Goal: Task Accomplishment & Management: Manage account settings

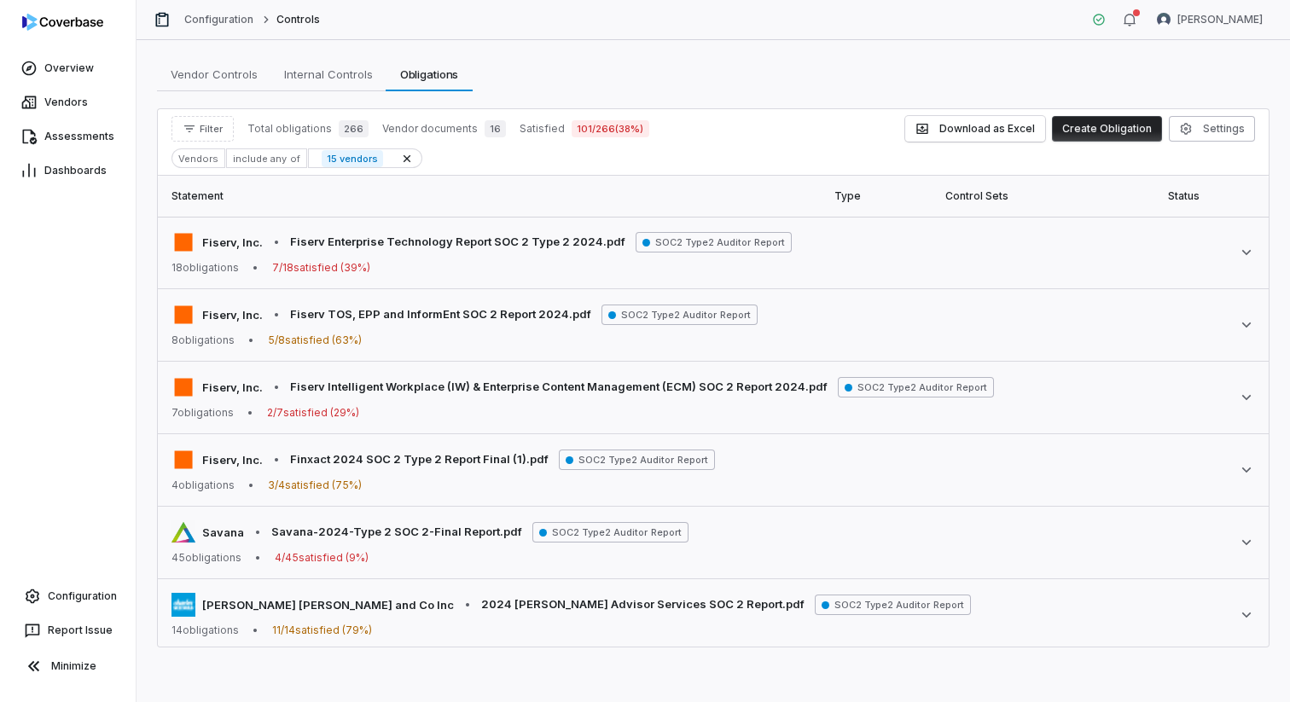
click at [214, 159] on div "Vendors" at bounding box center [198, 158] width 54 height 20
click at [246, 158] on div "include any of" at bounding box center [266, 158] width 80 height 20
click at [204, 129] on span "Filter" at bounding box center [211, 129] width 23 height 13
click at [218, 212] on div "Vendors" at bounding box center [260, 207] width 164 height 27
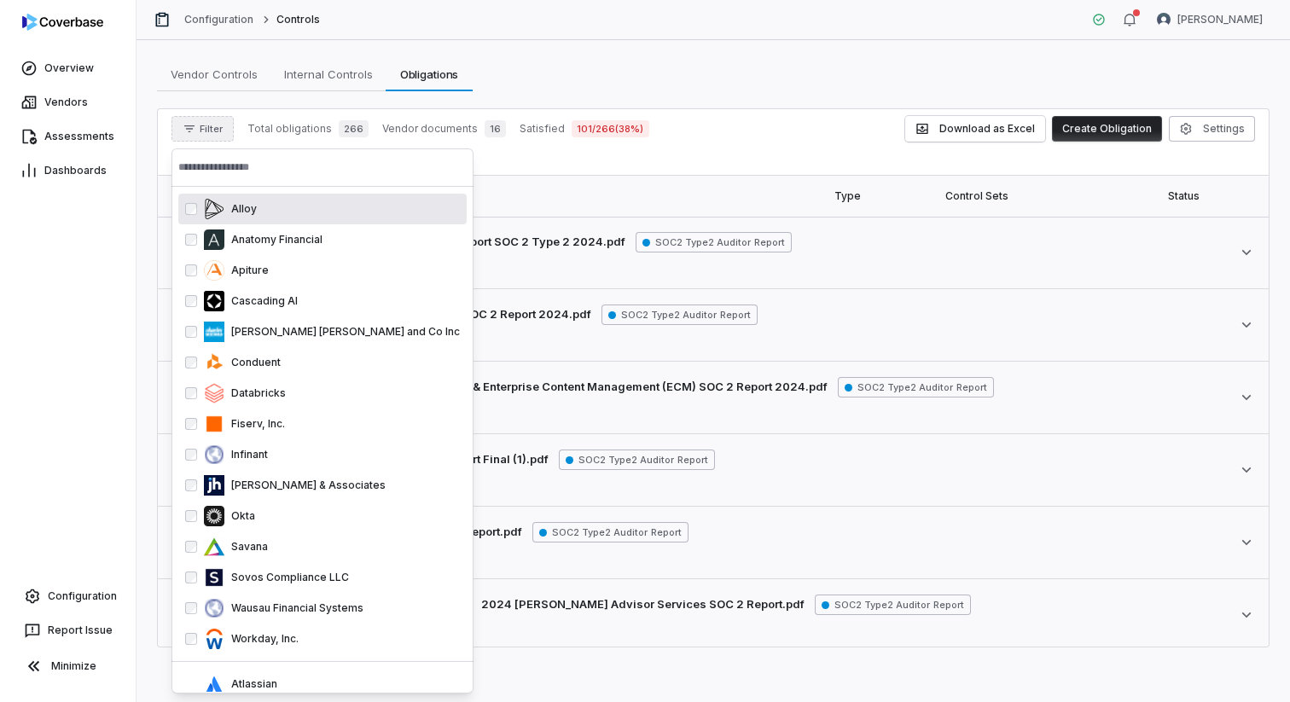
click at [273, 178] on input "text" at bounding box center [322, 167] width 288 height 38
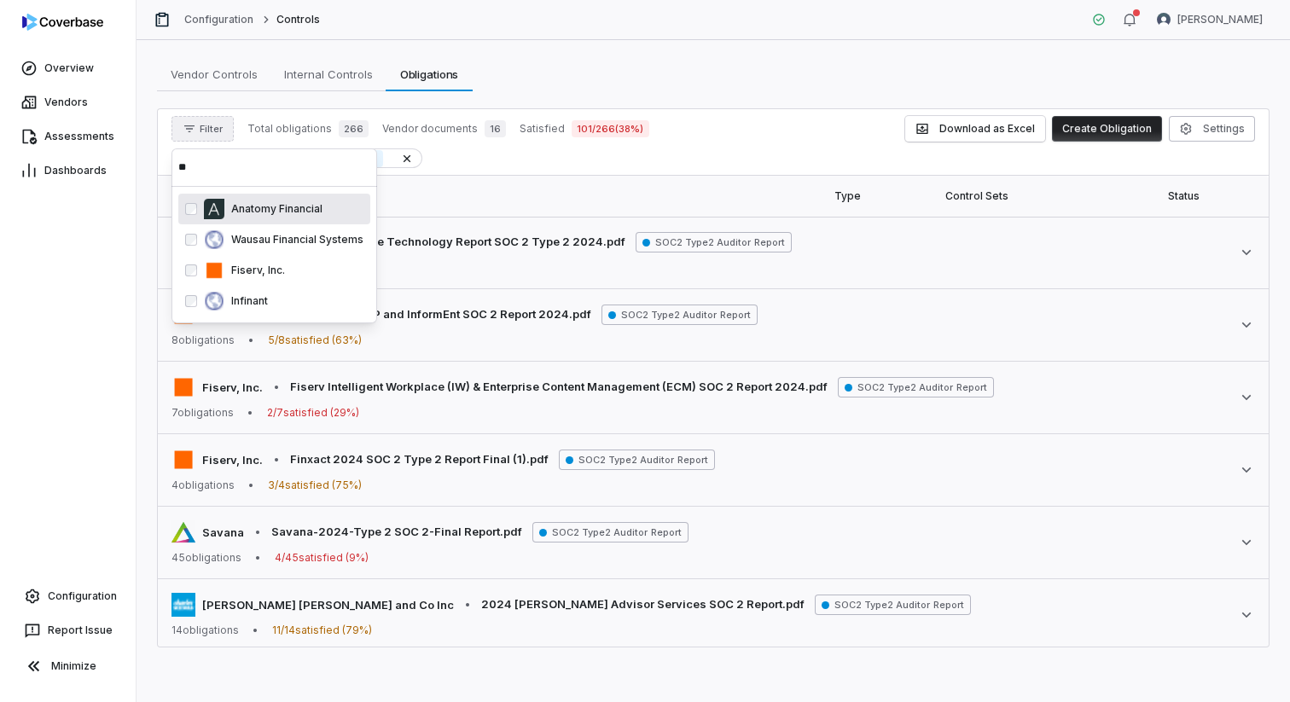
type input "*"
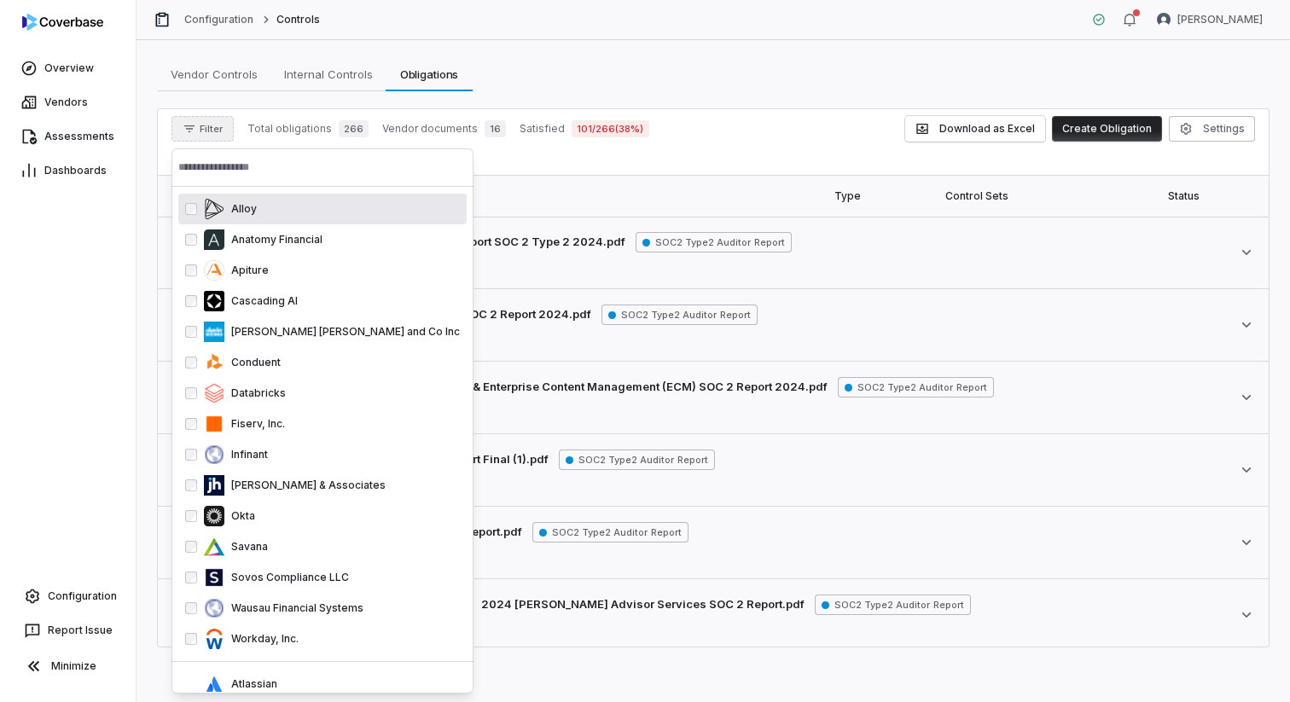
click at [297, 167] on input "text" at bounding box center [322, 167] width 288 height 38
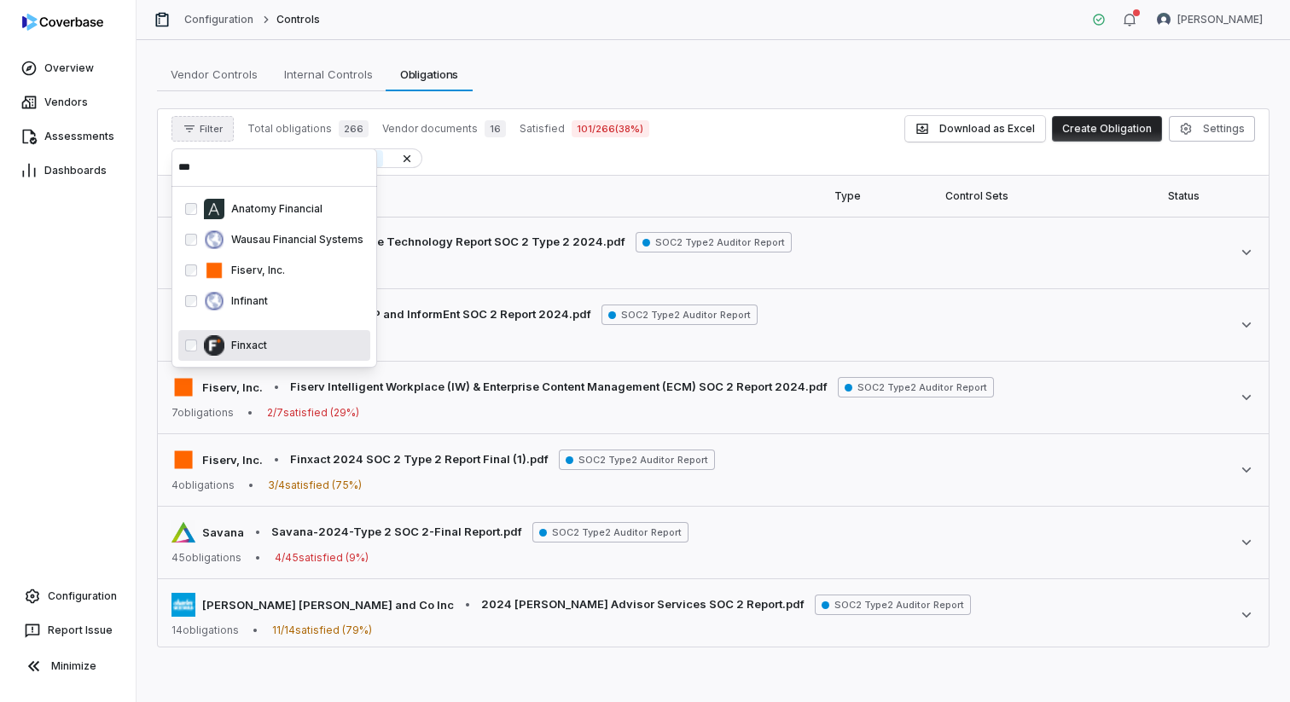
type input "***"
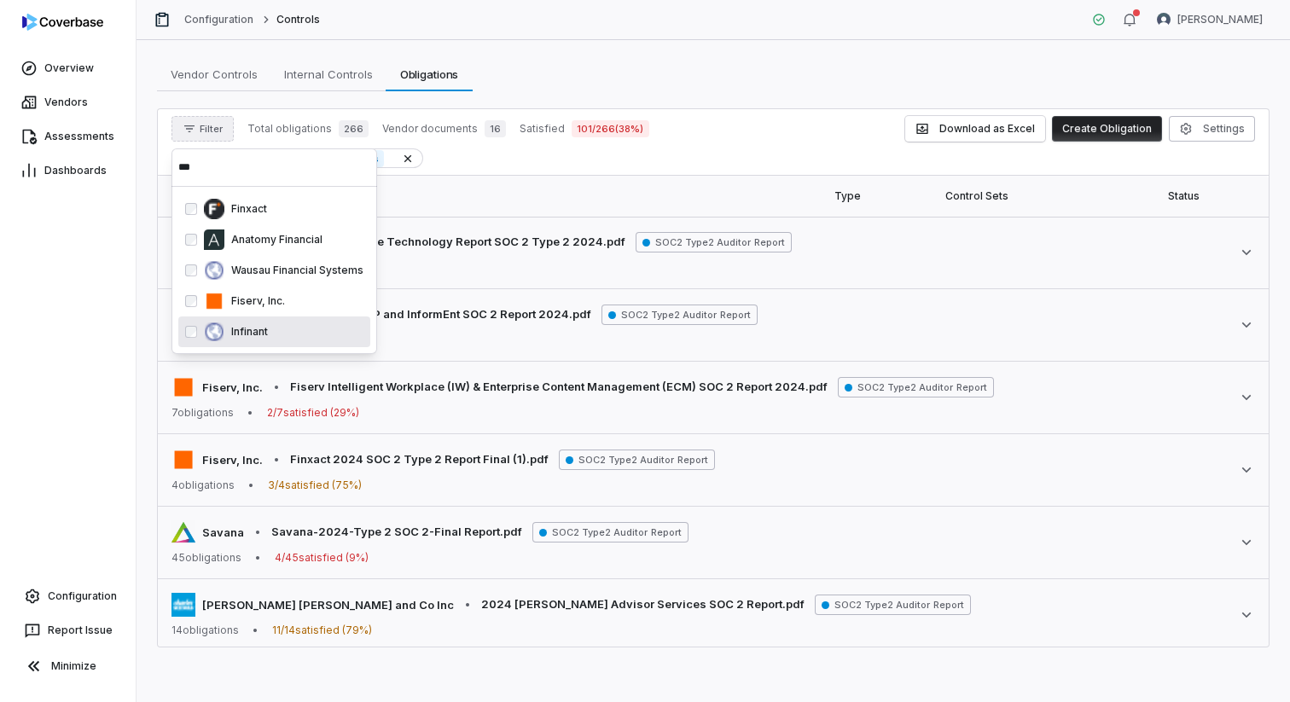
click at [72, 370] on div "Overview Vendors Assessments Dashboards Configuration Report Issue Minimize" at bounding box center [68, 351] width 136 height 702
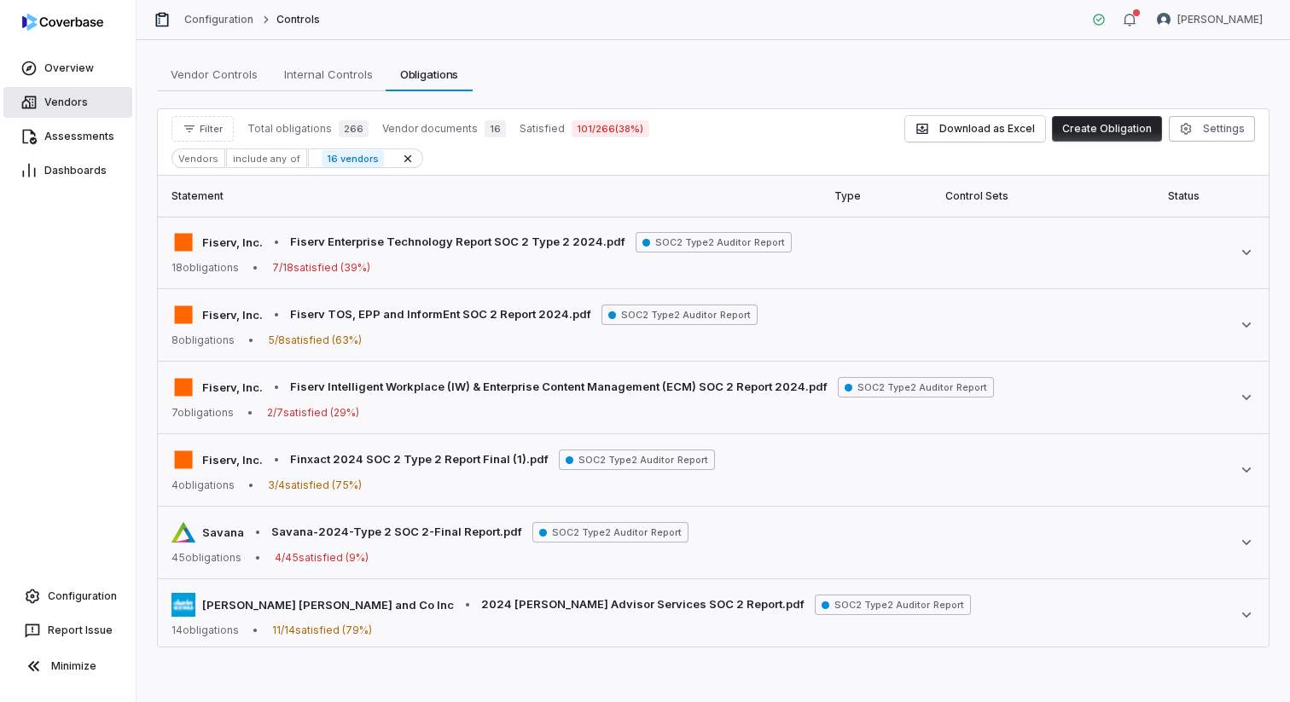
click at [87, 113] on link "Vendors" at bounding box center [67, 102] width 129 height 31
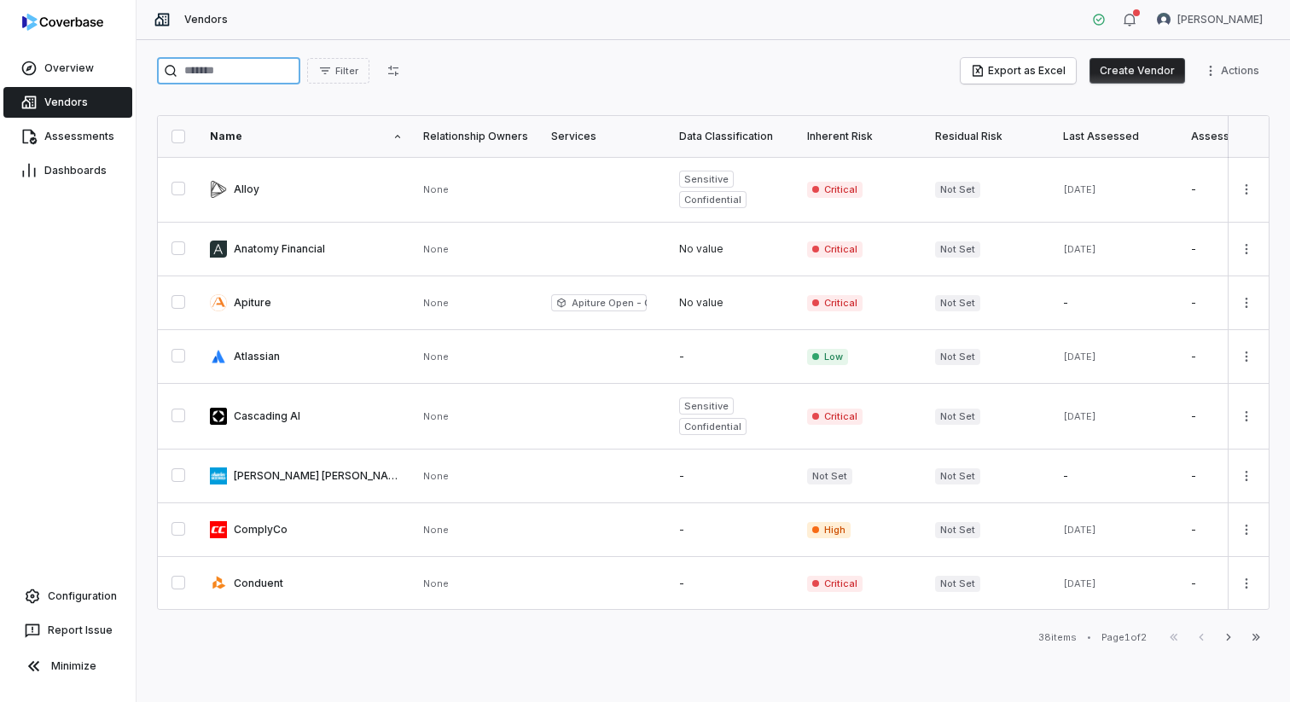
click at [268, 68] on input "search" at bounding box center [228, 70] width 143 height 27
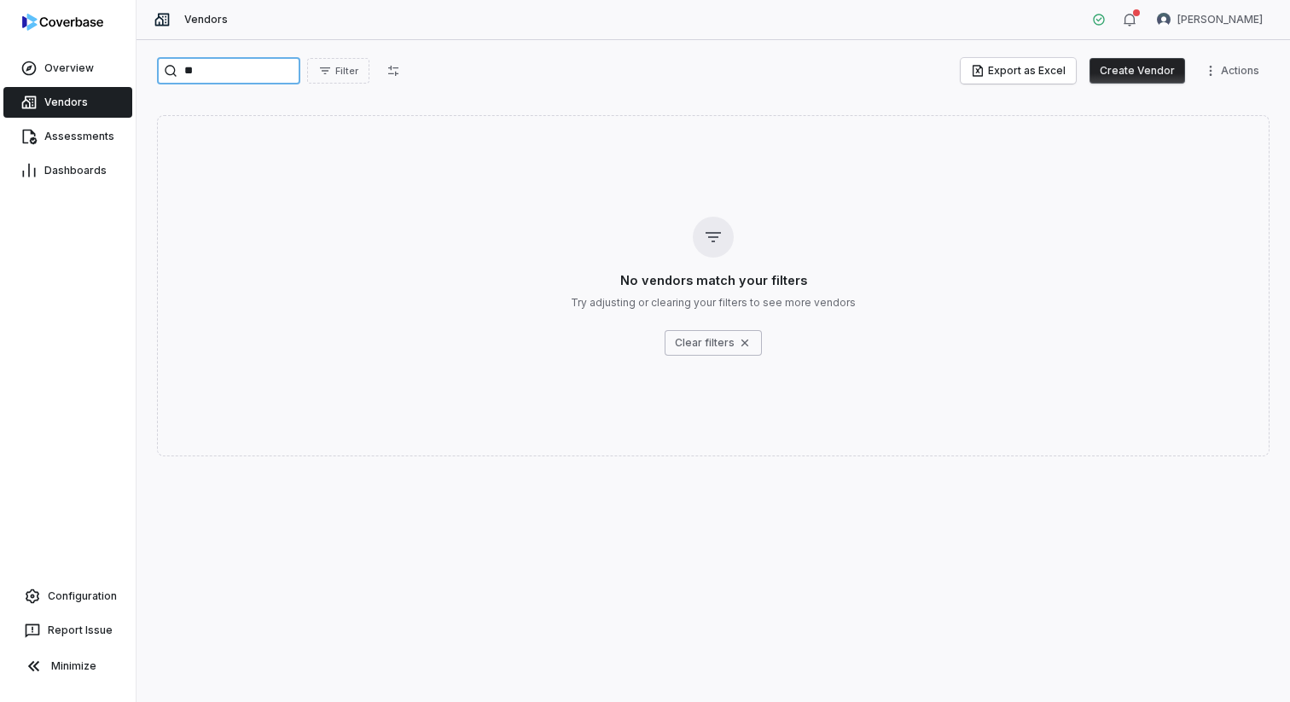
type input "*"
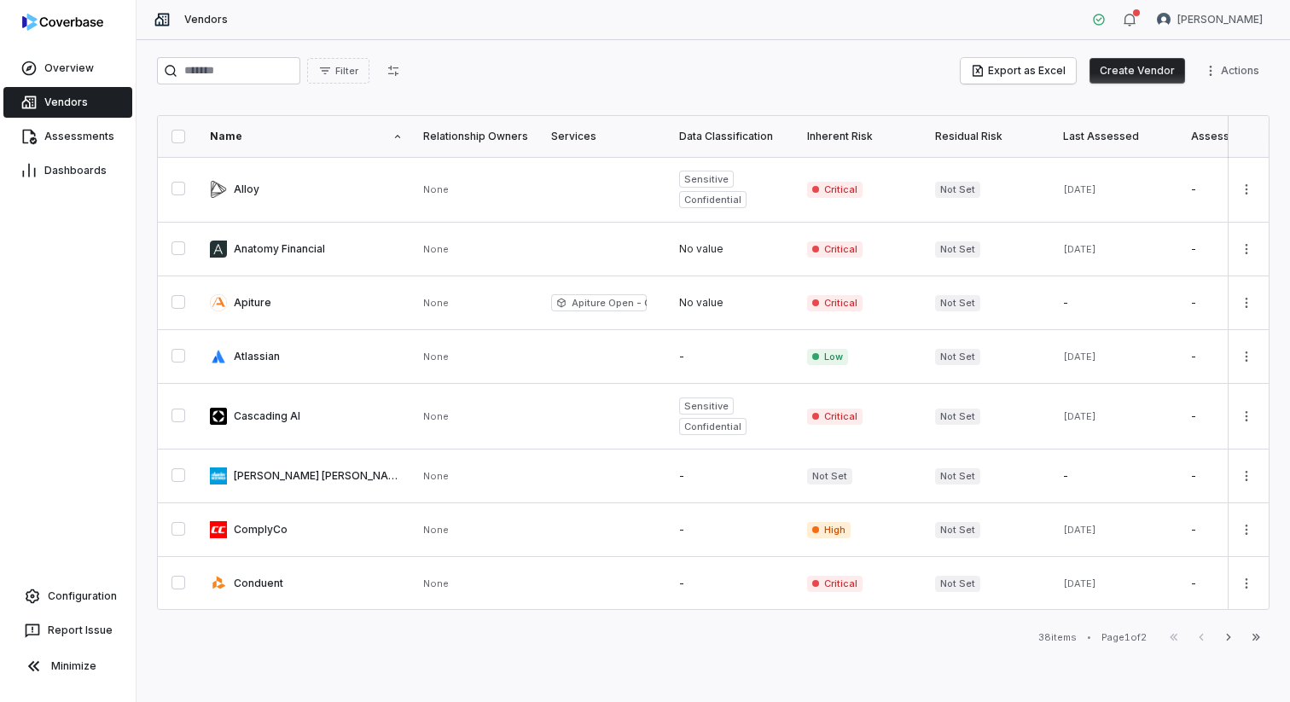
click at [966, 78] on button "Create Vendor" at bounding box center [1137, 71] width 96 height 26
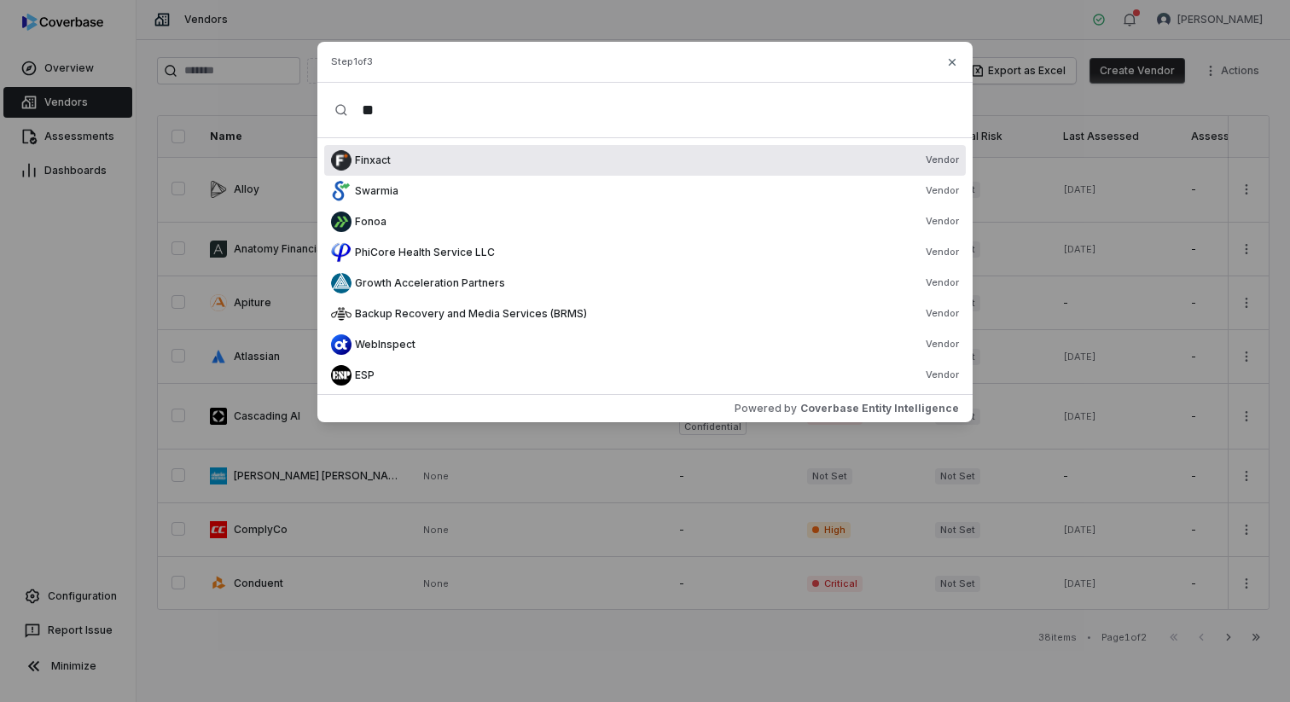
type input "*"
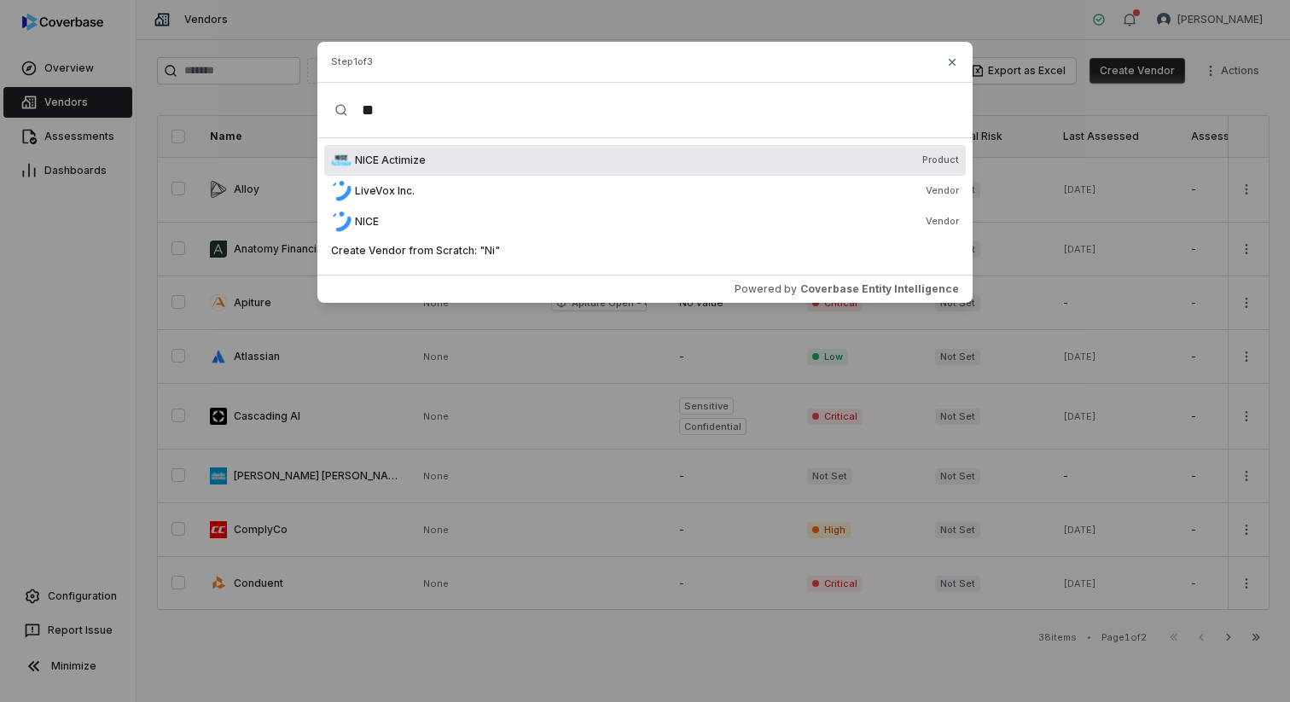
type input "*"
type input "****"
click at [478, 164] on div "NICE Actimize Product" at bounding box center [657, 161] width 604 height 14
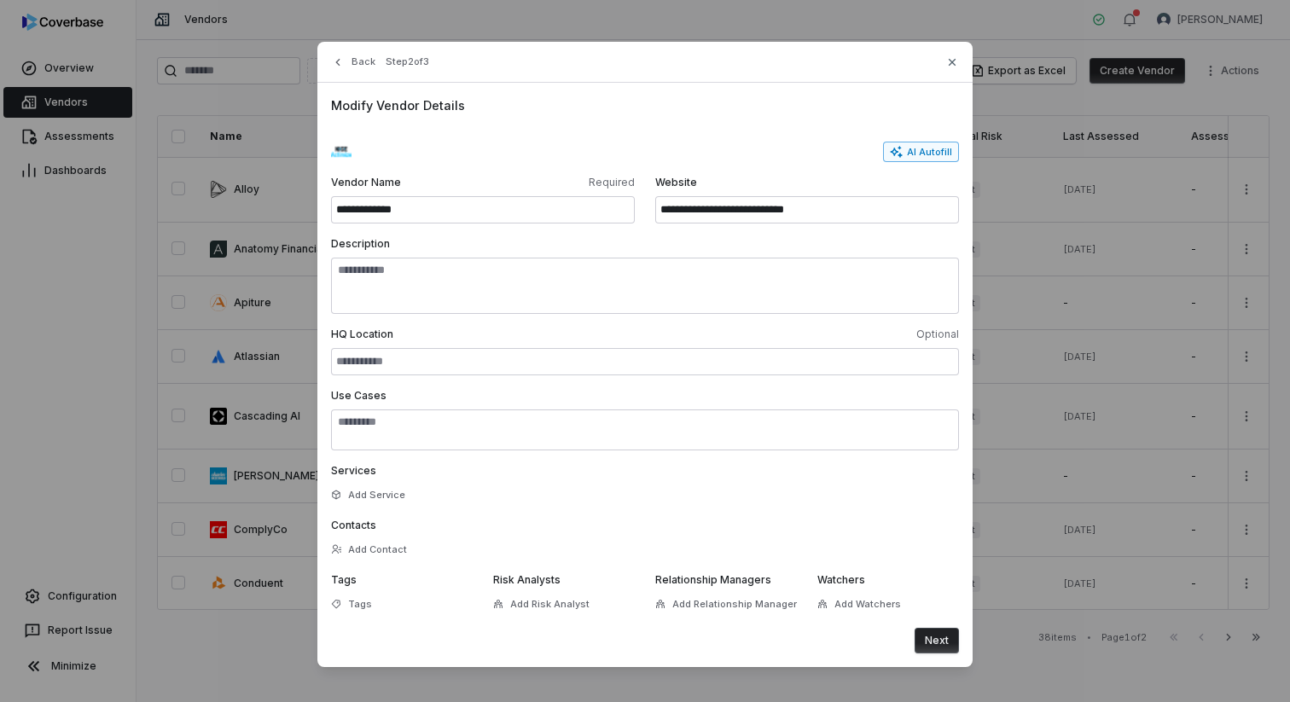
click at [915, 151] on button "AI Autofill" at bounding box center [921, 152] width 76 height 20
click at [937, 614] on button "Next" at bounding box center [936, 641] width 44 height 26
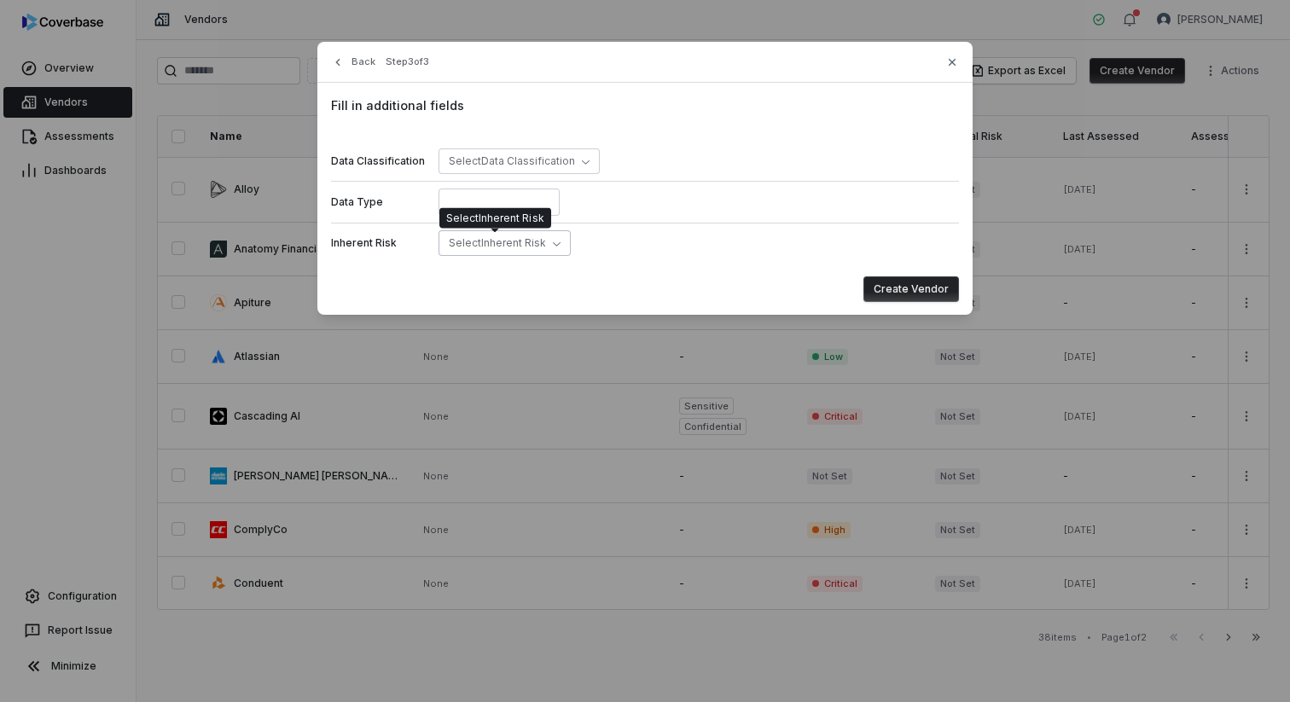
click at [536, 241] on span "Select Inherent Risk" at bounding box center [497, 242] width 97 height 13
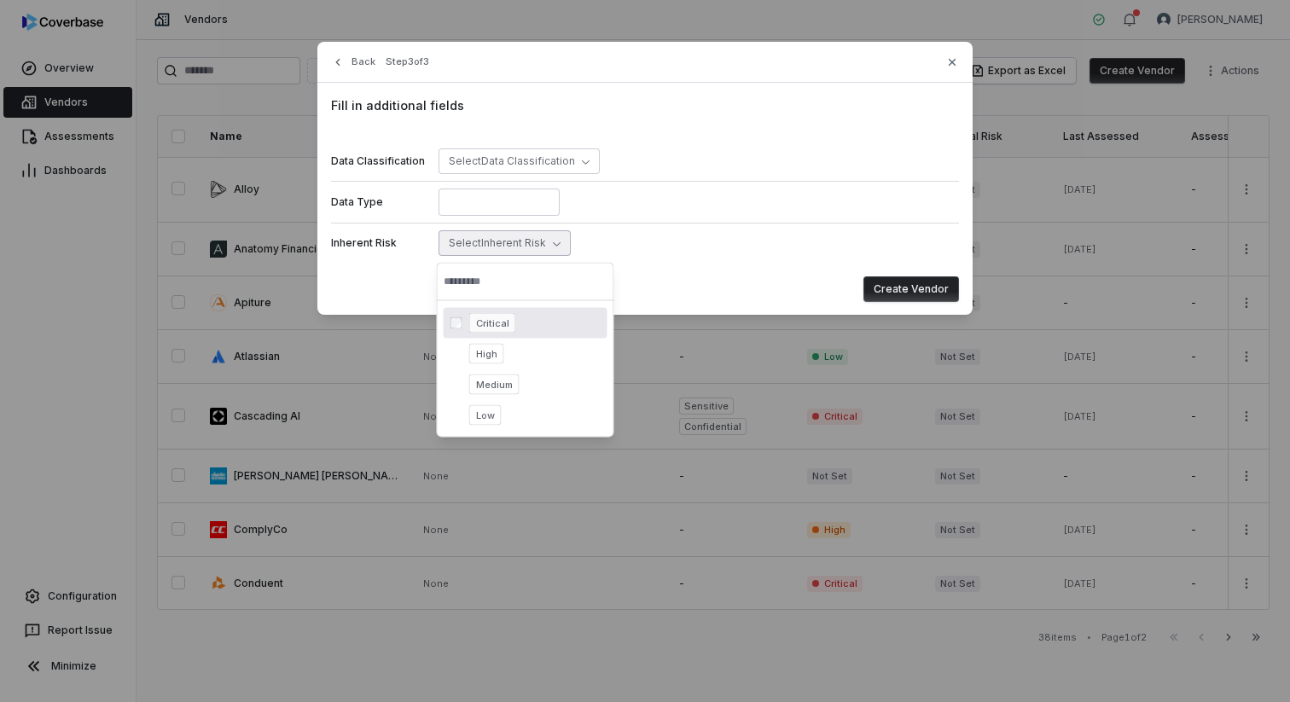
click at [496, 322] on span "Critical" at bounding box center [492, 323] width 47 height 20
click at [912, 284] on button "Create Vendor" at bounding box center [911, 289] width 96 height 26
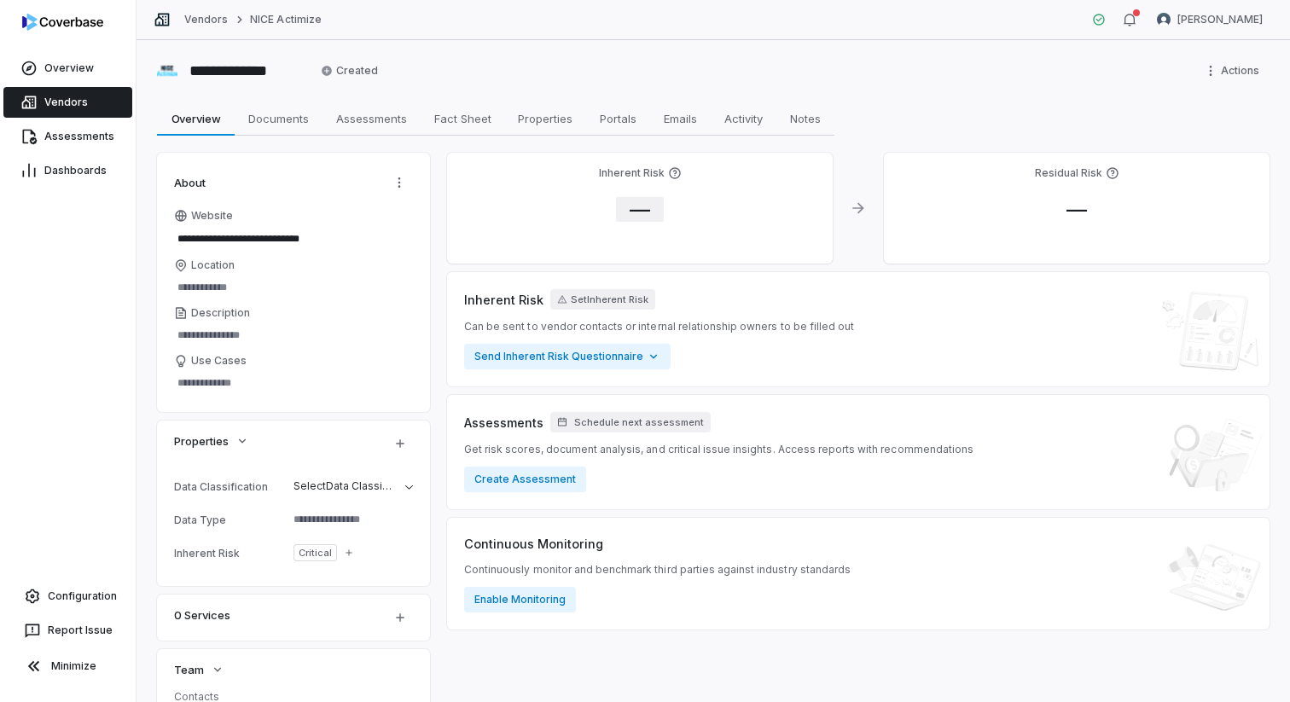
click at [645, 211] on span "—" at bounding box center [640, 209] width 48 height 25
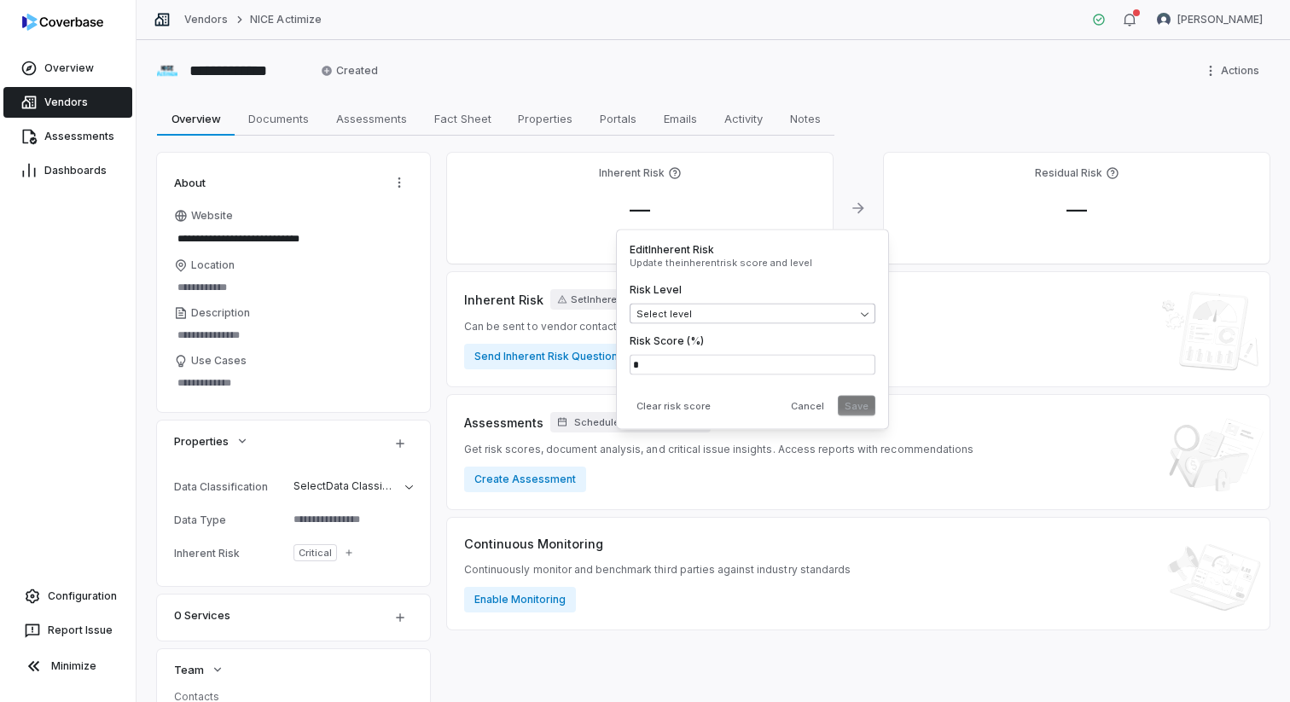
click at [681, 311] on body "**********" at bounding box center [645, 351] width 1290 height 702
click at [867, 402] on button "Save" at bounding box center [857, 406] width 38 height 20
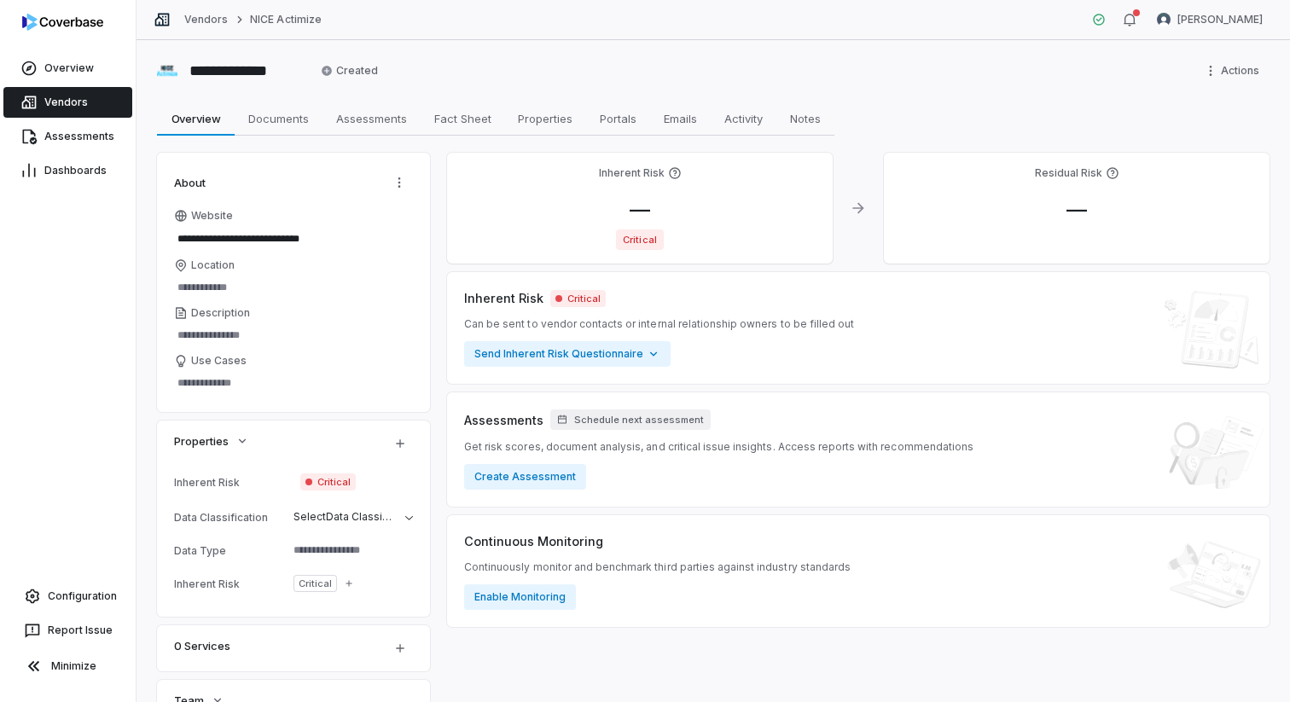
type textarea "*"
type textarea "**********"
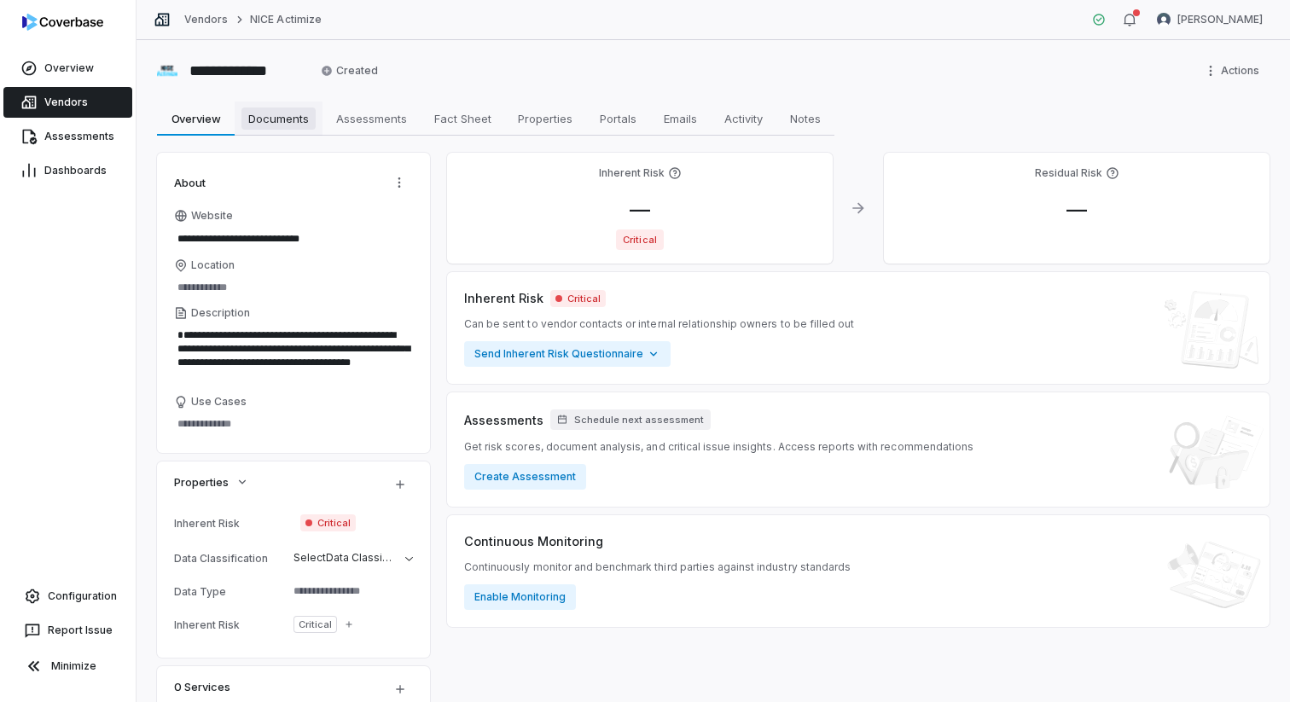
click at [275, 123] on span "Documents" at bounding box center [278, 118] width 74 height 22
type textarea "*"
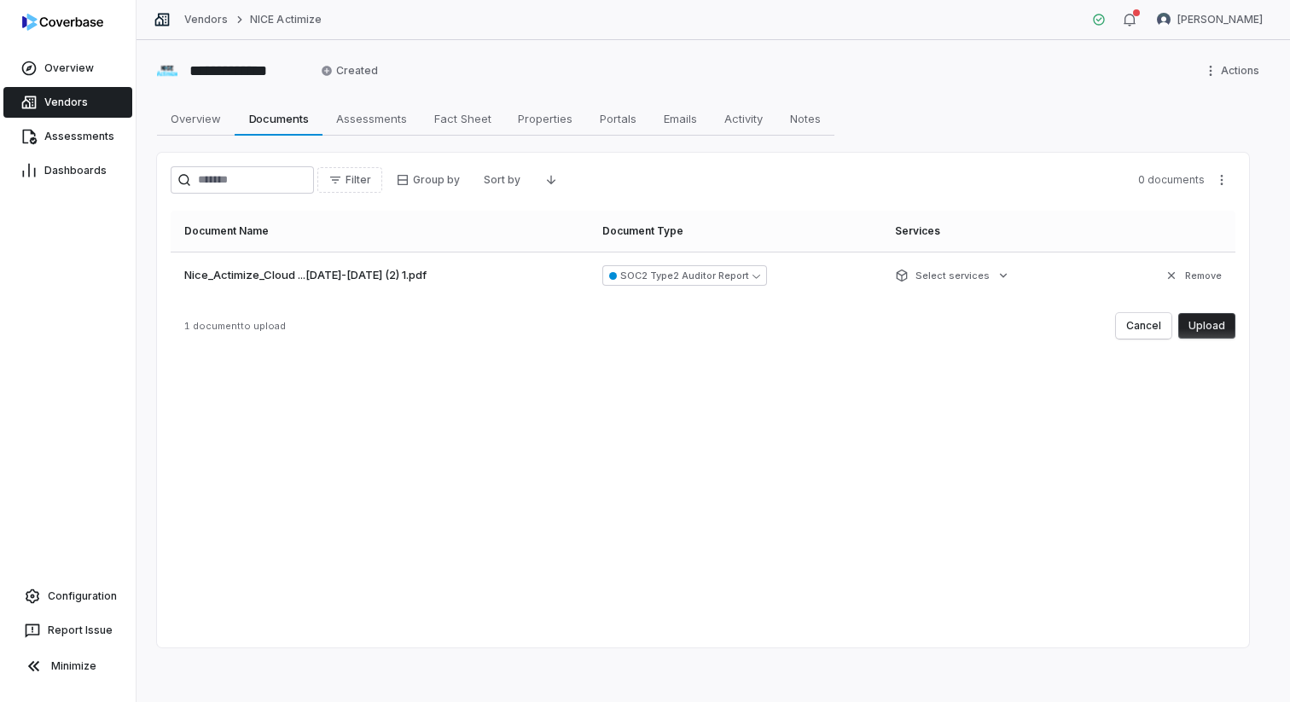
click at [966, 329] on button "Upload" at bounding box center [1206, 326] width 57 height 26
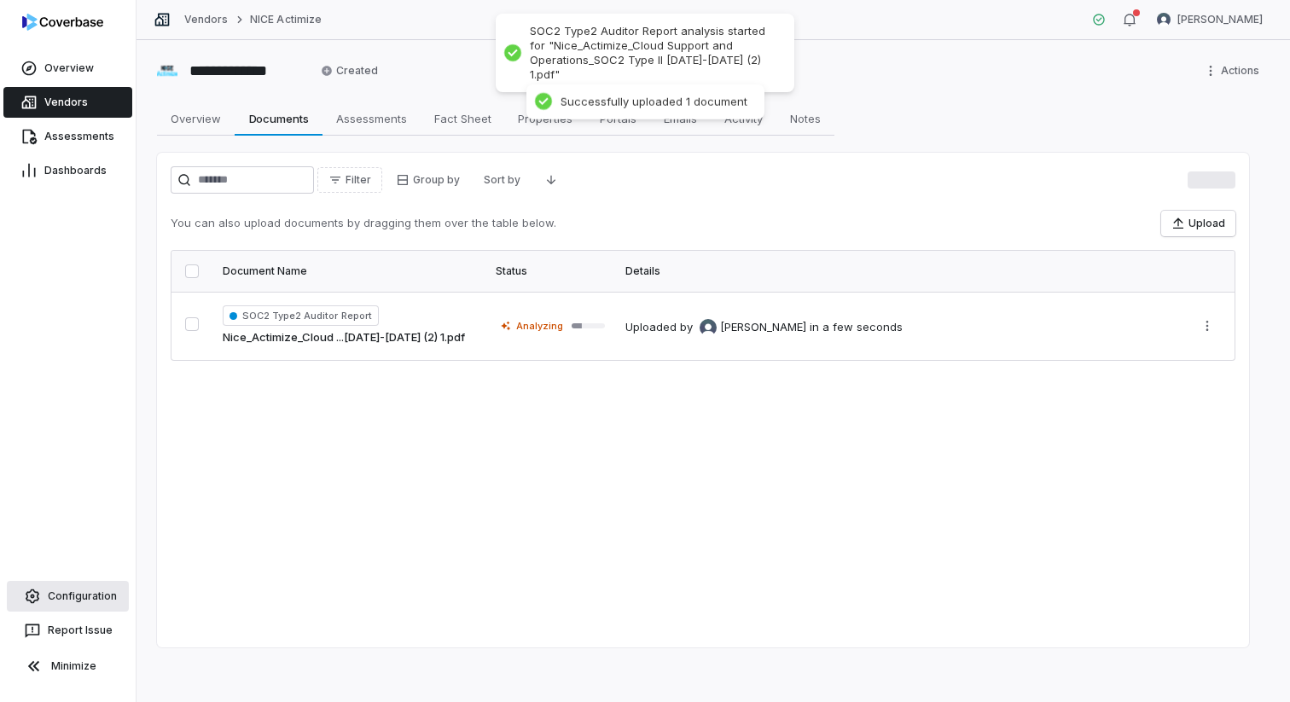
click at [60, 594] on span "Configuration" at bounding box center [82, 596] width 69 height 14
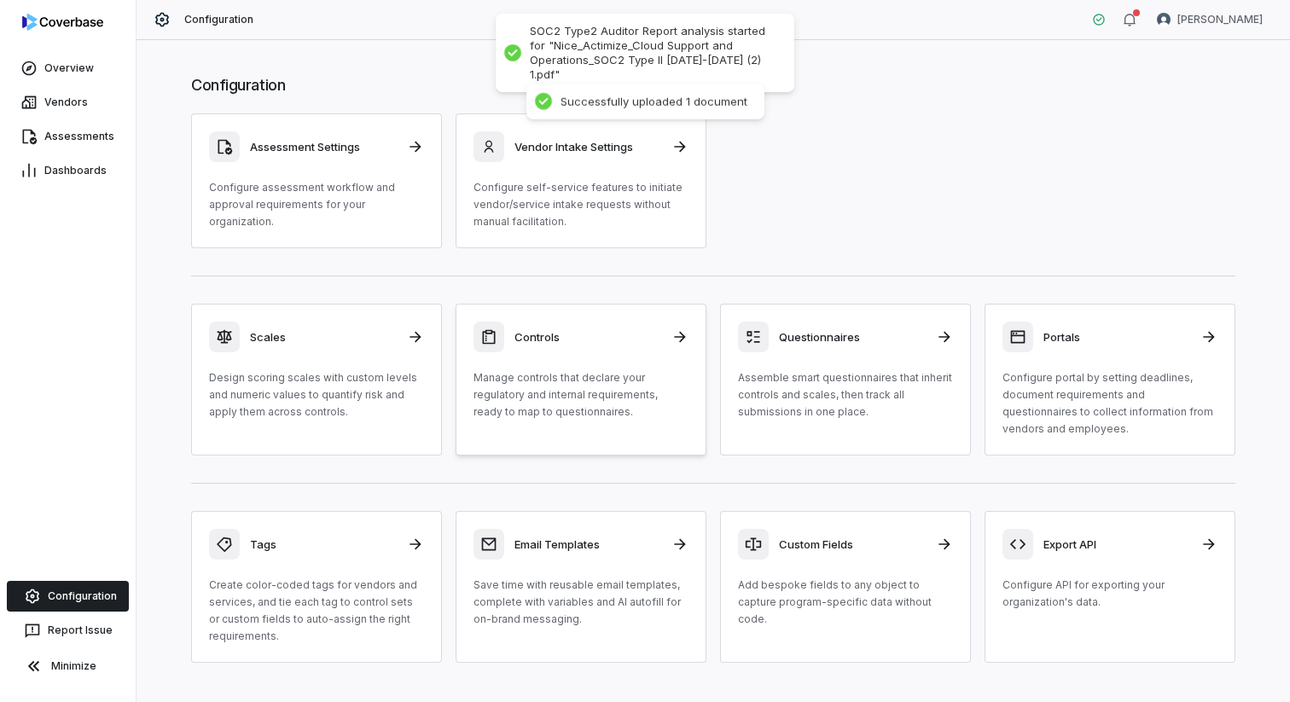
click at [568, 390] on p "Manage controls that declare your regulatory and internal requirements, ready t…" at bounding box center [580, 394] width 215 height 51
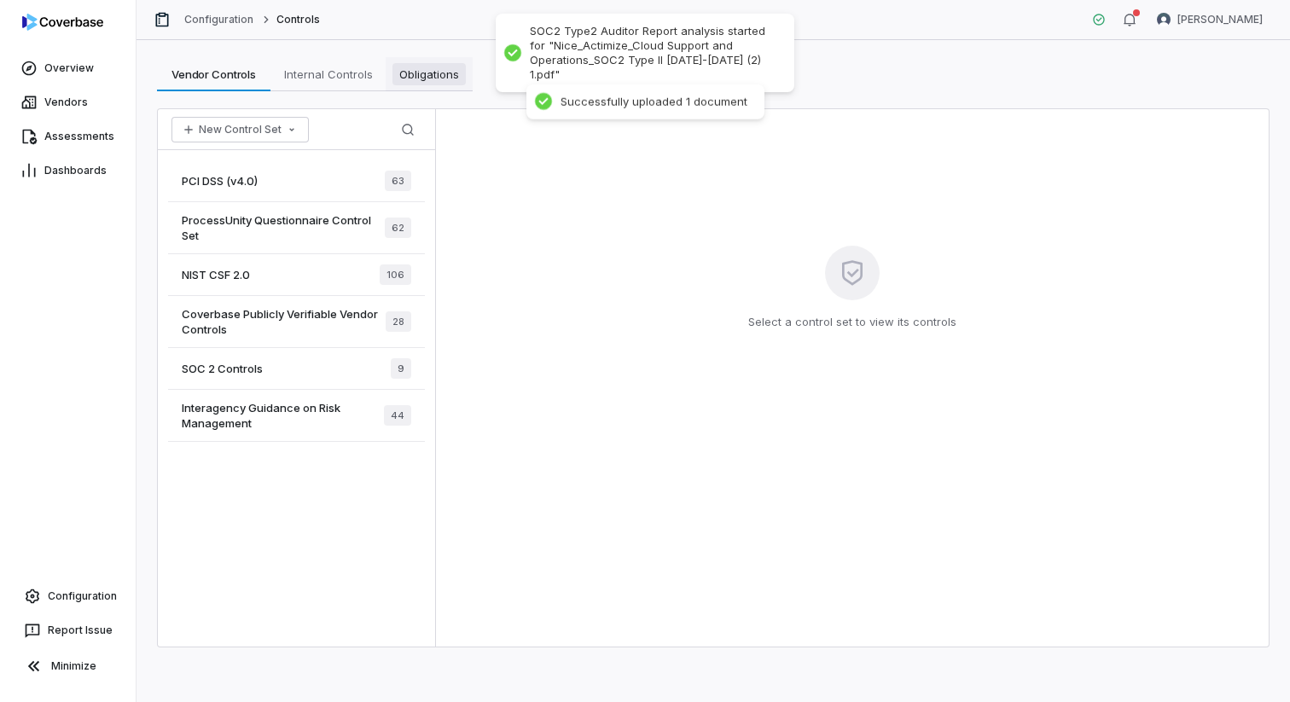
click at [461, 71] on span "Obligations" at bounding box center [428, 74] width 73 height 22
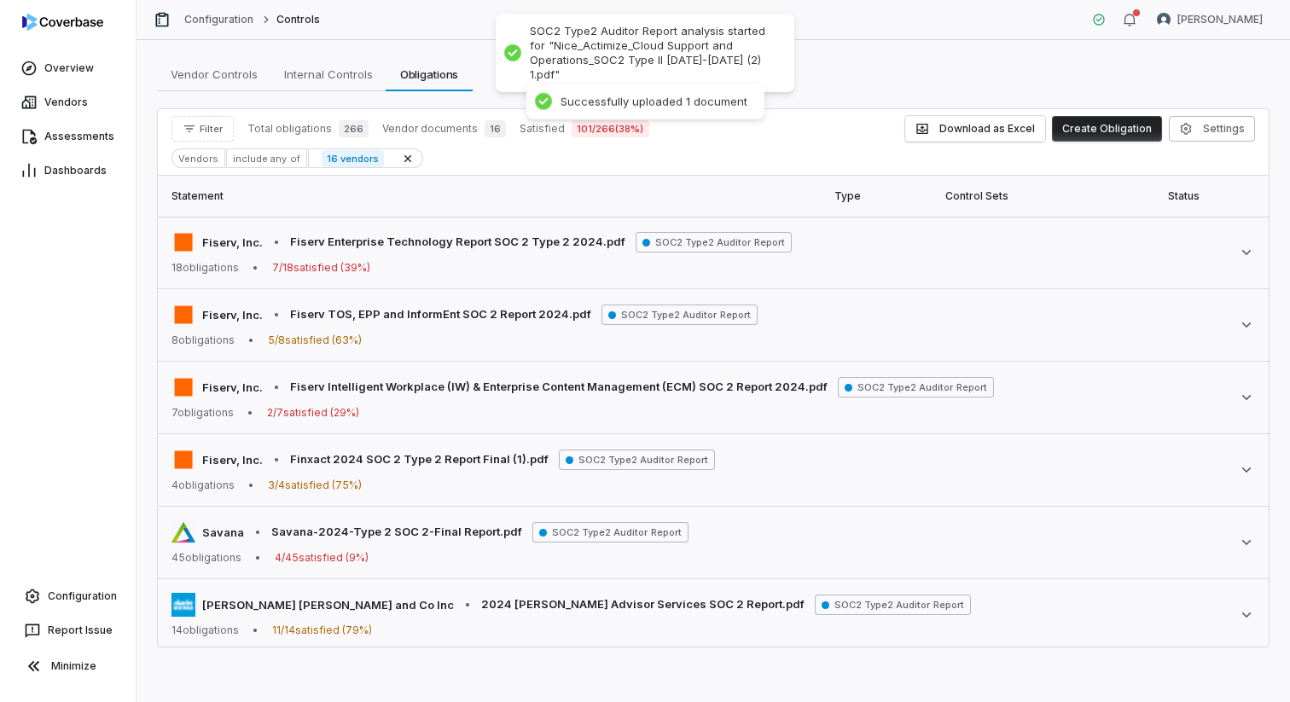
click at [204, 162] on div "Vendors" at bounding box center [198, 158] width 54 height 20
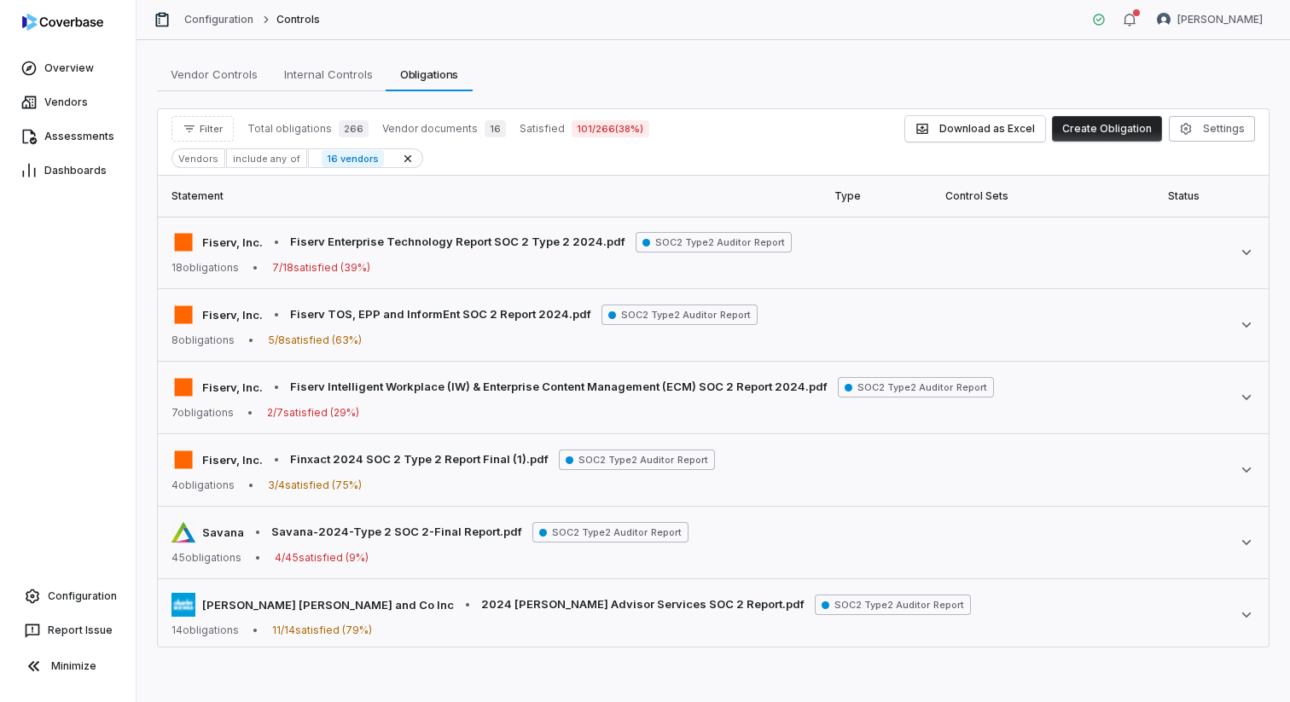
click at [230, 160] on div "include any of" at bounding box center [266, 158] width 80 height 20
click at [198, 155] on div "Vendors" at bounding box center [198, 158] width 54 height 20
click at [199, 130] on button "Filter" at bounding box center [202, 129] width 62 height 26
click at [219, 207] on div "Vendors" at bounding box center [260, 207] width 164 height 27
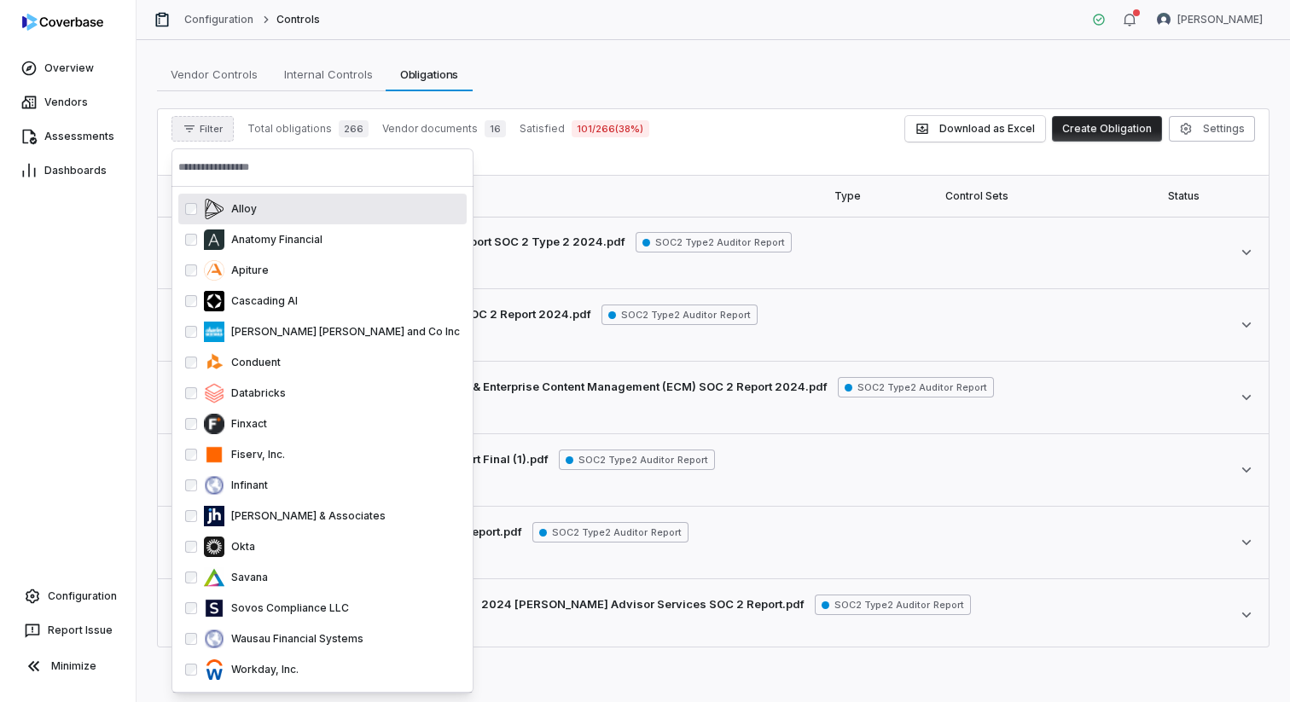
click at [244, 180] on input "text" at bounding box center [322, 167] width 288 height 38
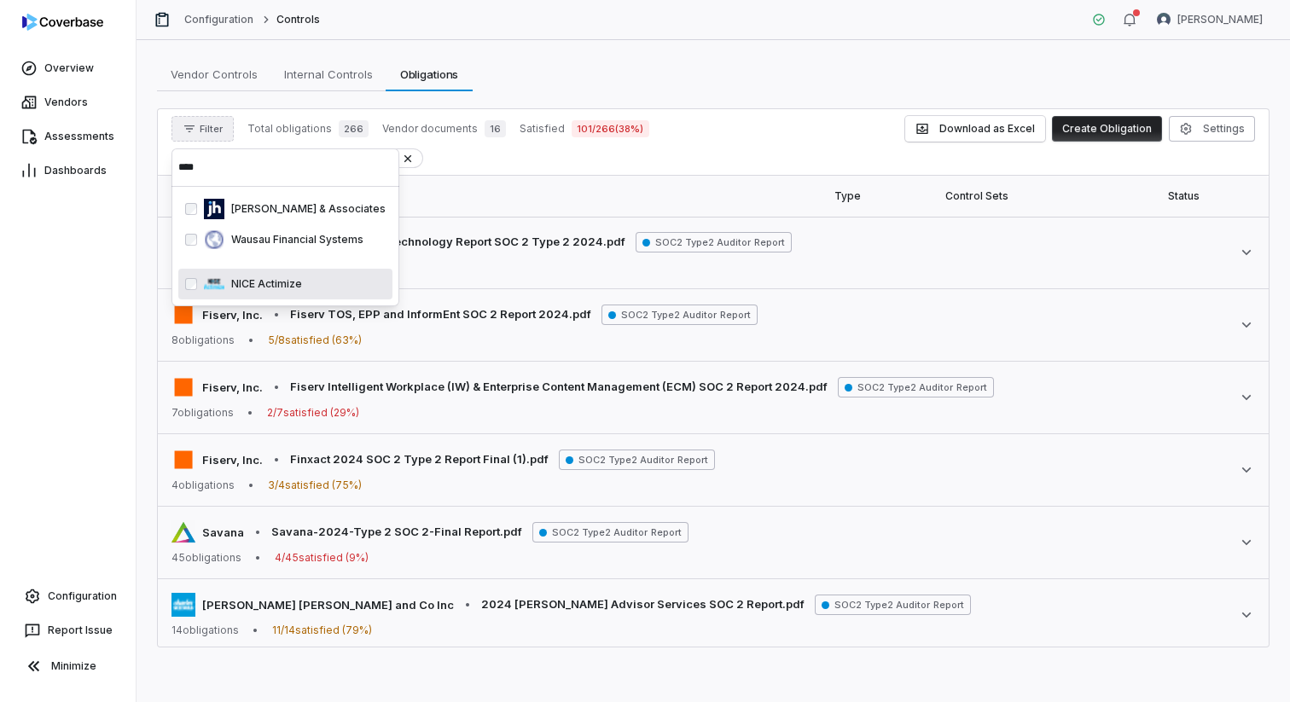
type input "****"
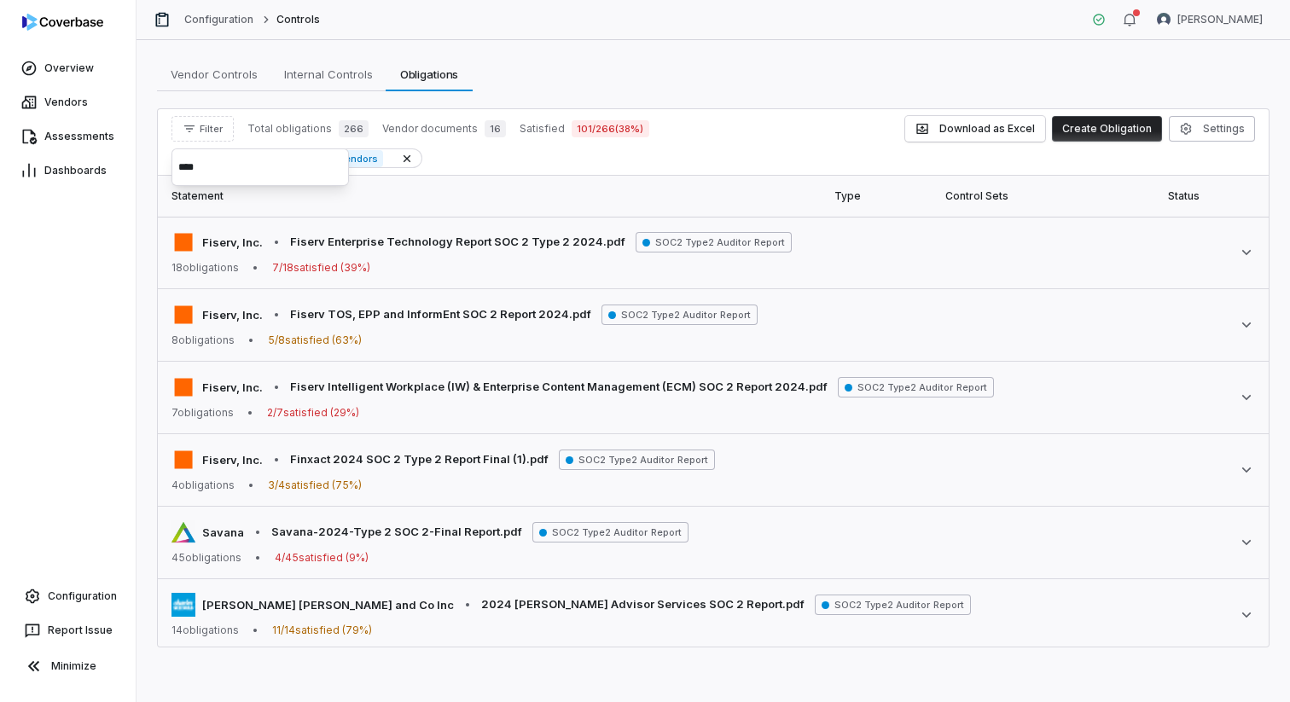
click at [530, 186] on th "Statement" at bounding box center [491, 196] width 666 height 41
click at [211, 159] on div "Vendors" at bounding box center [198, 158] width 54 height 20
click at [206, 137] on button "Filter" at bounding box center [202, 129] width 62 height 26
click at [221, 201] on div "Vendors" at bounding box center [260, 207] width 164 height 27
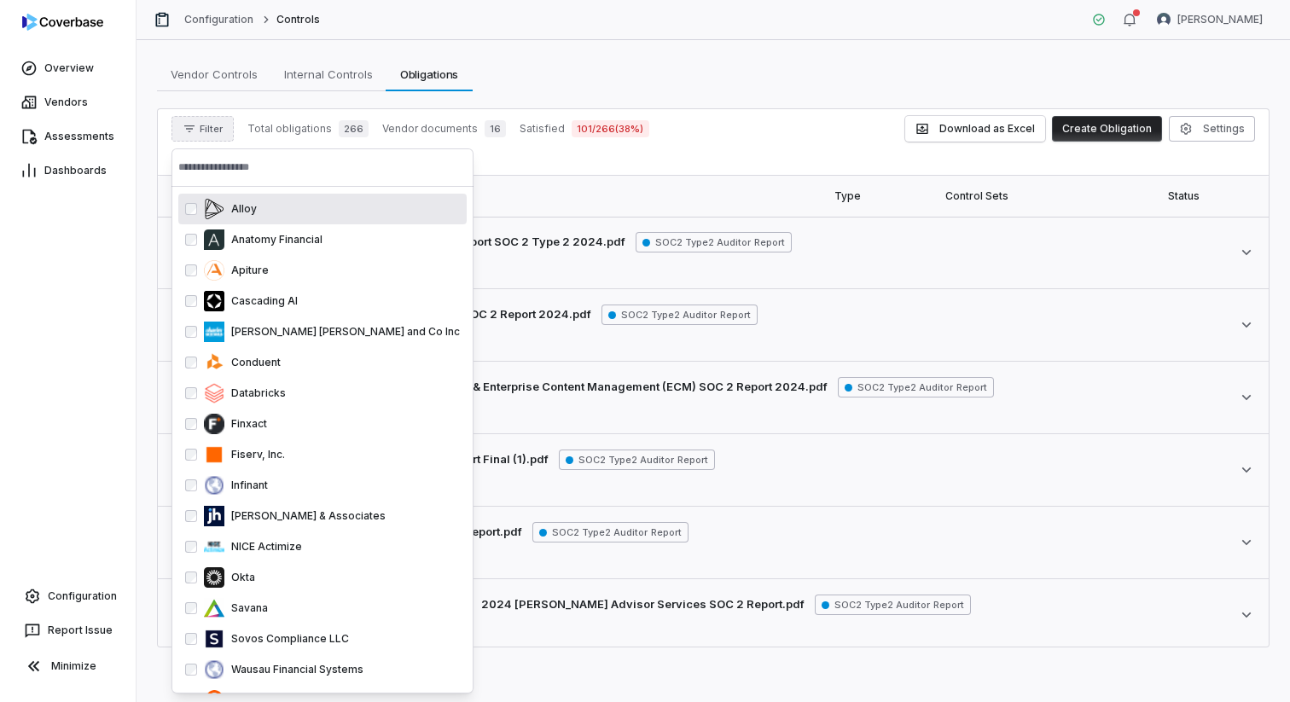
click at [285, 169] on input "text" at bounding box center [322, 167] width 288 height 38
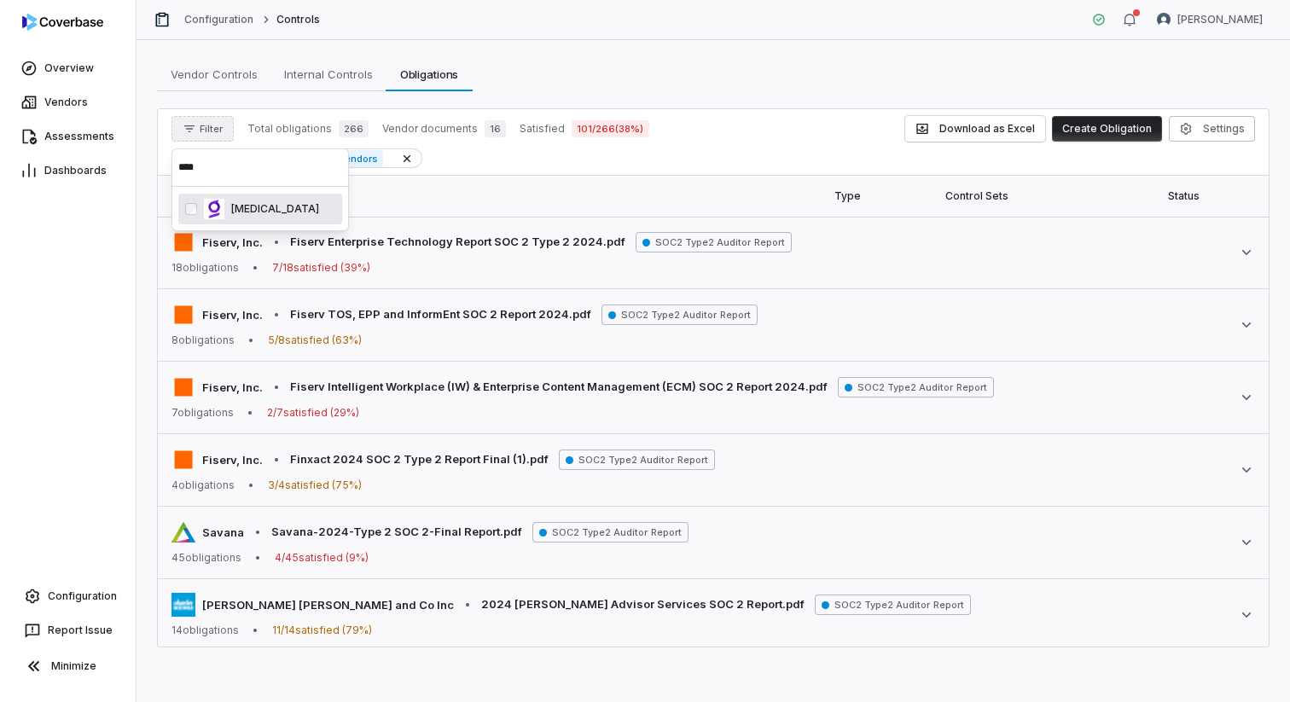
type input "****"
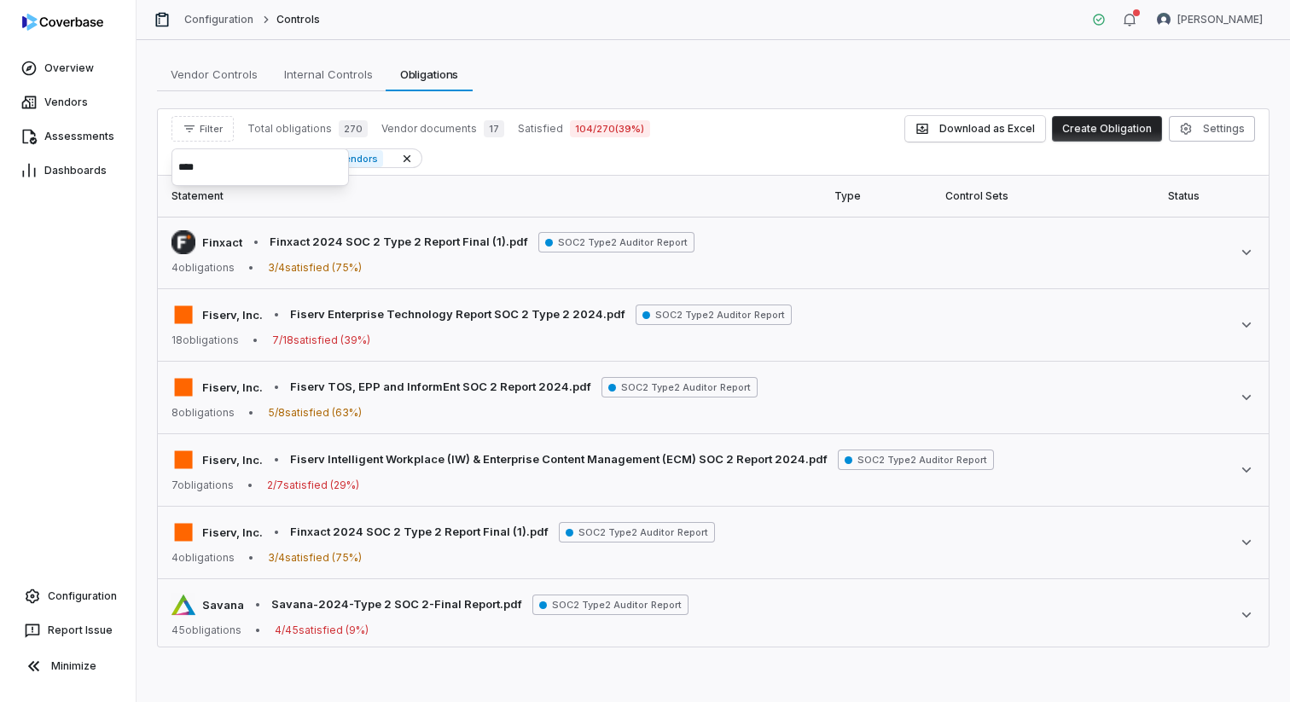
click at [592, 194] on th "Statement" at bounding box center [491, 196] width 666 height 41
click at [209, 157] on div "Vendors" at bounding box center [198, 158] width 54 height 20
click at [203, 131] on span "Filter" at bounding box center [211, 129] width 23 height 13
click at [207, 207] on div "Vendors" at bounding box center [260, 207] width 164 height 27
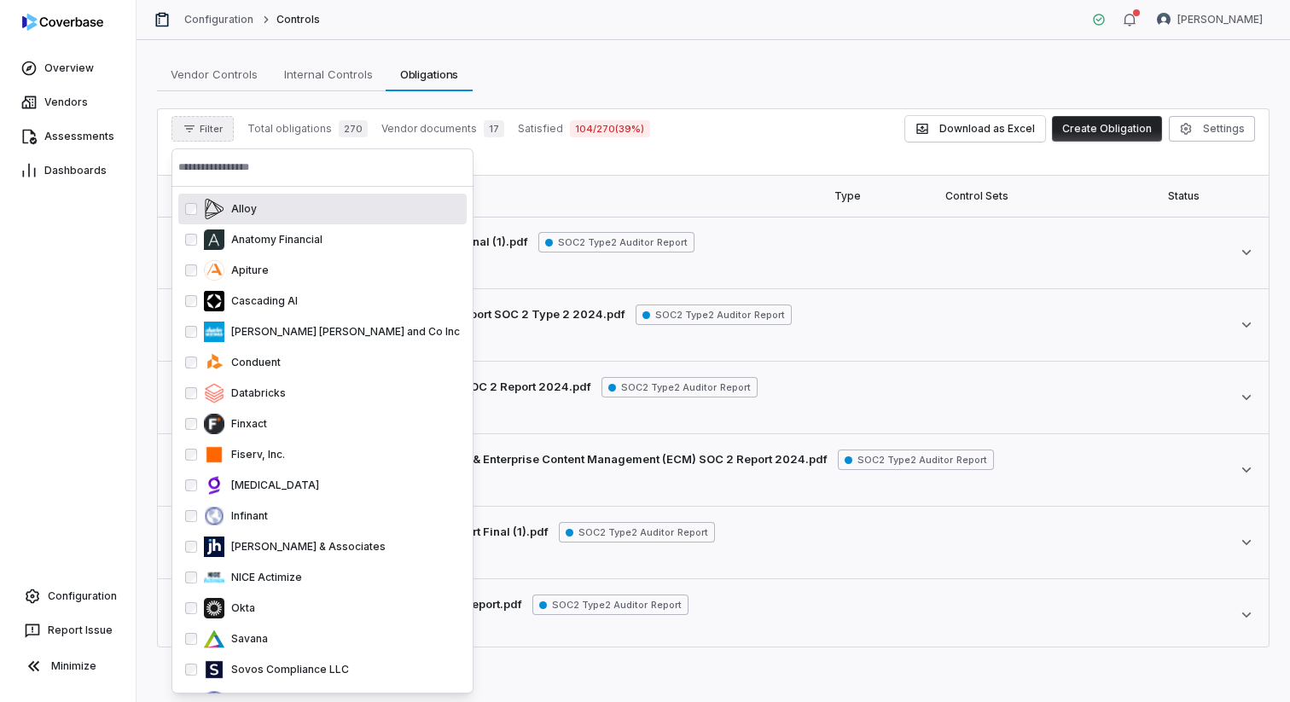
click at [234, 171] on input "text" at bounding box center [322, 167] width 288 height 38
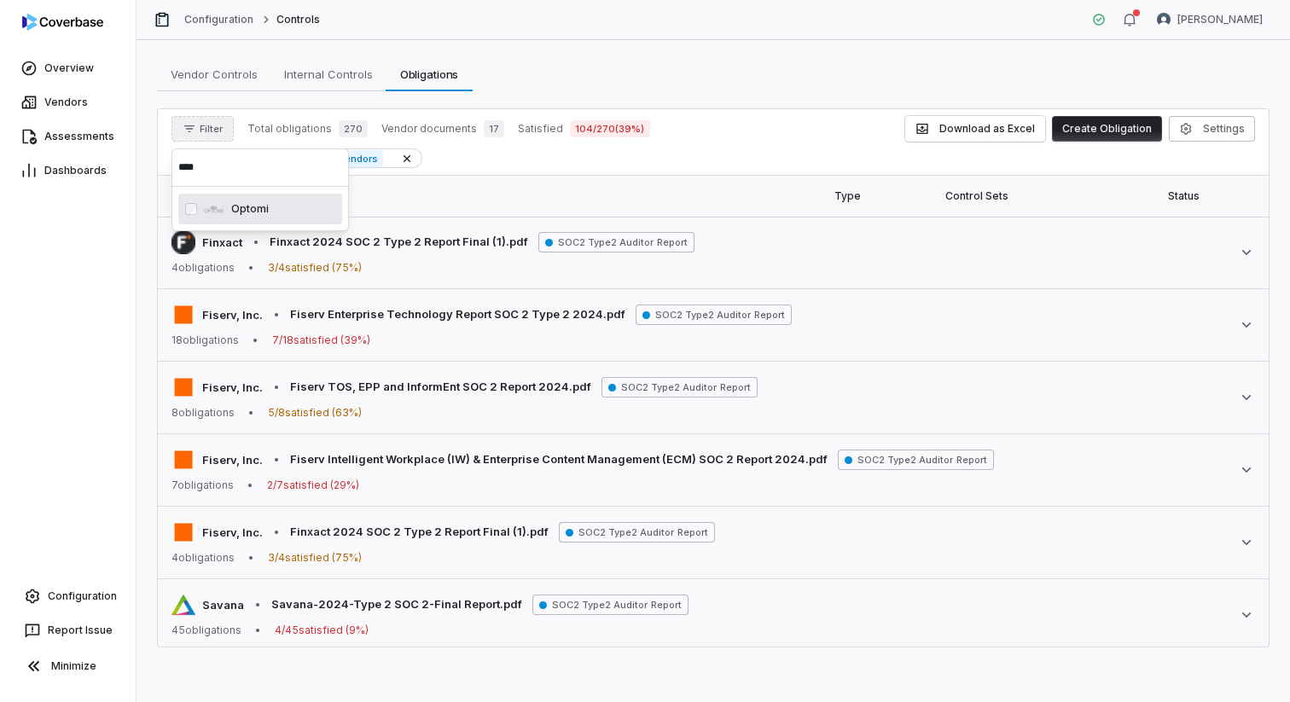
type input "****"
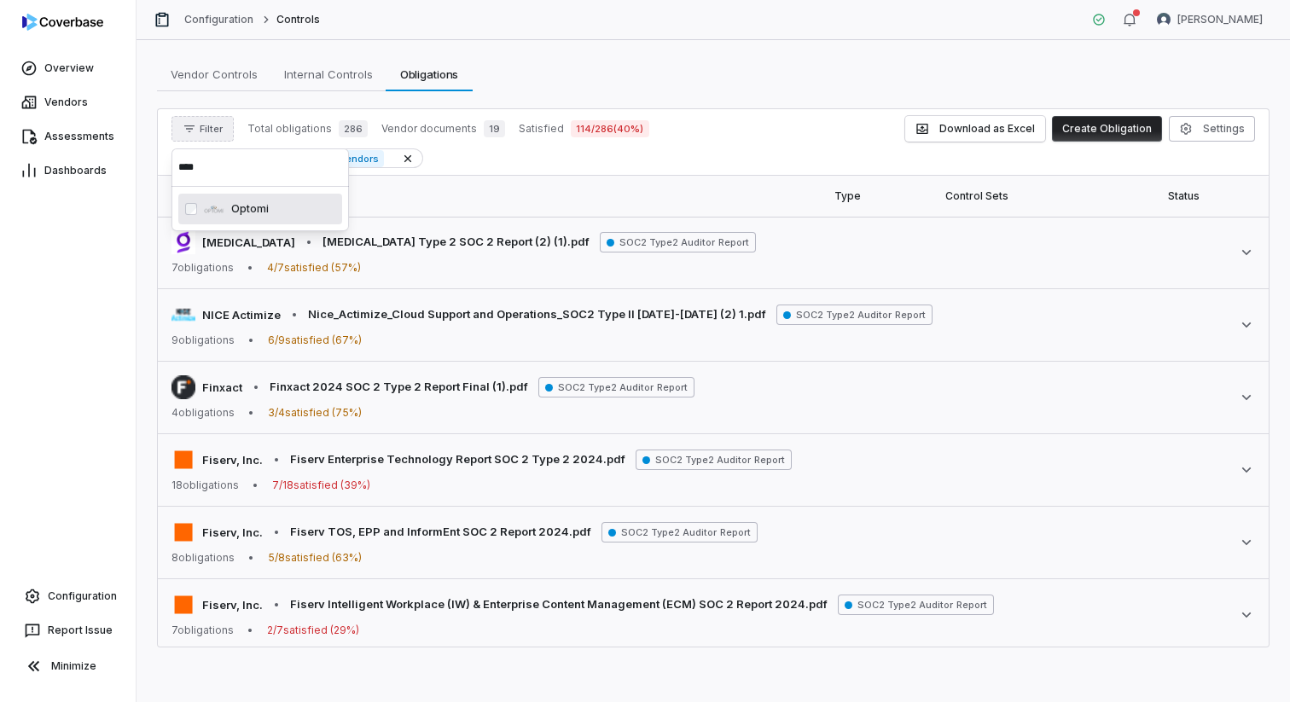
click at [722, 160] on div "Vendors include any of 19 vendors" at bounding box center [712, 158] width 1083 height 20
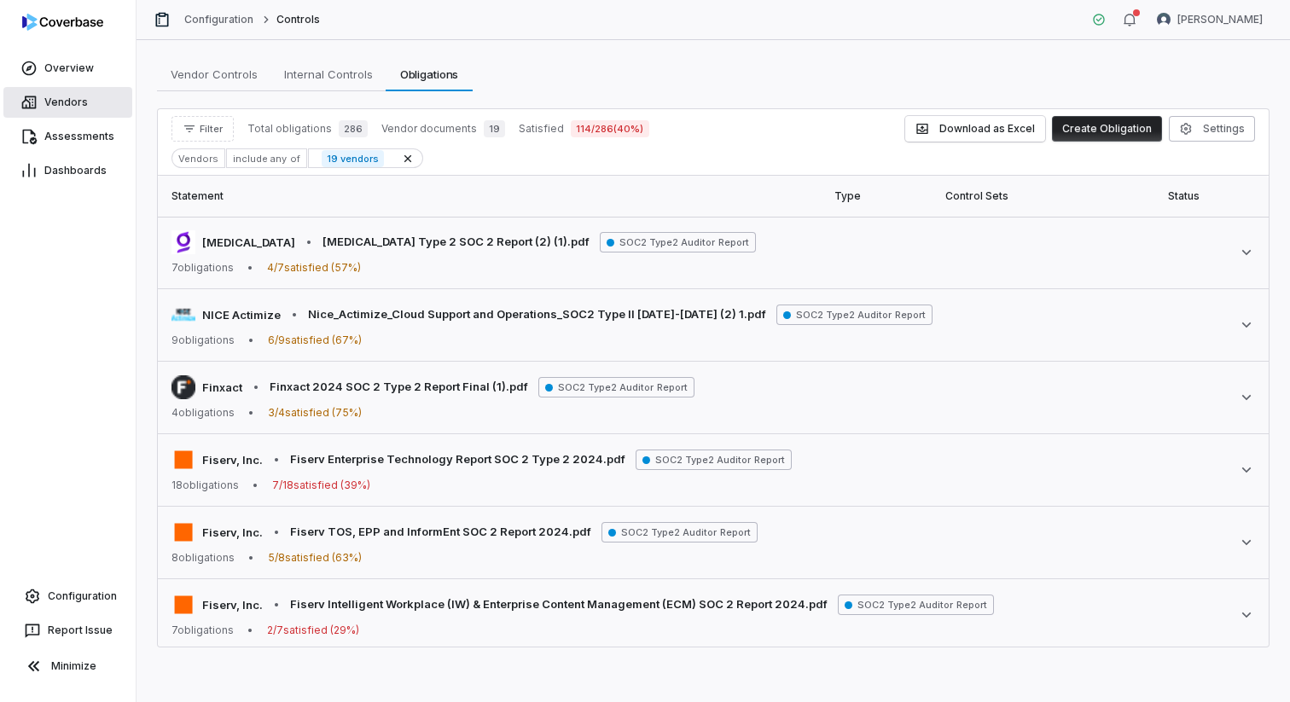
click at [75, 94] on link "Vendors" at bounding box center [67, 102] width 129 height 31
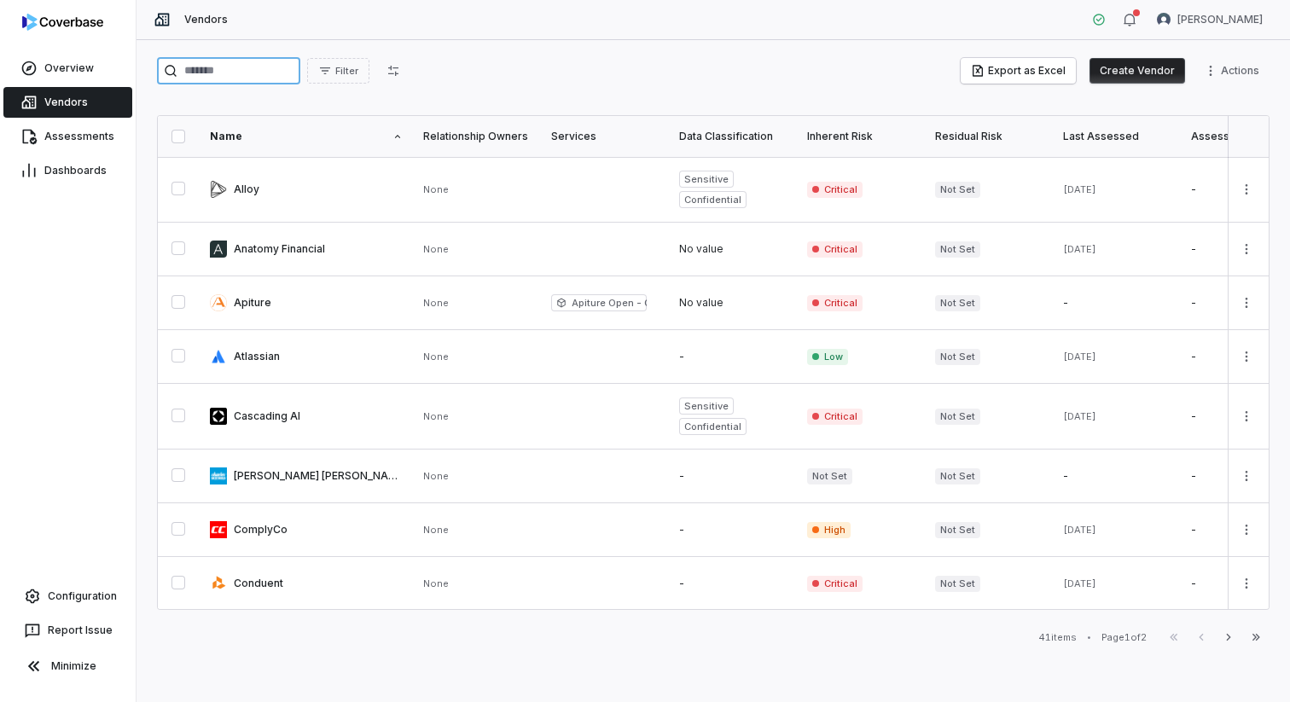
click at [260, 68] on input "search" at bounding box center [228, 70] width 143 height 27
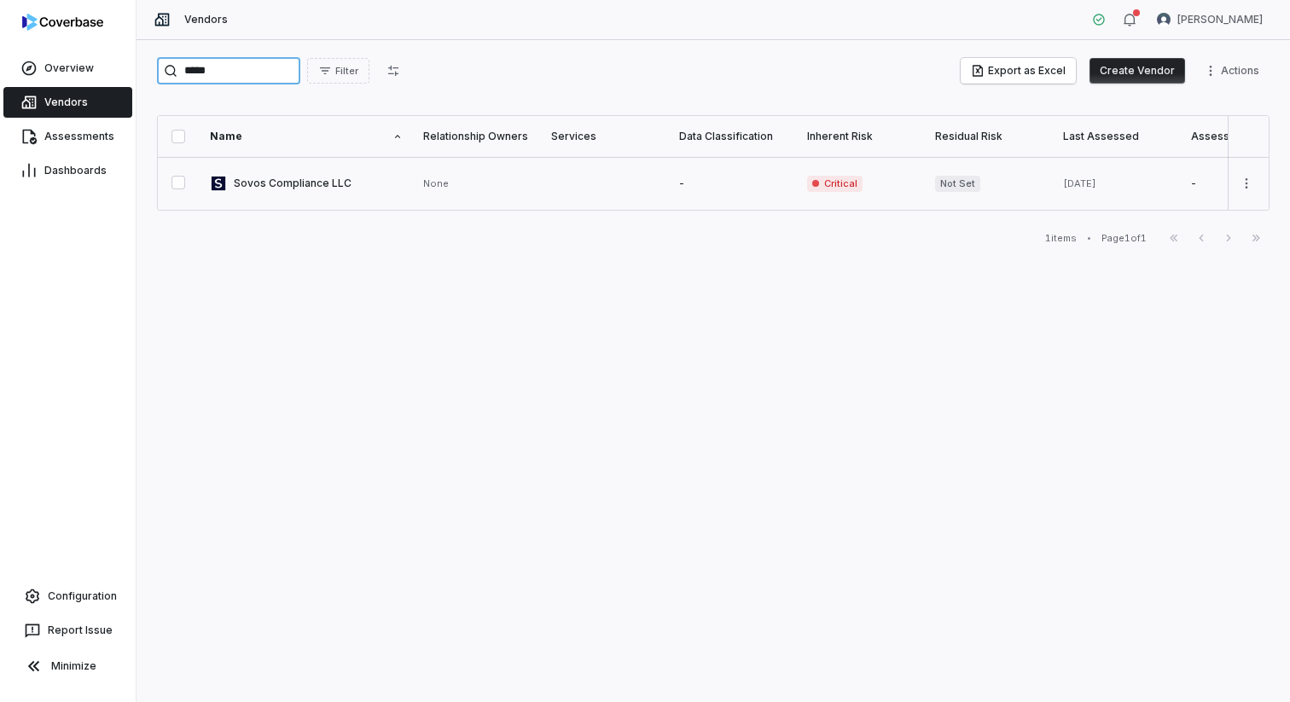
type input "*****"
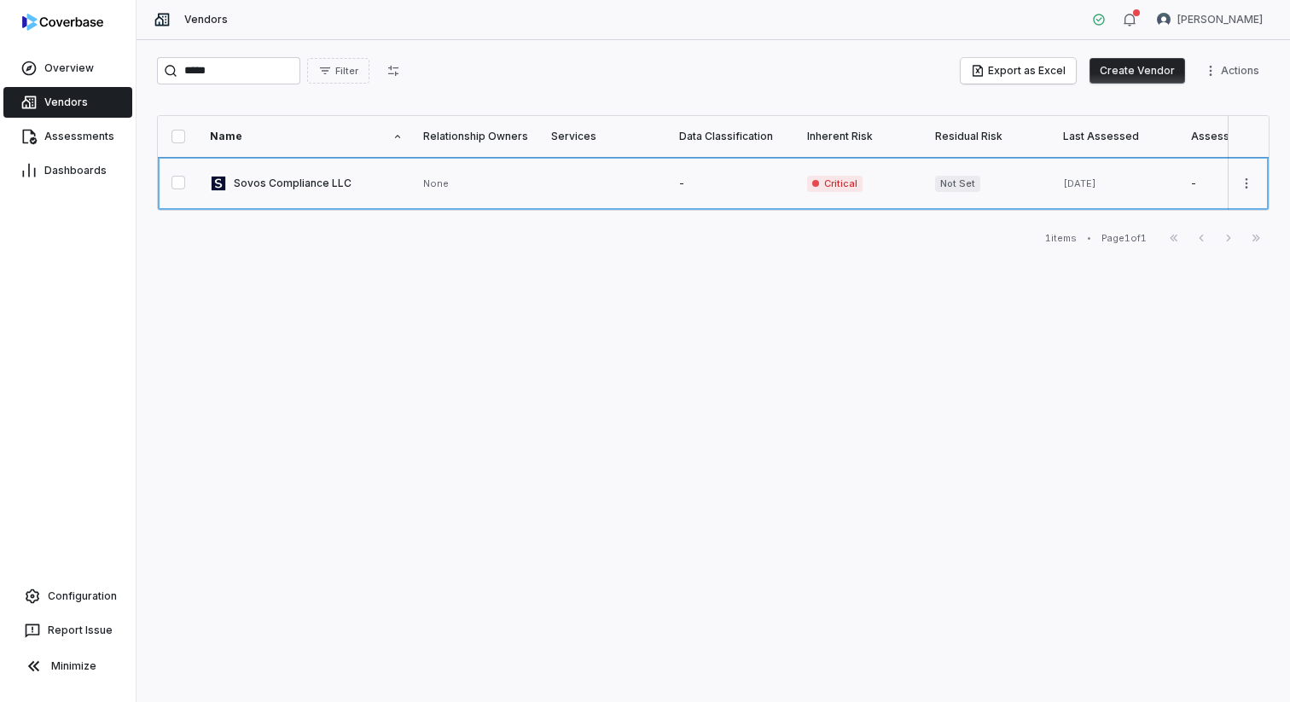
click at [271, 179] on link at bounding box center [306, 183] width 213 height 53
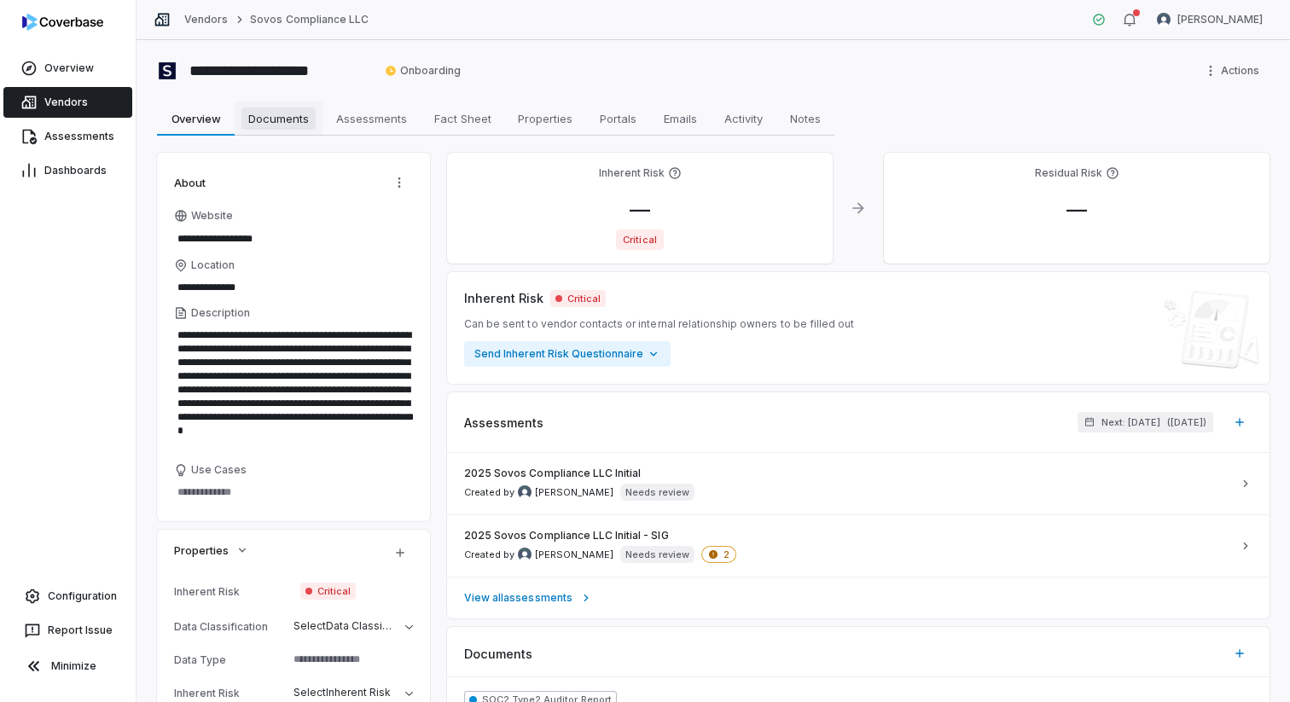
click at [271, 119] on span "Documents" at bounding box center [278, 118] width 74 height 22
type textarea "*"
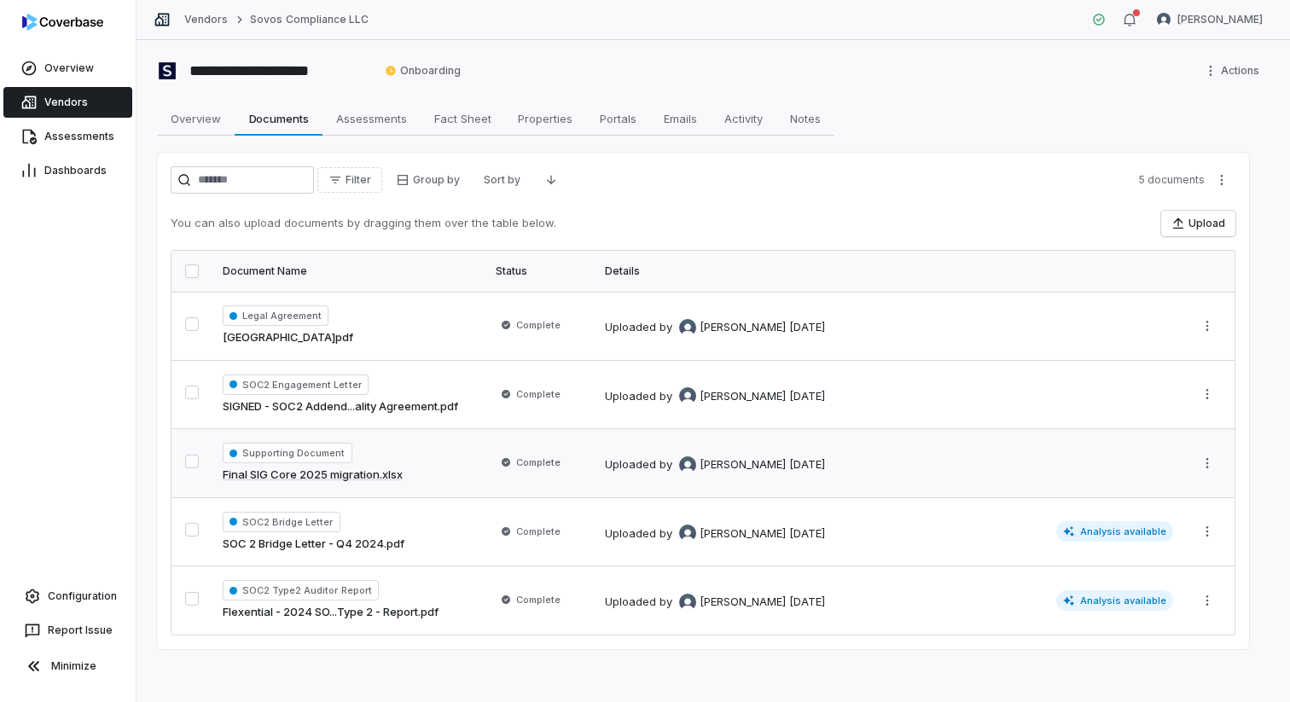
scroll to position [1, 0]
click at [71, 600] on span "Configuration" at bounding box center [82, 596] width 69 height 14
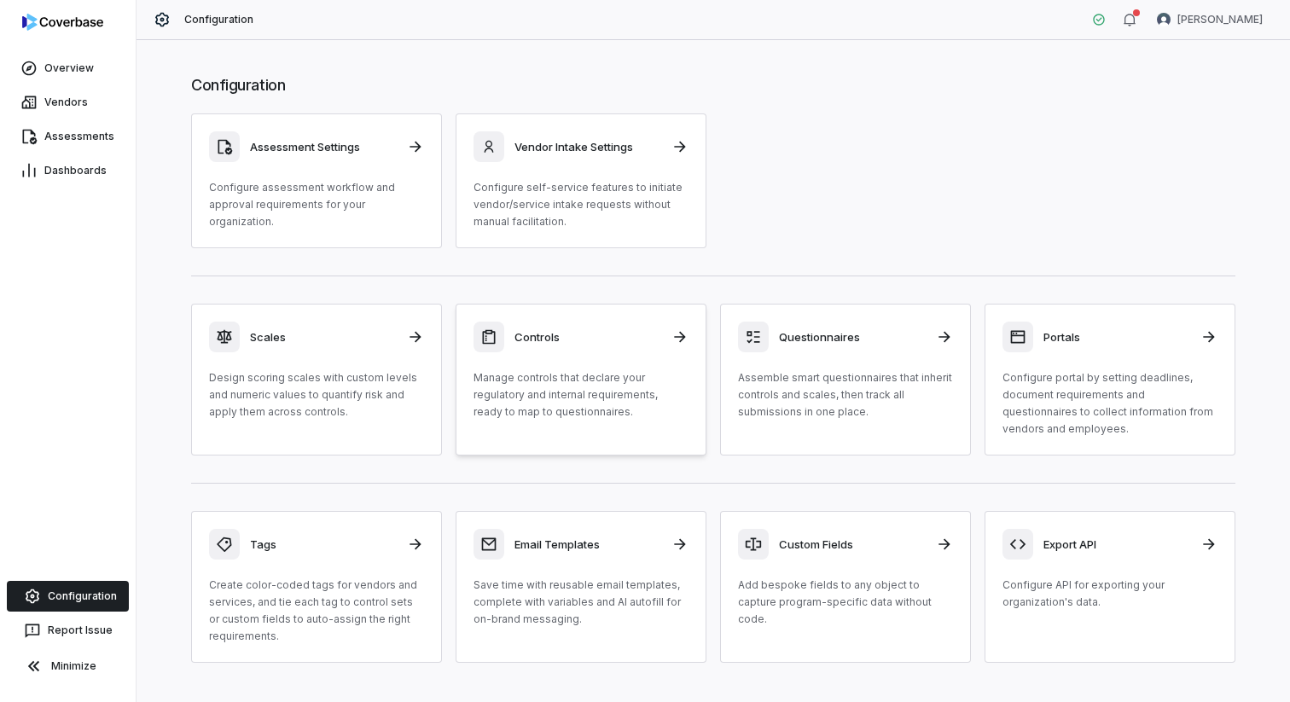
click at [572, 378] on p "Manage controls that declare your regulatory and internal requirements, ready t…" at bounding box center [580, 394] width 215 height 51
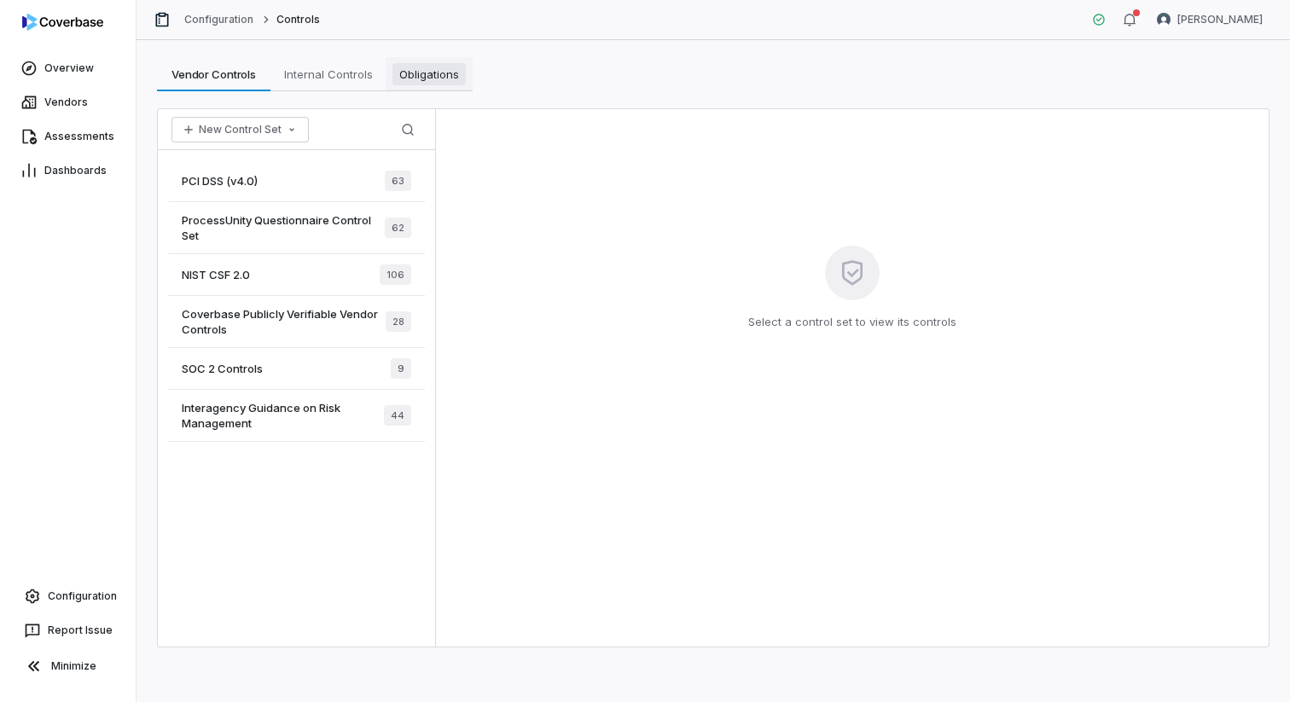
click at [431, 80] on span "Obligations" at bounding box center [428, 74] width 73 height 22
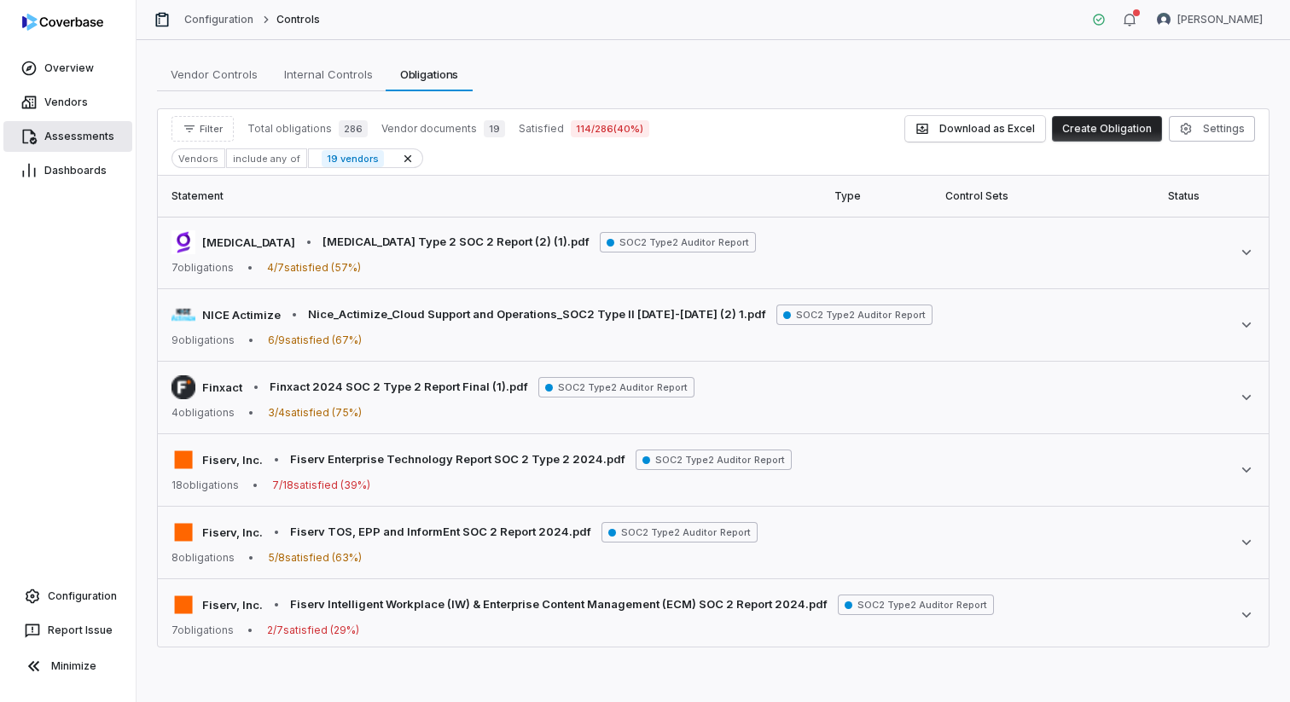
click at [82, 137] on span "Assessments" at bounding box center [79, 137] width 70 height 14
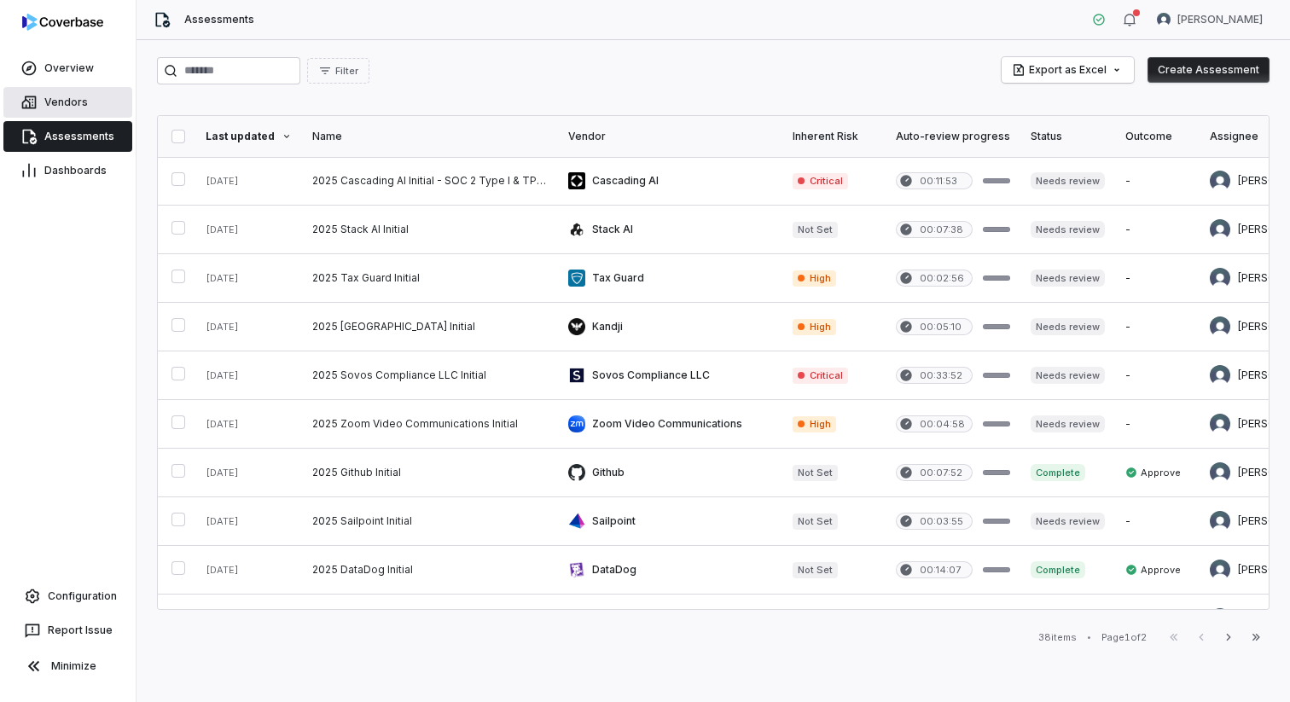
click at [86, 106] on link "Vendors" at bounding box center [67, 102] width 129 height 31
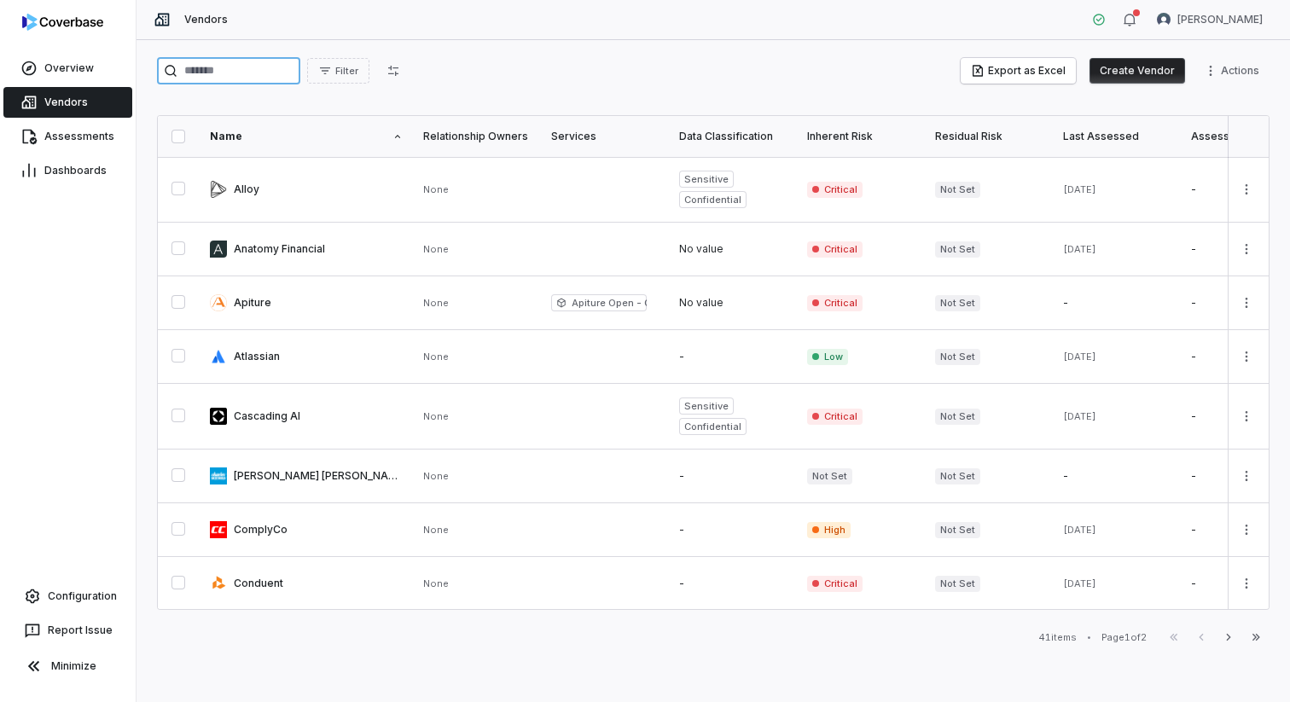
click at [233, 73] on input "search" at bounding box center [228, 70] width 143 height 27
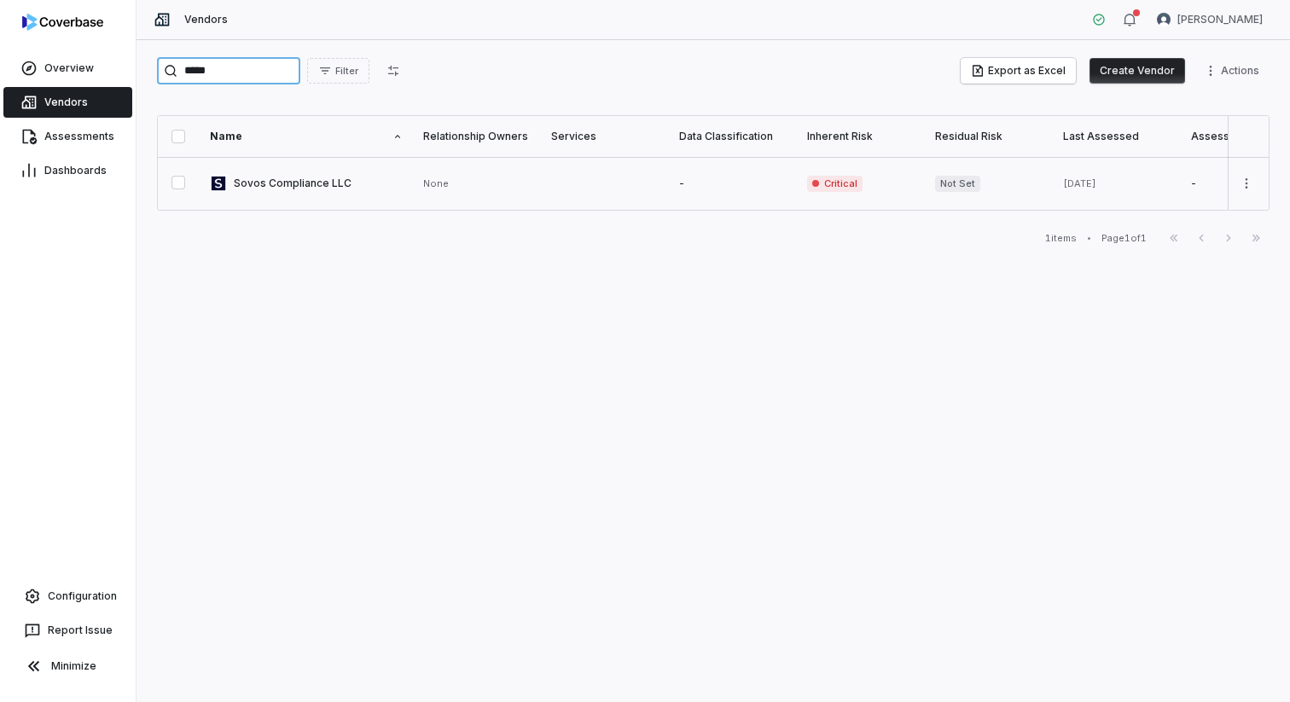
type input "*****"
click at [270, 178] on link at bounding box center [306, 183] width 213 height 53
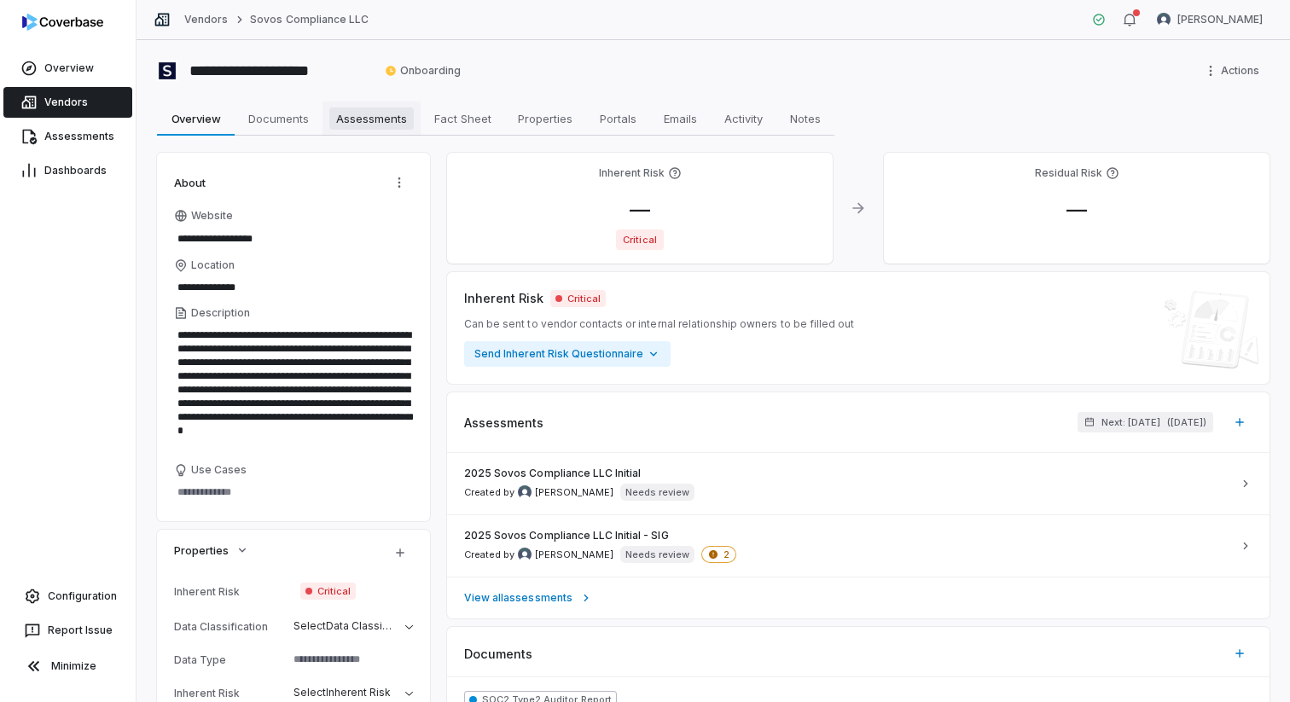
click at [386, 113] on span "Assessments" at bounding box center [371, 118] width 84 height 22
type textarea "*"
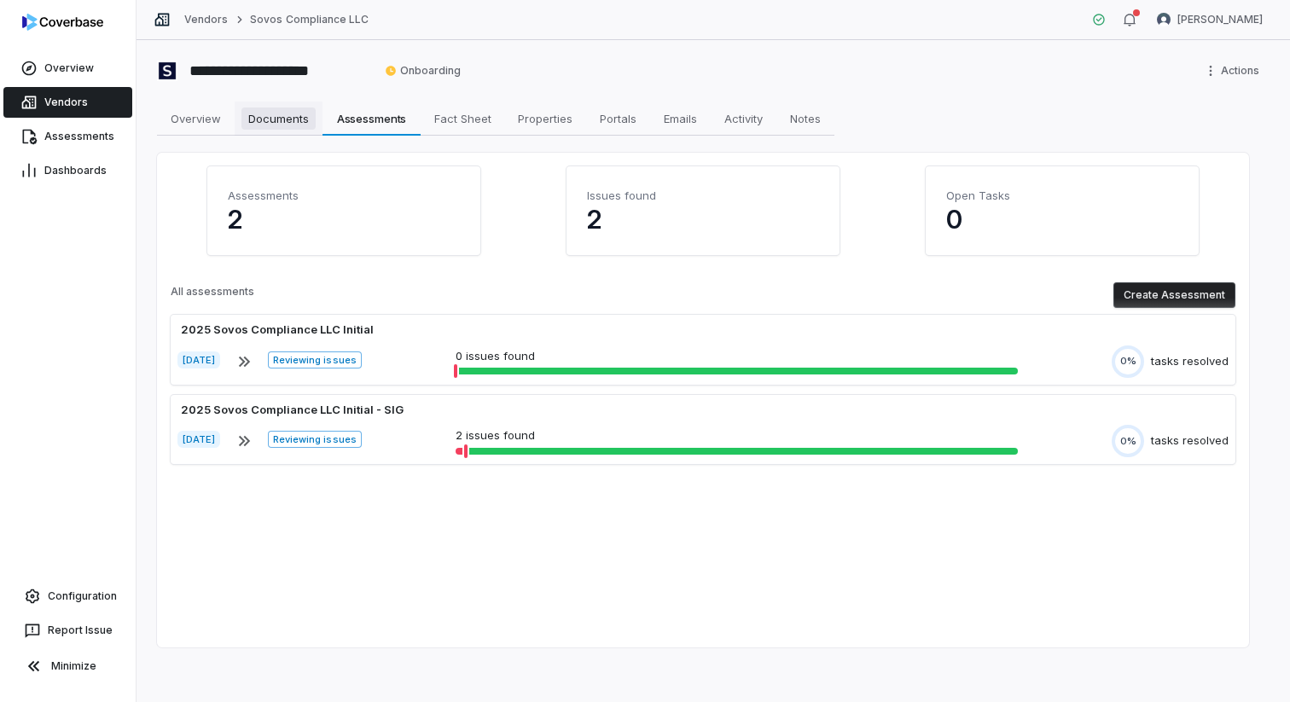
click at [282, 107] on span "Documents" at bounding box center [278, 118] width 74 height 22
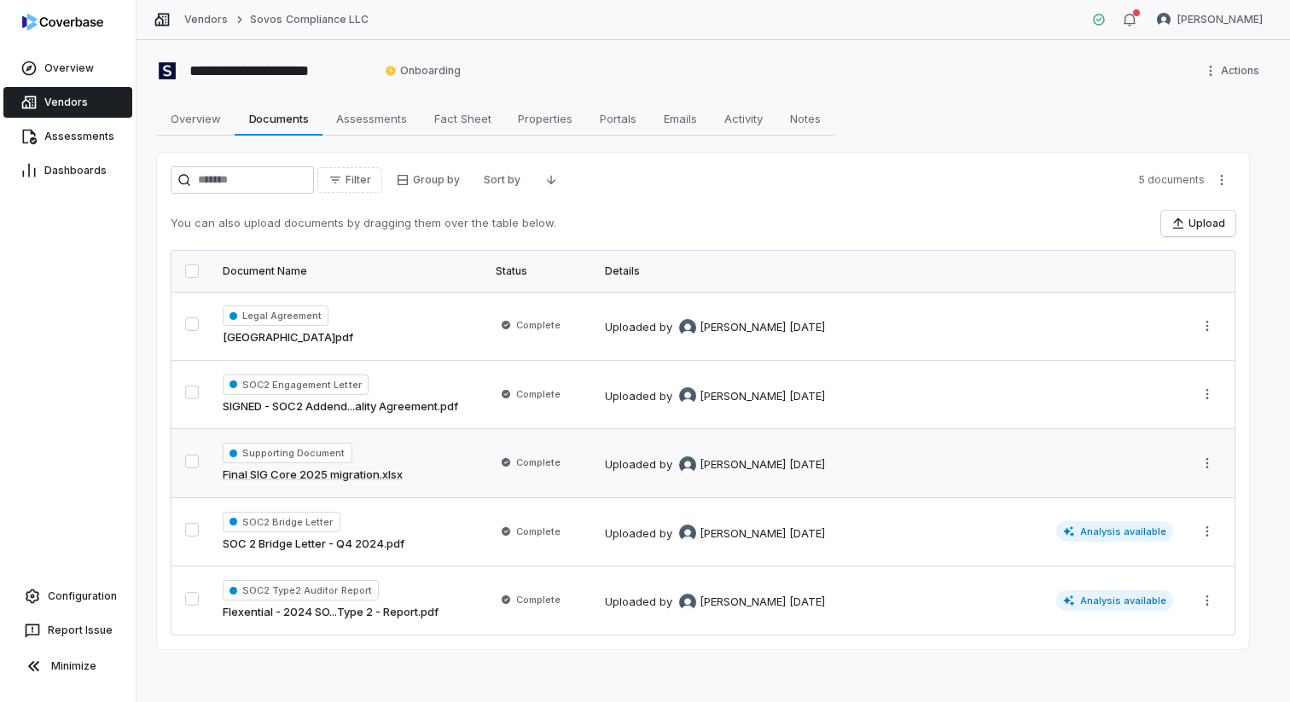
scroll to position [1, 0]
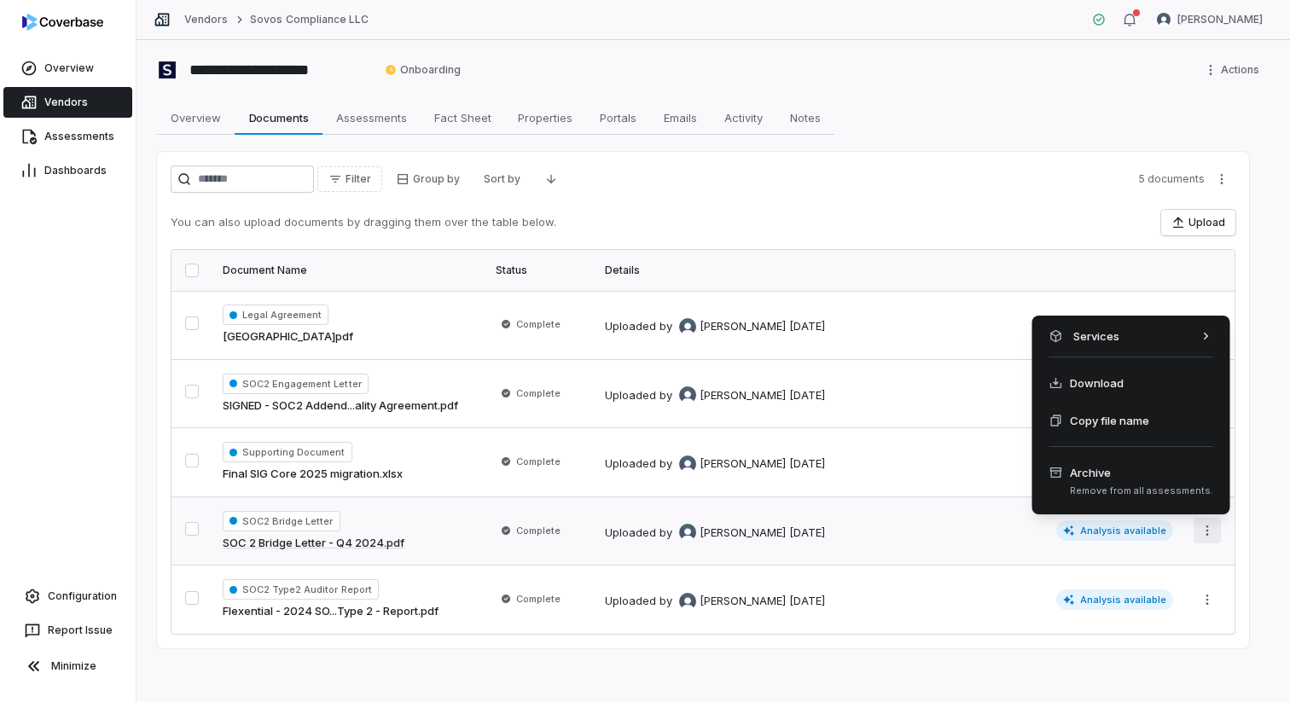
click at [966, 533] on html "**********" at bounding box center [645, 351] width 1290 height 702
click at [966, 599] on html "**********" at bounding box center [645, 351] width 1290 height 702
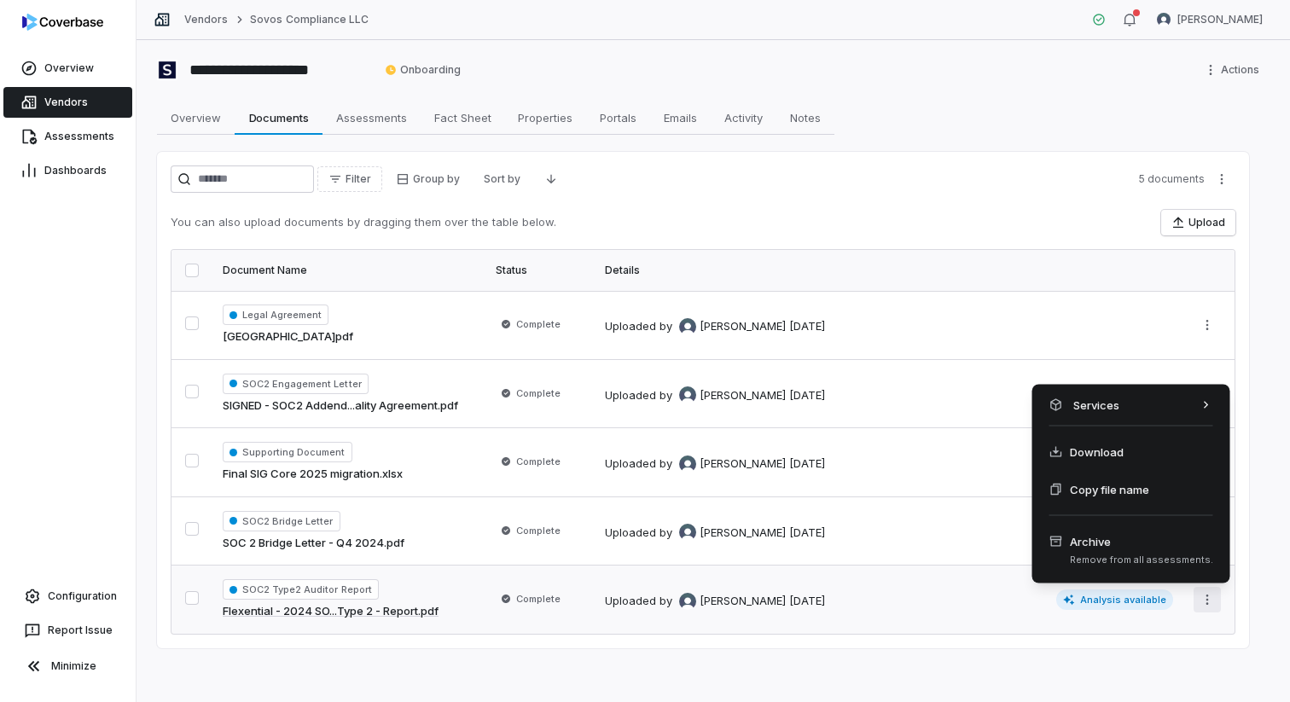
click at [966, 599] on html "**********" at bounding box center [645, 351] width 1290 height 702
click at [966, 612] on html "**********" at bounding box center [645, 351] width 1290 height 702
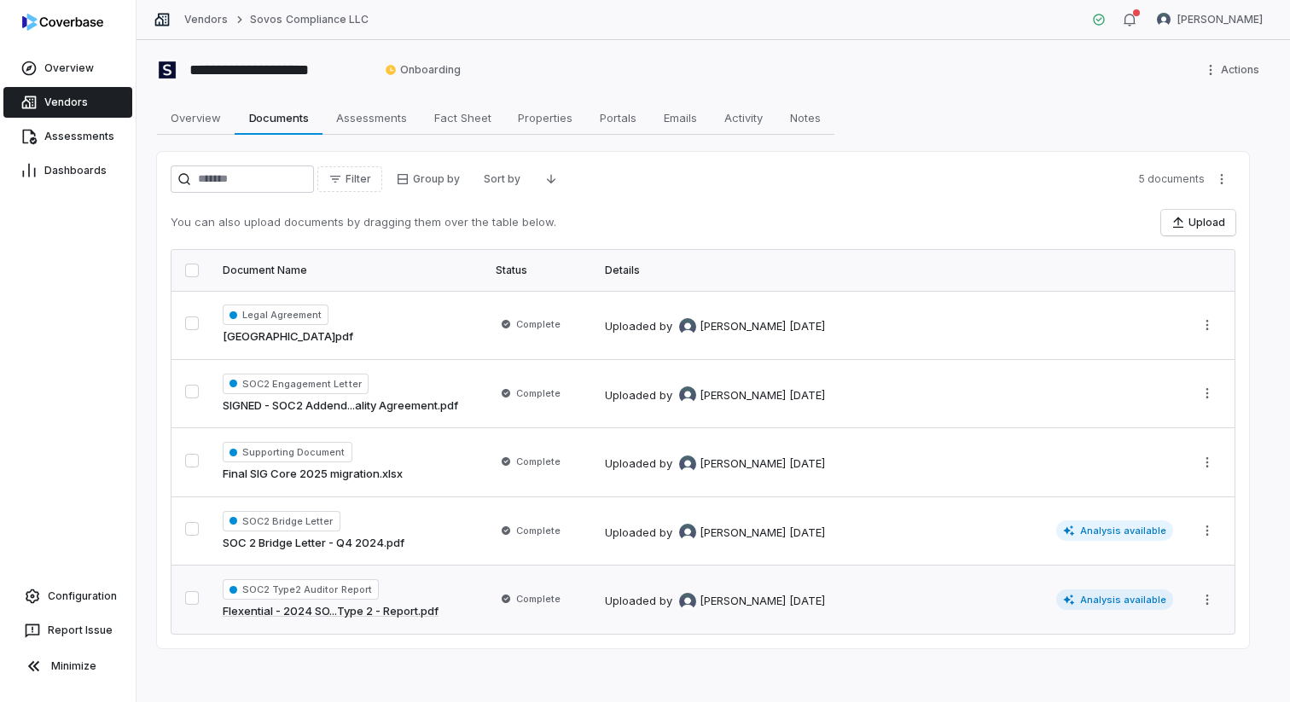
click at [966, 598] on span "Analysis available" at bounding box center [1115, 599] width 118 height 20
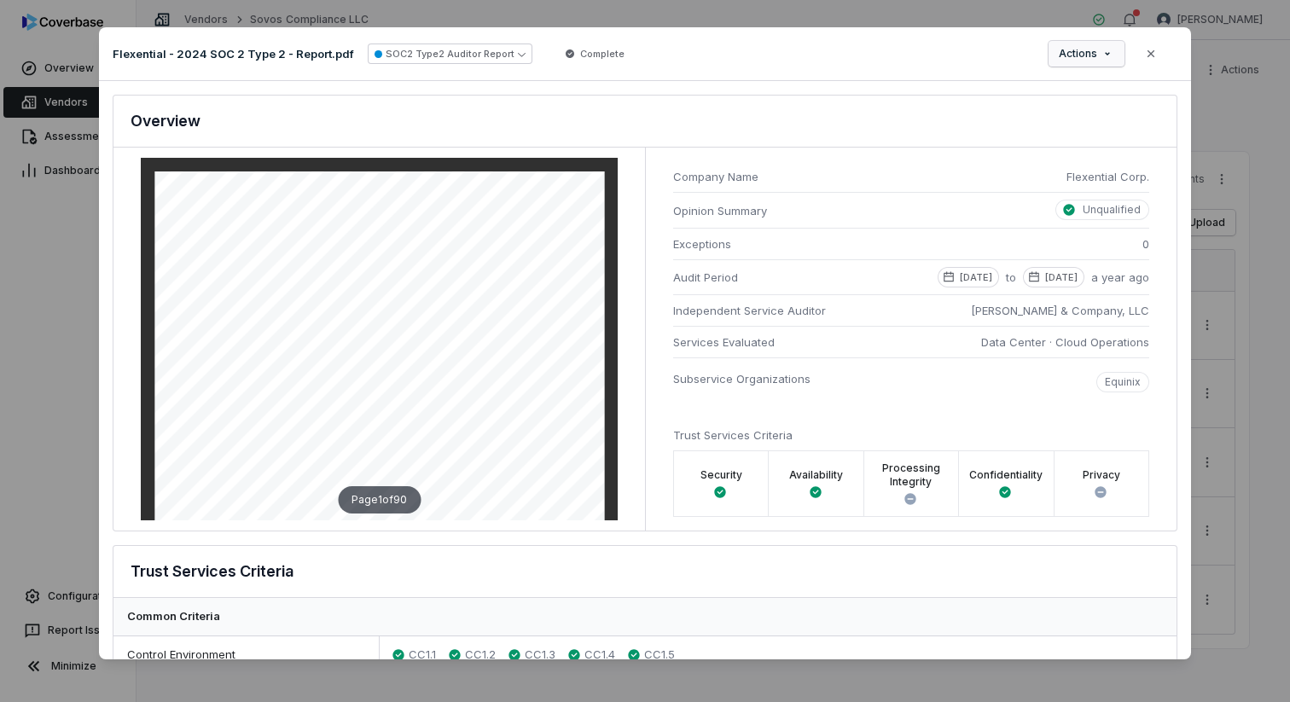
click at [966, 57] on div "Document Preview Flexential - 2024 SOC 2 Type 2 - Report.pdf SOC2 Type2 Auditor…" at bounding box center [645, 350] width 1290 height 701
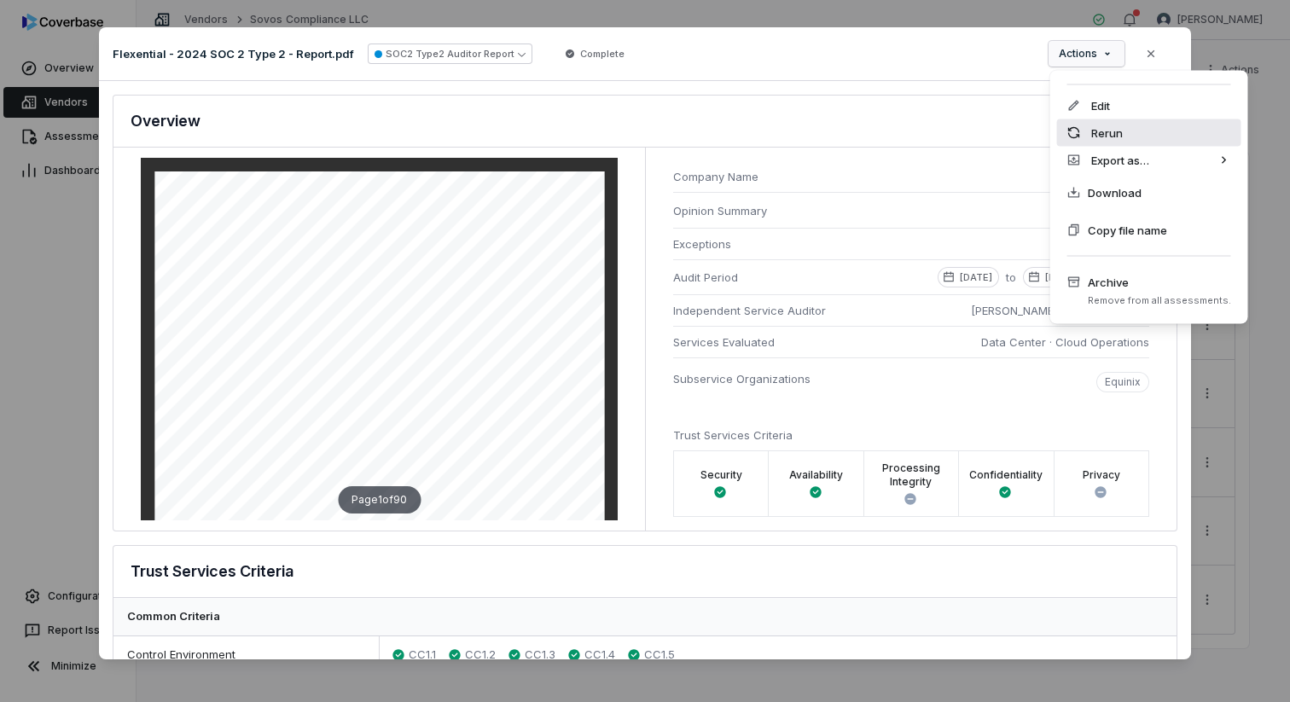
click at [966, 139] on div "Rerun" at bounding box center [1149, 132] width 184 height 27
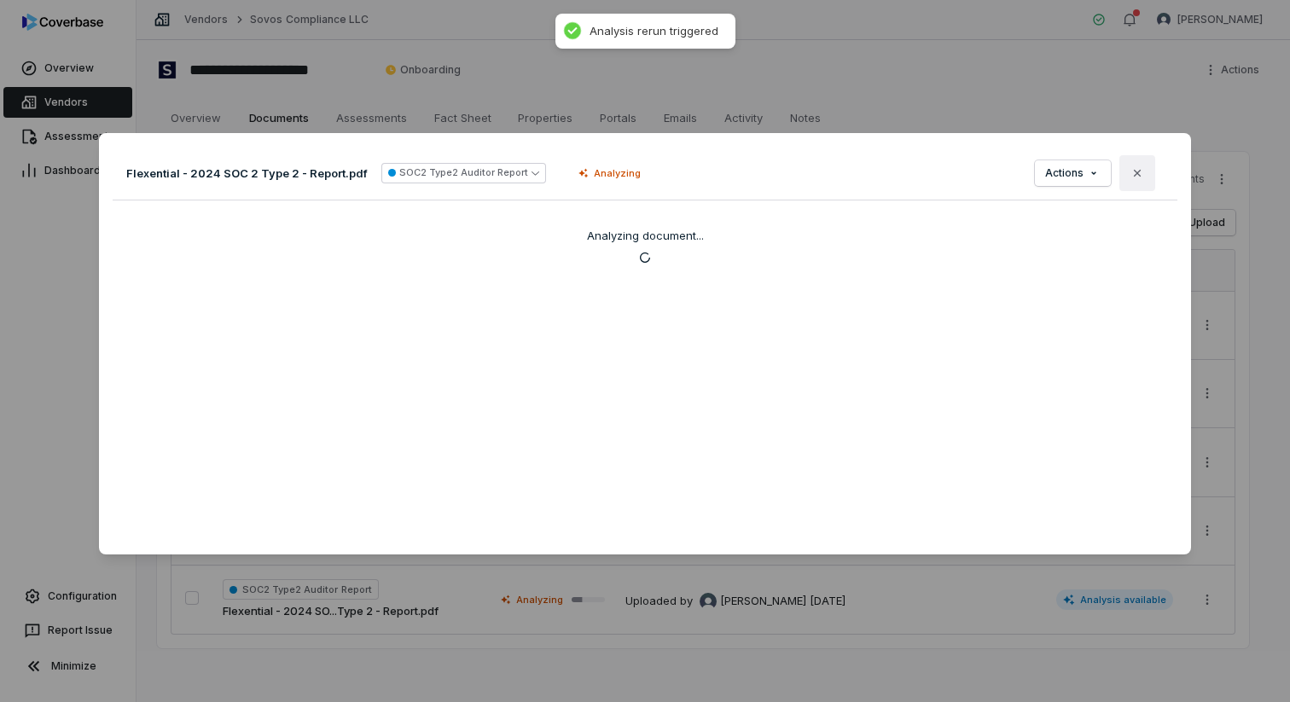
click at [966, 177] on icon "button" at bounding box center [1137, 173] width 14 height 14
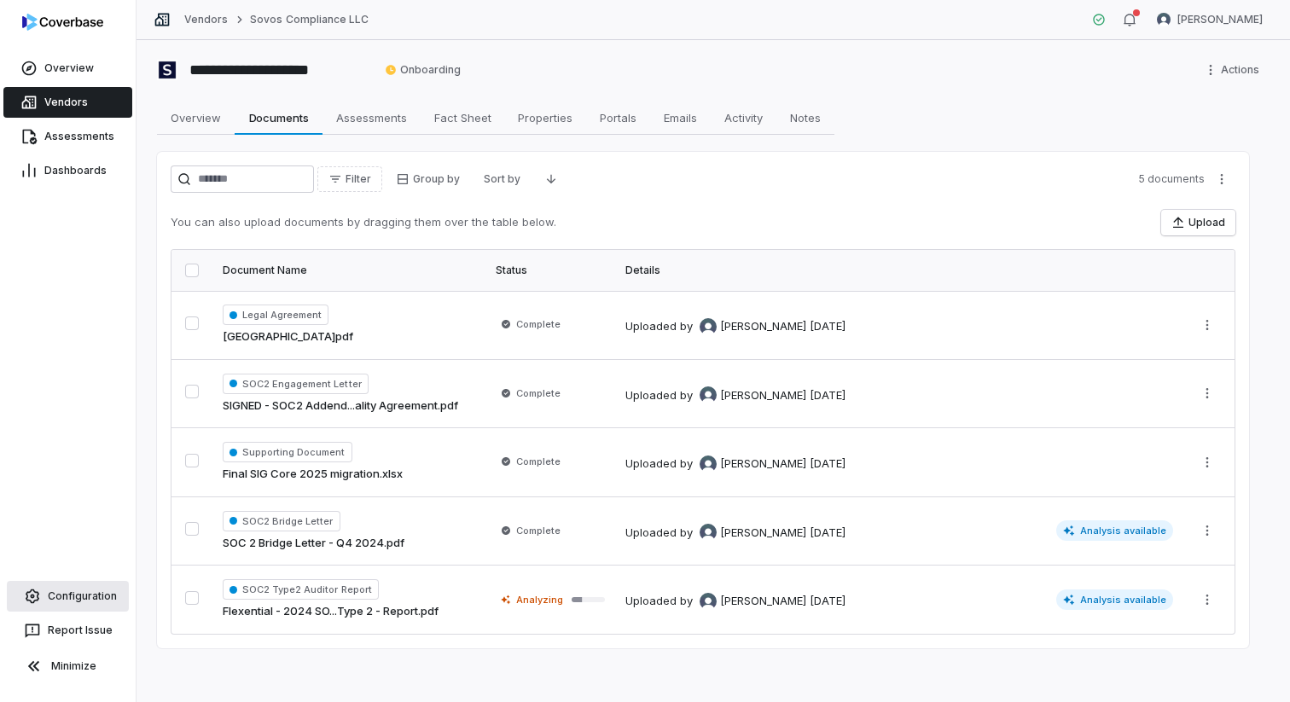
click at [71, 607] on link "Configuration" at bounding box center [68, 596] width 122 height 31
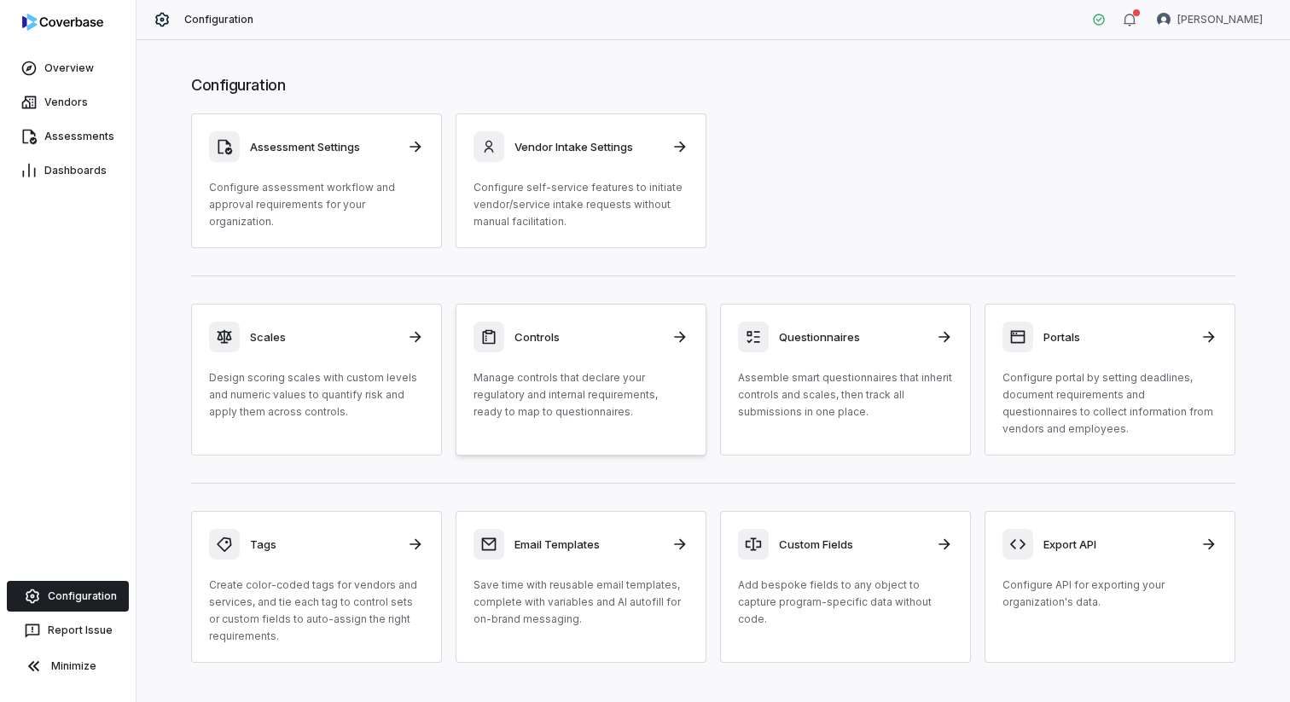
click at [541, 384] on p "Manage controls that declare your regulatory and internal requirements, ready t…" at bounding box center [580, 394] width 215 height 51
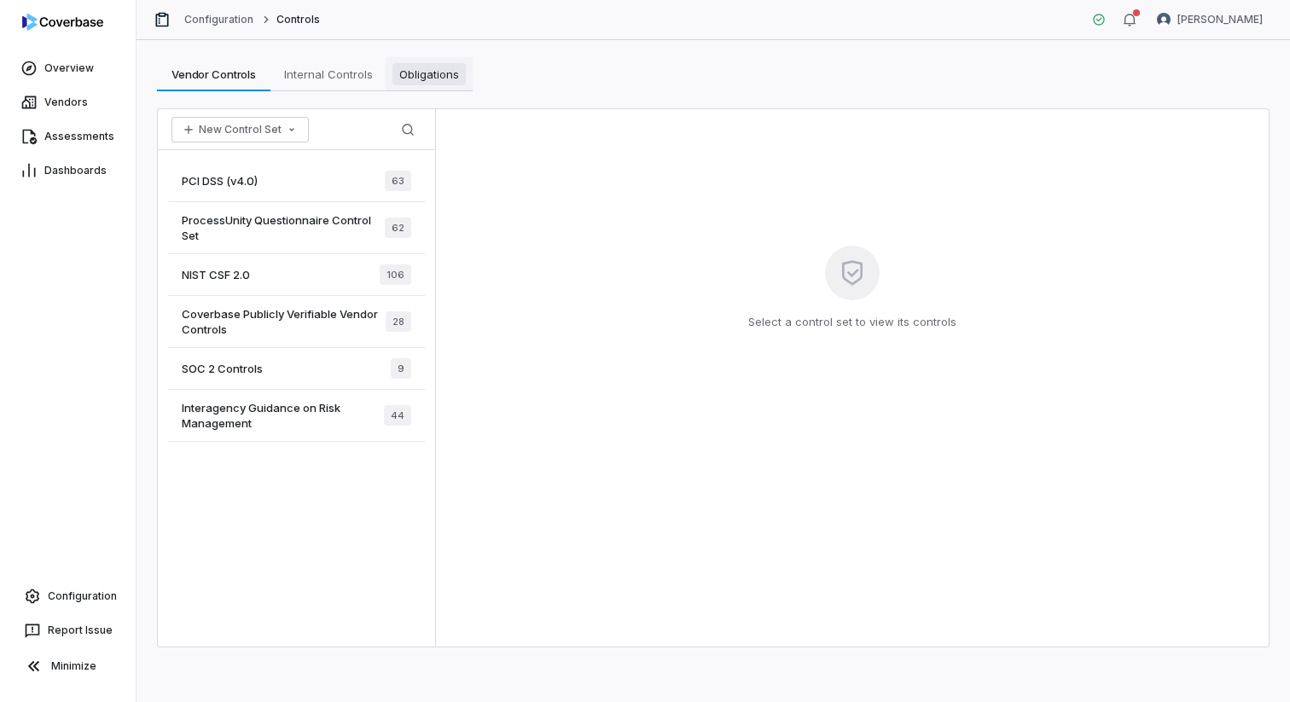
click at [444, 67] on span "Obligations" at bounding box center [428, 74] width 73 height 22
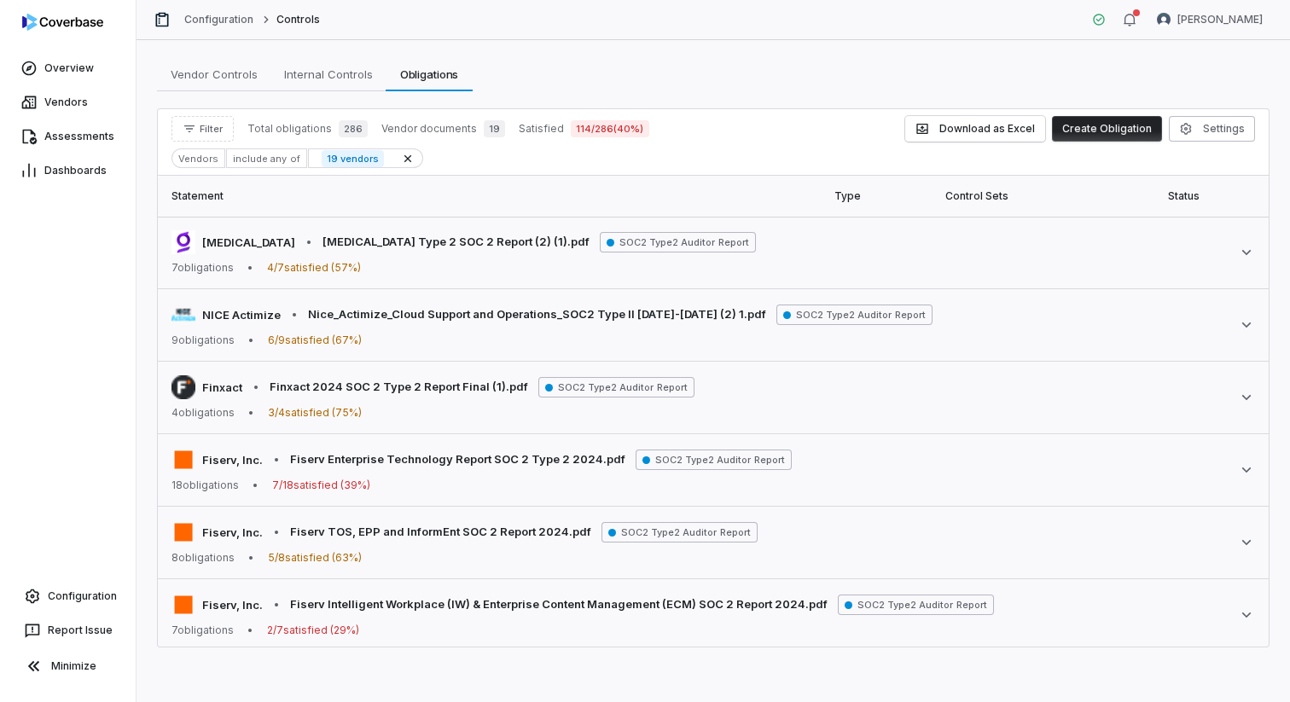
click at [191, 157] on div "Vendors" at bounding box center [198, 158] width 54 height 20
click at [200, 135] on button "Filter" at bounding box center [202, 129] width 62 height 26
click at [214, 171] on input "text" at bounding box center [260, 167] width 164 height 38
type input "*"
click at [210, 207] on div "Vendors" at bounding box center [260, 207] width 164 height 27
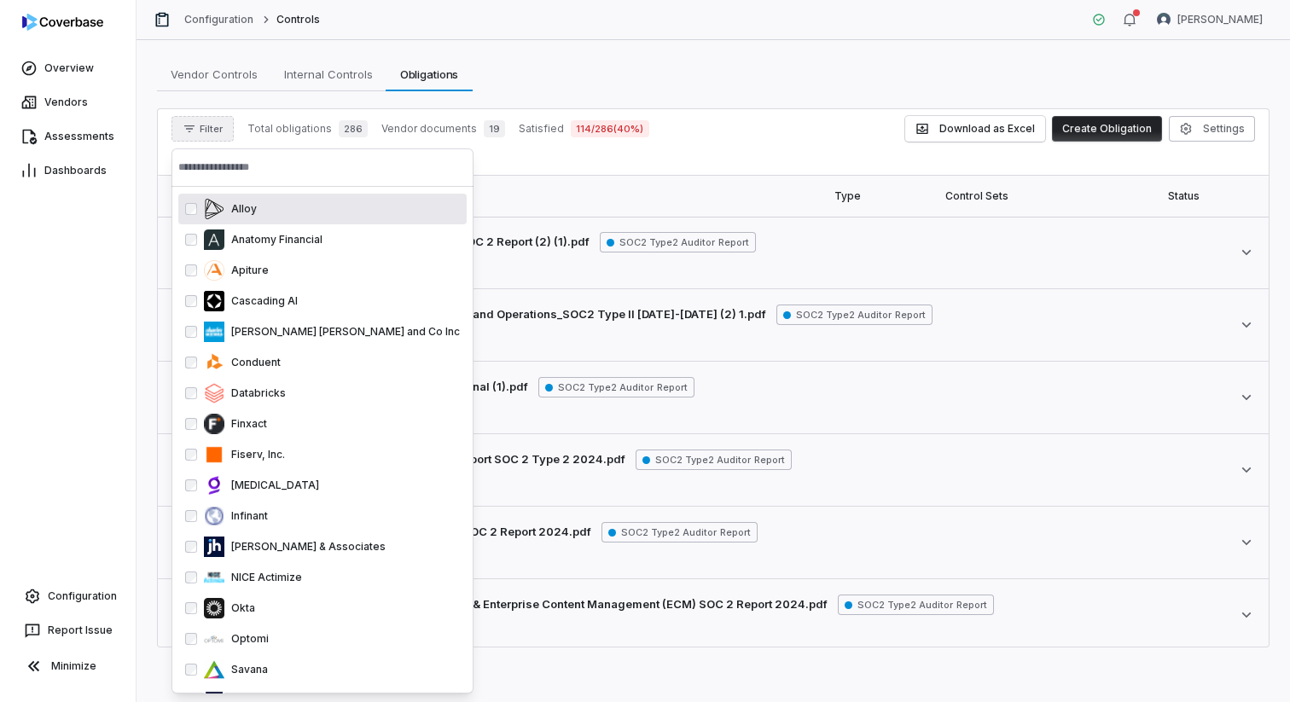
click at [285, 171] on input "text" at bounding box center [322, 167] width 288 height 38
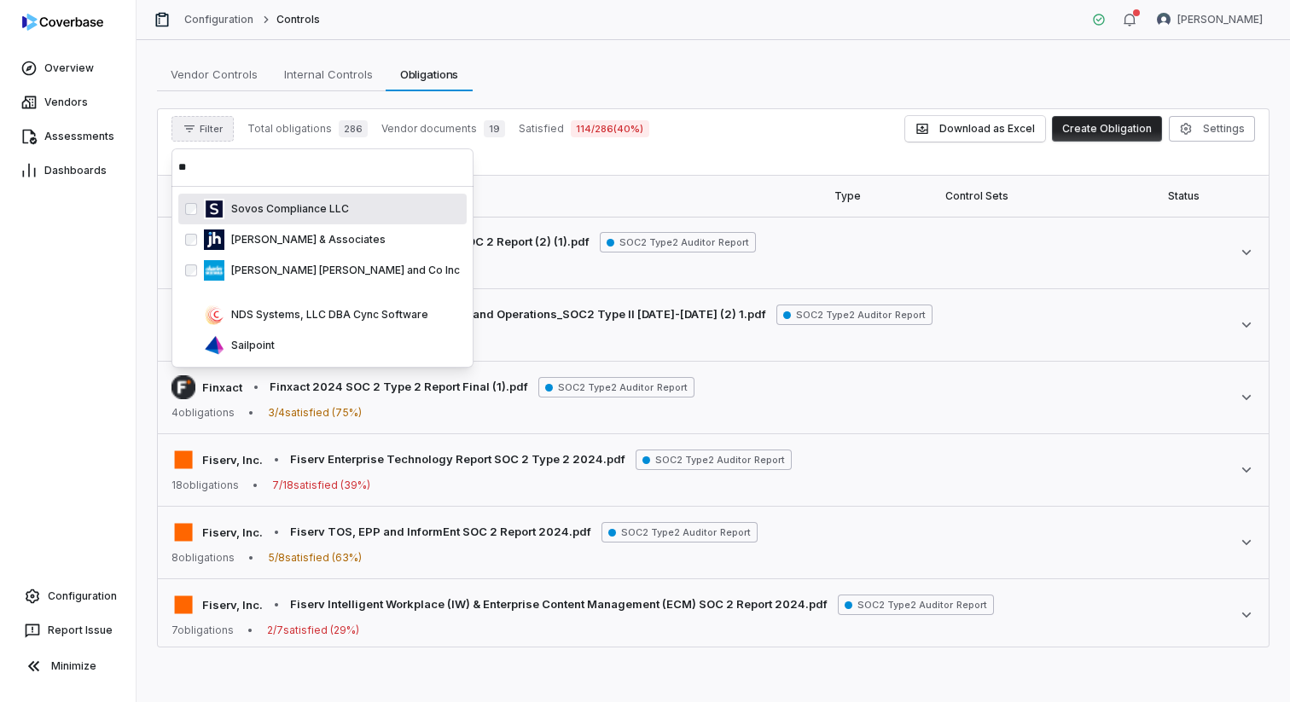
type input "*"
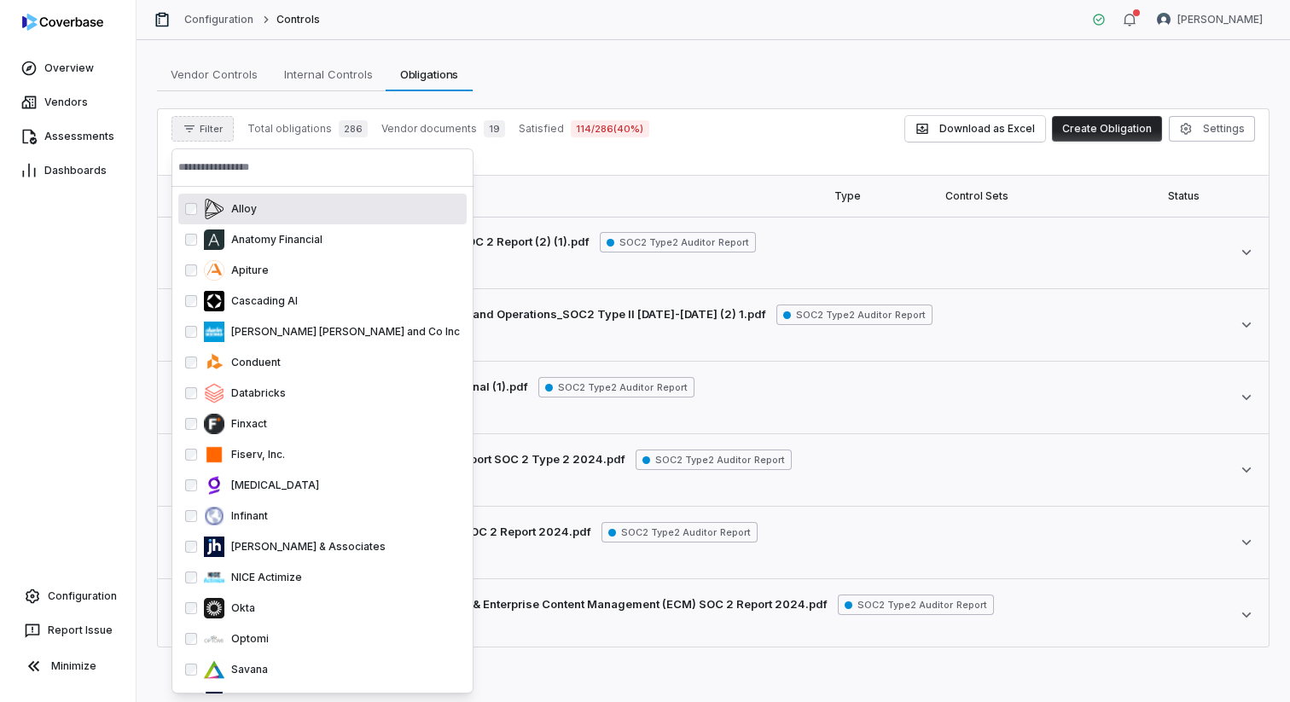
click at [562, 170] on div "Filter Total obligations 286 Vendor documents 19 Satisfied 114 / 286 ( 40 %) Do…" at bounding box center [713, 142] width 1111 height 67
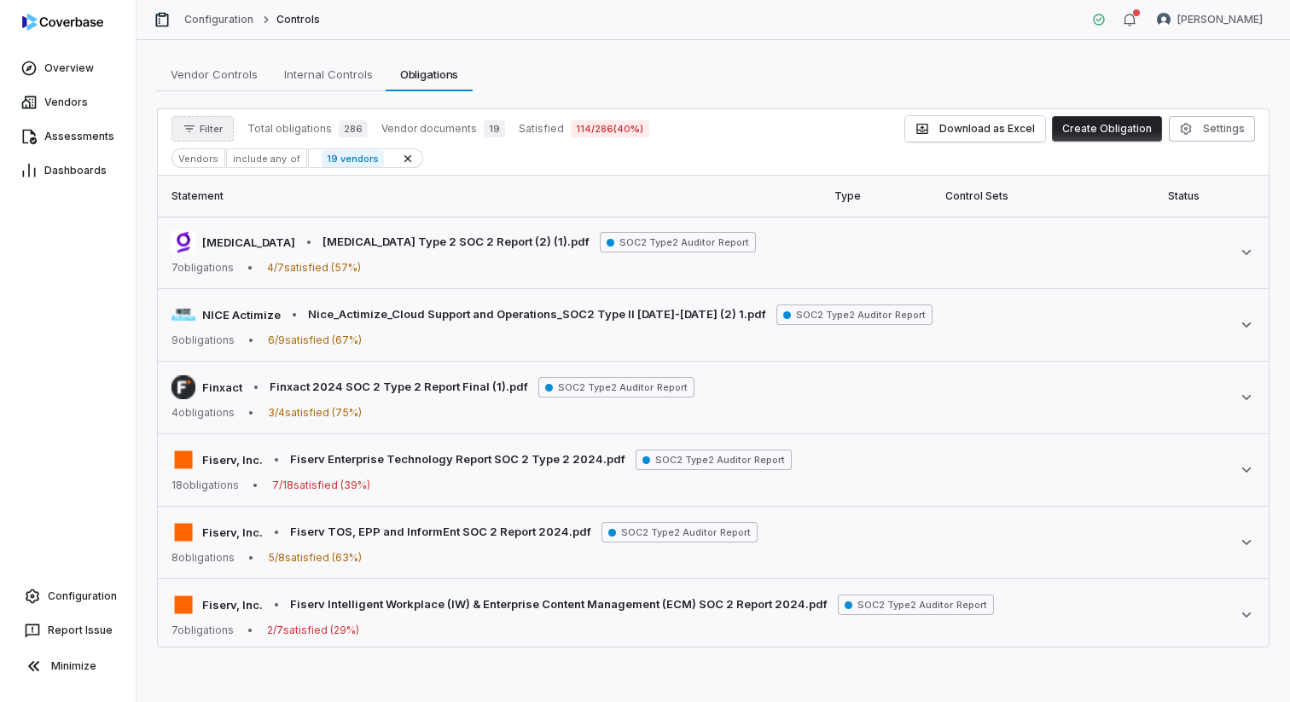
click at [205, 134] on span "Filter" at bounding box center [211, 129] width 23 height 13
click at [220, 170] on input "text" at bounding box center [260, 167] width 164 height 38
click at [227, 201] on div "Vendors" at bounding box center [260, 207] width 164 height 27
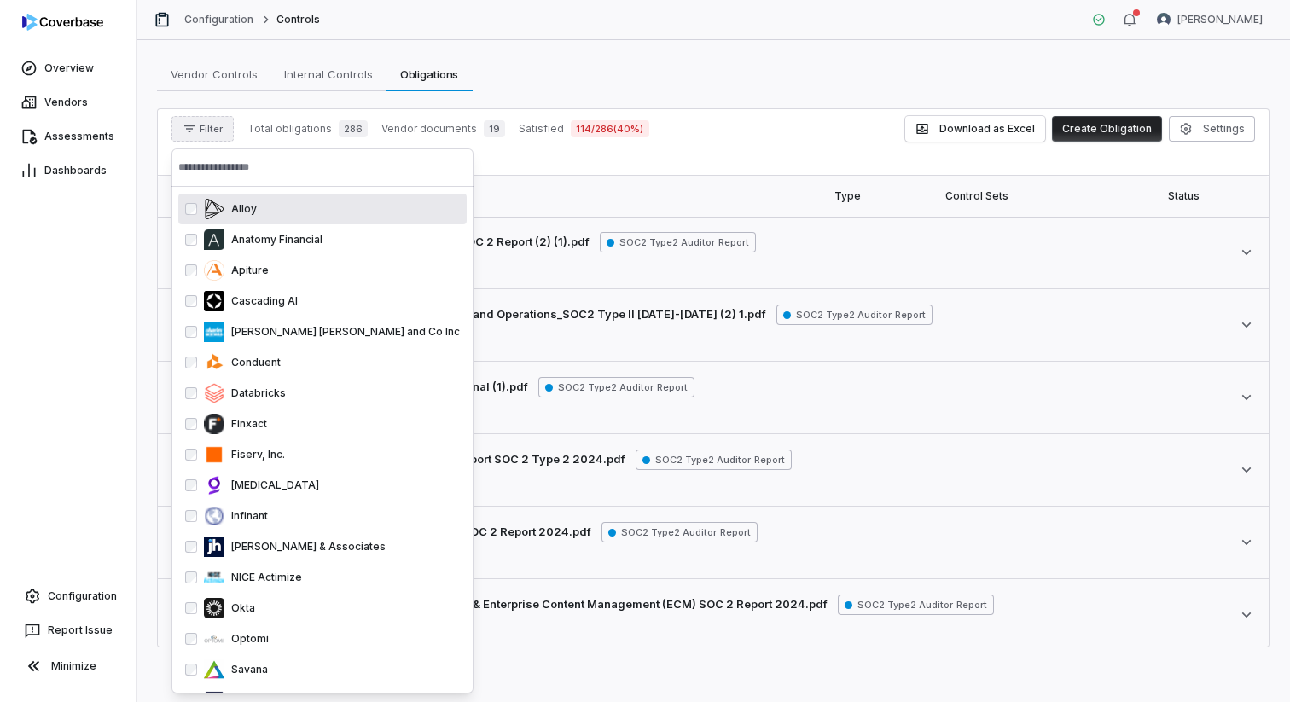
click at [271, 162] on input "text" at bounding box center [322, 167] width 288 height 38
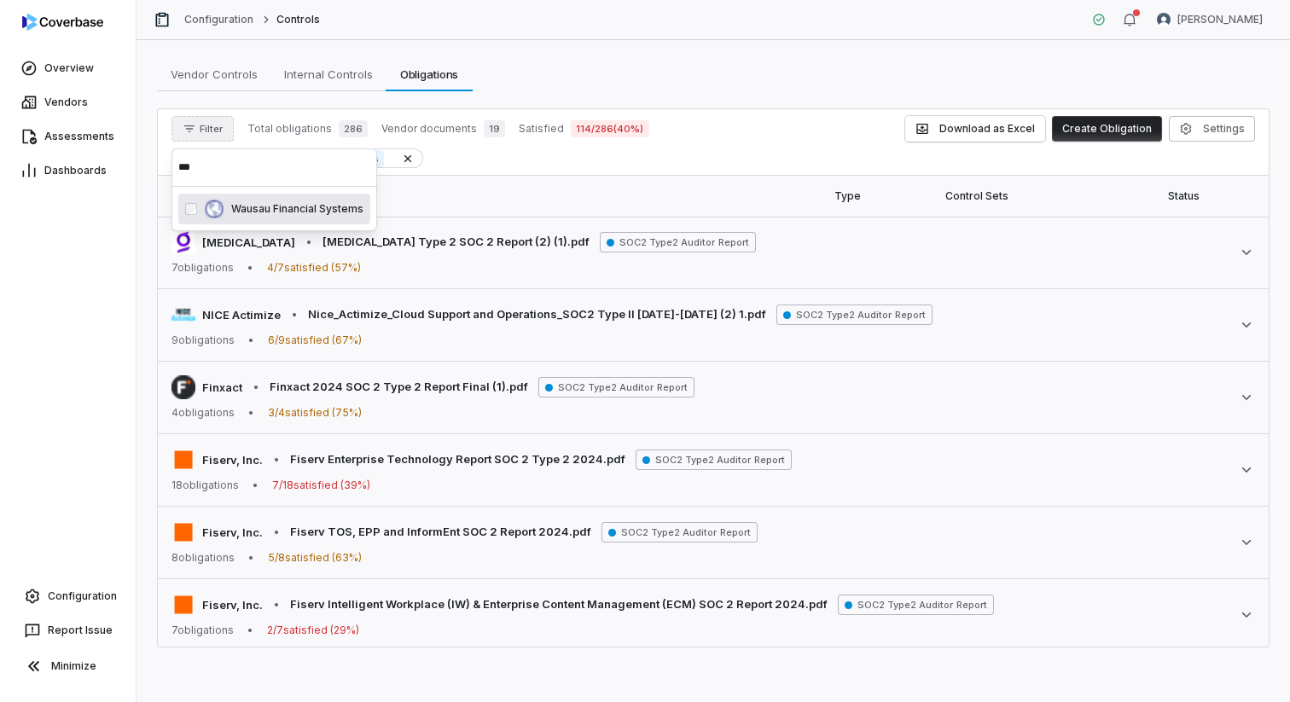
type input "***"
click at [552, 201] on th "Statement" at bounding box center [491, 196] width 666 height 41
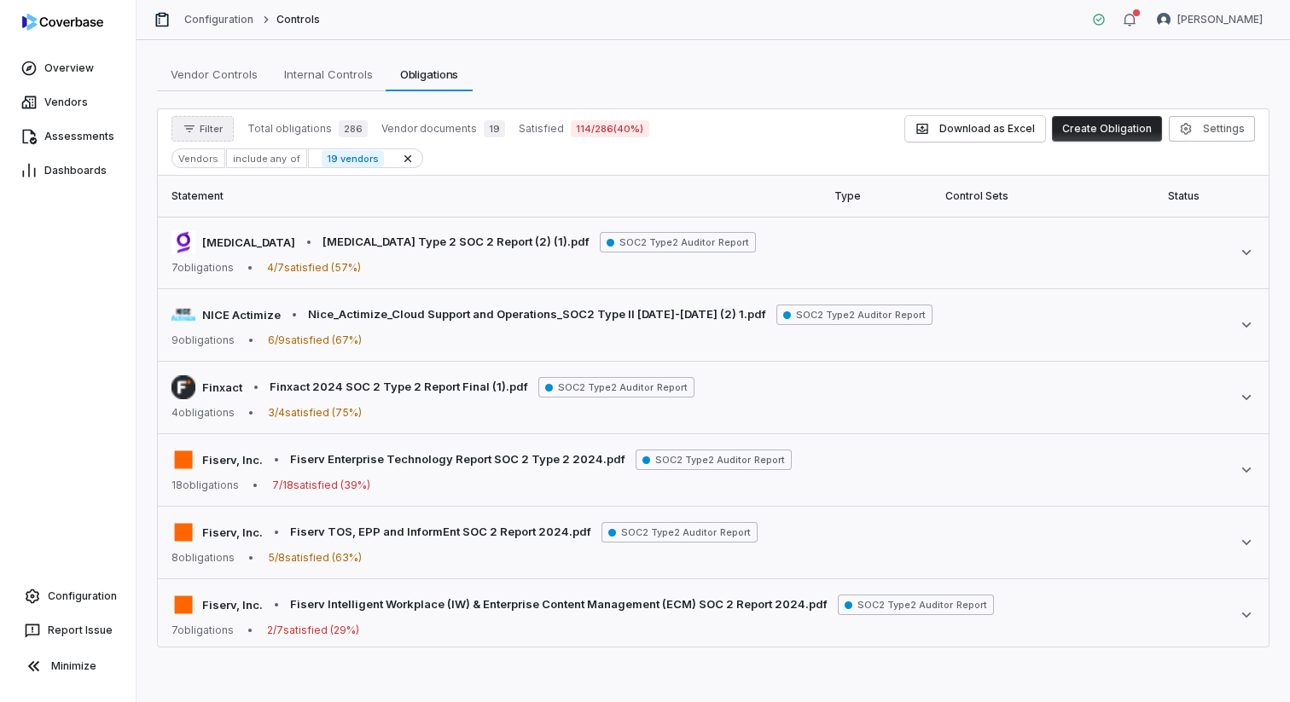
click at [207, 141] on button "Filter" at bounding box center [202, 129] width 62 height 26
click at [218, 196] on div "Vendors" at bounding box center [260, 207] width 164 height 27
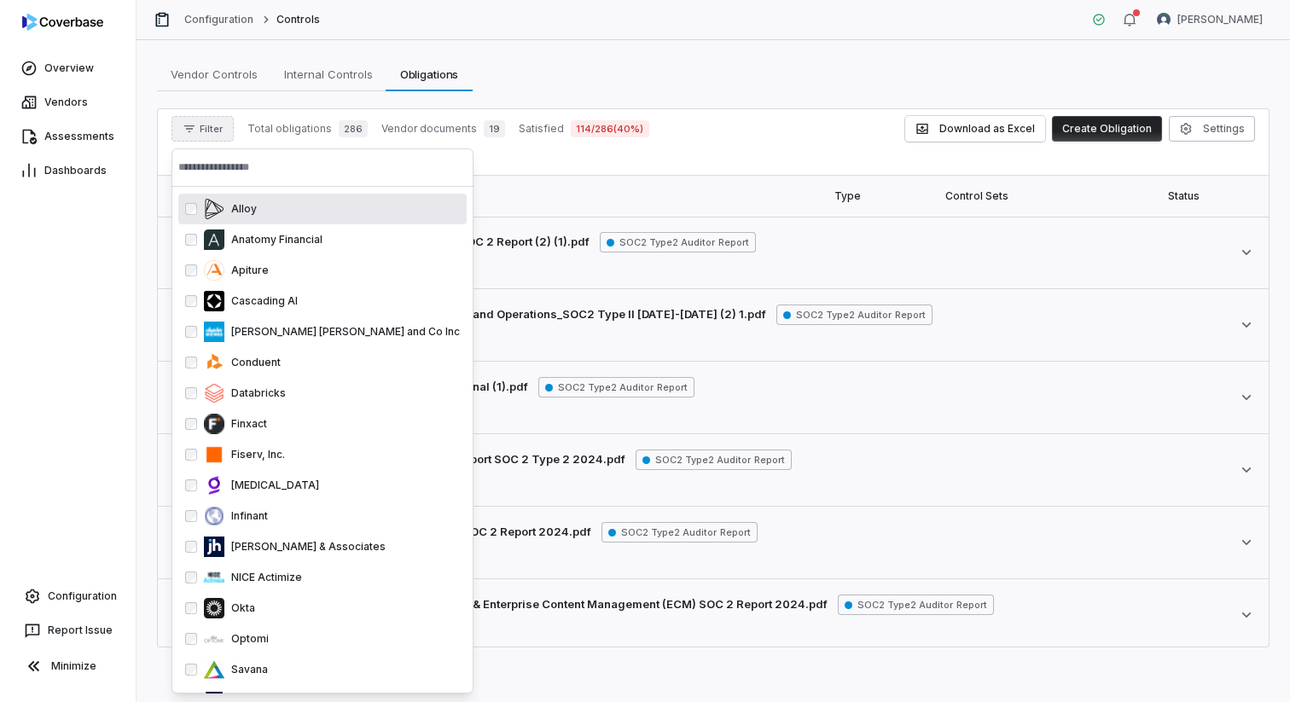
click at [229, 177] on input "text" at bounding box center [322, 167] width 288 height 38
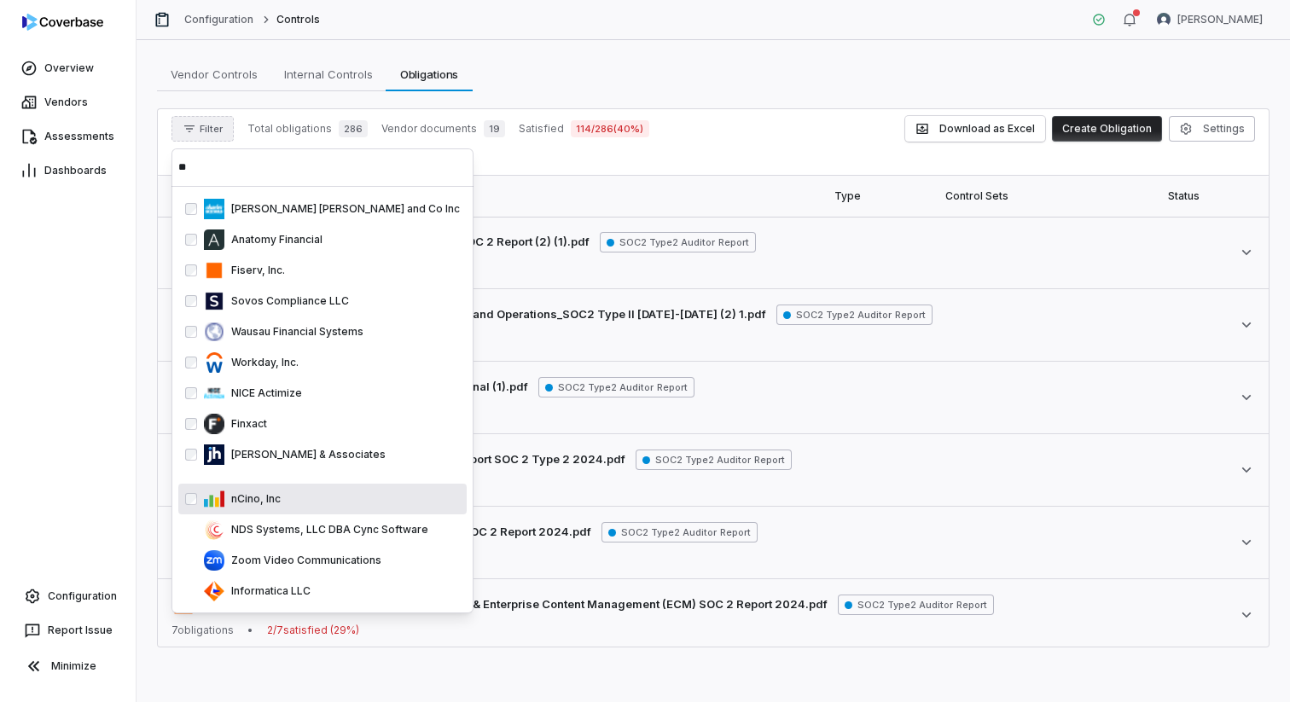
type input "**"
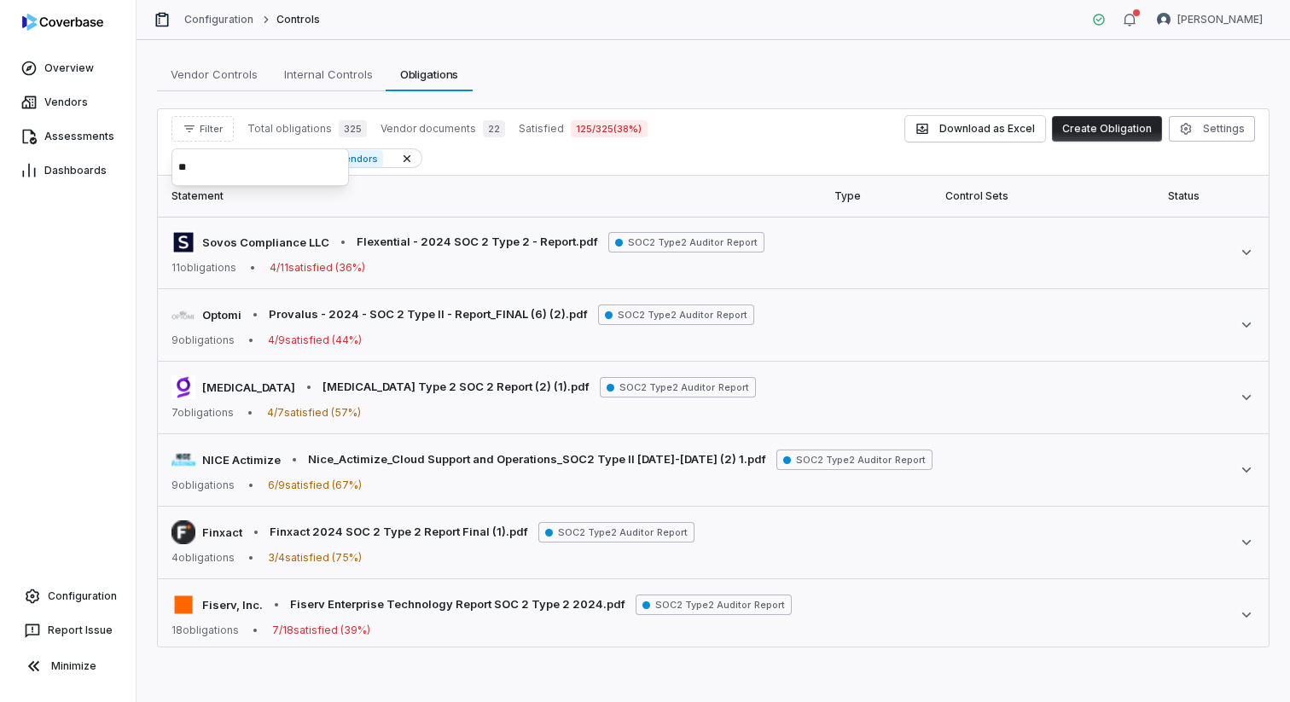
click at [89, 507] on div "Overview Vendors Assessments Dashboards Configuration Report Issue Minimize" at bounding box center [68, 351] width 136 height 702
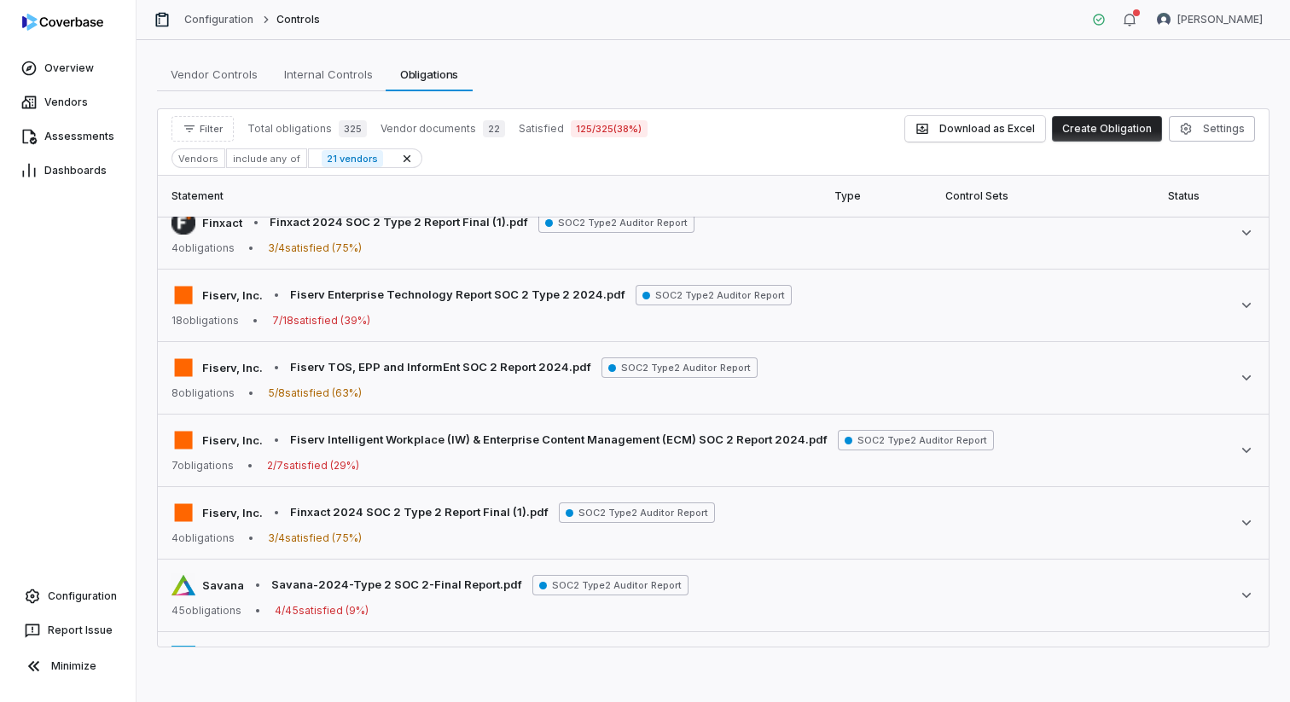
scroll to position [270, 0]
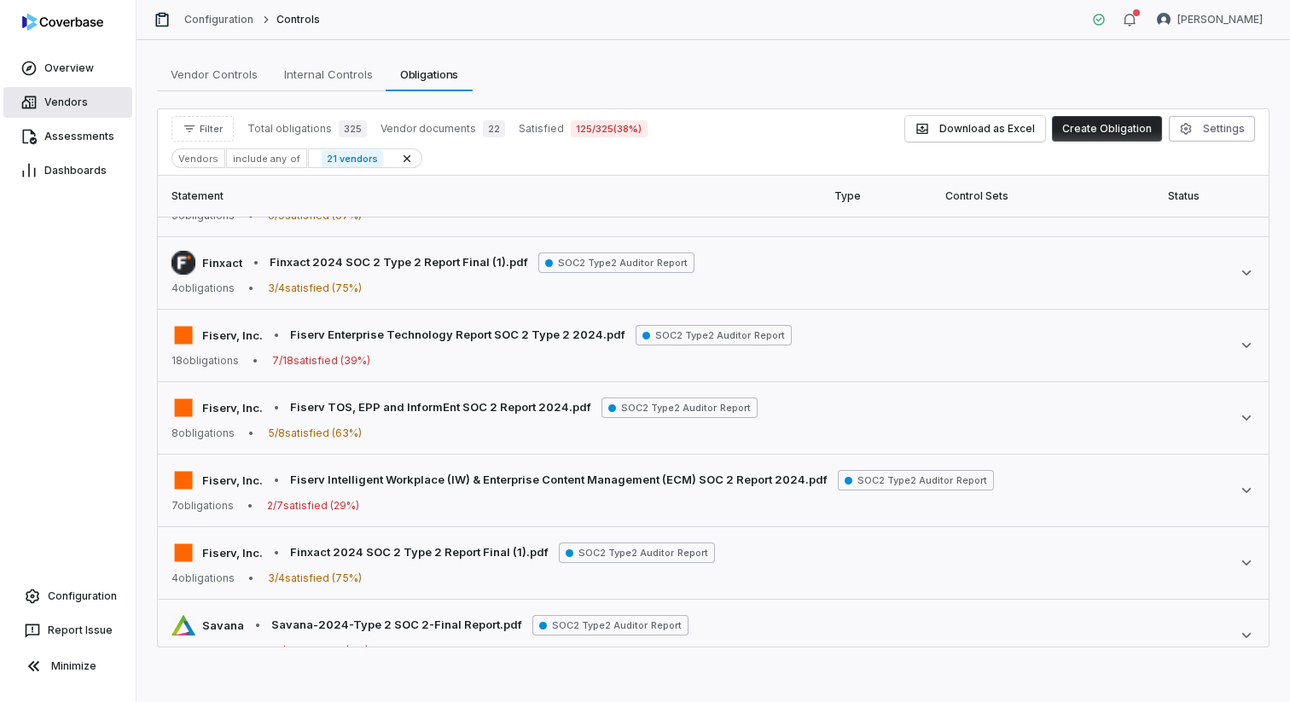
click at [69, 98] on span "Vendors" at bounding box center [65, 103] width 43 height 14
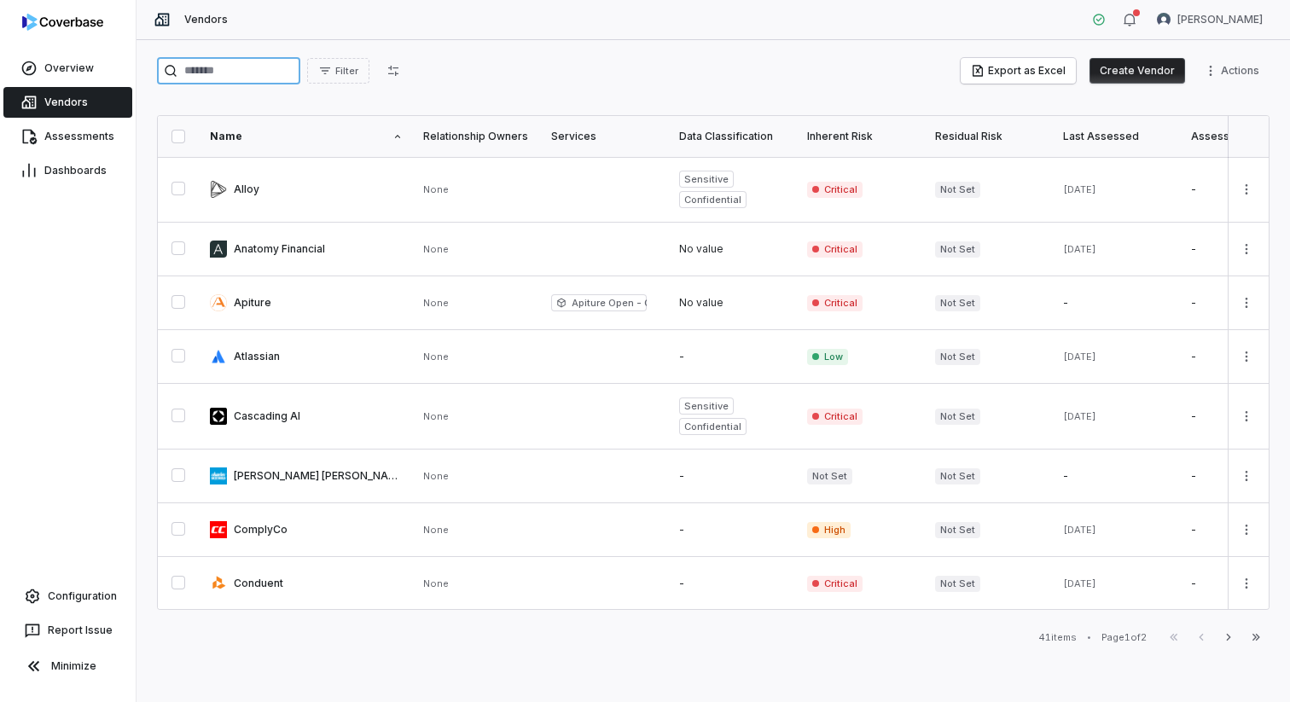
click at [243, 72] on input "search" at bounding box center [228, 70] width 143 height 27
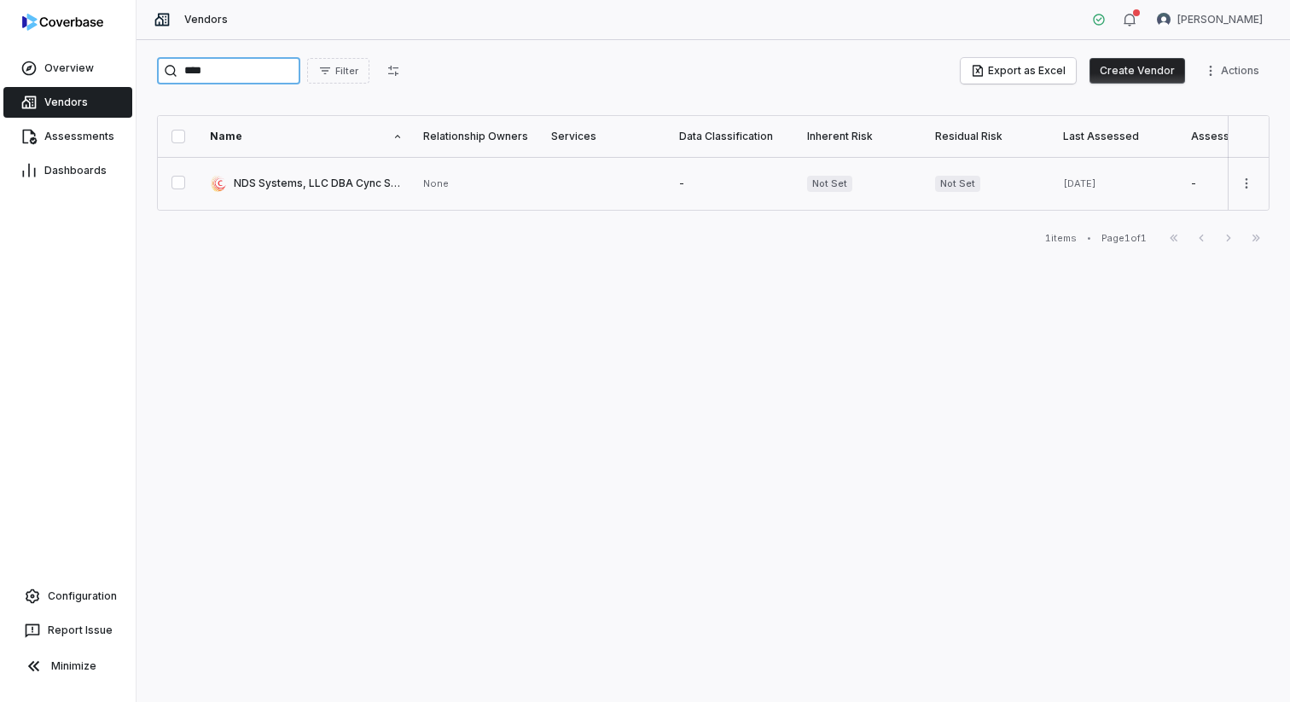
type input "****"
click at [284, 188] on link at bounding box center [306, 183] width 213 height 53
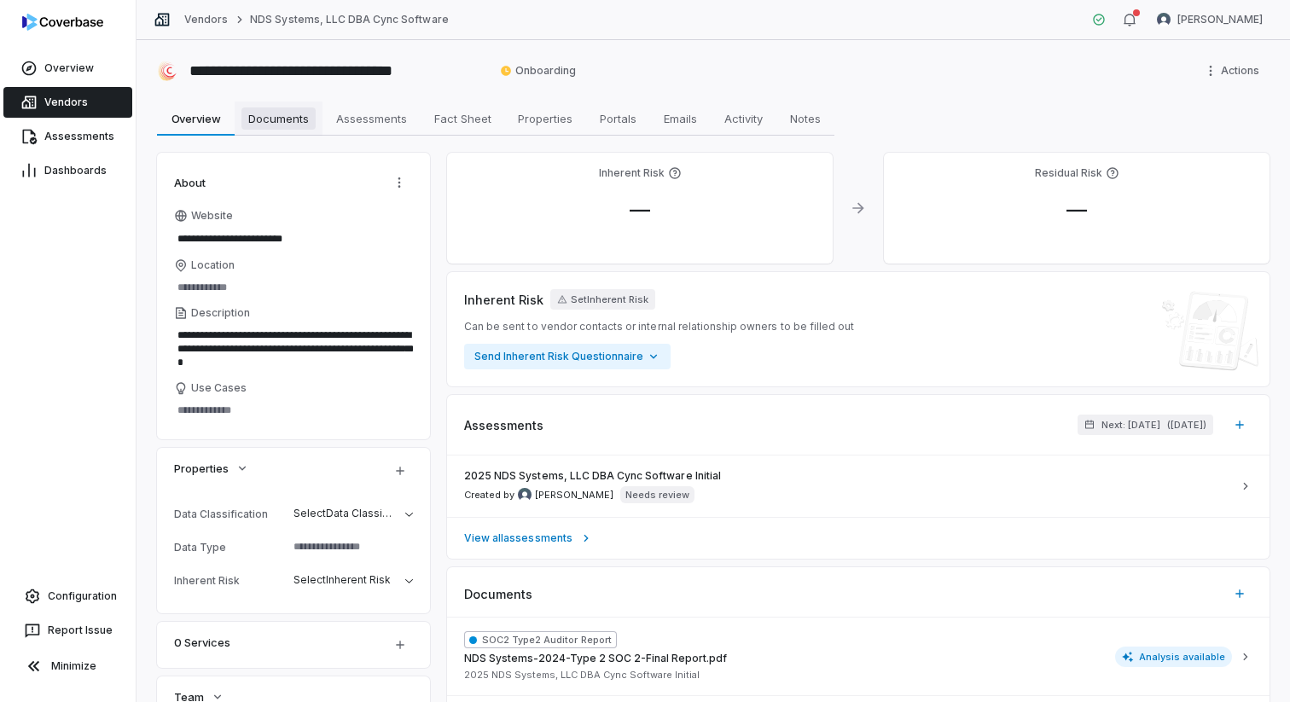
click at [291, 127] on span "Documents" at bounding box center [278, 118] width 74 height 22
type textarea "*"
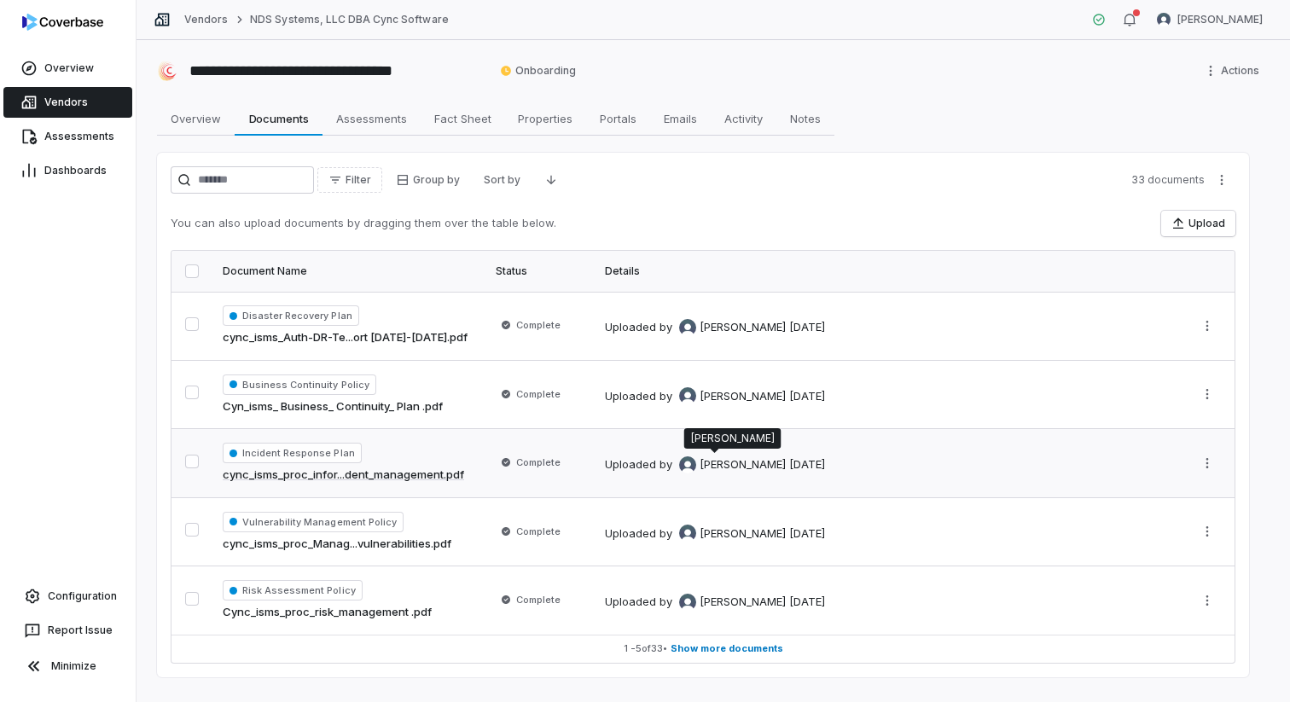
scroll to position [29, 0]
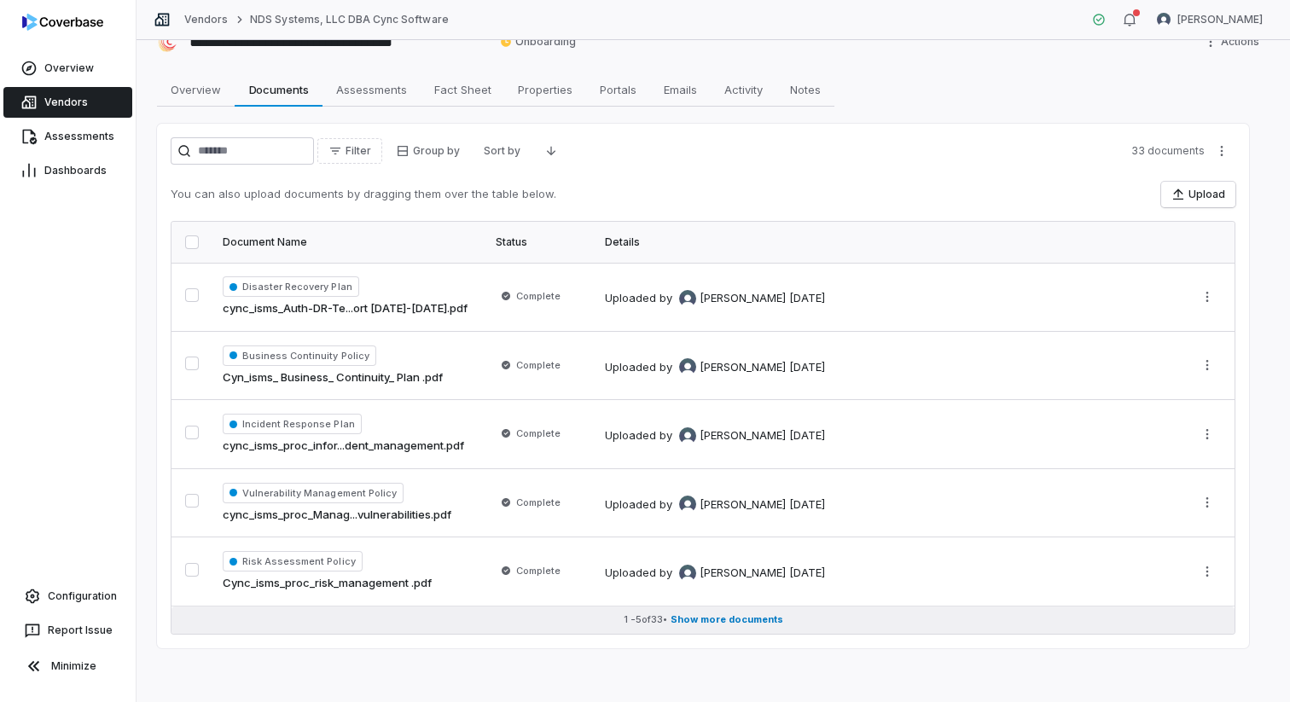
click at [746, 614] on span "Show more documents" at bounding box center [726, 619] width 113 height 13
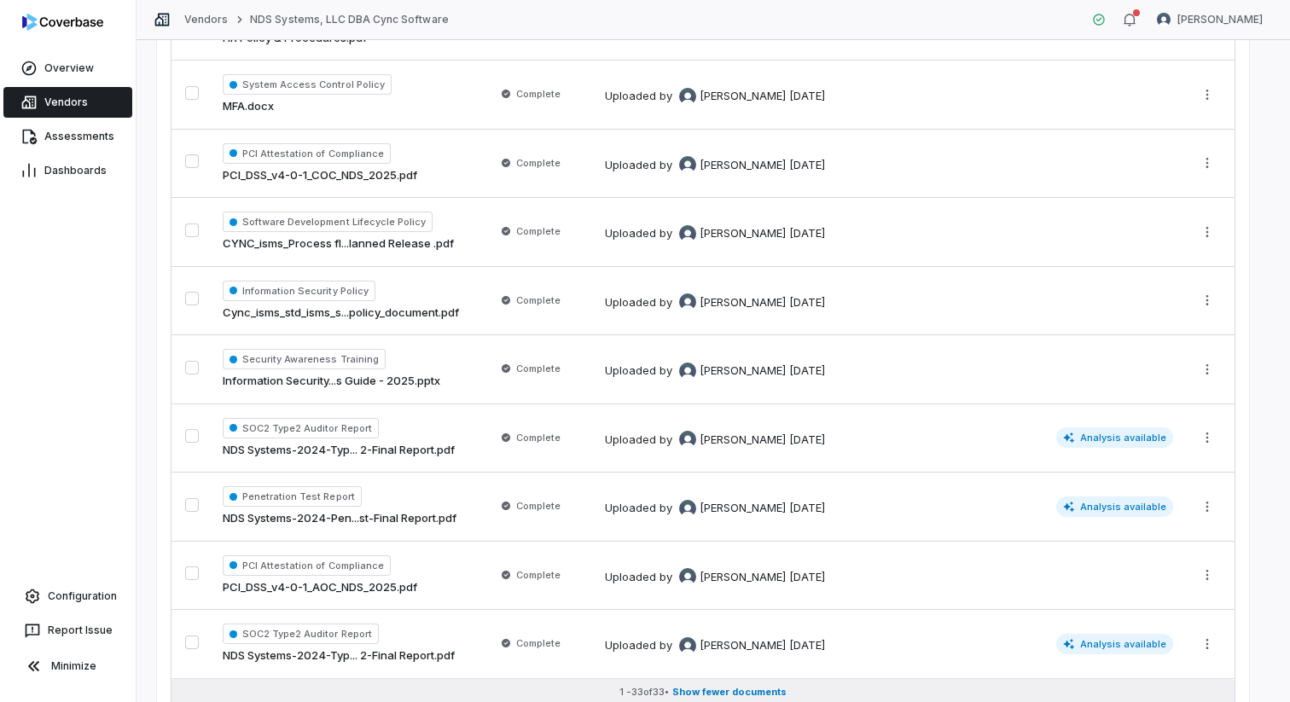
scroll to position [1952, 0]
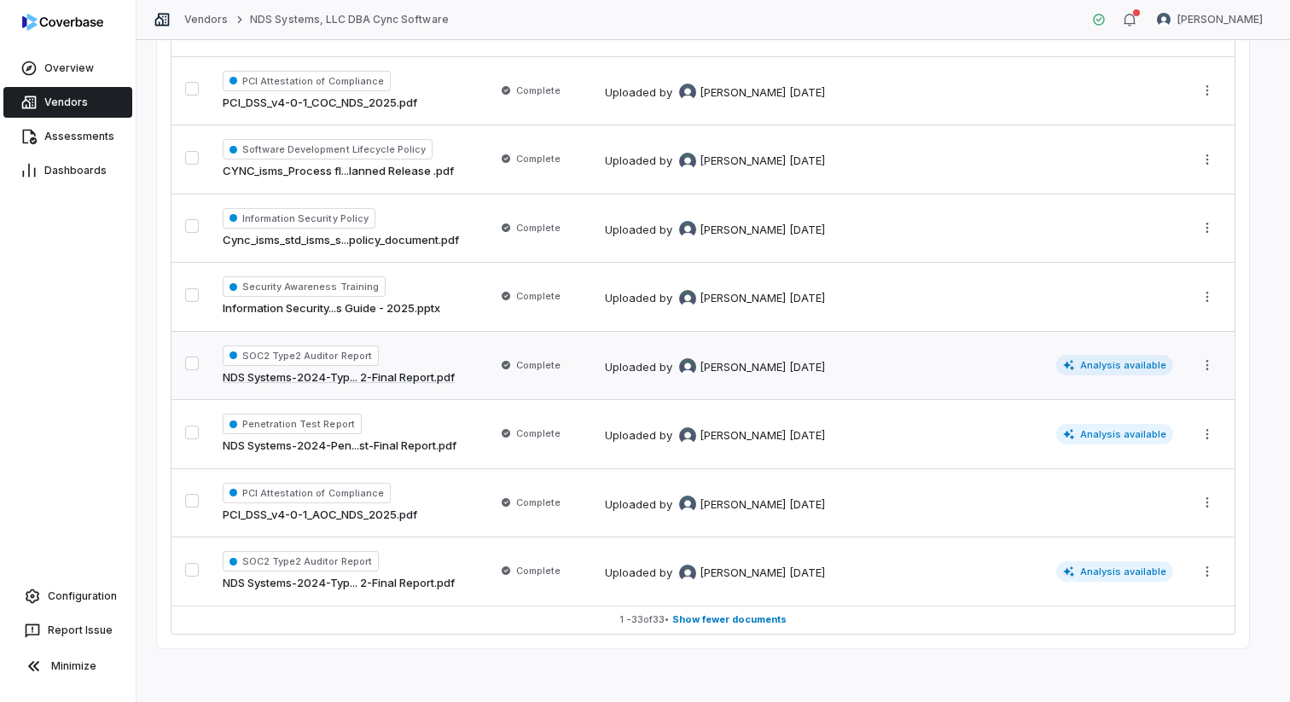
click at [966, 366] on span "Analysis available" at bounding box center [1115, 365] width 118 height 20
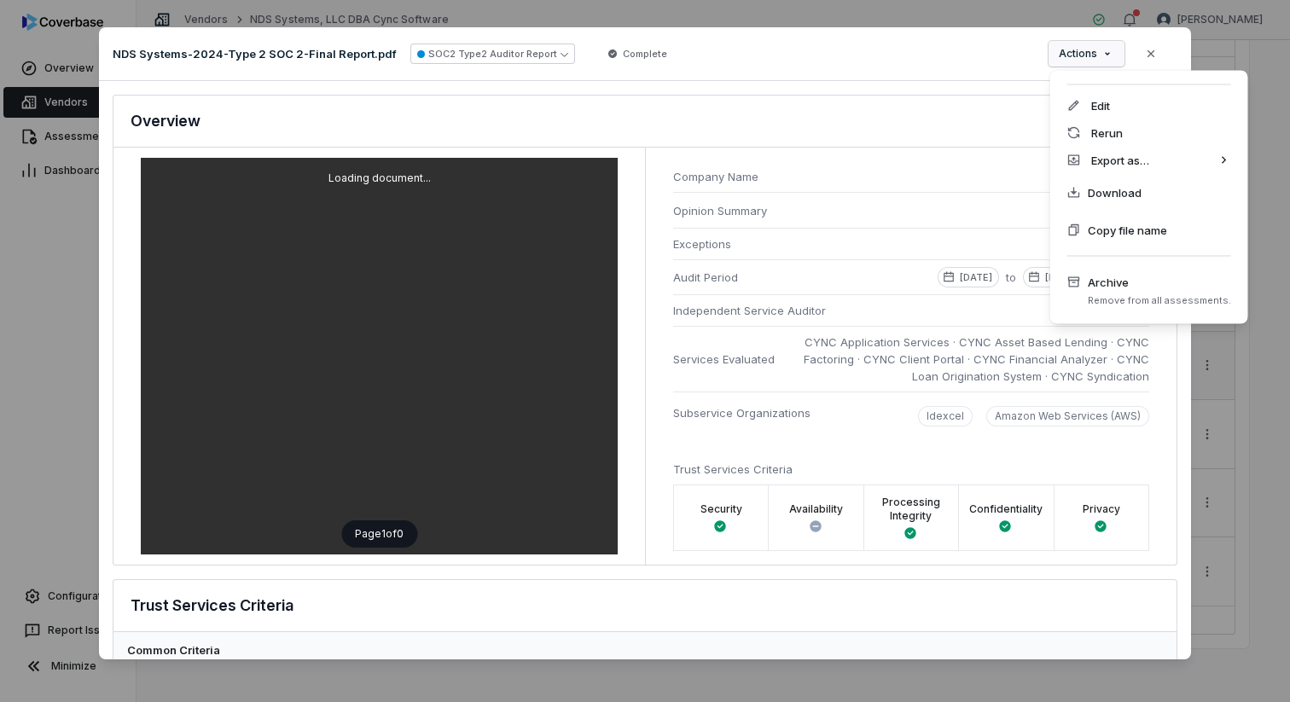
click at [966, 54] on div "Document Preview NDS Systems-2024-Type 2 SOC 2-Final Report.pdf SOC2 Type2 Audi…" at bounding box center [645, 350] width 1290 height 701
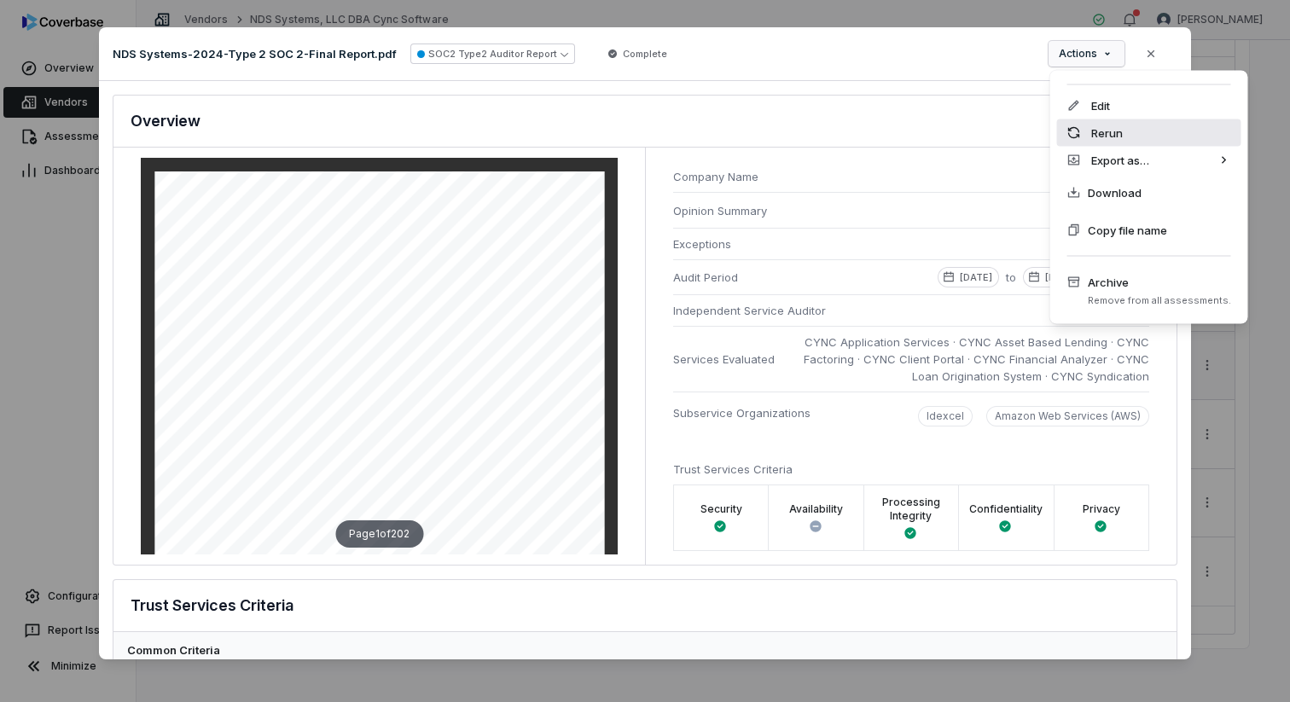
click at [966, 128] on div "Rerun" at bounding box center [1149, 132] width 184 height 27
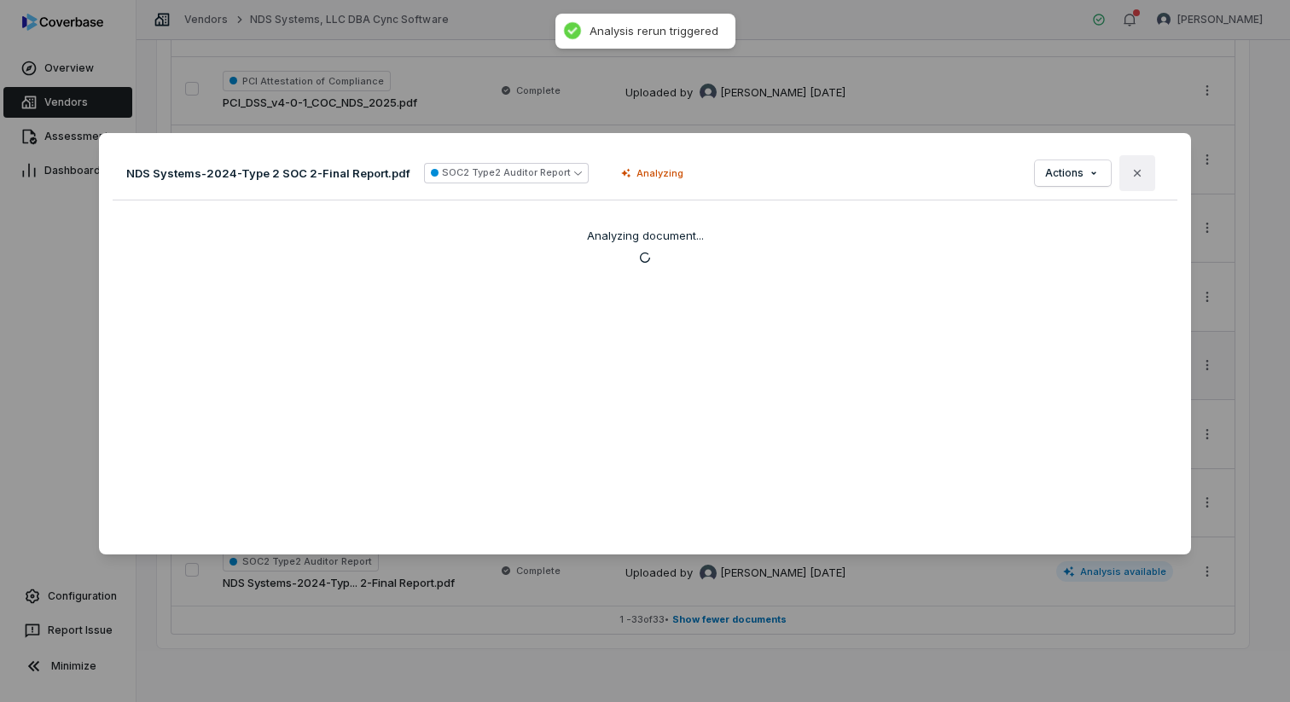
click at [966, 171] on button "Close" at bounding box center [1137, 173] width 36 height 36
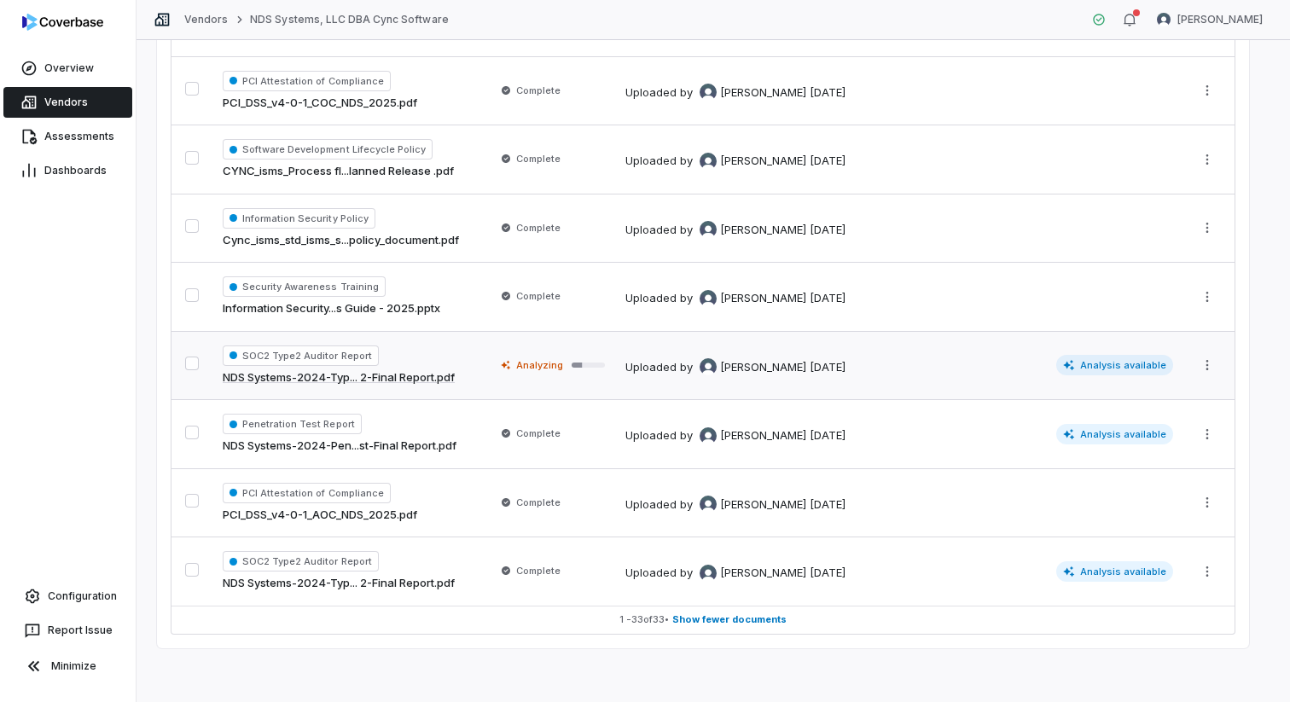
click at [89, 99] on link "Vendors" at bounding box center [67, 102] width 129 height 31
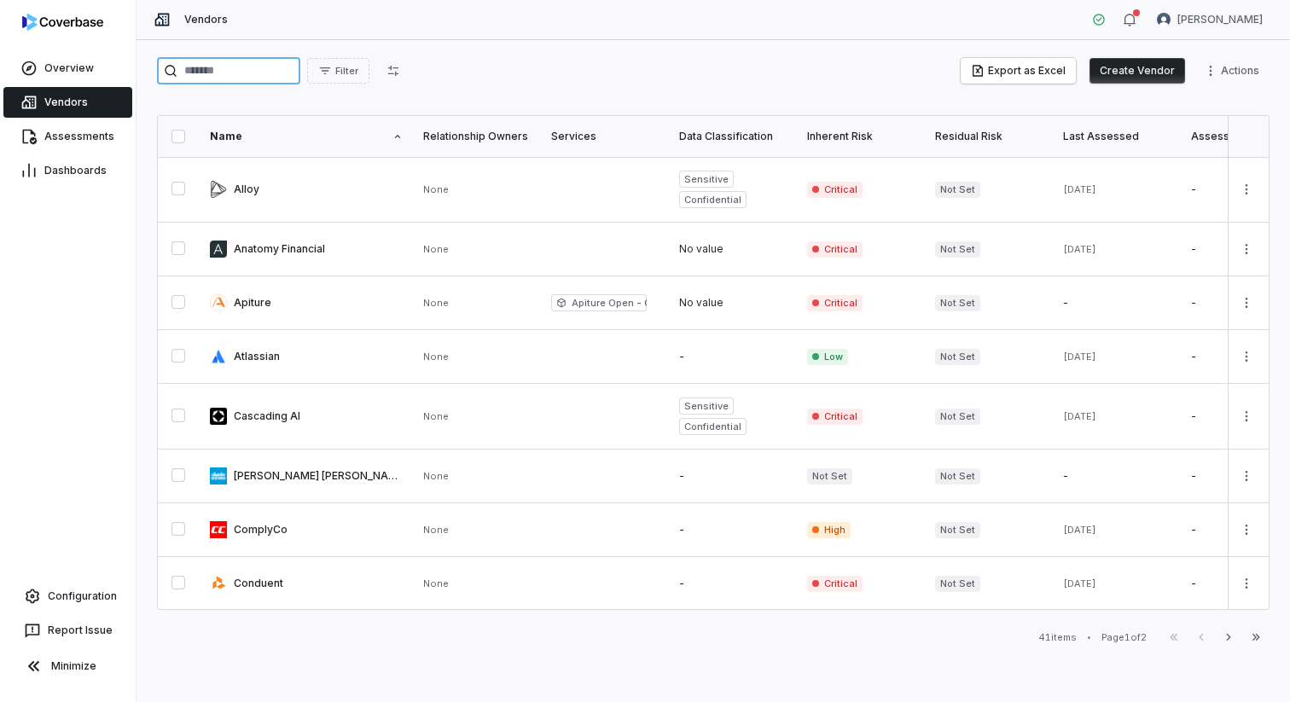
click at [245, 71] on input "search" at bounding box center [228, 70] width 143 height 27
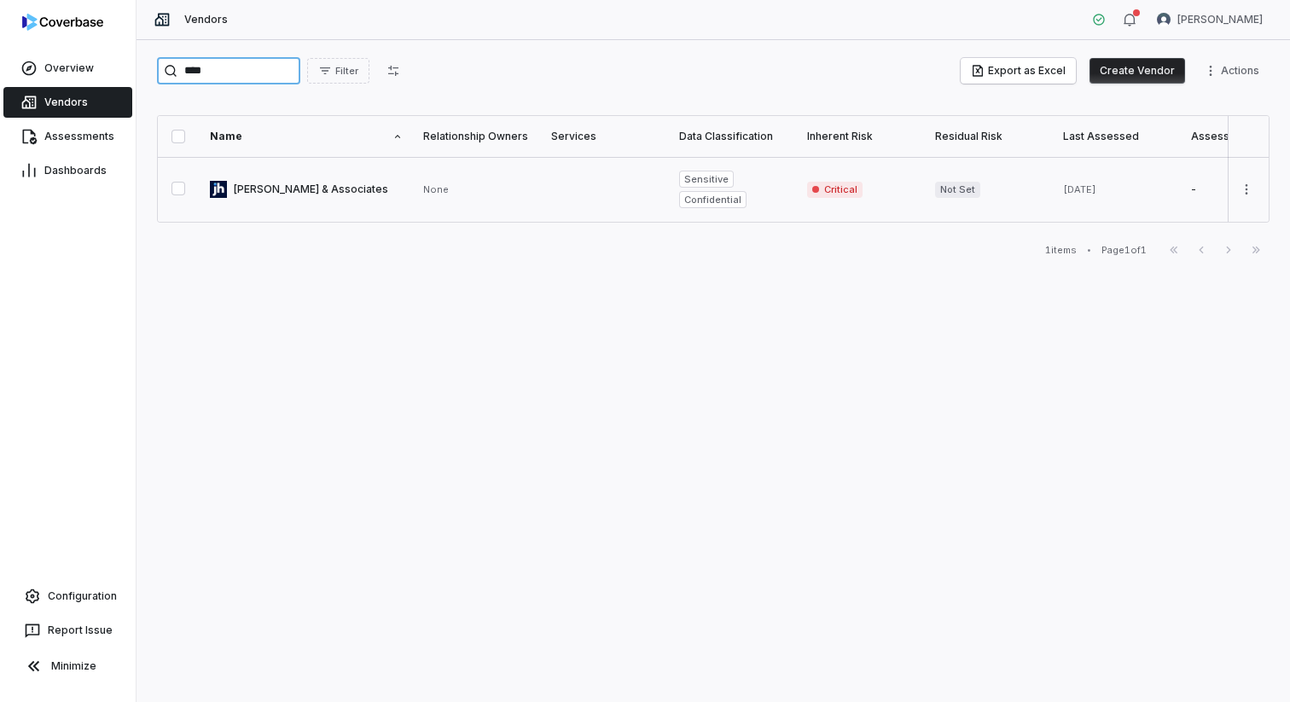
type input "****"
click at [275, 196] on link at bounding box center [306, 189] width 213 height 65
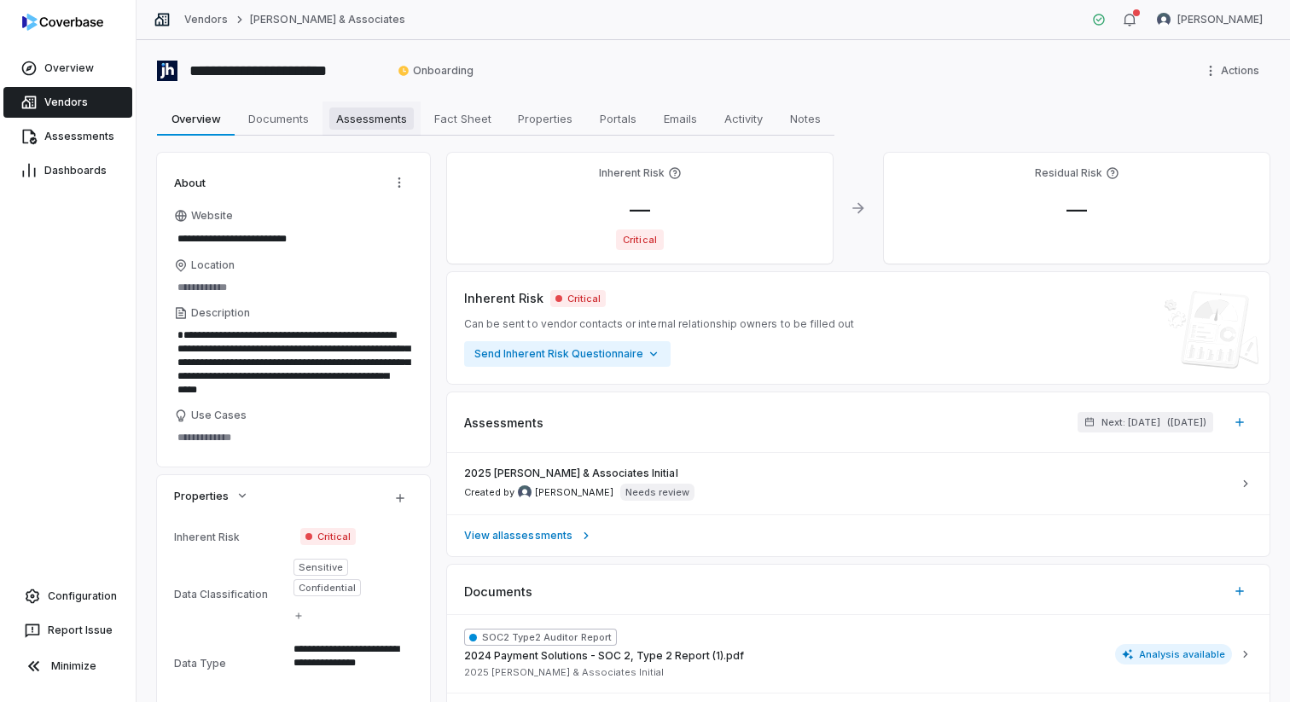
click at [365, 124] on span "Assessments" at bounding box center [371, 118] width 84 height 22
type textarea "*"
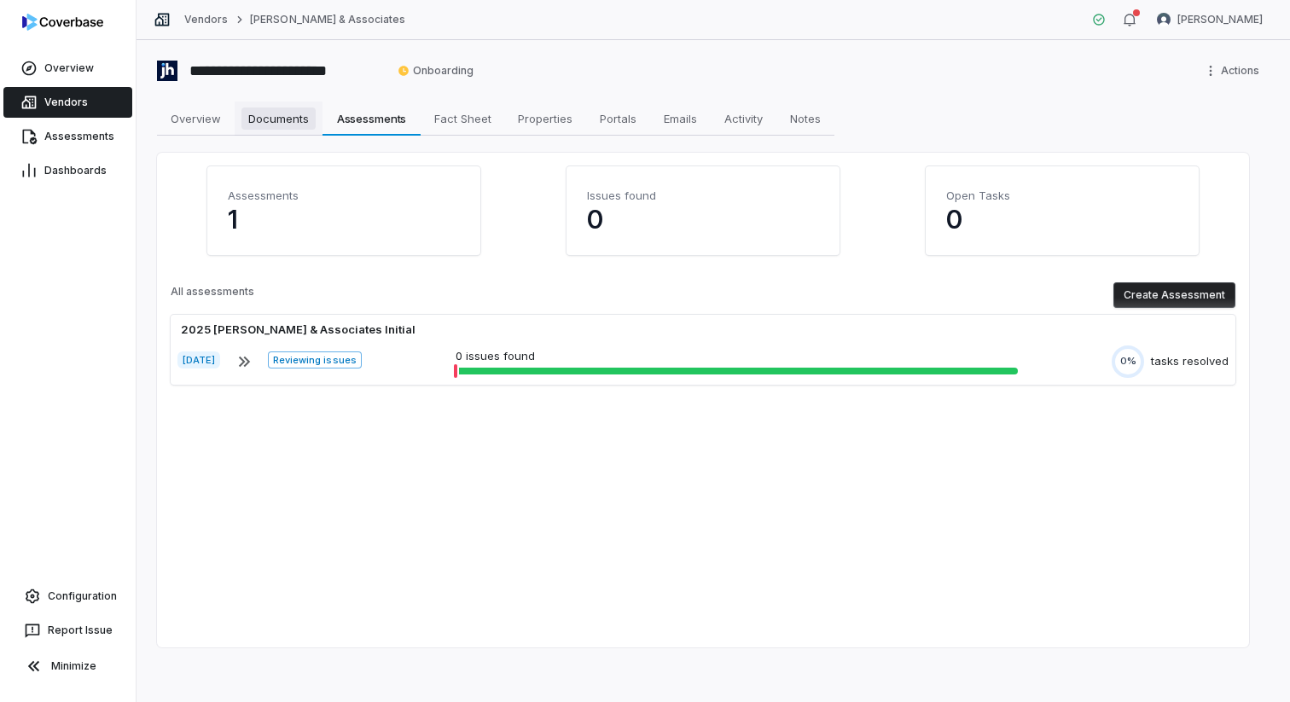
click at [262, 119] on span "Documents" at bounding box center [278, 118] width 74 height 22
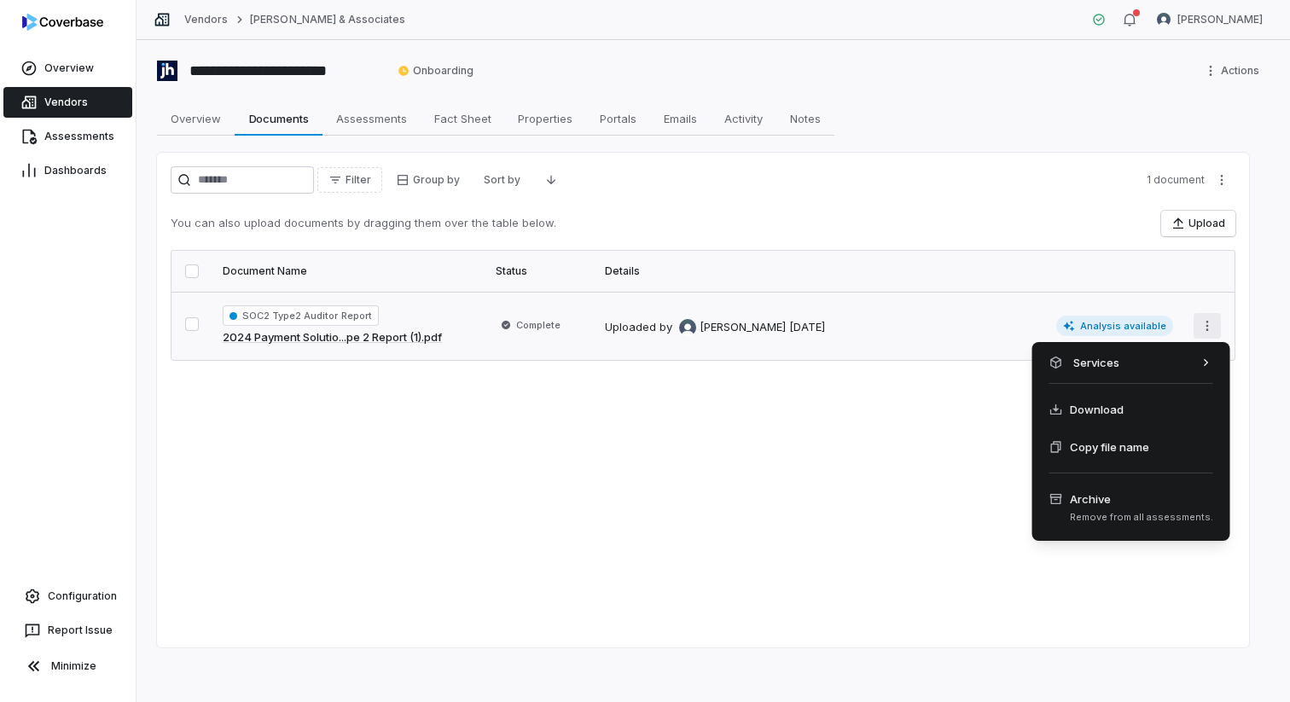
click at [966, 333] on html "**********" at bounding box center [645, 351] width 1290 height 702
click at [966, 327] on html "**********" at bounding box center [645, 351] width 1290 height 702
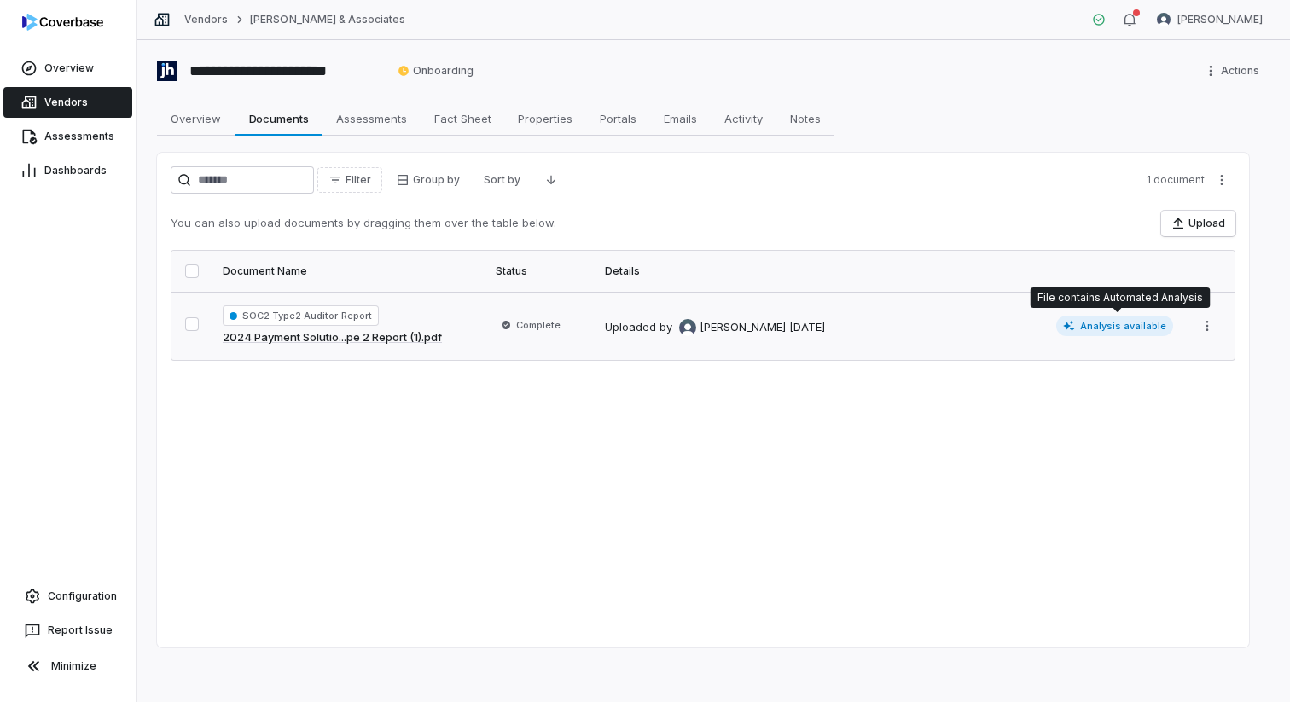
click at [966, 327] on span "Analysis available" at bounding box center [1115, 326] width 118 height 20
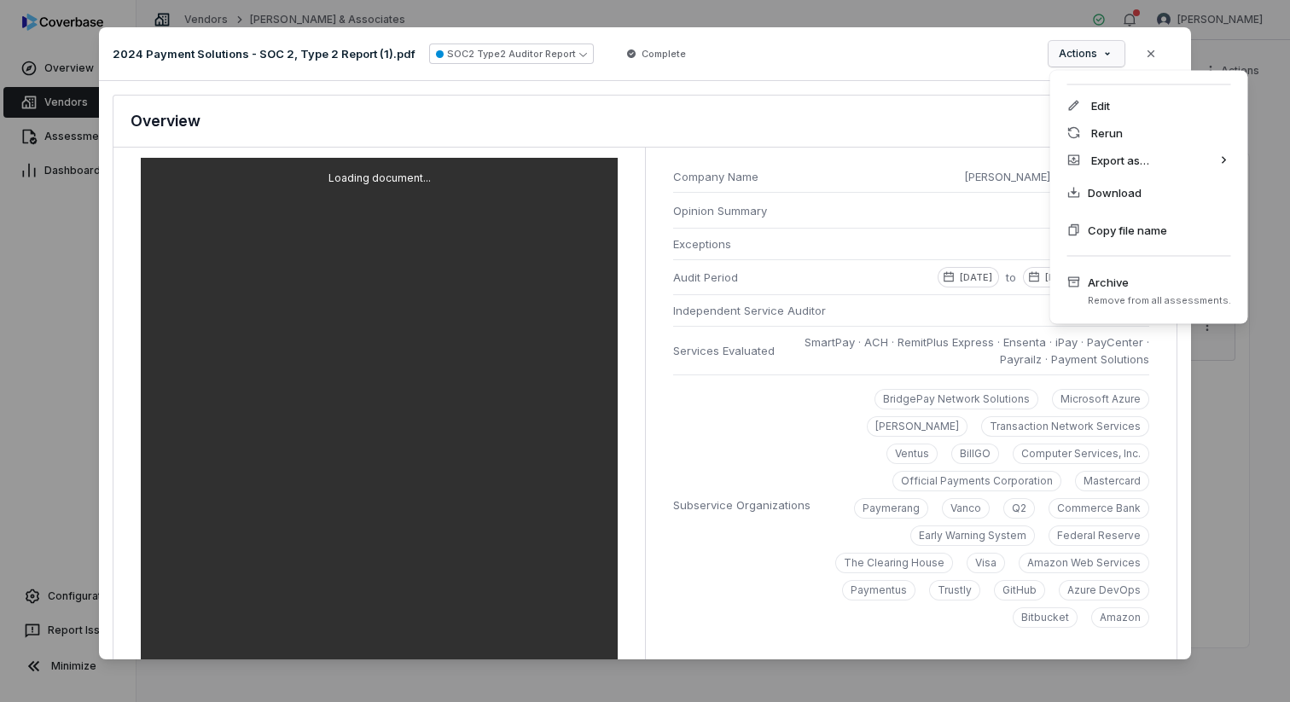
click at [966, 65] on div "Document Preview 2024 Payment Solutions - SOC 2, Type 2 Report (1).pdf SOC2 Typ…" at bounding box center [645, 350] width 1290 height 701
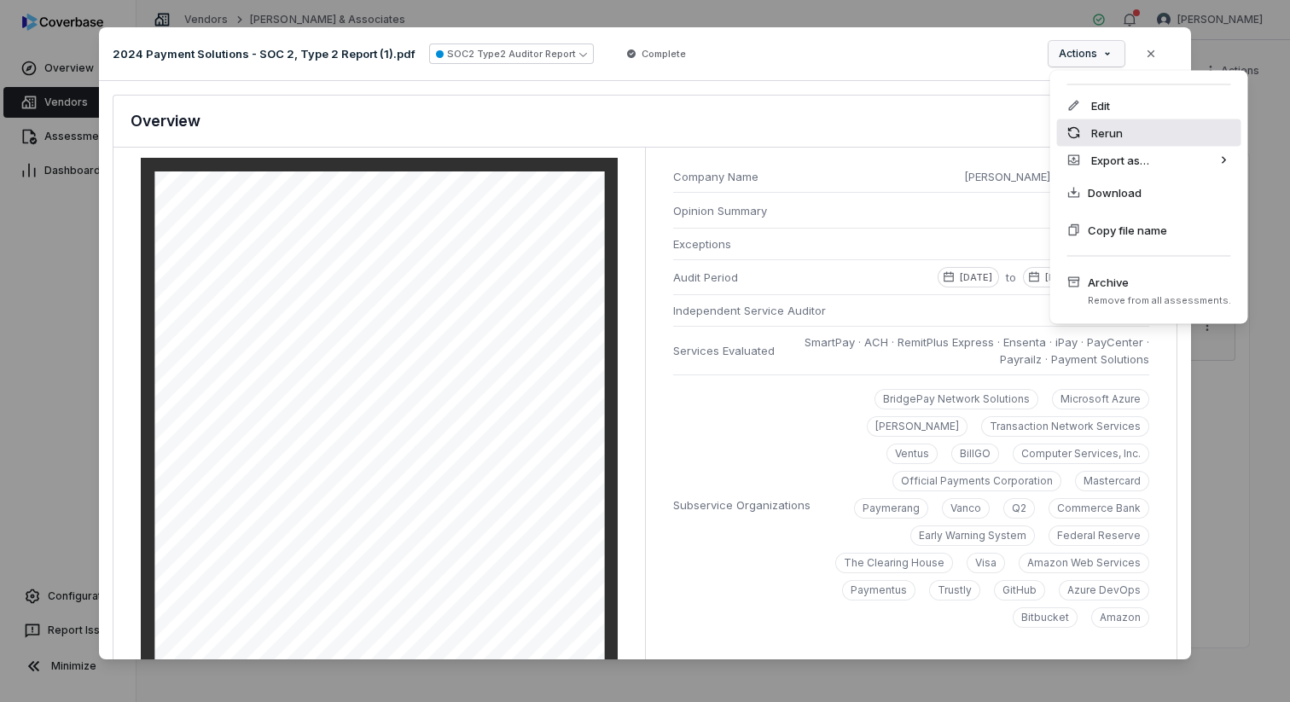
click at [966, 140] on div "Rerun" at bounding box center [1149, 132] width 184 height 27
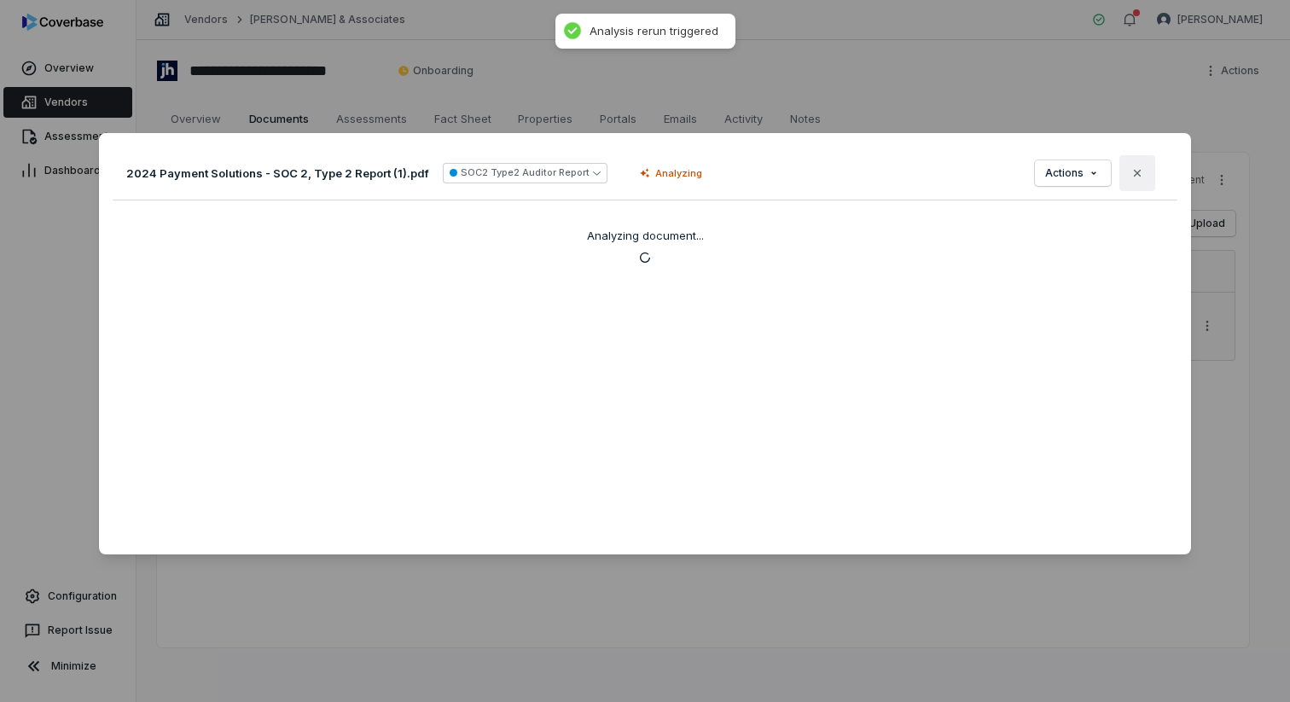
click at [966, 180] on button "Close" at bounding box center [1137, 173] width 36 height 36
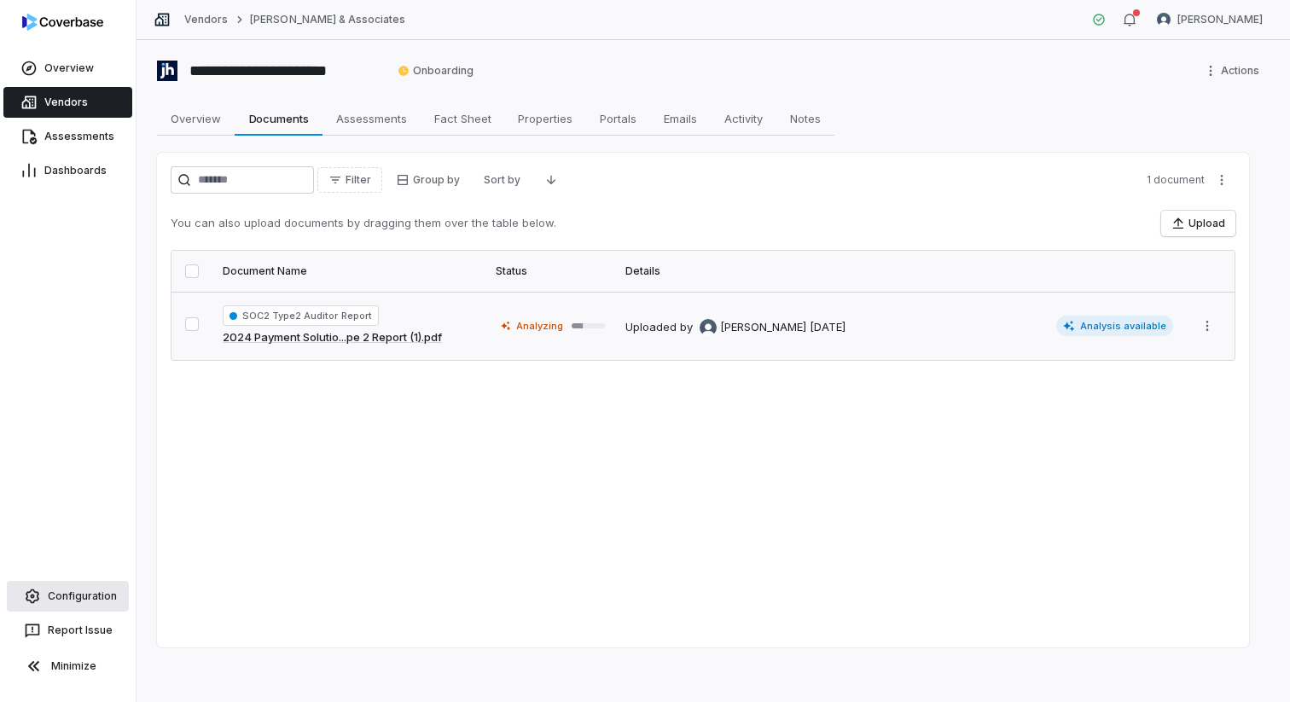
click at [68, 600] on span "Configuration" at bounding box center [82, 596] width 69 height 14
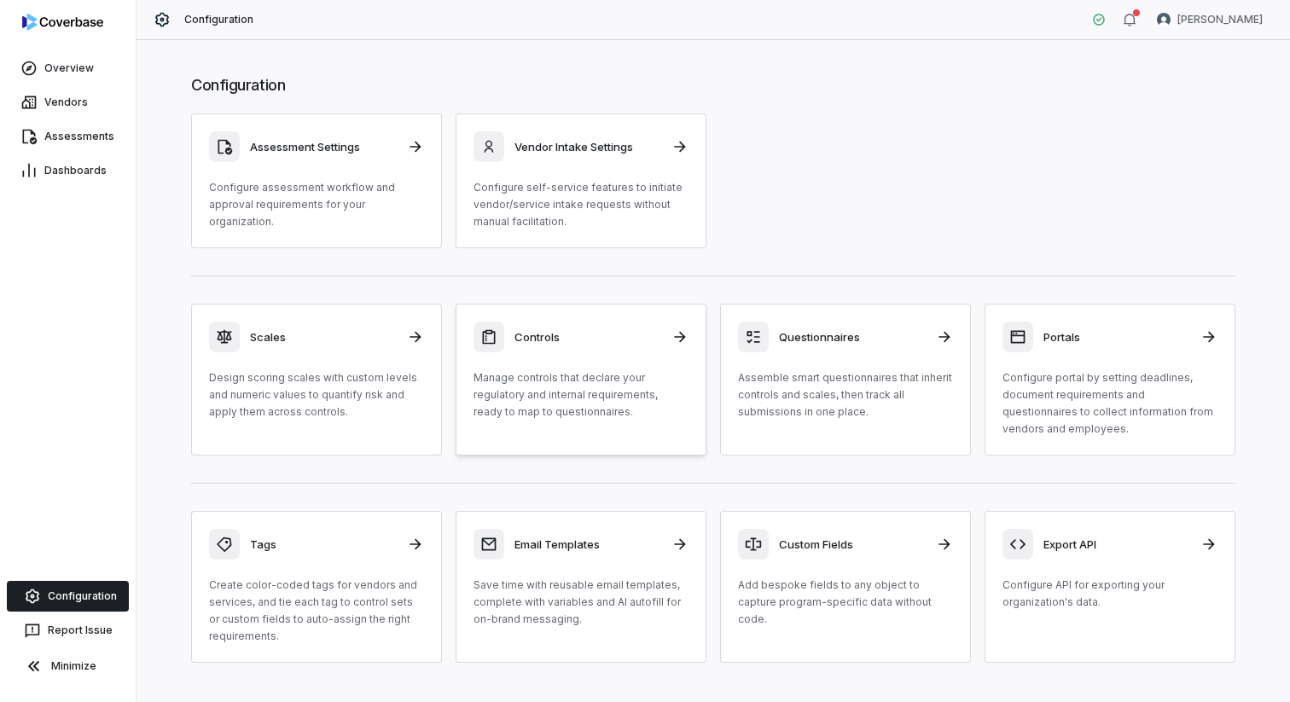
click at [597, 374] on p "Manage controls that declare your regulatory and internal requirements, ready t…" at bounding box center [580, 394] width 215 height 51
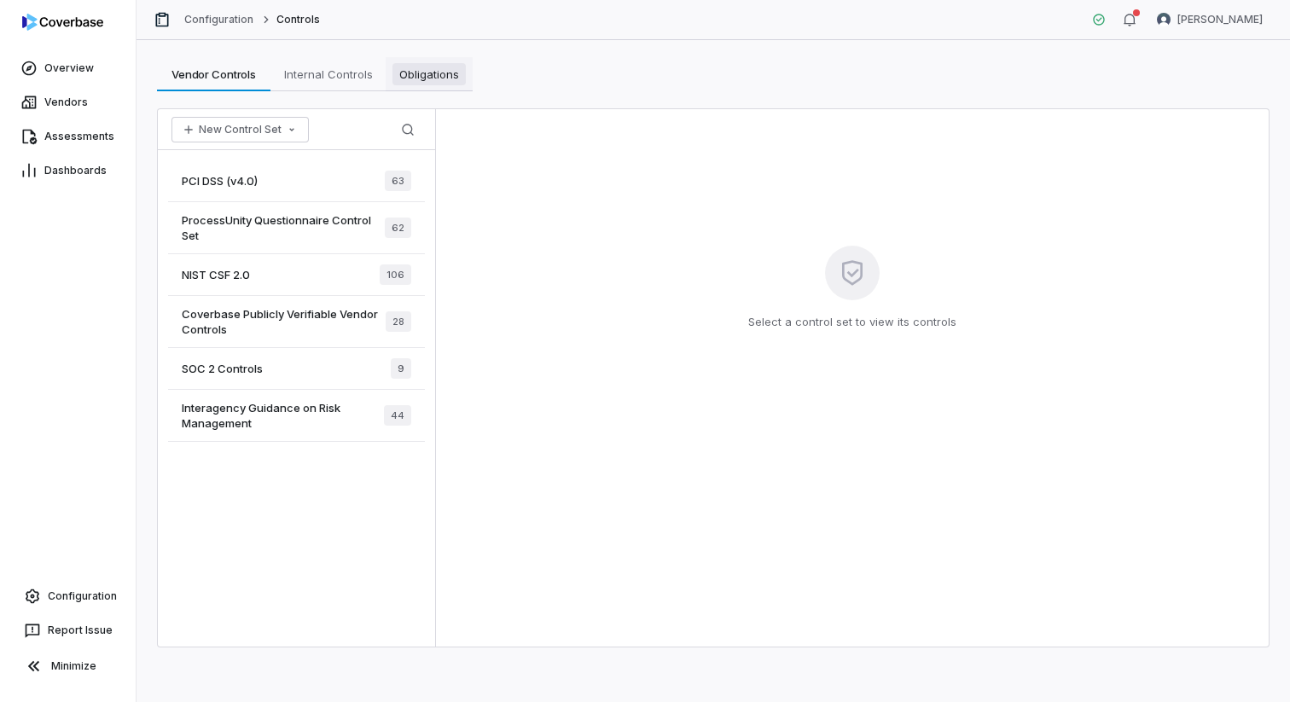
click at [440, 83] on span "Obligations" at bounding box center [428, 74] width 73 height 22
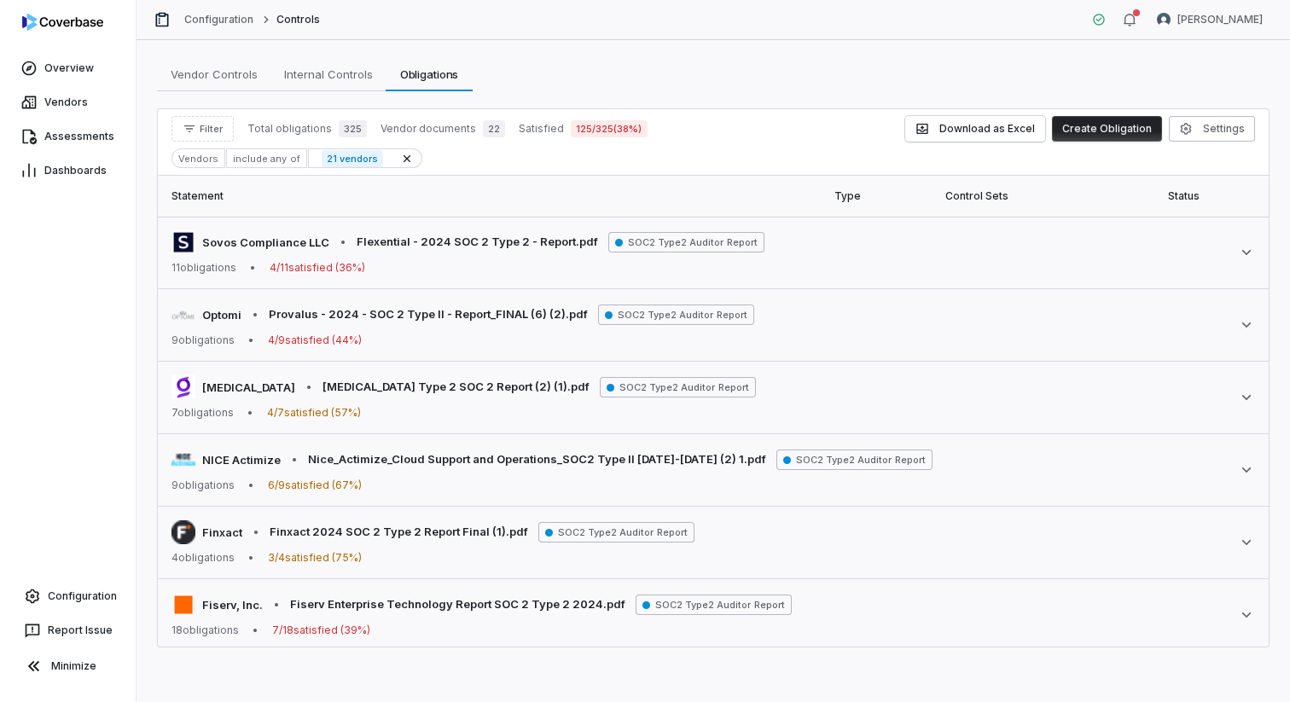
click at [195, 154] on div "Vendors" at bounding box center [198, 158] width 54 height 20
click at [206, 130] on span "Filter" at bounding box center [211, 129] width 23 height 13
click at [232, 198] on div "Vendors" at bounding box center [260, 207] width 164 height 27
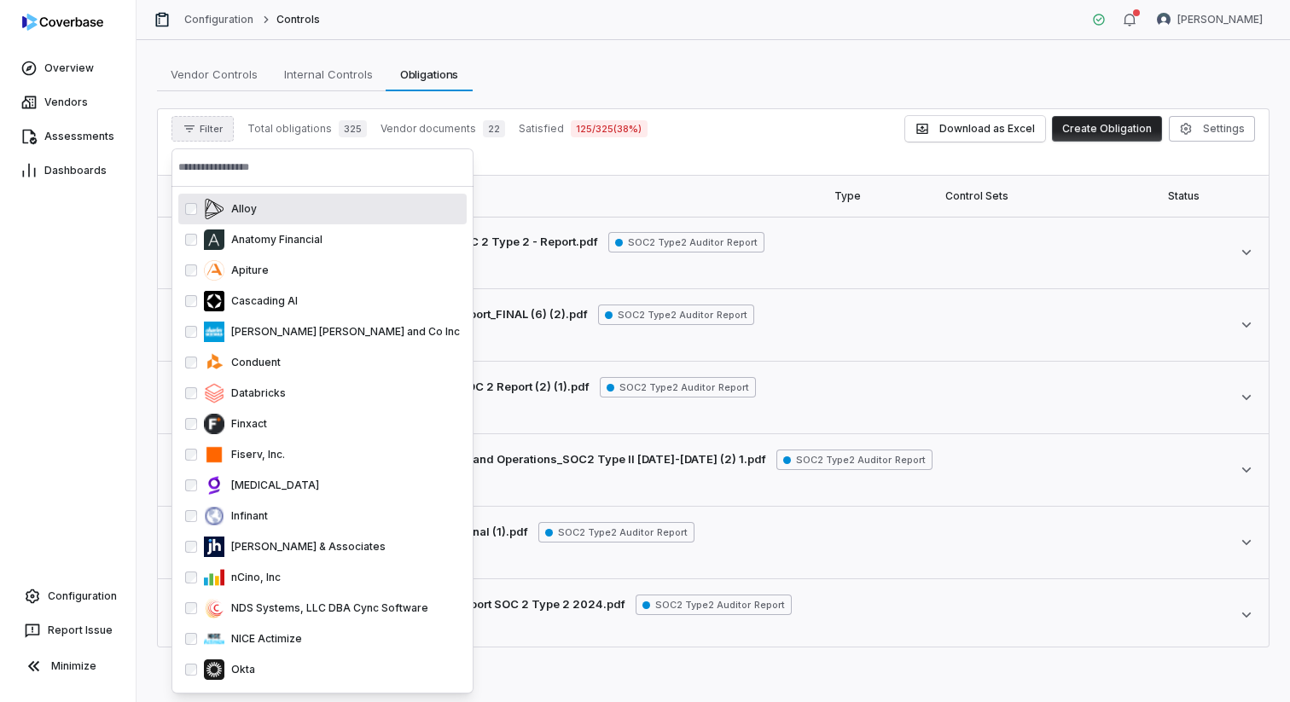
click at [363, 161] on input "text" at bounding box center [322, 167] width 288 height 38
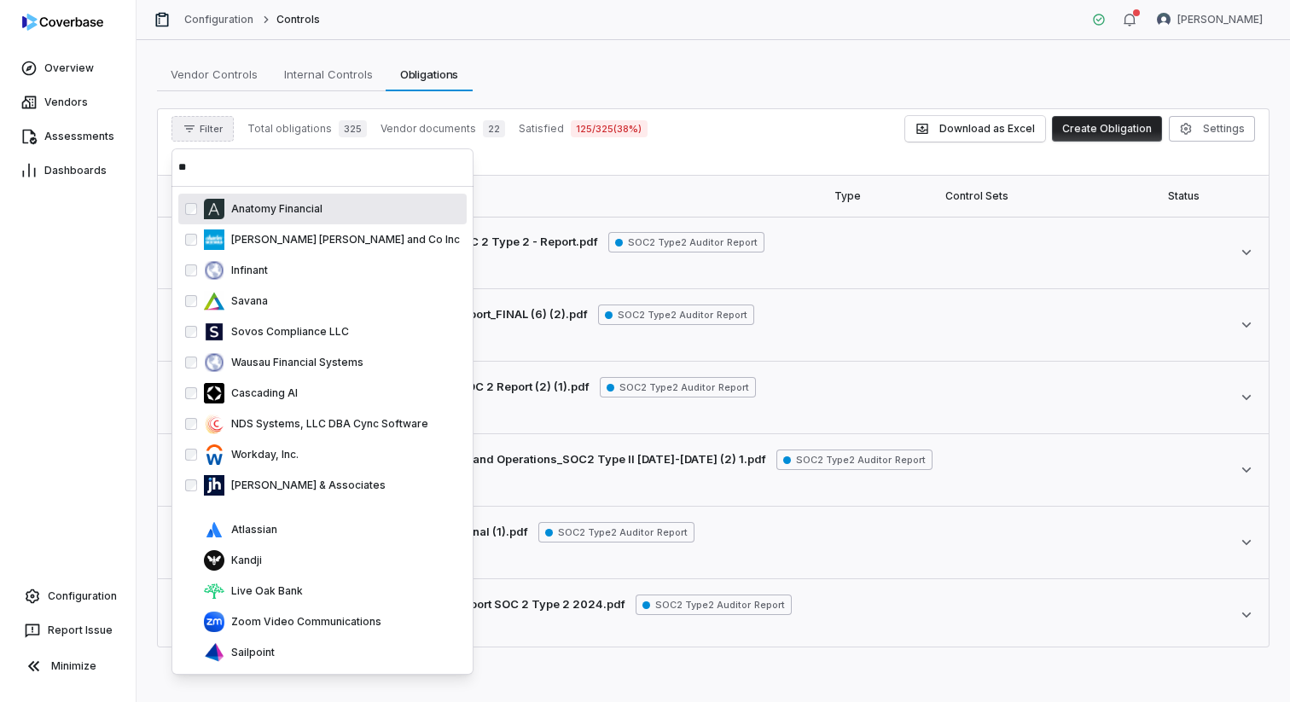
type input "*"
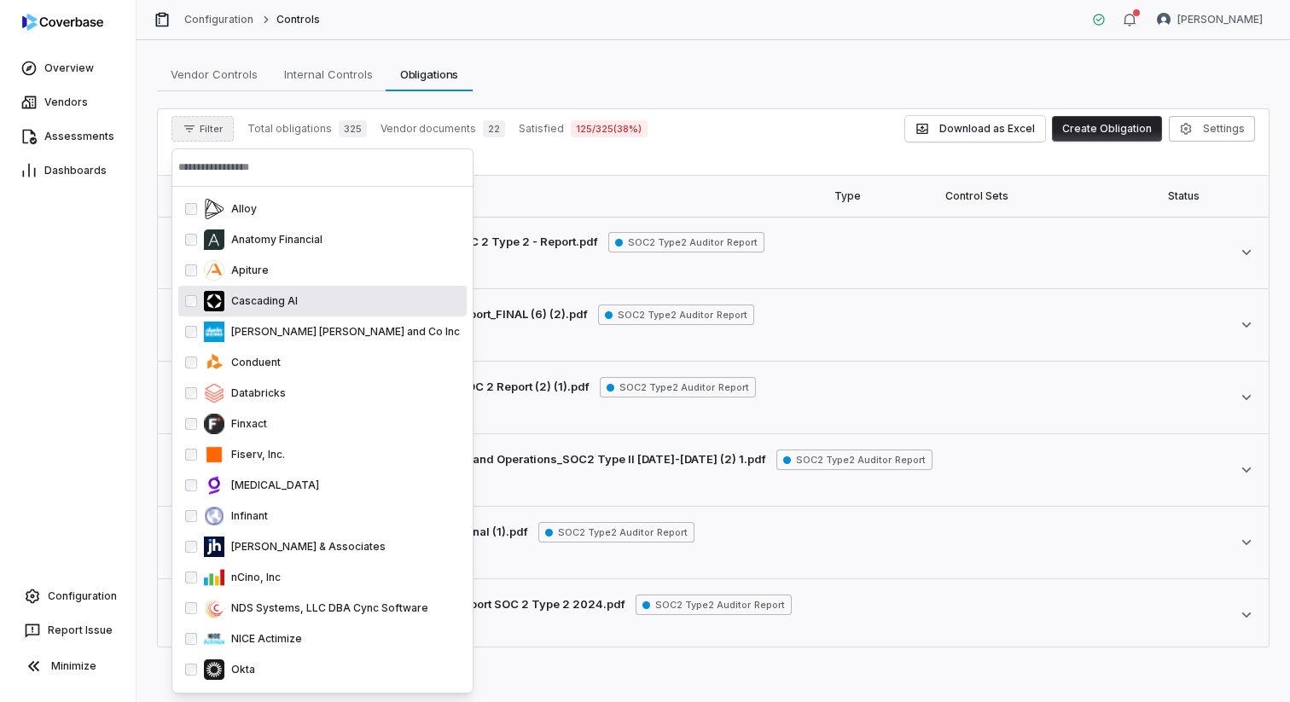
click at [676, 194] on th "Statement" at bounding box center [491, 196] width 666 height 41
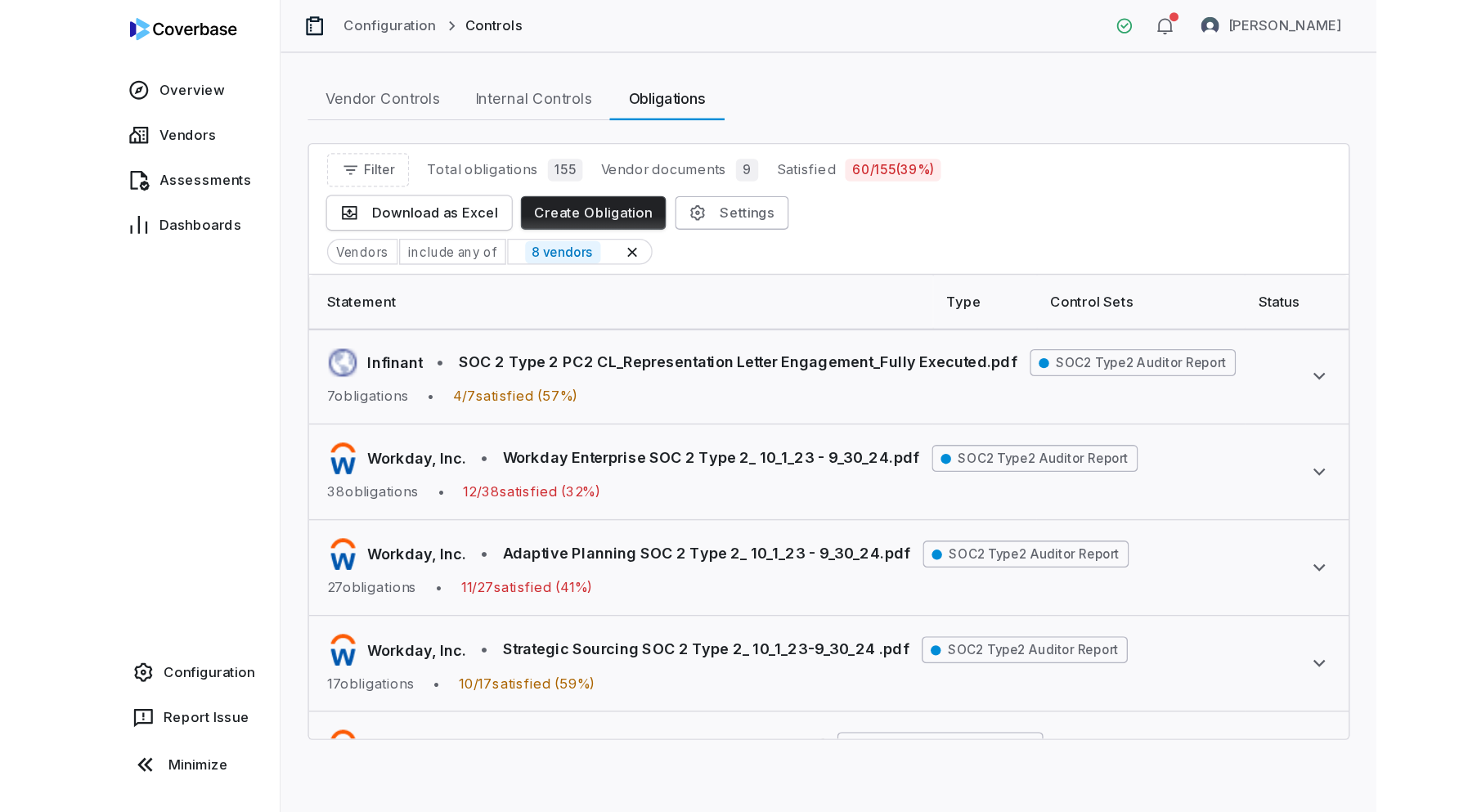
scroll to position [213, 0]
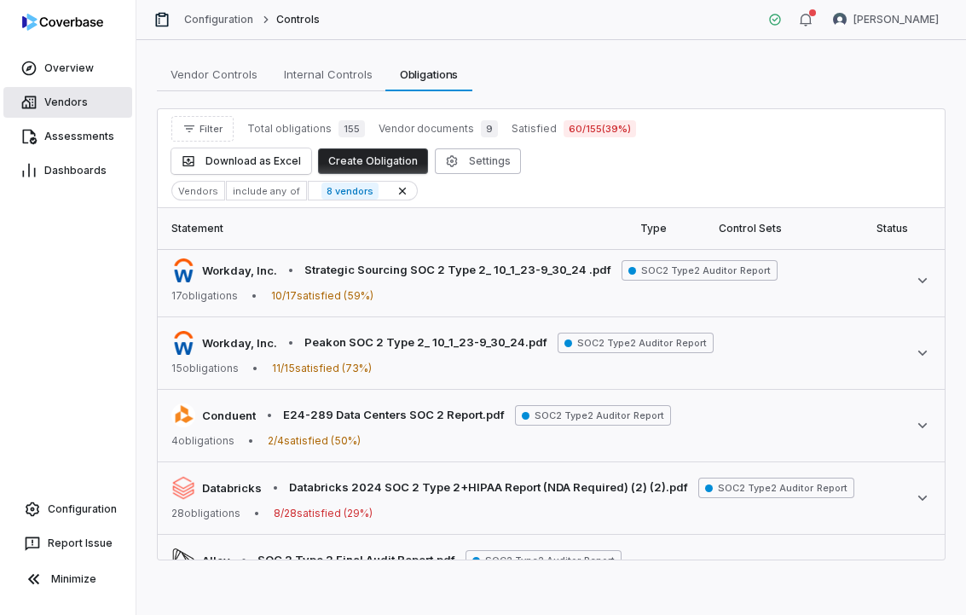
click at [50, 111] on link "Vendors" at bounding box center [67, 102] width 129 height 31
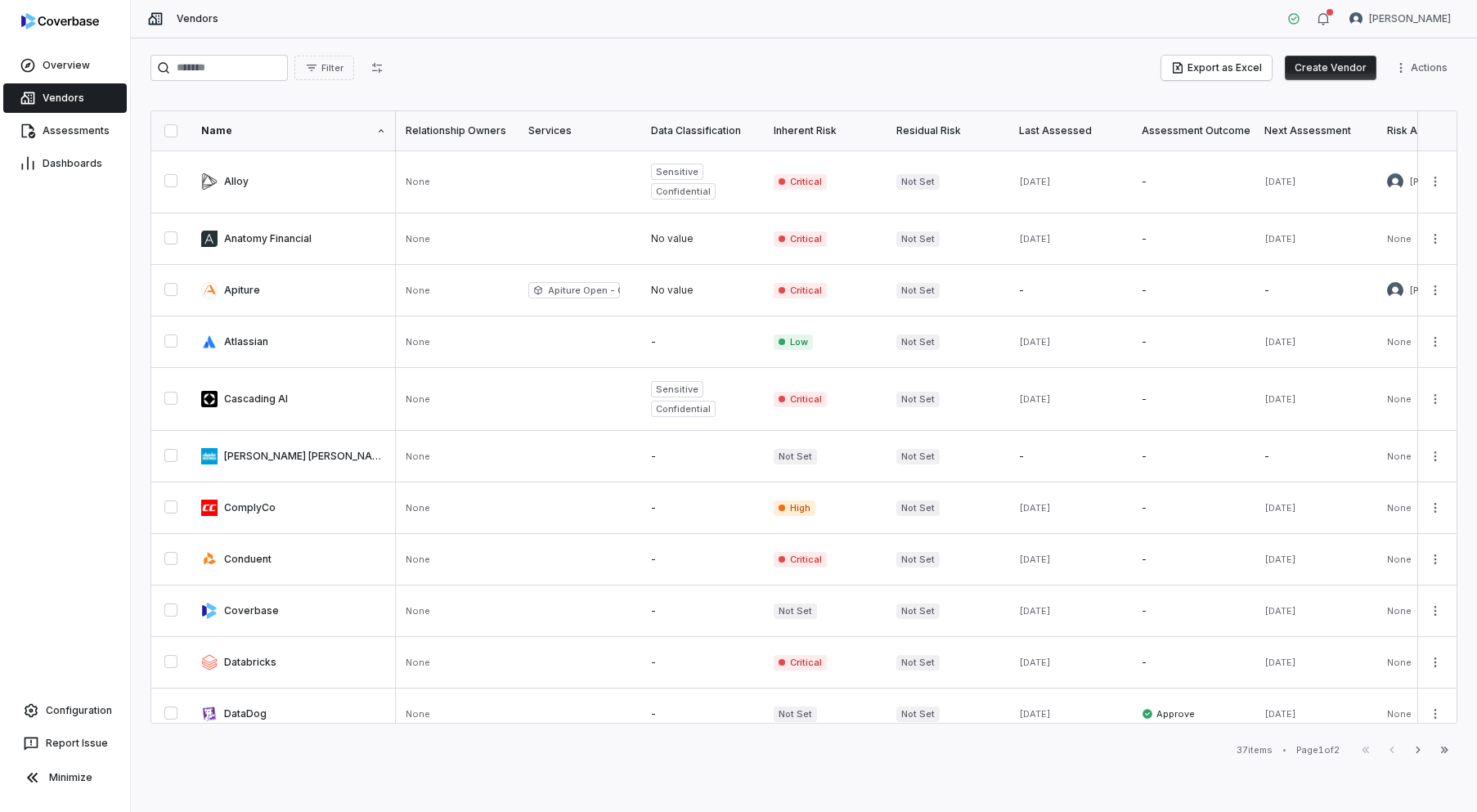
click at [926, 72] on button "Create Vendor" at bounding box center [1331, 68] width 92 height 25
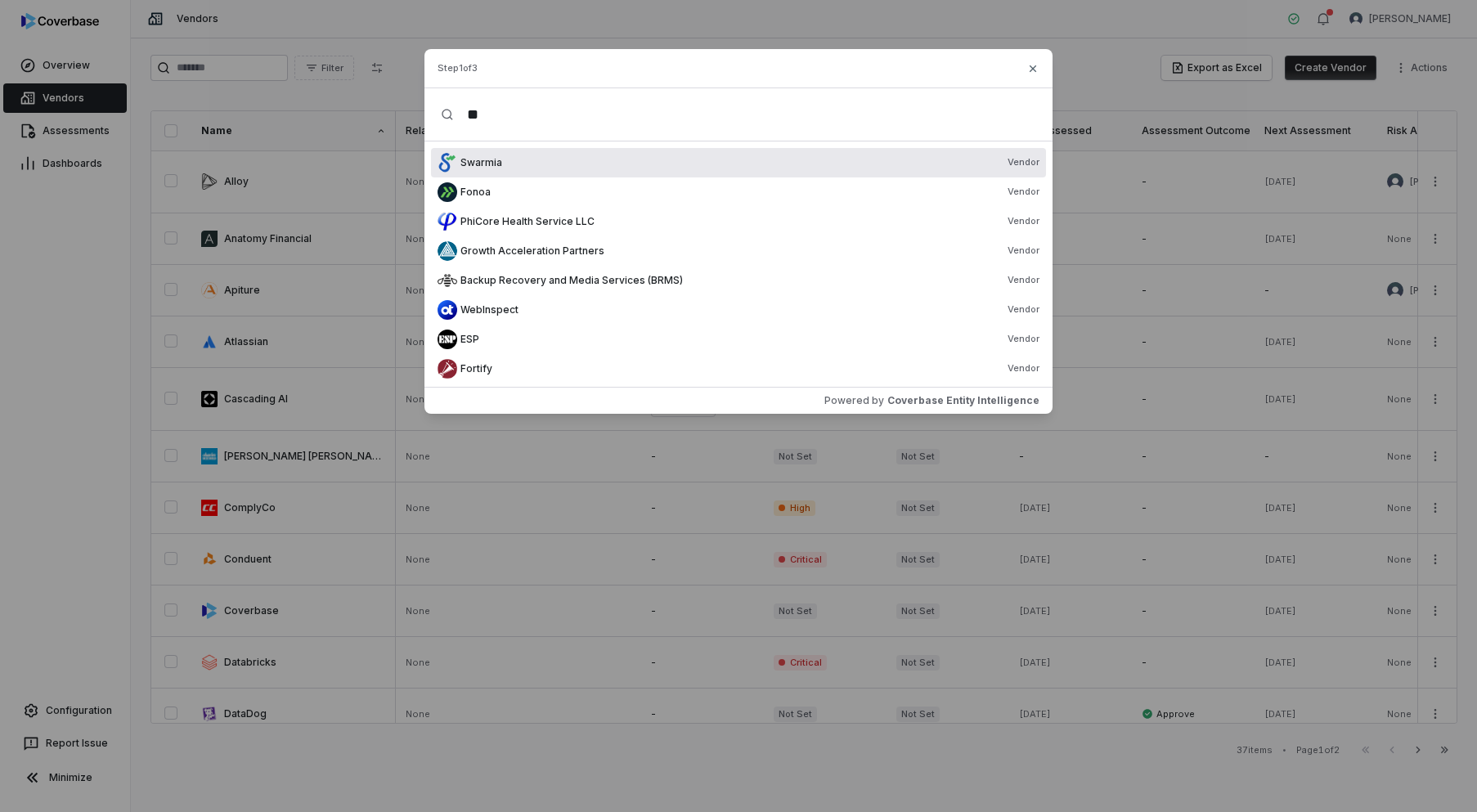
type input "*"
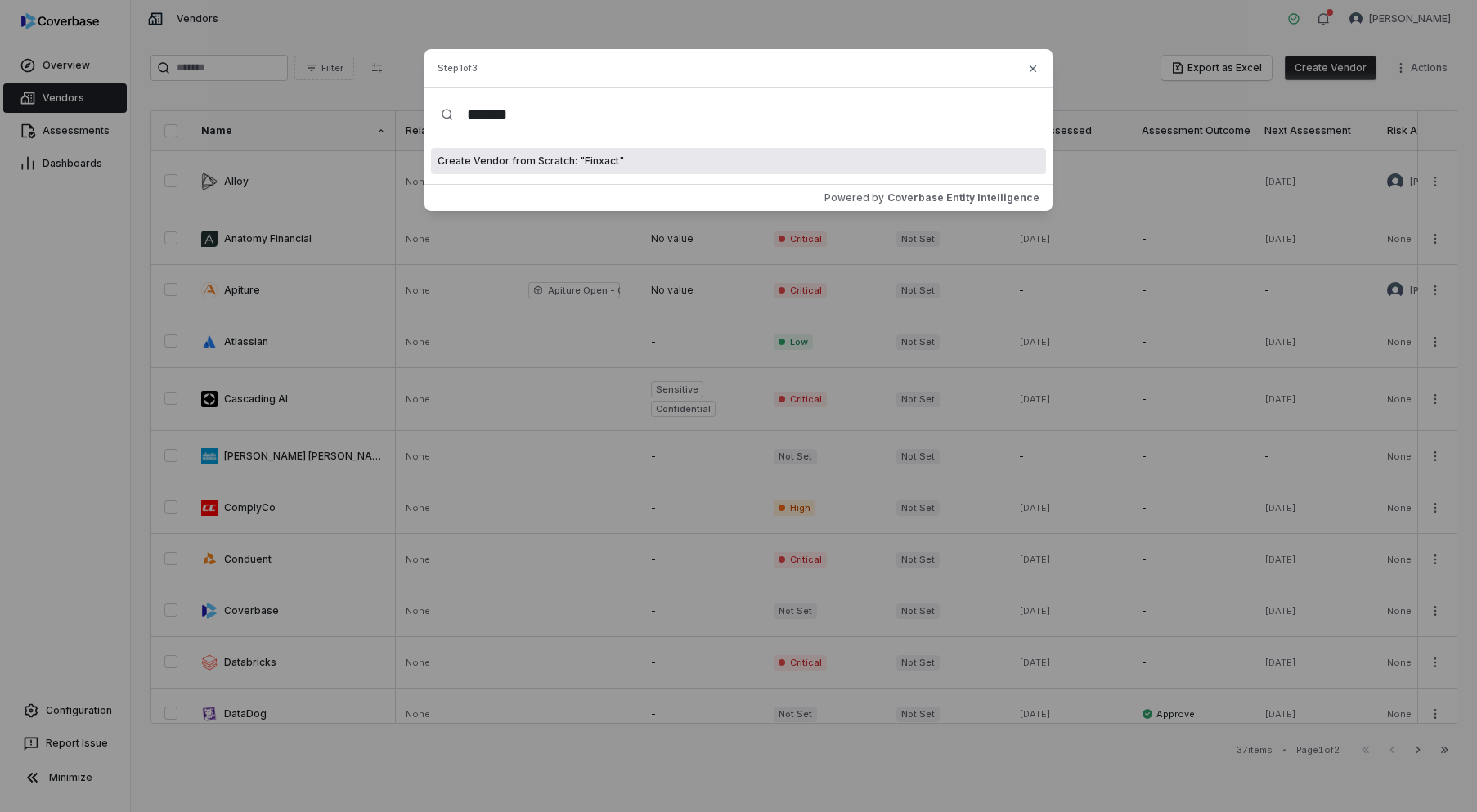
type input "*******"
click at [502, 160] on span "Create Vendor from Scratch: " Finxact "" at bounding box center [530, 161] width 186 height 13
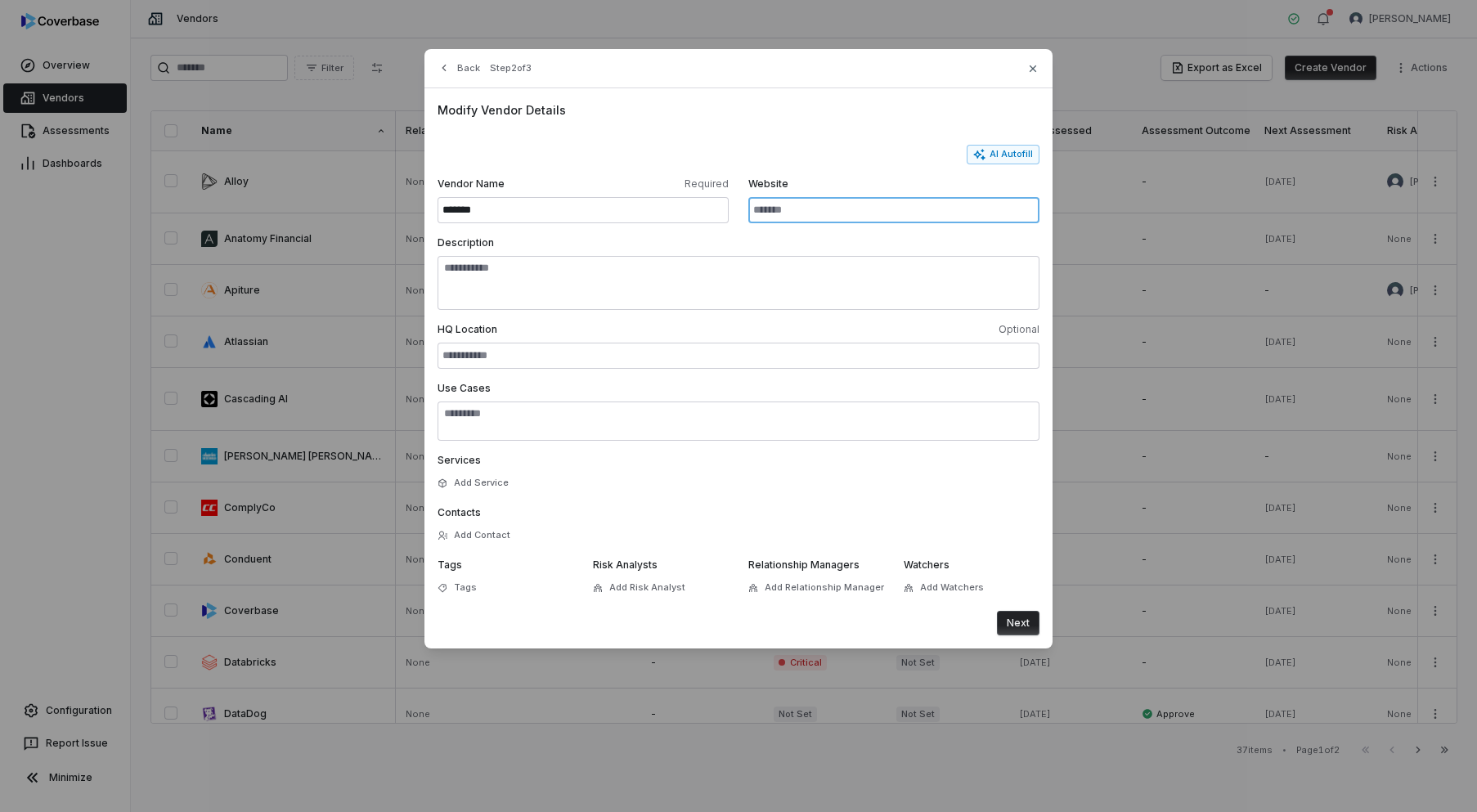
click at [802, 201] on input "Website" at bounding box center [894, 210] width 292 height 26
paste input "**********"
type input "**********"
click at [926, 589] on button "Next" at bounding box center [1019, 623] width 42 height 25
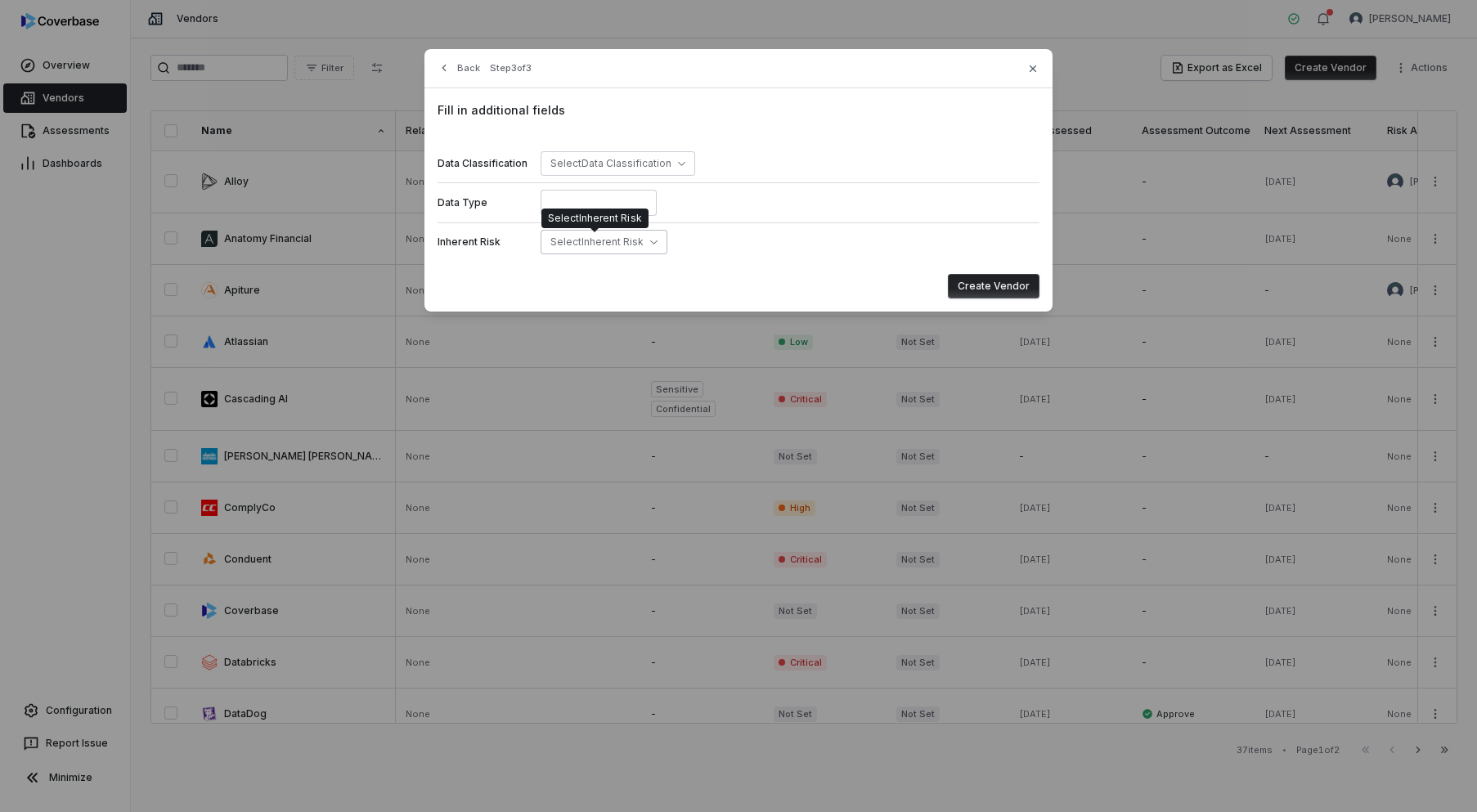
click at [605, 241] on span "Select Inherent Risk" at bounding box center [597, 242] width 93 height 12
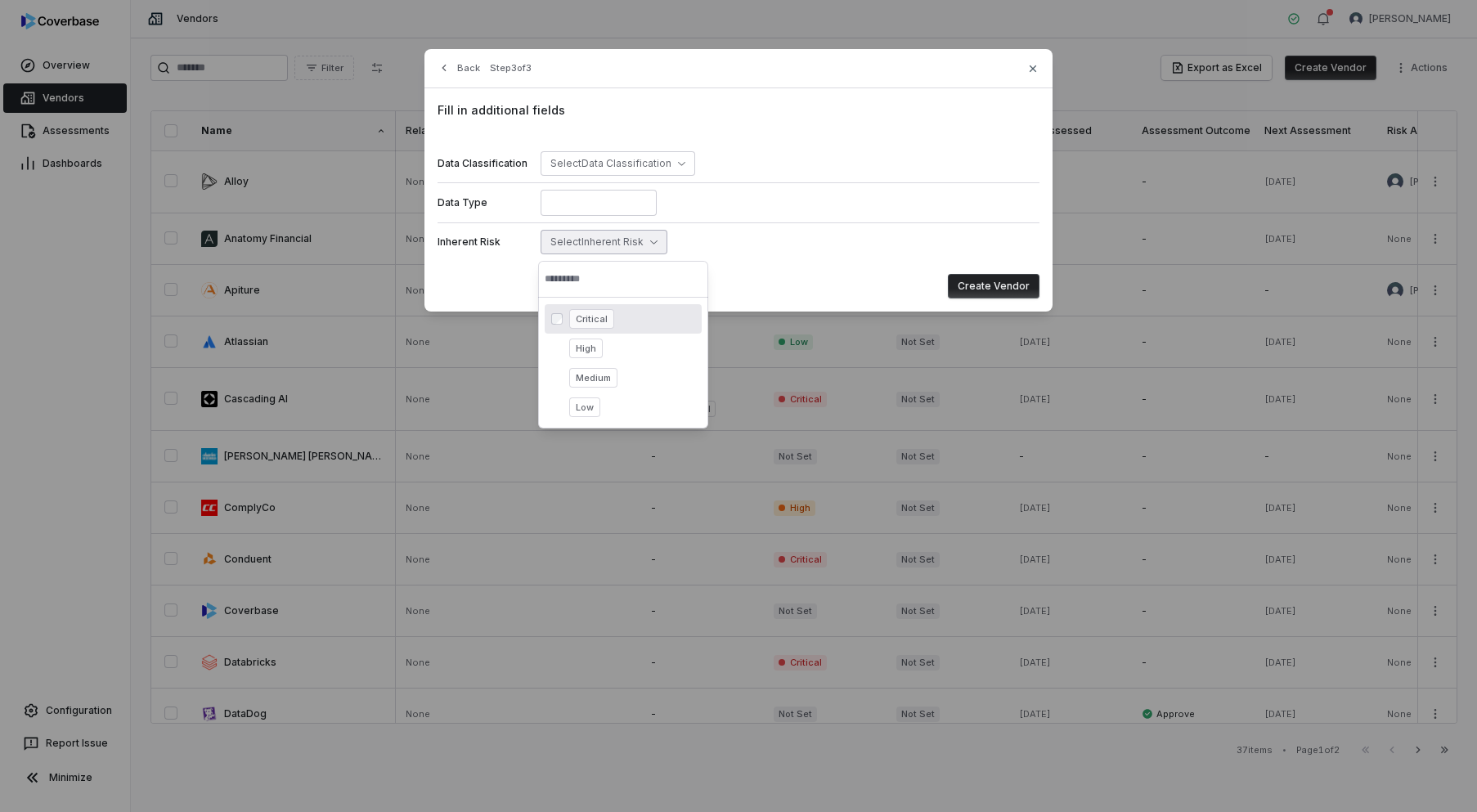
click at [591, 321] on span "Critical" at bounding box center [592, 318] width 45 height 19
click at [926, 293] on button "Create Vendor" at bounding box center [995, 287] width 92 height 25
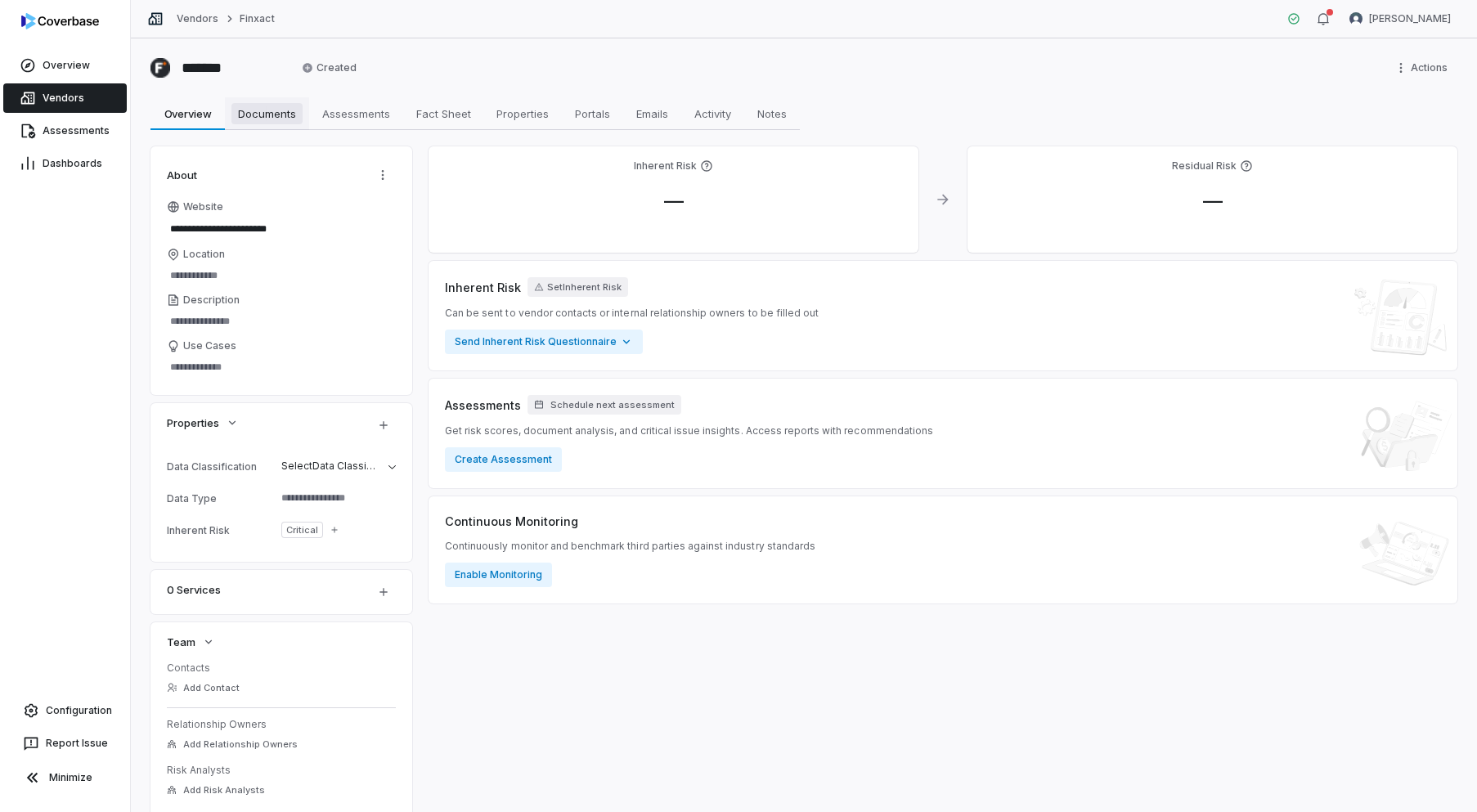
click at [285, 120] on span "Documents" at bounding box center [267, 113] width 71 height 21
type textarea "*"
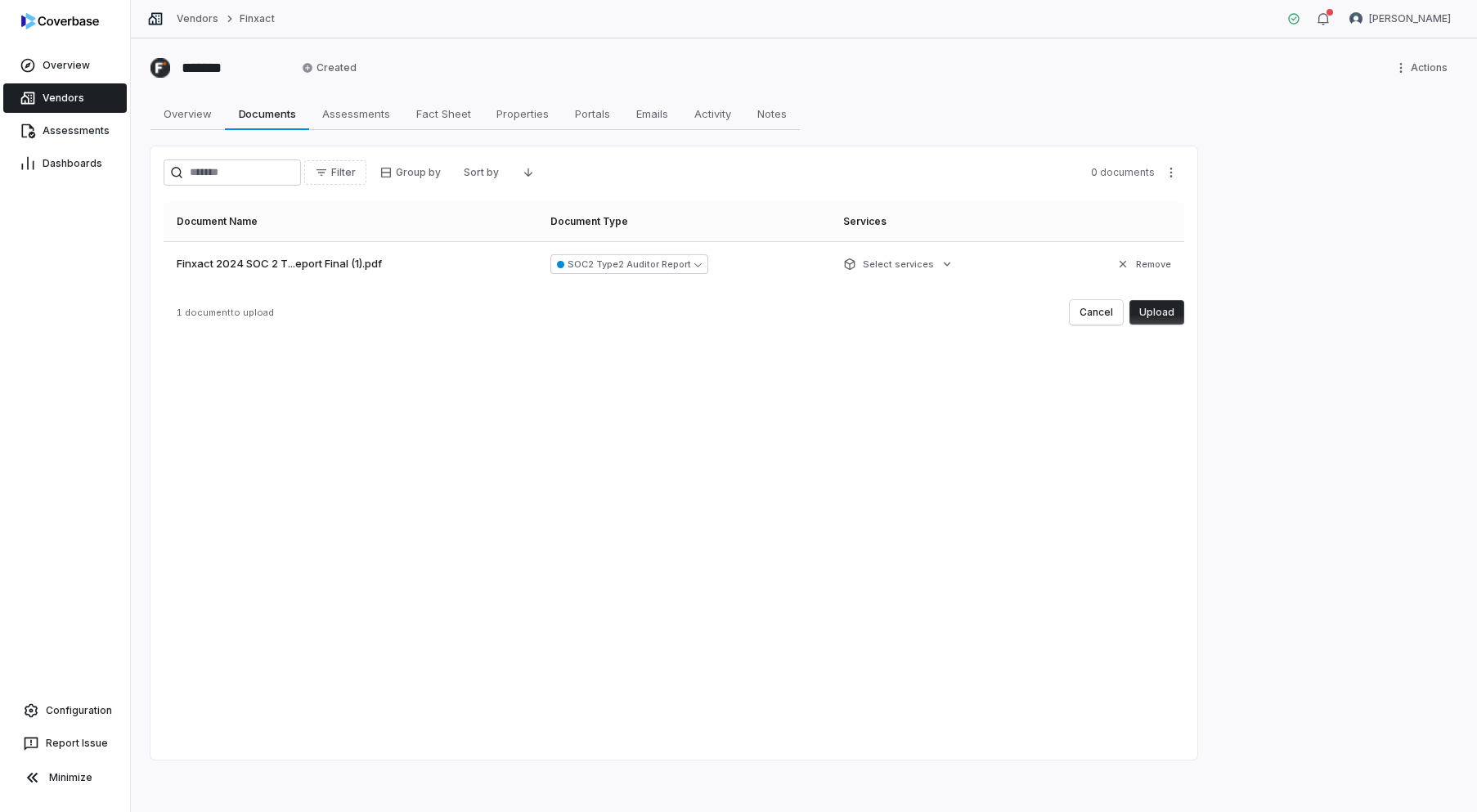
click at [926, 323] on button "Upload" at bounding box center [1157, 313] width 55 height 25
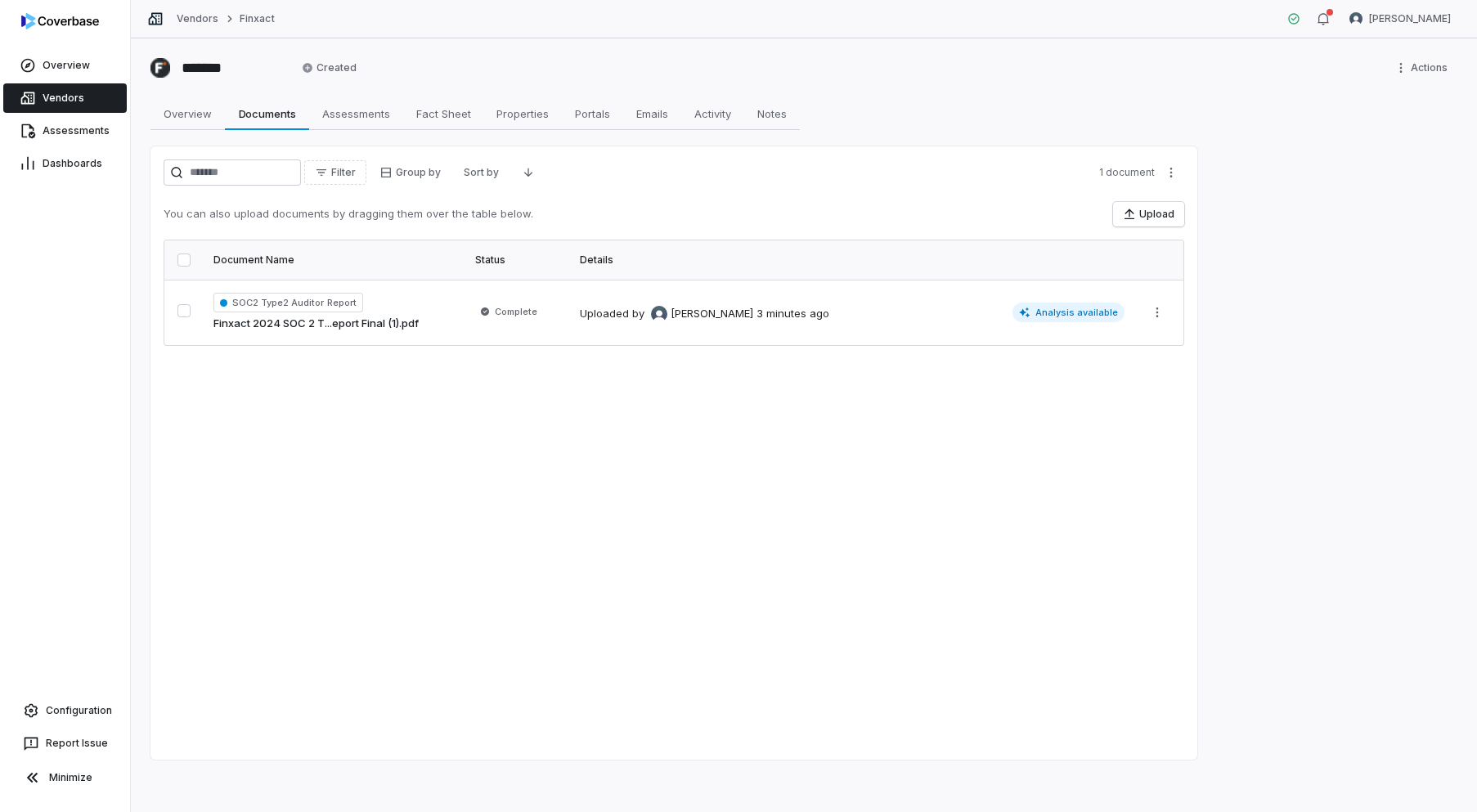
click at [87, 101] on link "Vendors" at bounding box center [64, 98] width 124 height 30
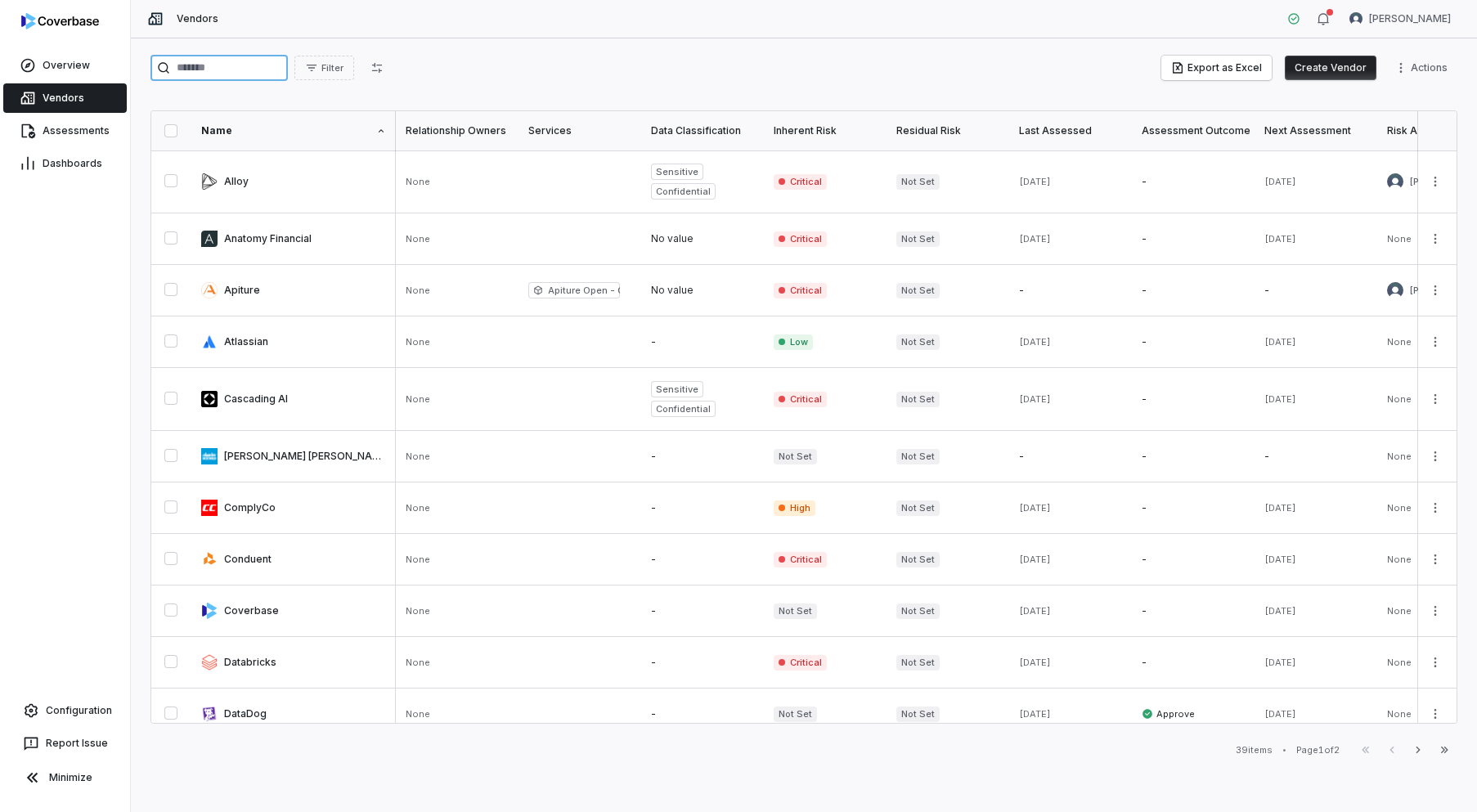
click at [253, 66] on input "search" at bounding box center [219, 67] width 137 height 26
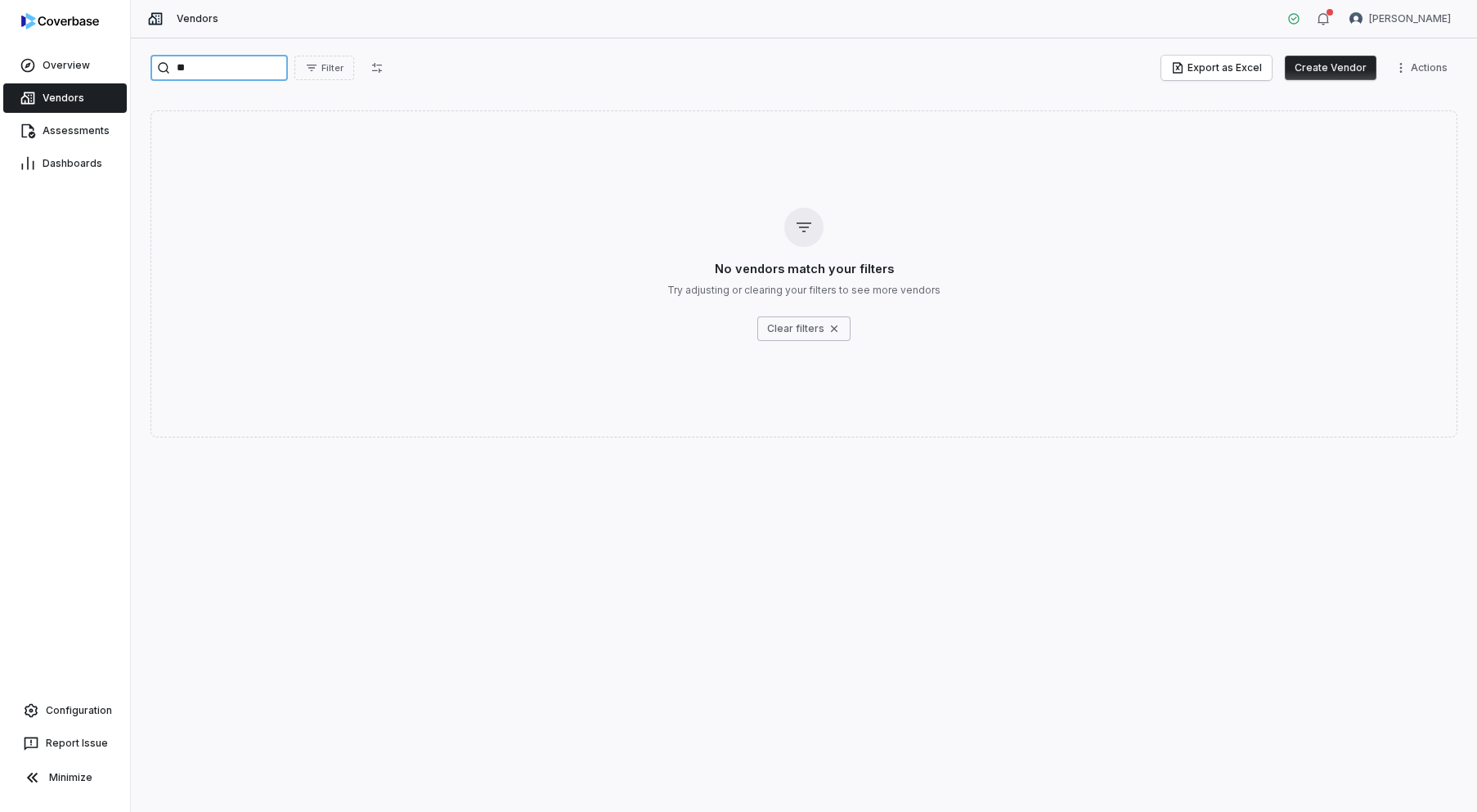
type input "*"
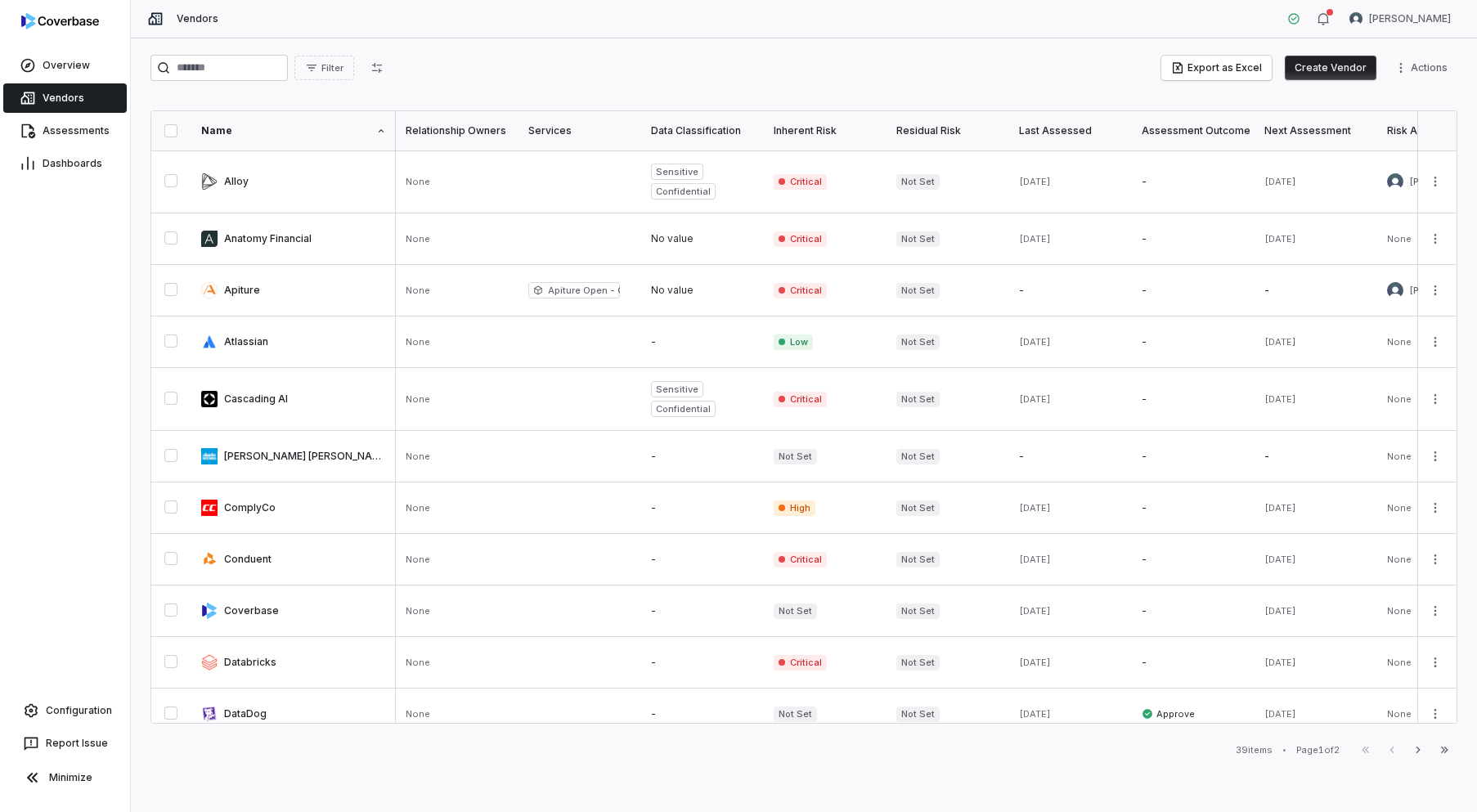
click at [926, 69] on button "Create Vendor" at bounding box center [1331, 68] width 92 height 25
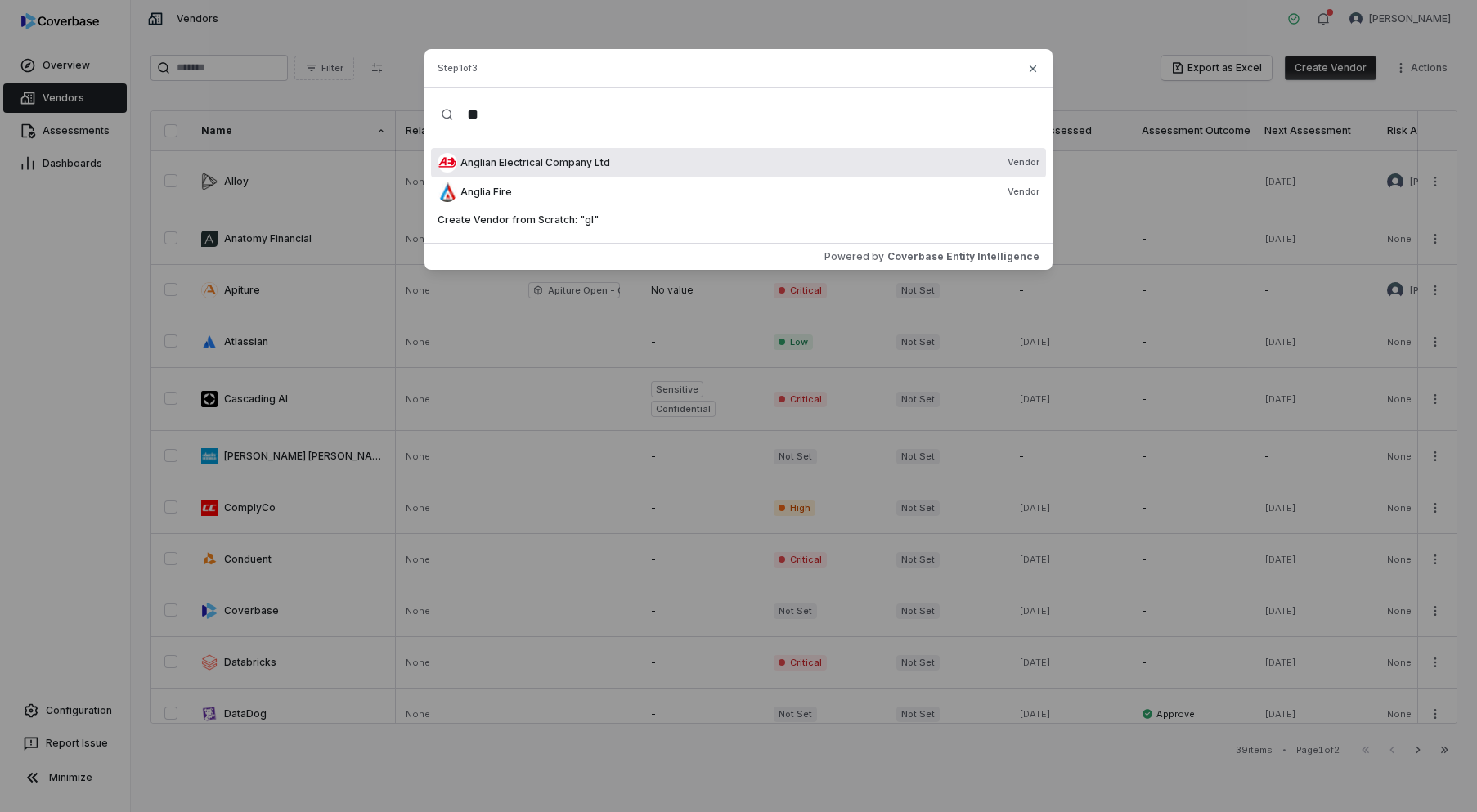
type input "*"
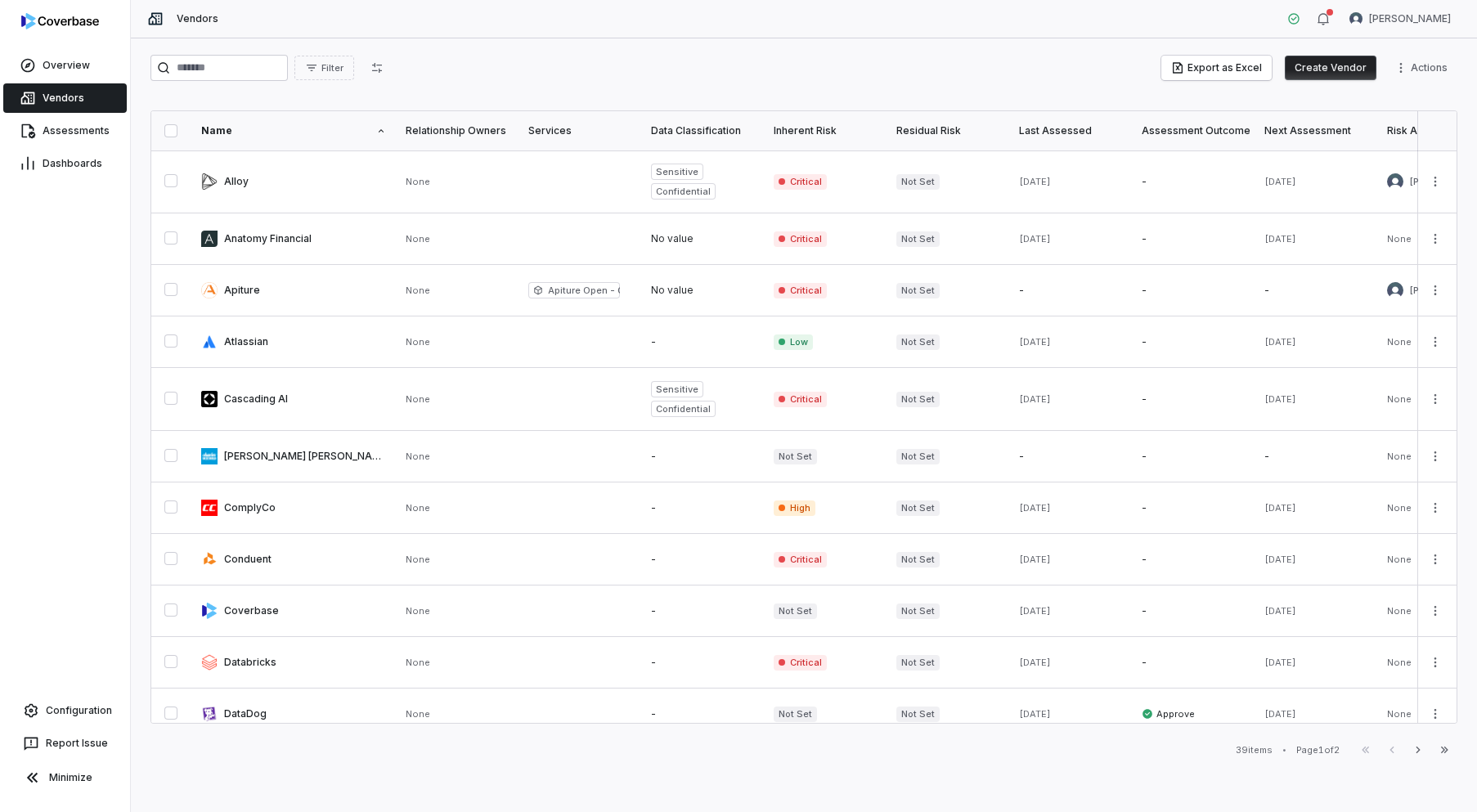
click at [1358, 67] on button "Create Vendor" at bounding box center [1331, 68] width 92 height 25
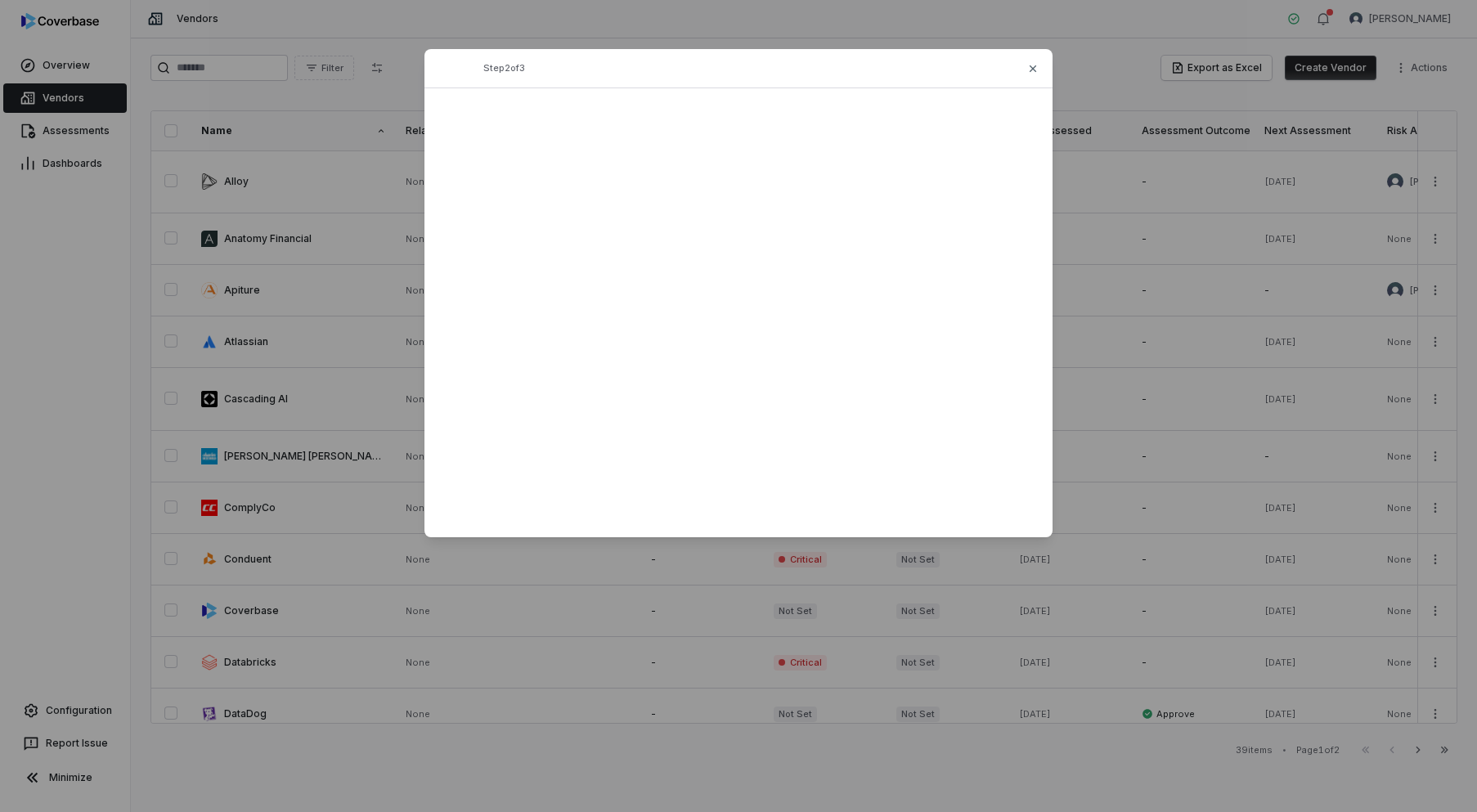
type input "****"
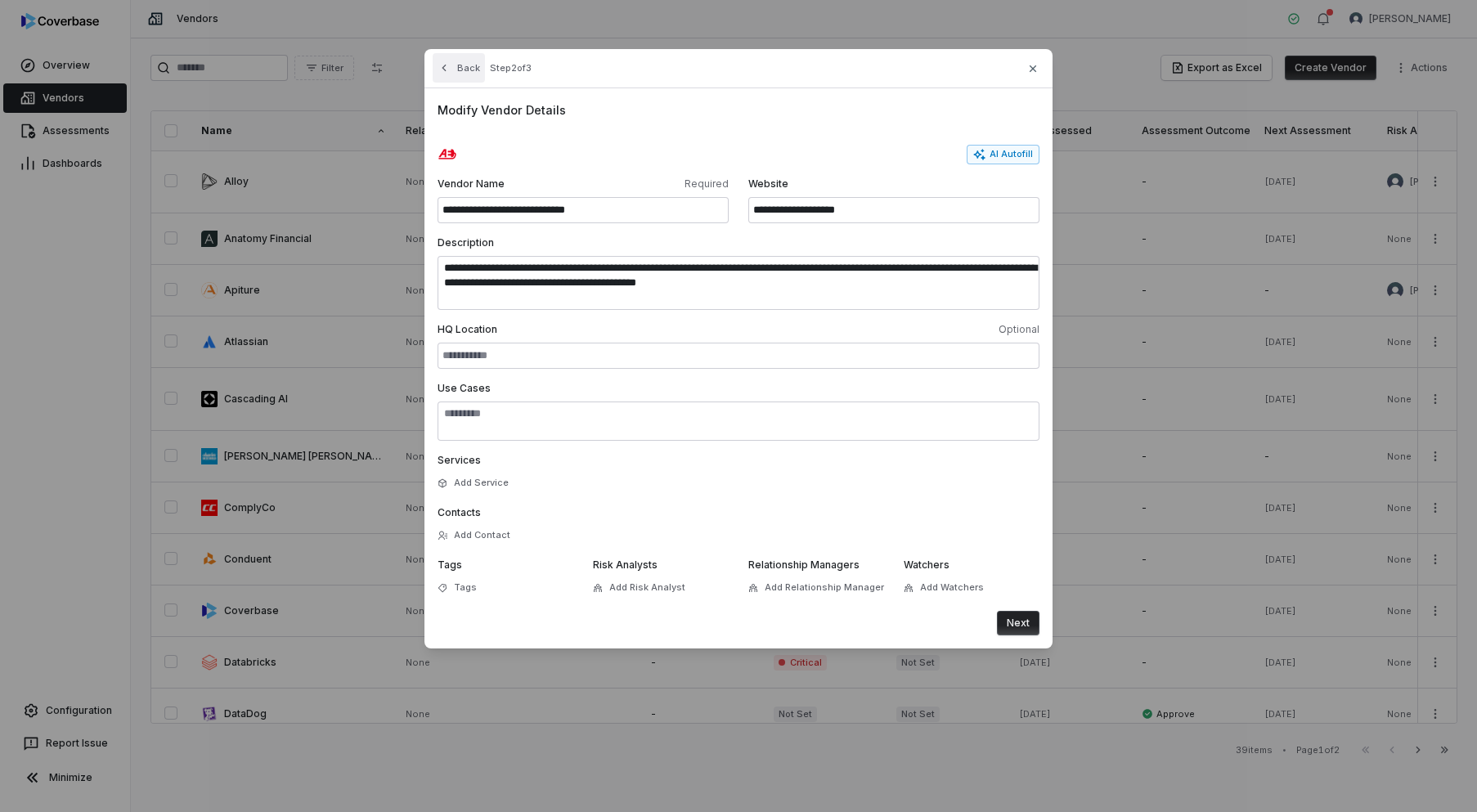
click at [453, 69] on button "Back" at bounding box center [458, 67] width 53 height 30
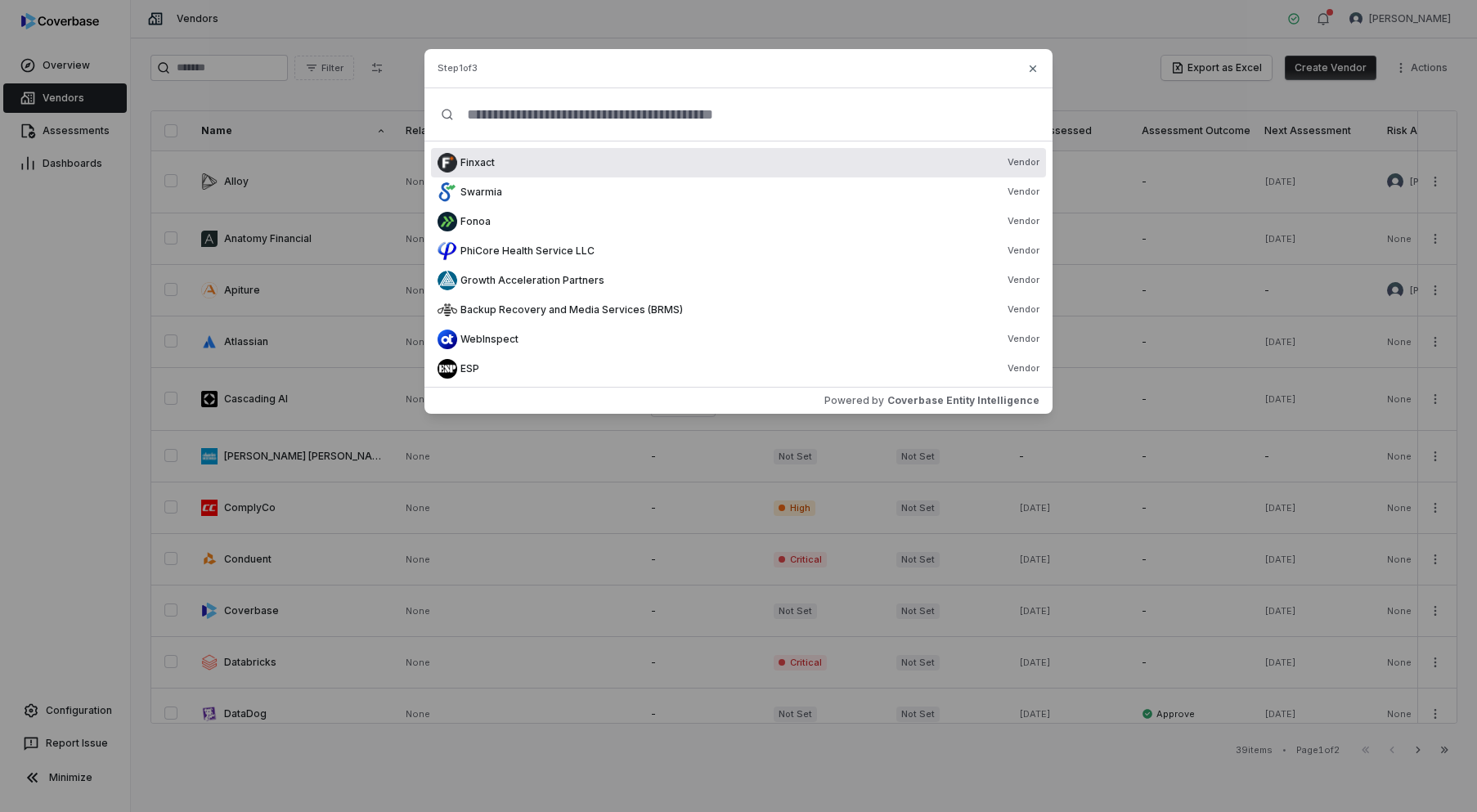
click at [536, 106] on input "text" at bounding box center [744, 114] width 582 height 53
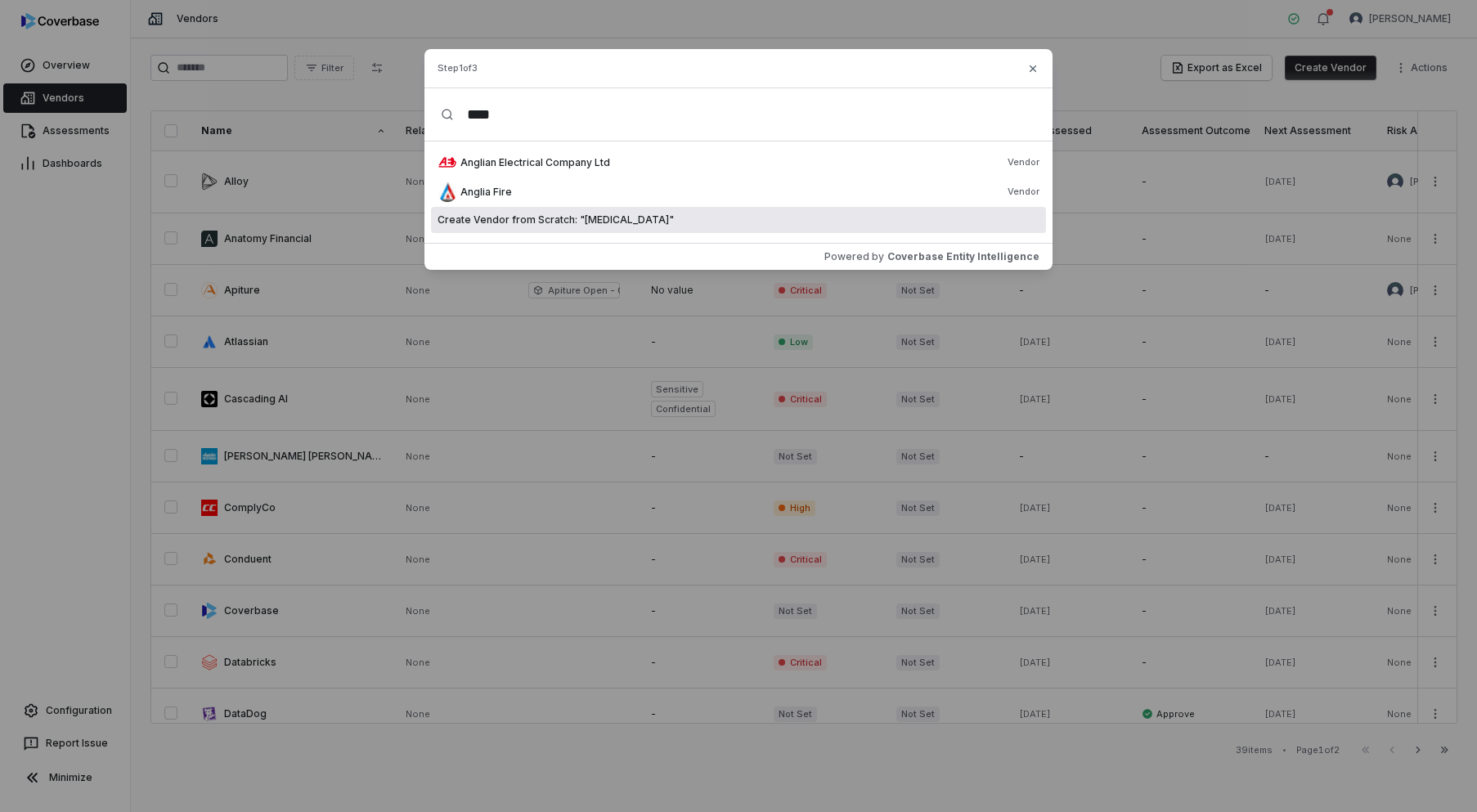
type input "****"
click at [889, 238] on div "Anglian Electrical Company Ltd Vendor Anglia Fire Vendor Create Vendor from Scr…" at bounding box center [738, 193] width 628 height 102
click at [888, 232] on div "Create Vendor from Scratch: " Glia "" at bounding box center [738, 220] width 615 height 26
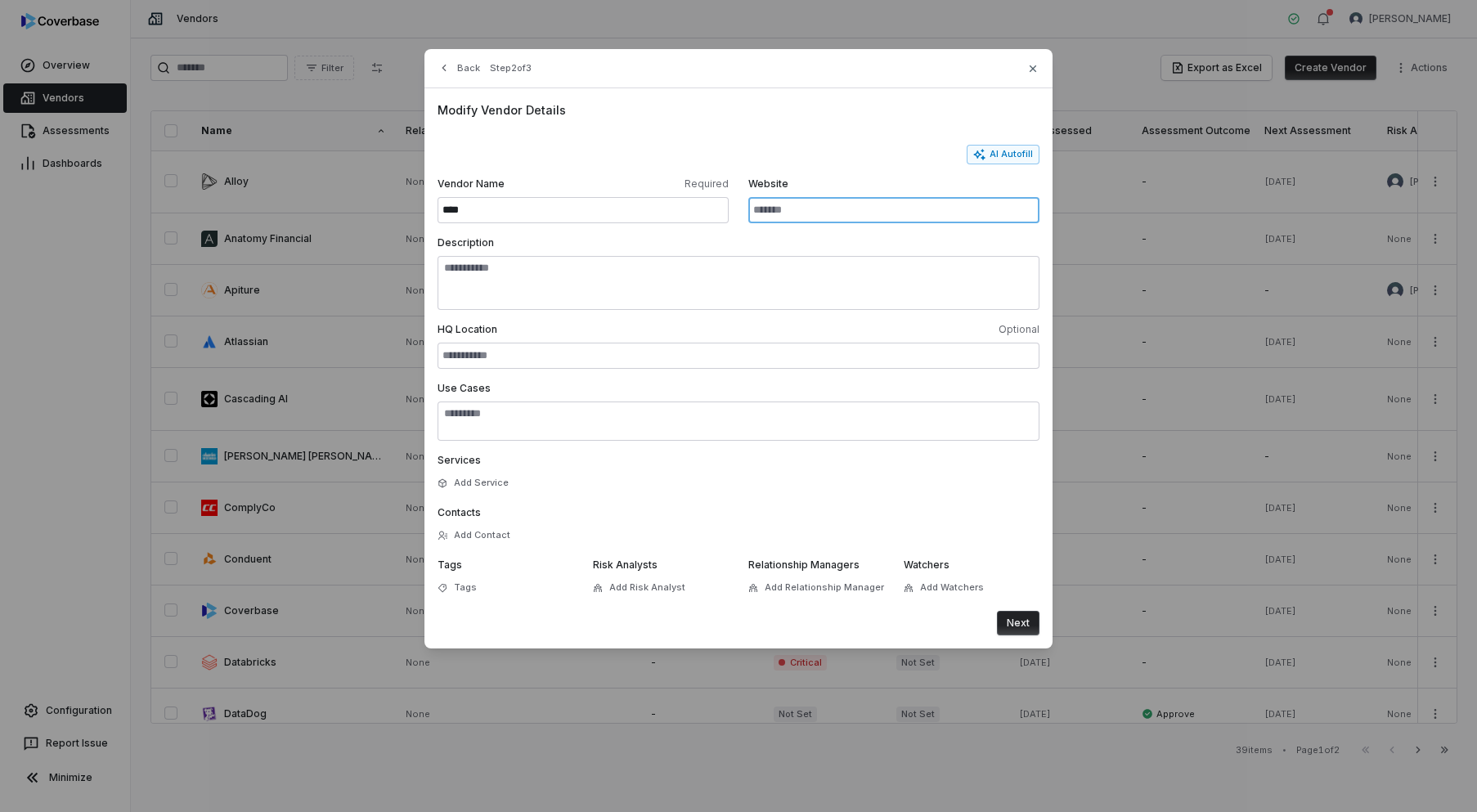
click at [887, 206] on input "Website" at bounding box center [894, 210] width 292 height 26
paste input "**********"
type input "**********"
click at [1015, 629] on button "Next" at bounding box center [1019, 623] width 42 height 25
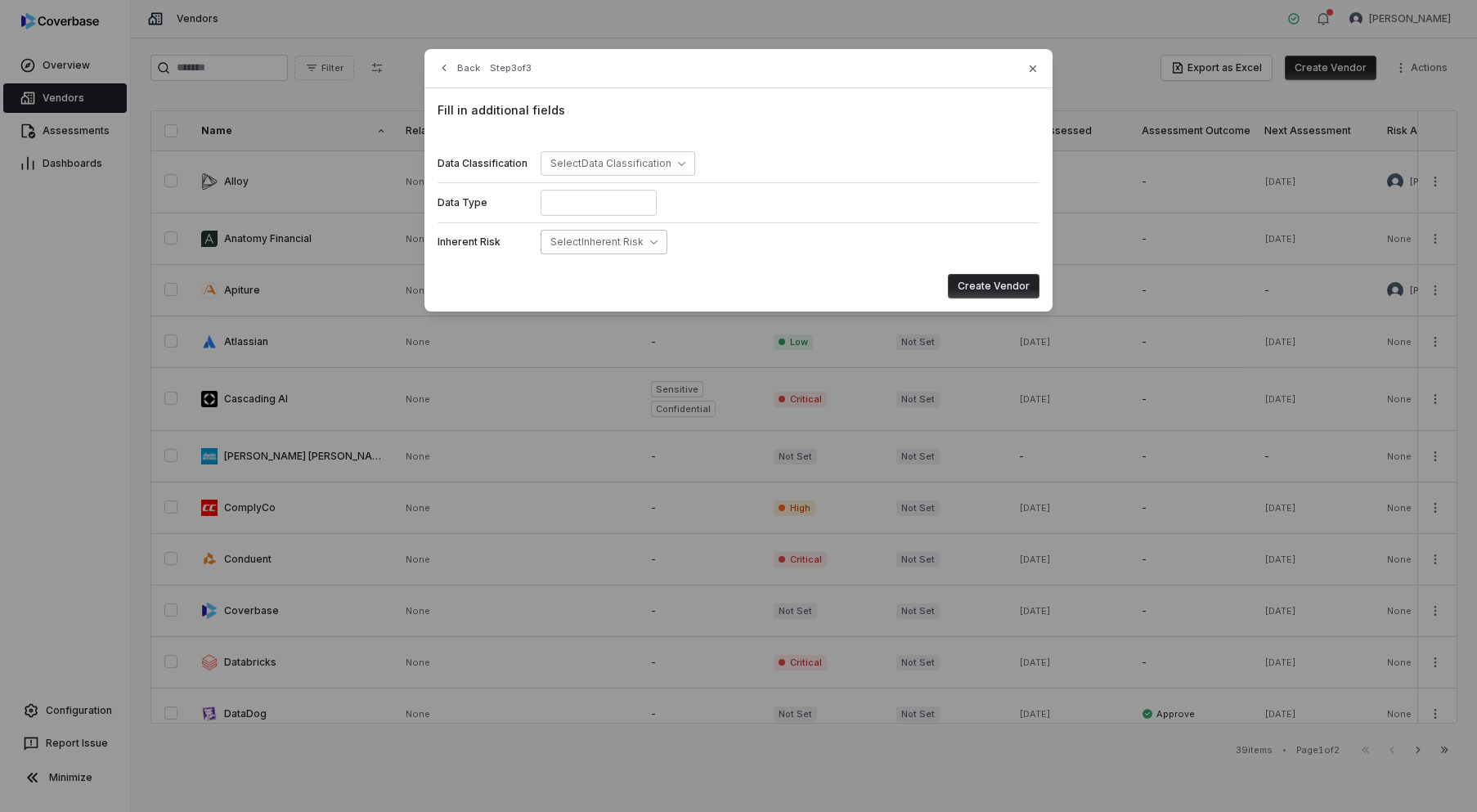
click at [650, 244] on icon "button" at bounding box center [654, 242] width 8 height 8
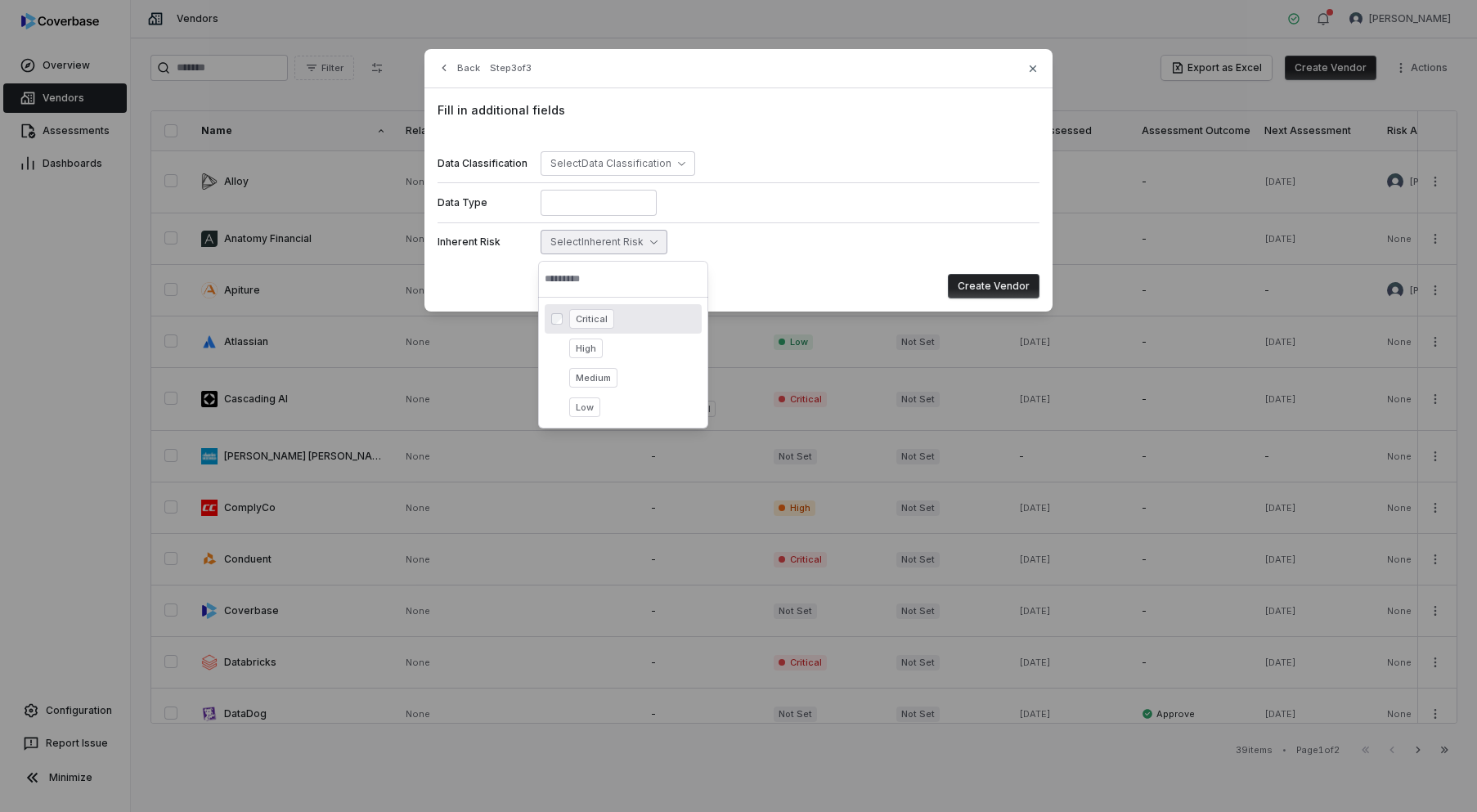
click at [587, 316] on span "Critical" at bounding box center [592, 318] width 45 height 19
click at [1011, 283] on button "Create Vendor" at bounding box center [995, 287] width 92 height 25
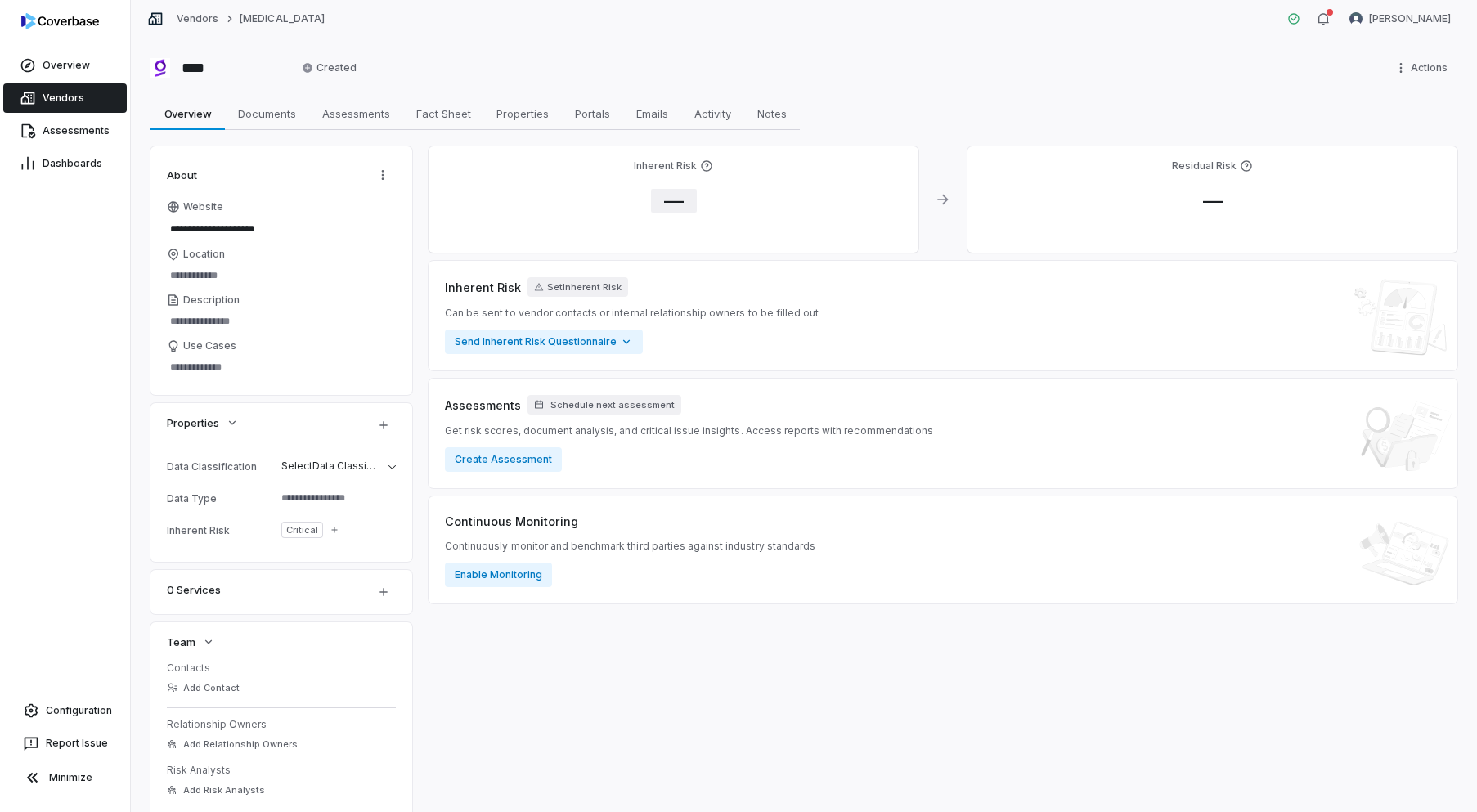
click at [681, 205] on span "—" at bounding box center [674, 200] width 46 height 24
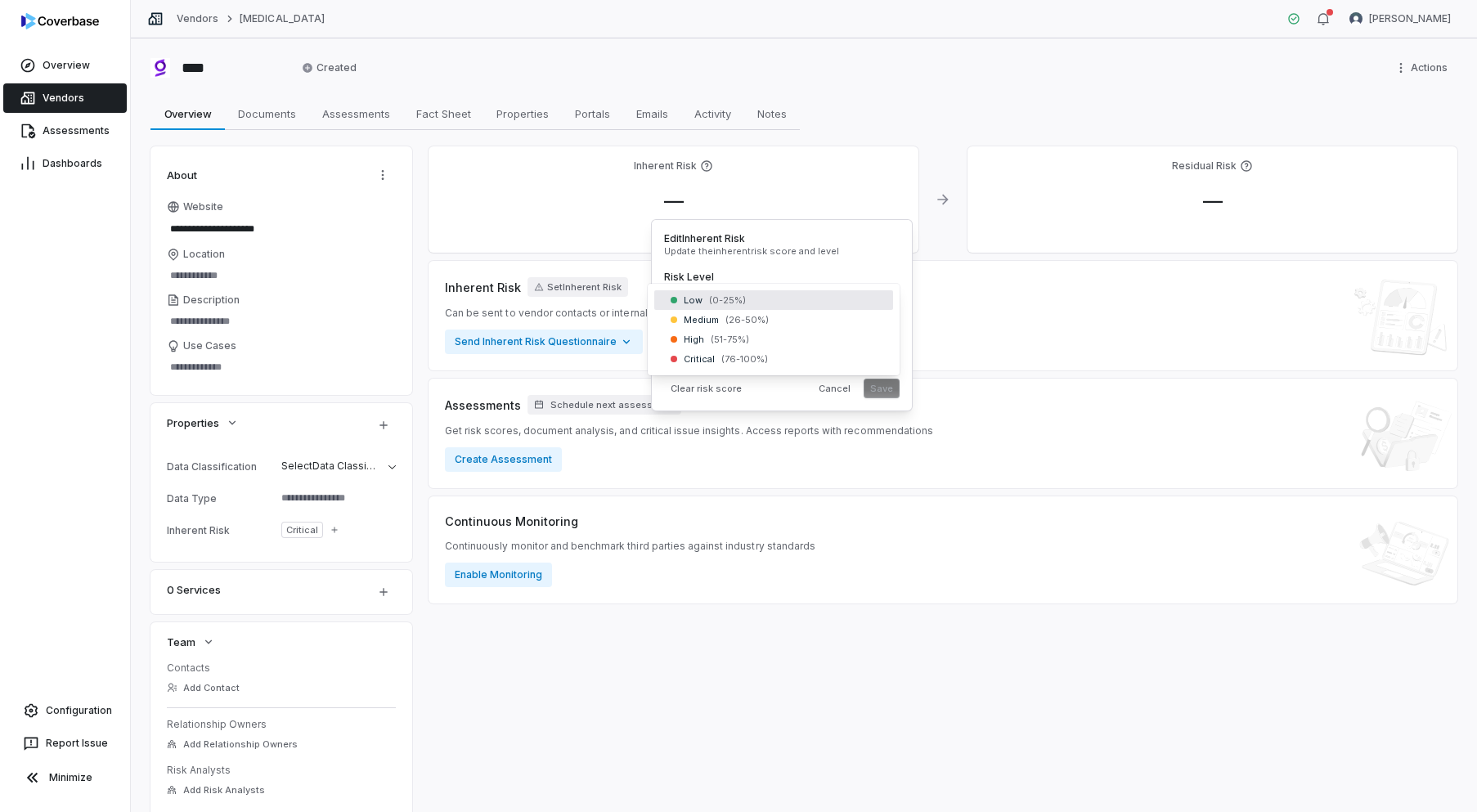
click at [722, 305] on body "**********" at bounding box center [738, 406] width 1477 height 812
click at [892, 388] on button "Save" at bounding box center [882, 388] width 36 height 19
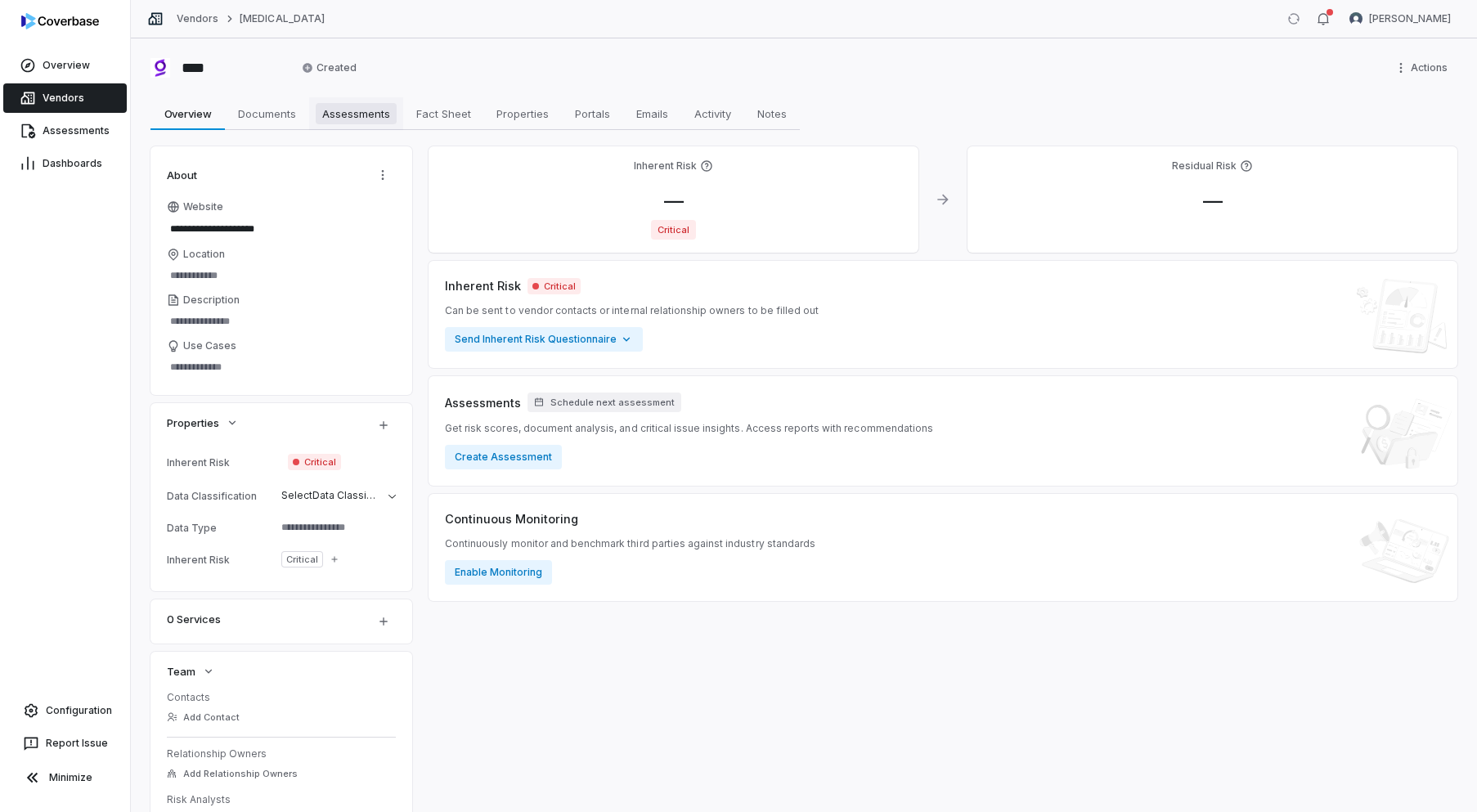
type textarea "*"
type textarea "**********"
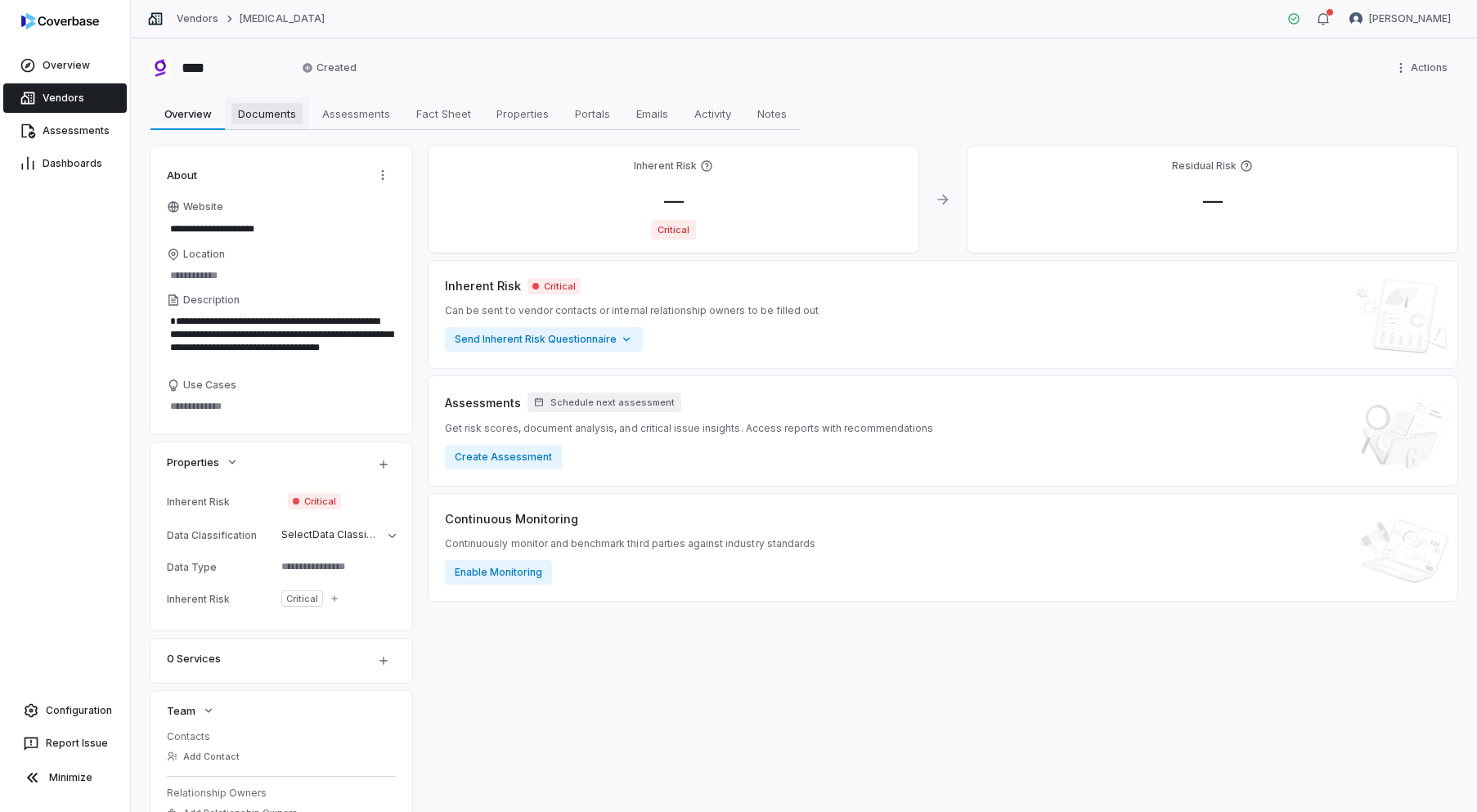
click at [264, 117] on span "Documents" at bounding box center [267, 113] width 71 height 21
type textarea "*"
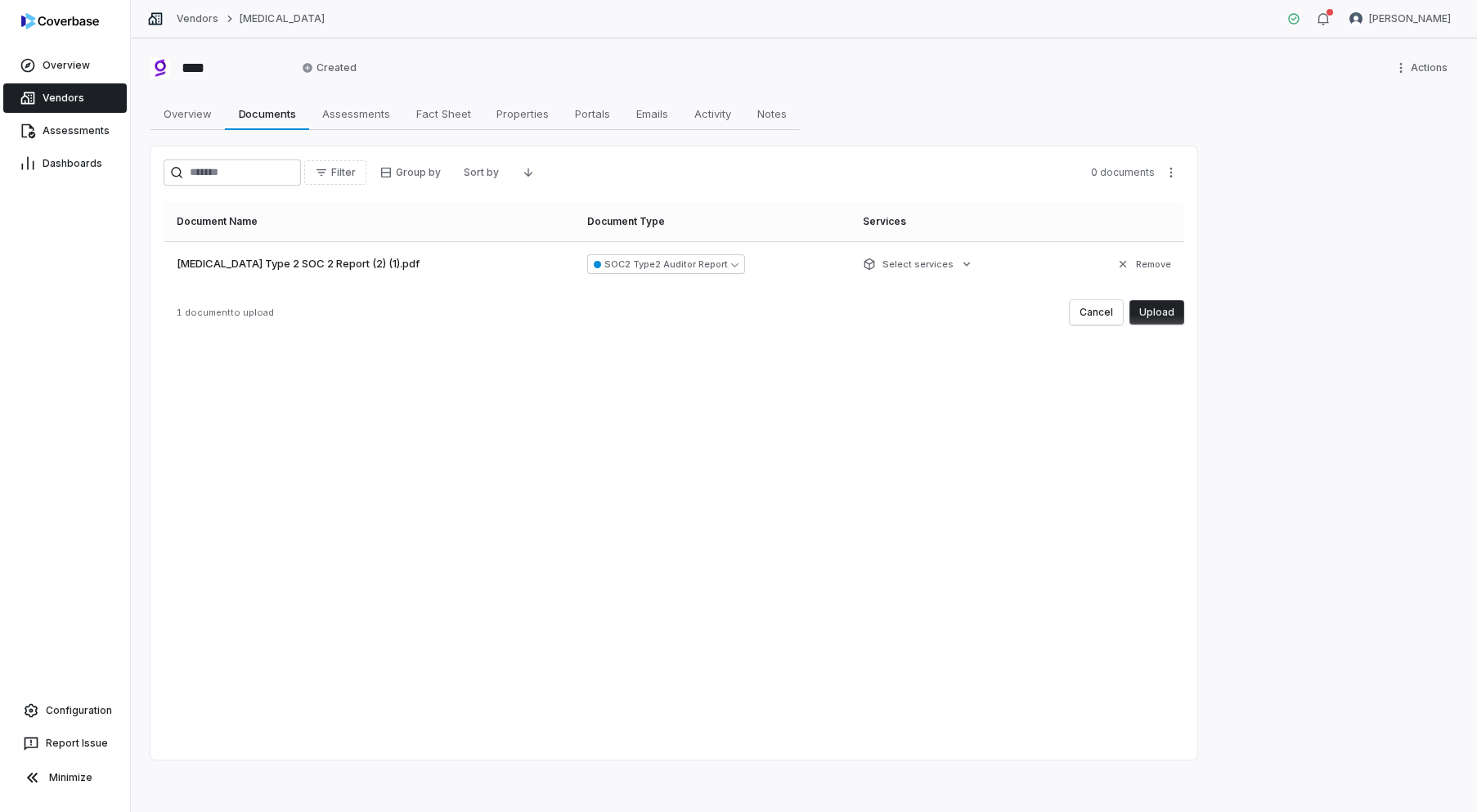
click at [1165, 308] on button "Upload" at bounding box center [1157, 313] width 55 height 25
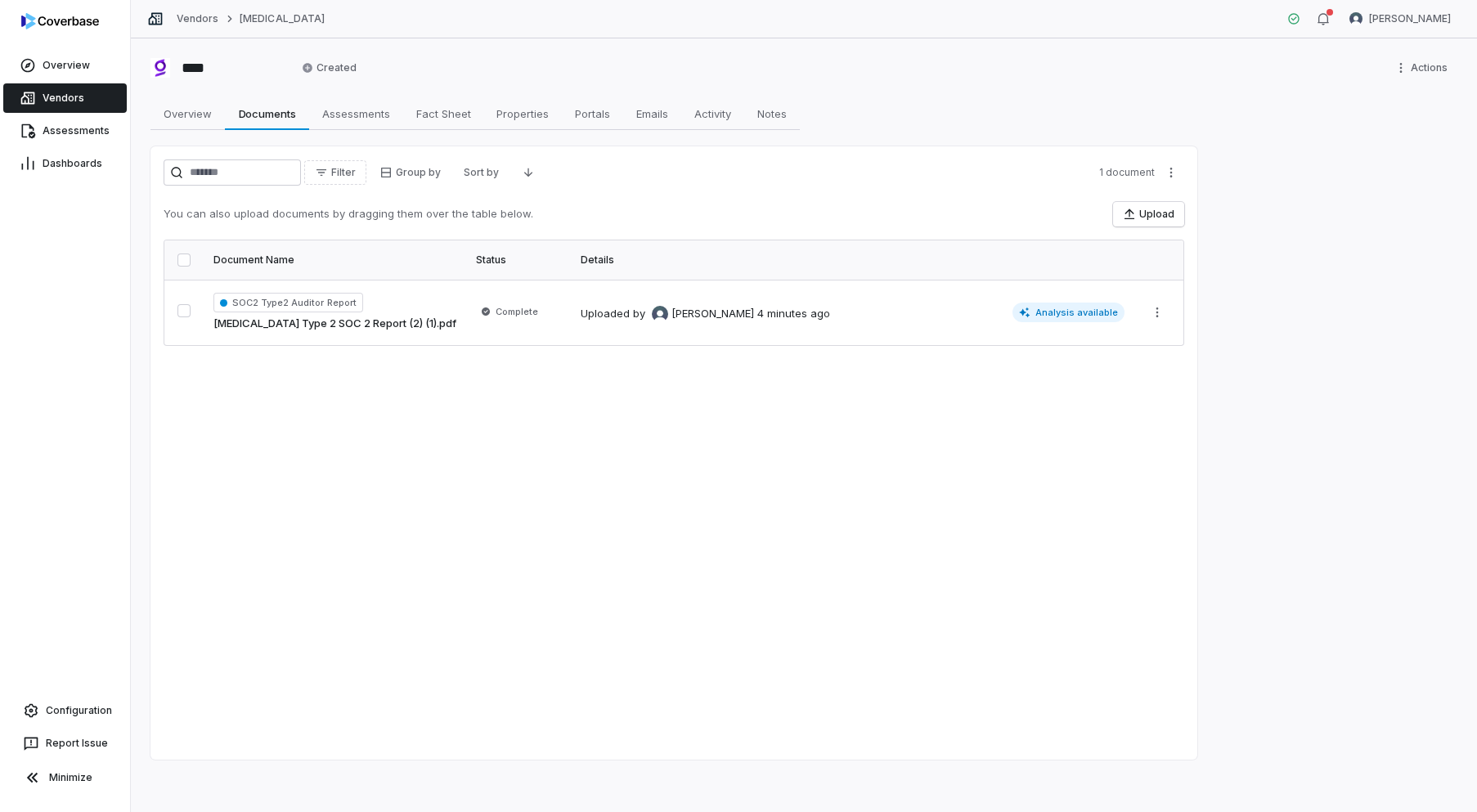
click at [83, 102] on link "Vendors" at bounding box center [64, 98] width 124 height 30
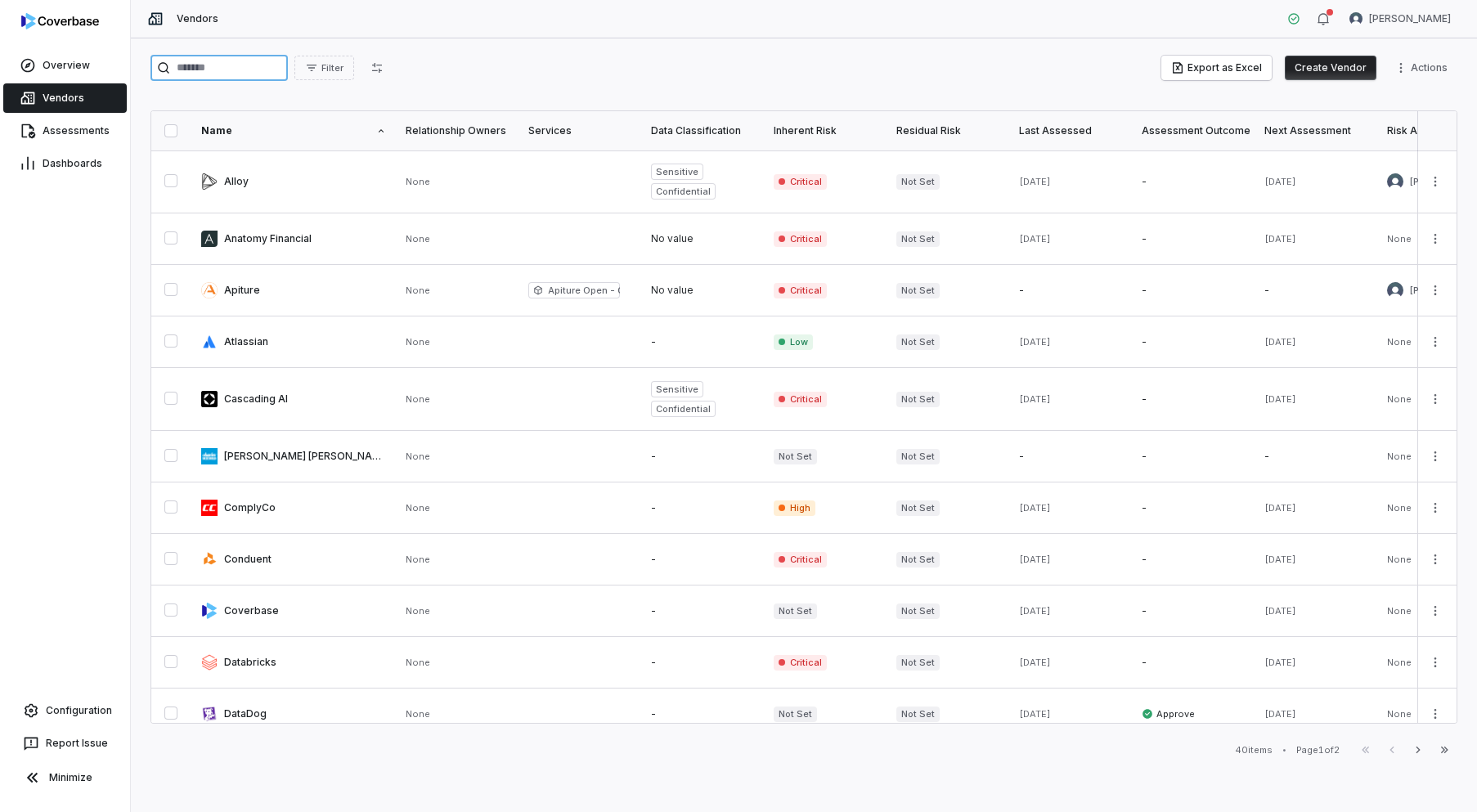
click at [231, 65] on input "search" at bounding box center [219, 67] width 137 height 26
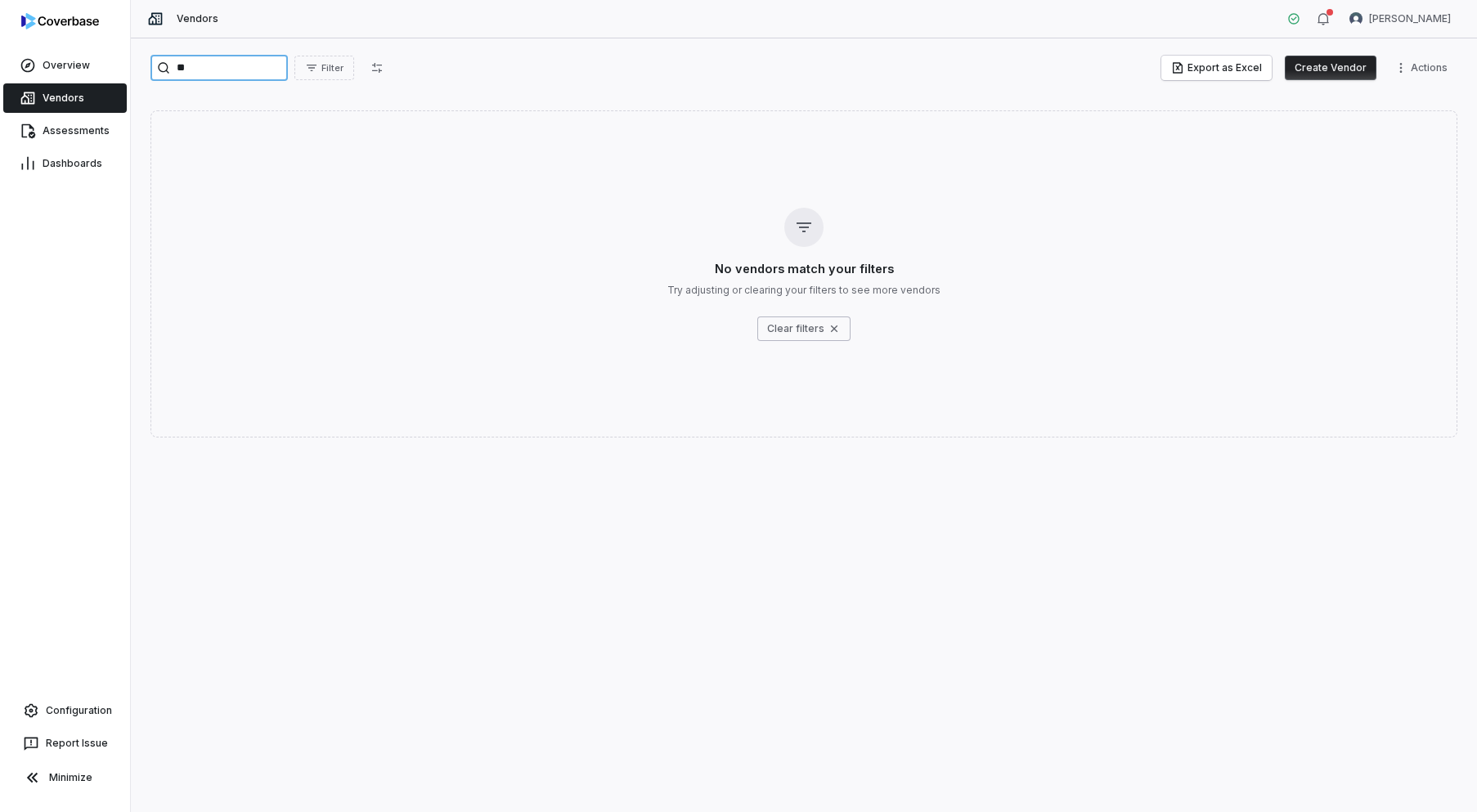
type input "*"
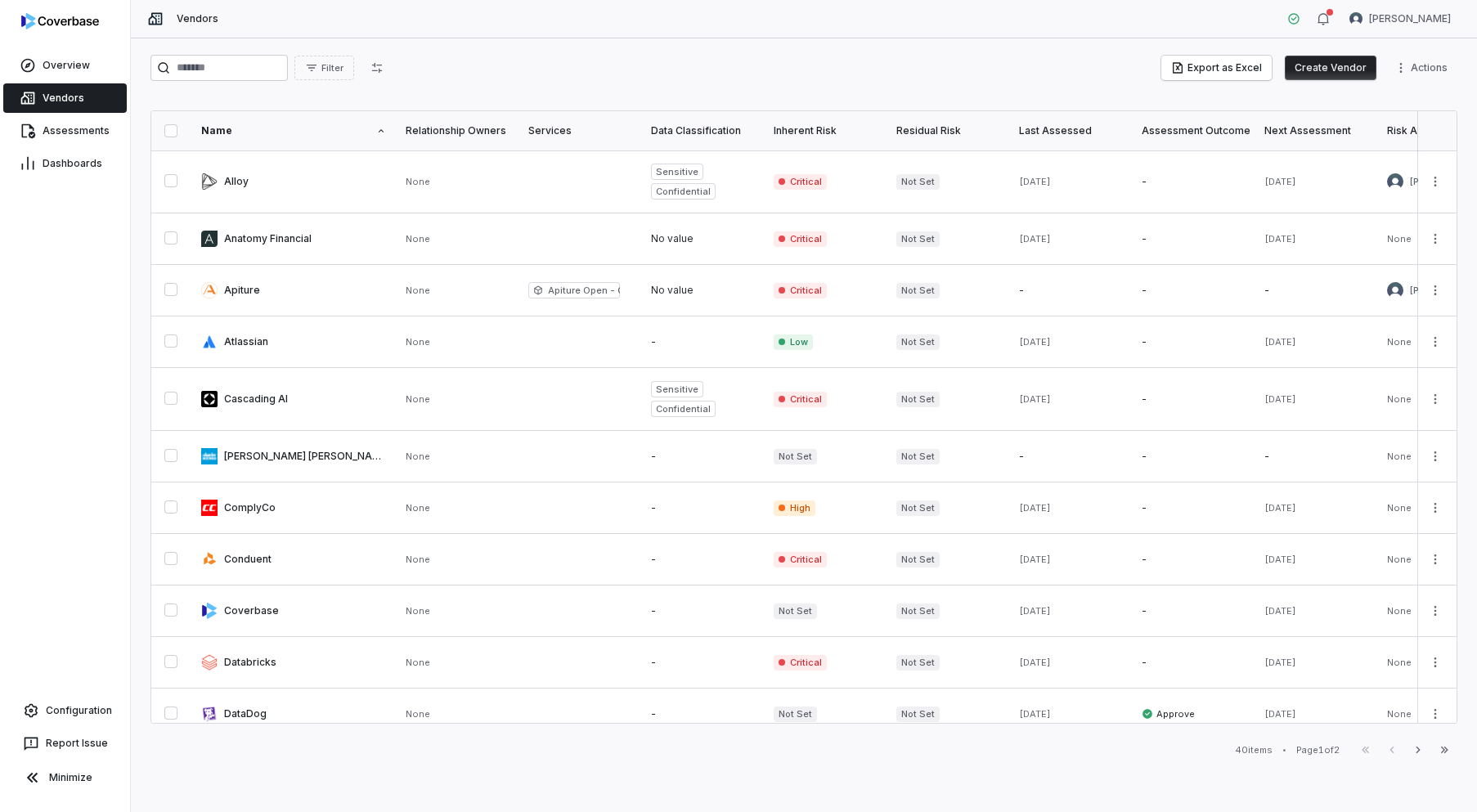
click at [1329, 77] on button "Create Vendor" at bounding box center [1331, 68] width 92 height 25
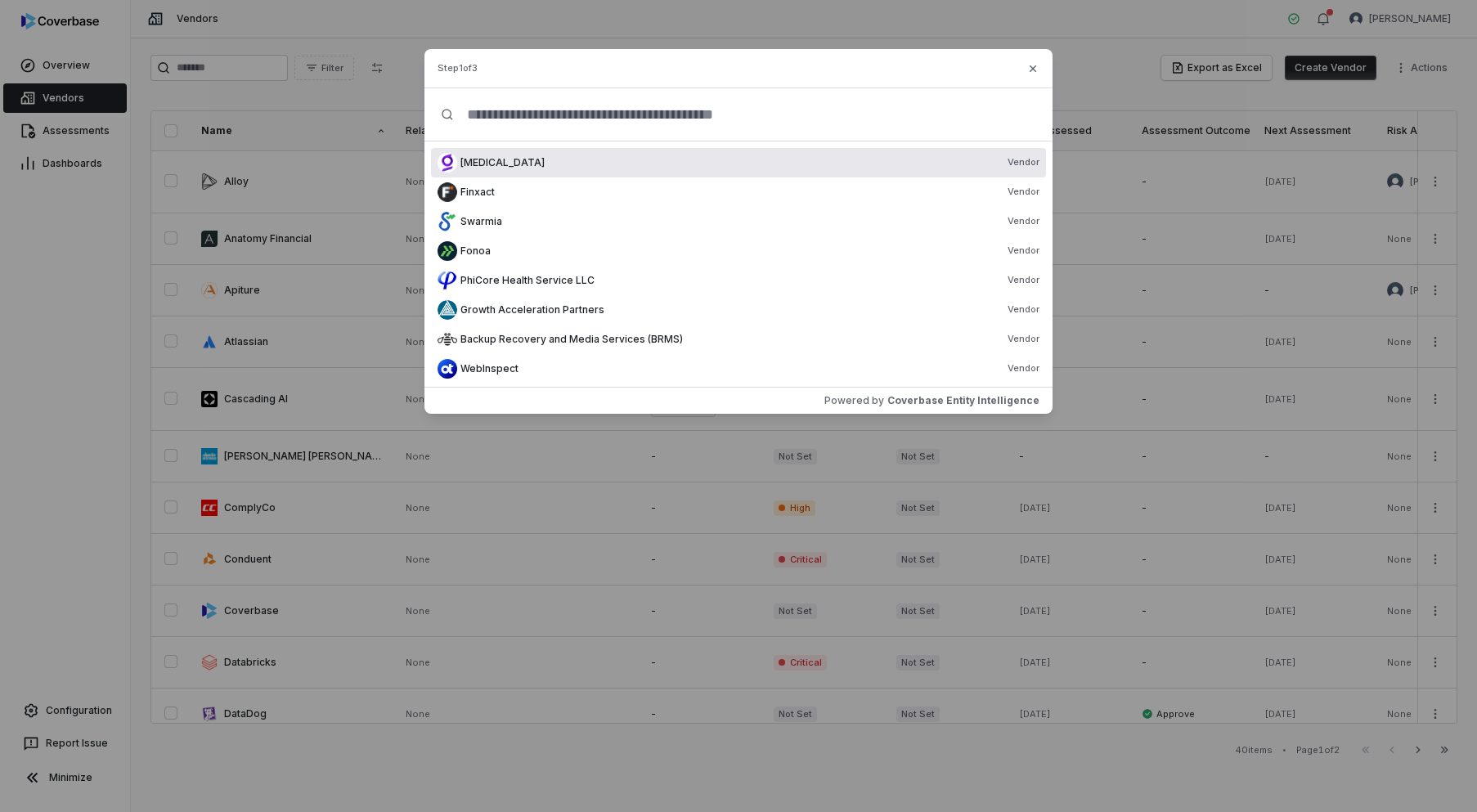
click at [584, 109] on input "text" at bounding box center [744, 114] width 582 height 53
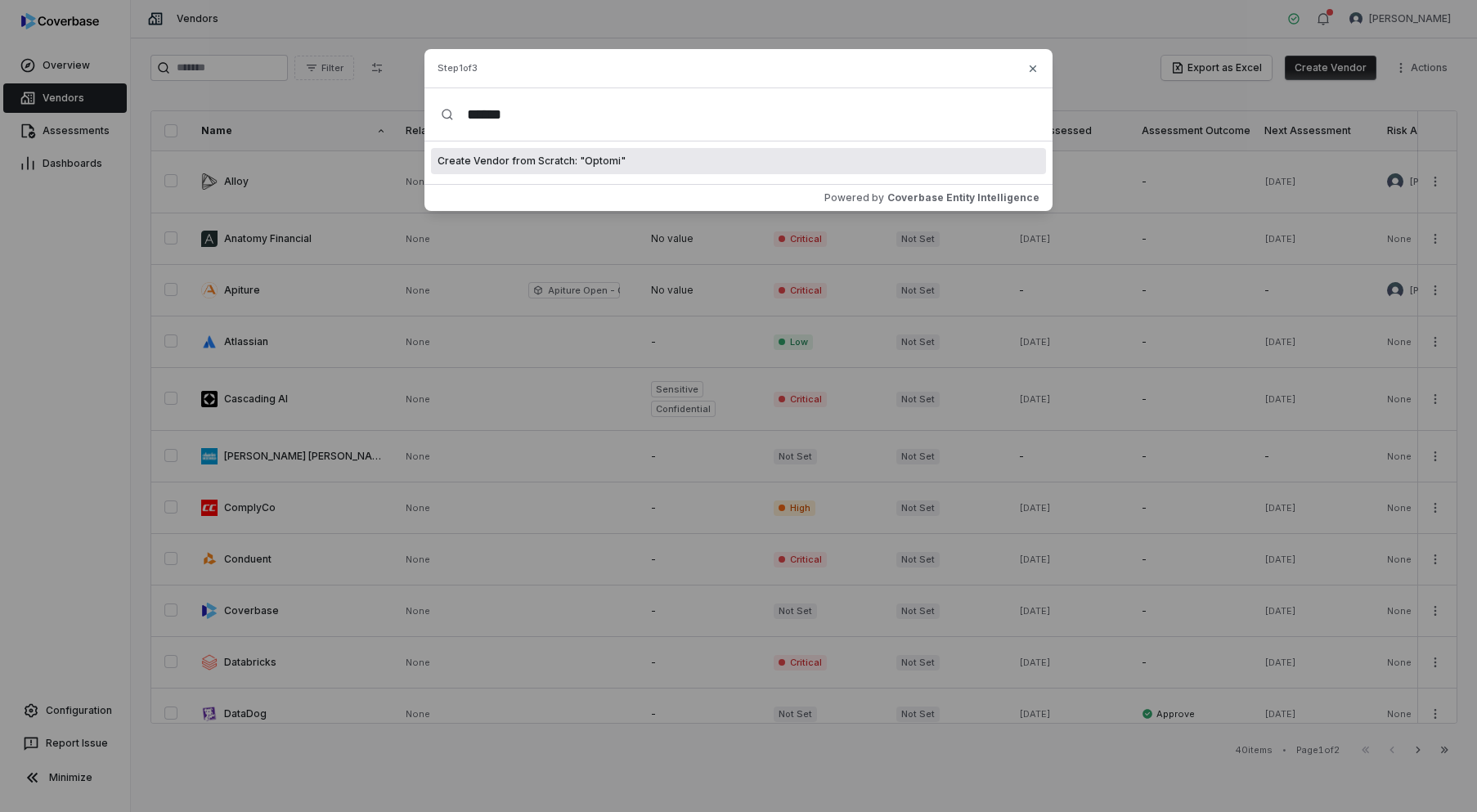
type input "******"
click at [876, 155] on div "Create Vendor from Scratch: " Optomi "" at bounding box center [738, 160] width 615 height 26
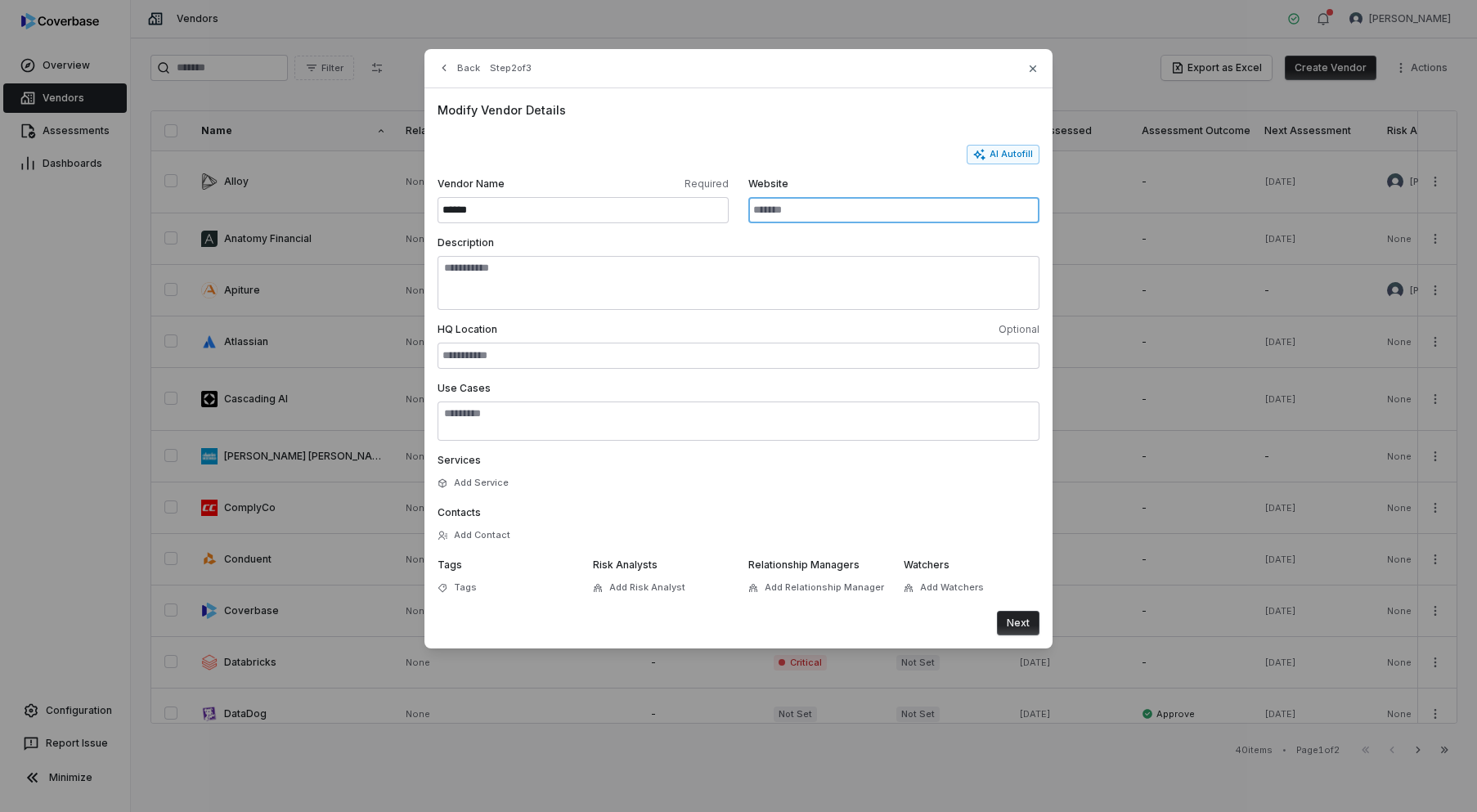
click at [818, 214] on input "Website" at bounding box center [894, 210] width 292 height 26
paste input "**********"
type input "**********"
click at [1026, 157] on button "AI Autofill" at bounding box center [1003, 154] width 73 height 19
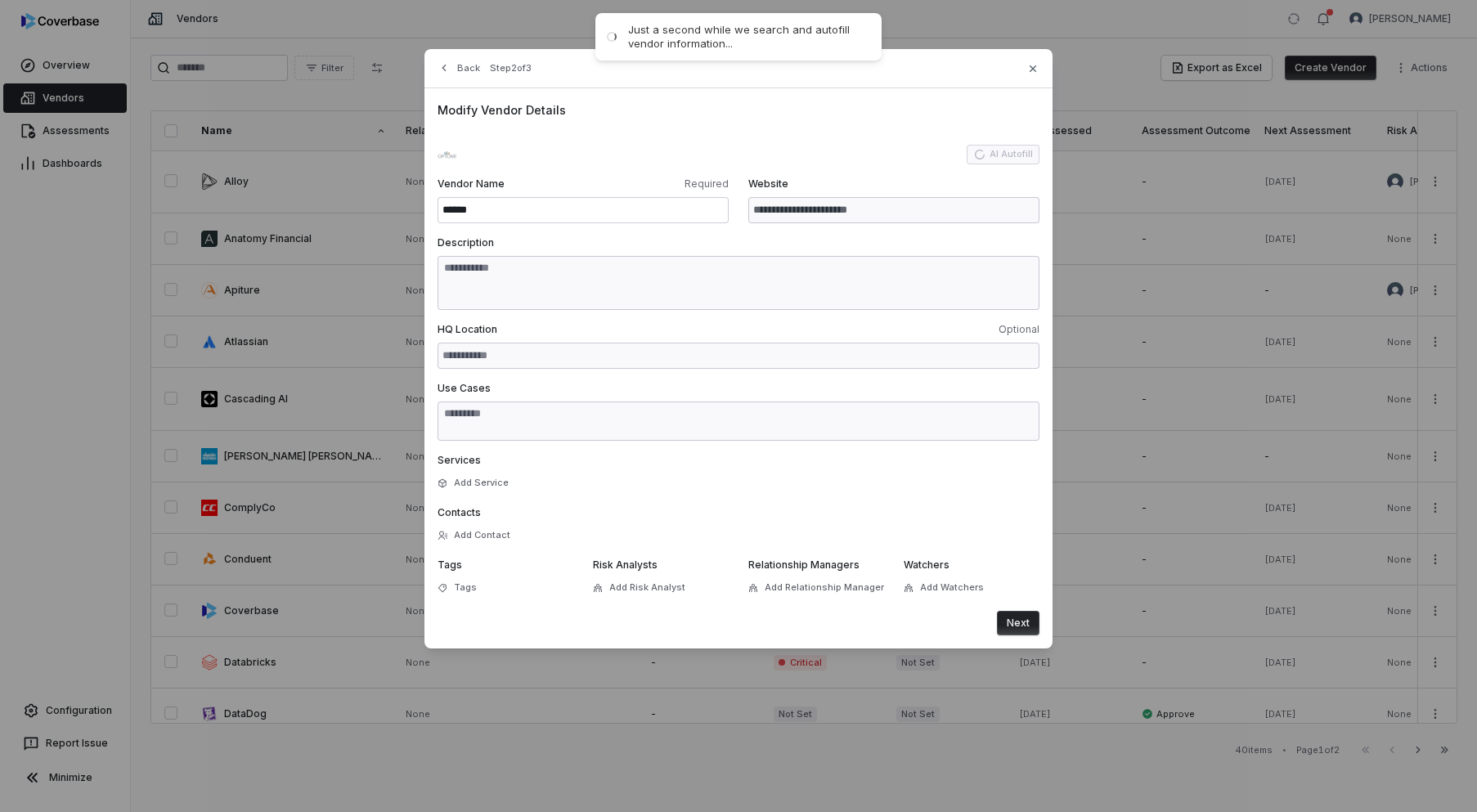
type input "**********"
type textarea "**********"
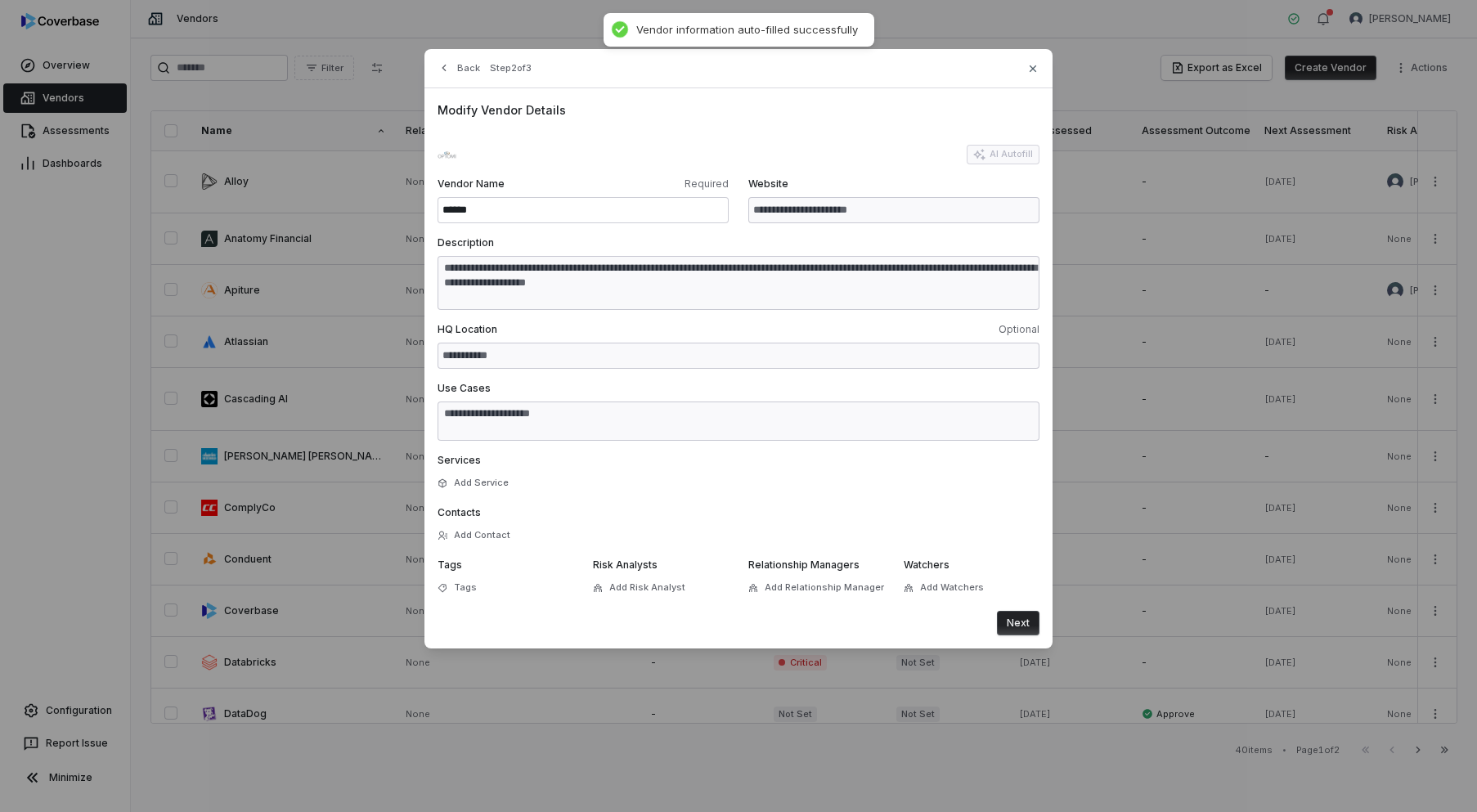
type textarea "**********"
click at [1027, 624] on button "Next" at bounding box center [1019, 623] width 42 height 25
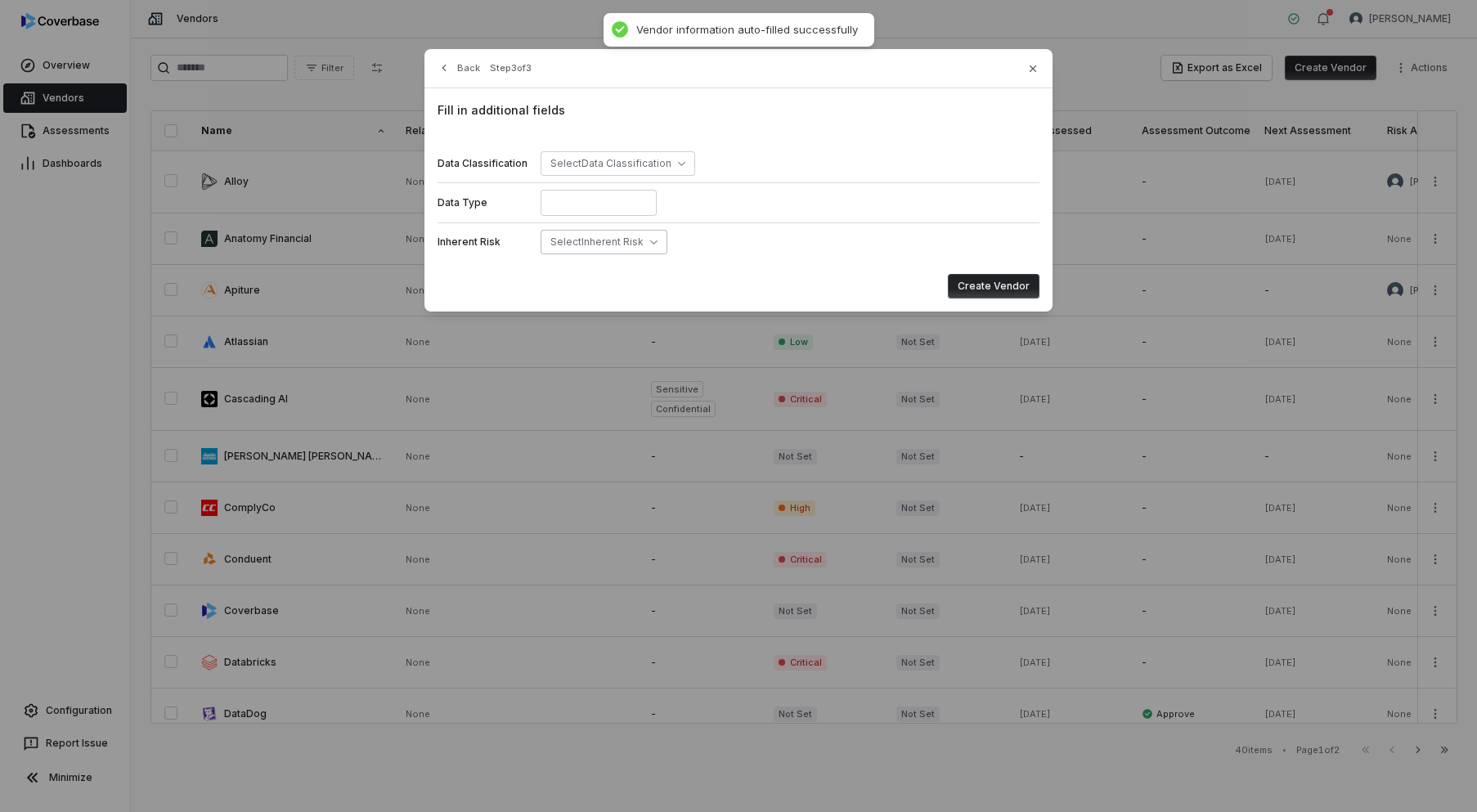
click at [660, 234] on button "Select Inherent Risk" at bounding box center [604, 243] width 127 height 25
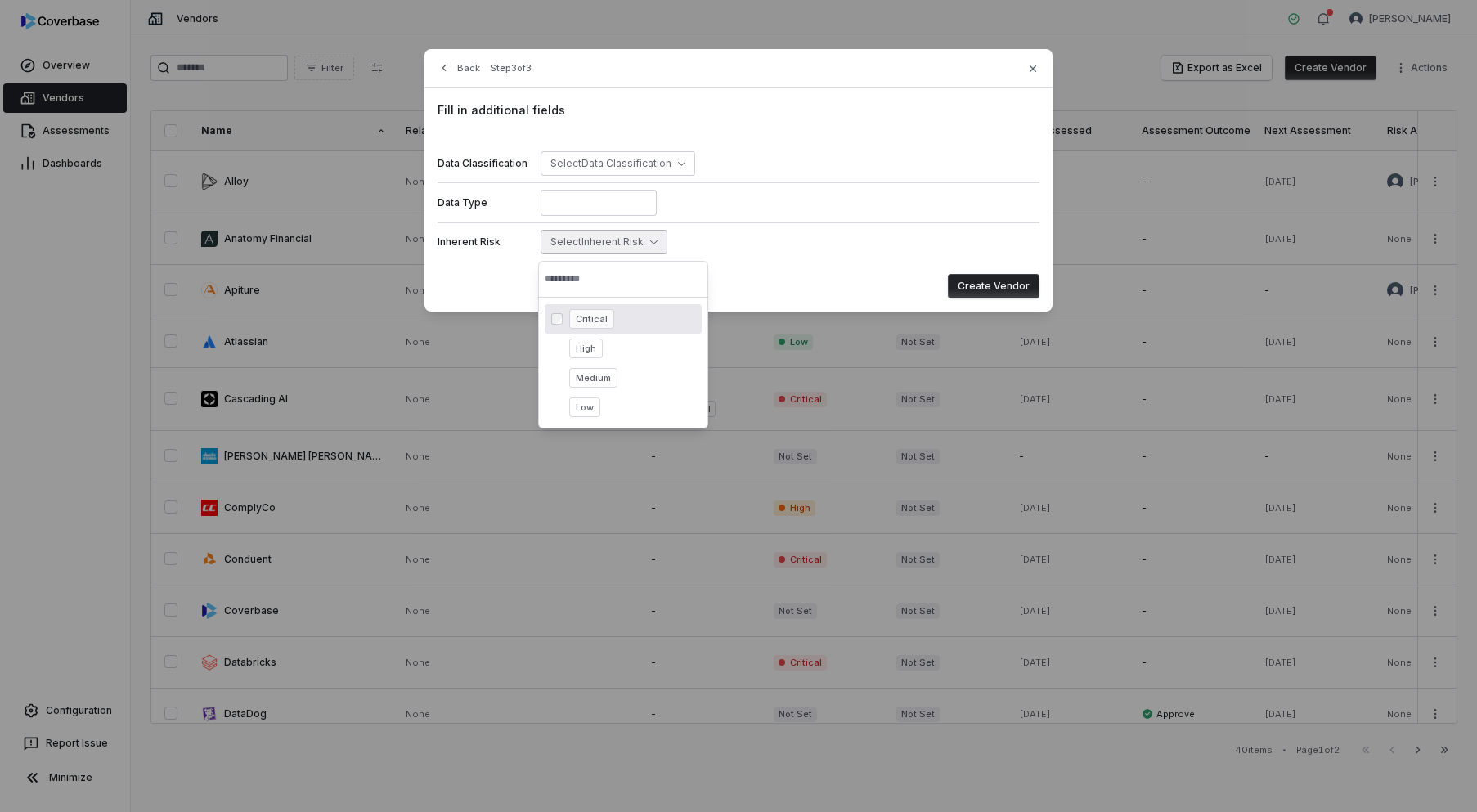
click at [600, 321] on span "Critical" at bounding box center [592, 318] width 45 height 19
click at [1016, 289] on button "Create Vendor" at bounding box center [995, 287] width 92 height 25
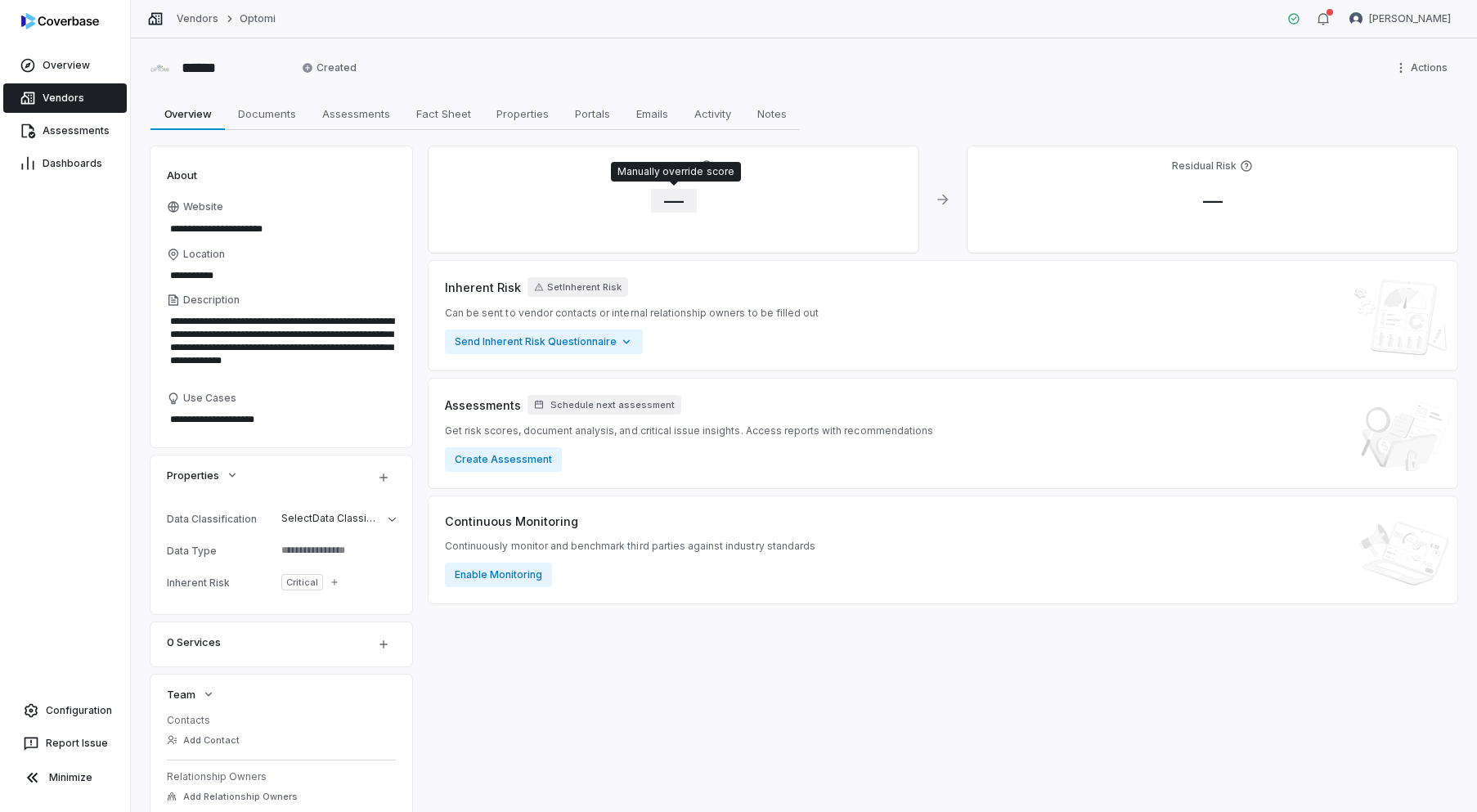
click at [673, 198] on span "—" at bounding box center [674, 200] width 46 height 24
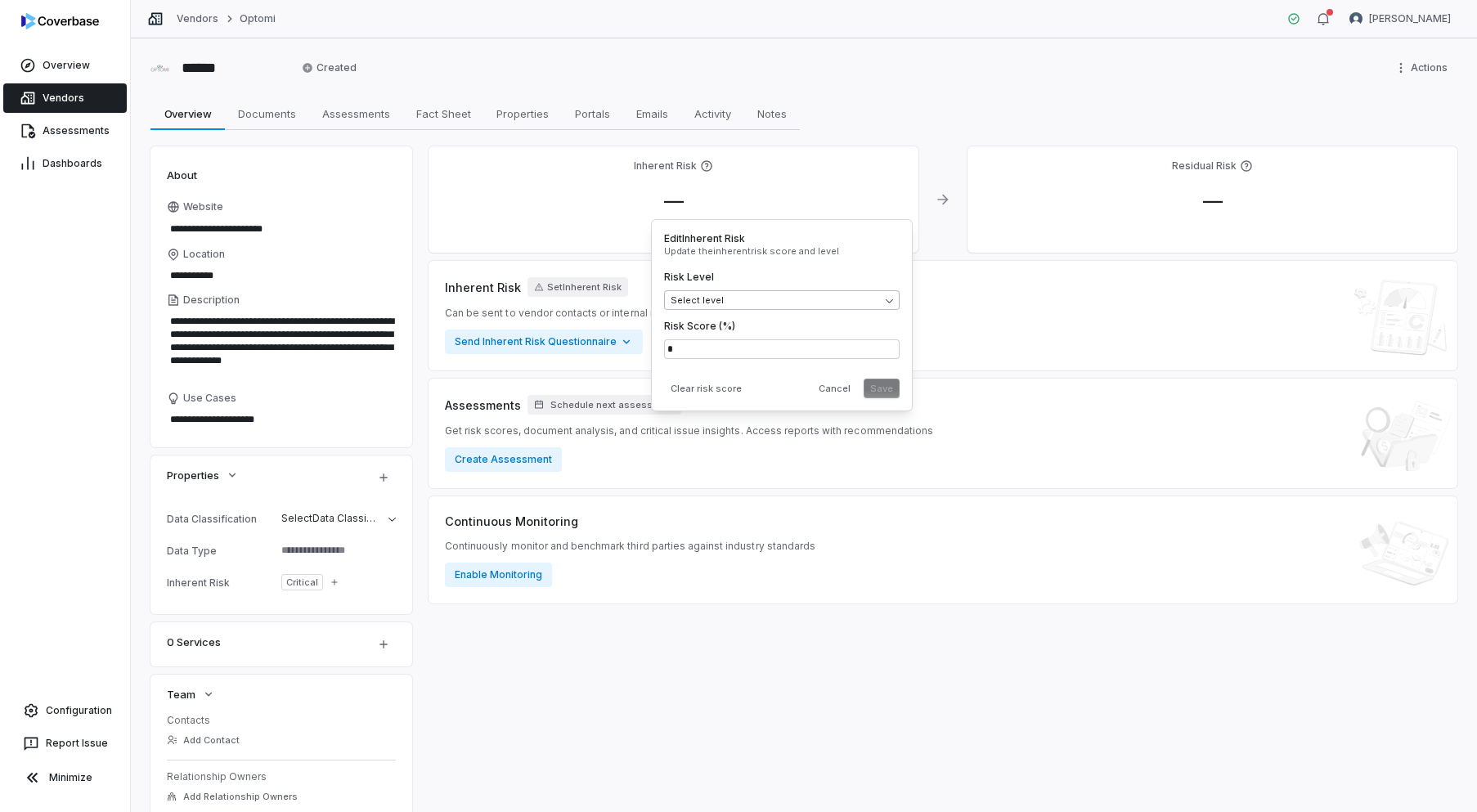
click at [701, 303] on body "**********" at bounding box center [738, 406] width 1477 height 812
click at [881, 384] on button "Save" at bounding box center [882, 388] width 36 height 19
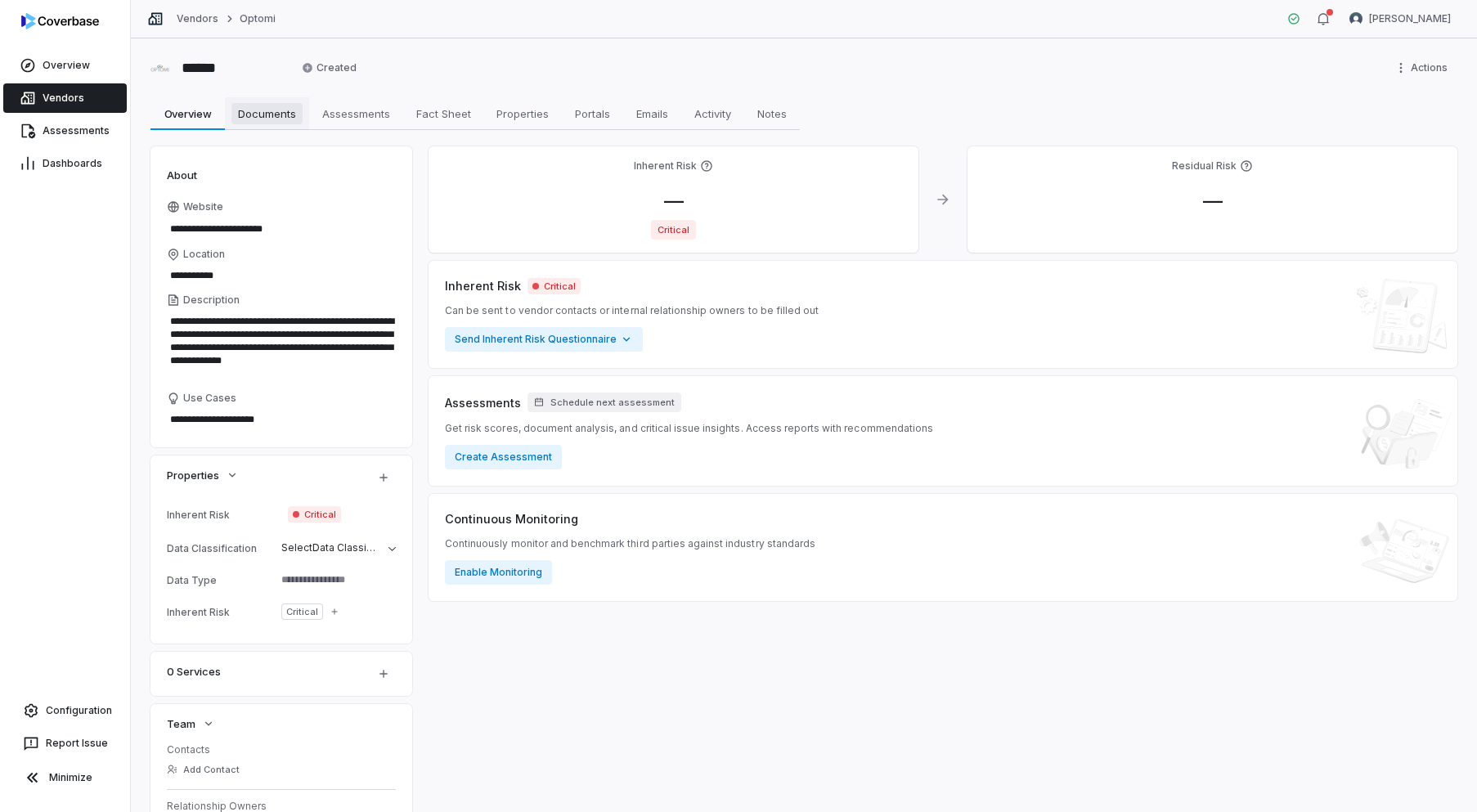
click at [281, 118] on span "Documents" at bounding box center [267, 113] width 71 height 21
type textarea "*"
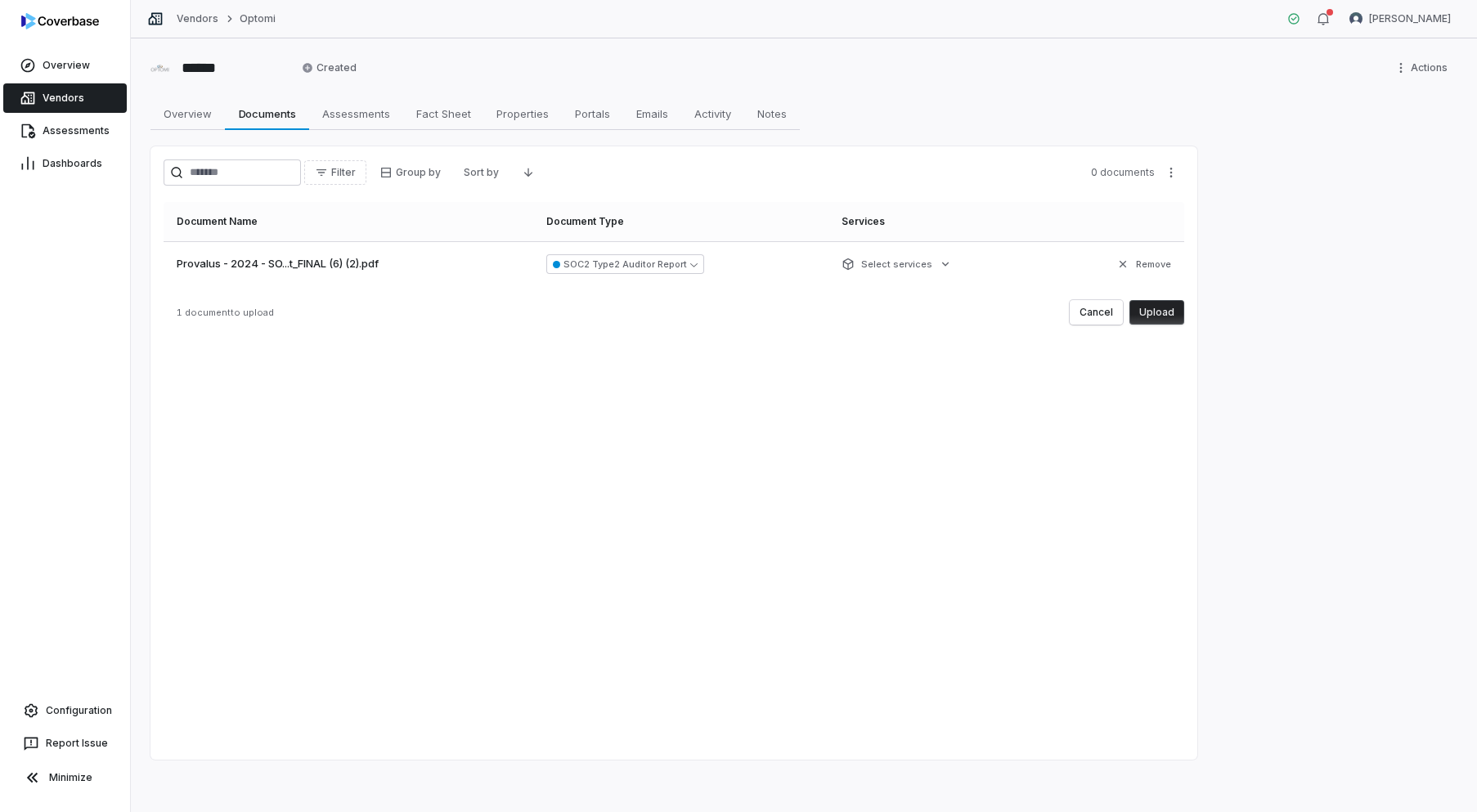
click at [1154, 311] on button "Upload" at bounding box center [1157, 313] width 55 height 25
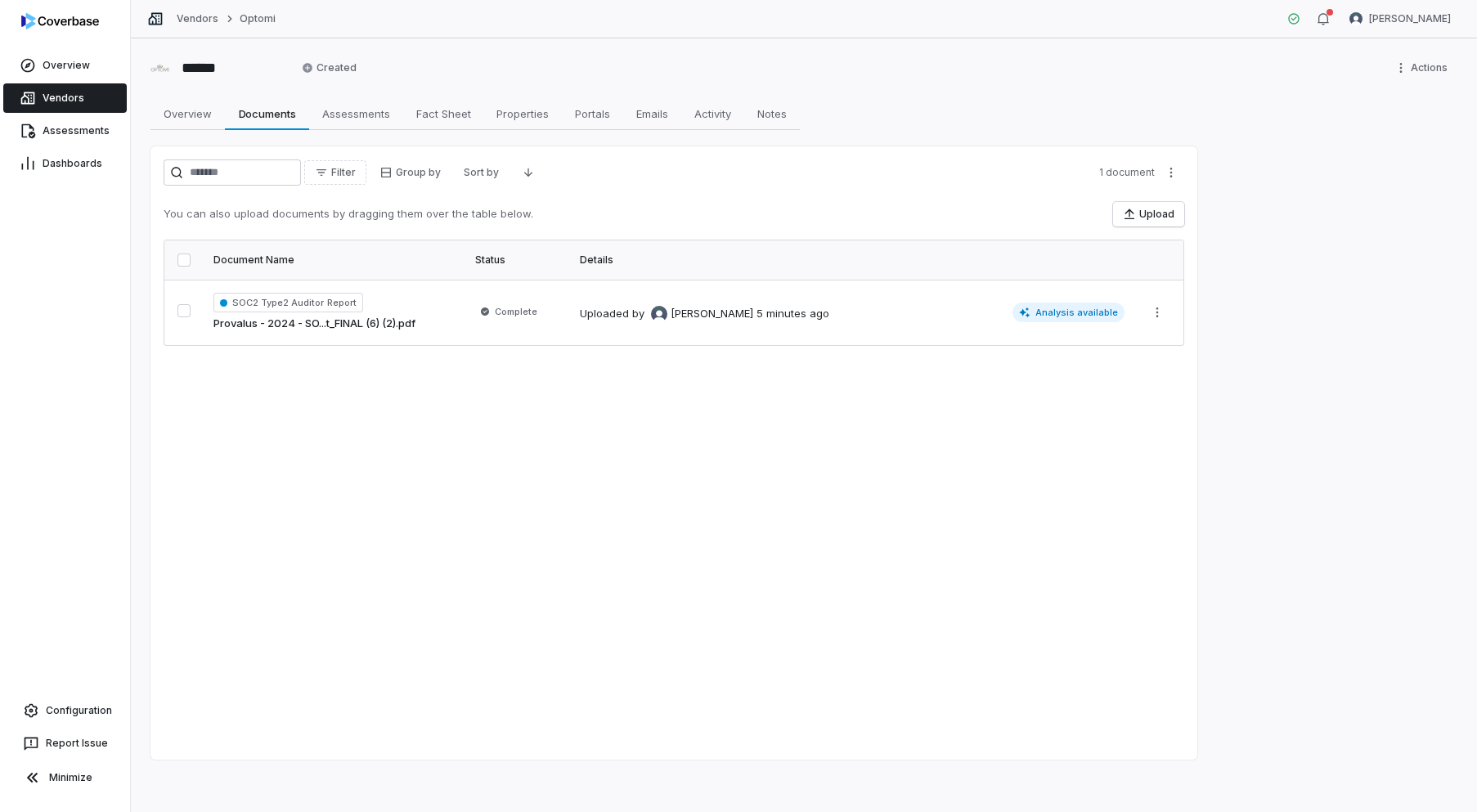
click at [49, 102] on span "Vendors" at bounding box center [62, 99] width 41 height 13
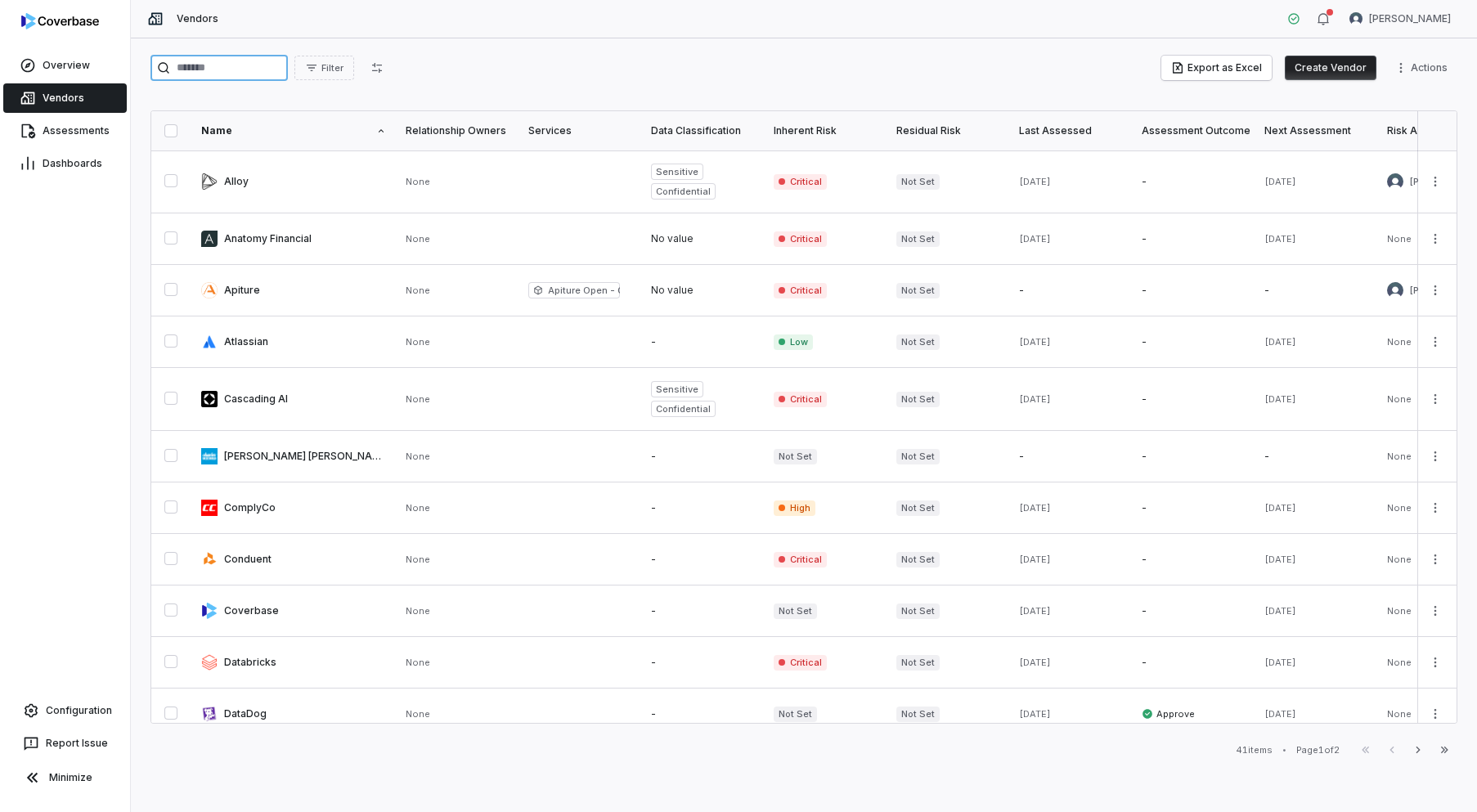
click at [203, 72] on input "search" at bounding box center [219, 67] width 137 height 26
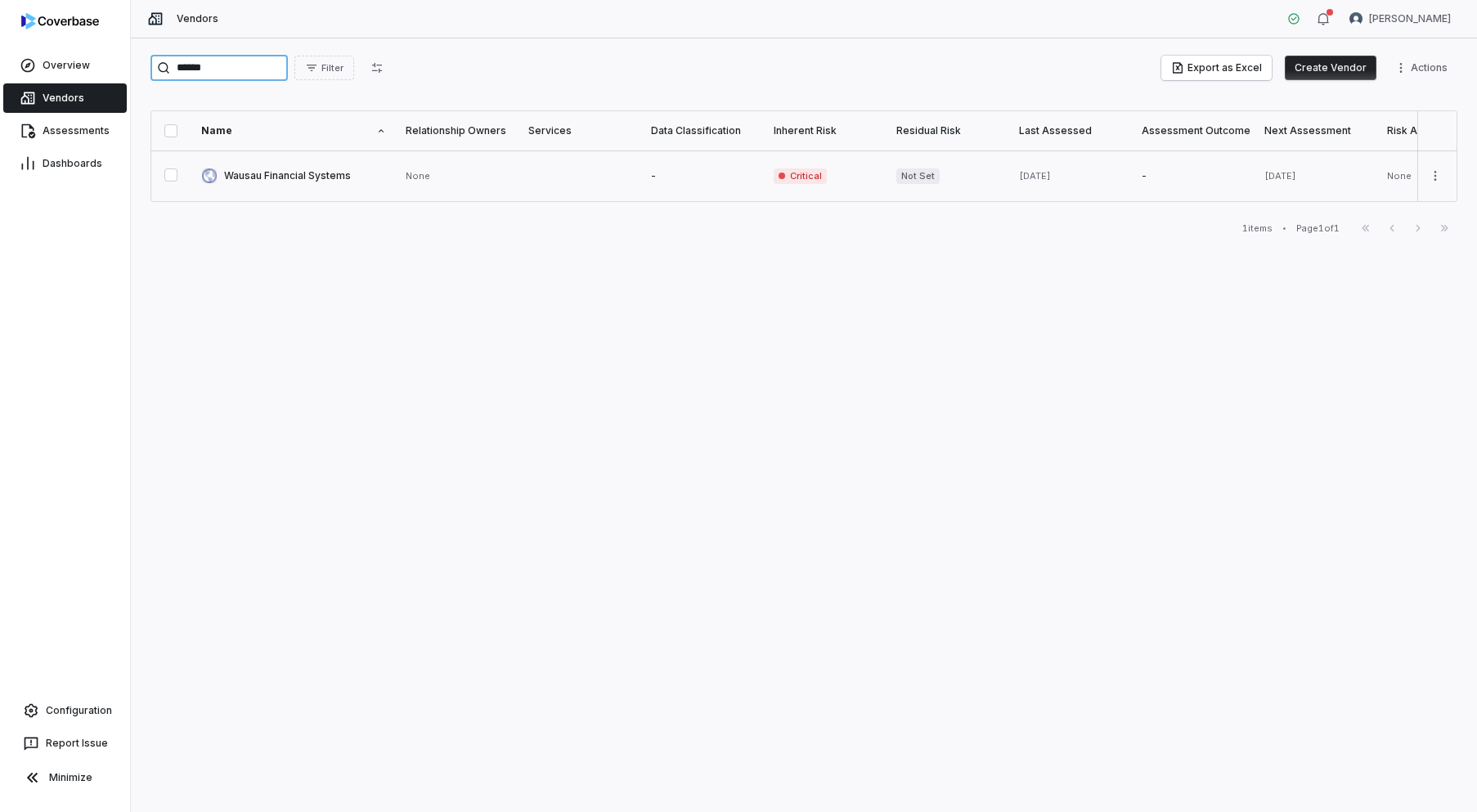
type input "******"
click at [331, 173] on link at bounding box center [293, 175] width 204 height 51
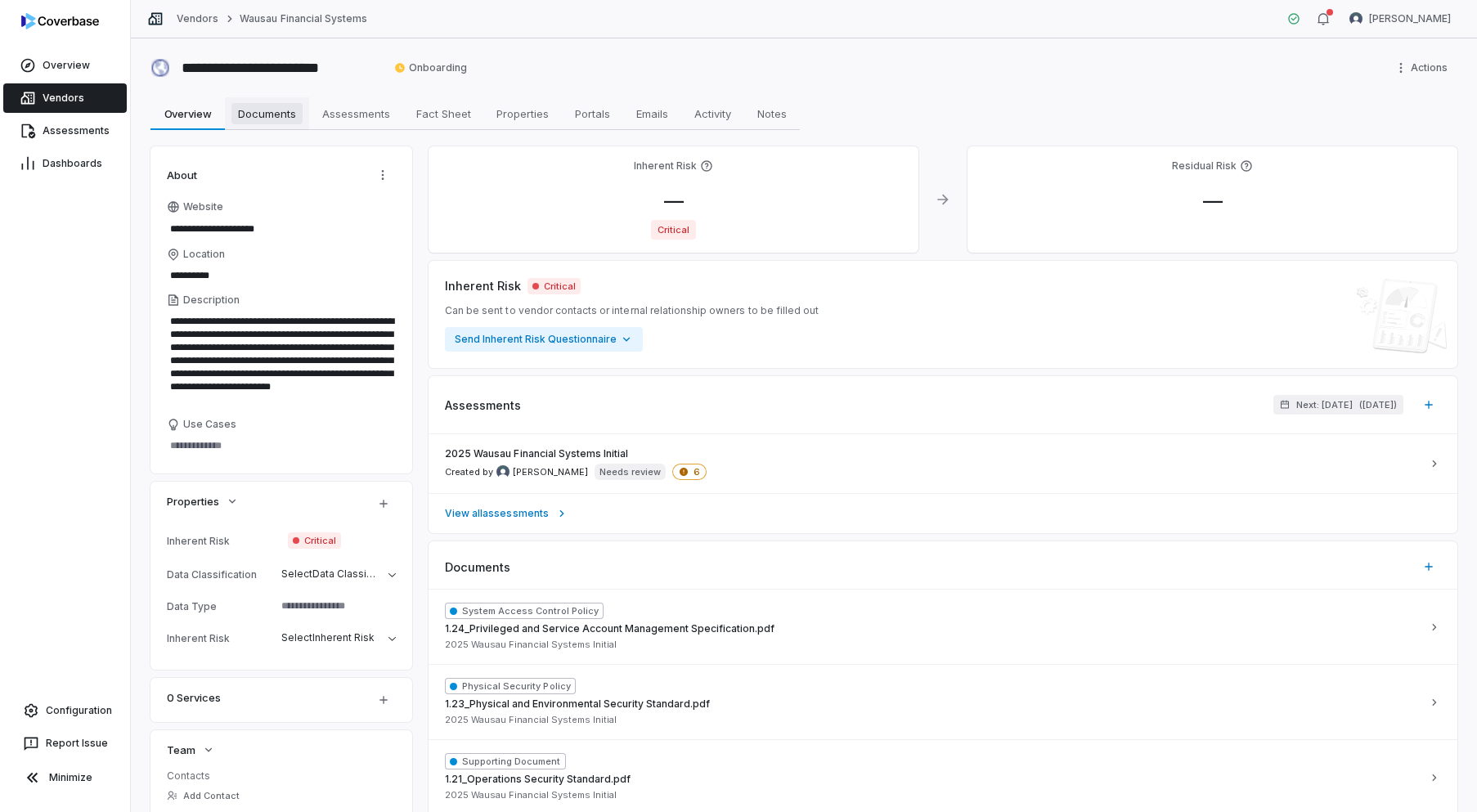
click at [265, 114] on span "Documents" at bounding box center [267, 113] width 71 height 21
type textarea "*"
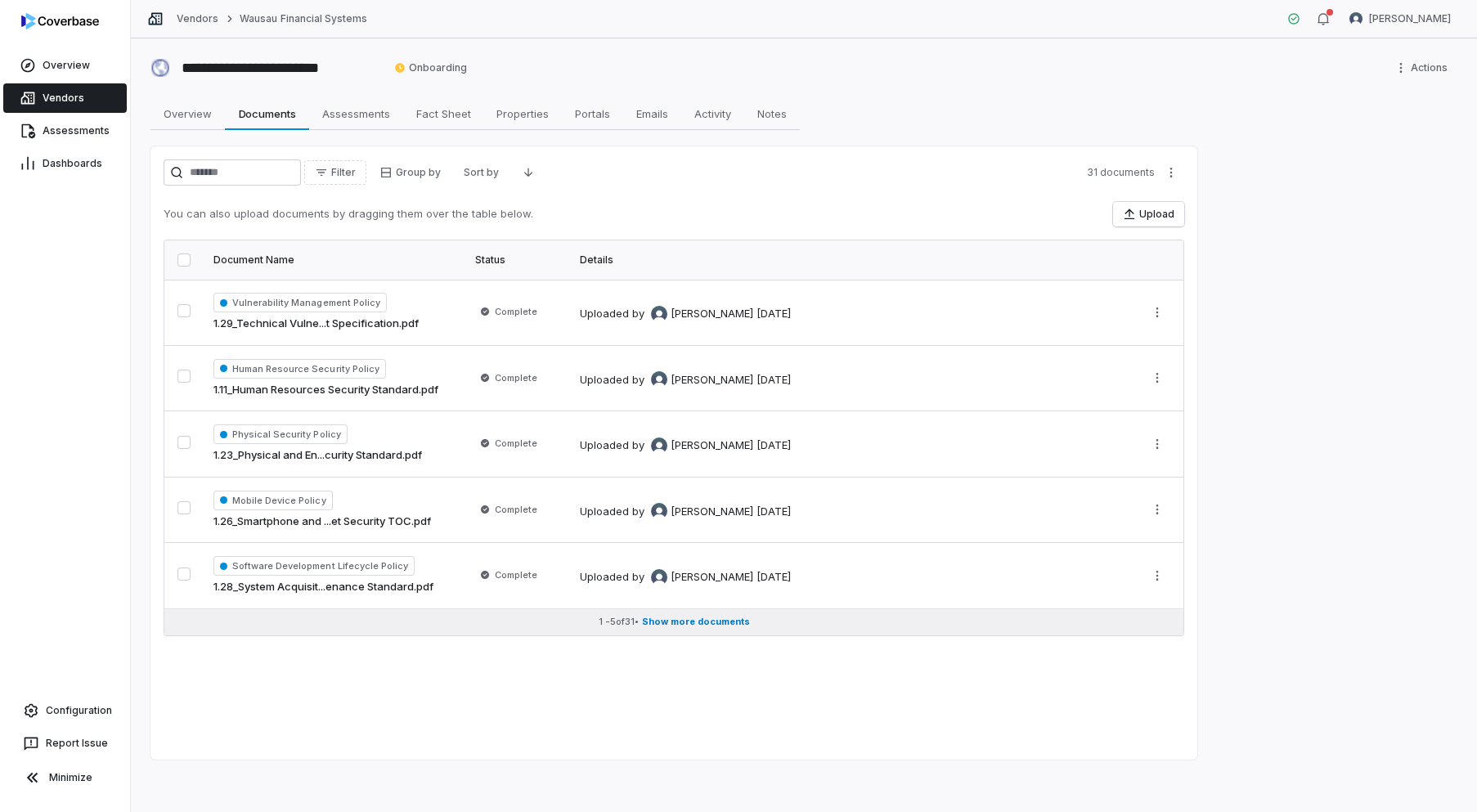
click at [736, 623] on span "Show more documents" at bounding box center [696, 621] width 108 height 12
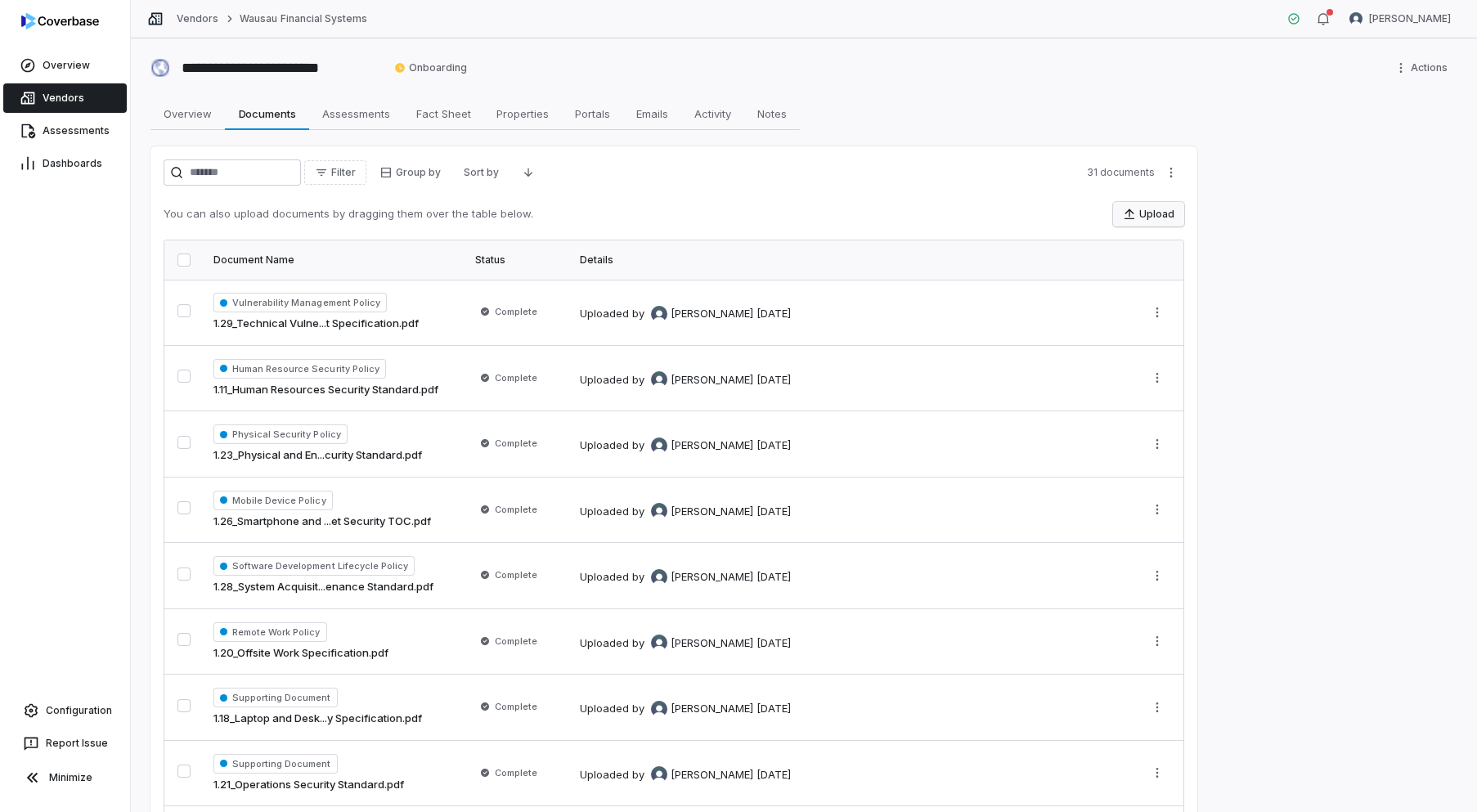
click at [1137, 219] on icon "button" at bounding box center [1130, 215] width 13 height 13
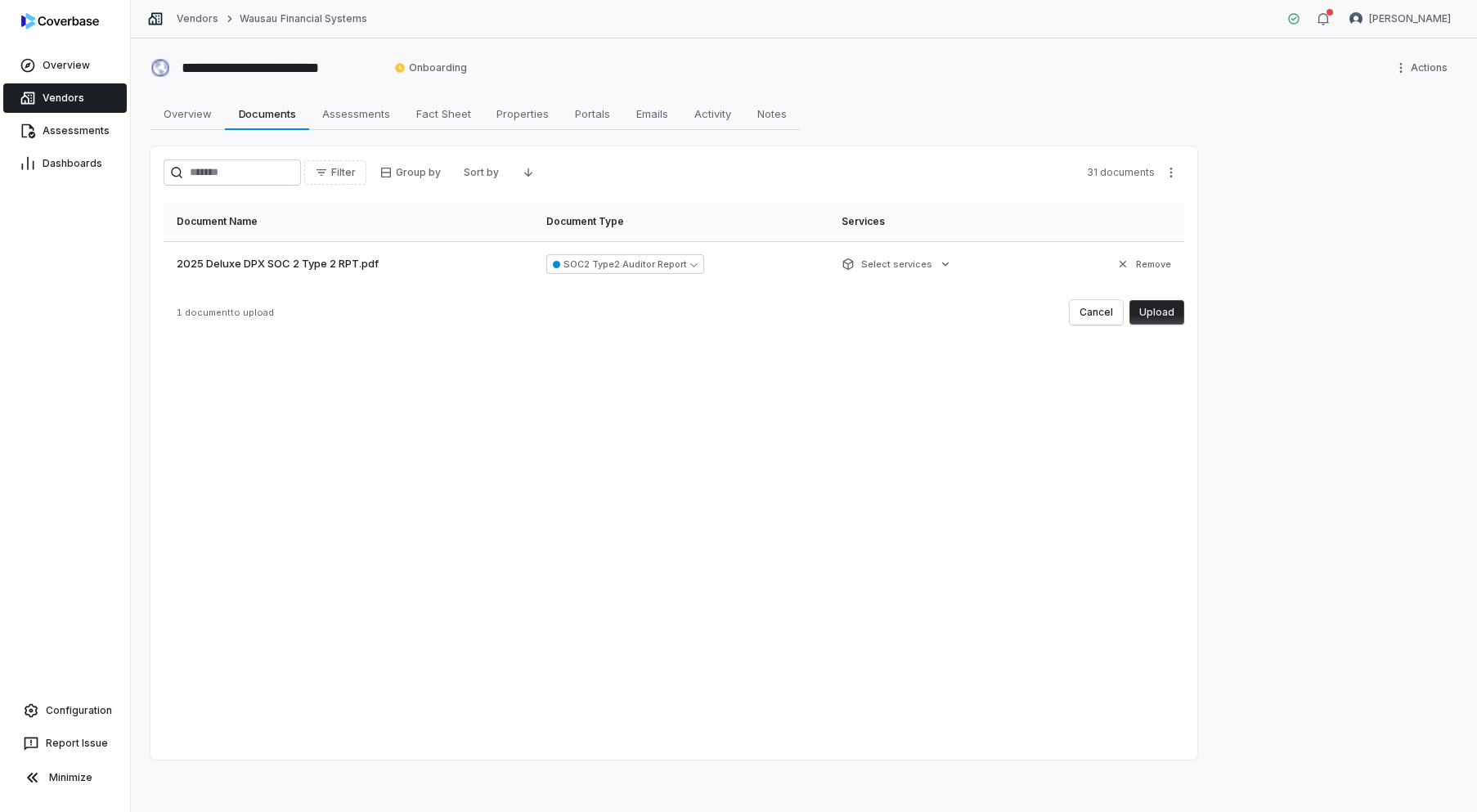
click at [1160, 318] on button "Upload" at bounding box center [1157, 313] width 55 height 25
click at [1165, 314] on button "Upload" at bounding box center [1157, 313] width 55 height 25
click at [1172, 309] on button "Upload" at bounding box center [1157, 313] width 55 height 25
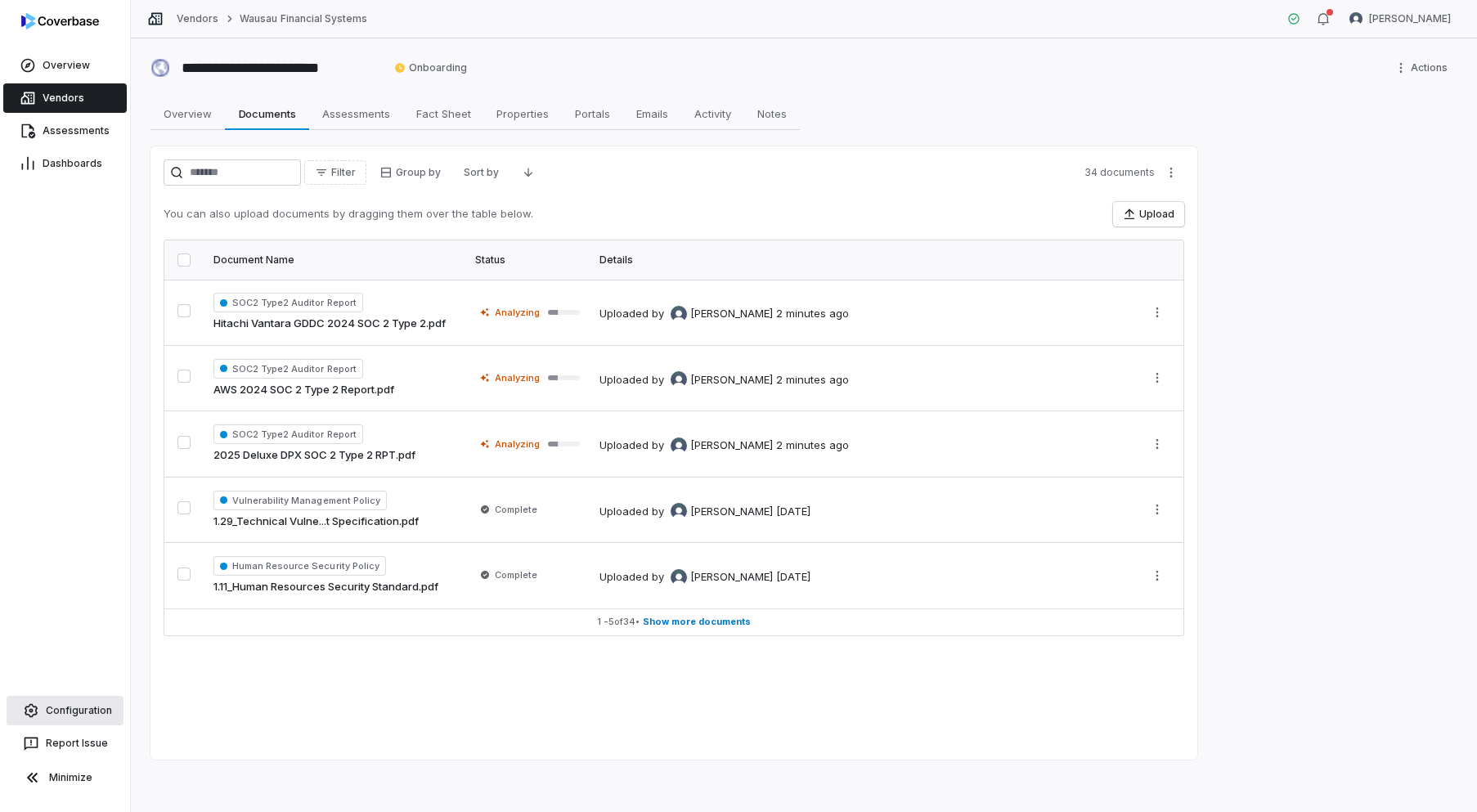
click at [88, 722] on link "Configuration" at bounding box center [65, 710] width 117 height 30
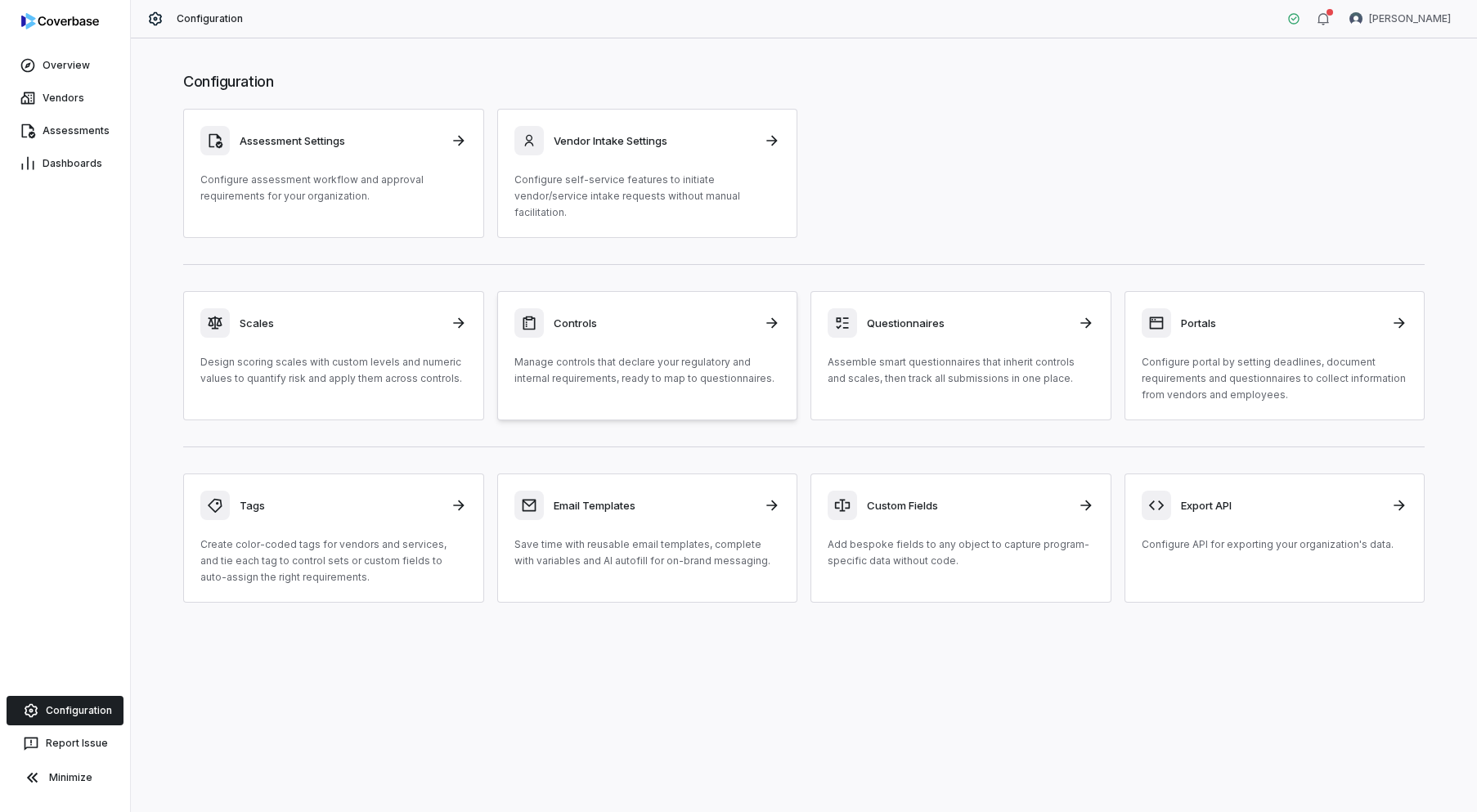
click at [609, 323] on div "Controls Manage controls that declare your regulatory and internal requirements…" at bounding box center [647, 348] width 267 height 79
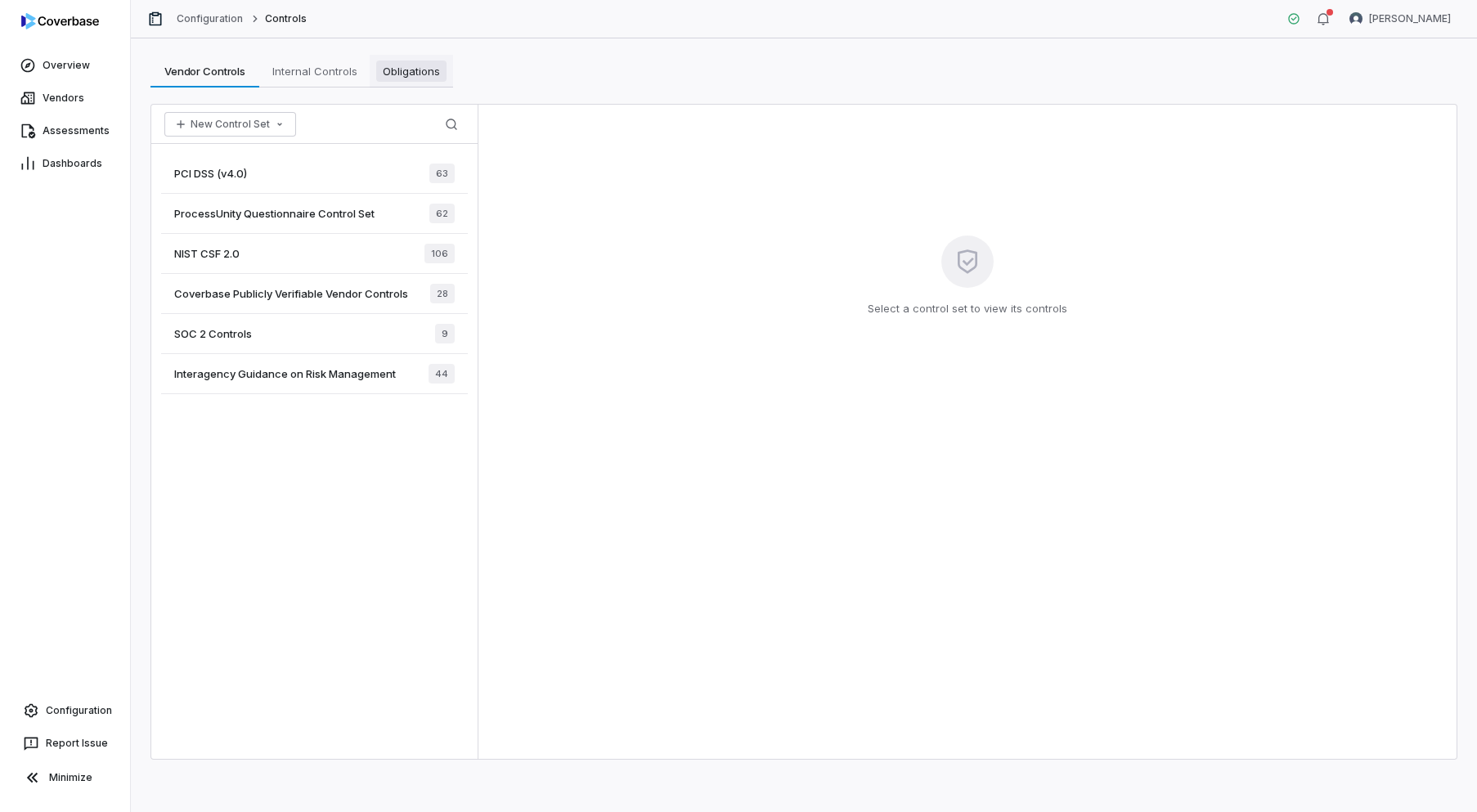
click at [430, 64] on span "Obligations" at bounding box center [410, 71] width 70 height 21
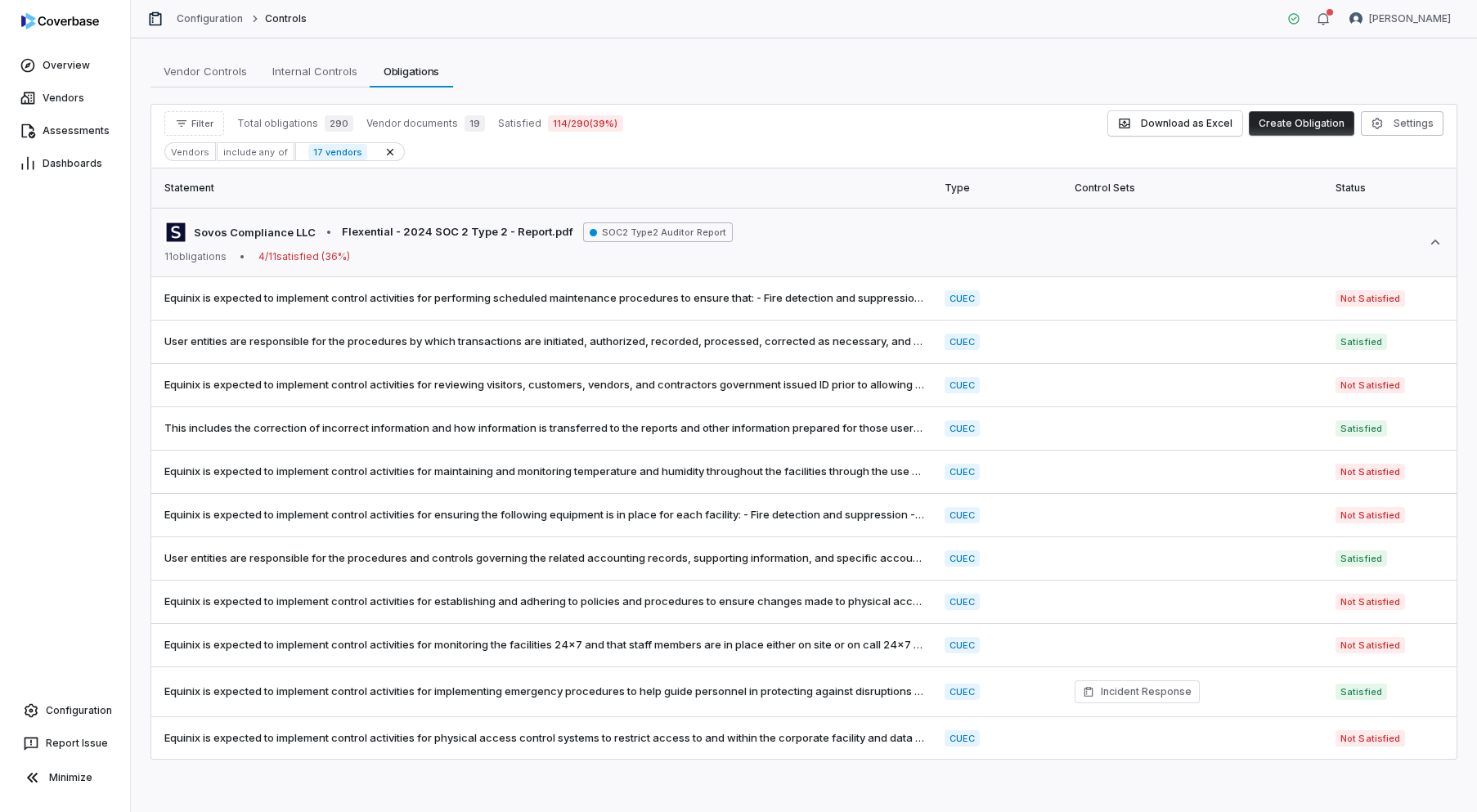
click at [198, 157] on div "Vendors" at bounding box center [190, 151] width 52 height 19
click at [184, 152] on div "Vendors" at bounding box center [190, 151] width 52 height 19
click at [192, 120] on span "Filter" at bounding box center [202, 124] width 22 height 12
click at [216, 196] on div "Vendors" at bounding box center [249, 198] width 157 height 26
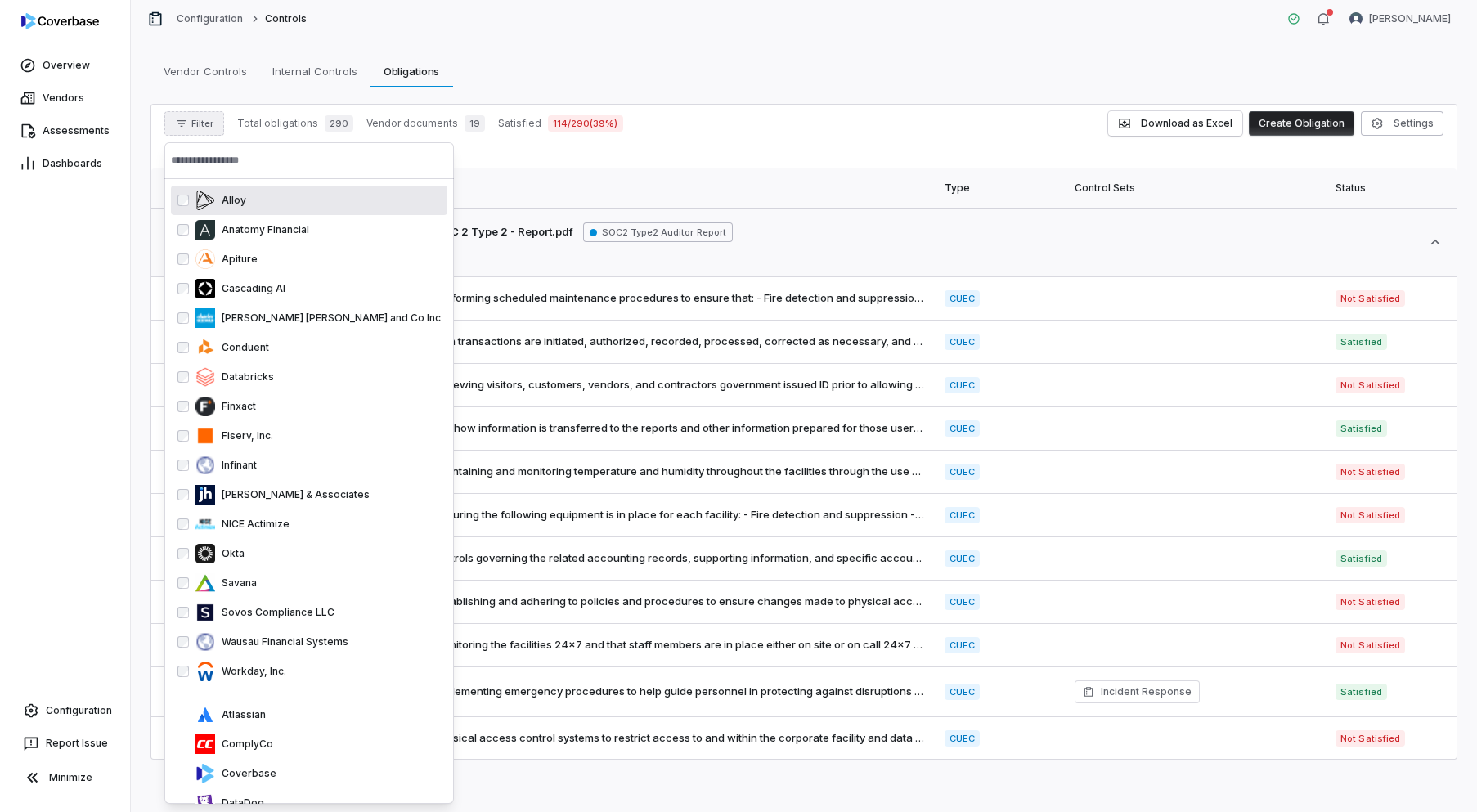
click at [264, 158] on input "text" at bounding box center [309, 160] width 276 height 36
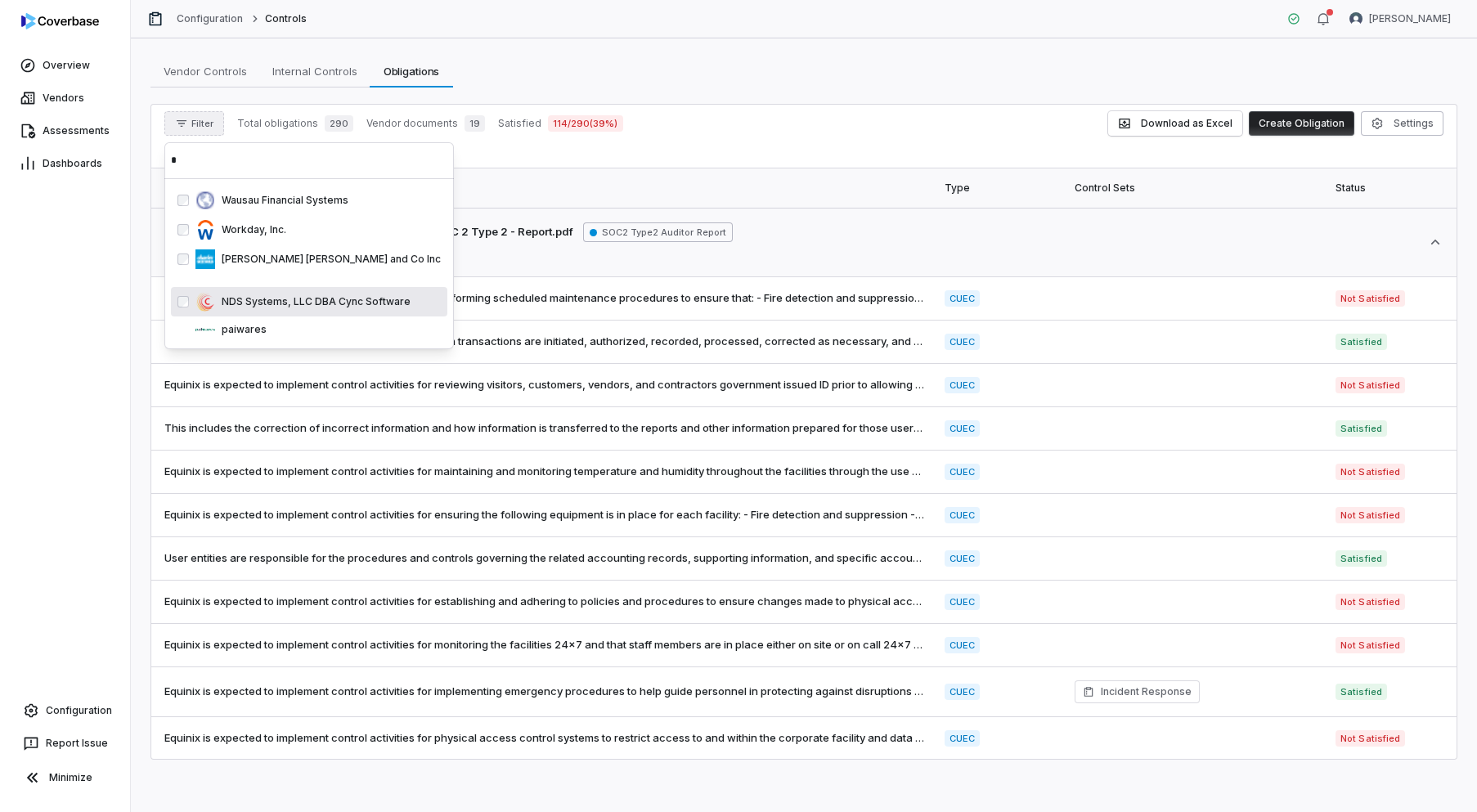
type input "*"
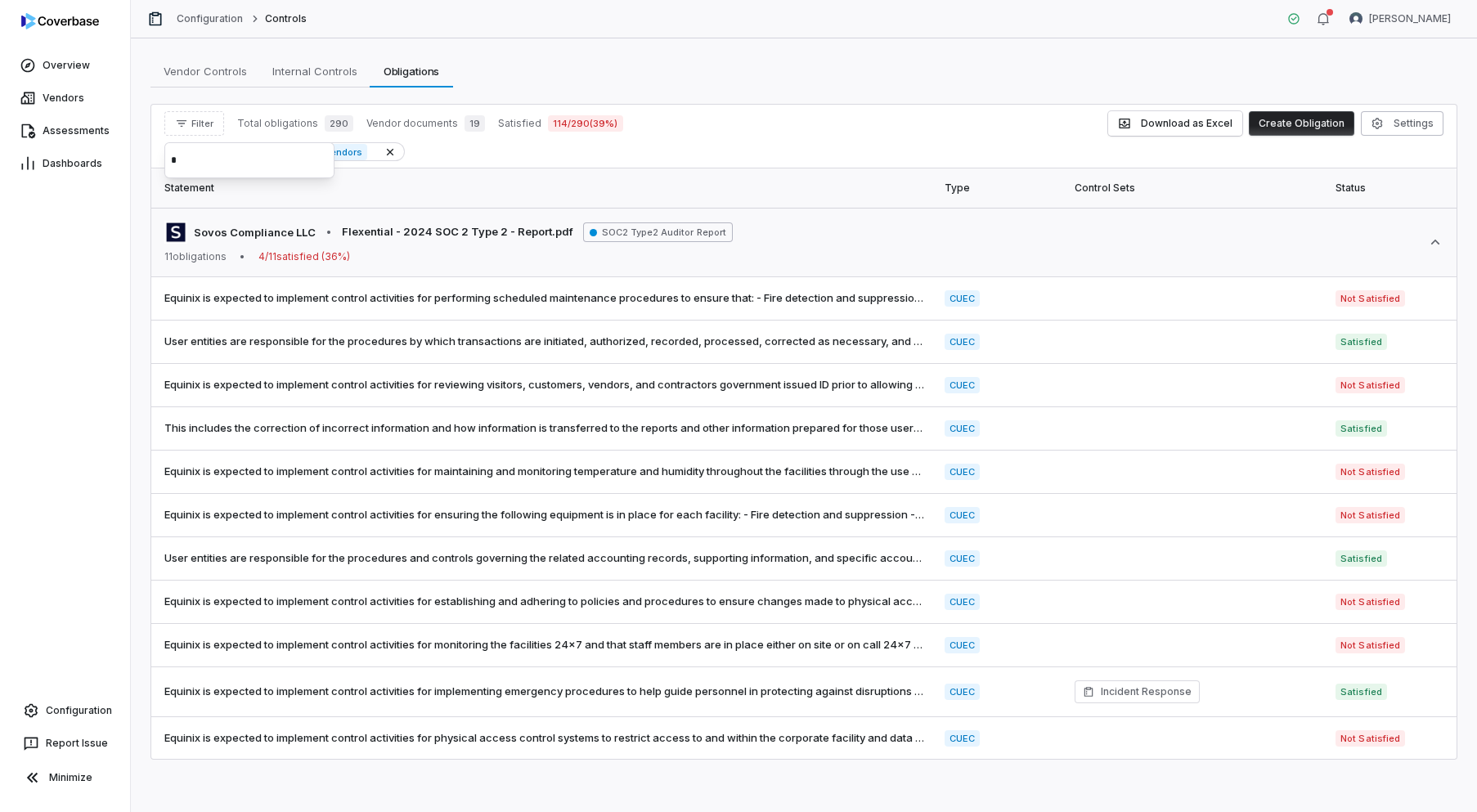
click at [698, 149] on div "Vendors include any of 18 vendors" at bounding box center [804, 151] width 1279 height 19
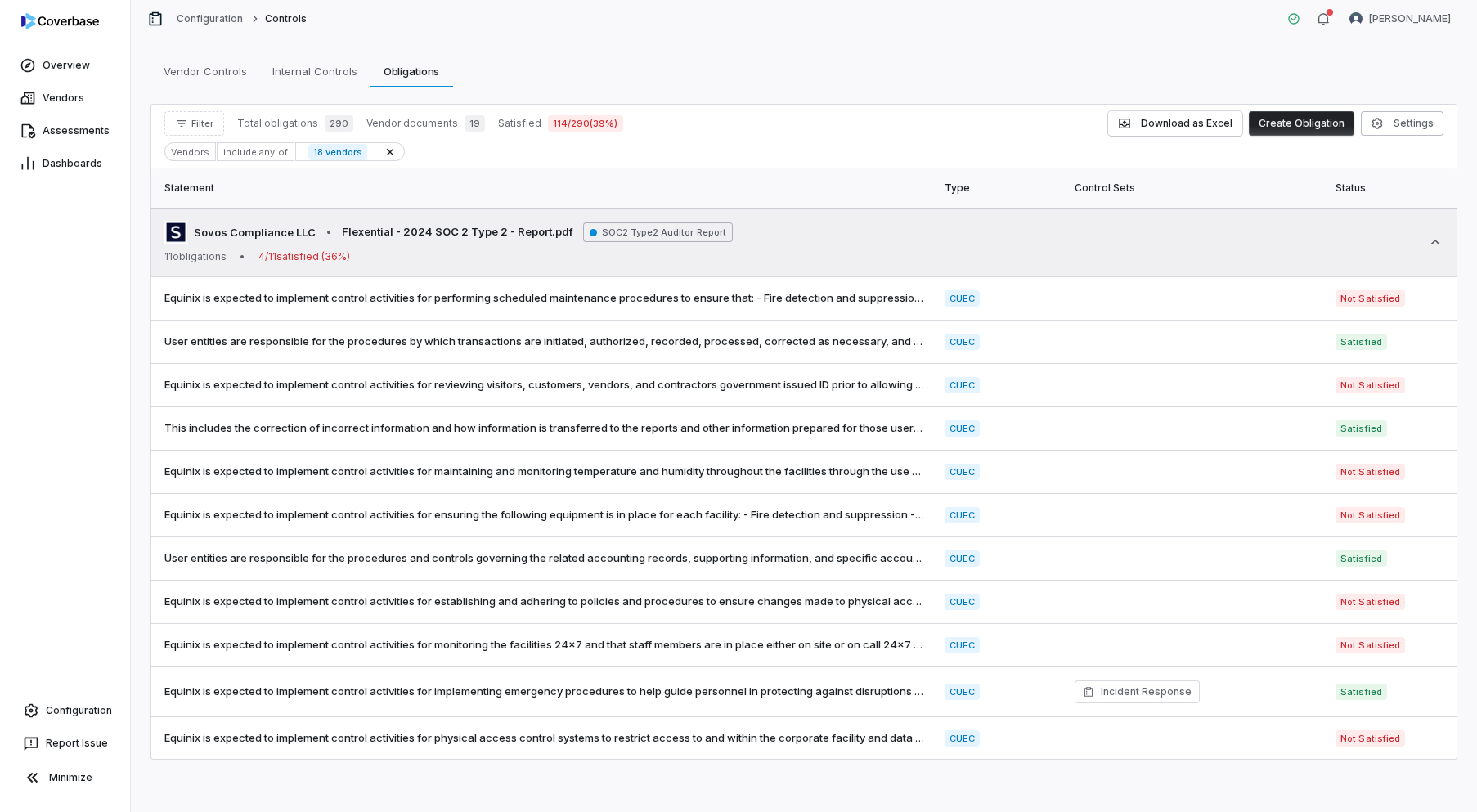
click at [1436, 244] on icon at bounding box center [1435, 242] width 16 height 16
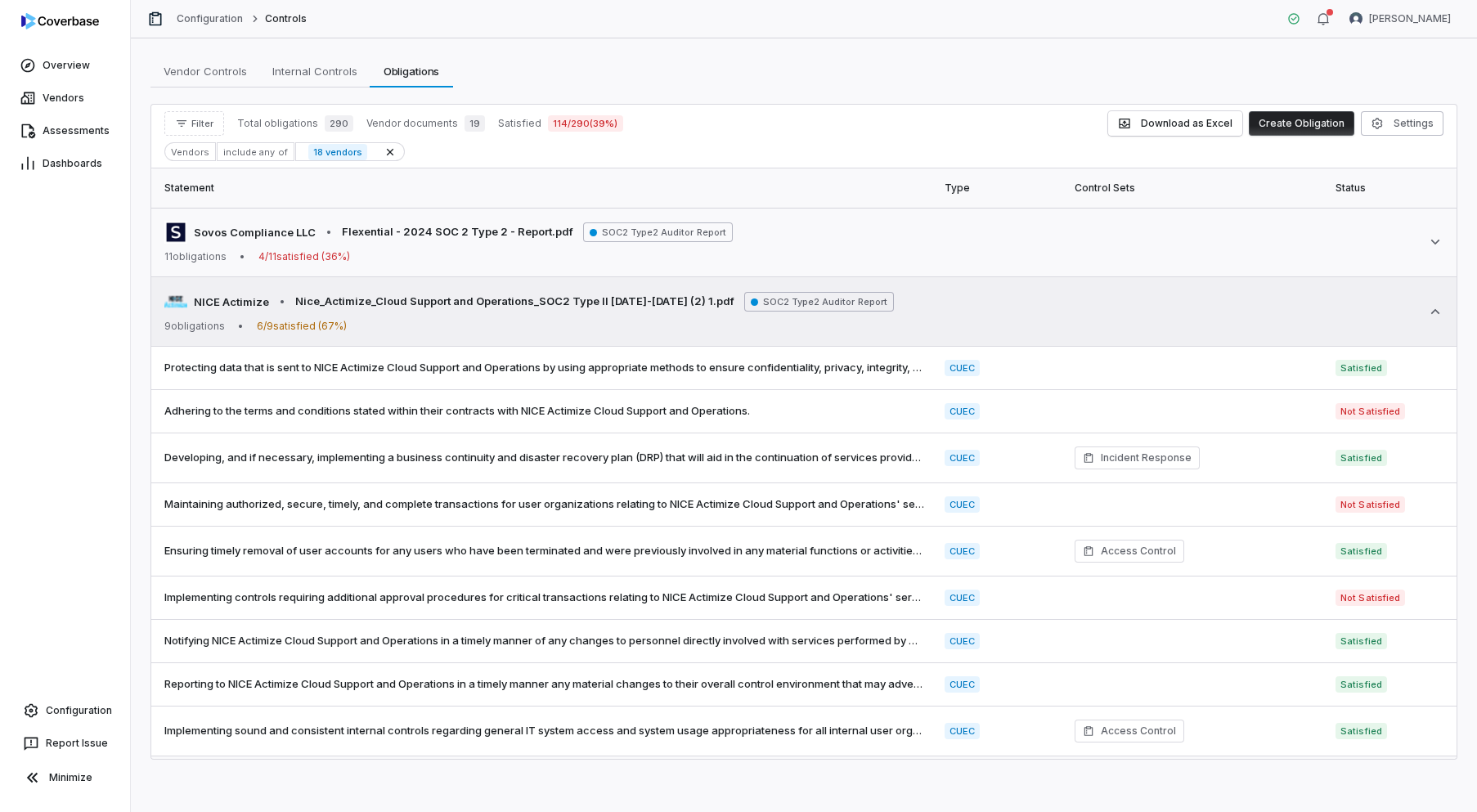
click at [1435, 308] on icon at bounding box center [1435, 311] width 16 height 16
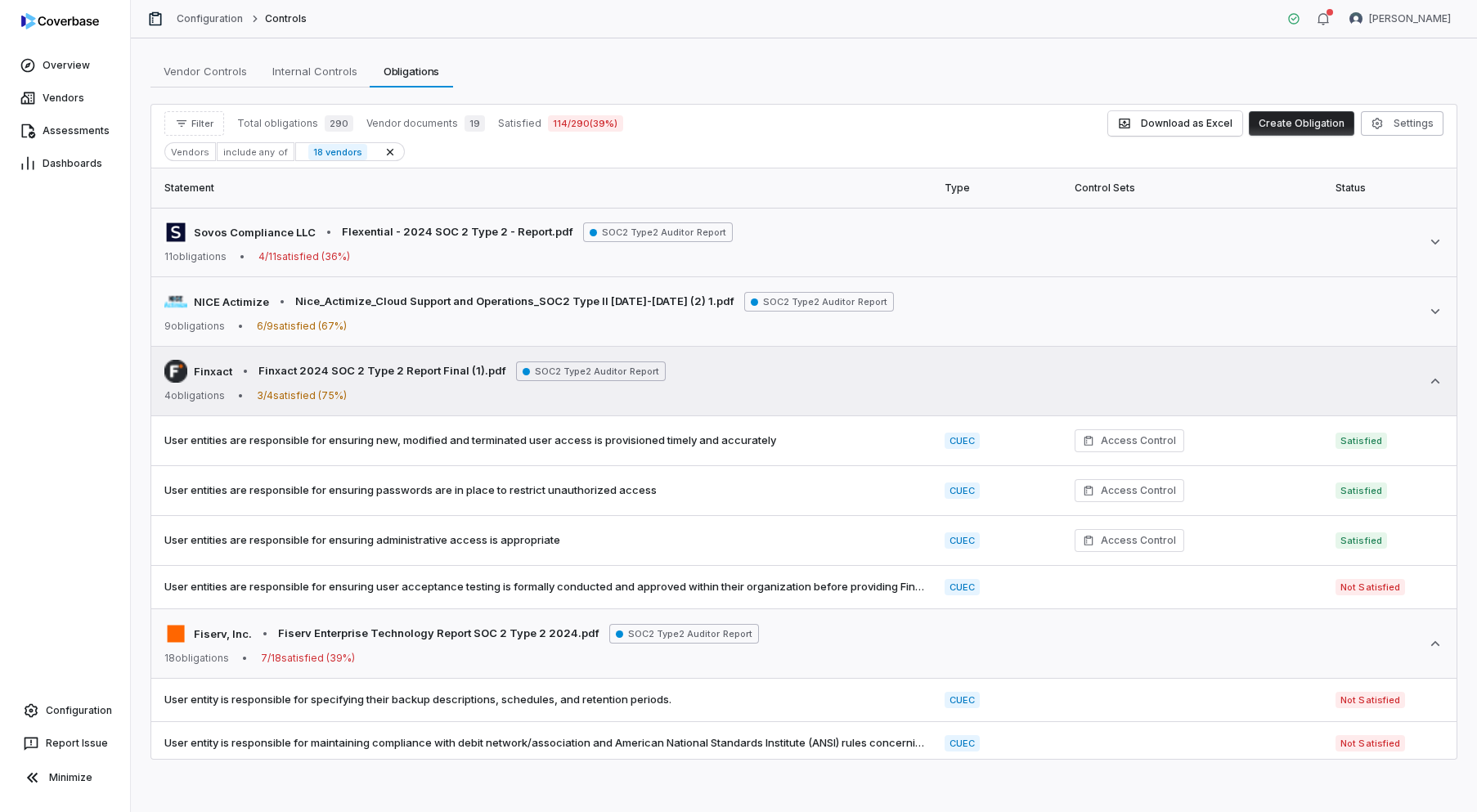
click at [1438, 380] on icon at bounding box center [1435, 381] width 16 height 16
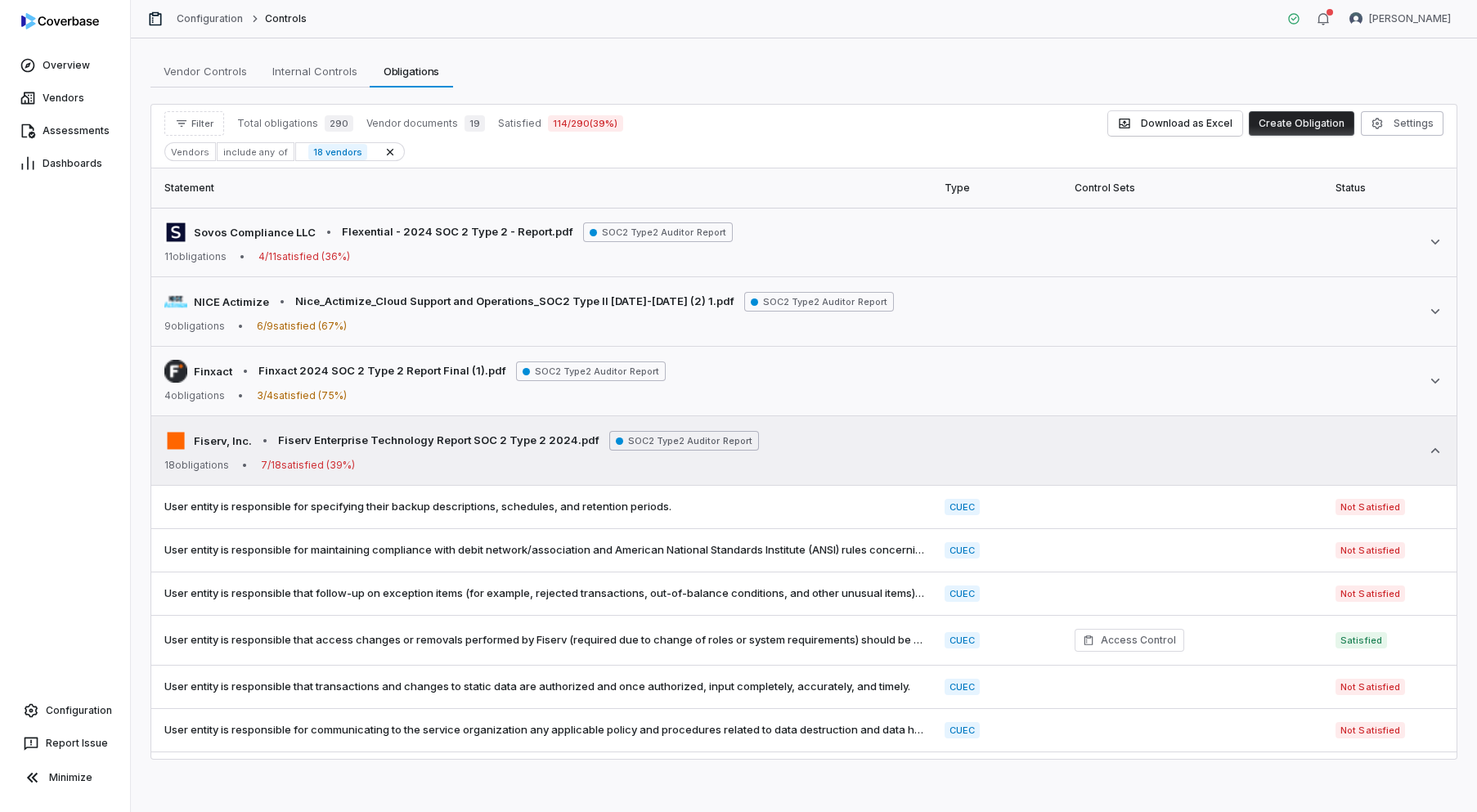
click at [1437, 443] on icon at bounding box center [1435, 450] width 16 height 16
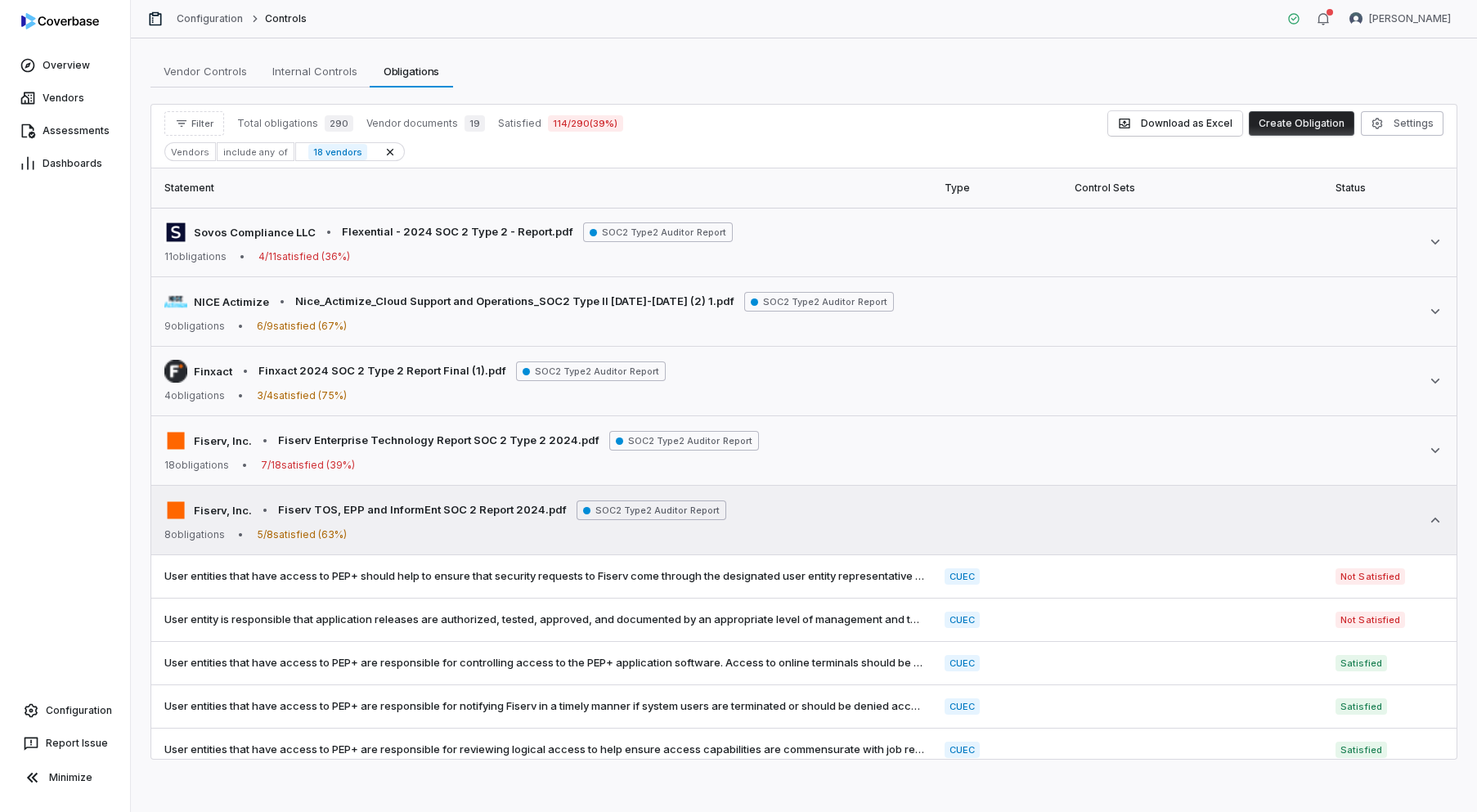
click at [1432, 520] on icon at bounding box center [1435, 520] width 16 height 16
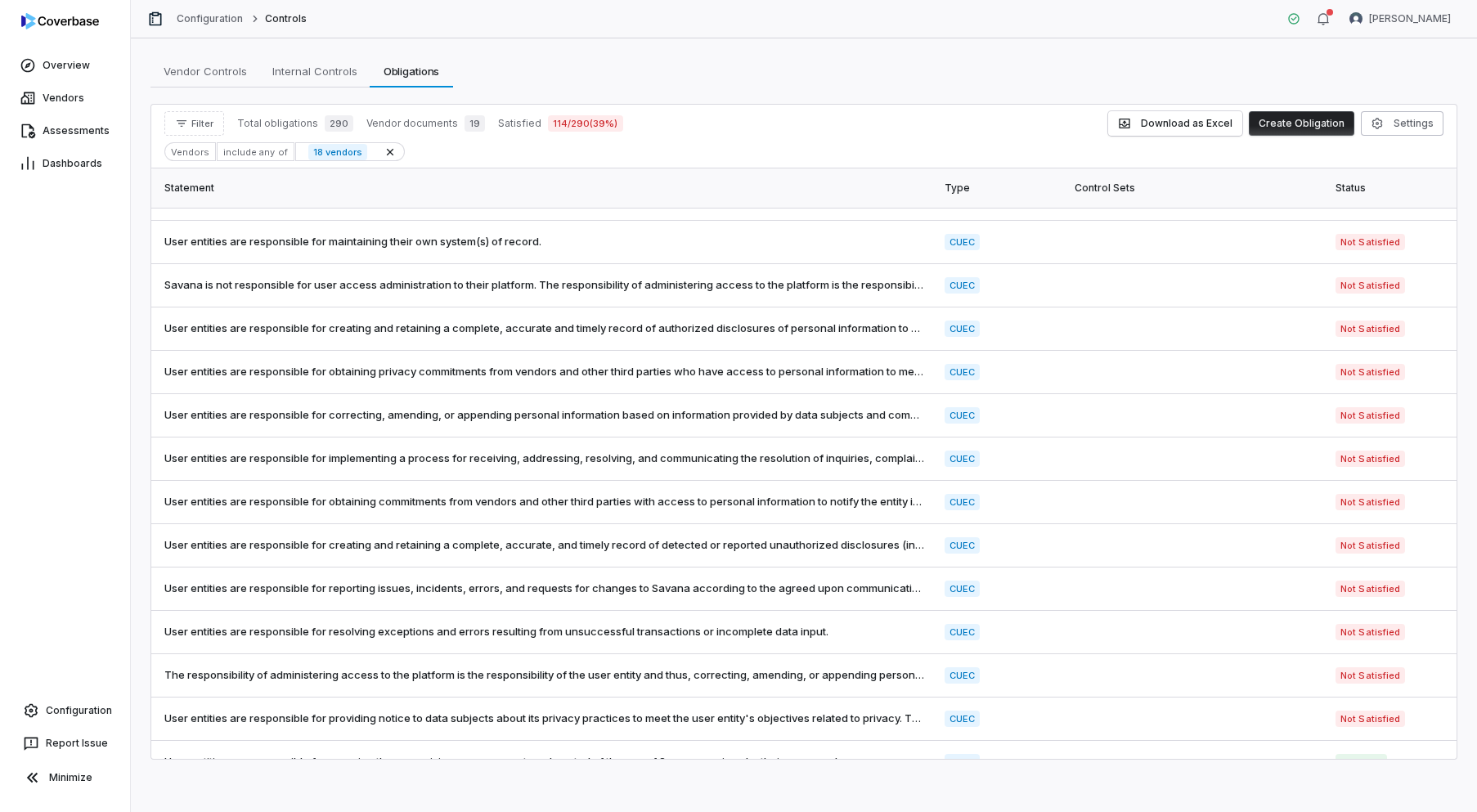
scroll to position [2404, 0]
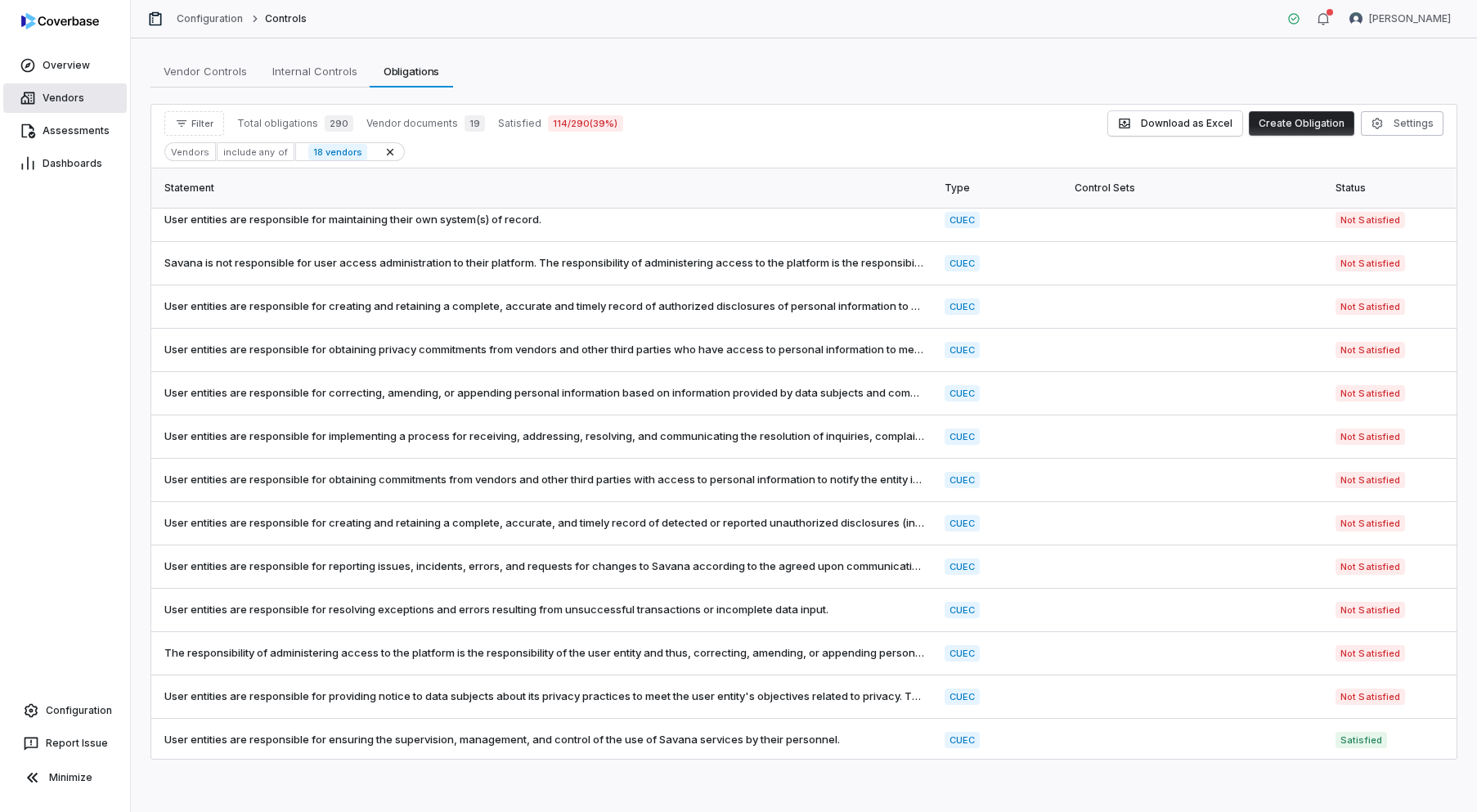
click at [59, 98] on span "Vendors" at bounding box center [62, 99] width 41 height 13
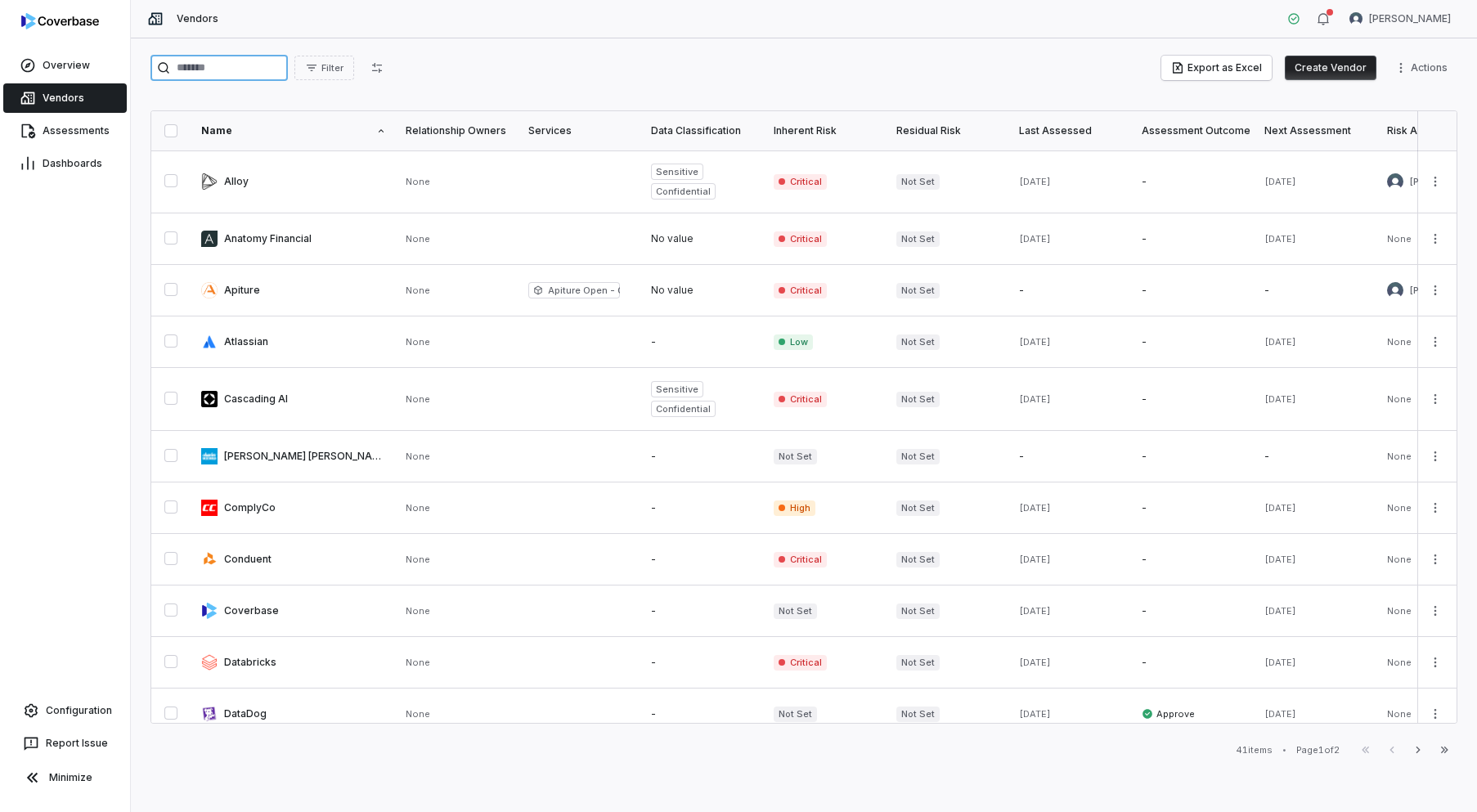
click at [221, 64] on input "search" at bounding box center [219, 67] width 137 height 26
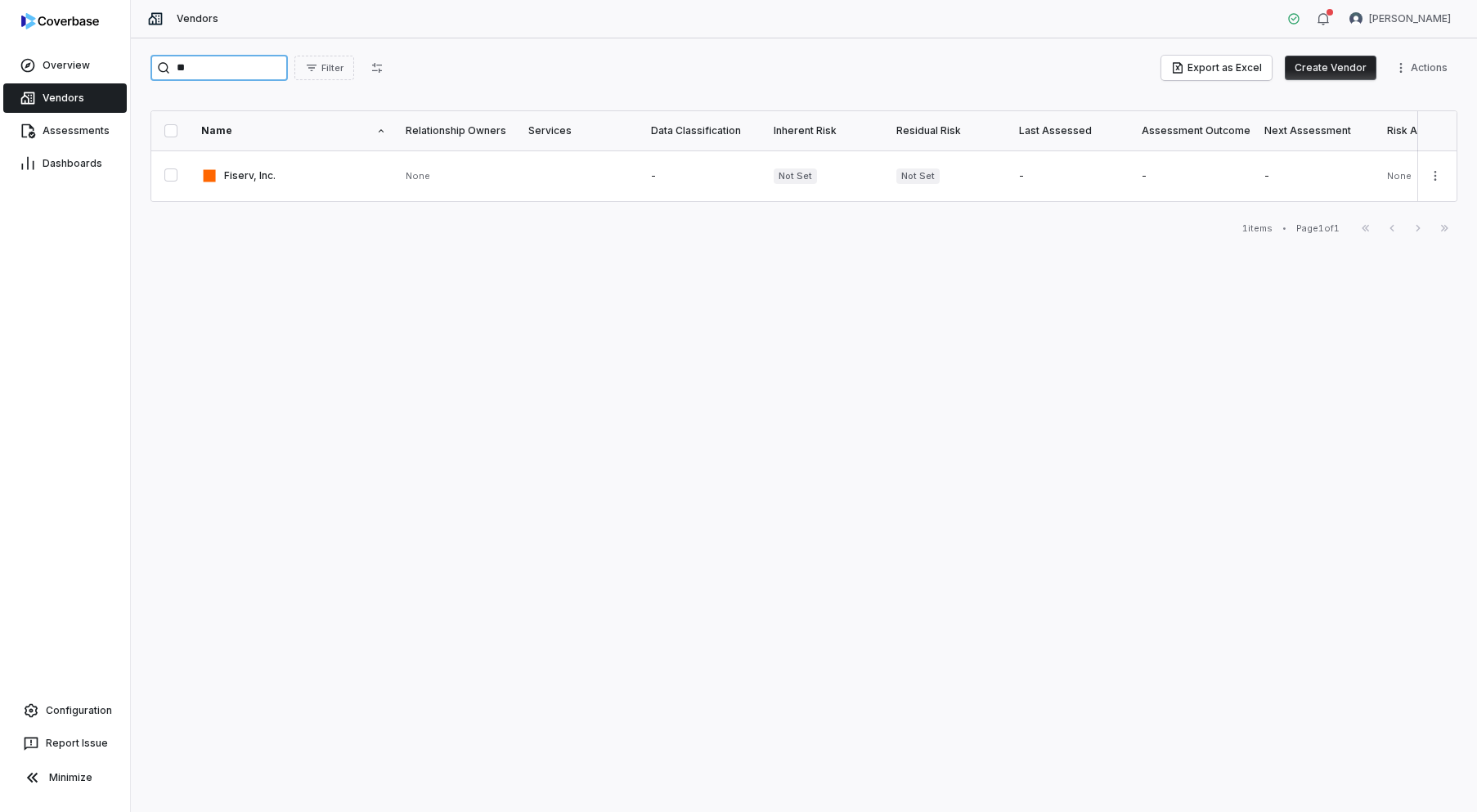
type input "*"
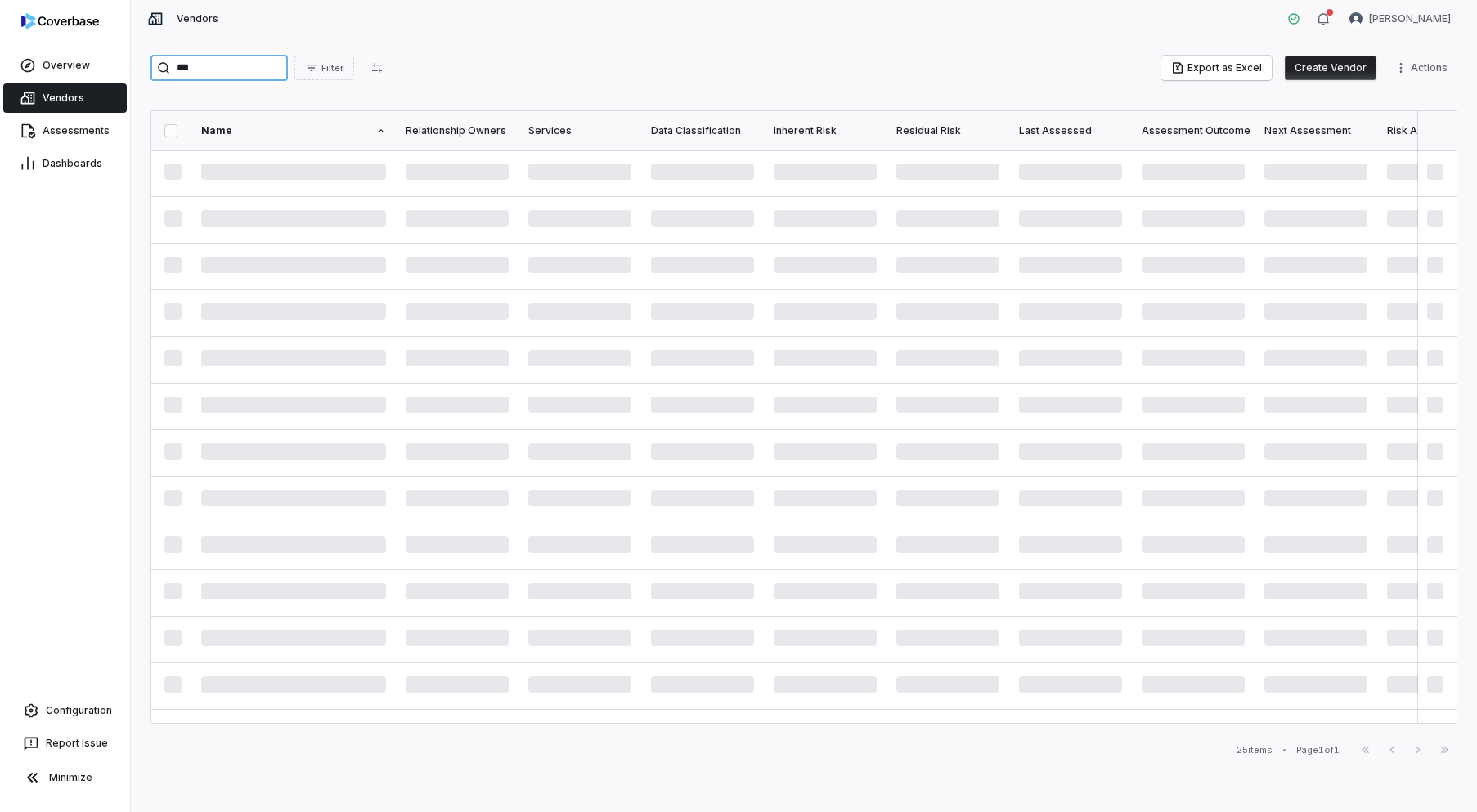
type input "****"
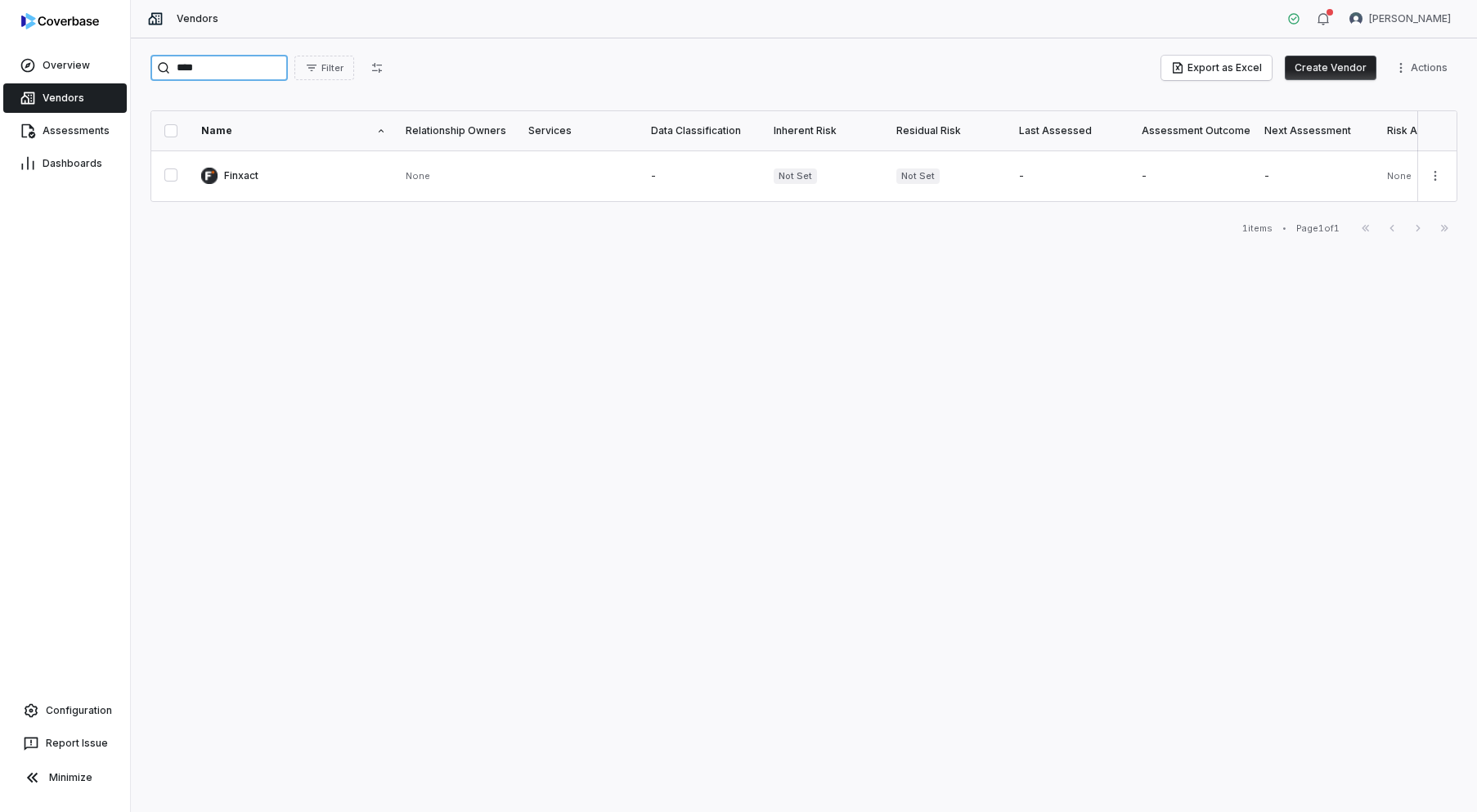
click at [221, 68] on input "****" at bounding box center [219, 67] width 137 height 26
type input "****"
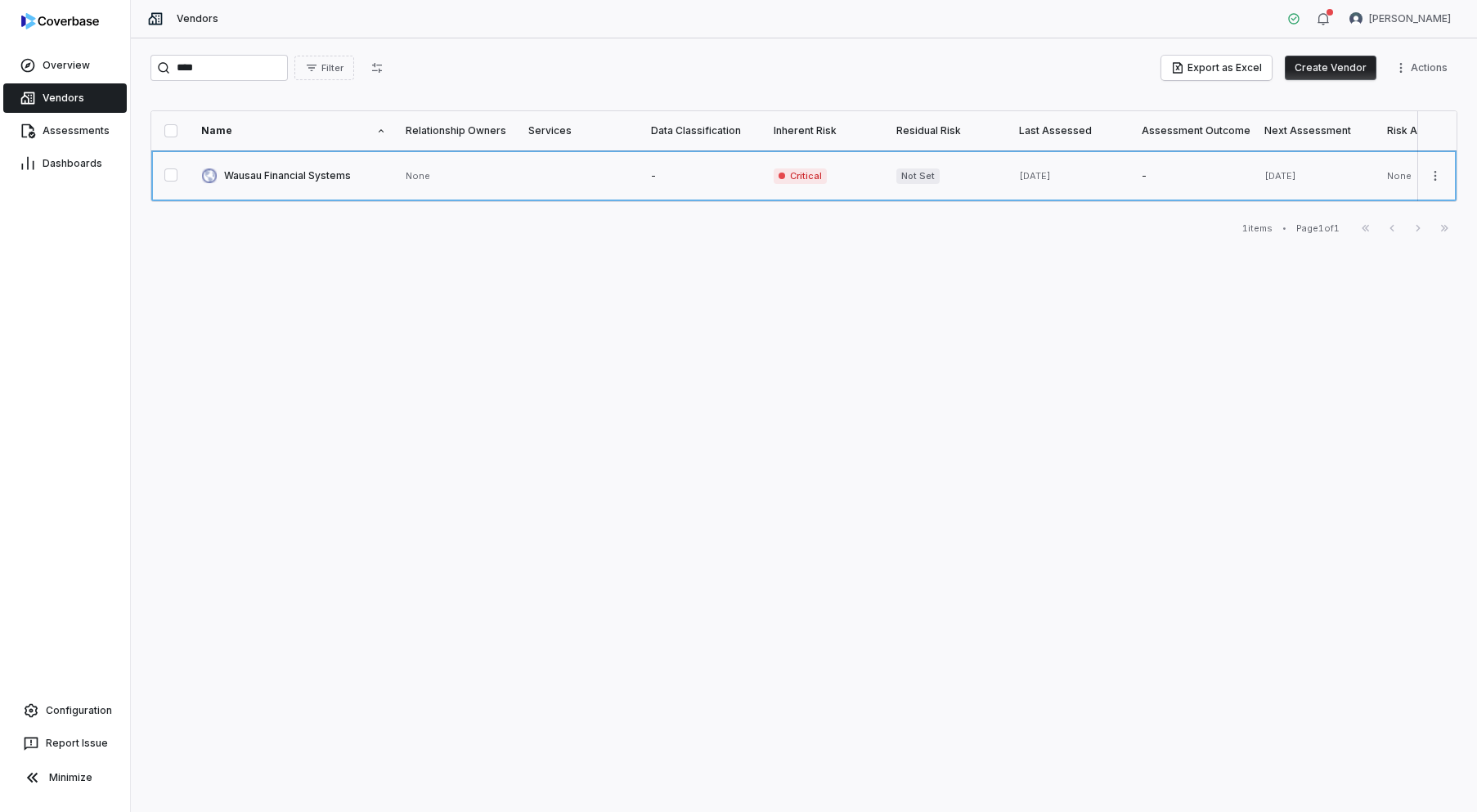
click at [273, 164] on link at bounding box center [293, 175] width 204 height 51
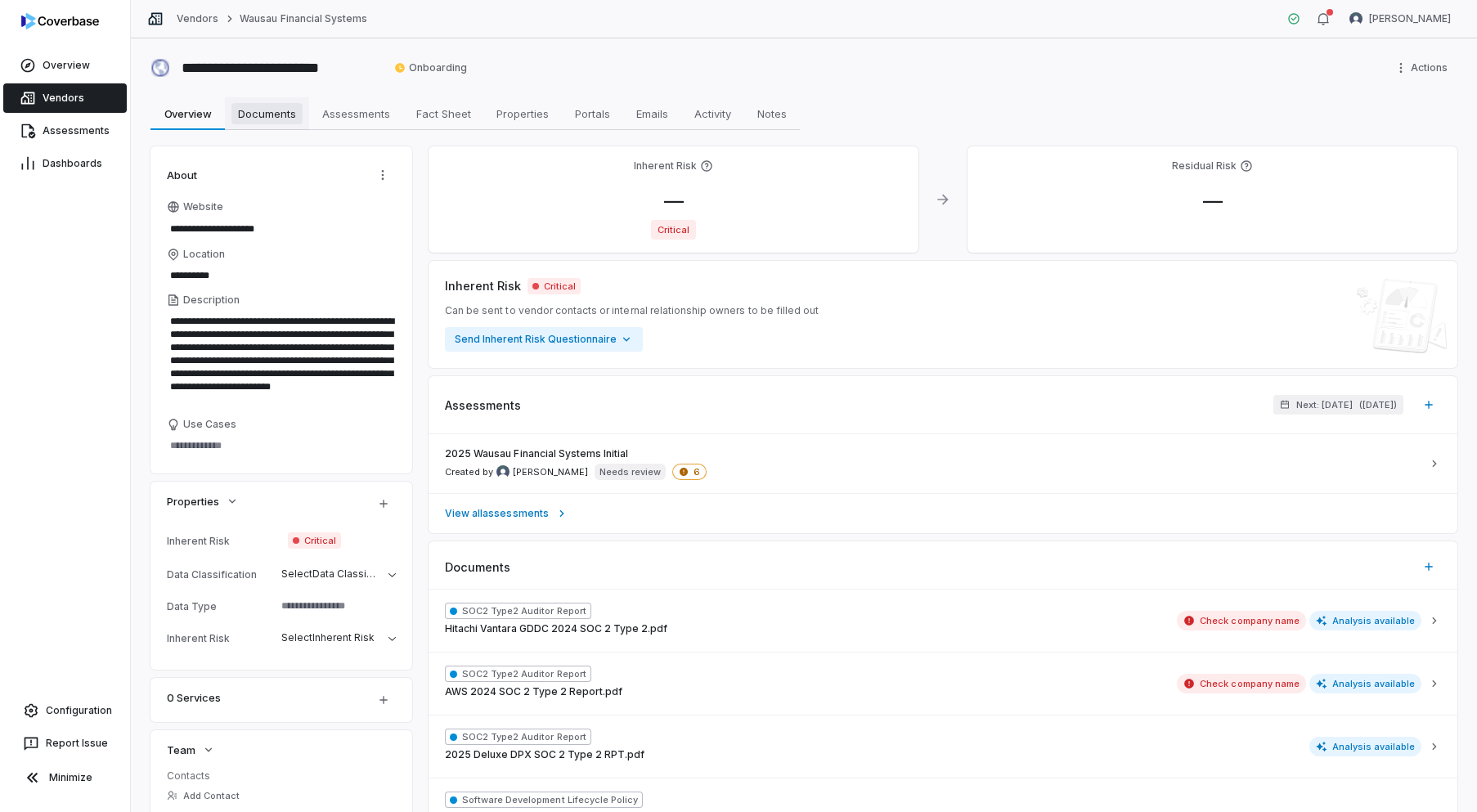
click at [271, 122] on span "Documents" at bounding box center [267, 113] width 71 height 21
type textarea "*"
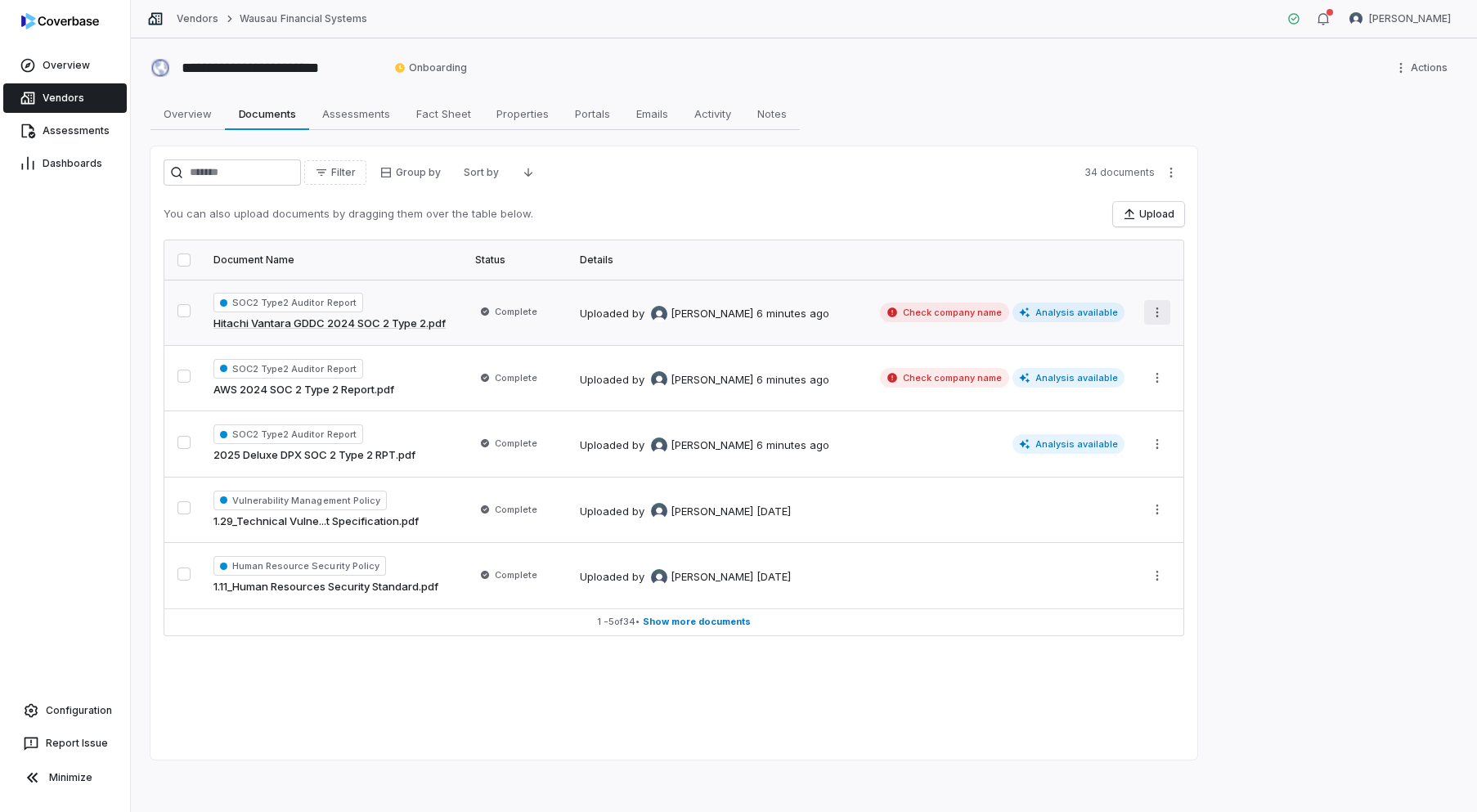
click at [1155, 319] on html "**********" at bounding box center [738, 406] width 1477 height 812
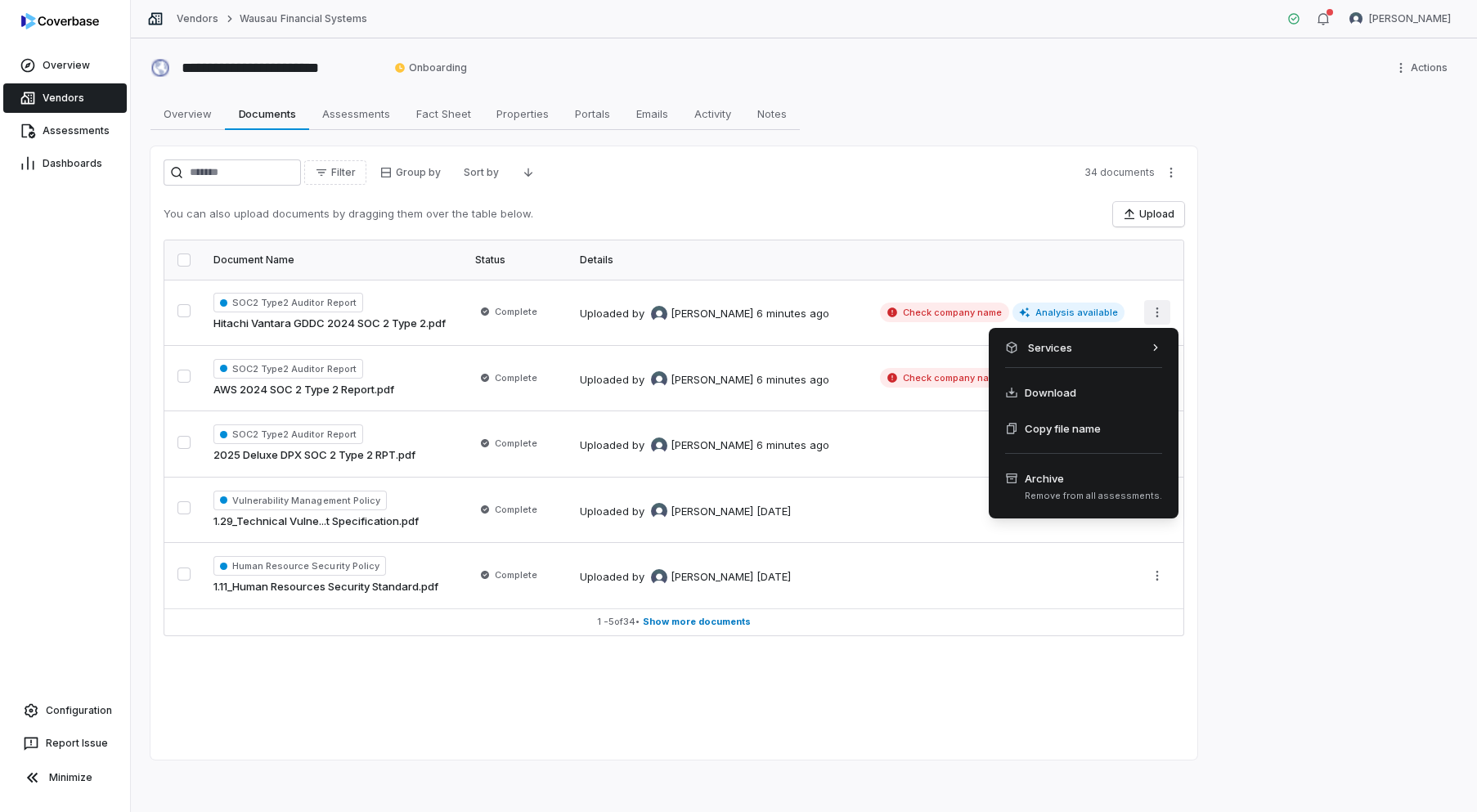
click at [887, 324] on html "**********" at bounding box center [738, 406] width 1477 height 812
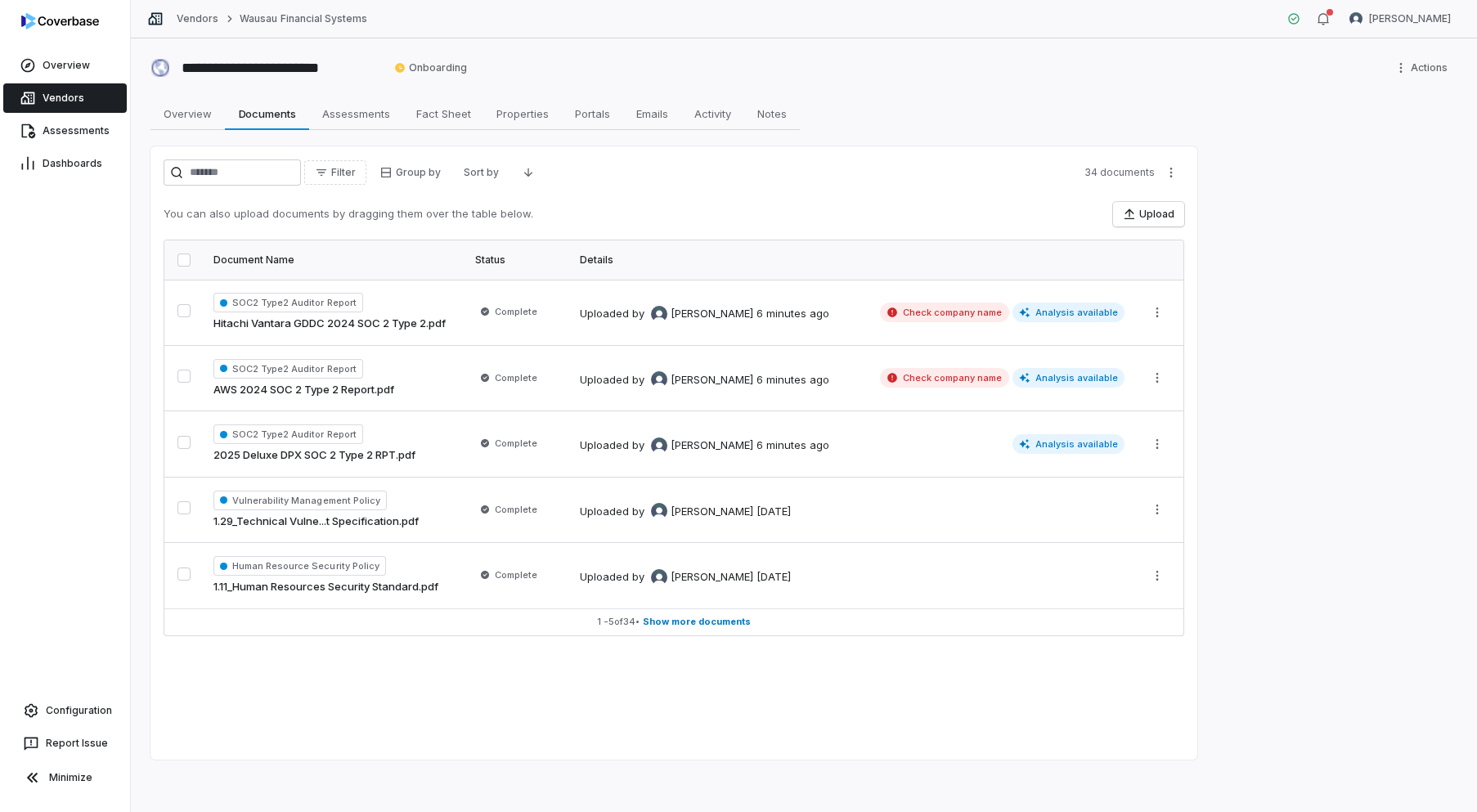
click at [911, 340] on td "Uploaded by Gerald Pe 6 minutes ago Check company name Analysis available" at bounding box center [852, 313] width 565 height 65
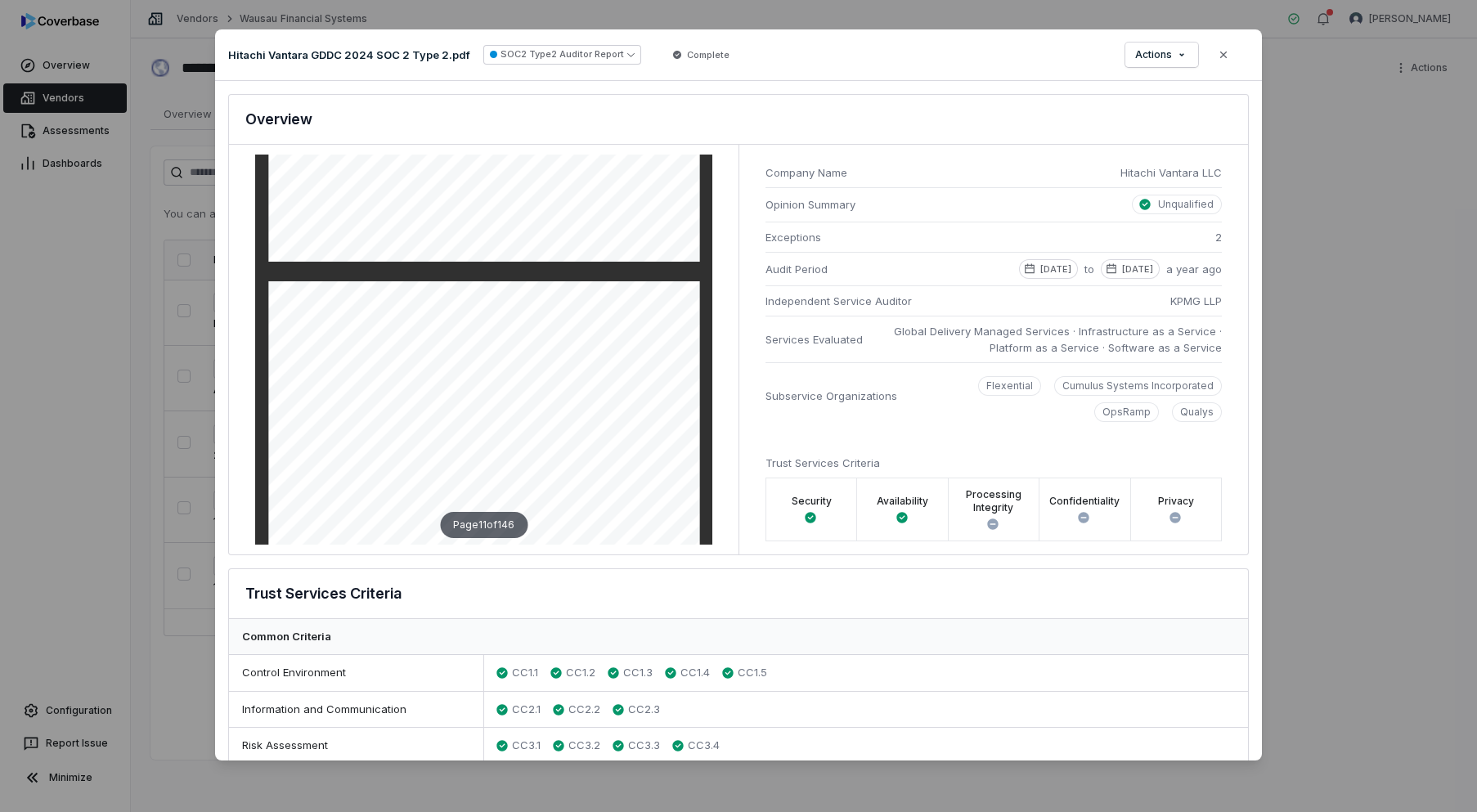
scroll to position [5666, 0]
click at [1225, 54] on icon "button" at bounding box center [1224, 55] width 13 height 13
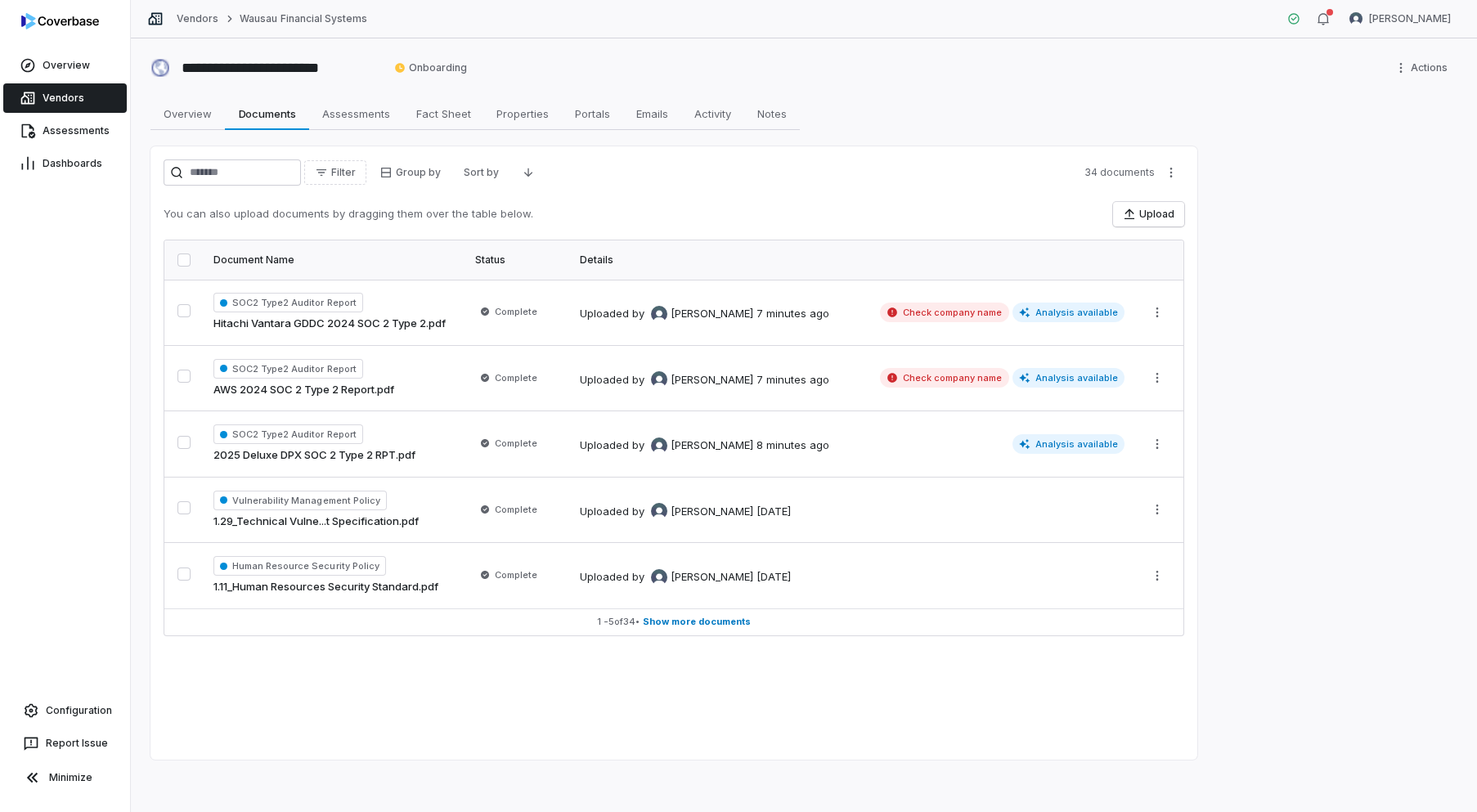
click at [59, 96] on span "Vendors" at bounding box center [62, 99] width 41 height 13
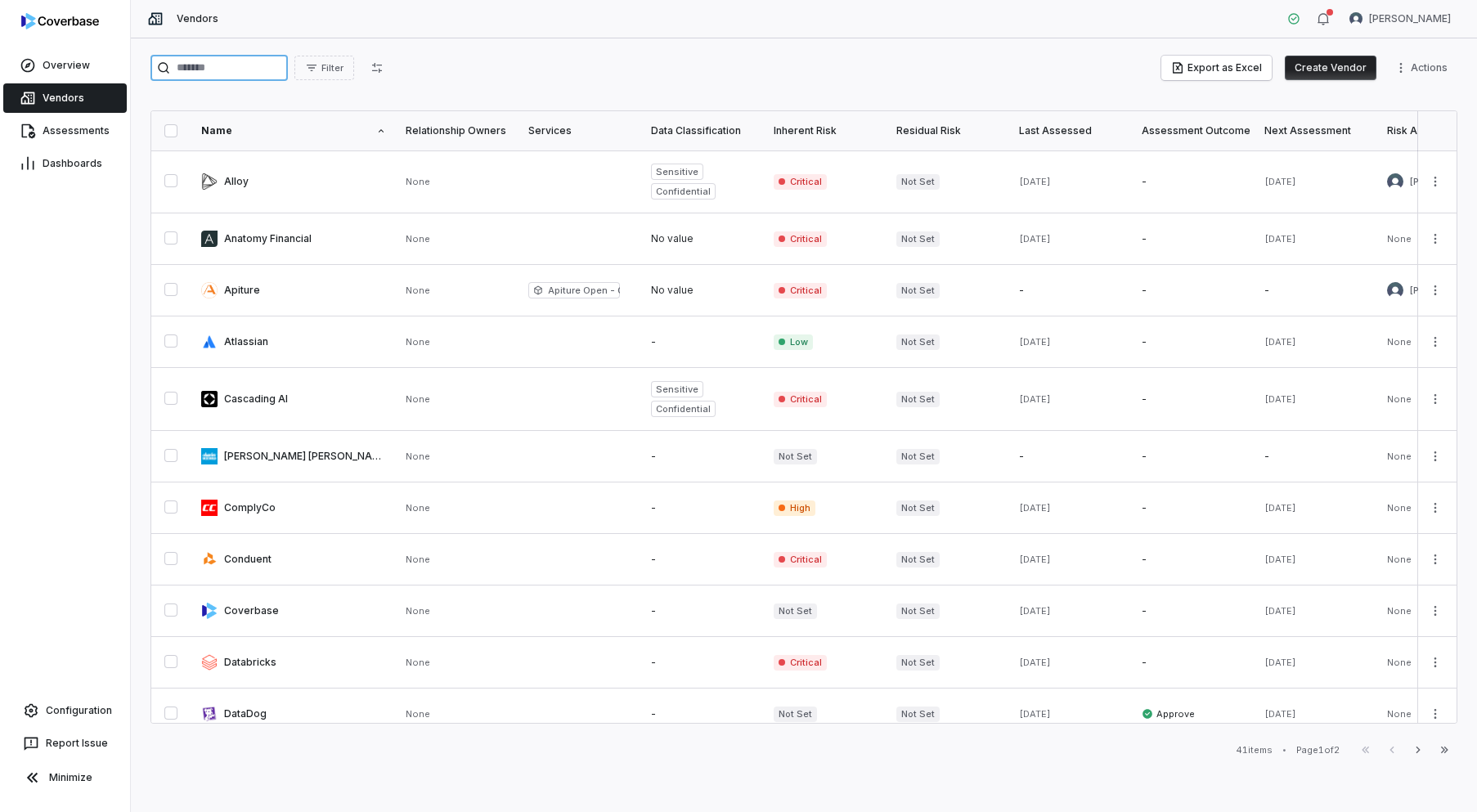
click at [278, 69] on input "search" at bounding box center [219, 67] width 137 height 26
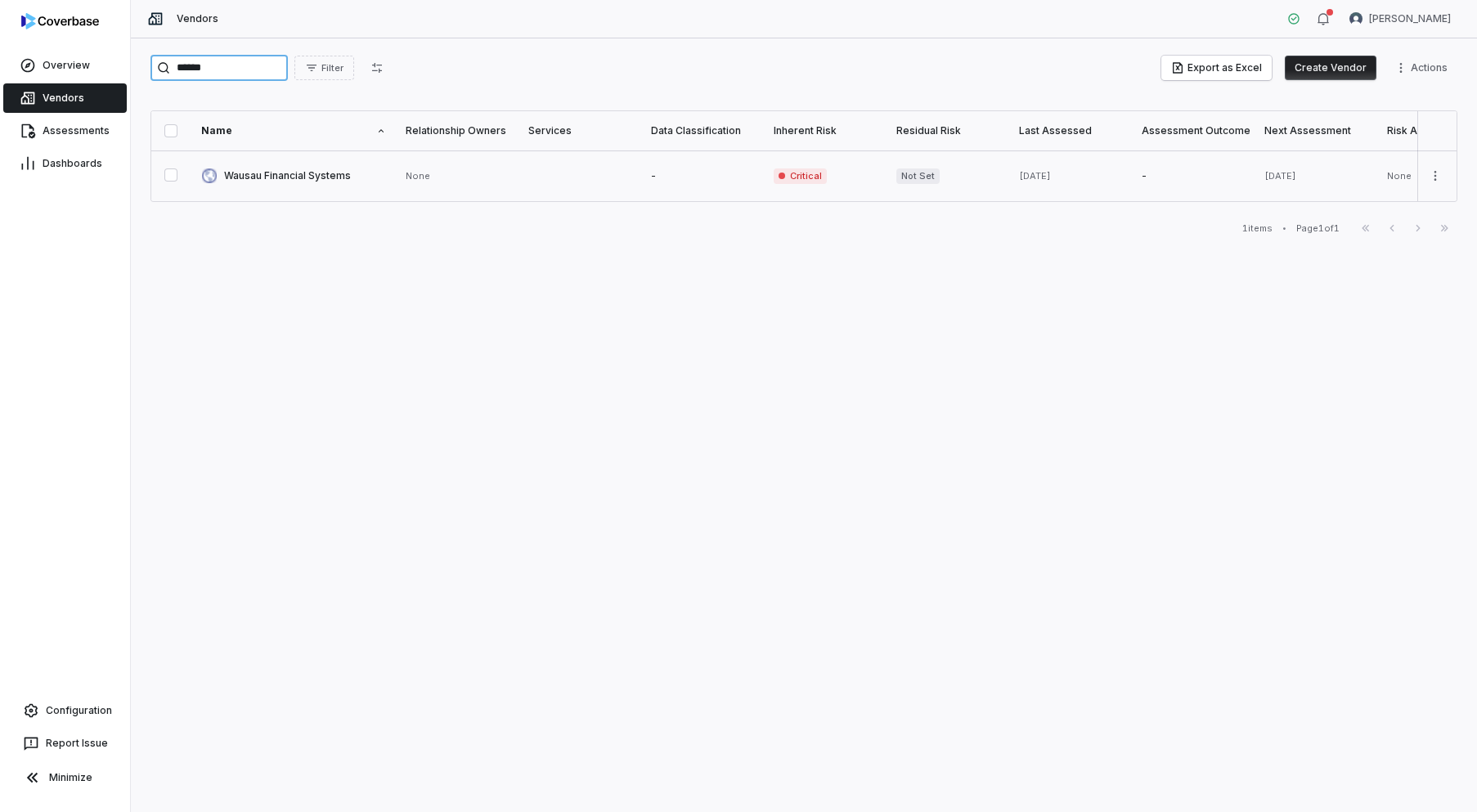
type input "******"
click at [289, 164] on link at bounding box center [293, 175] width 204 height 51
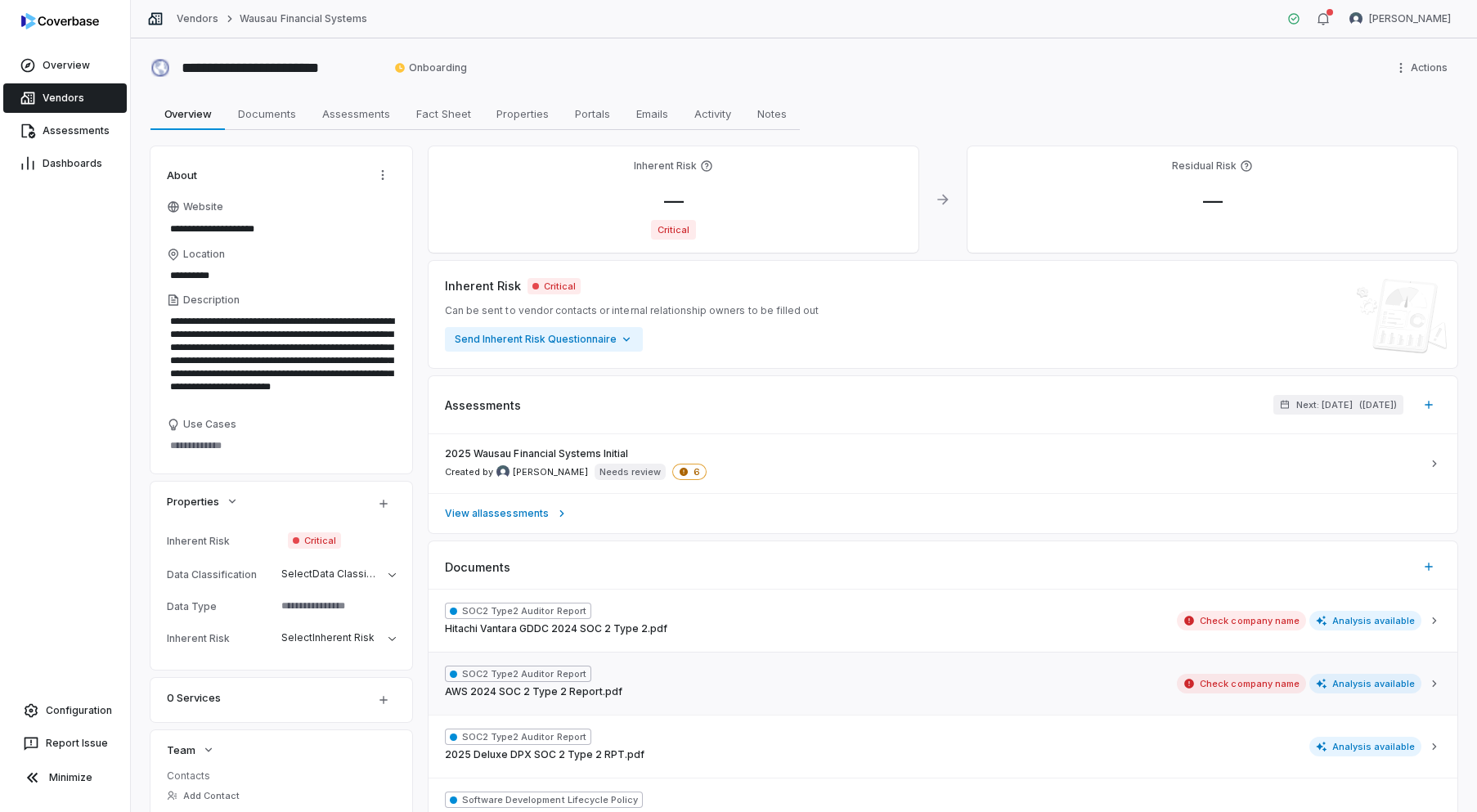
click at [1385, 670] on div "SOC2 Type2 Auditor Report AWS 2024 SOC 2 Type 2 Report.pdf Check company name A…" at bounding box center [933, 684] width 976 height 36
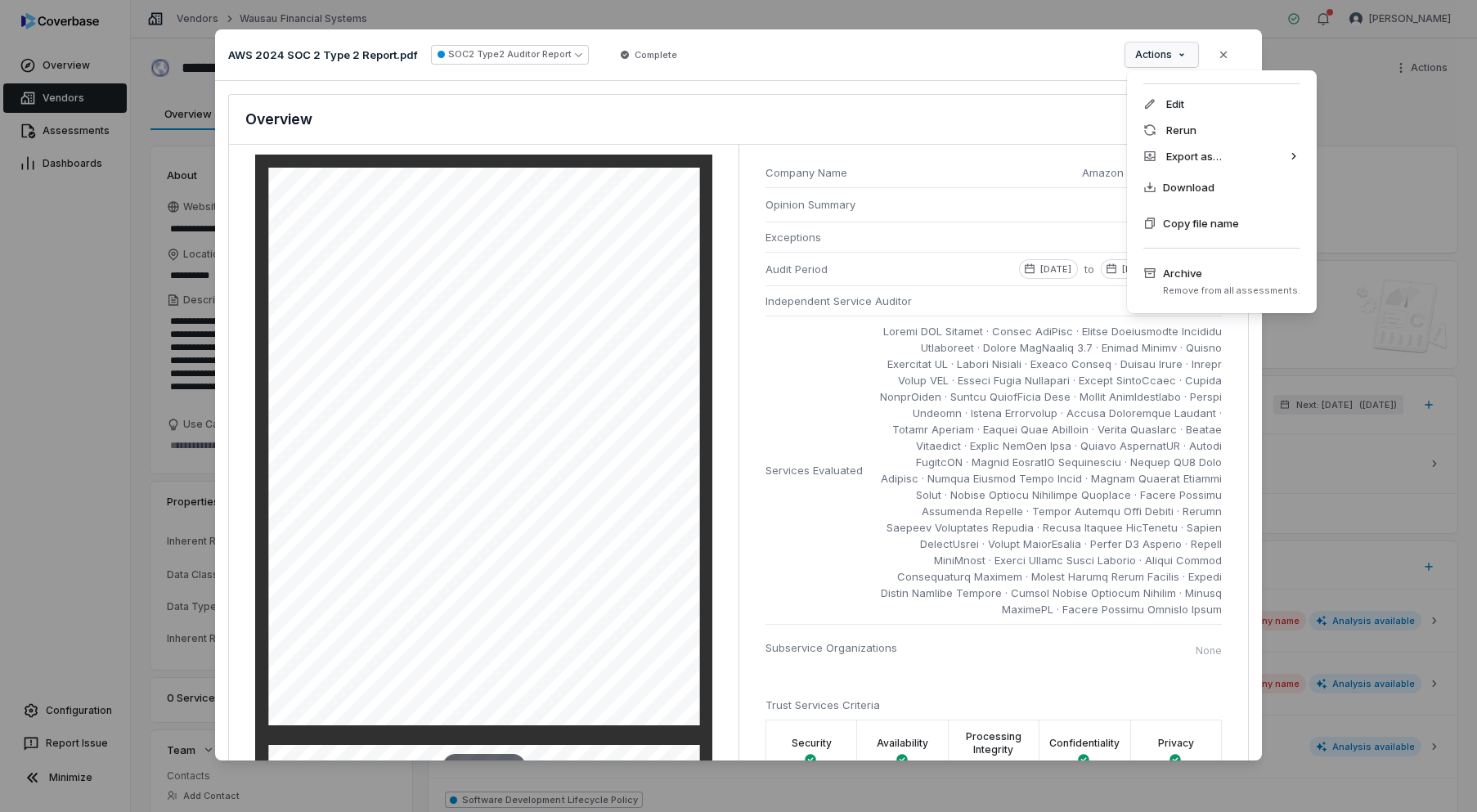
click at [1178, 58] on div "Document Preview AWS 2024 SOC 2 Type 2 Report.pdf SOC2 Type2 Auditor Report Com…" at bounding box center [738, 406] width 1477 height 805
click at [1229, 53] on div "Document Preview AWS 2024 SOC 2 Type 2 Report.pdf SOC2 Type2 Auditor Report Com…" at bounding box center [738, 406] width 1477 height 805
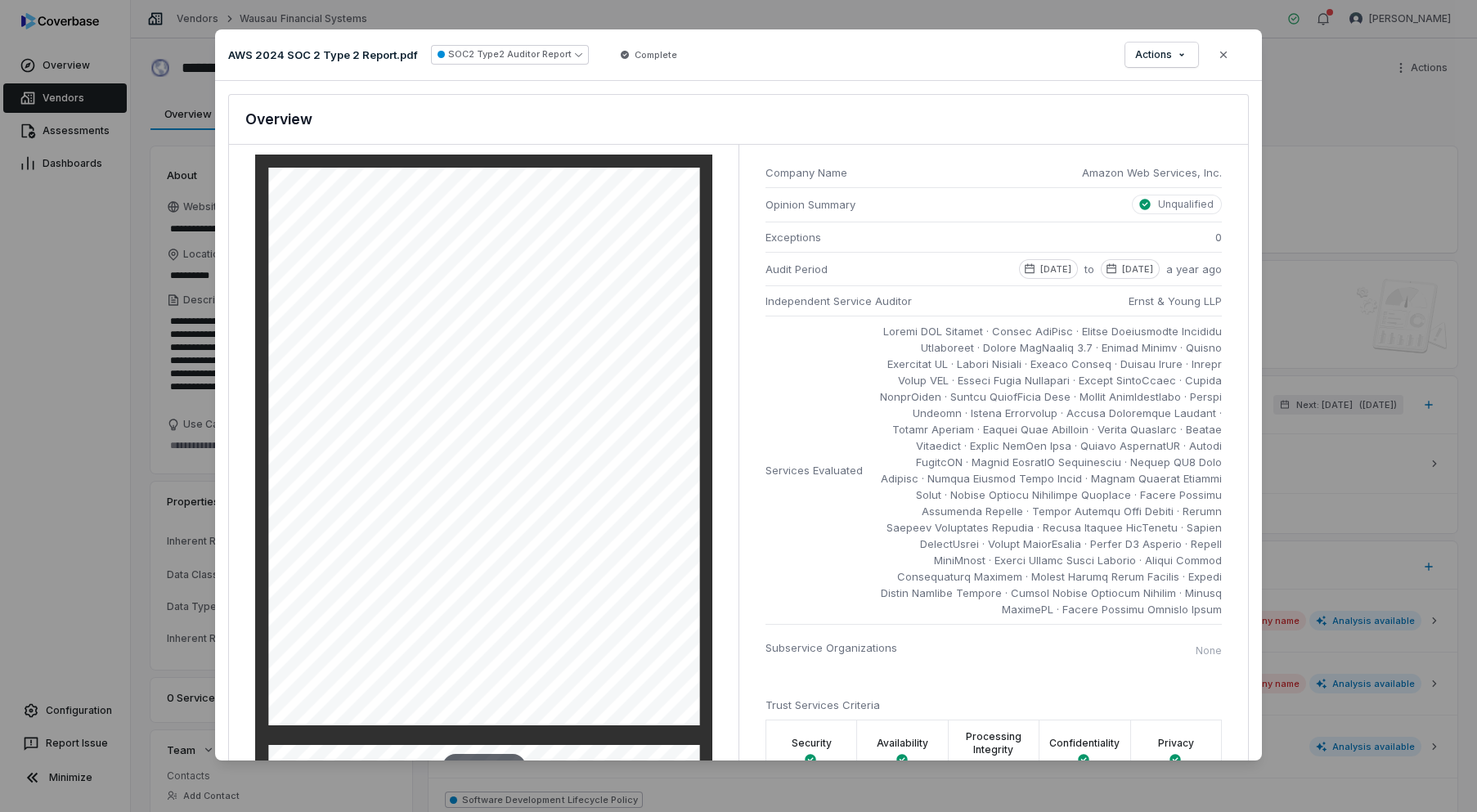
click at [1229, 53] on icon "button" at bounding box center [1224, 55] width 13 height 13
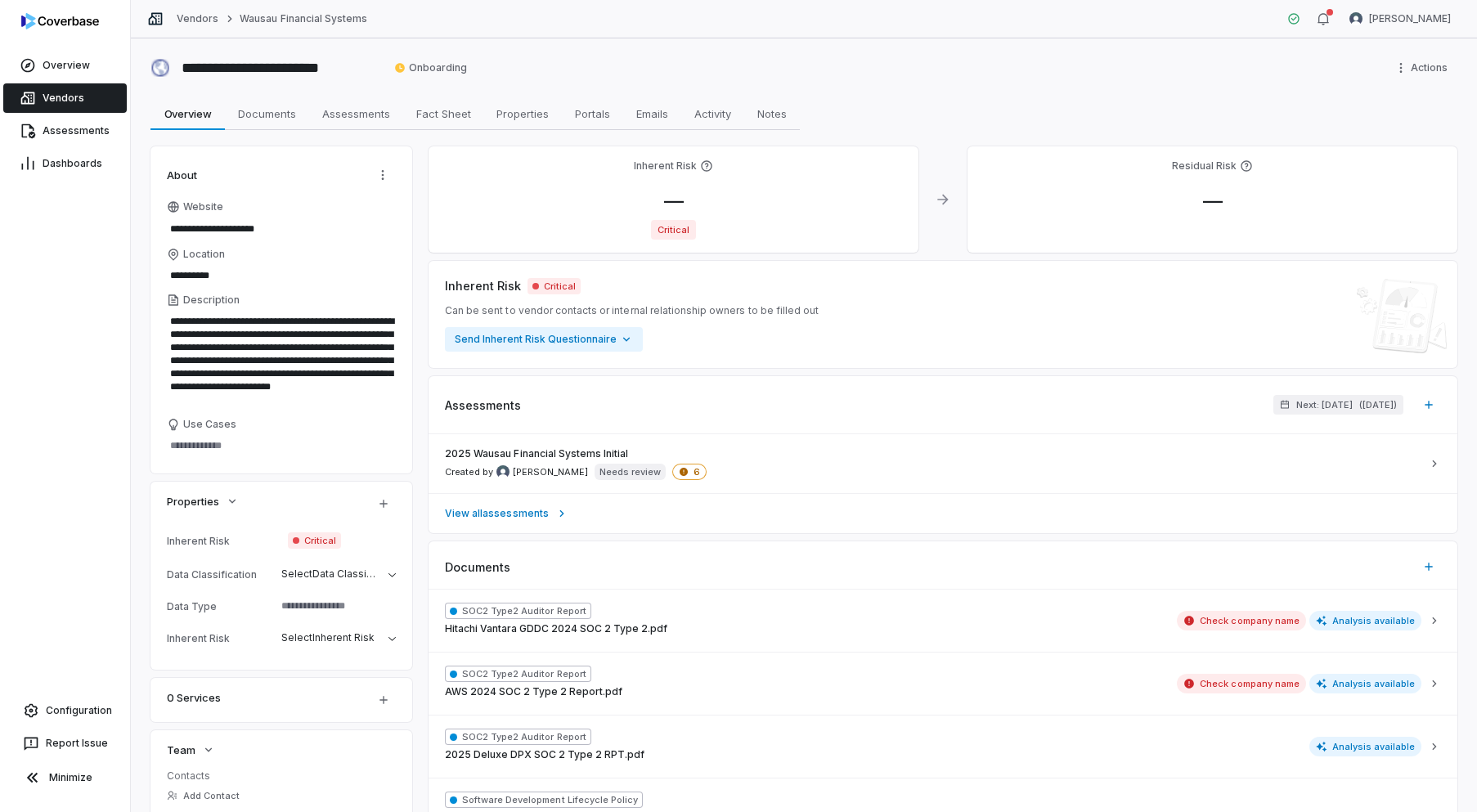
type textarea "*"
click at [91, 104] on link "Vendors" at bounding box center [64, 98] width 124 height 30
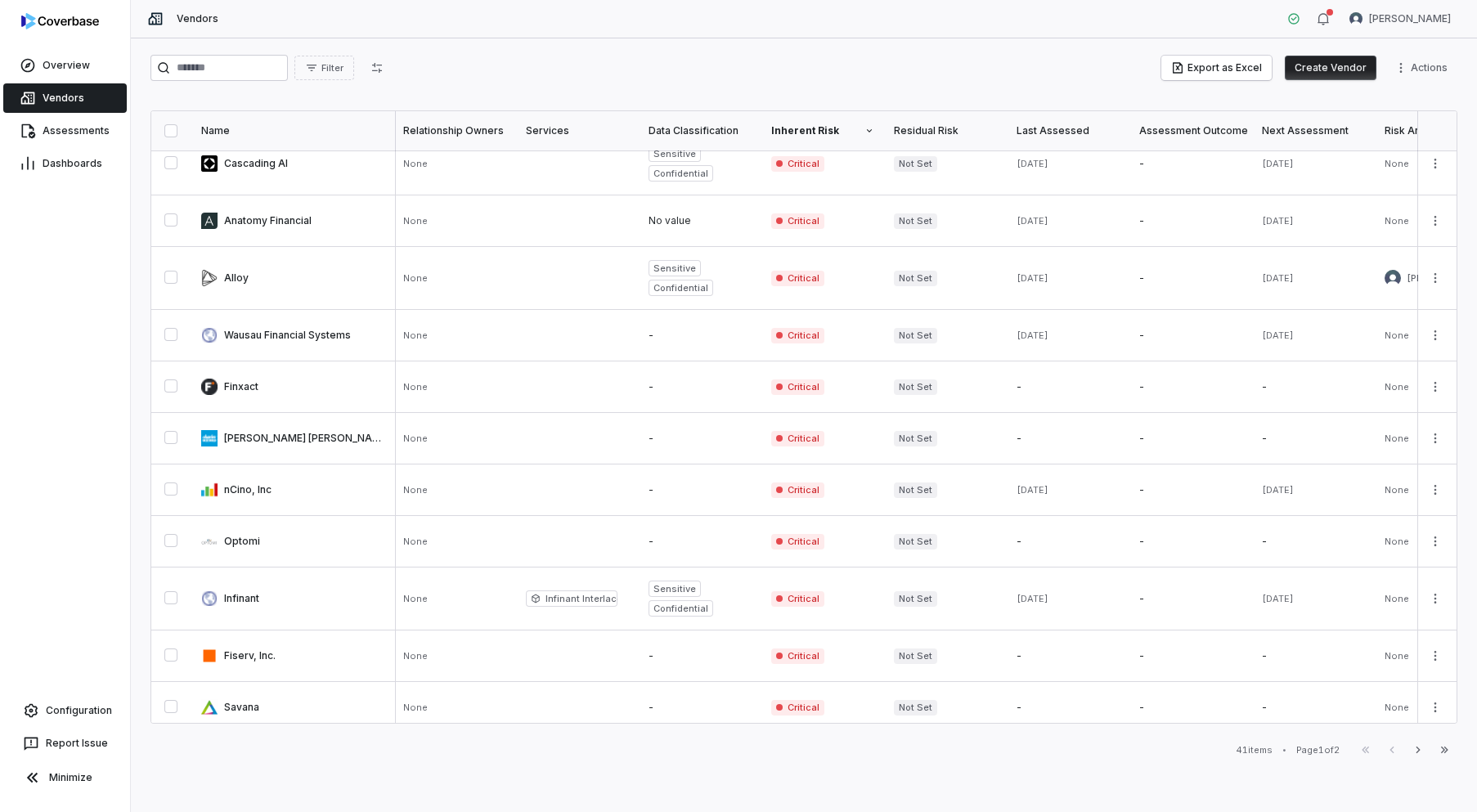
scroll to position [19, 3]
click at [49, 166] on span "Dashboards" at bounding box center [72, 164] width 59 height 13
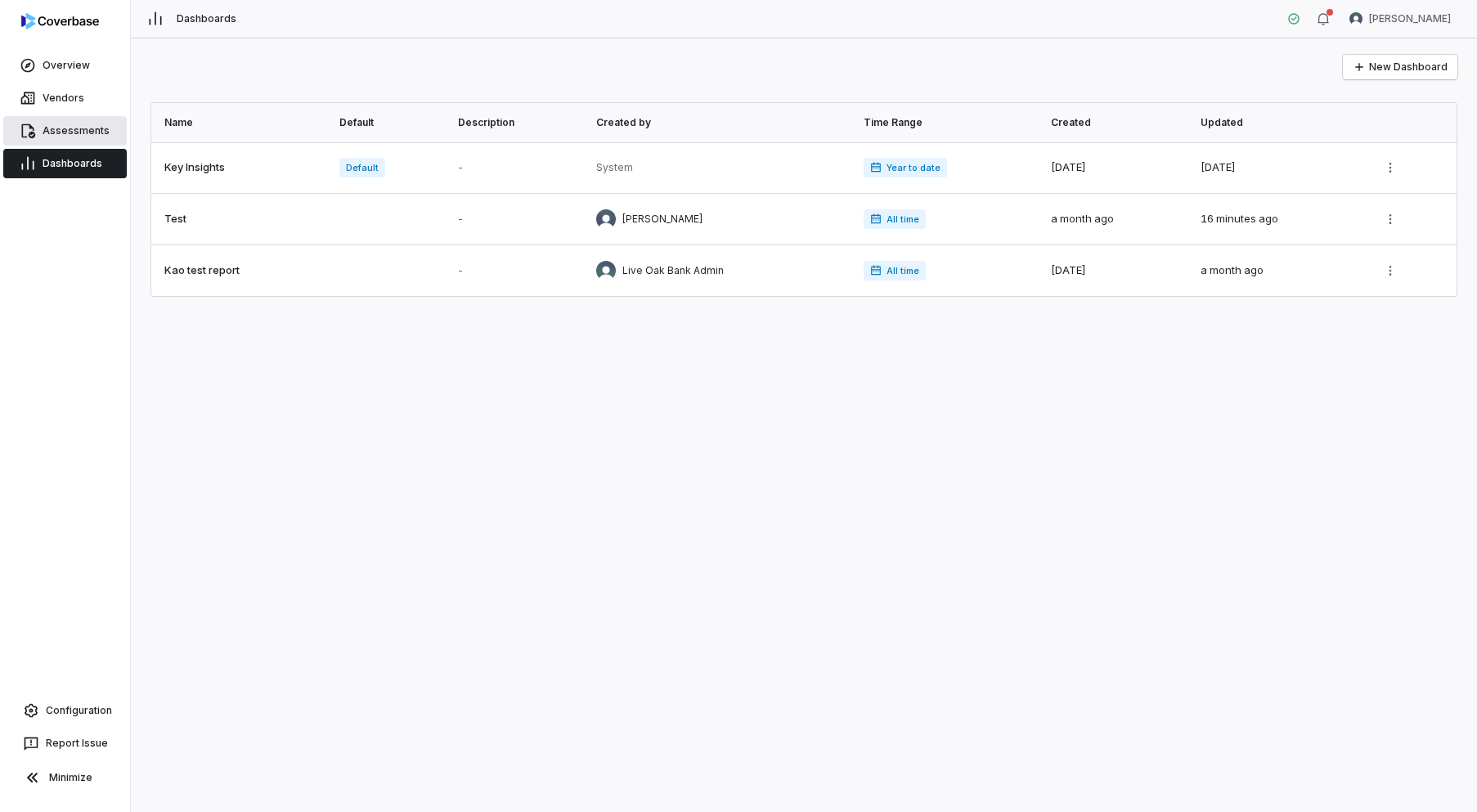
click at [53, 128] on span "Assessments" at bounding box center [76, 131] width 67 height 13
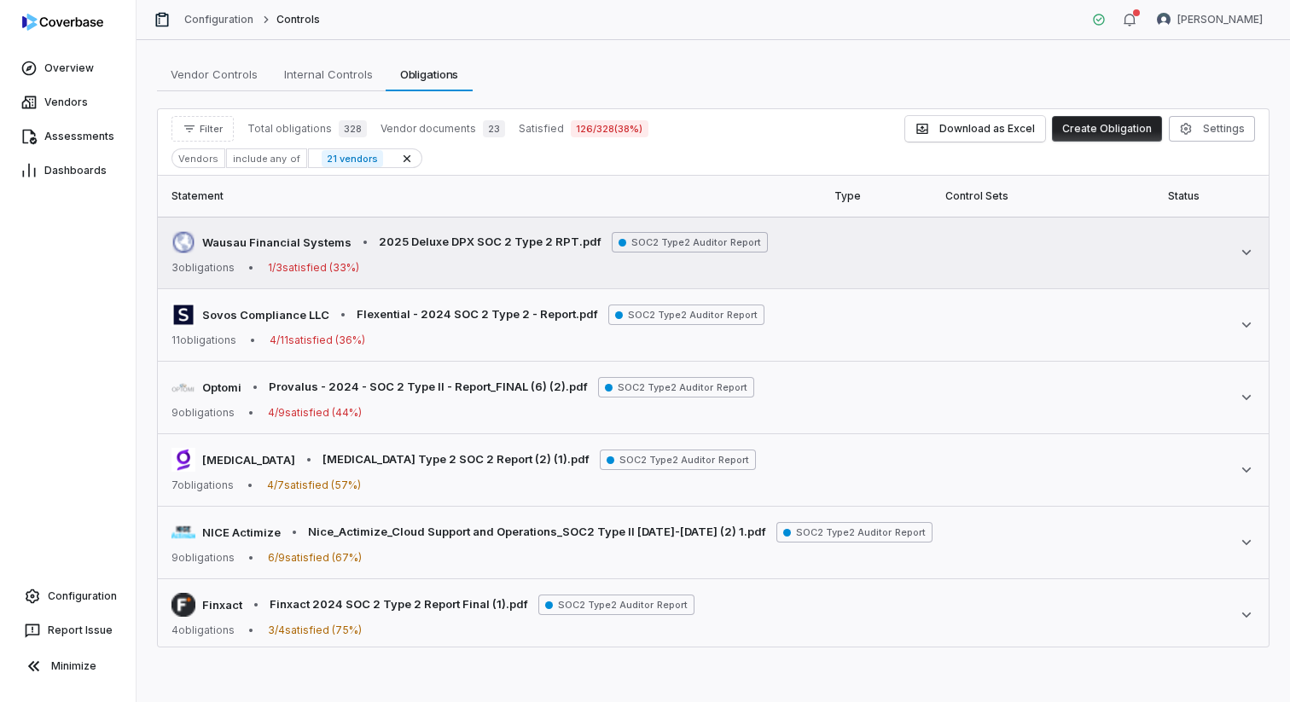
click at [1254, 247] on icon at bounding box center [1246, 252] width 17 height 17
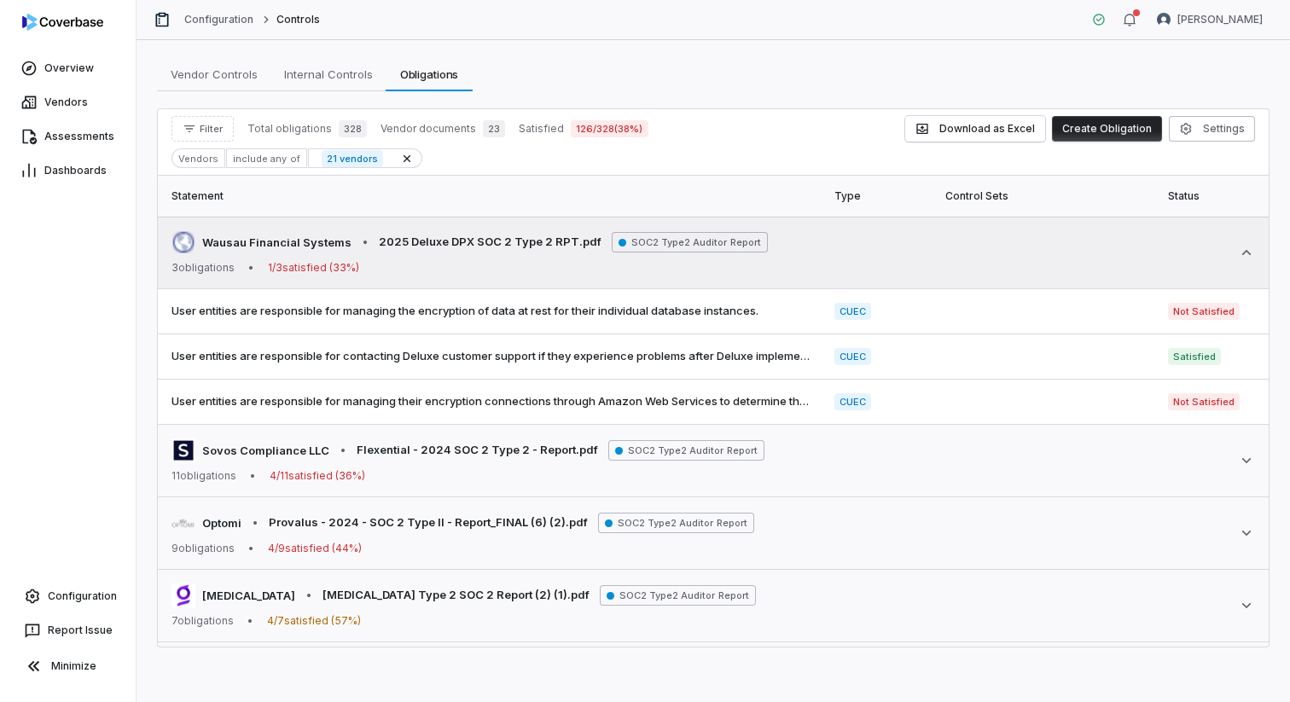
click at [1254, 247] on icon at bounding box center [1246, 252] width 17 height 17
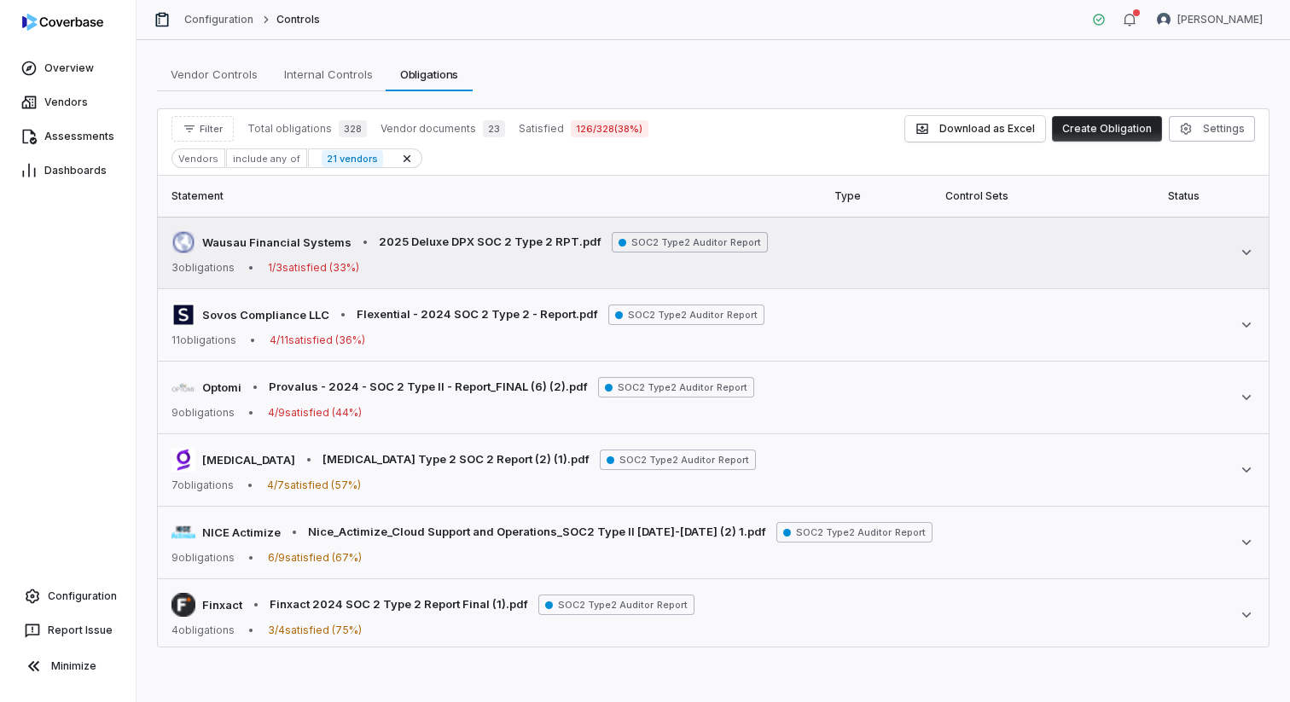
click at [1250, 258] on icon at bounding box center [1246, 252] width 17 height 17
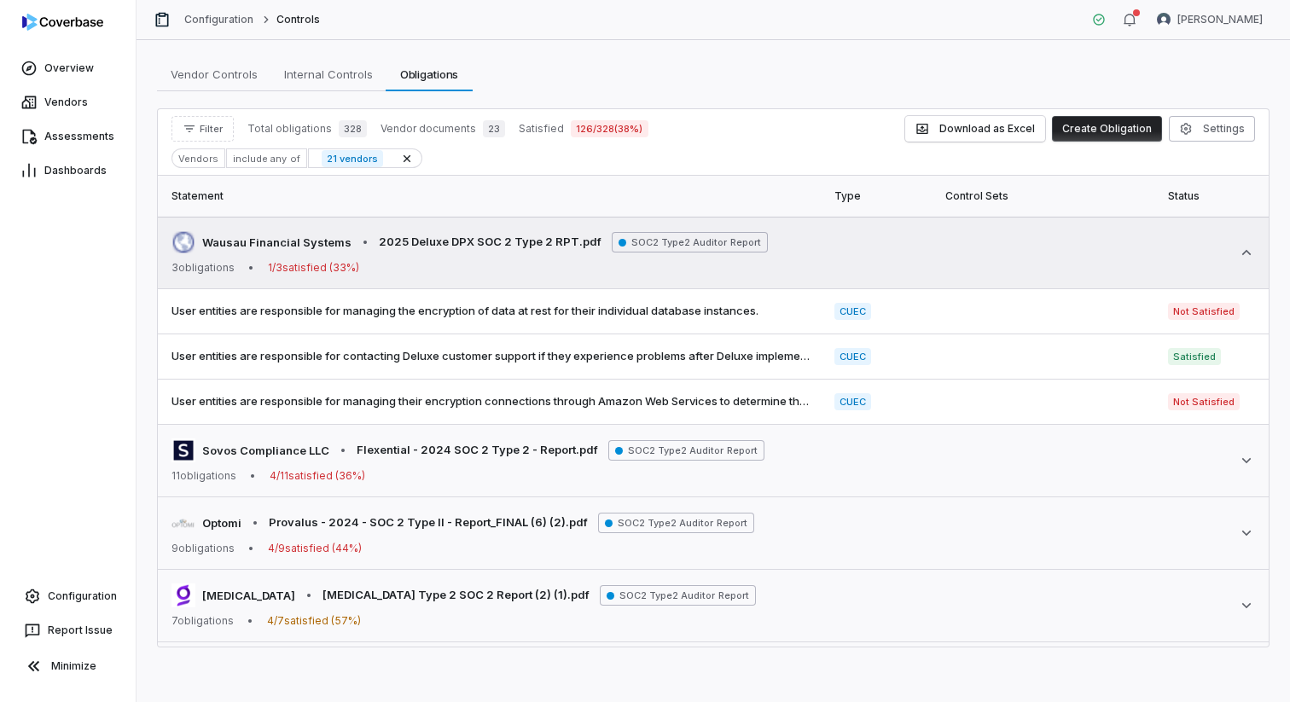
click at [1250, 258] on icon at bounding box center [1246, 252] width 17 height 17
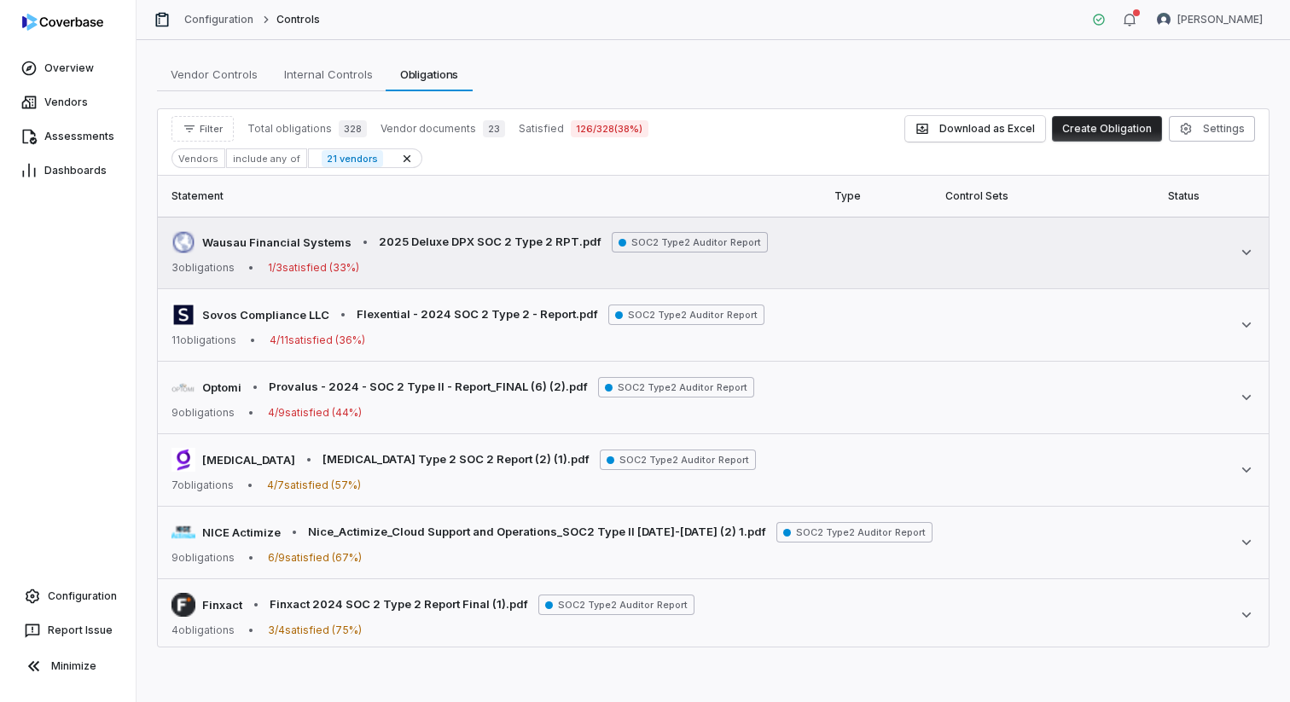
click at [1250, 258] on icon at bounding box center [1246, 252] width 17 height 17
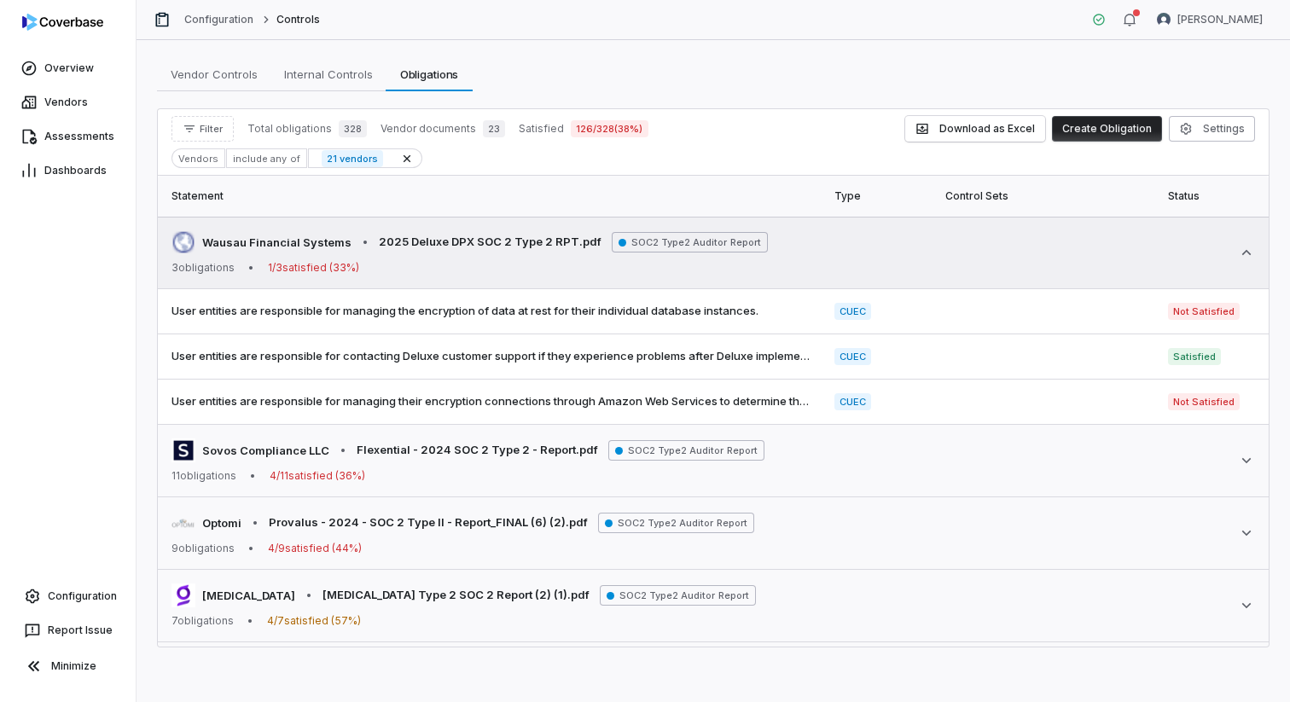
click at [1250, 258] on icon at bounding box center [1246, 252] width 17 height 17
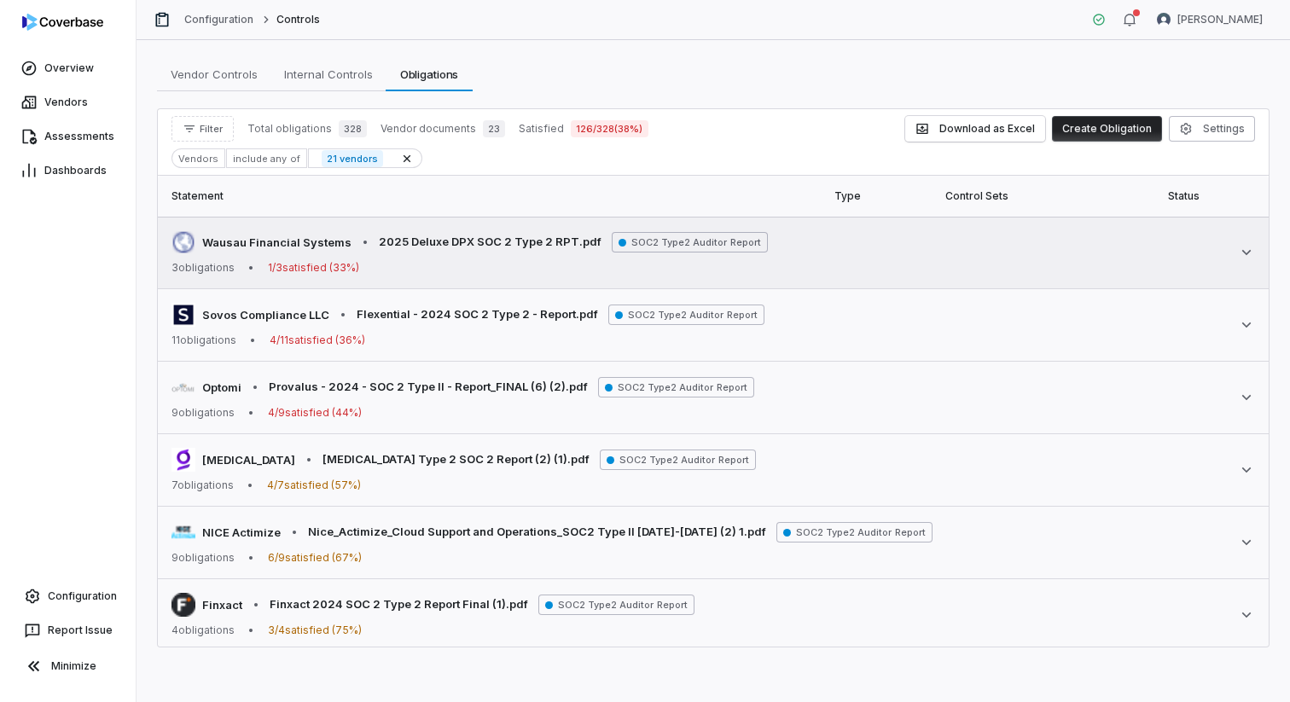
click at [1250, 258] on icon at bounding box center [1246, 252] width 17 height 17
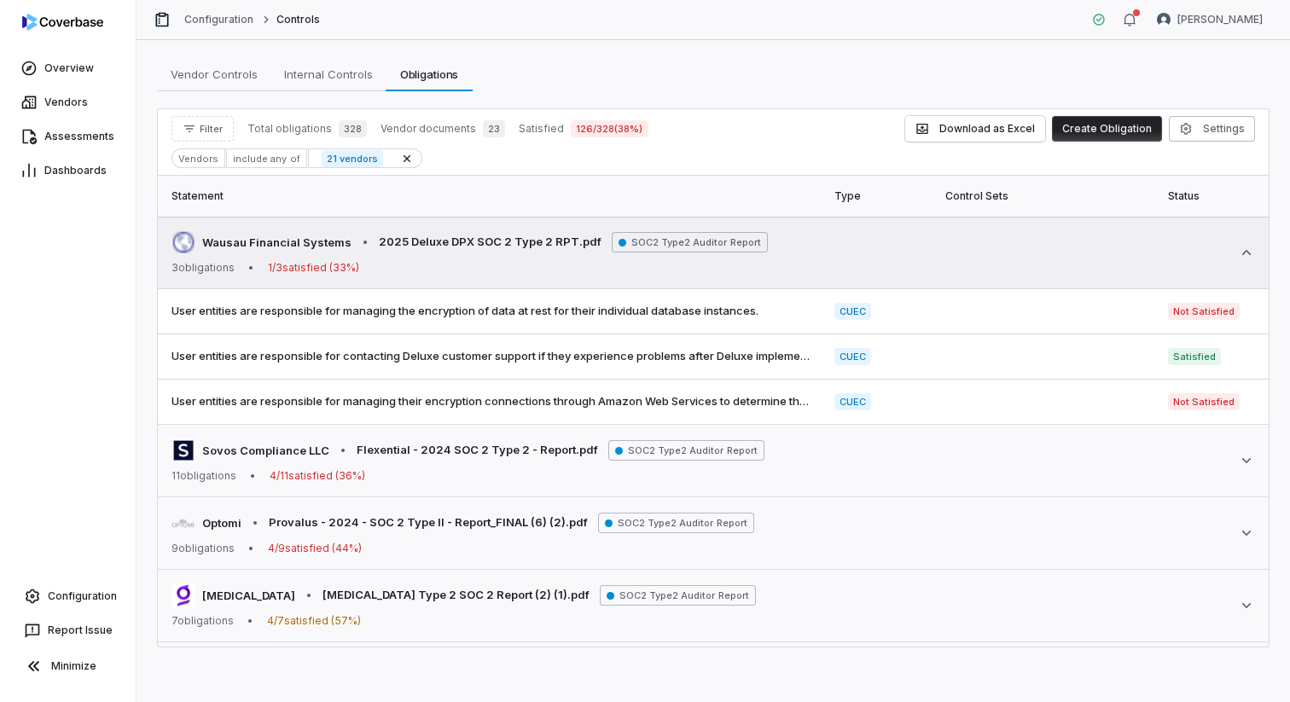
click at [1250, 258] on icon at bounding box center [1246, 252] width 17 height 17
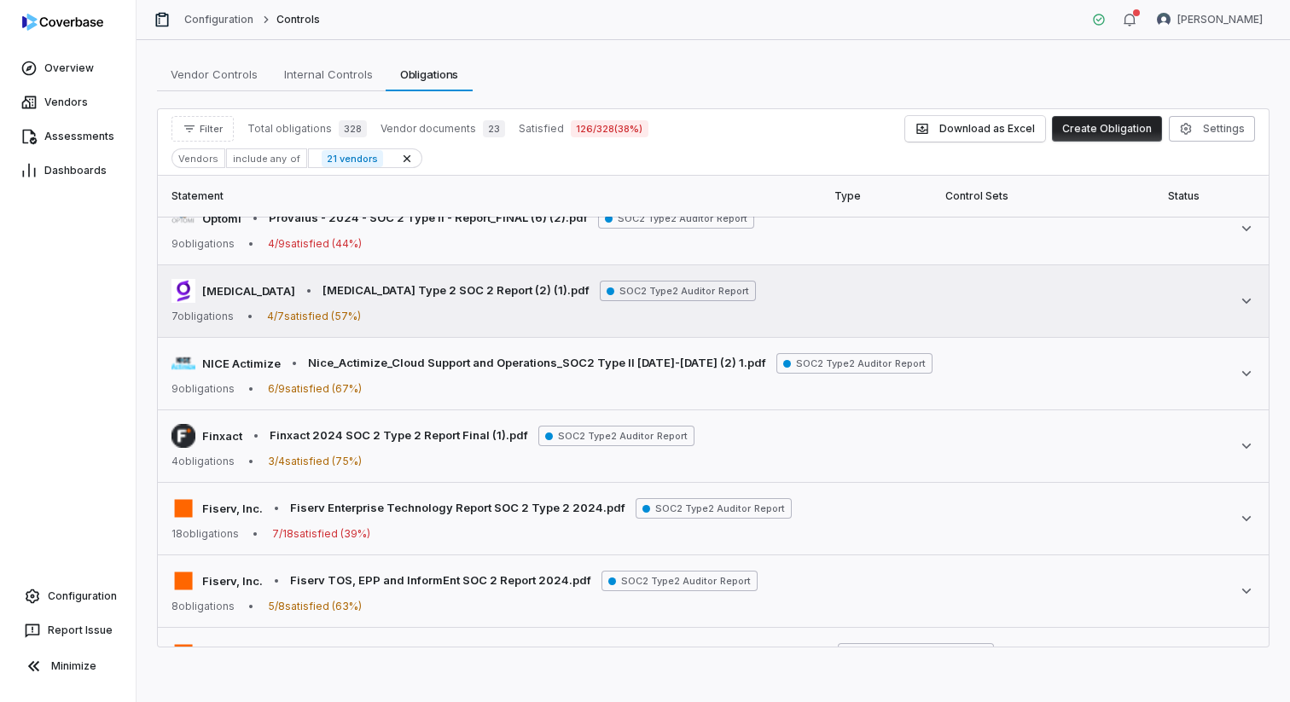
scroll to position [205, 0]
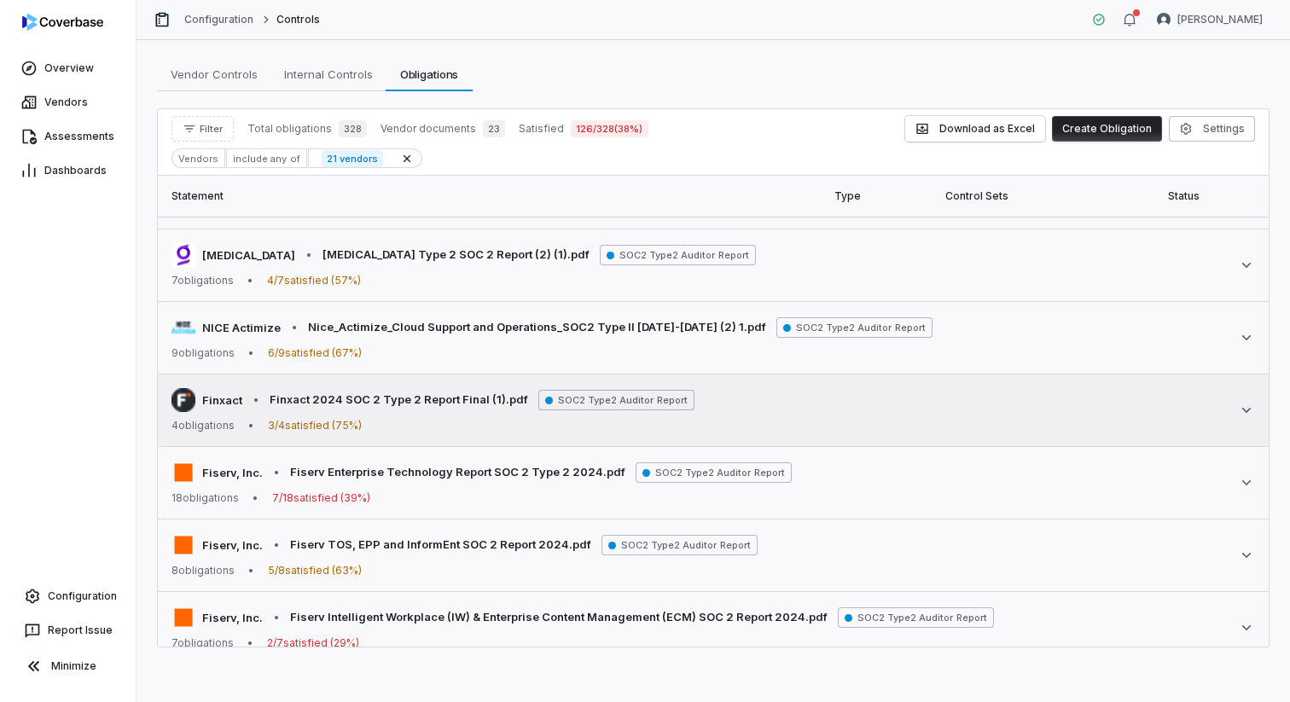
click at [1248, 417] on icon at bounding box center [1246, 410] width 17 height 17
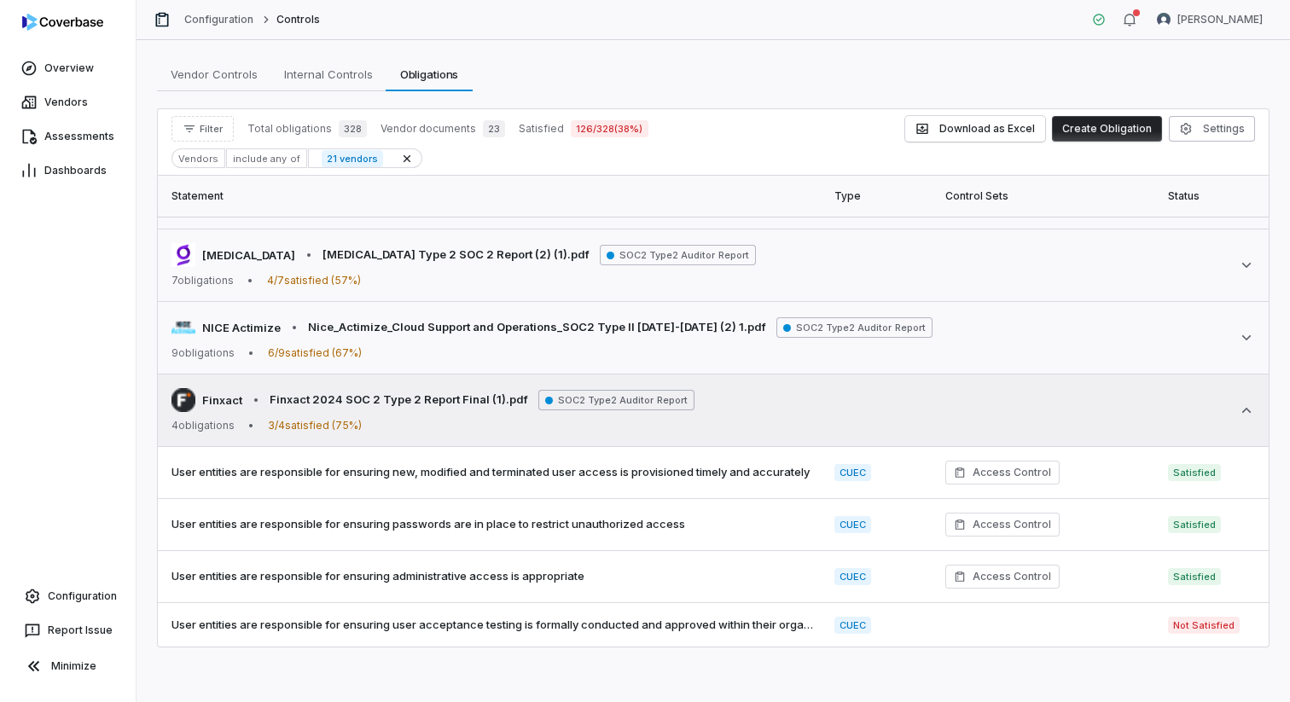
click at [1248, 416] on icon at bounding box center [1246, 410] width 17 height 17
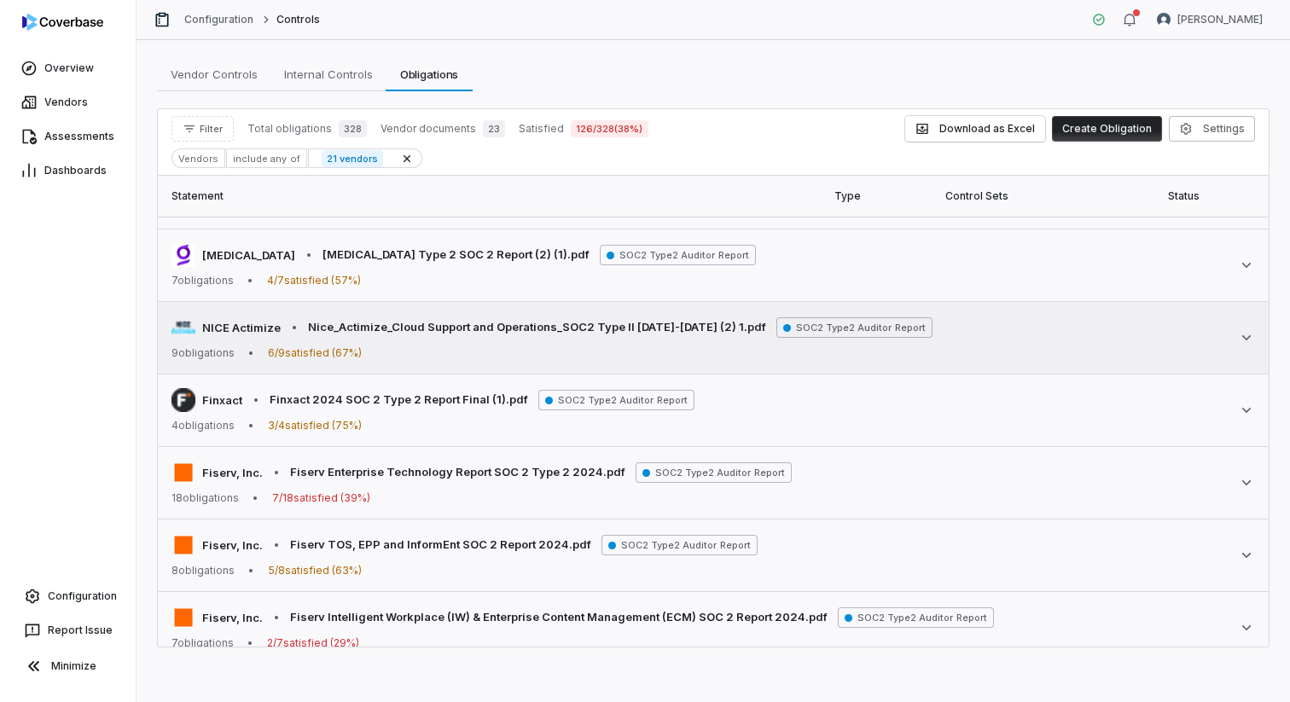
click at [1243, 340] on icon at bounding box center [1246, 337] width 17 height 17
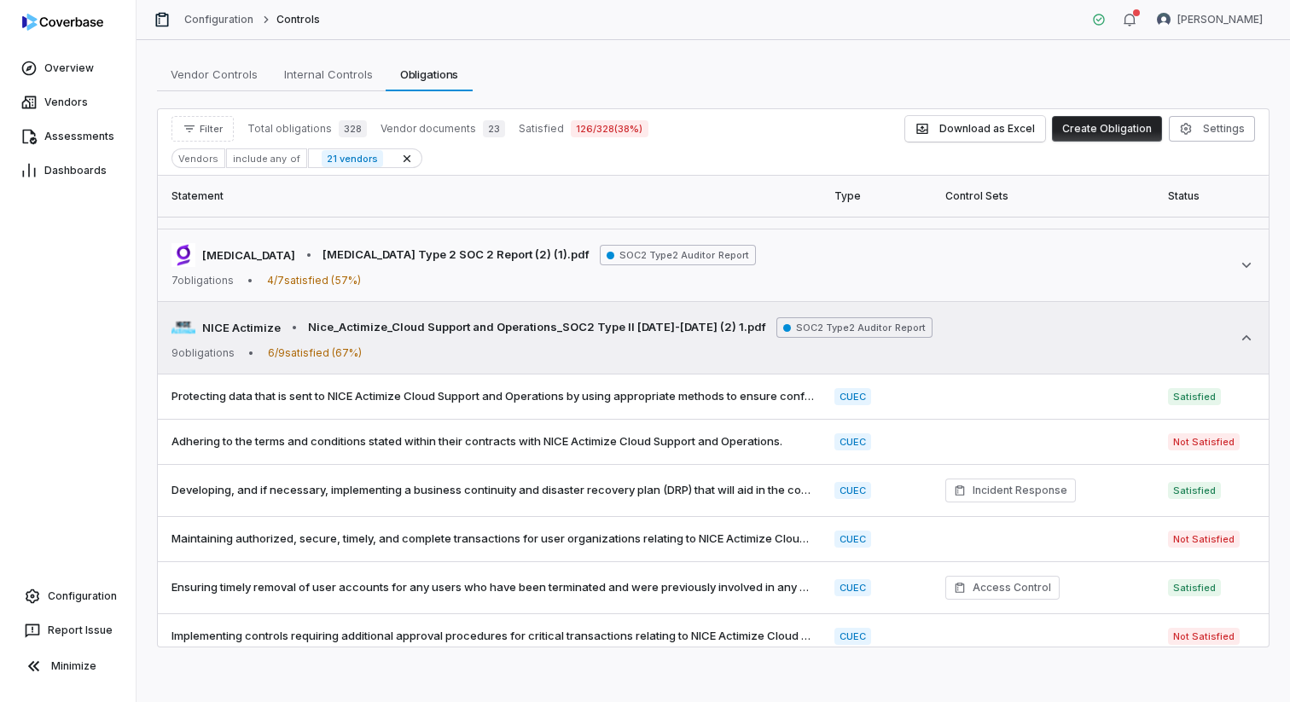
click at [1243, 340] on icon at bounding box center [1246, 337] width 17 height 17
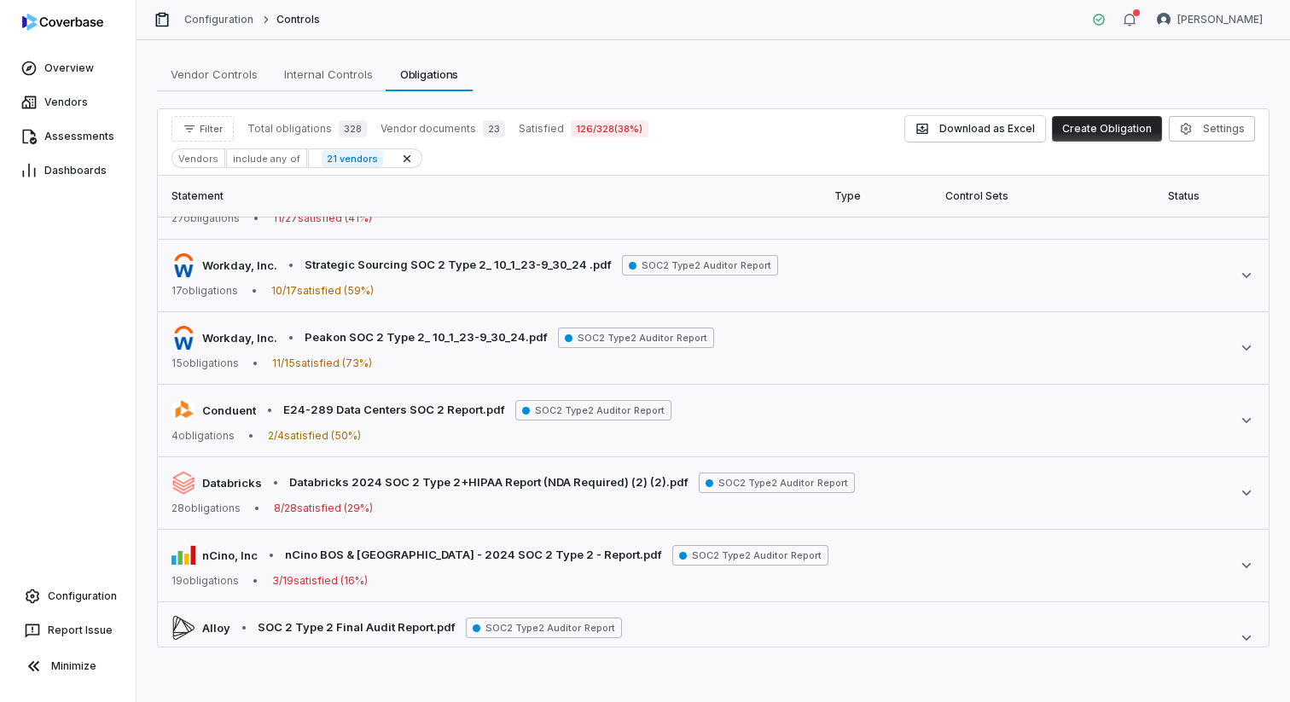
scroll to position [1237, 0]
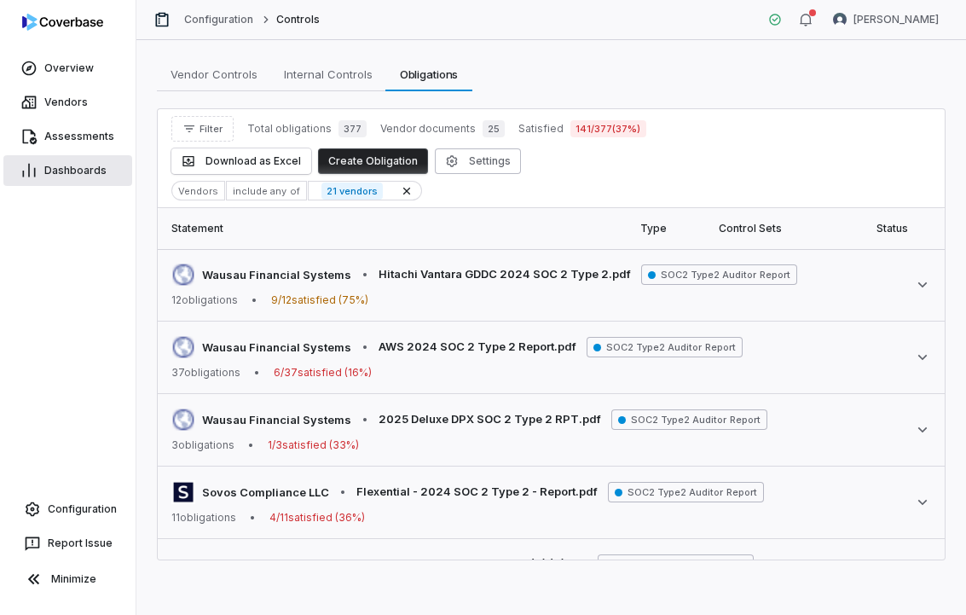
click at [85, 174] on span "Dashboards" at bounding box center [75, 171] width 62 height 14
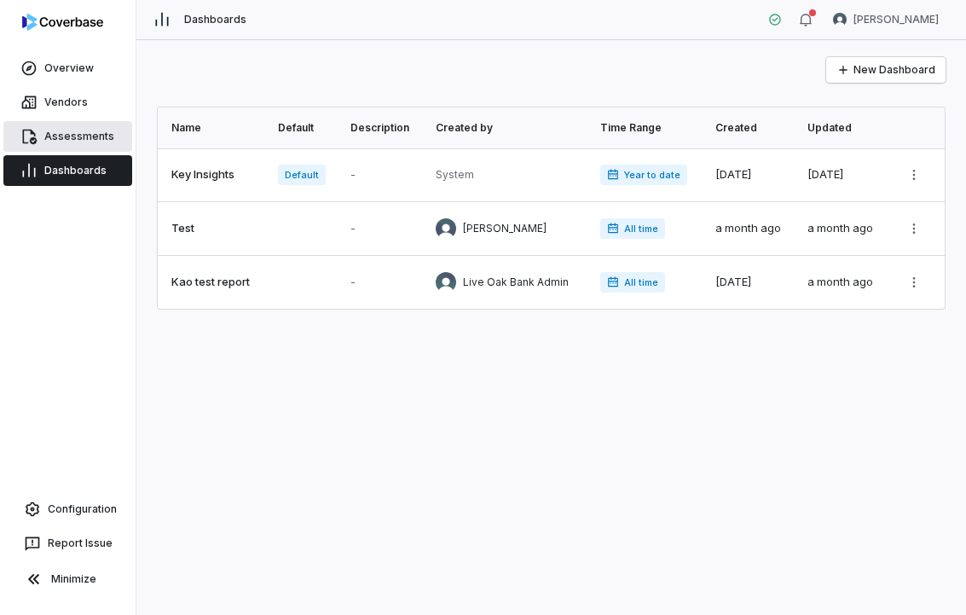
click at [85, 147] on link "Assessments" at bounding box center [67, 136] width 129 height 31
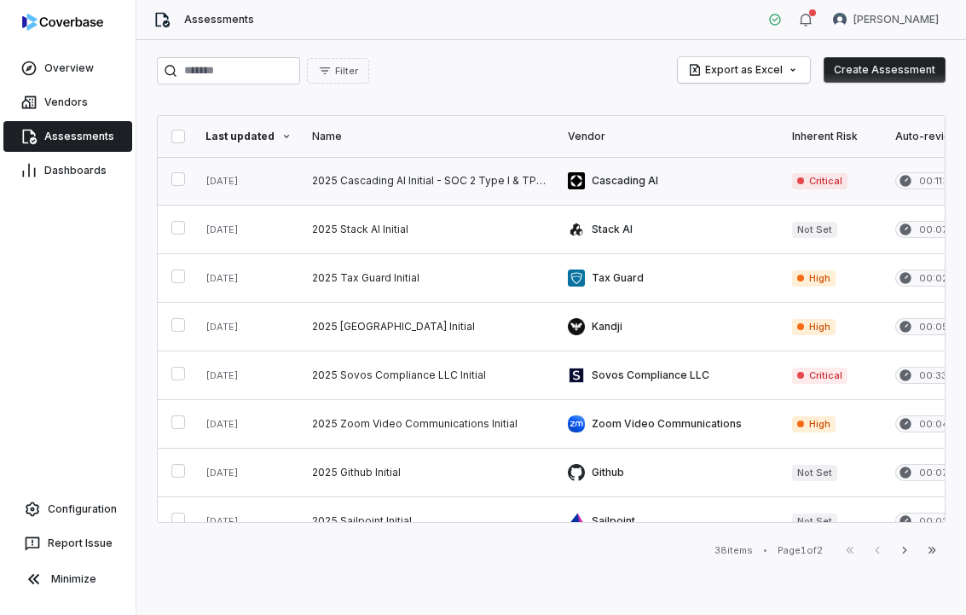
click at [512, 178] on link at bounding box center [430, 181] width 256 height 48
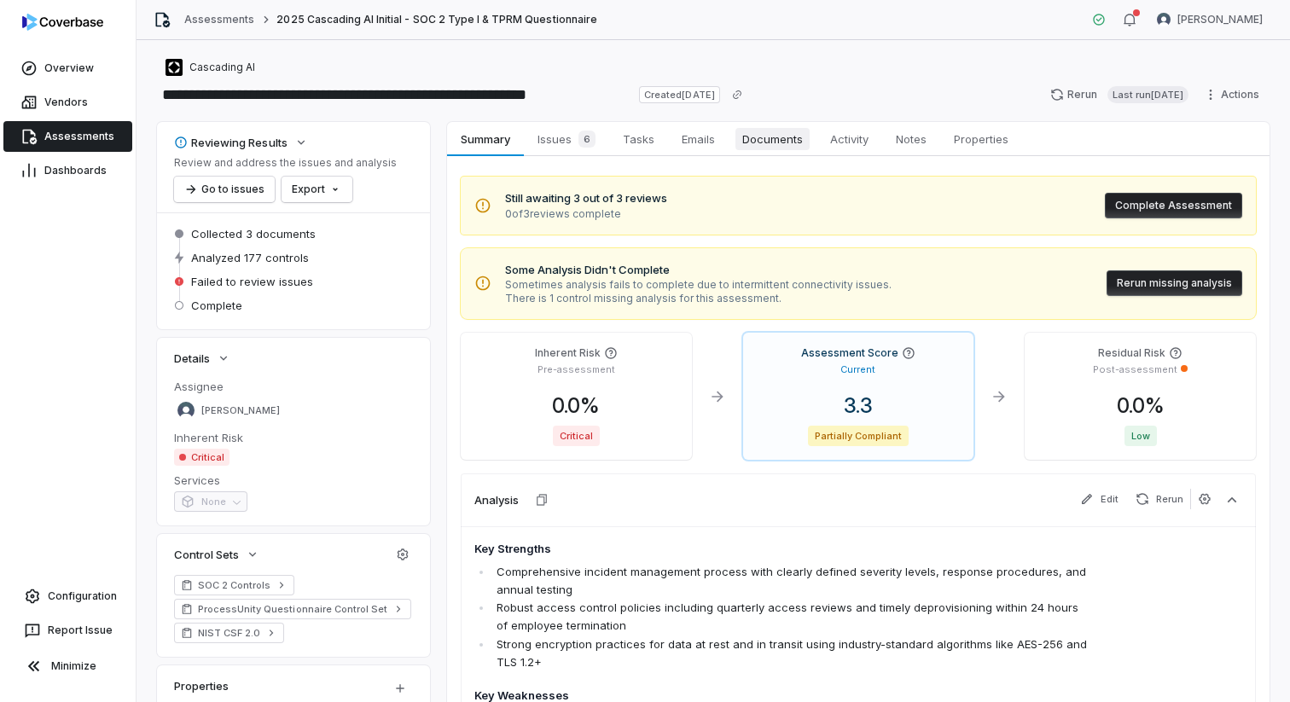
click at [786, 143] on span "Documents" at bounding box center [772, 139] width 74 height 22
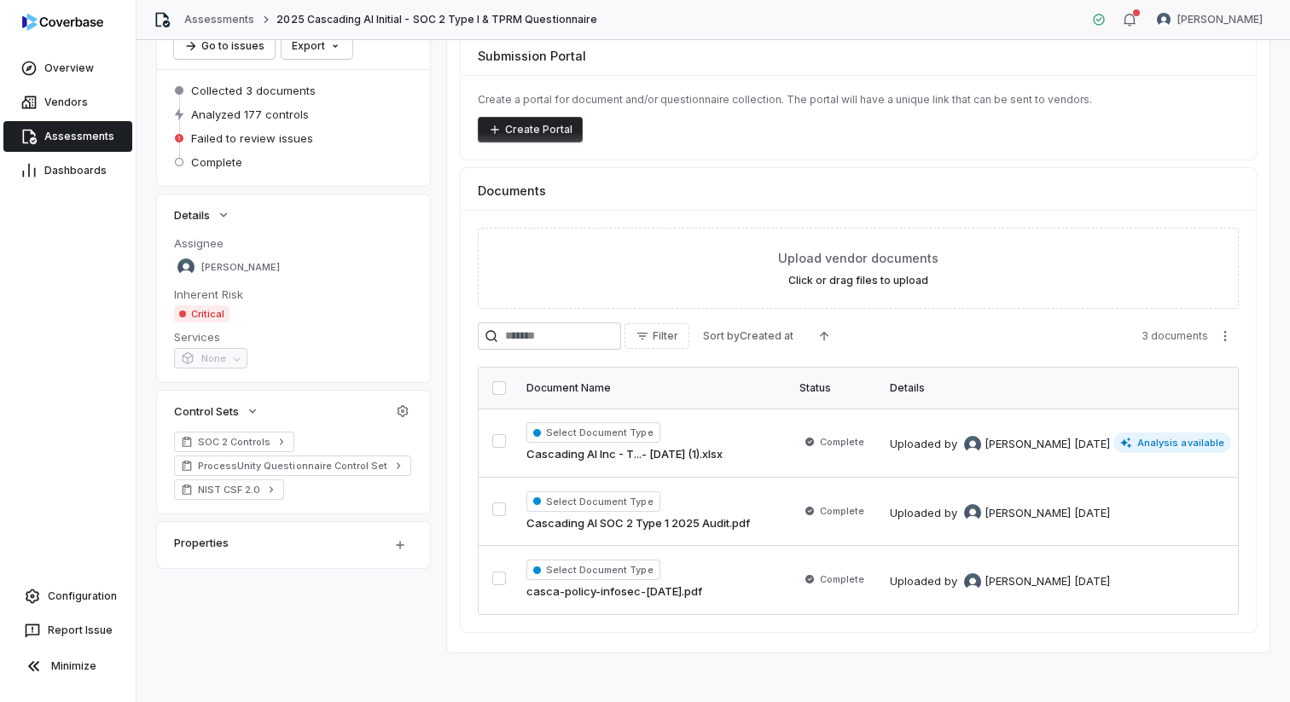
scroll to position [148, 0]
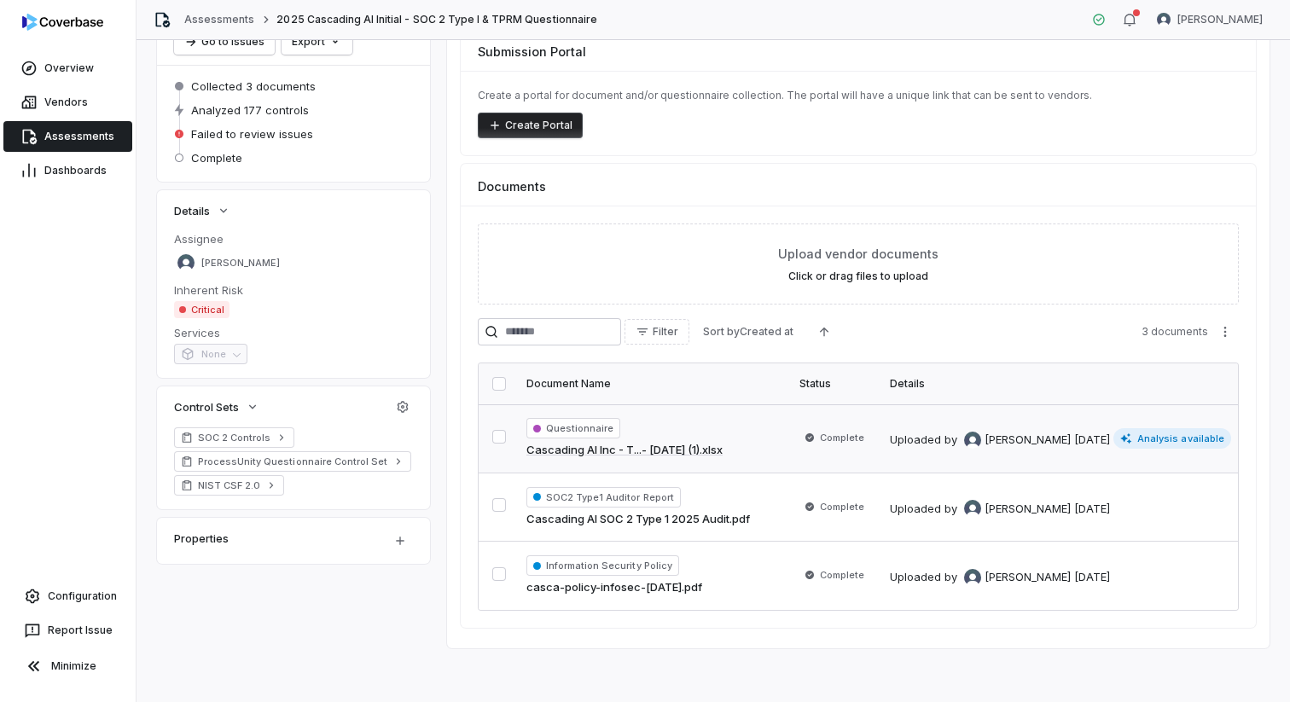
click at [966, 434] on span "Analysis available" at bounding box center [1172, 438] width 118 height 20
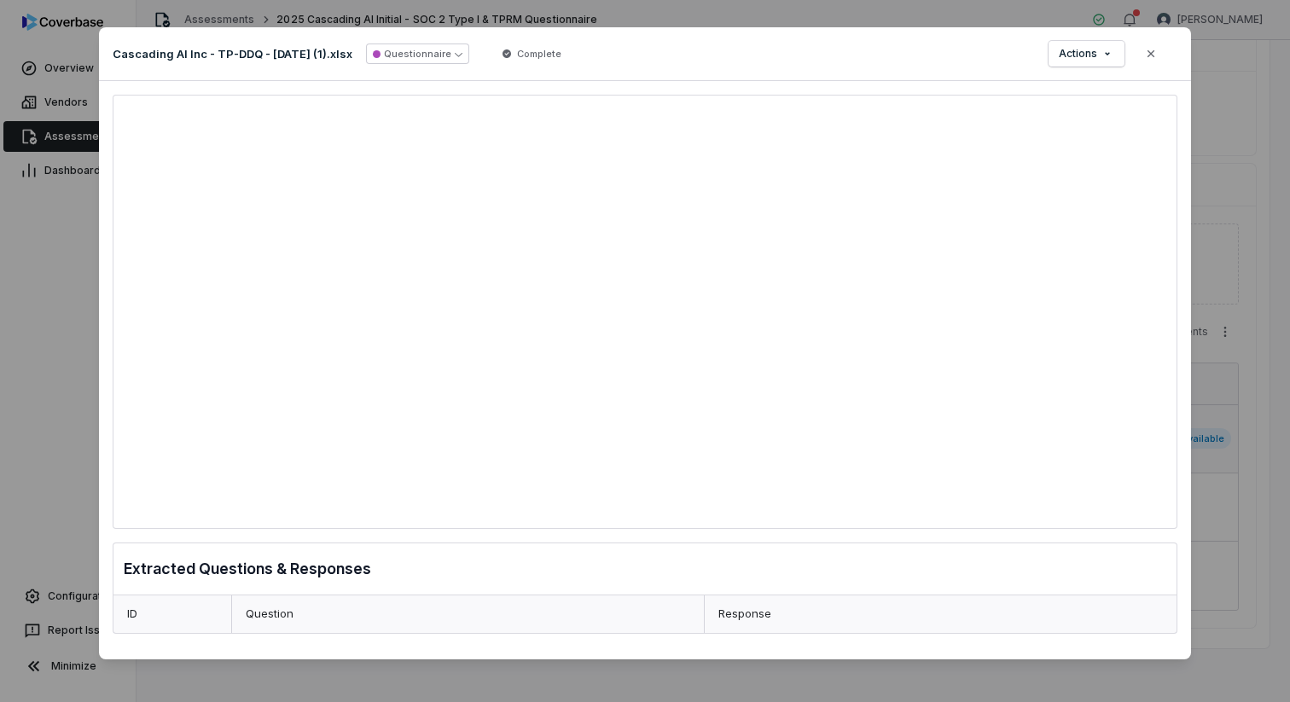
scroll to position [1, 0]
click at [966, 61] on button "Close" at bounding box center [1151, 54] width 36 height 36
click at [966, 52] on icon "button" at bounding box center [1151, 54] width 14 height 14
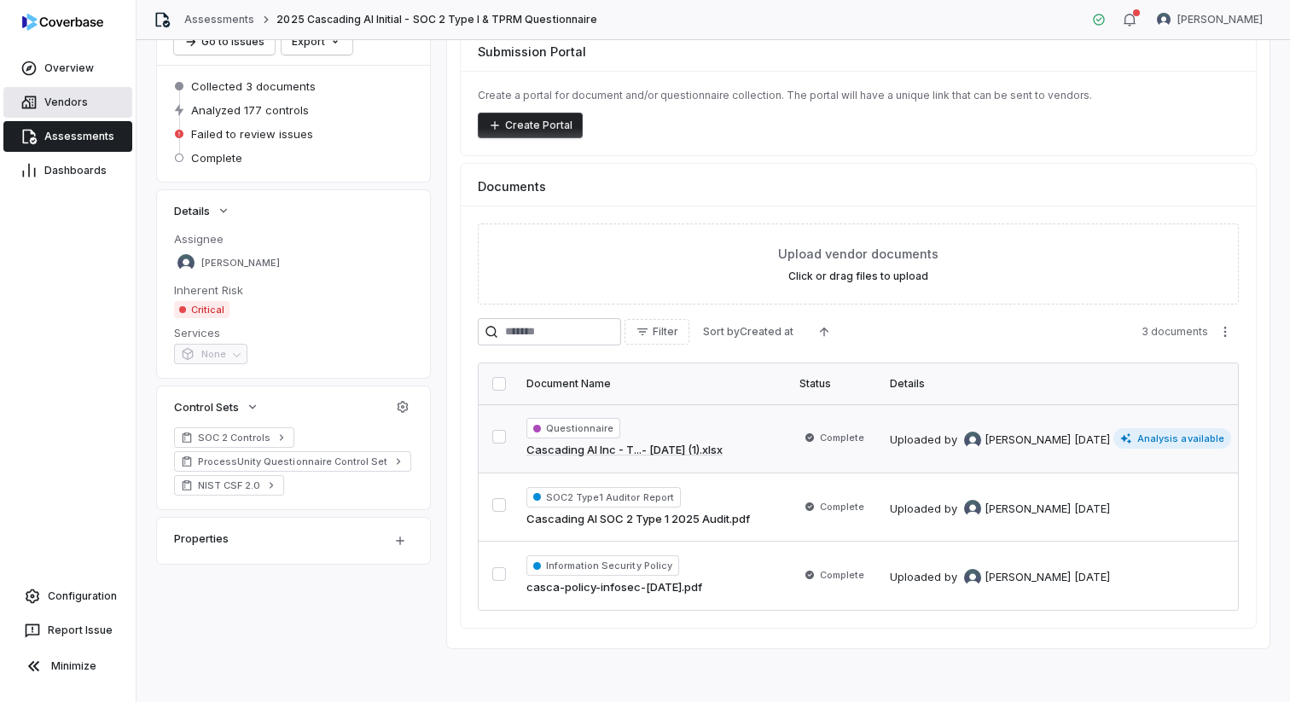
click at [64, 93] on link "Vendors" at bounding box center [67, 102] width 129 height 31
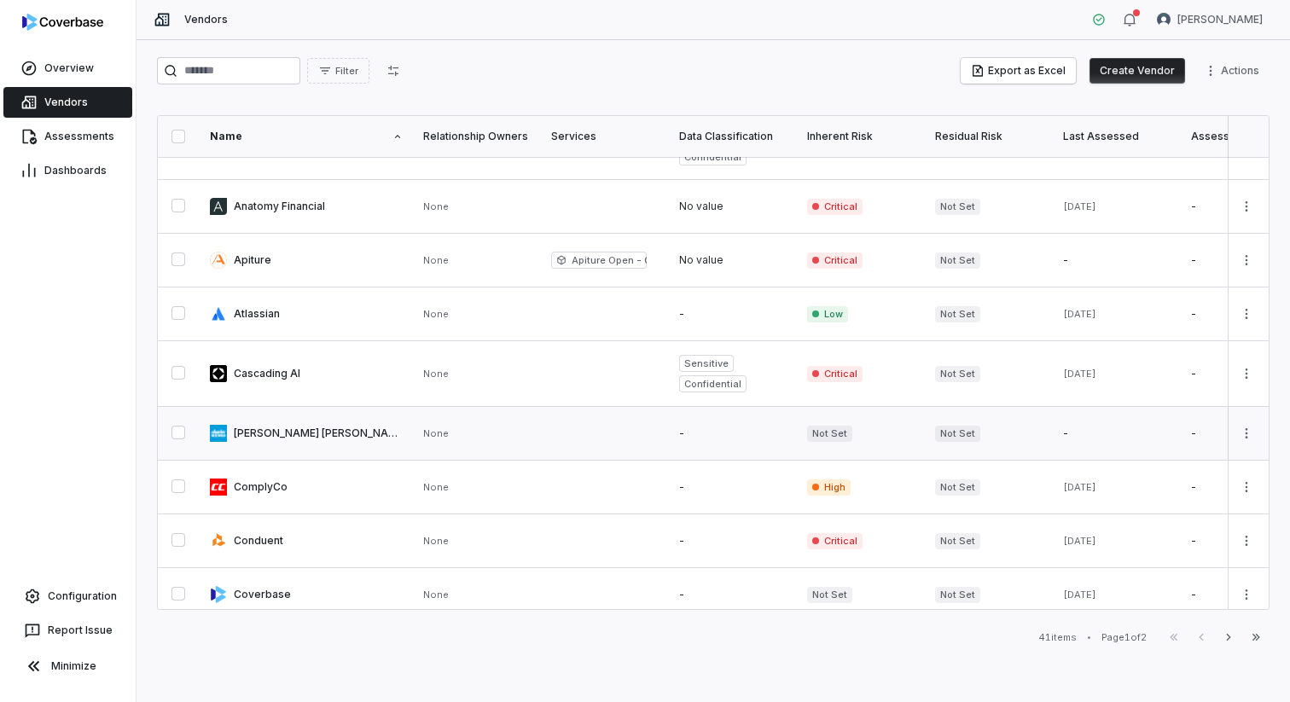
scroll to position [58, 0]
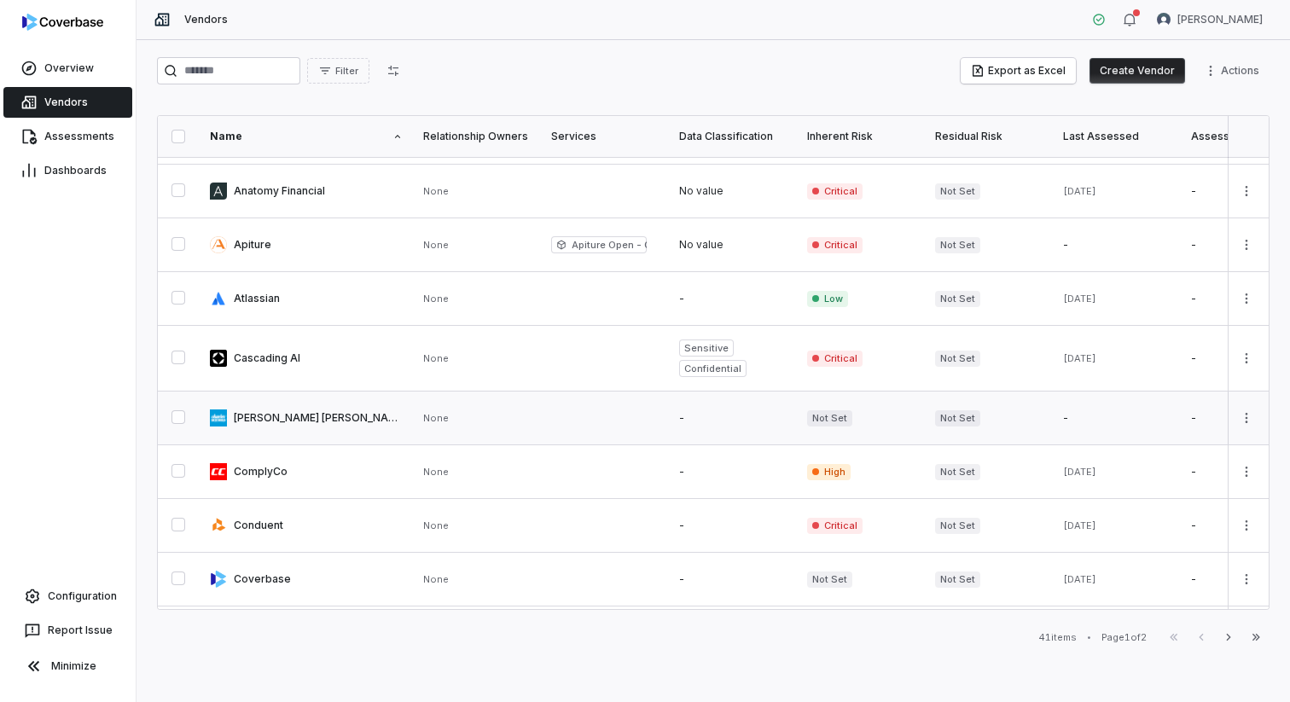
click at [825, 426] on link at bounding box center [861, 417] width 128 height 53
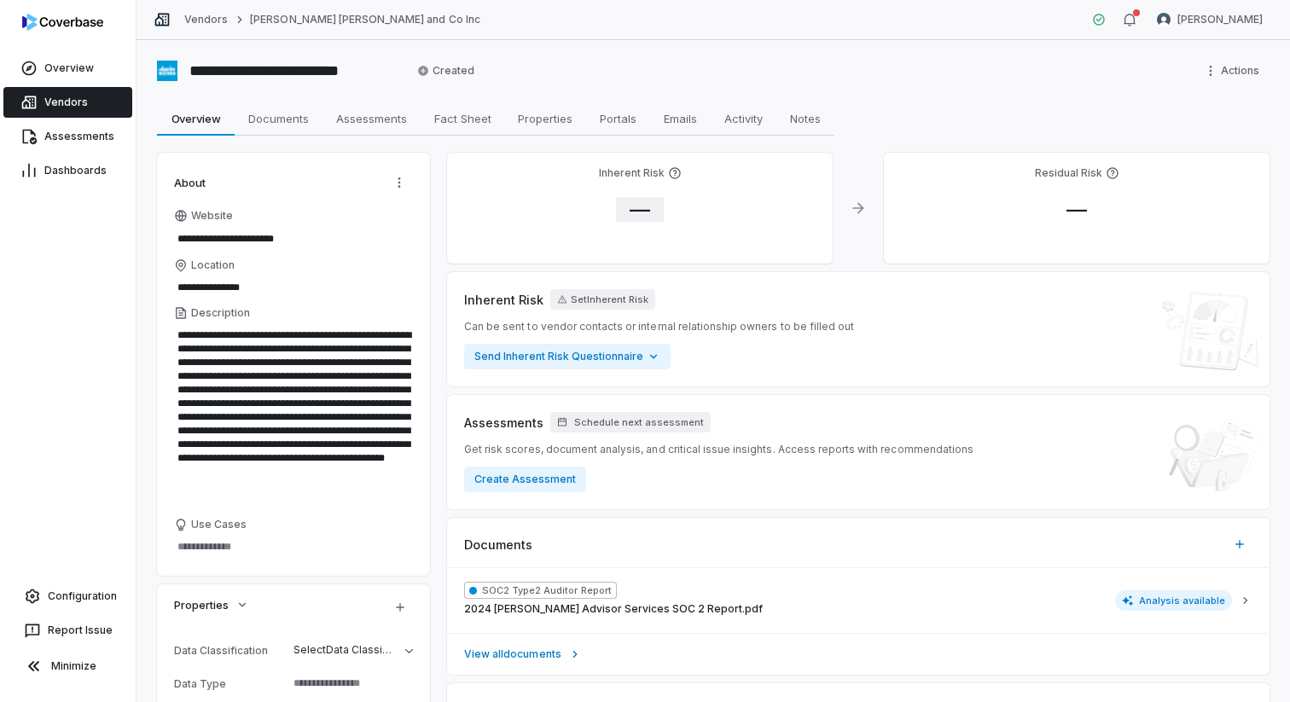
click at [630, 202] on span "—" at bounding box center [640, 209] width 48 height 25
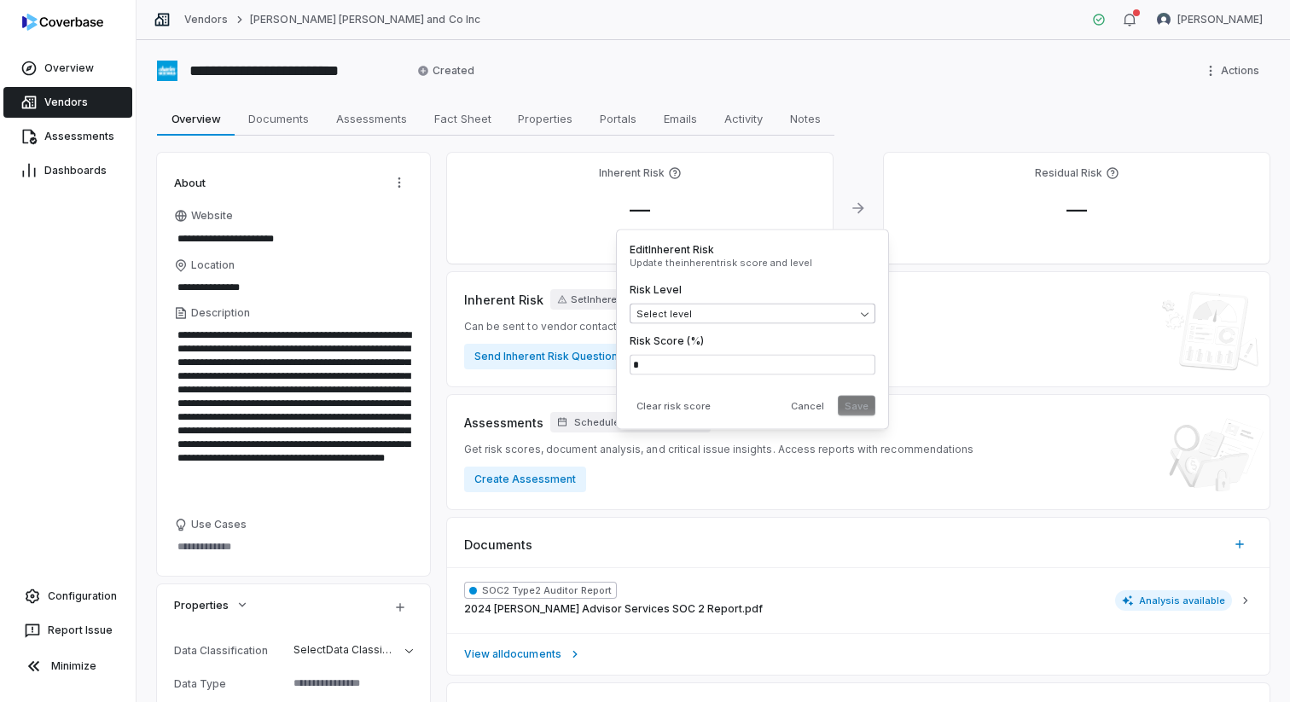
click at [701, 317] on body "**********" at bounding box center [645, 351] width 1290 height 702
click at [853, 401] on button "Save" at bounding box center [857, 406] width 38 height 20
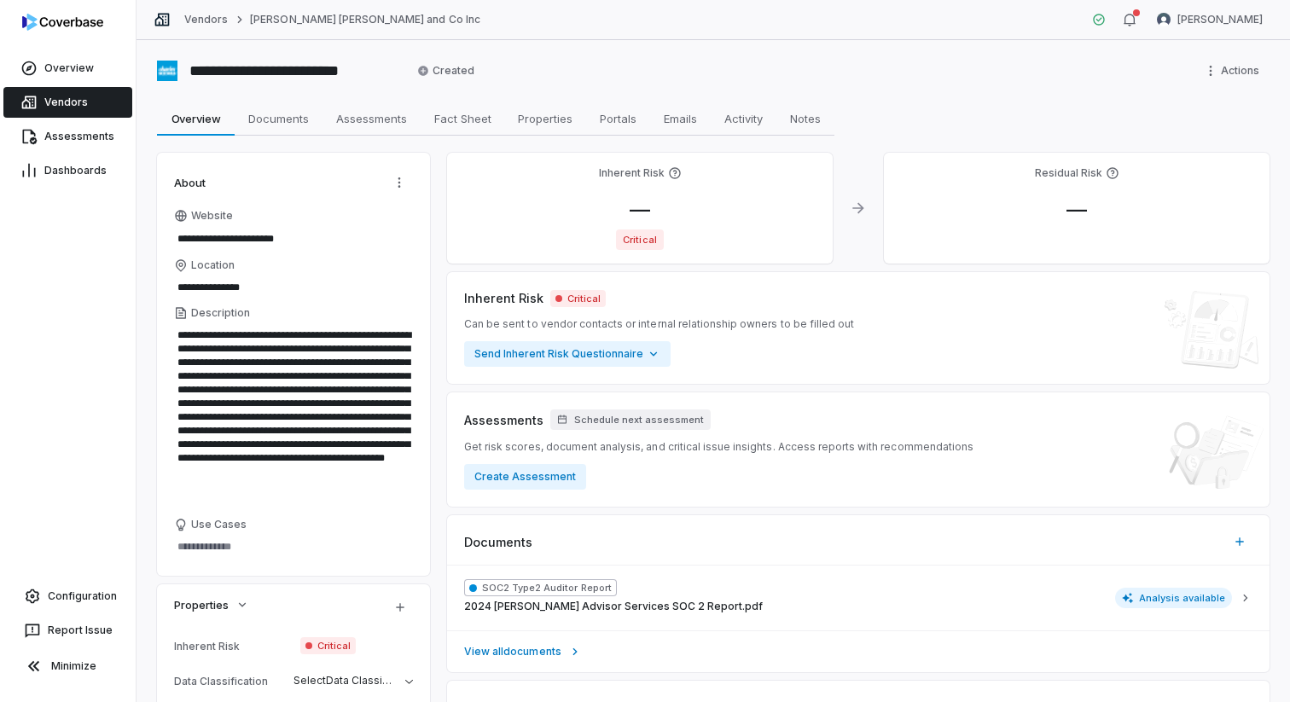
click at [94, 106] on link "Vendors" at bounding box center [67, 102] width 129 height 31
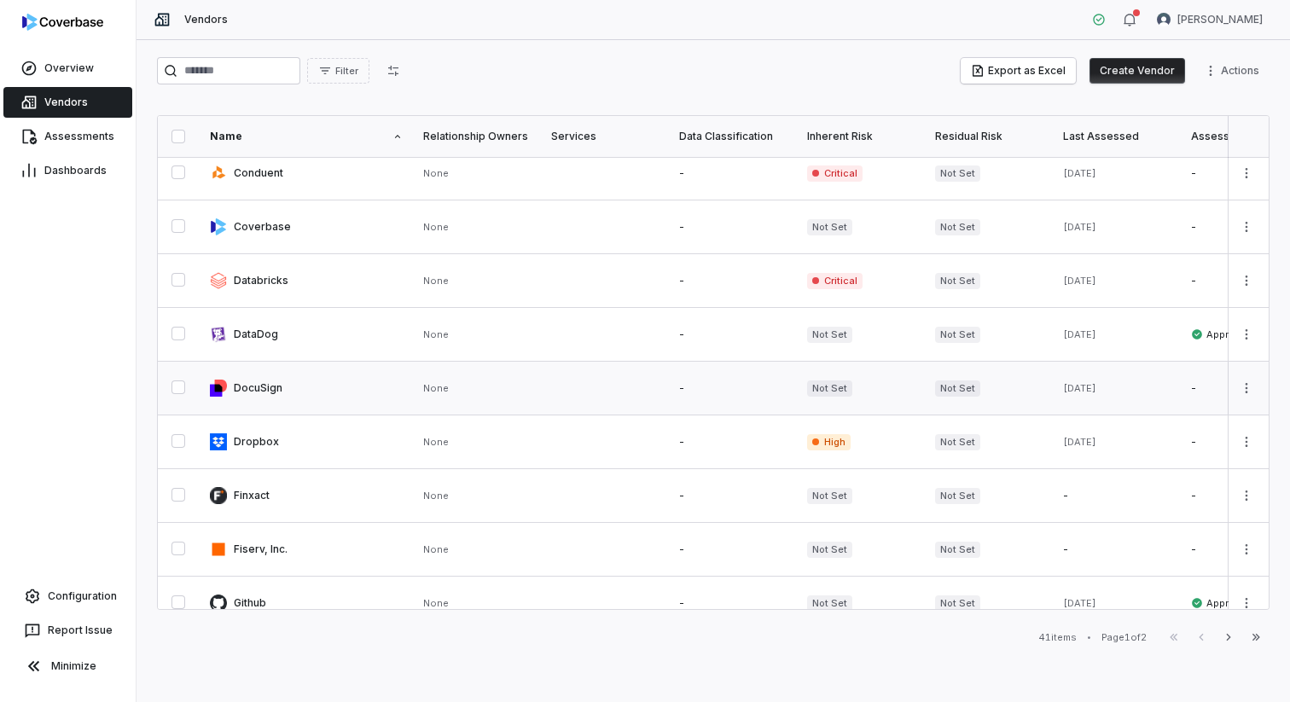
scroll to position [445, 0]
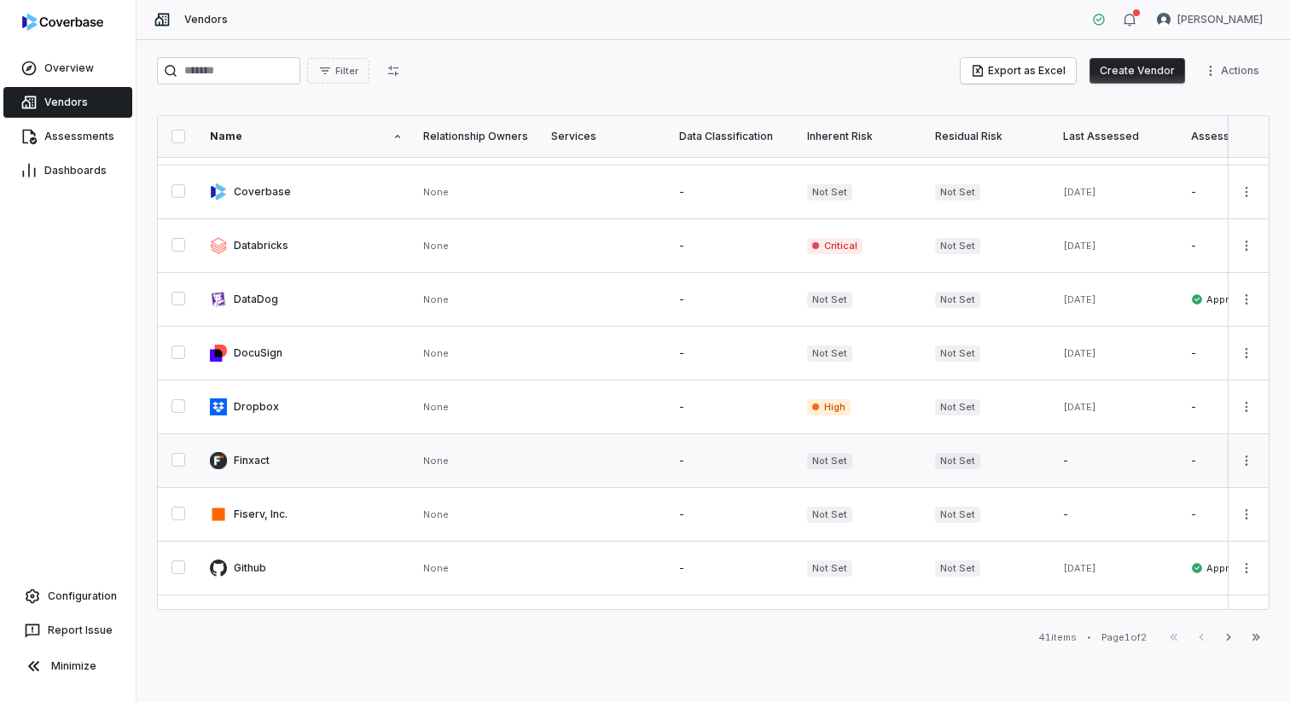
click at [831, 461] on span "Not Set" at bounding box center [829, 461] width 45 height 16
click at [807, 461] on span "Not Set" at bounding box center [829, 461] width 45 height 16
click at [824, 458] on span "Not Set" at bounding box center [829, 461] width 45 height 16
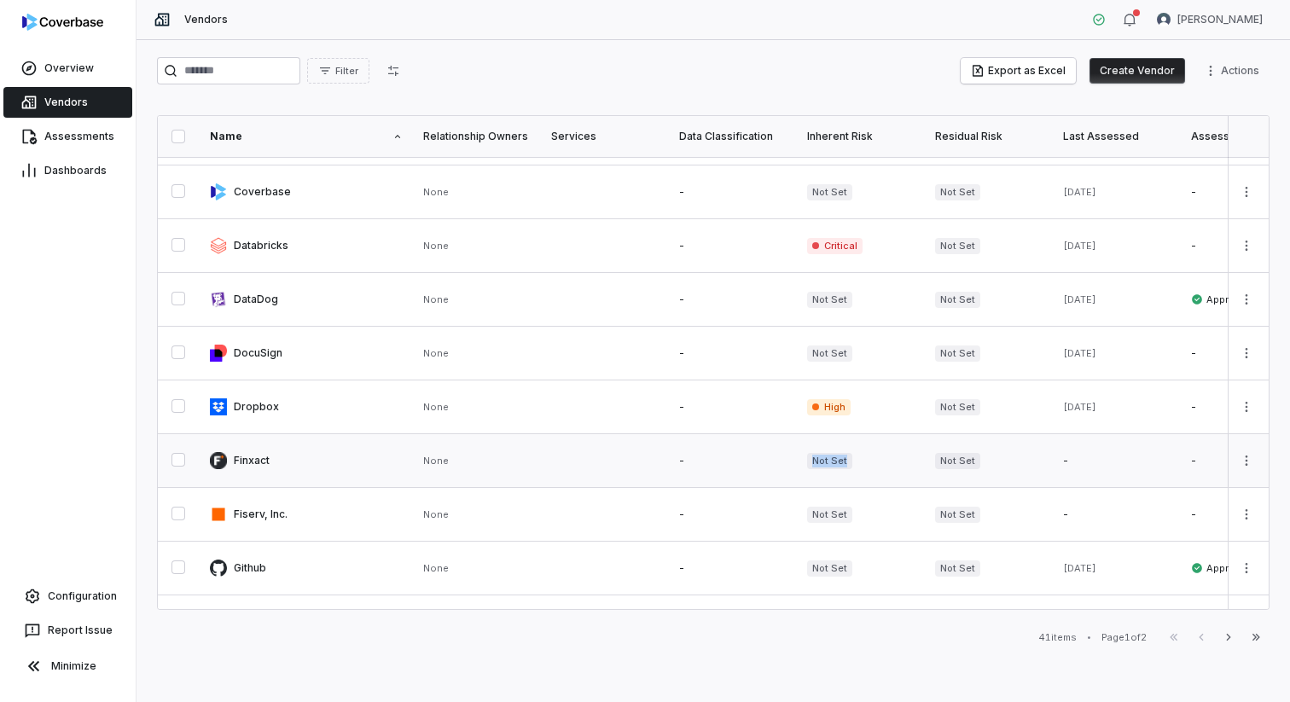
click at [270, 461] on link at bounding box center [306, 460] width 213 height 53
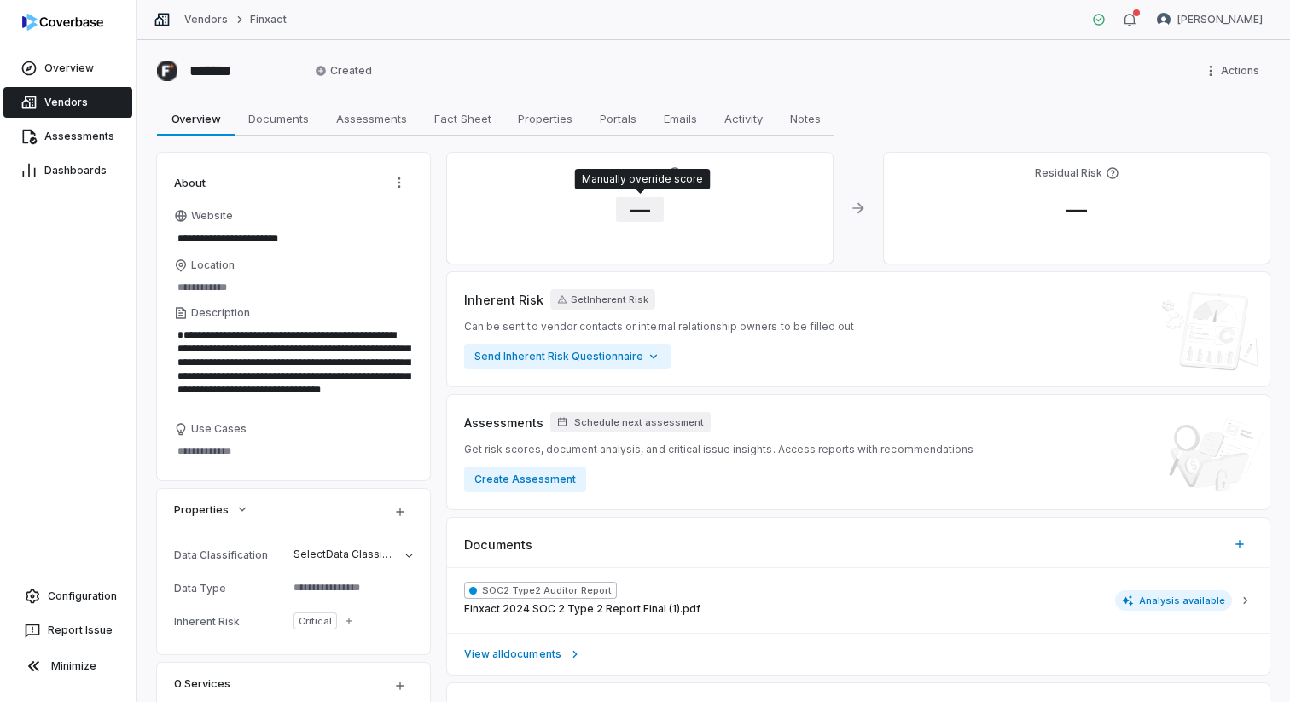
click at [640, 212] on span "—" at bounding box center [640, 209] width 48 height 25
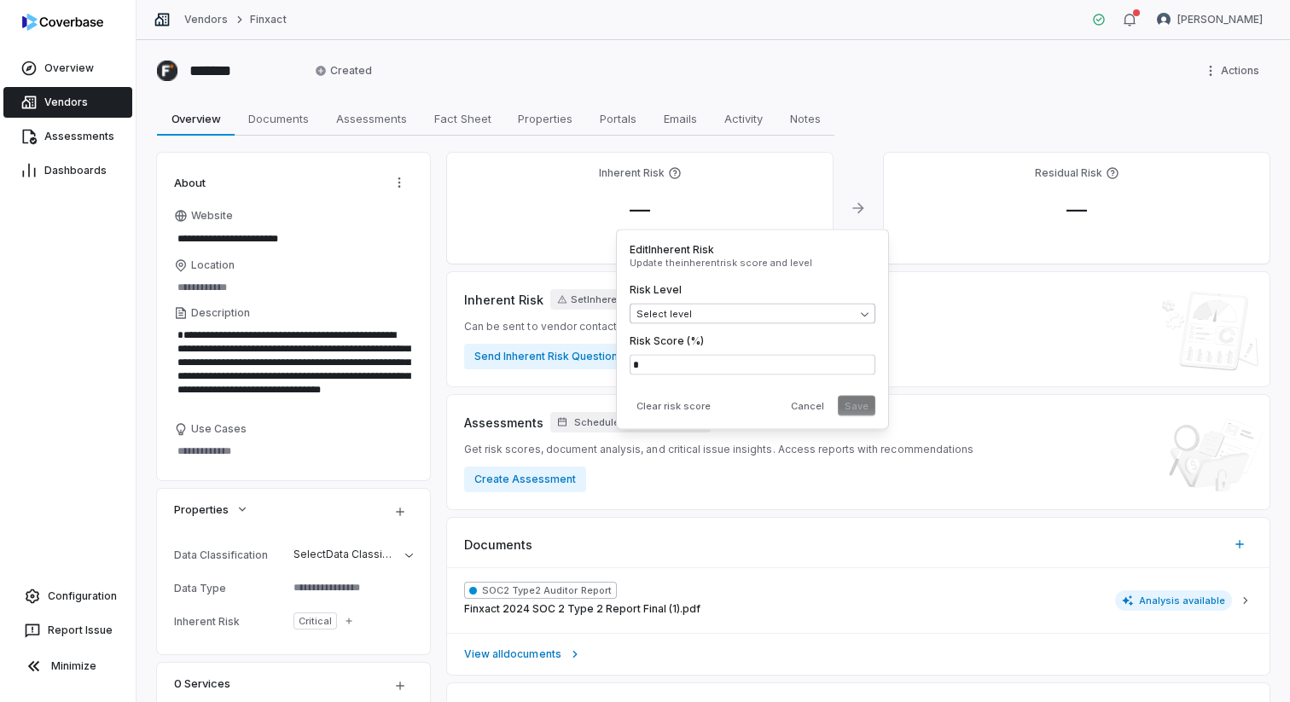
click at [670, 310] on body "**********" at bounding box center [645, 351] width 1290 height 702
click at [853, 396] on button "Save" at bounding box center [857, 406] width 38 height 20
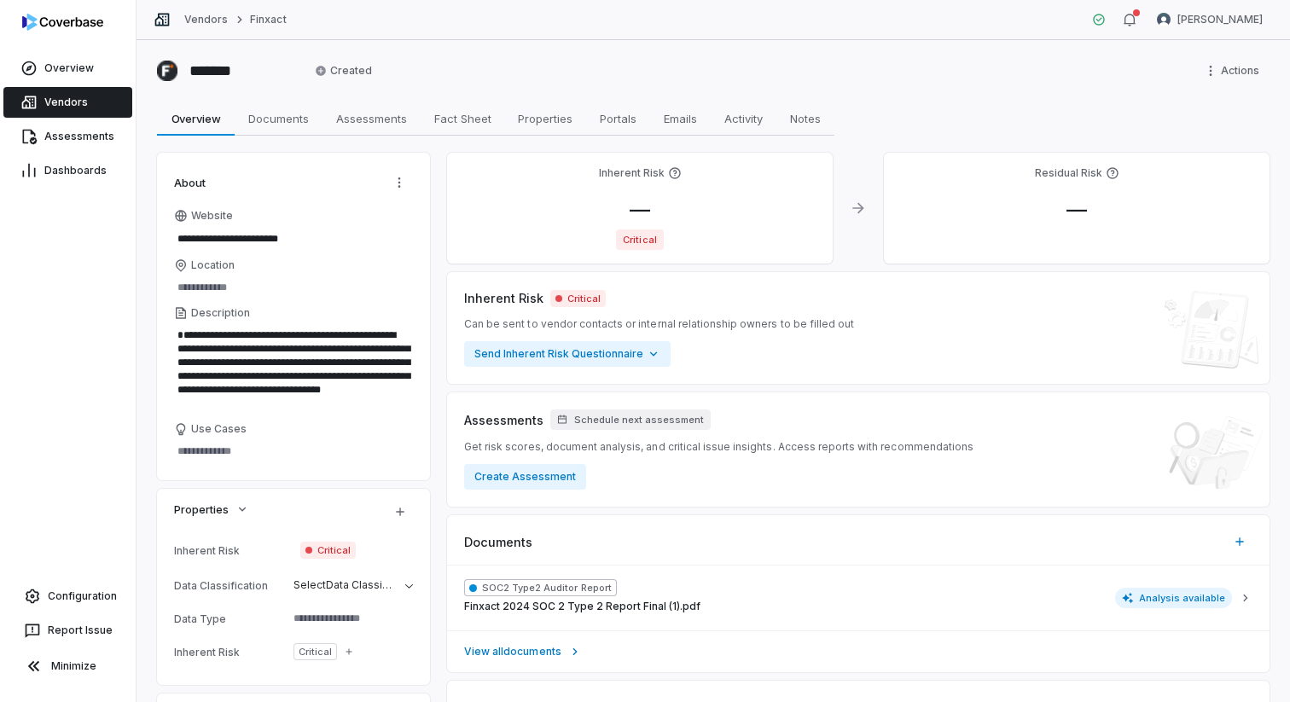
click at [44, 102] on span "Vendors" at bounding box center [65, 103] width 43 height 14
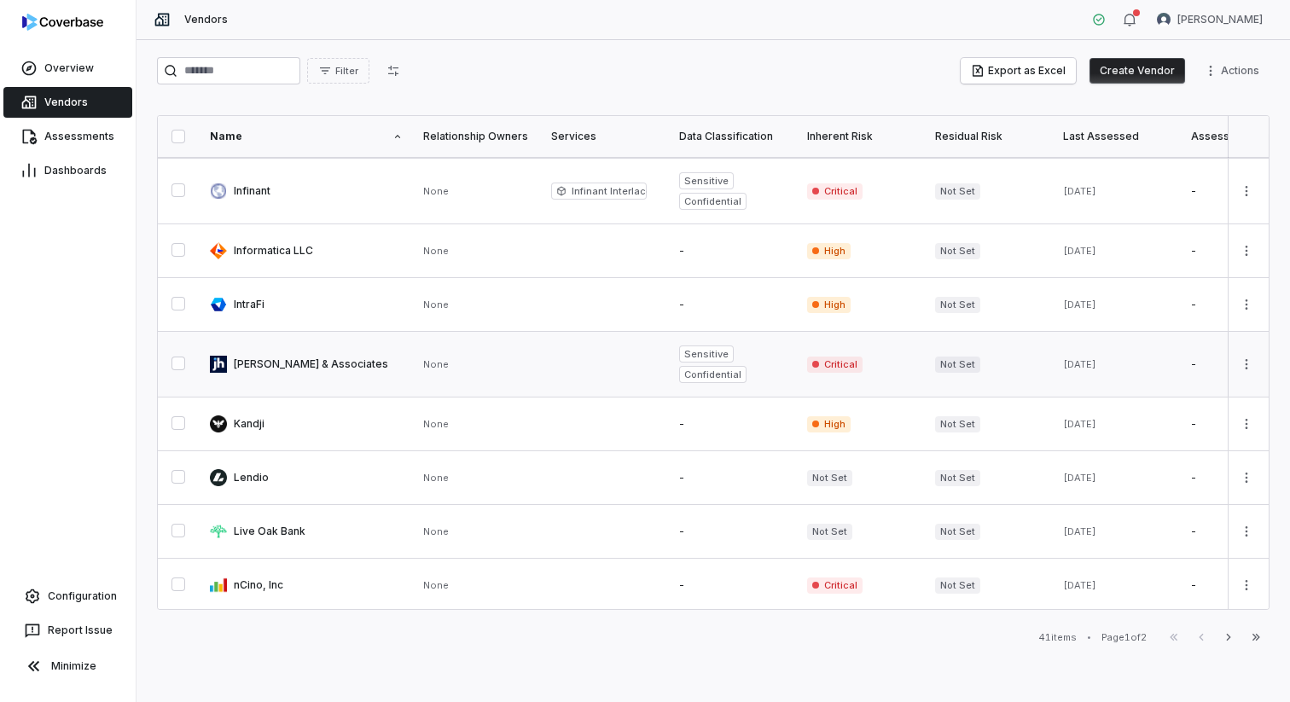
scroll to position [938, 0]
click at [966, 614] on icon "button" at bounding box center [1228, 637] width 4 height 7
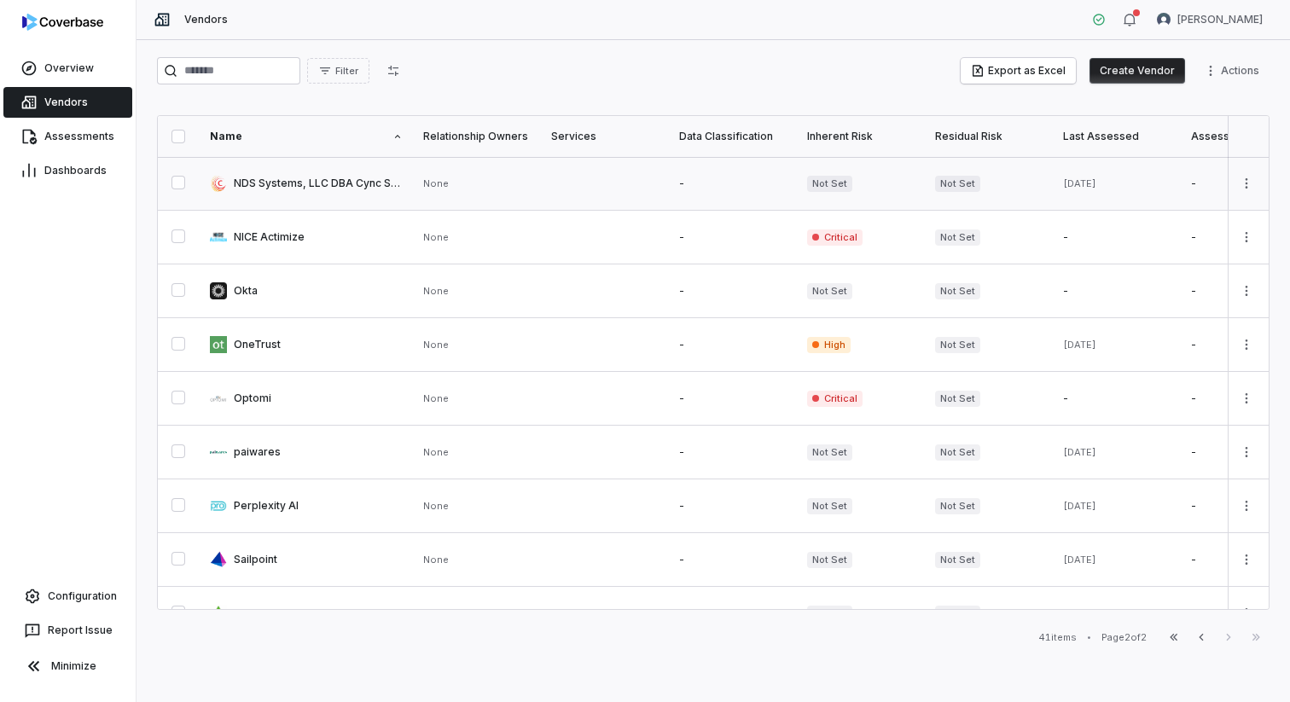
click at [541, 188] on link at bounding box center [605, 183] width 128 height 53
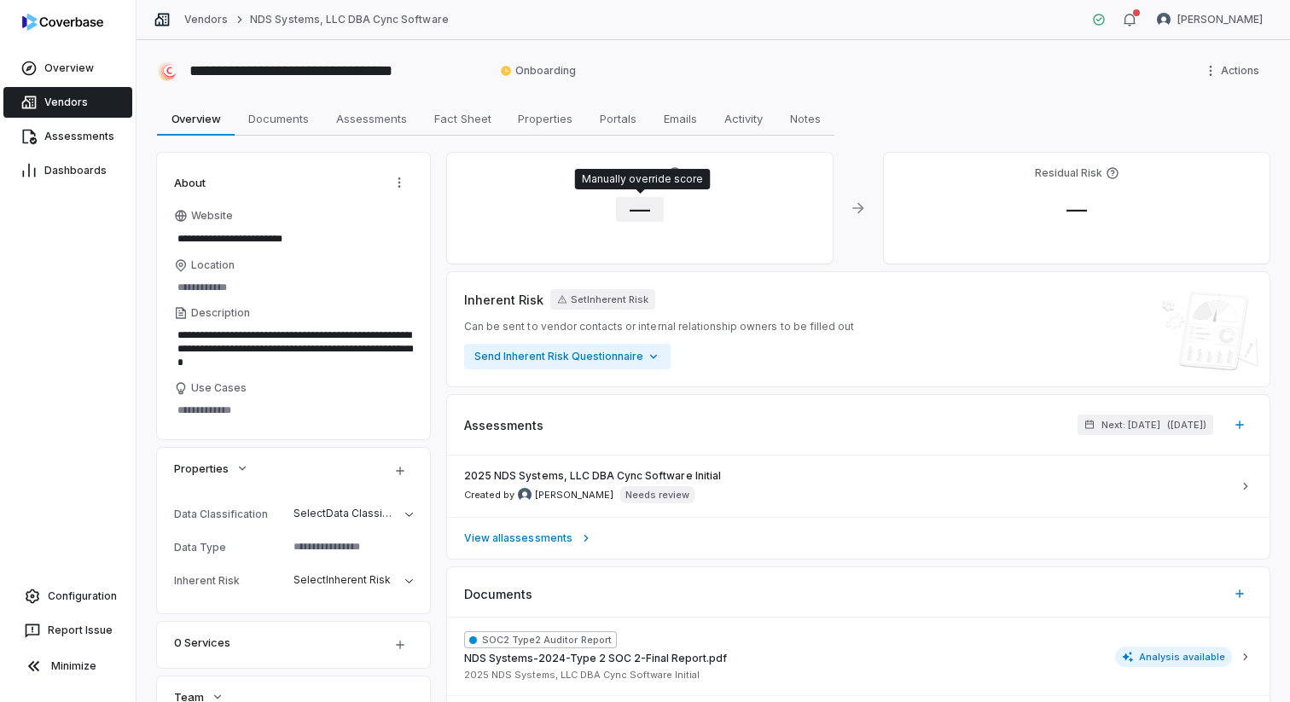
click at [641, 200] on span "—" at bounding box center [640, 209] width 48 height 25
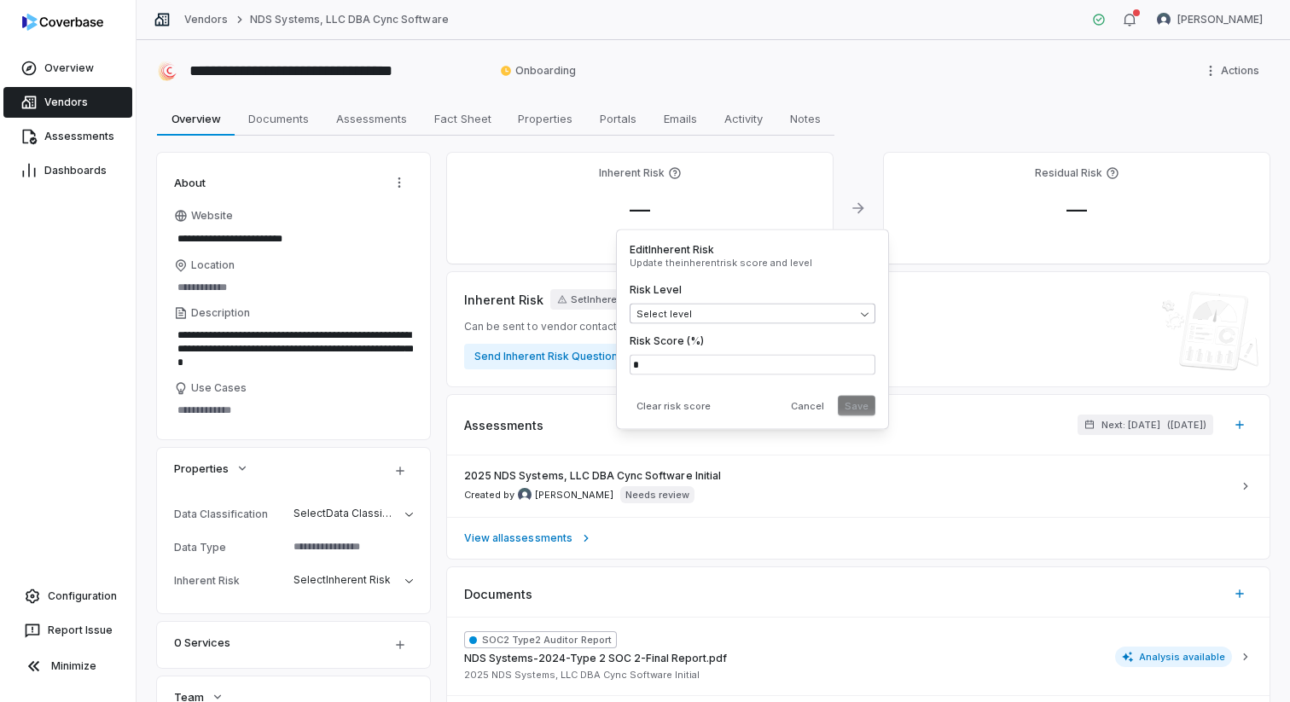
click at [687, 316] on body "**********" at bounding box center [645, 351] width 1290 height 702
click at [858, 405] on button "Save" at bounding box center [857, 406] width 38 height 20
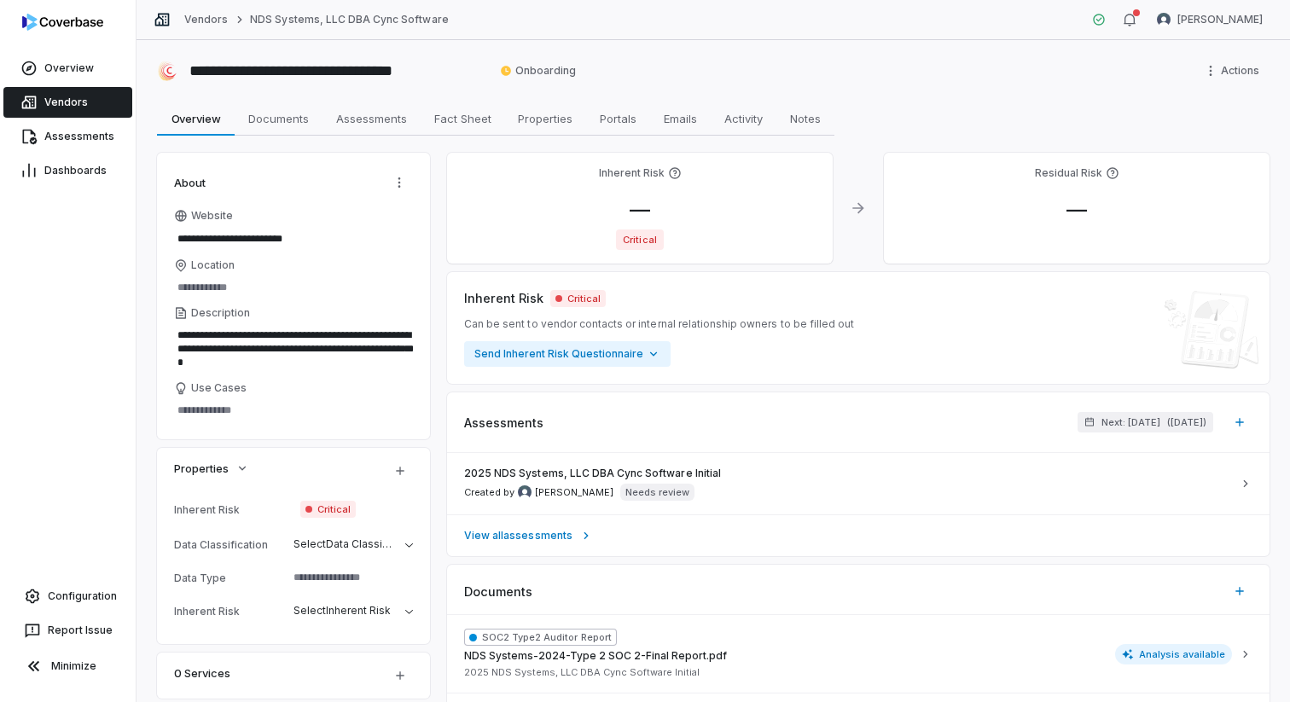
click at [77, 112] on link "Vendors" at bounding box center [67, 102] width 129 height 31
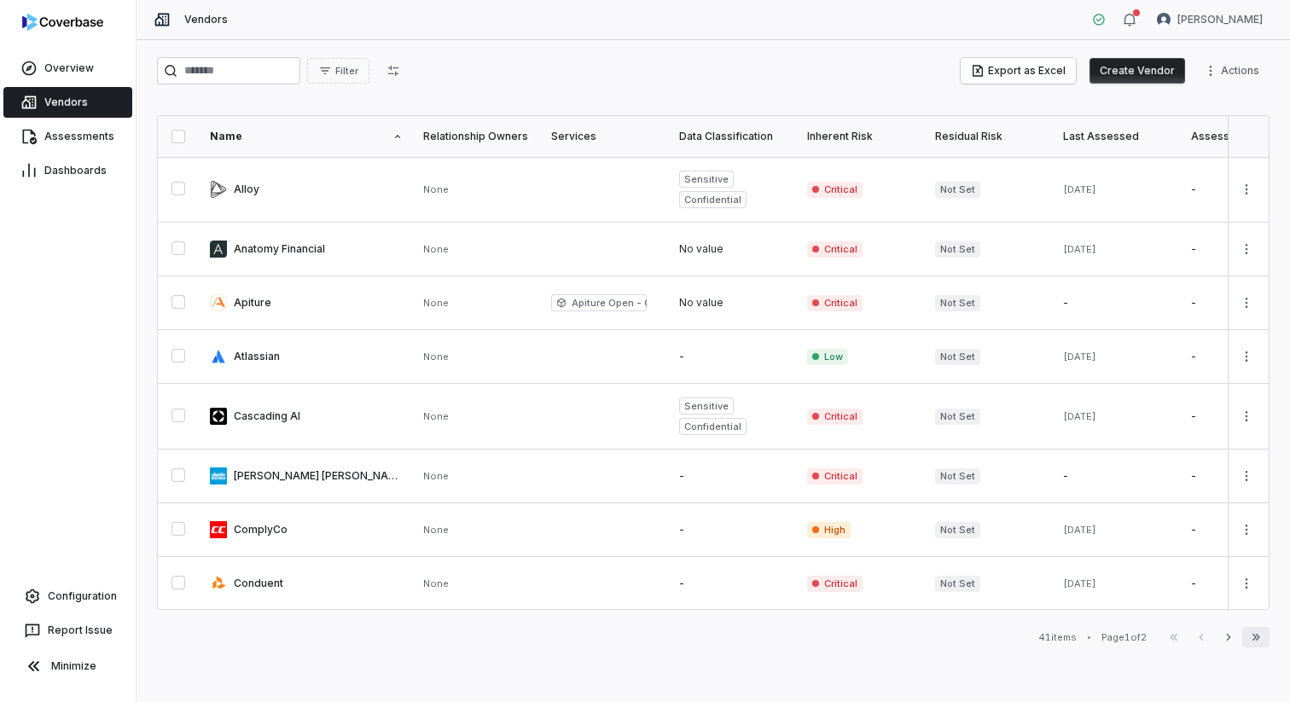
click at [966, 614] on button "Last Page" at bounding box center [1255, 637] width 27 height 20
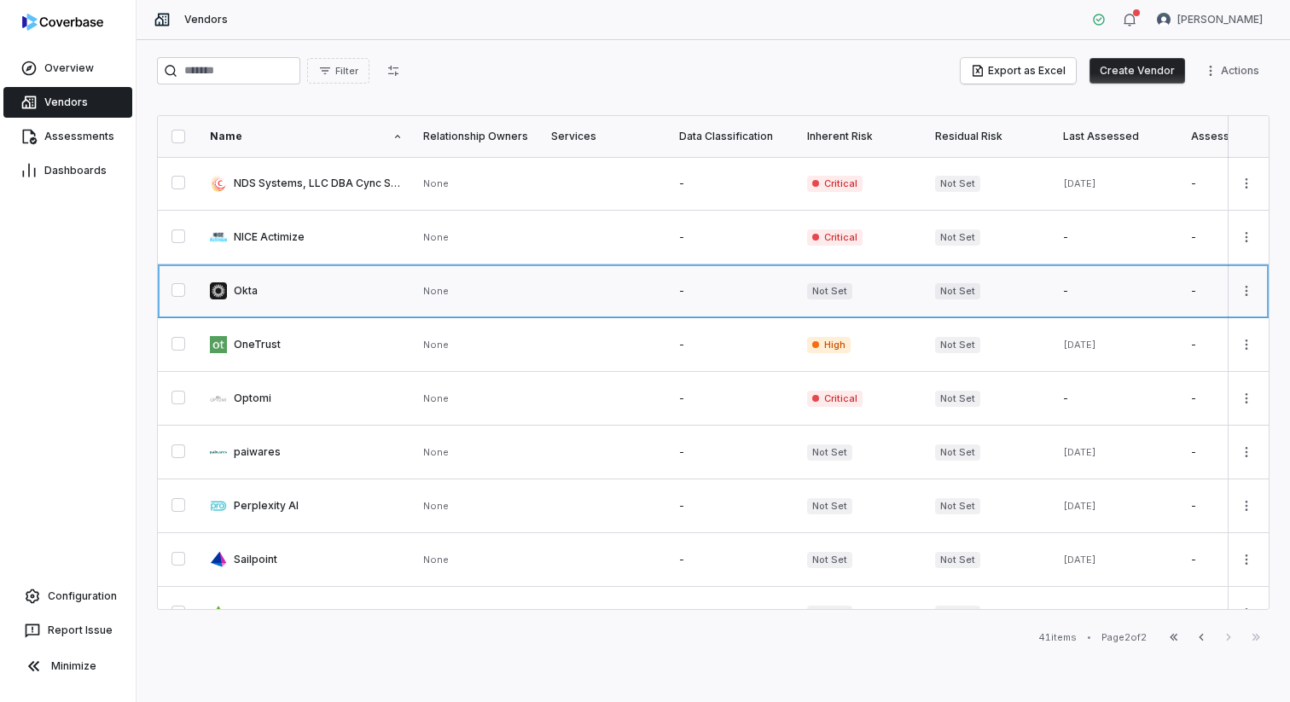
click at [618, 301] on link at bounding box center [605, 290] width 128 height 53
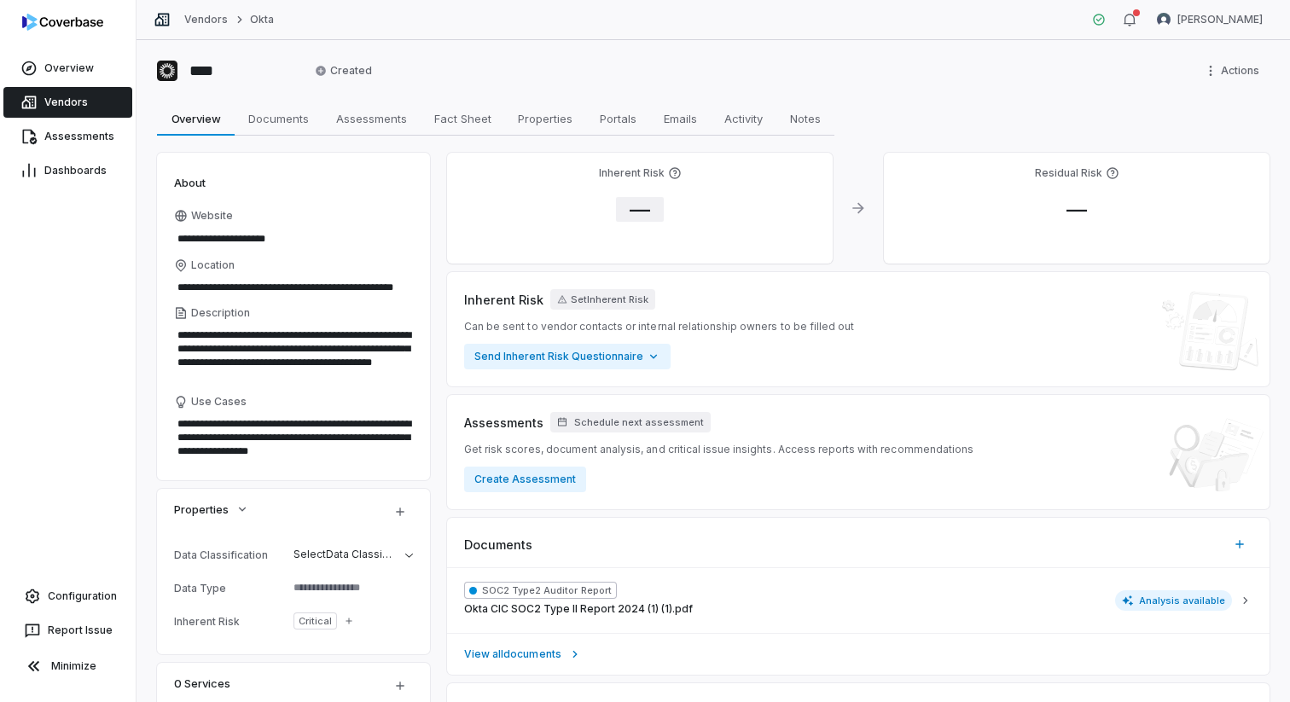
click at [637, 212] on span "—" at bounding box center [640, 209] width 48 height 25
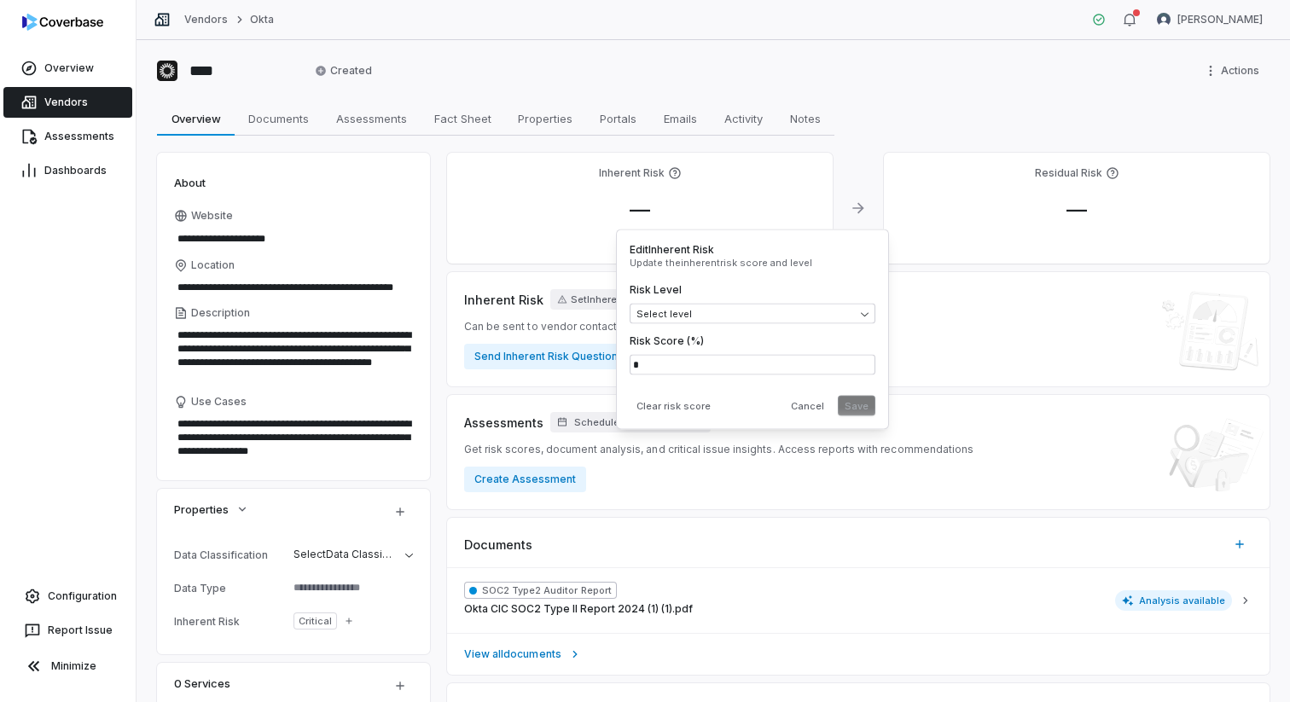
click at [664, 289] on label "Risk Level" at bounding box center [752, 290] width 246 height 14
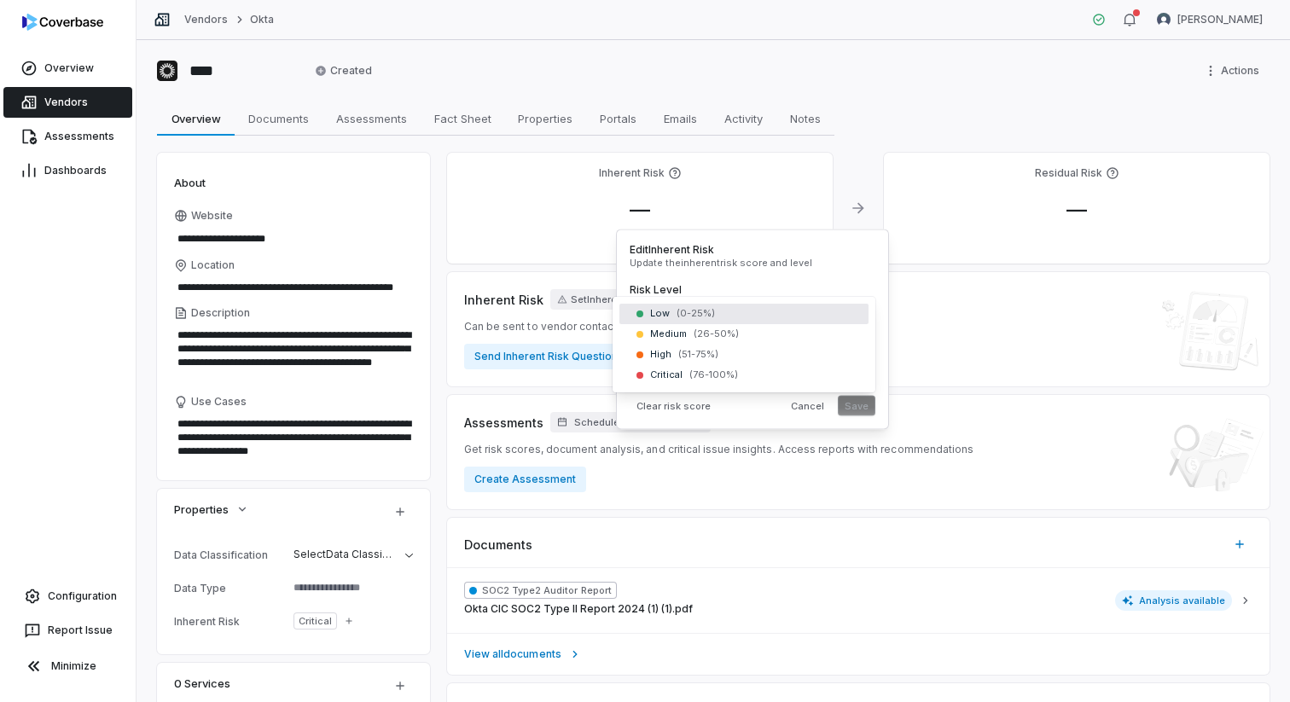
click at [669, 307] on body "**********" at bounding box center [645, 351] width 1290 height 702
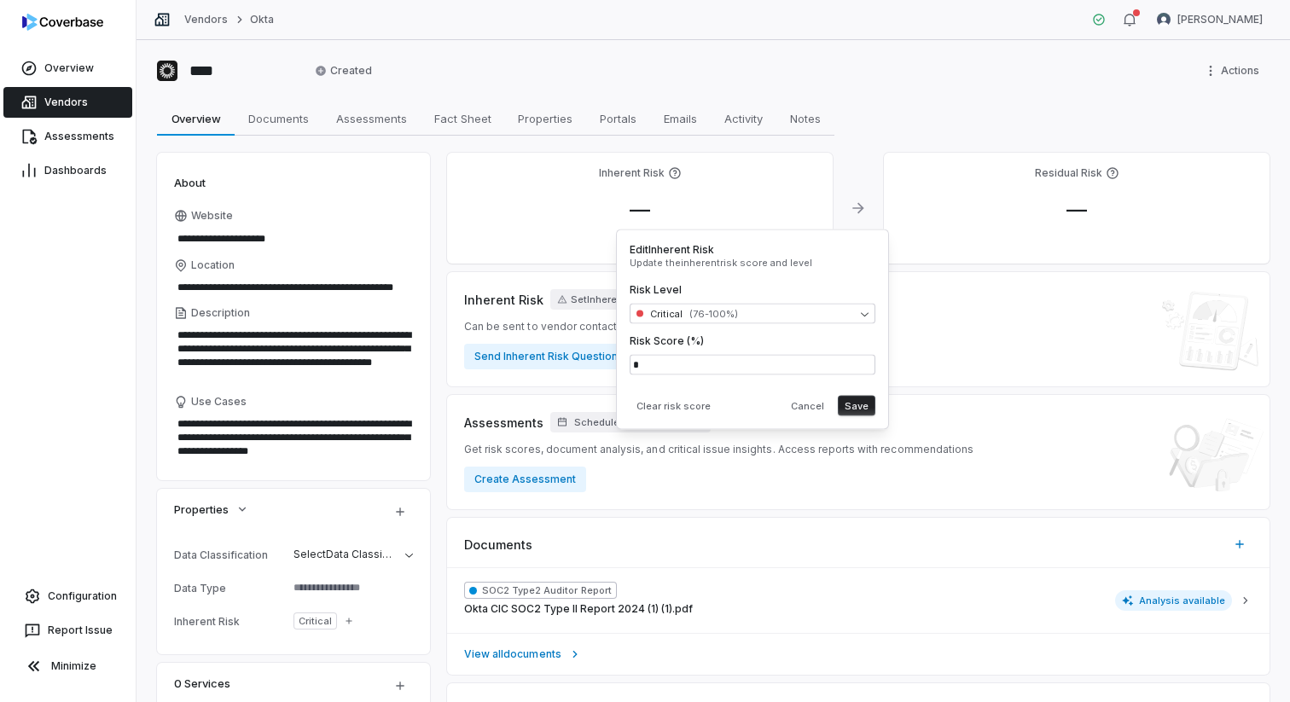
click at [854, 406] on button "Save" at bounding box center [857, 406] width 38 height 20
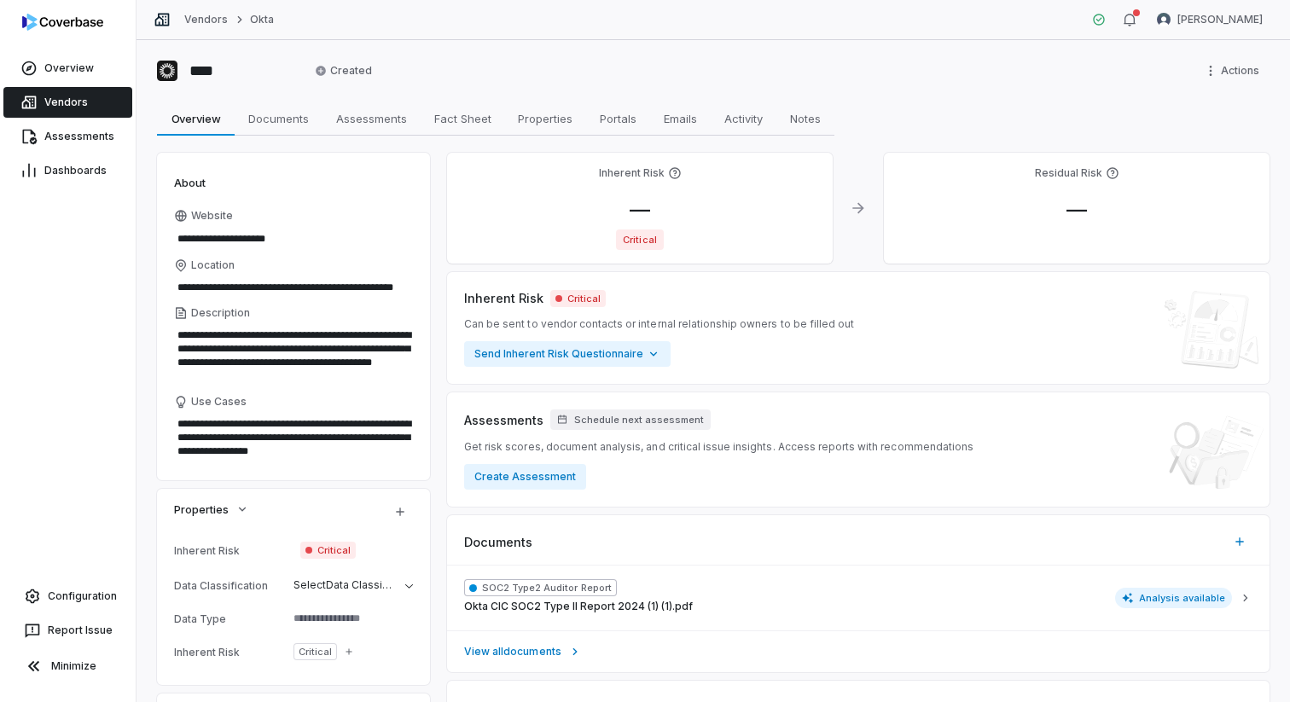
click at [107, 107] on link "Vendors" at bounding box center [67, 102] width 129 height 31
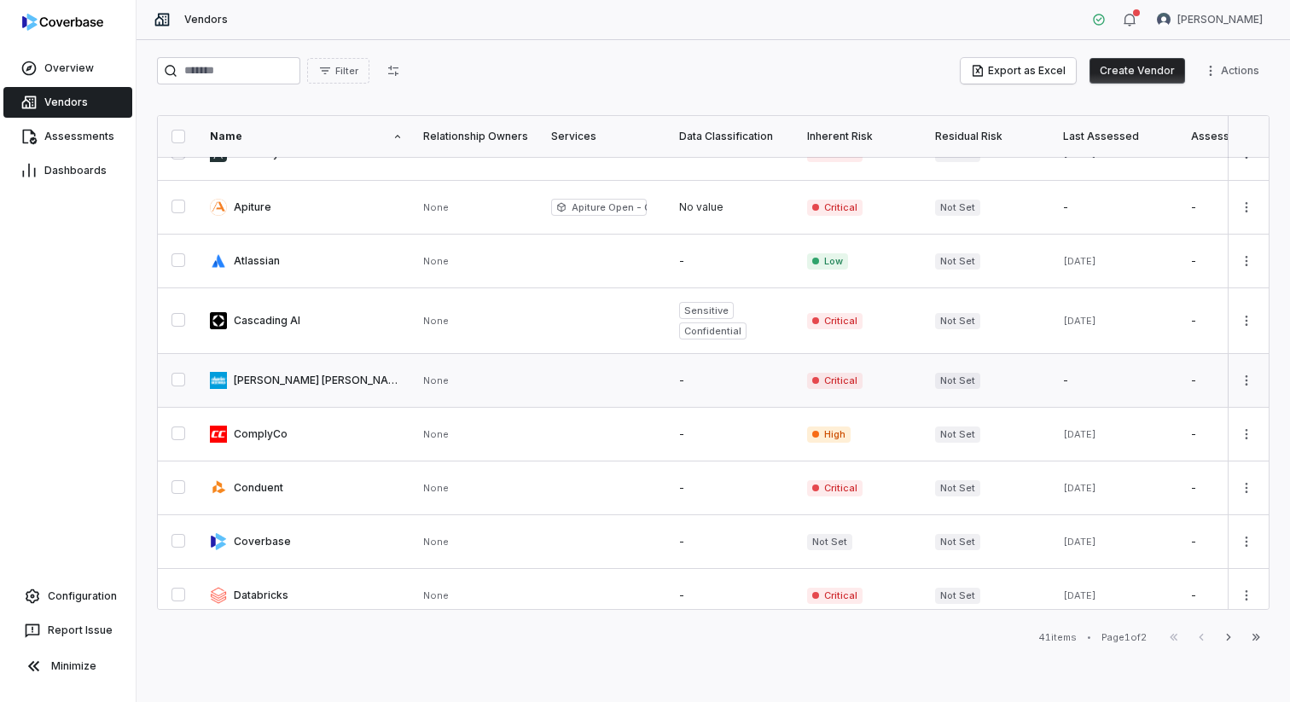
scroll to position [97, 0]
click at [966, 614] on icon "button" at bounding box center [1256, 637] width 14 height 14
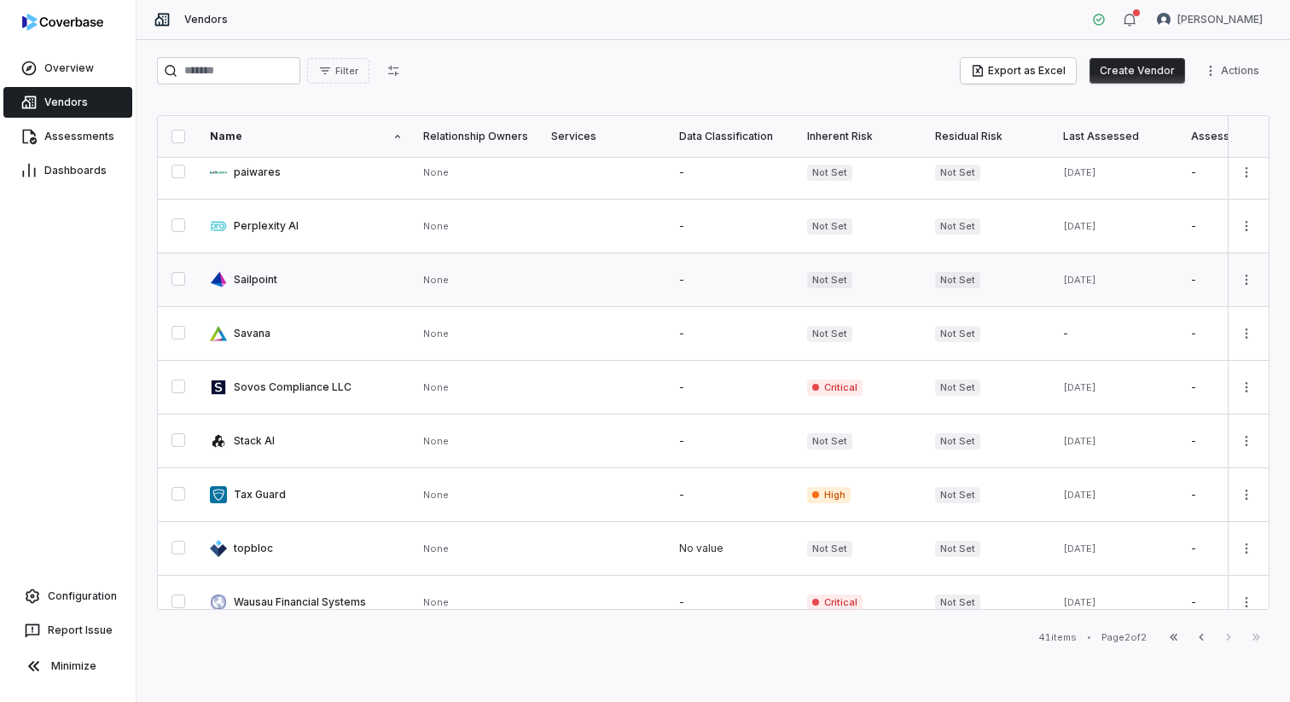
scroll to position [303, 0]
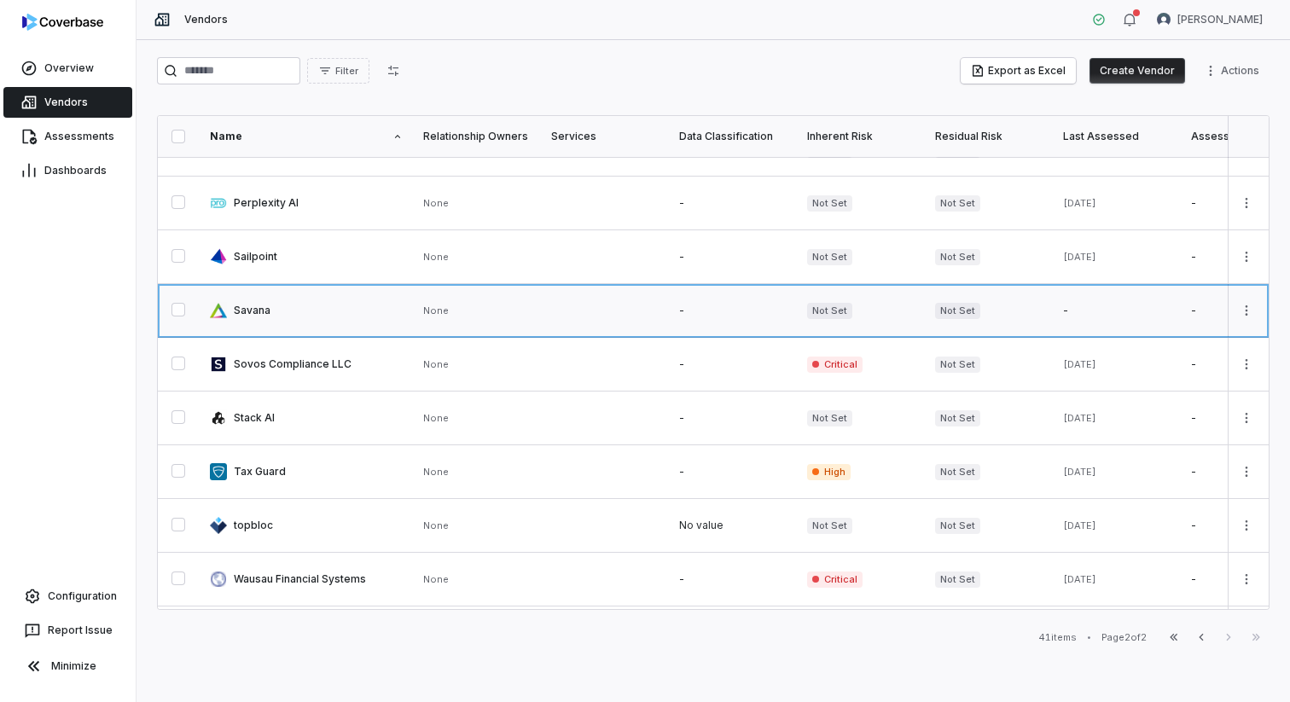
click at [749, 305] on link at bounding box center [733, 310] width 128 height 53
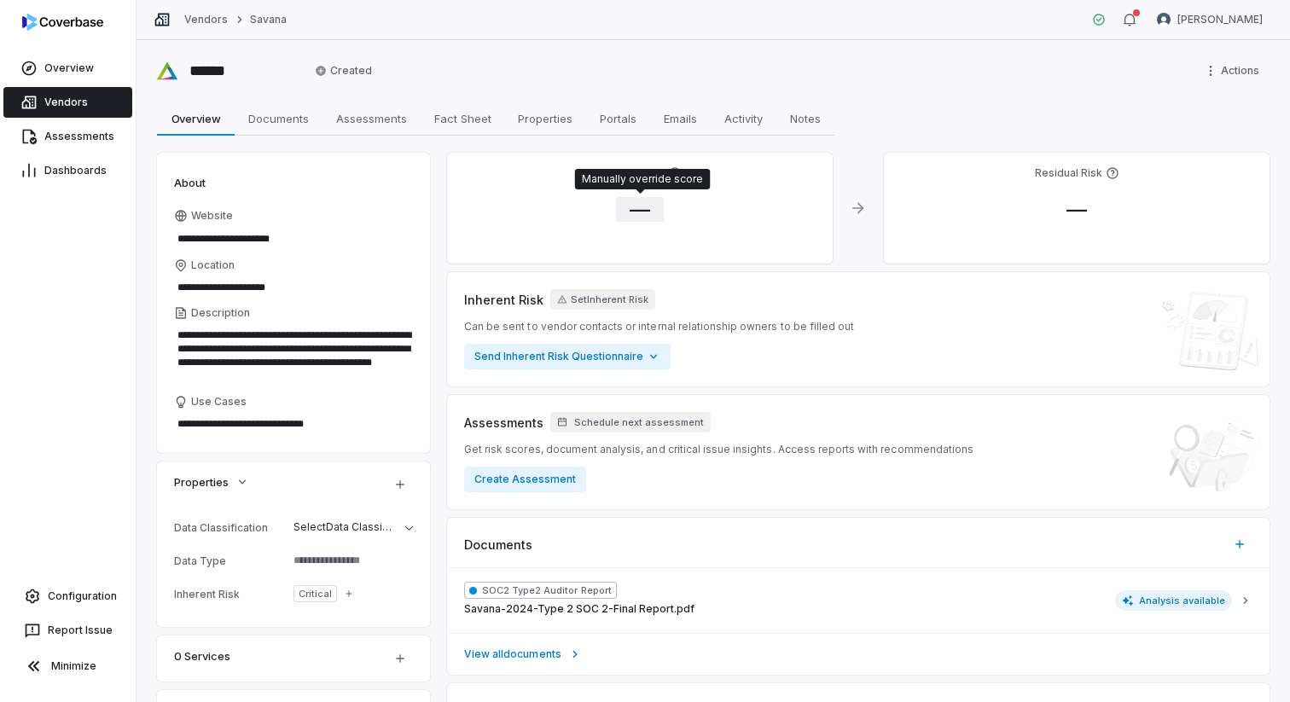
click at [648, 212] on span "—" at bounding box center [640, 209] width 48 height 25
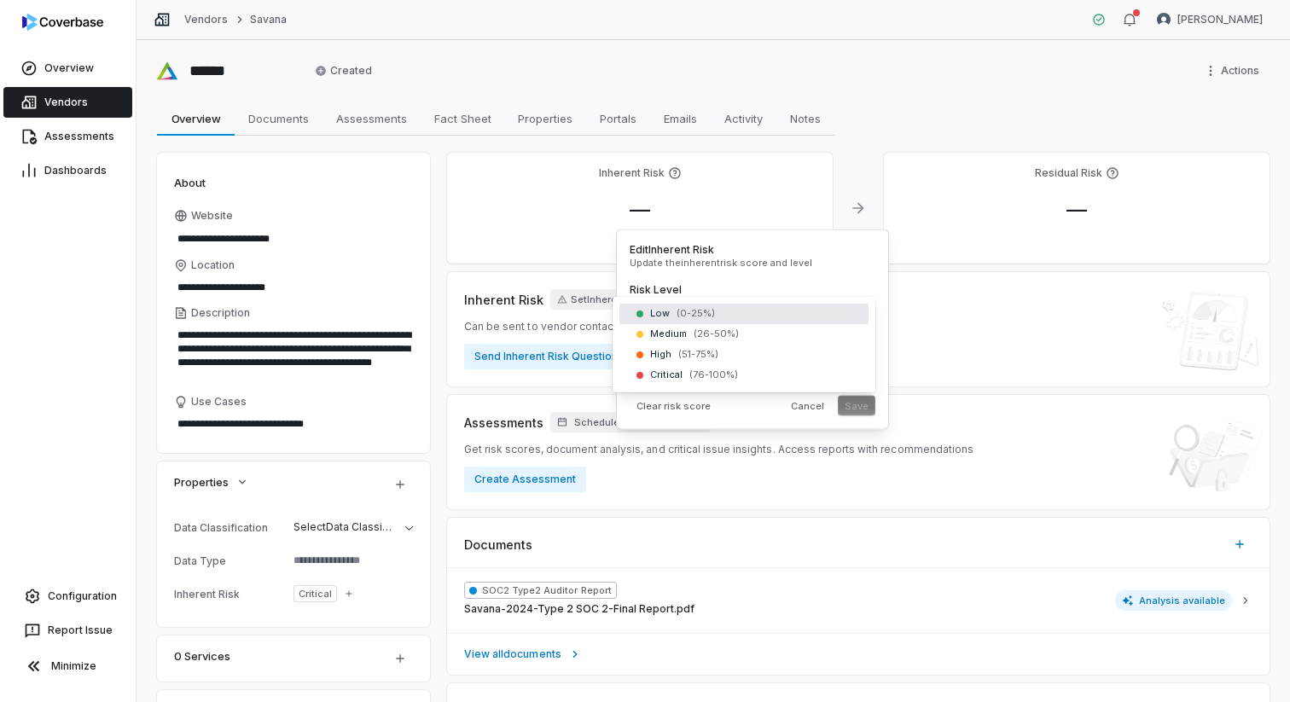
click at [669, 320] on body "**********" at bounding box center [645, 351] width 1290 height 702
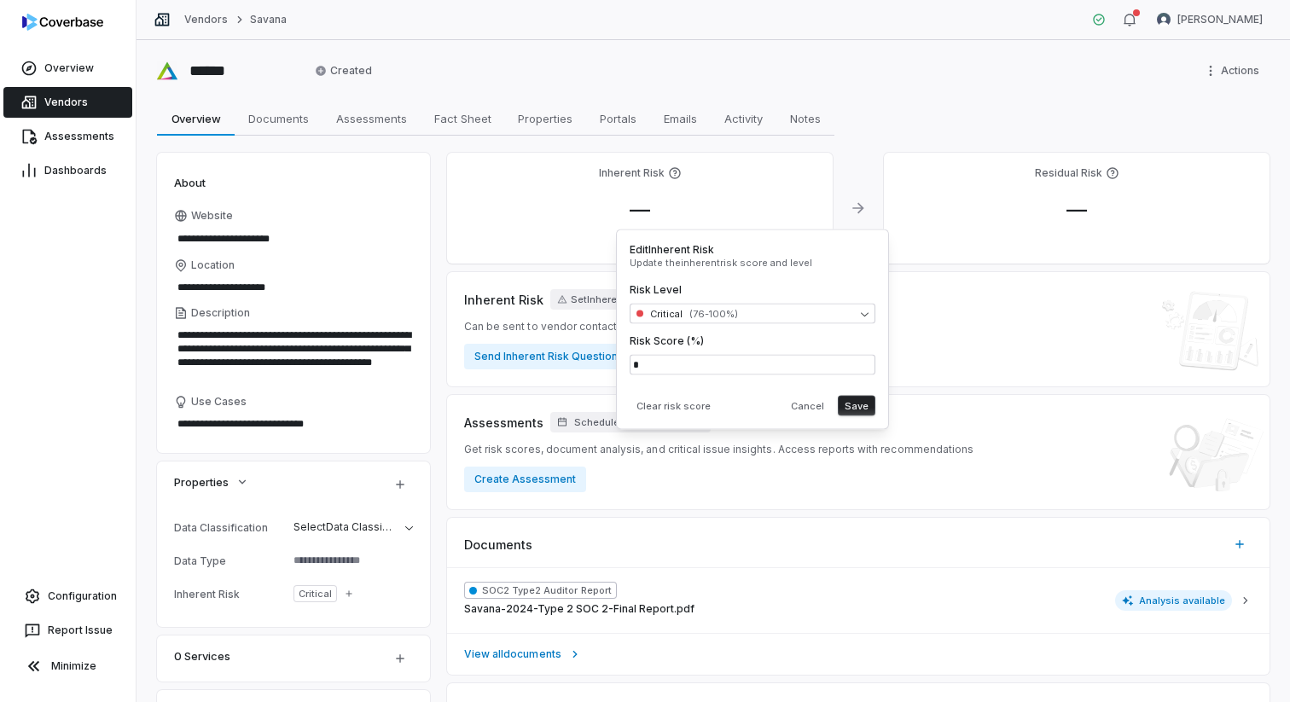
click at [867, 405] on button "Save" at bounding box center [857, 406] width 38 height 20
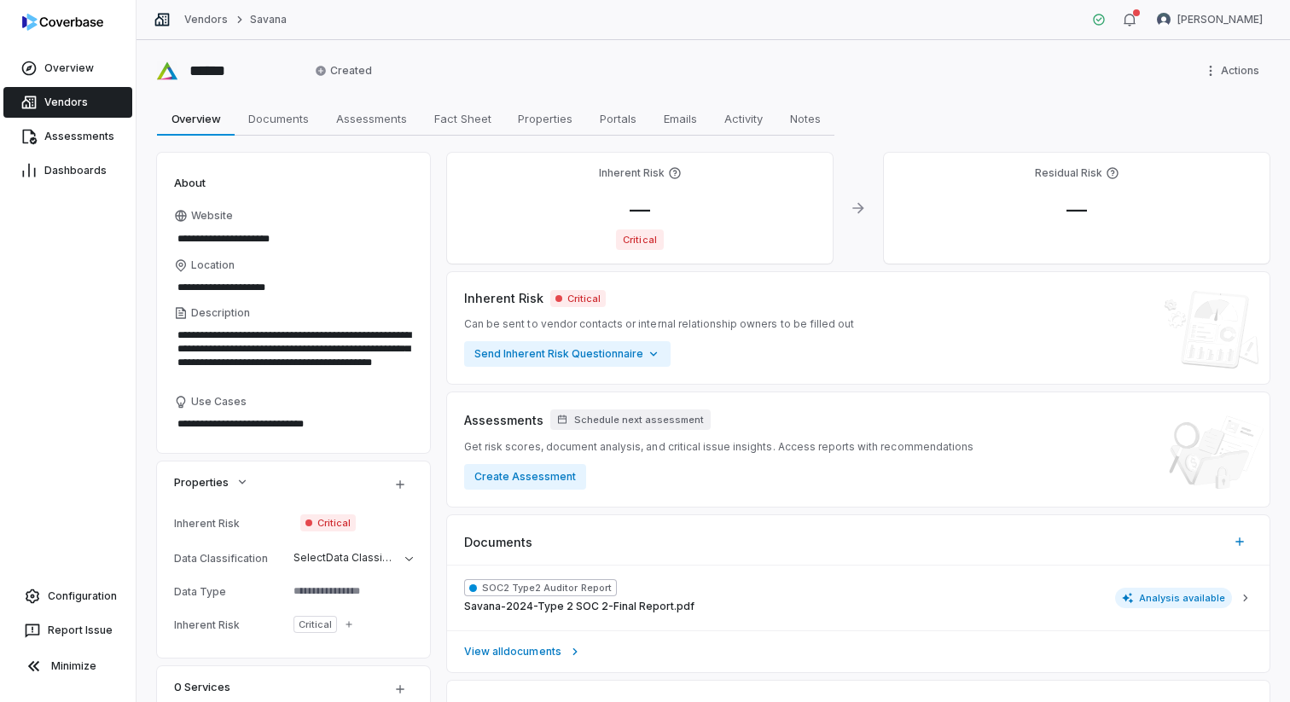
click at [83, 104] on span "Vendors" at bounding box center [65, 103] width 43 height 14
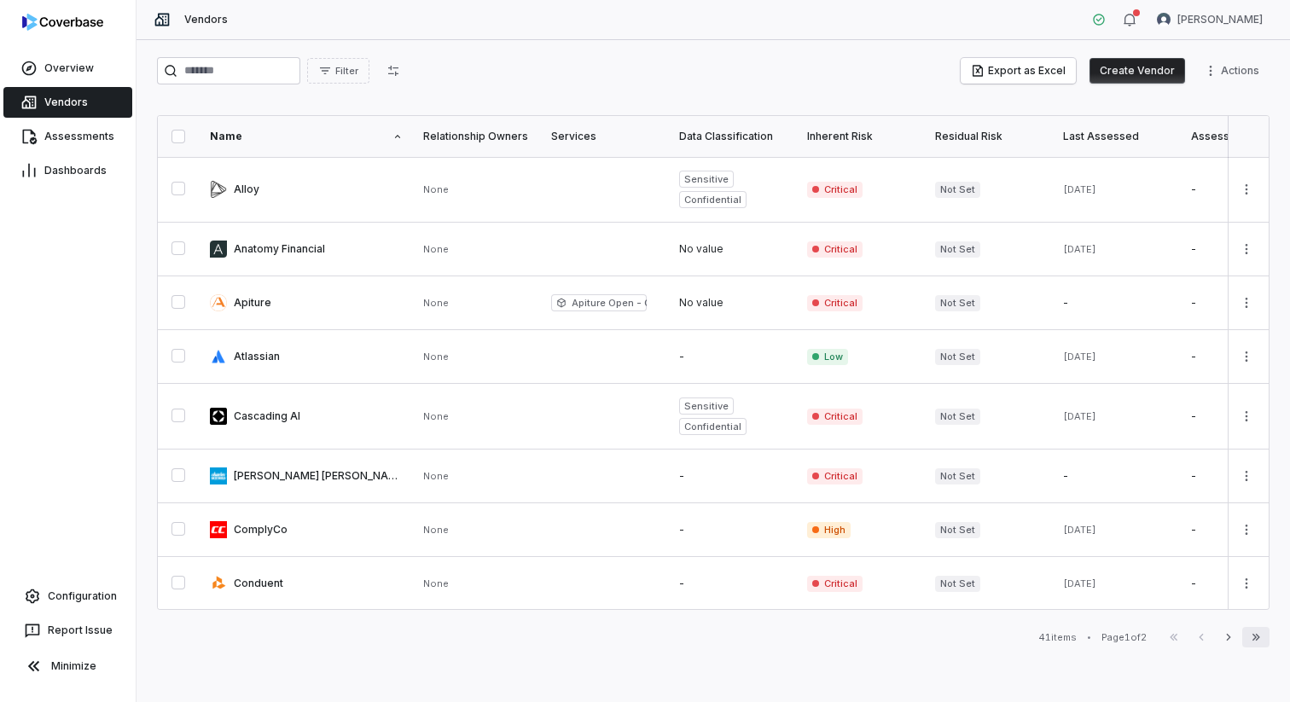
click at [966, 614] on icon "button" at bounding box center [1256, 637] width 14 height 14
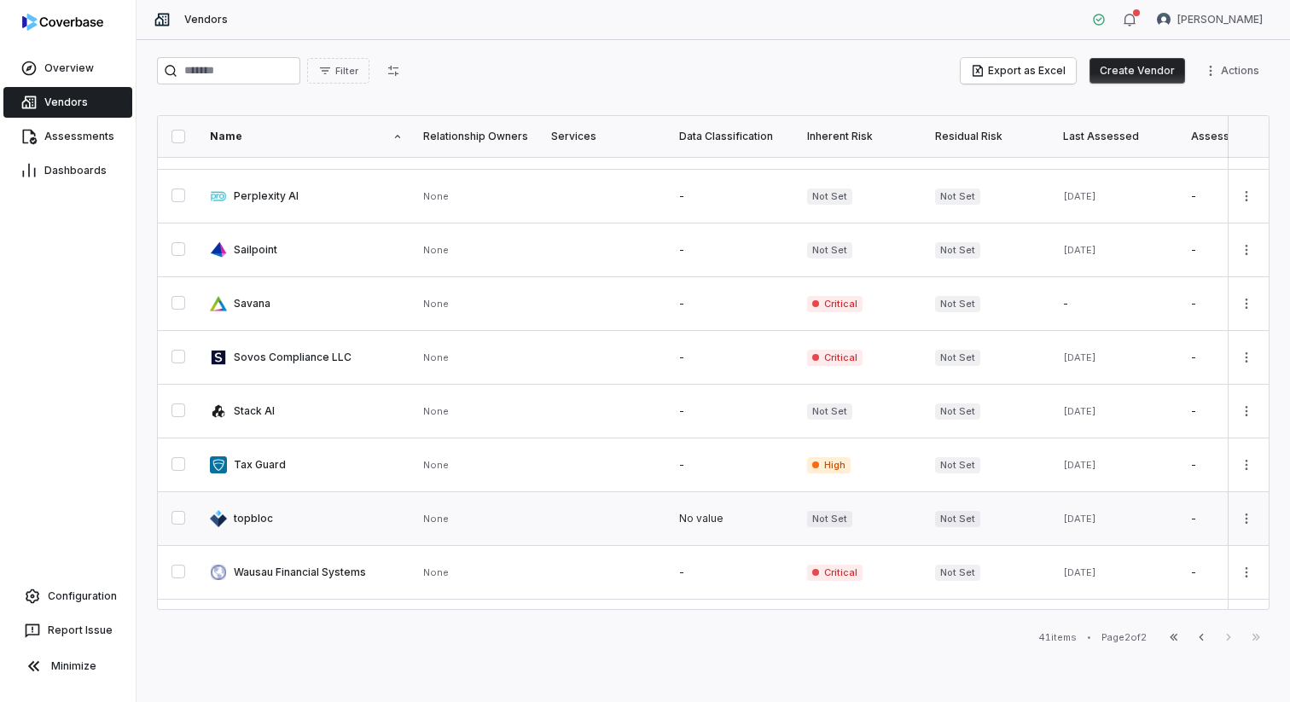
scroll to position [290, 0]
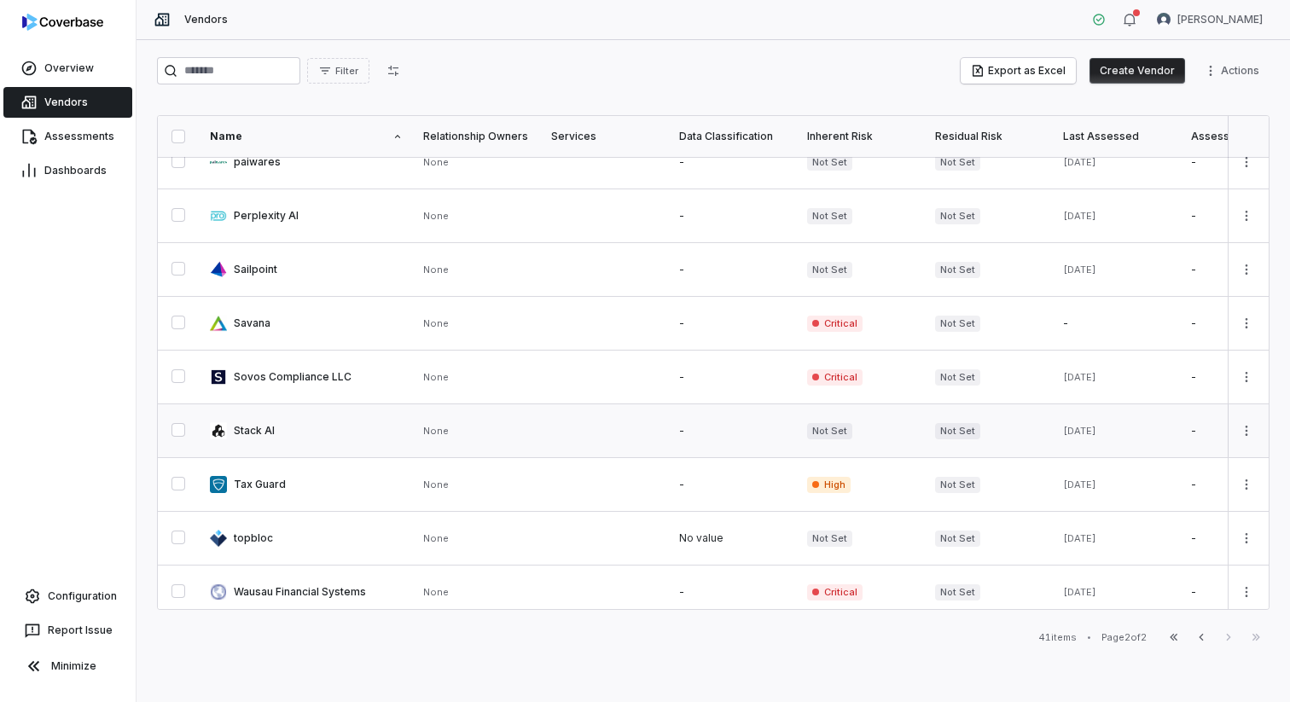
click at [797, 426] on link at bounding box center [861, 430] width 128 height 53
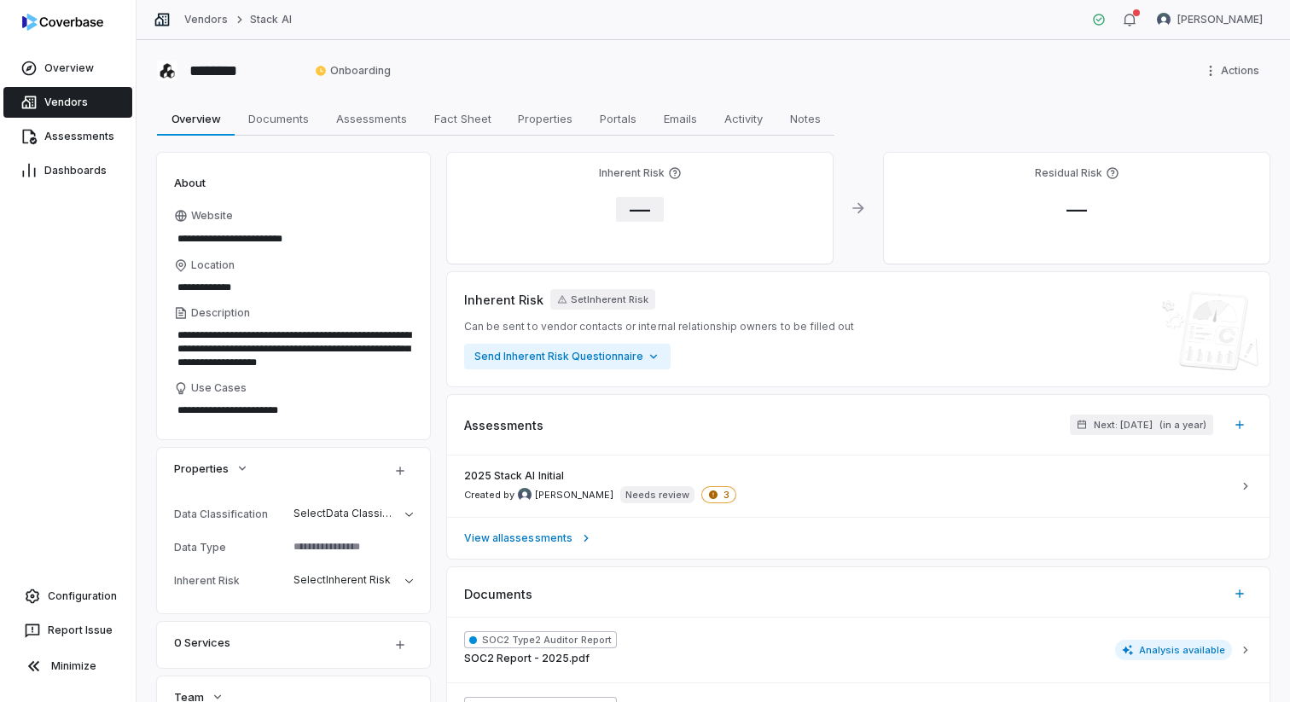
click at [642, 214] on span "—" at bounding box center [640, 209] width 48 height 25
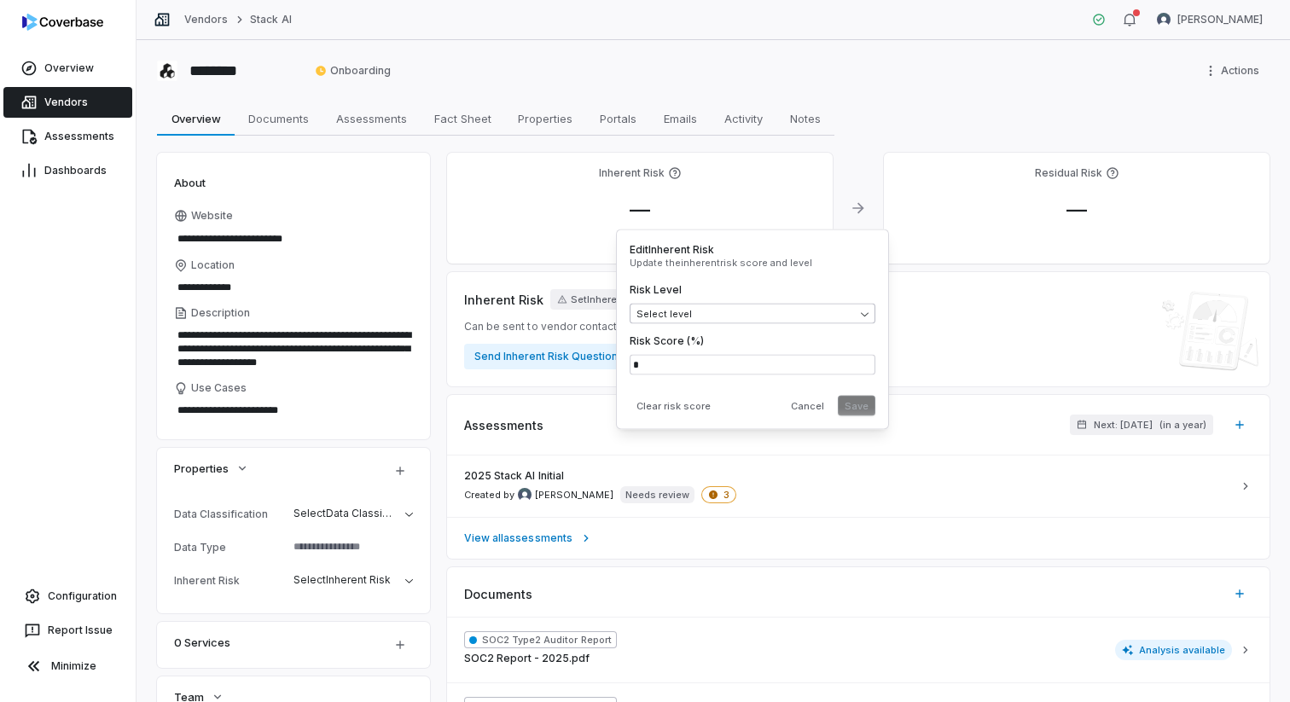
click at [672, 316] on body "**********" at bounding box center [645, 351] width 1290 height 702
click at [855, 408] on button "Save" at bounding box center [857, 406] width 38 height 20
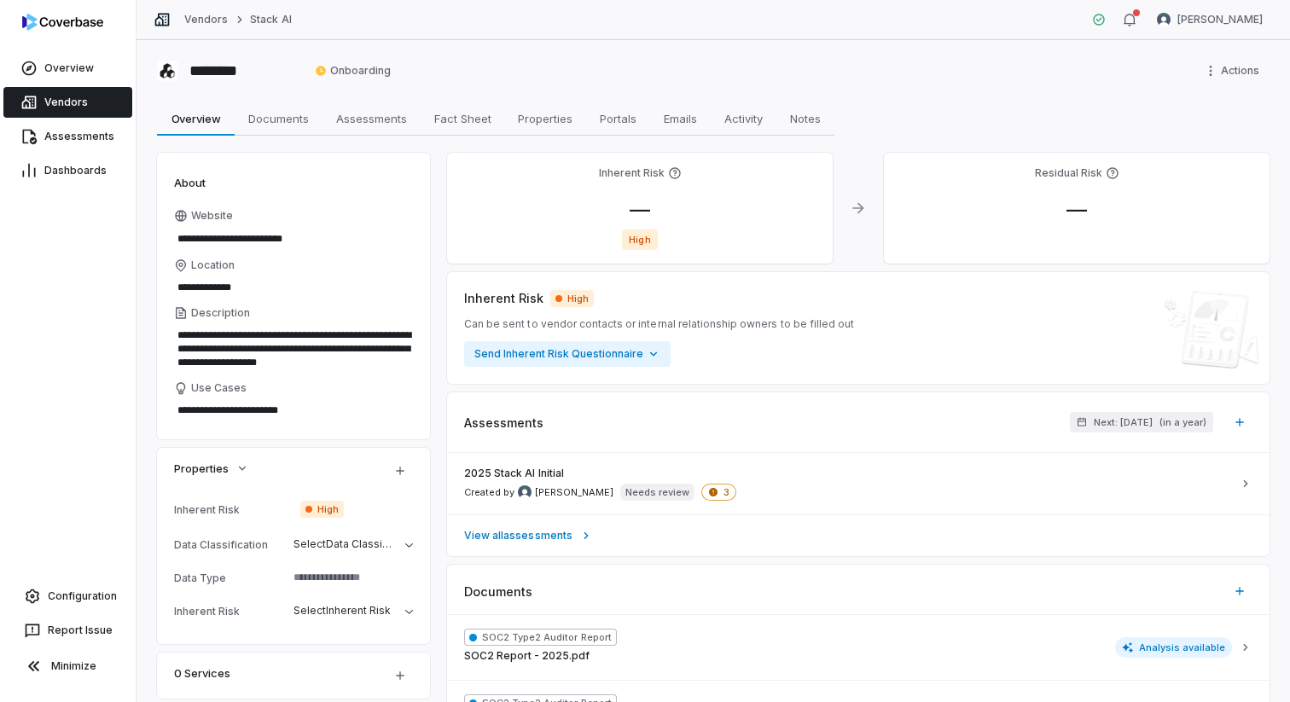
click at [94, 110] on link "Vendors" at bounding box center [67, 102] width 129 height 31
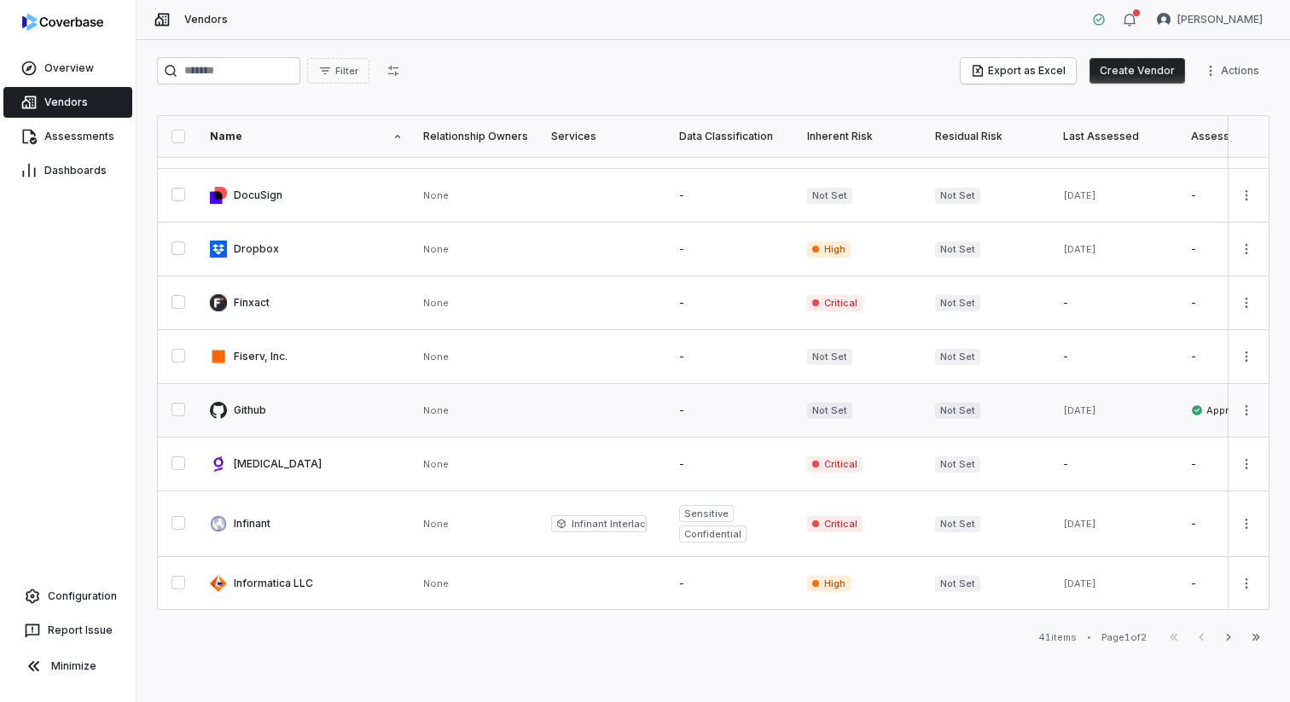
scroll to position [571, 0]
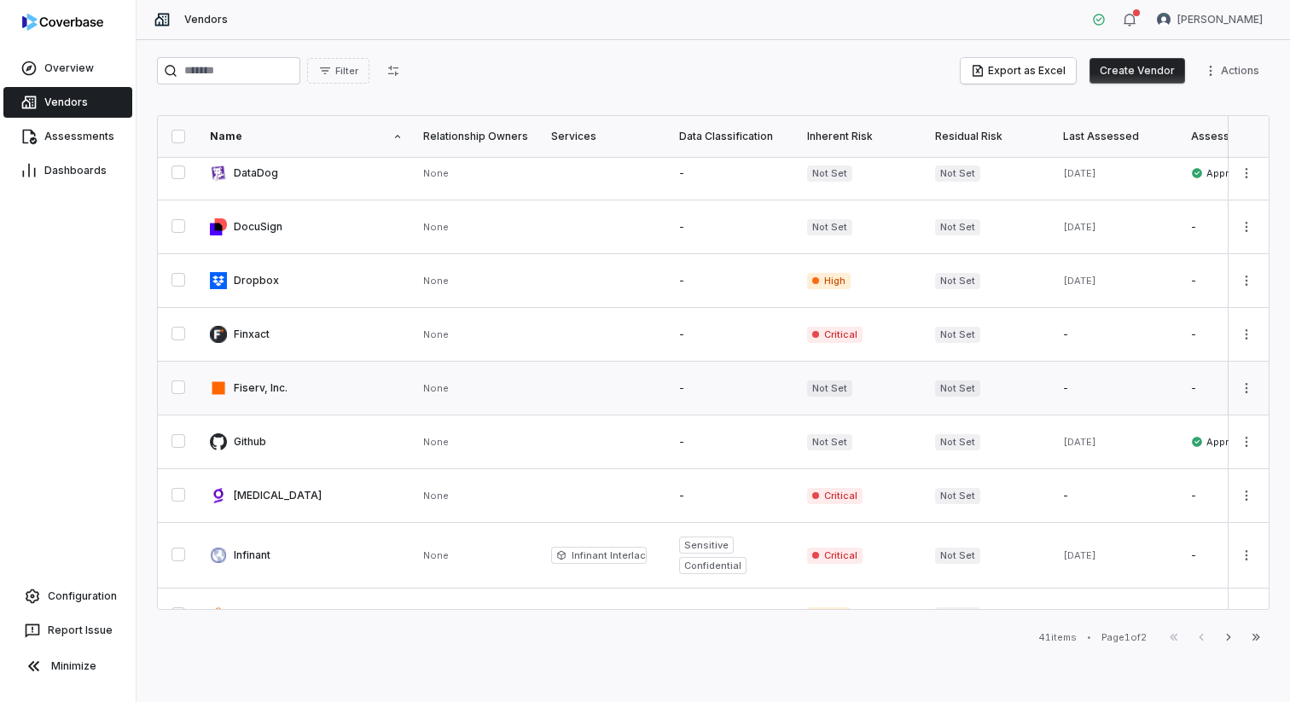
click at [717, 386] on link at bounding box center [733, 388] width 128 height 53
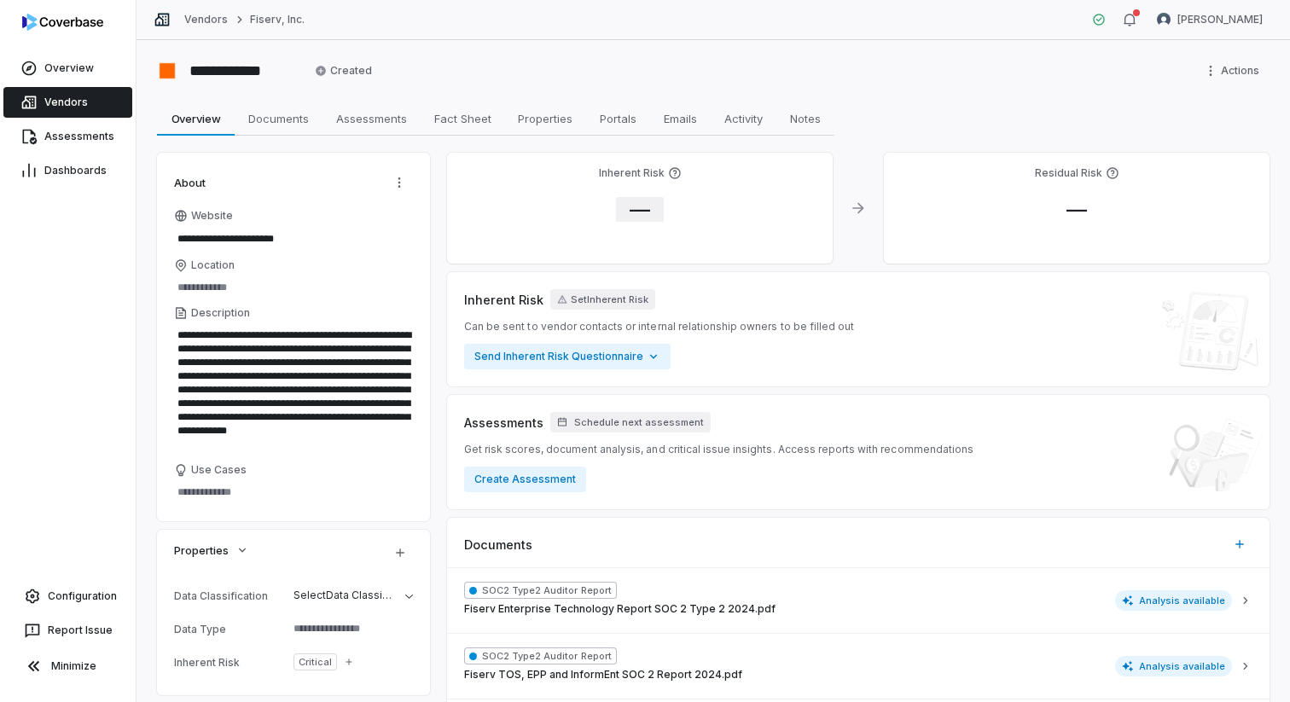
click at [619, 201] on span "—" at bounding box center [640, 209] width 48 height 25
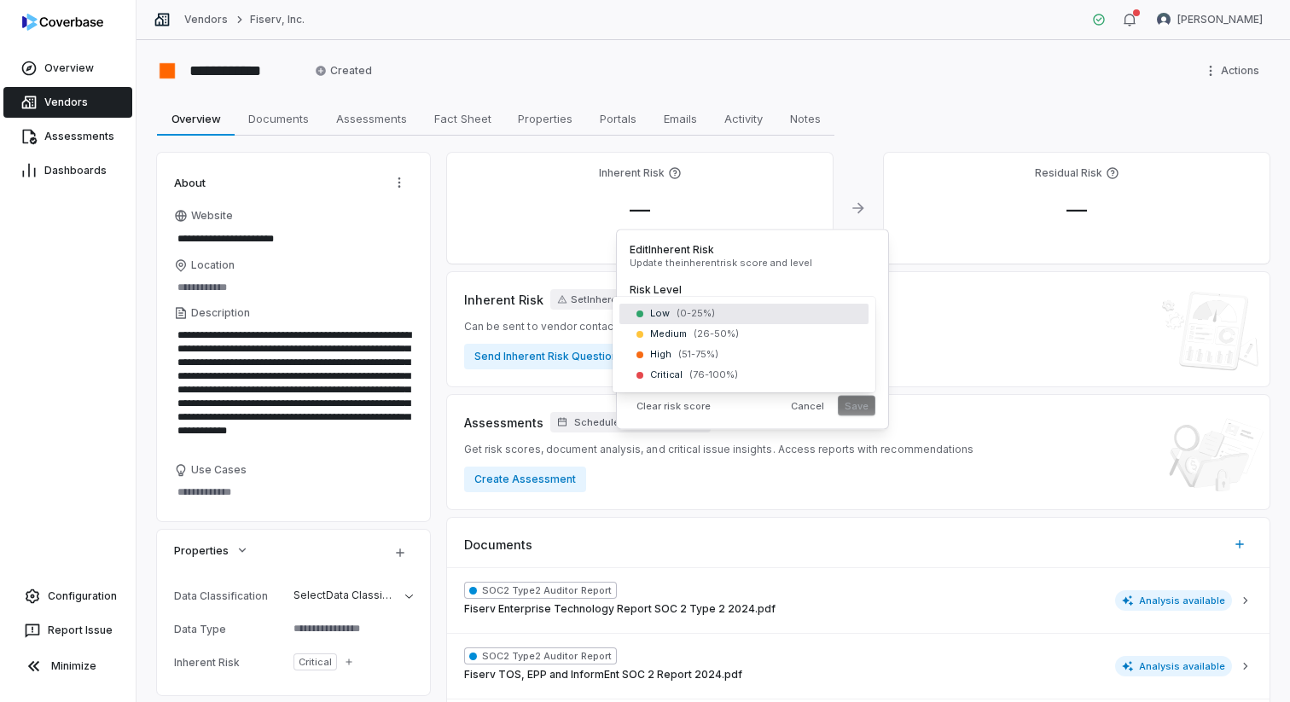
click at [688, 310] on body "**********" at bounding box center [645, 351] width 1290 height 702
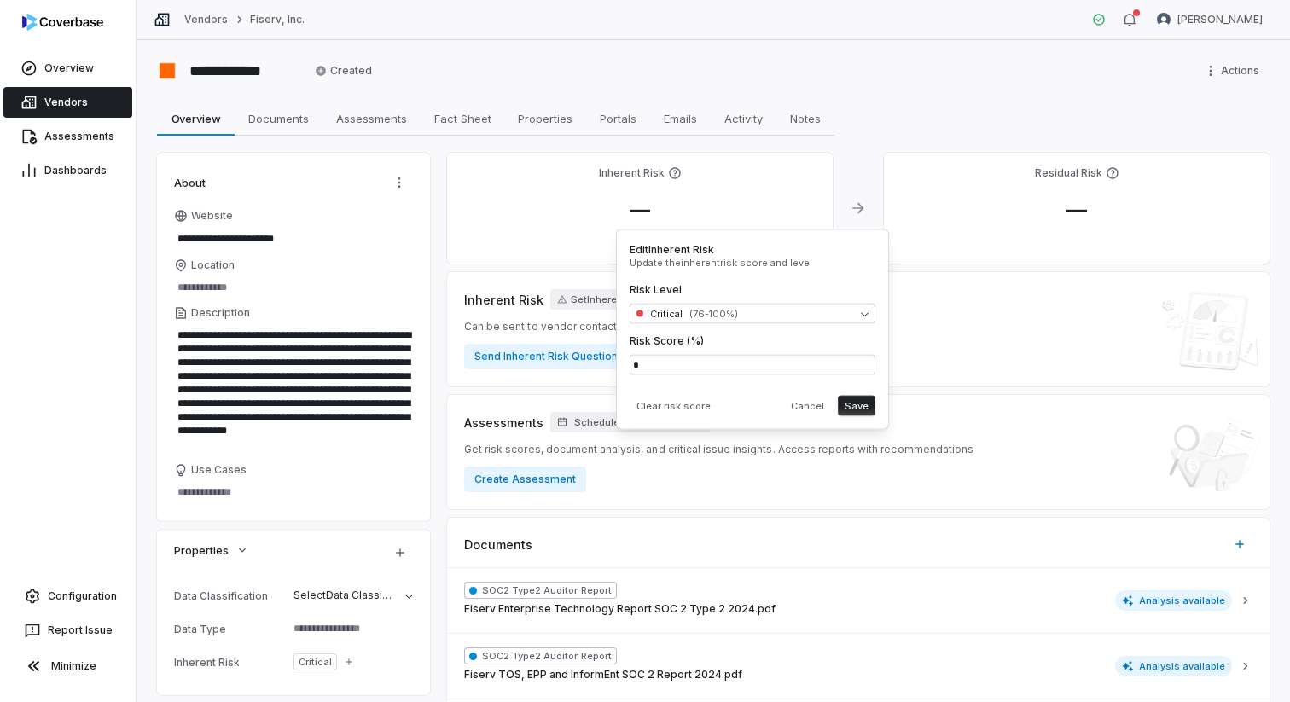
click at [865, 407] on button "Save" at bounding box center [857, 406] width 38 height 20
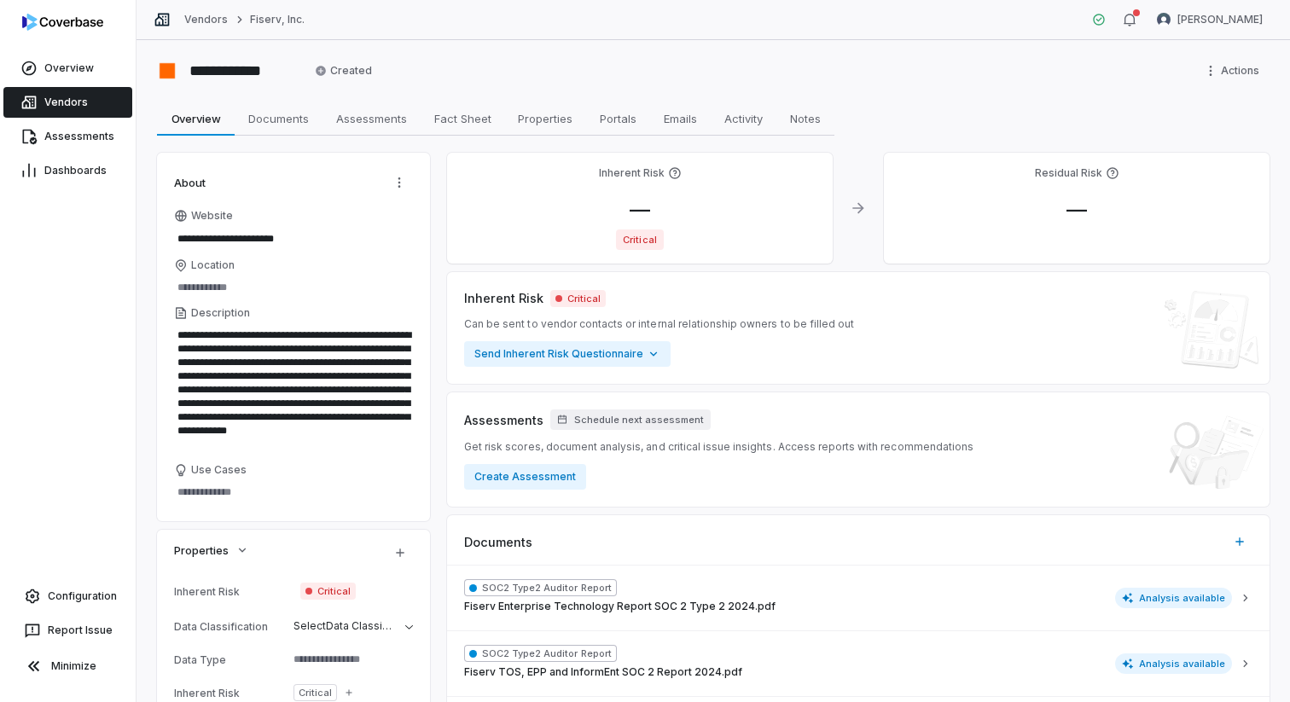
click at [110, 113] on link "Vendors" at bounding box center [67, 102] width 129 height 31
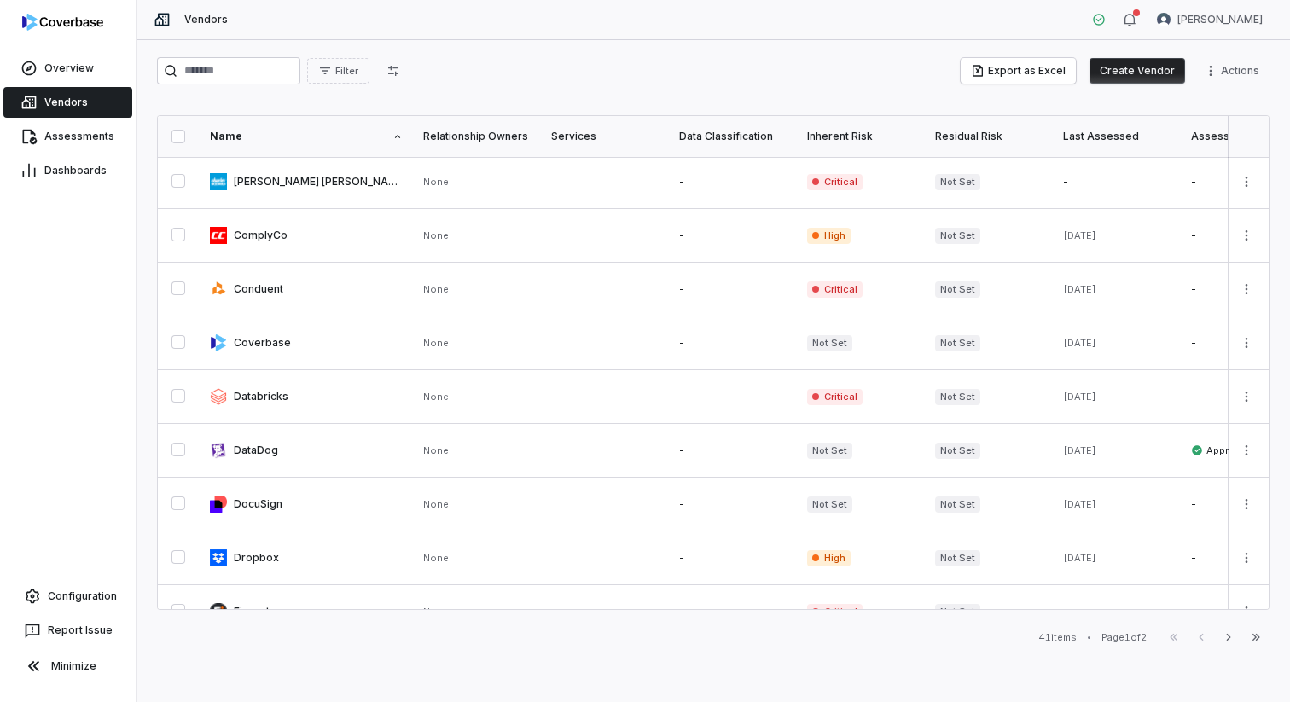
scroll to position [312, 0]
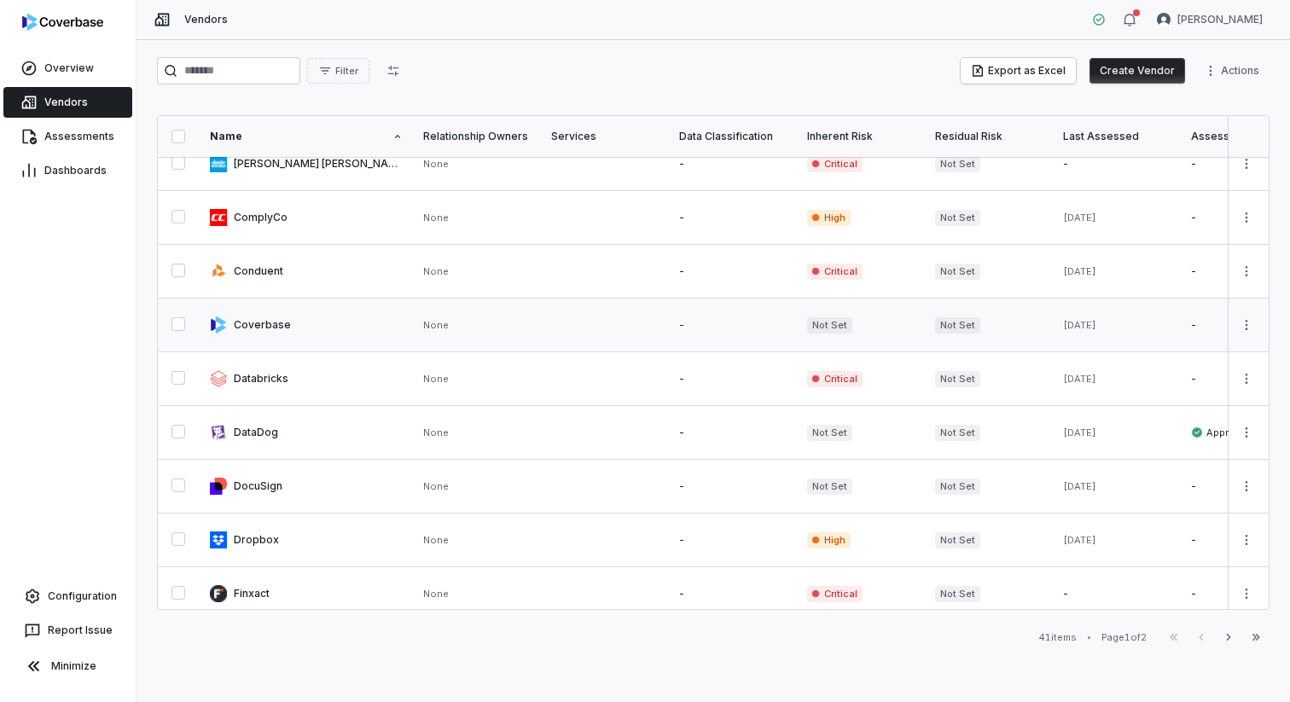
click at [642, 327] on link at bounding box center [605, 325] width 128 height 53
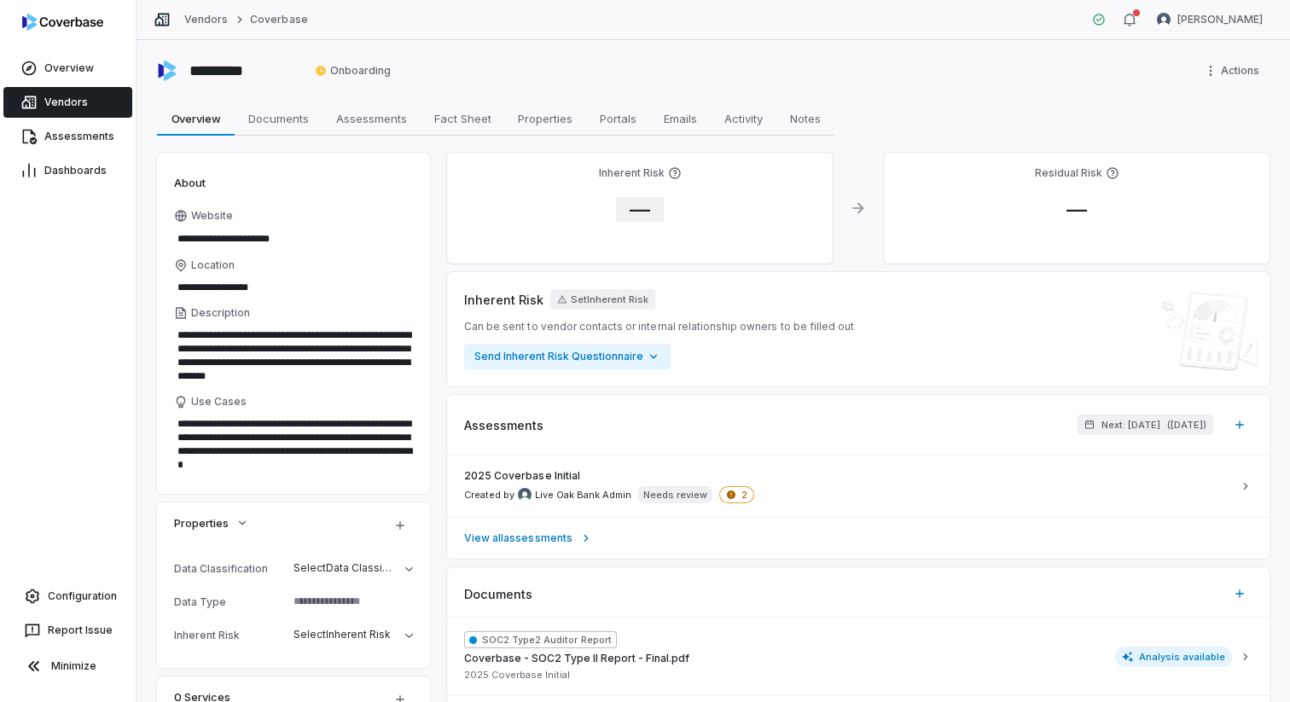
click at [643, 211] on span "—" at bounding box center [640, 209] width 48 height 25
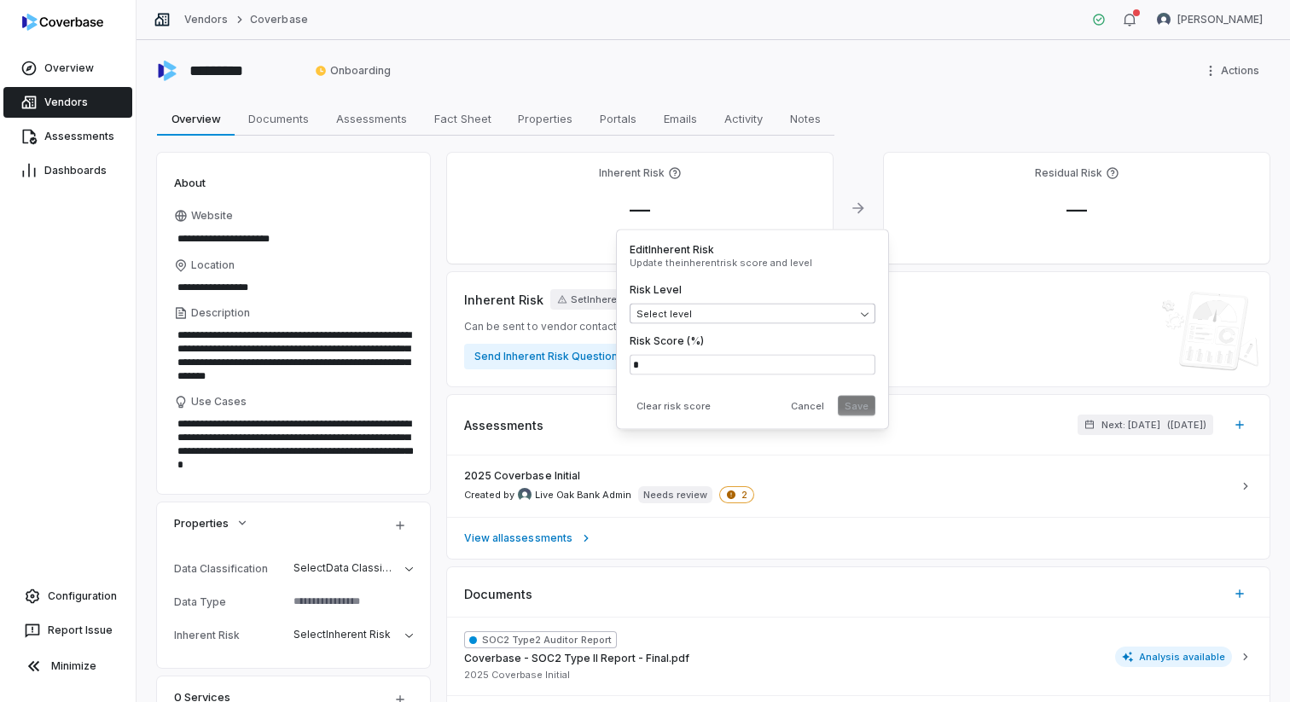
click at [667, 311] on body "**********" at bounding box center [645, 351] width 1290 height 702
click at [864, 406] on button "Save" at bounding box center [857, 406] width 38 height 20
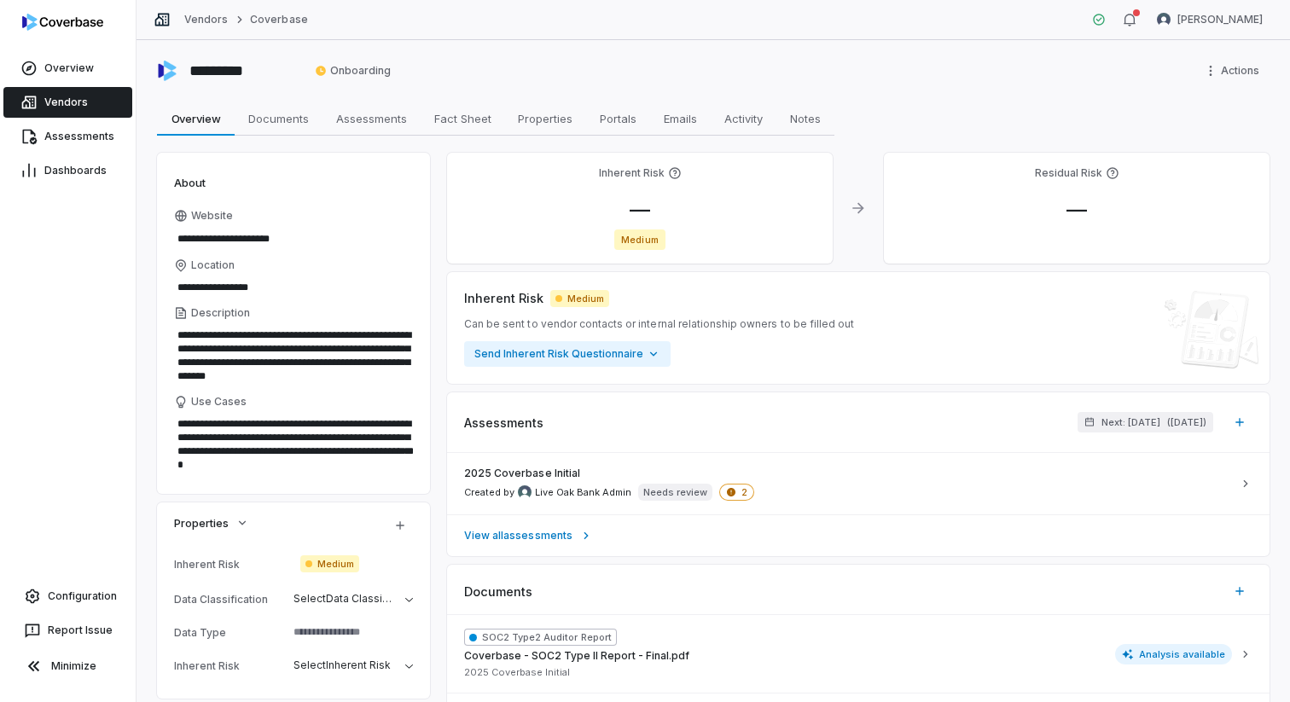
click at [47, 102] on span "Vendors" at bounding box center [65, 103] width 43 height 14
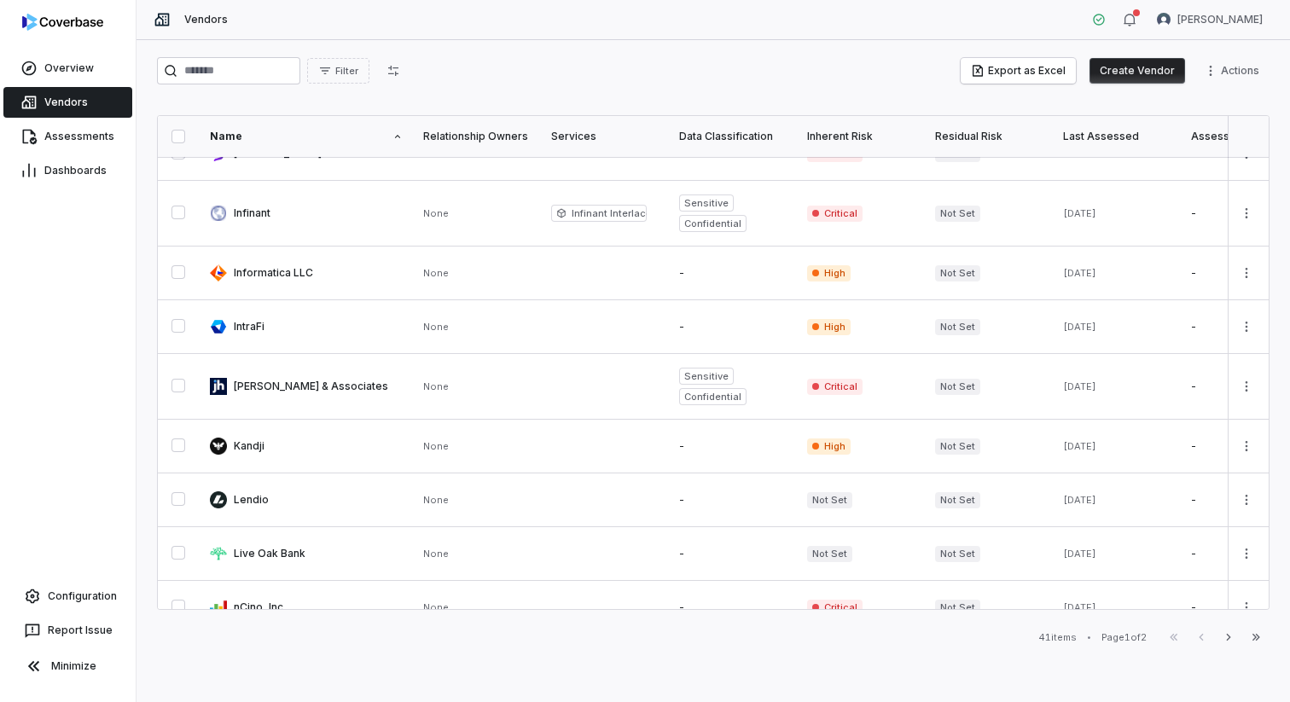
scroll to position [938, 0]
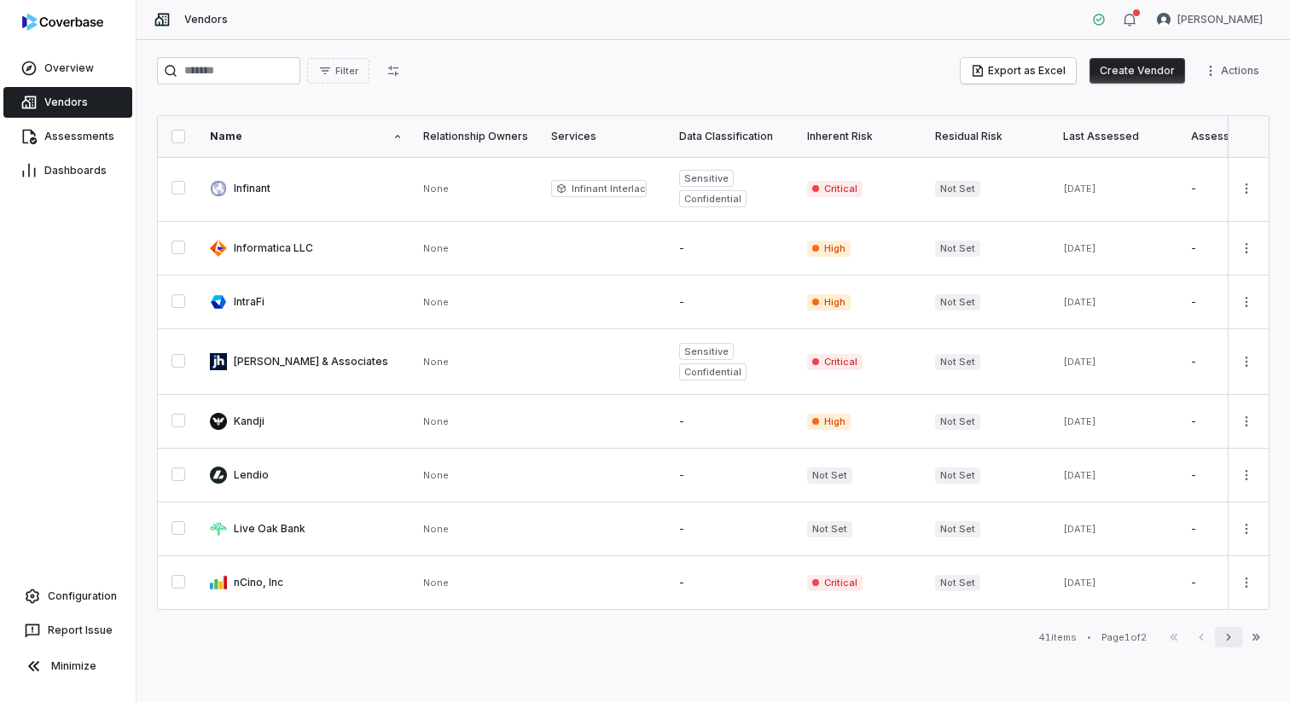
click at [966, 614] on icon "button" at bounding box center [1228, 637] width 14 height 14
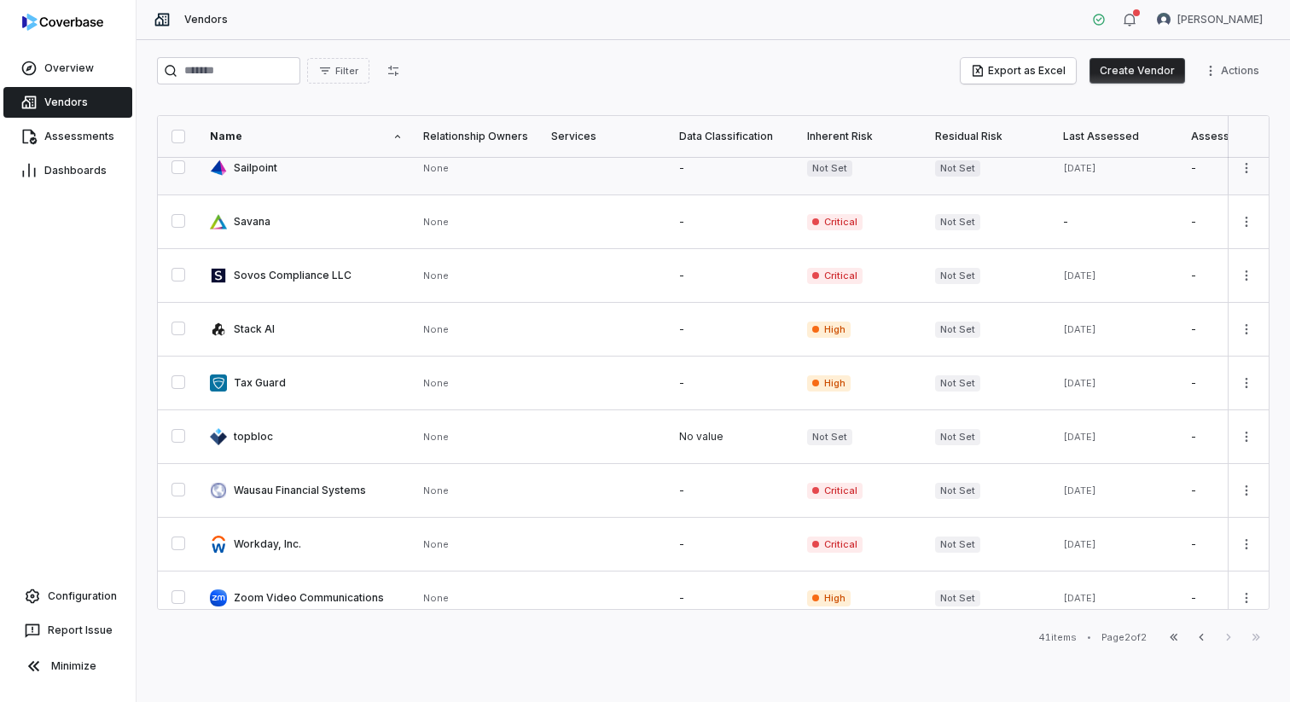
scroll to position [407, 0]
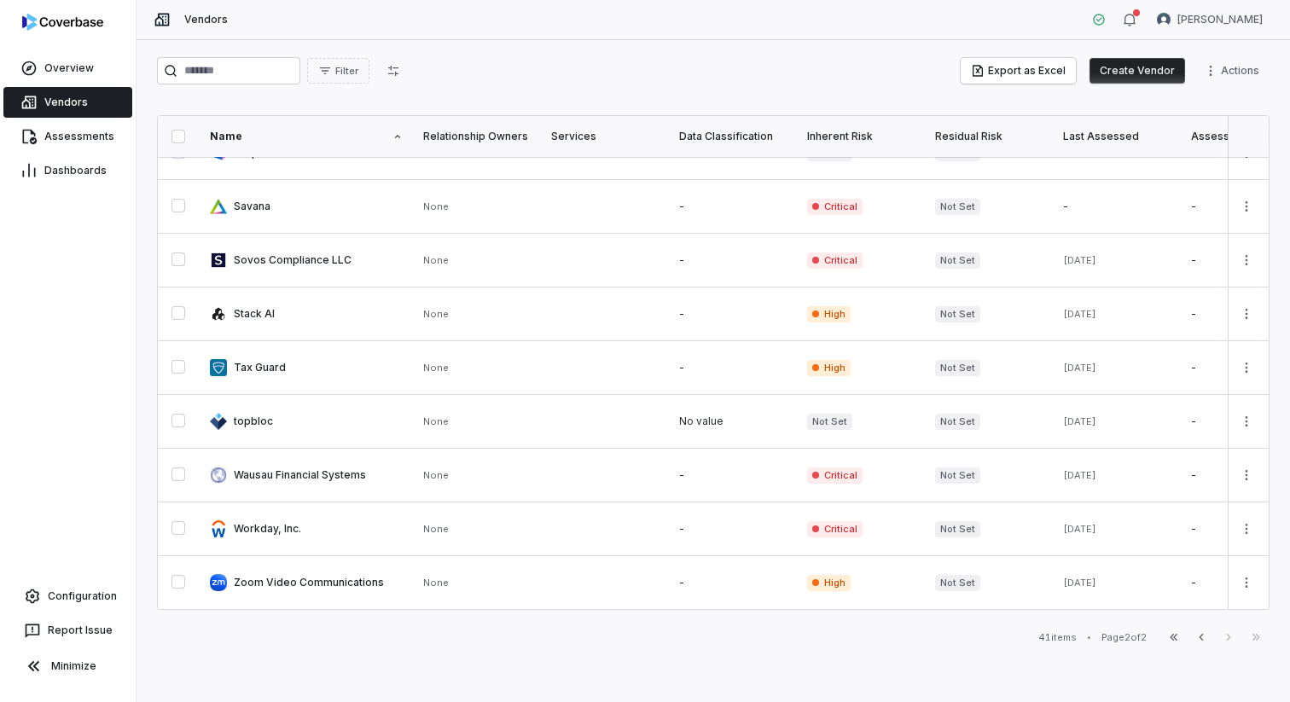
click at [830, 132] on div "Inherent Risk" at bounding box center [860, 137] width 107 height 14
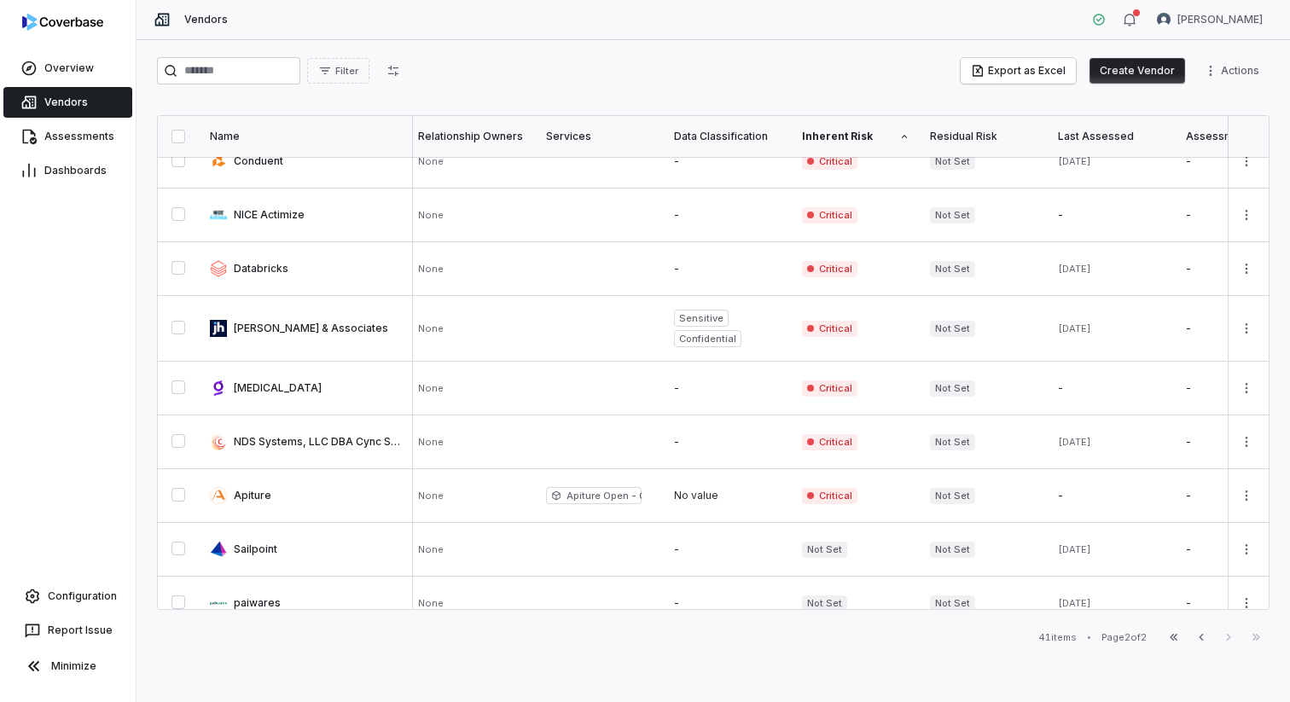
scroll to position [0, 5]
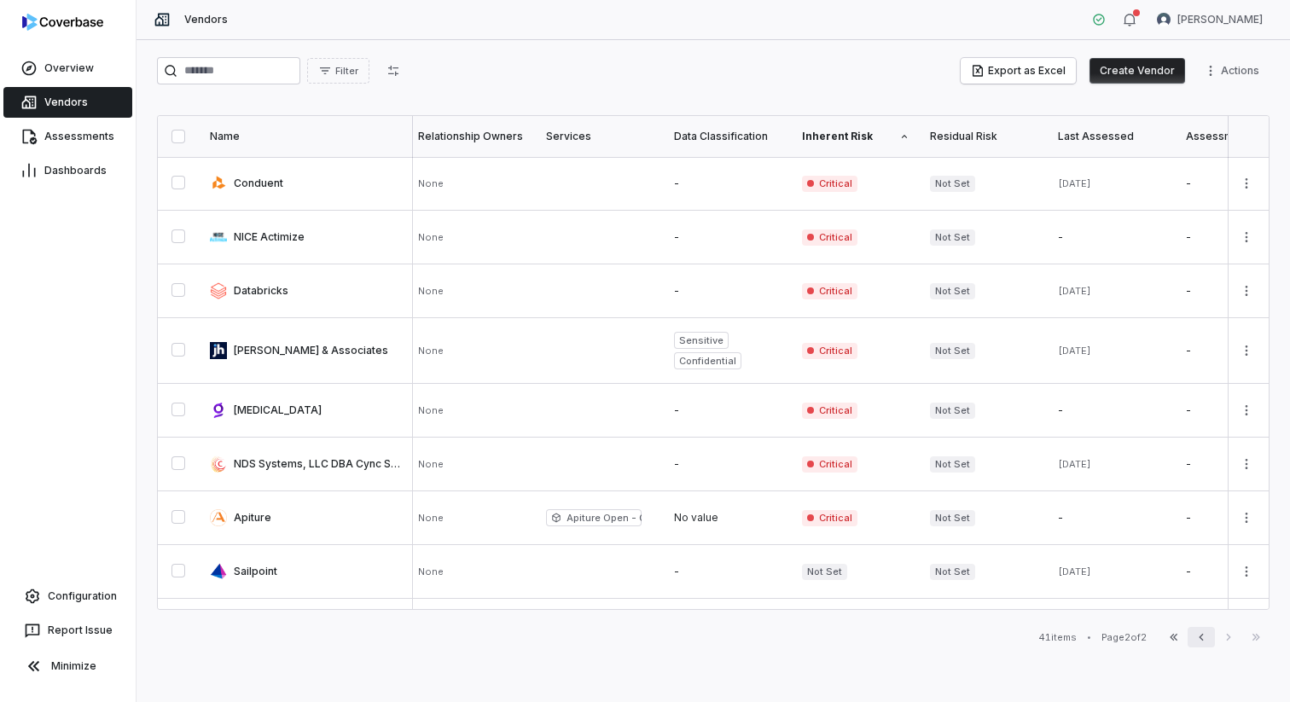
click at [966, 614] on icon "button" at bounding box center [1201, 637] width 14 height 14
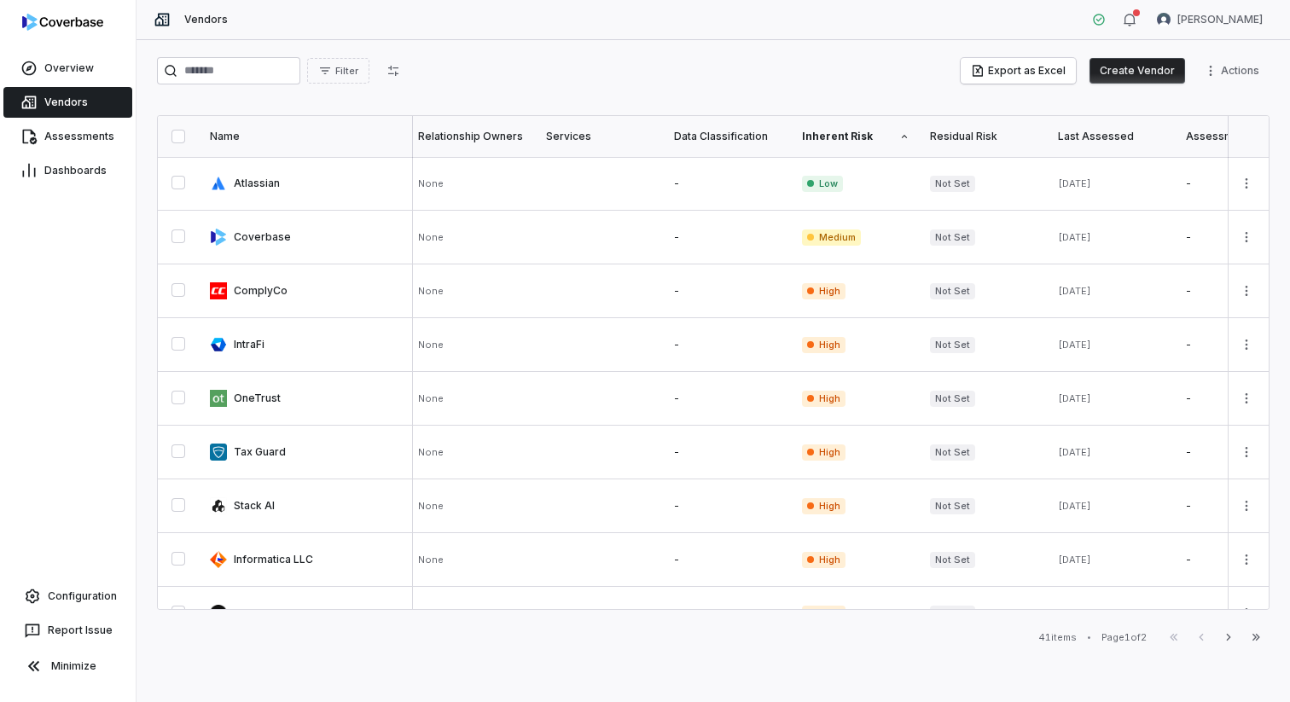
click at [838, 138] on div "Inherent Risk" at bounding box center [855, 137] width 107 height 14
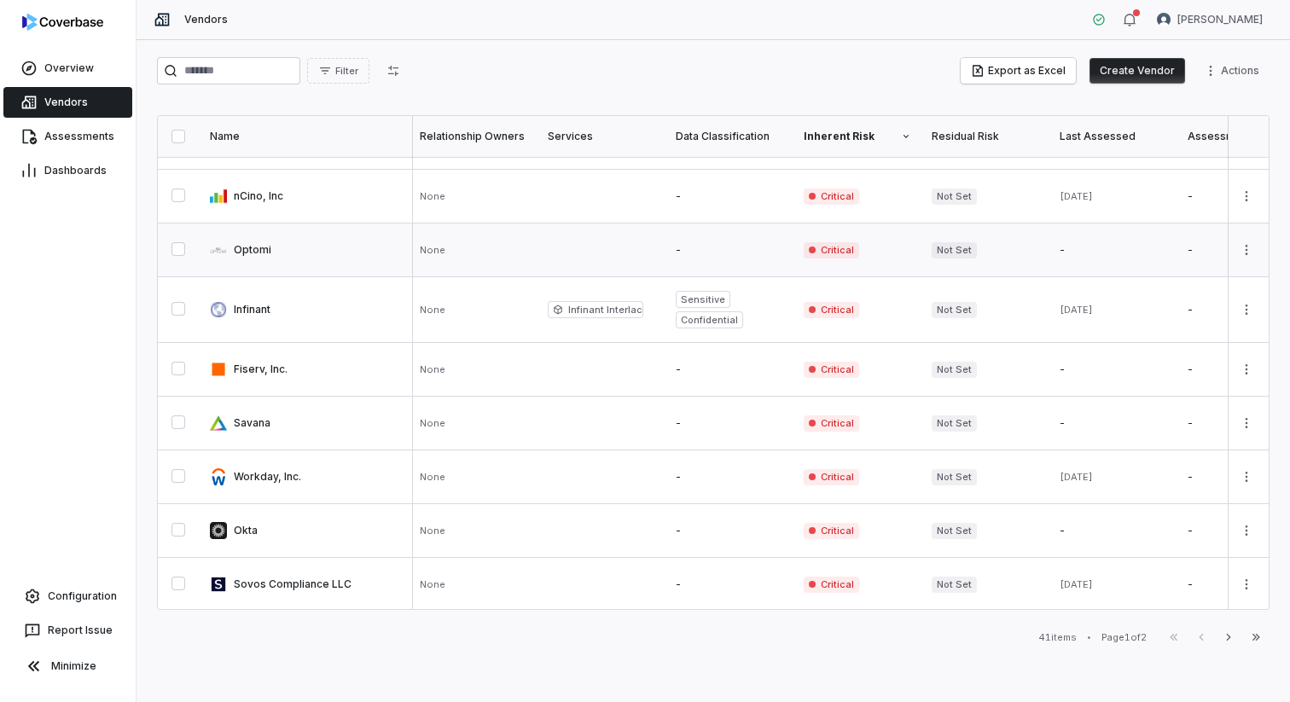
scroll to position [304, 3]
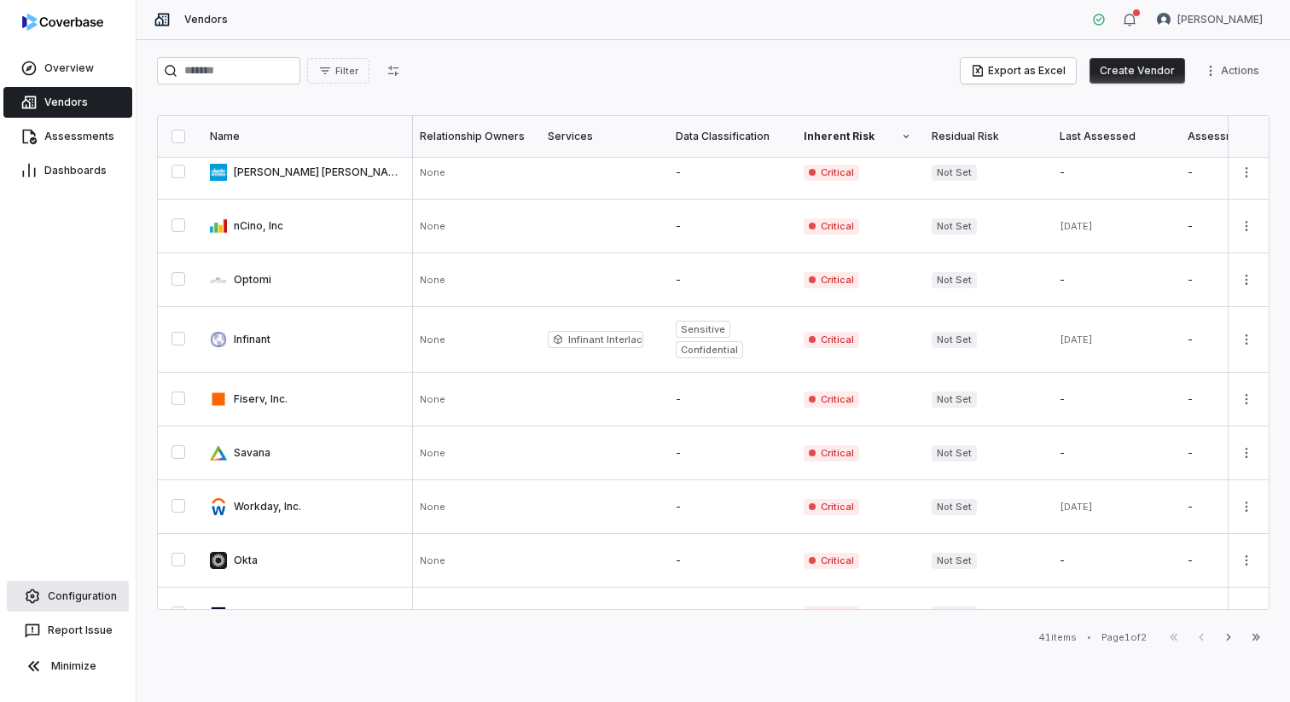
click at [59, 600] on span "Configuration" at bounding box center [82, 596] width 69 height 14
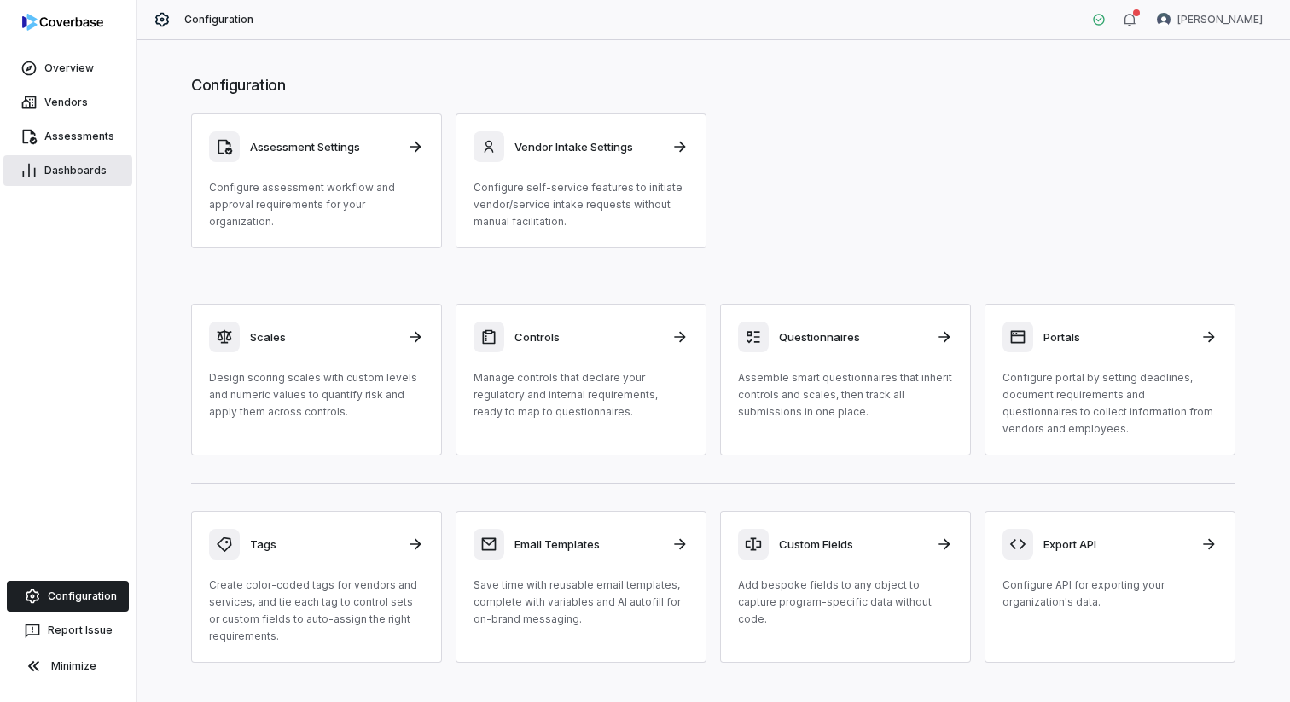
click at [90, 159] on link "Dashboards" at bounding box center [67, 170] width 129 height 31
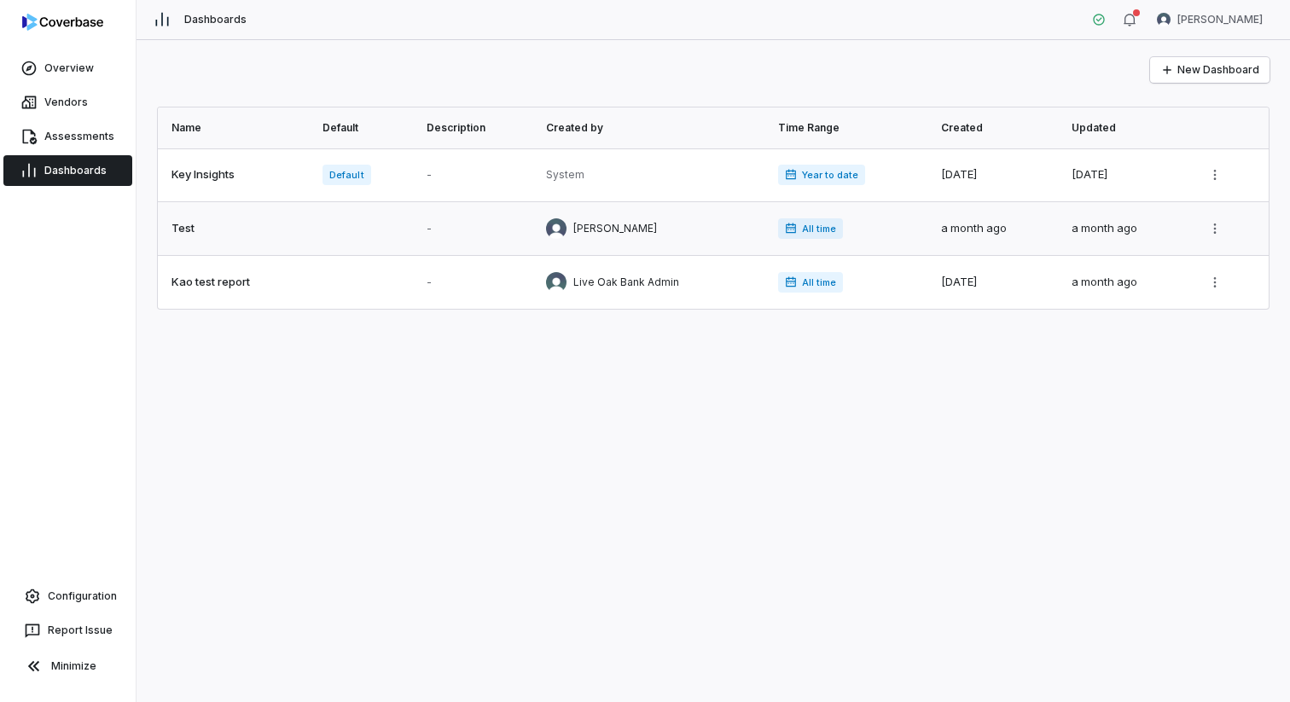
click at [684, 241] on link at bounding box center [652, 228] width 232 height 53
type textarea "*"
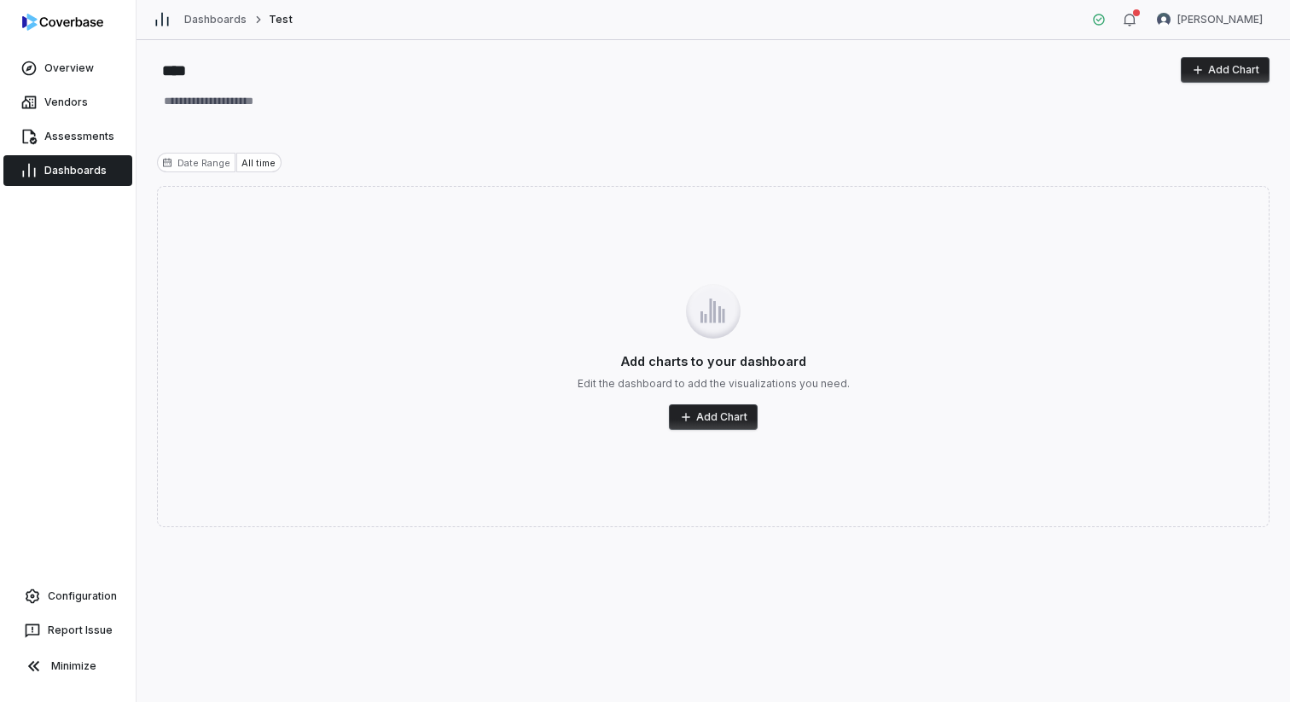
click at [696, 419] on button "Add Chart" at bounding box center [713, 417] width 89 height 26
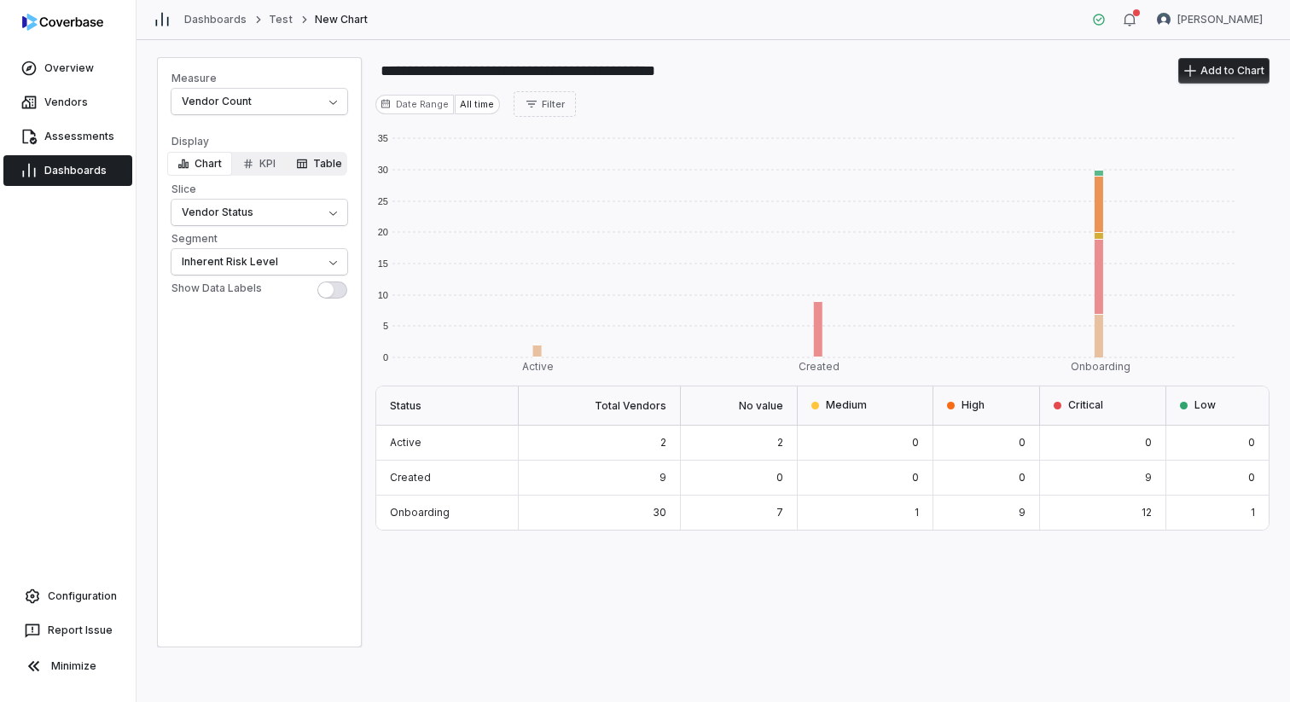
click at [326, 165] on button "Table" at bounding box center [319, 164] width 67 height 24
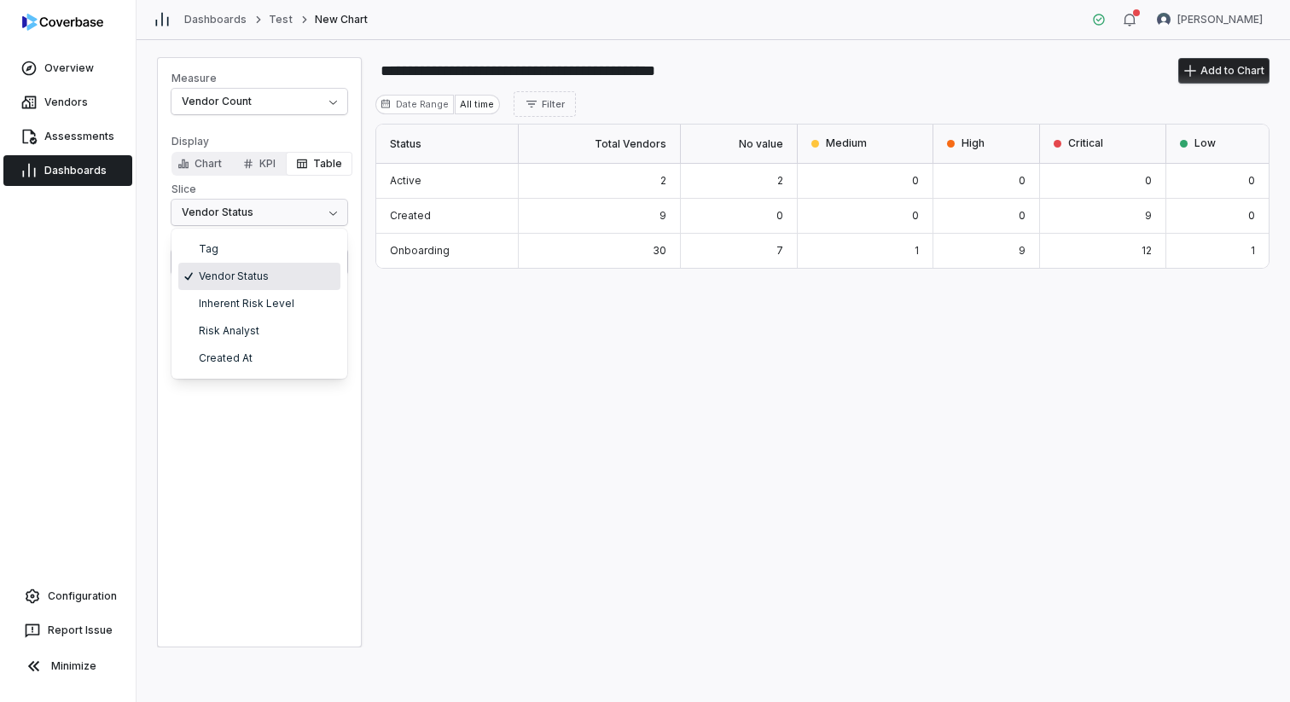
click at [275, 213] on html "**********" at bounding box center [645, 351] width 1290 height 702
select select "**********"
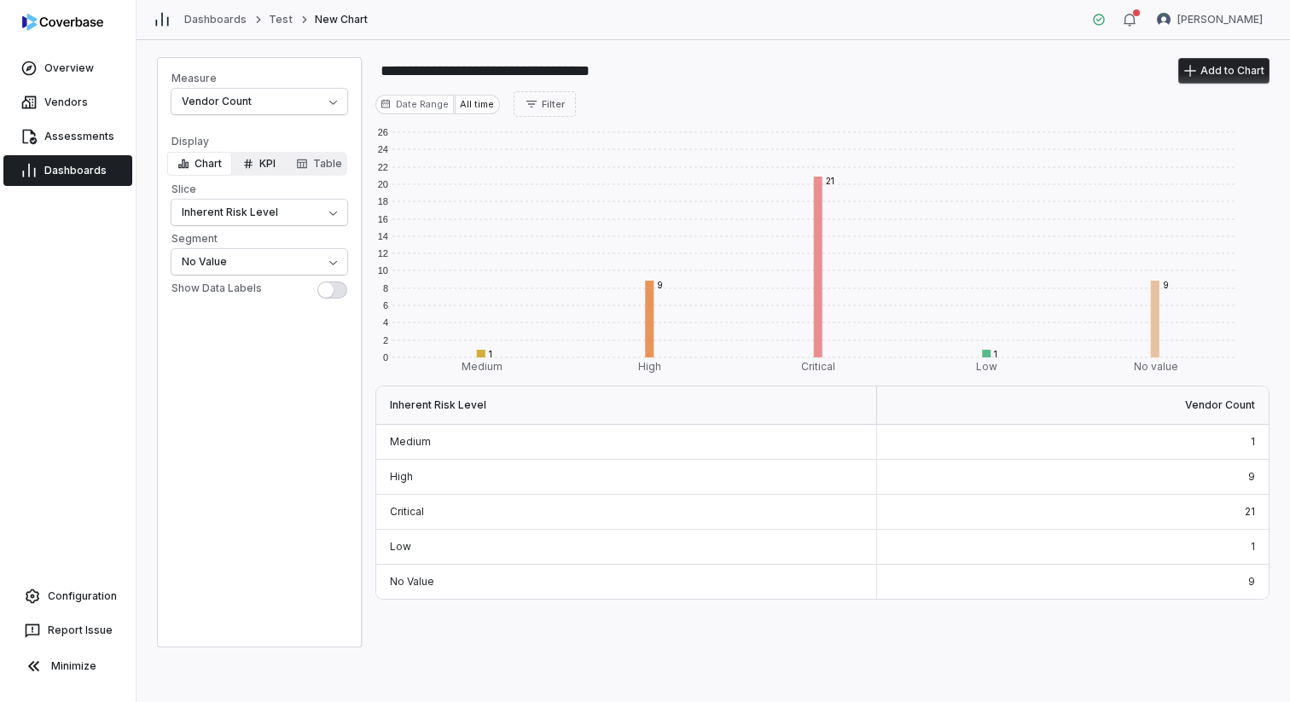
click at [259, 165] on button "KPI" at bounding box center [259, 164] width 54 height 24
type input "**********"
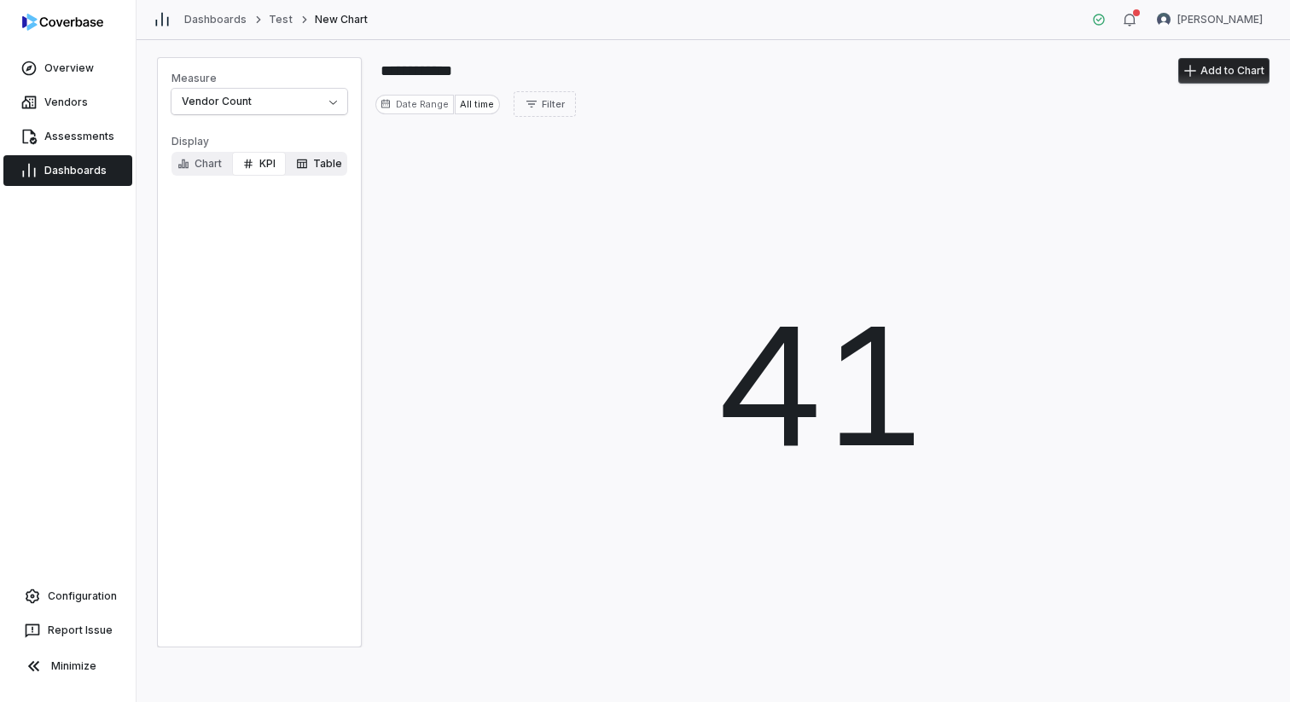
click at [308, 165] on icon "button" at bounding box center [302, 164] width 12 height 12
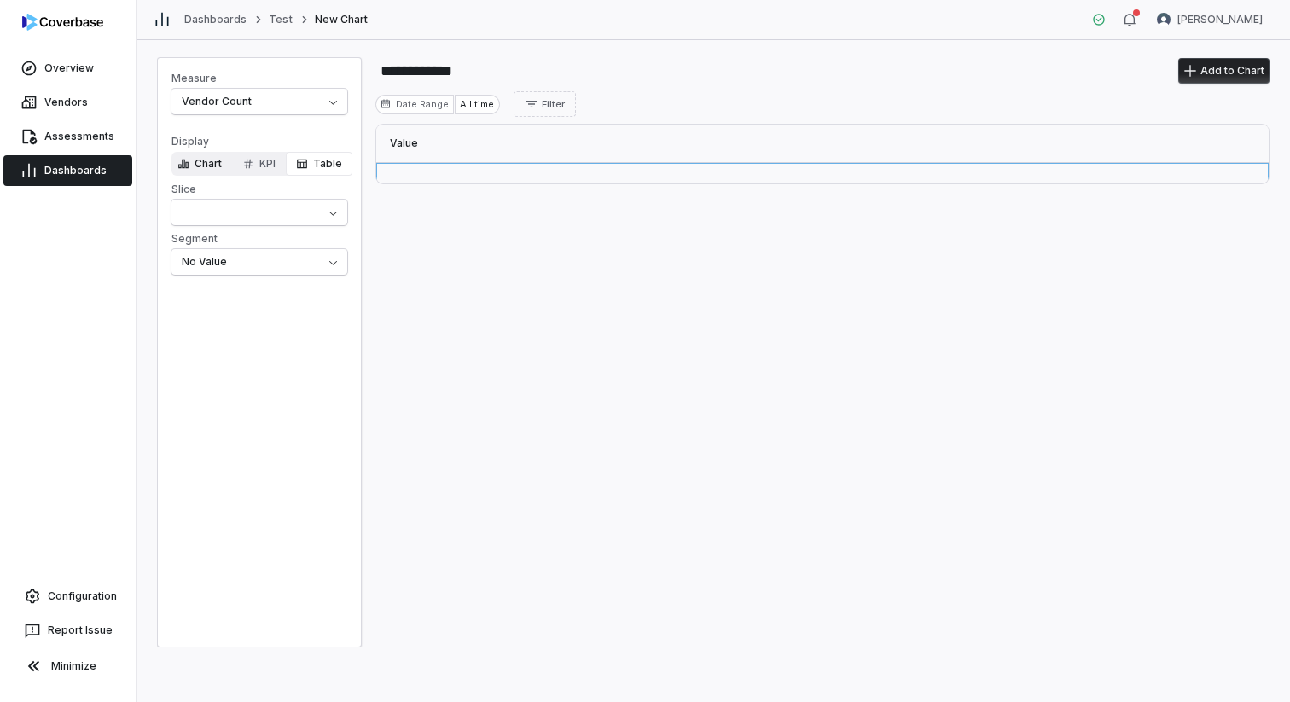
click at [198, 166] on button "Chart" at bounding box center [199, 164] width 65 height 24
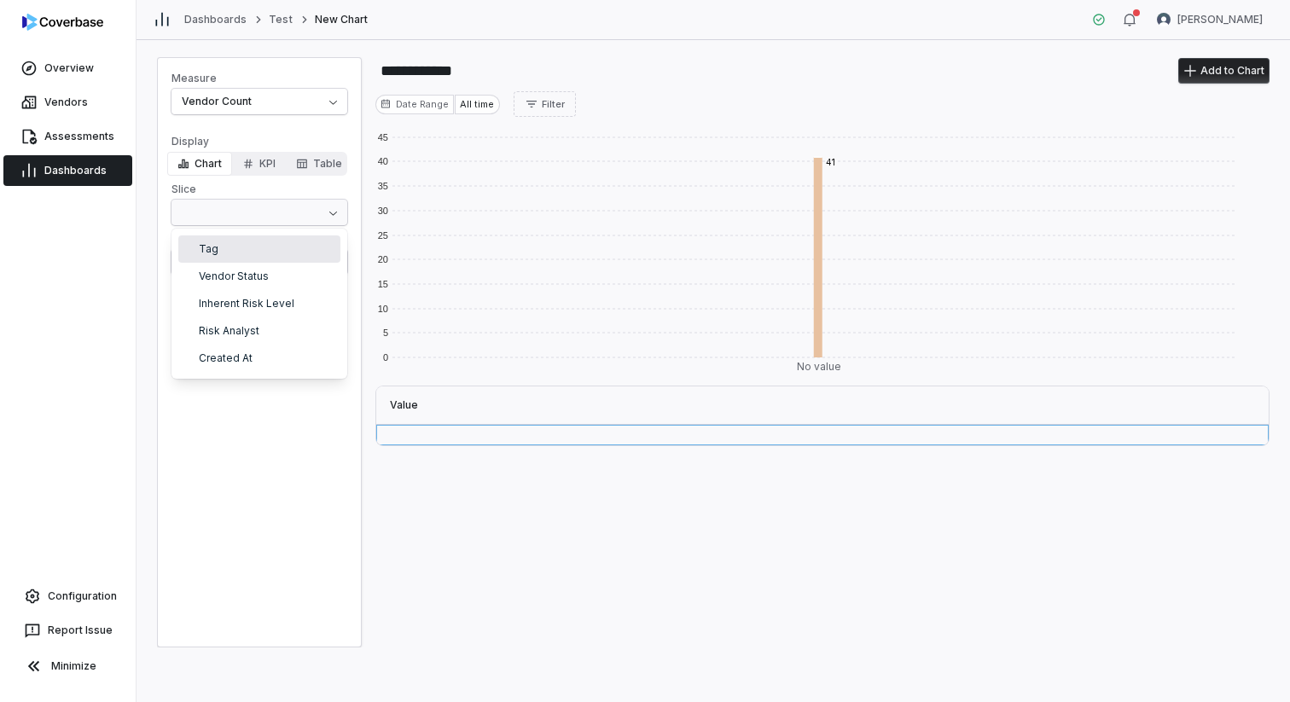
click at [264, 223] on html "**********" at bounding box center [645, 351] width 1290 height 702
select select "**********"
type input "**********"
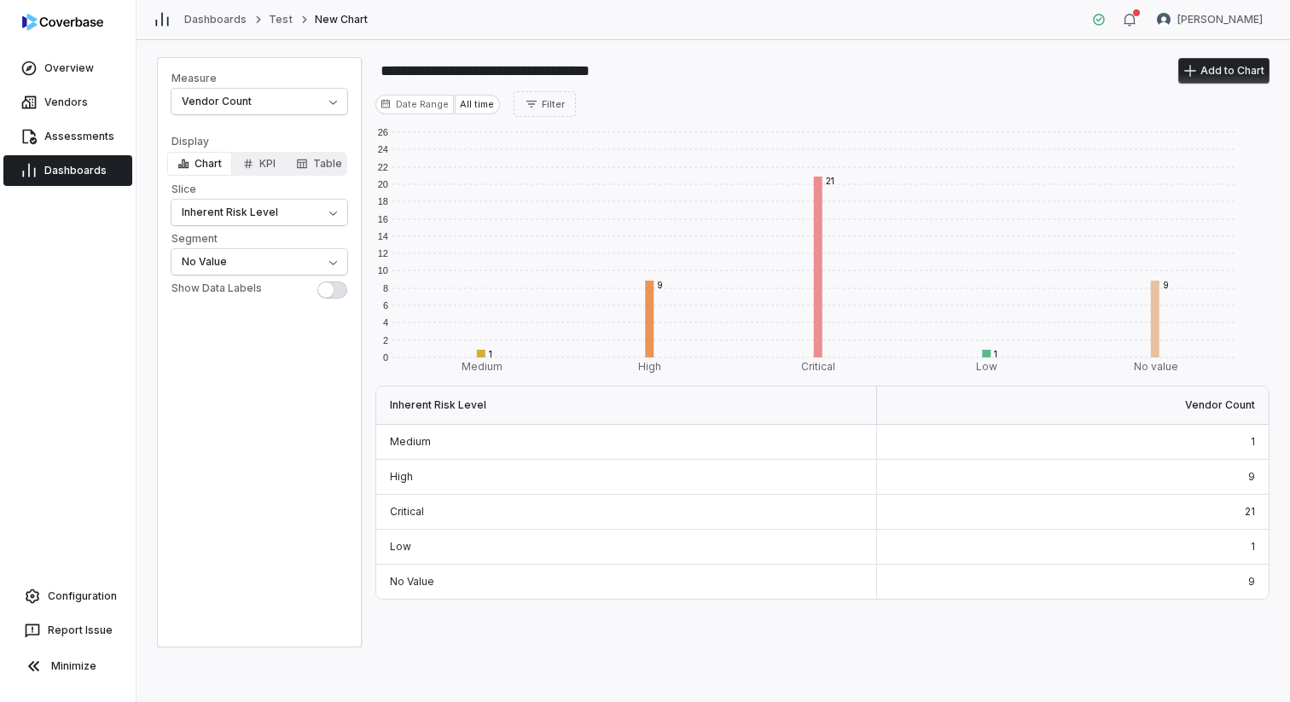
click at [966, 78] on button "Add to Chart" at bounding box center [1223, 71] width 90 height 26
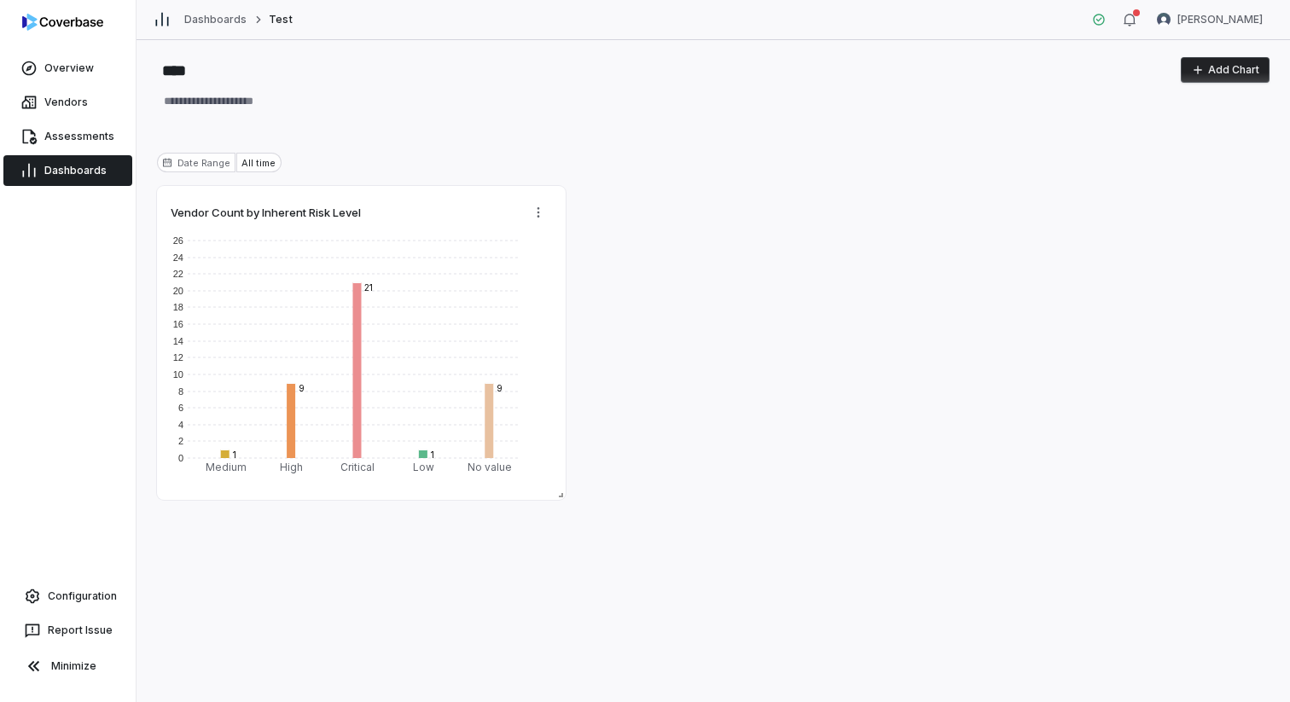
type textarea "*"
click at [63, 584] on link "Configuration" at bounding box center [68, 596] width 122 height 31
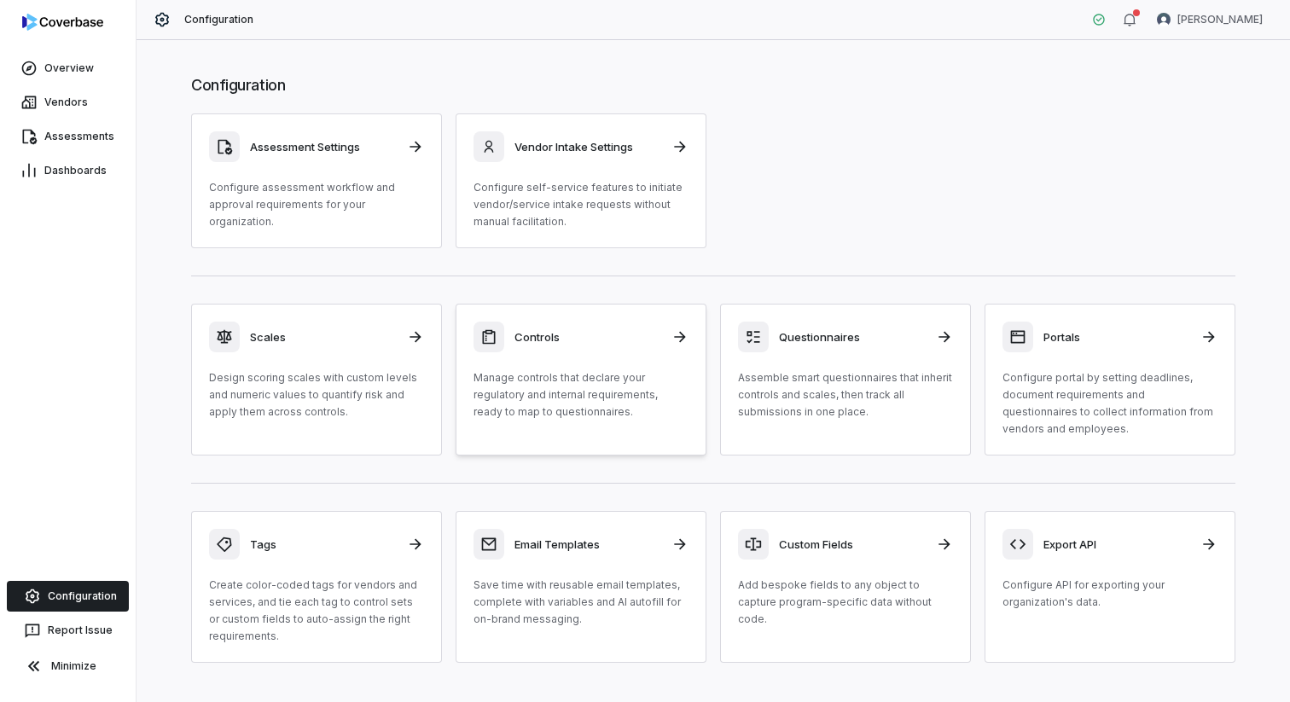
click at [575, 377] on p "Manage controls that declare your regulatory and internal requirements, ready t…" at bounding box center [580, 394] width 215 height 51
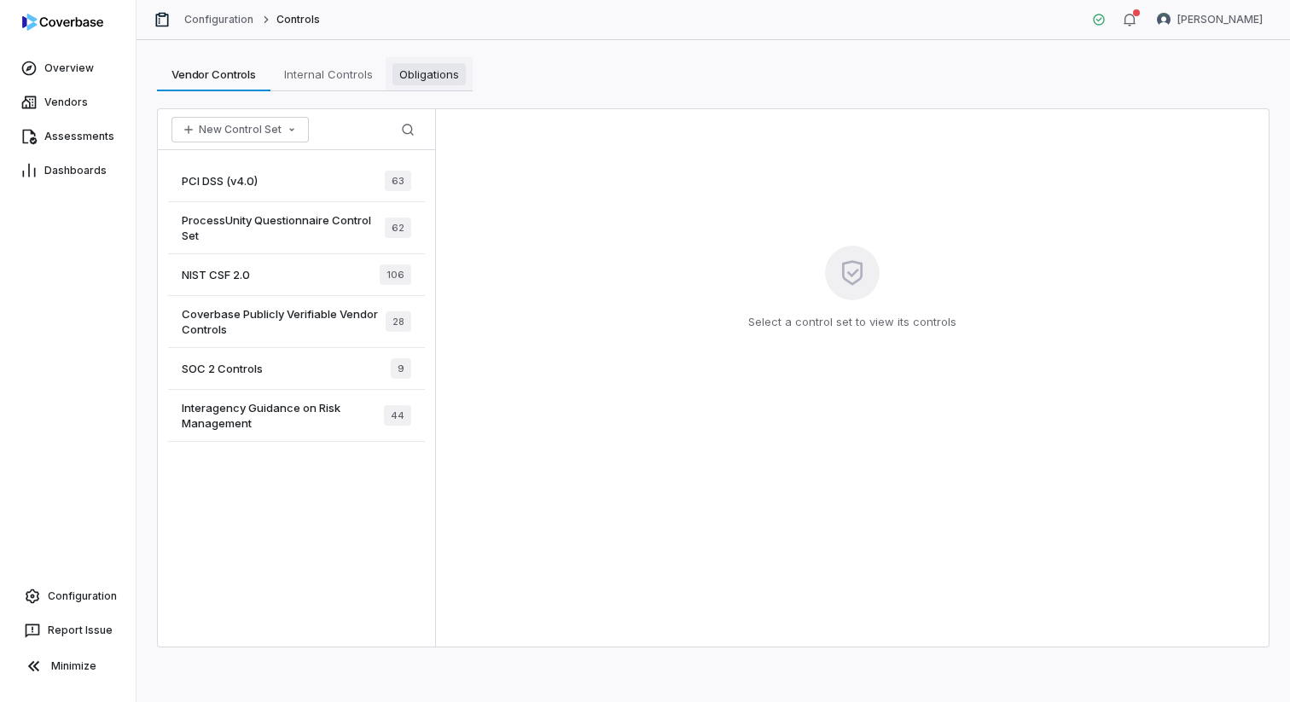
click at [444, 83] on span "Obligations" at bounding box center [428, 74] width 73 height 22
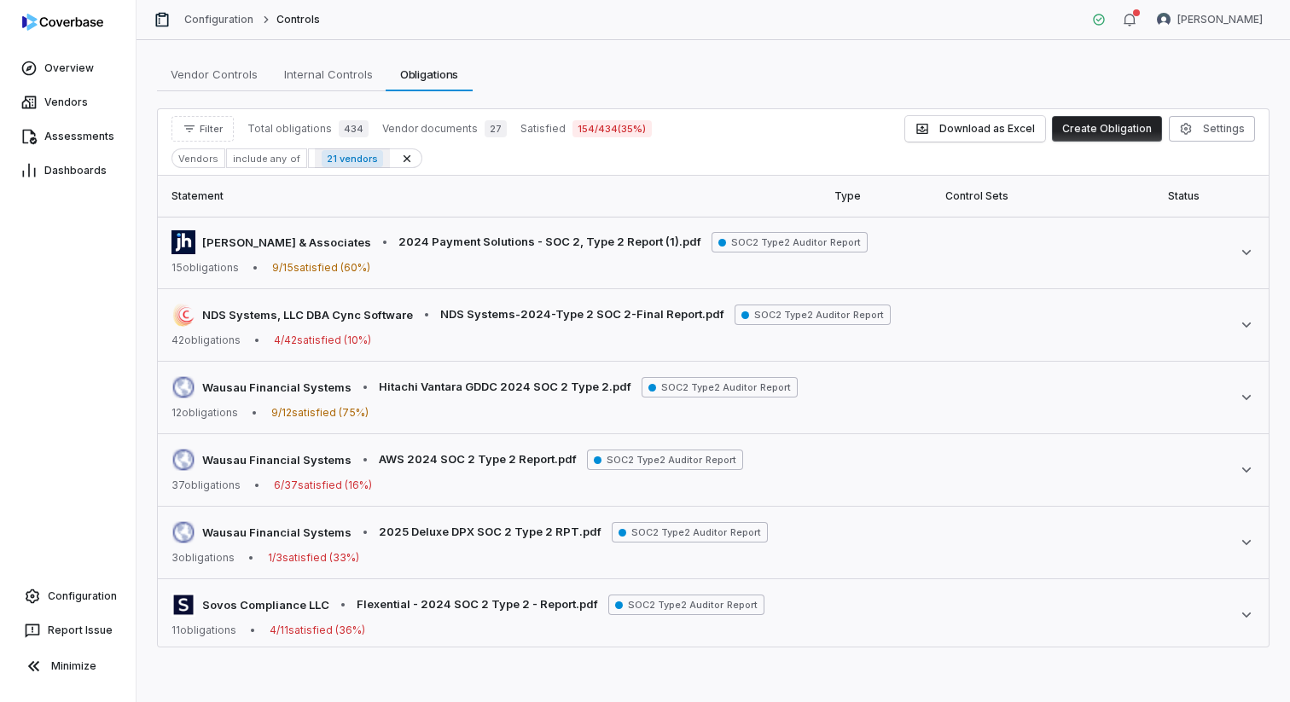
click at [351, 161] on span "21 vendors" at bounding box center [352, 158] width 61 height 17
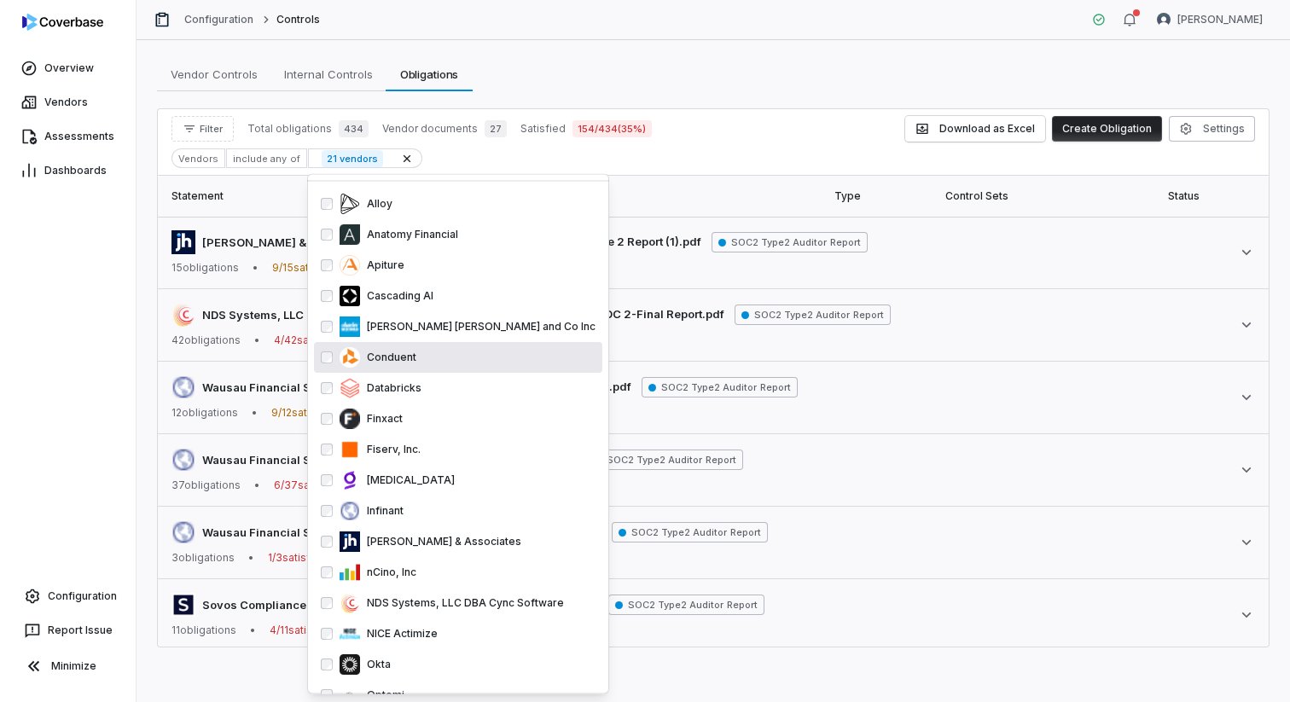
scroll to position [18, 0]
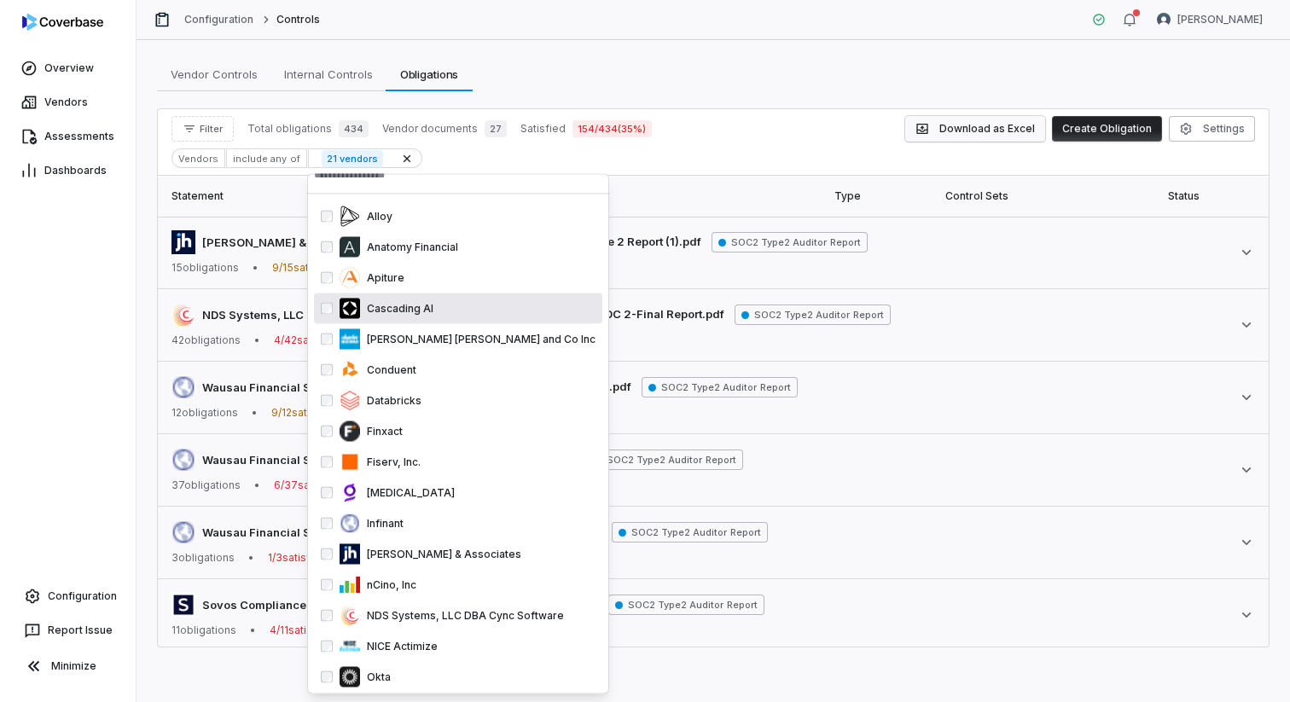
click at [966, 125] on button "Download as Excel" at bounding box center [975, 129] width 140 height 26
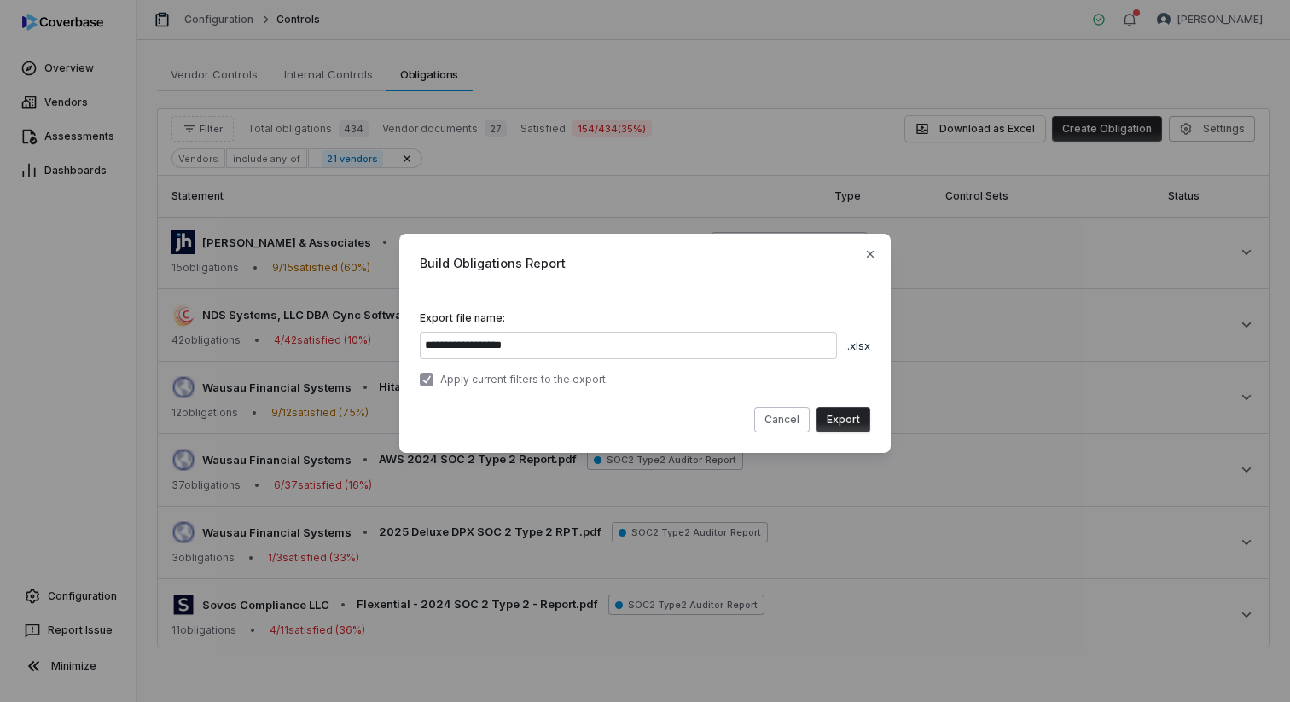
click at [546, 380] on label "Apply current filters to the export" at bounding box center [522, 380] width 165 height 14
click at [855, 426] on button "Export" at bounding box center [843, 420] width 54 height 26
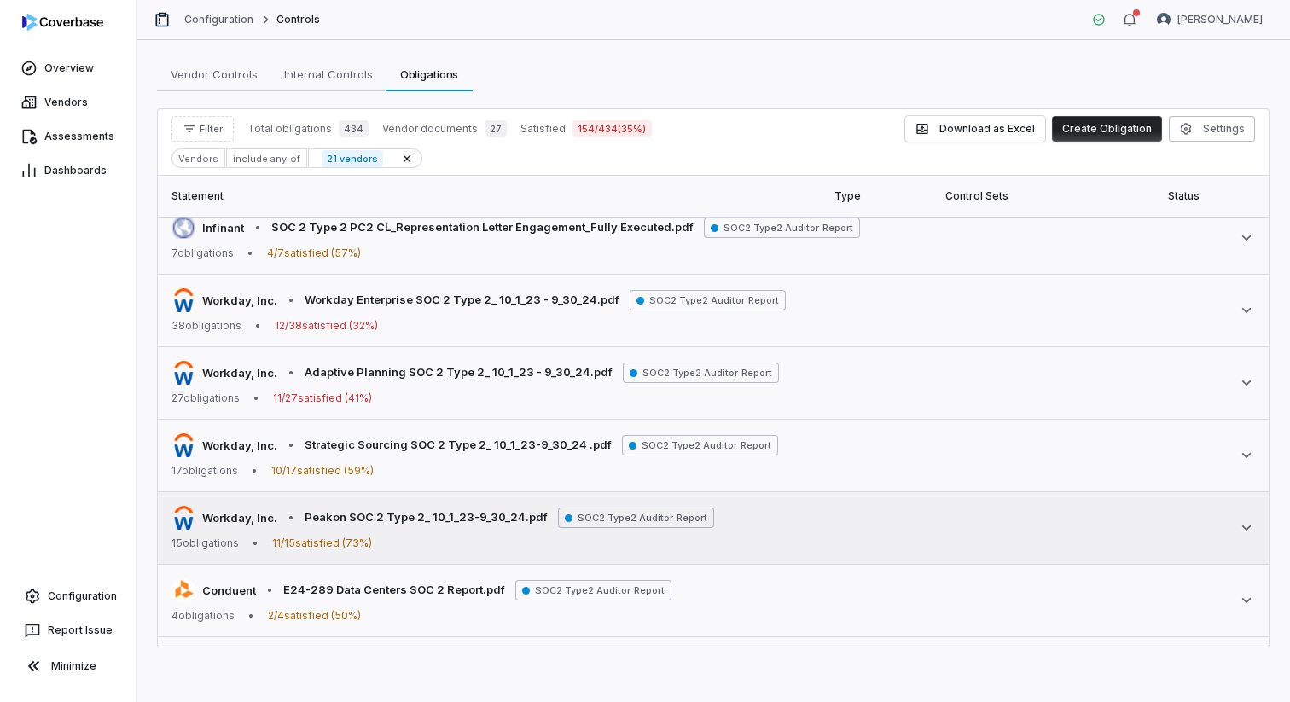
scroll to position [1257, 0]
